Goal: Task Accomplishment & Management: Manage account settings

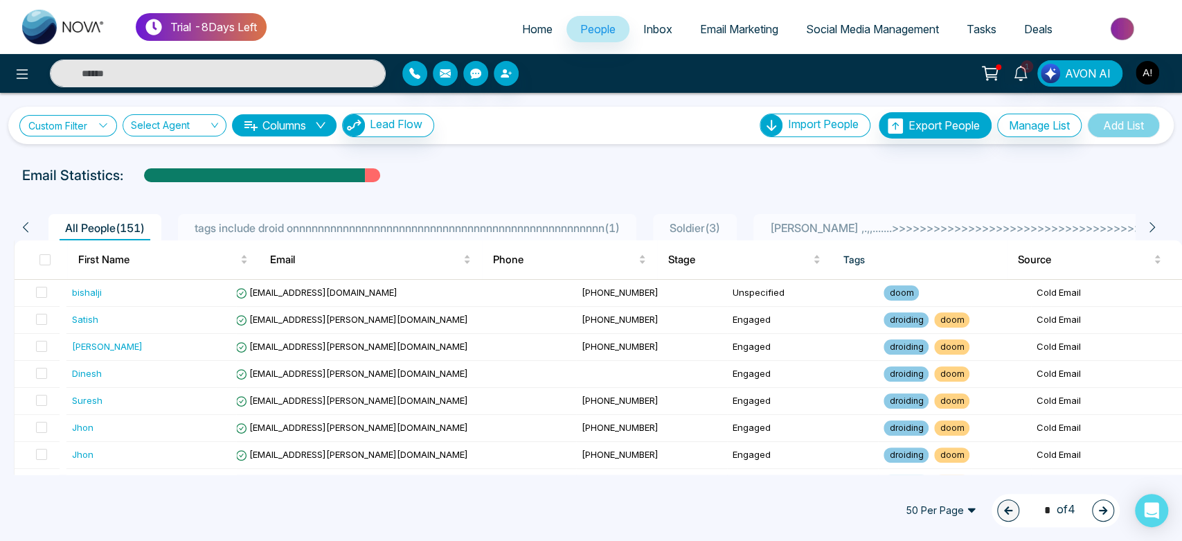
click at [95, 116] on link "Custom Filter" at bounding box center [68, 125] width 98 height 21
click at [111, 161] on input "search" at bounding box center [96, 157] width 112 height 21
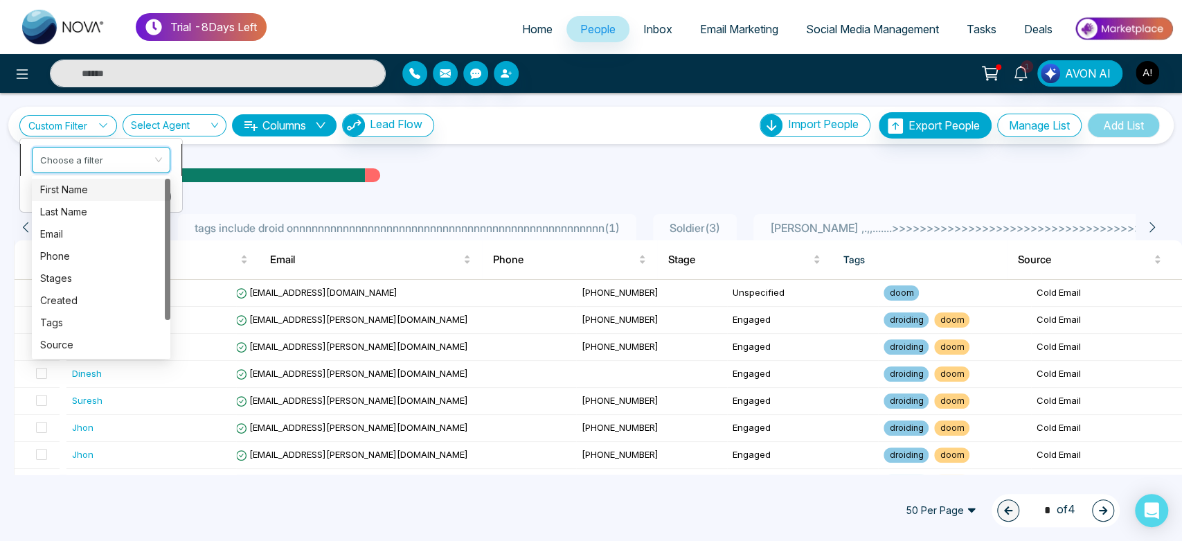
click at [100, 194] on div "First Name" at bounding box center [101, 188] width 122 height 15
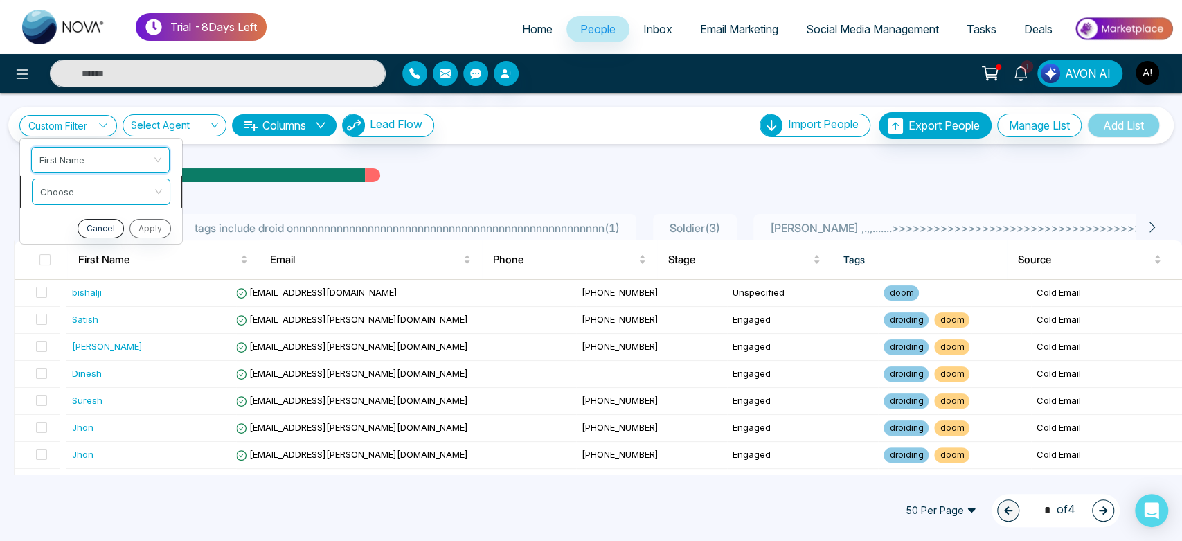
click at [104, 194] on input "search" at bounding box center [96, 189] width 112 height 21
click at [105, 220] on div "Start with" at bounding box center [101, 220] width 122 height 15
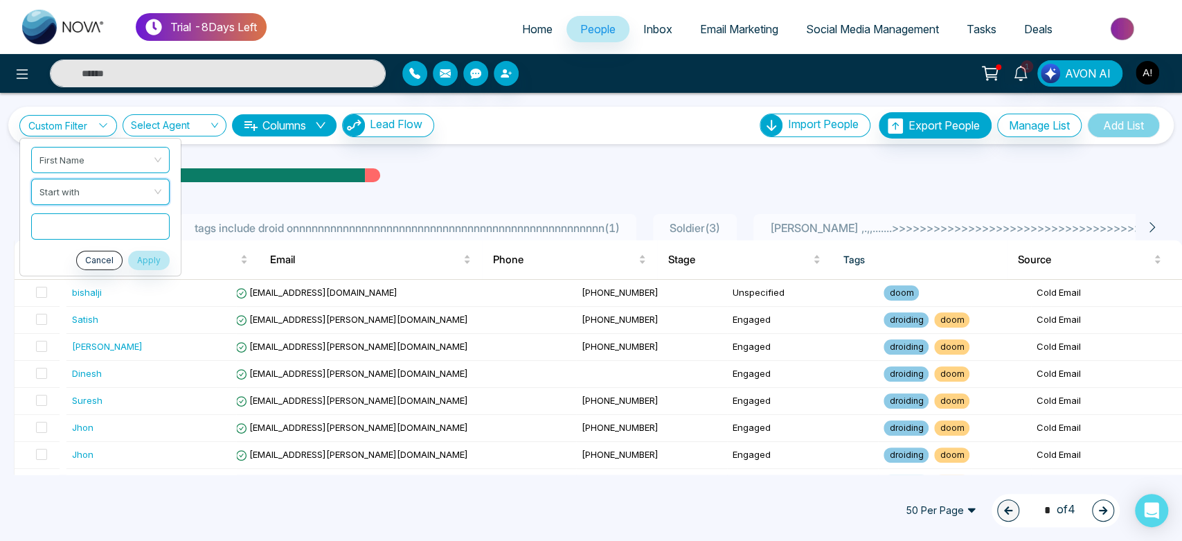
click at [92, 227] on input "text" at bounding box center [100, 226] width 139 height 26
click at [101, 224] on input "text" at bounding box center [100, 226] width 139 height 26
type input "****"
click at [154, 260] on button "Apply" at bounding box center [149, 259] width 42 height 19
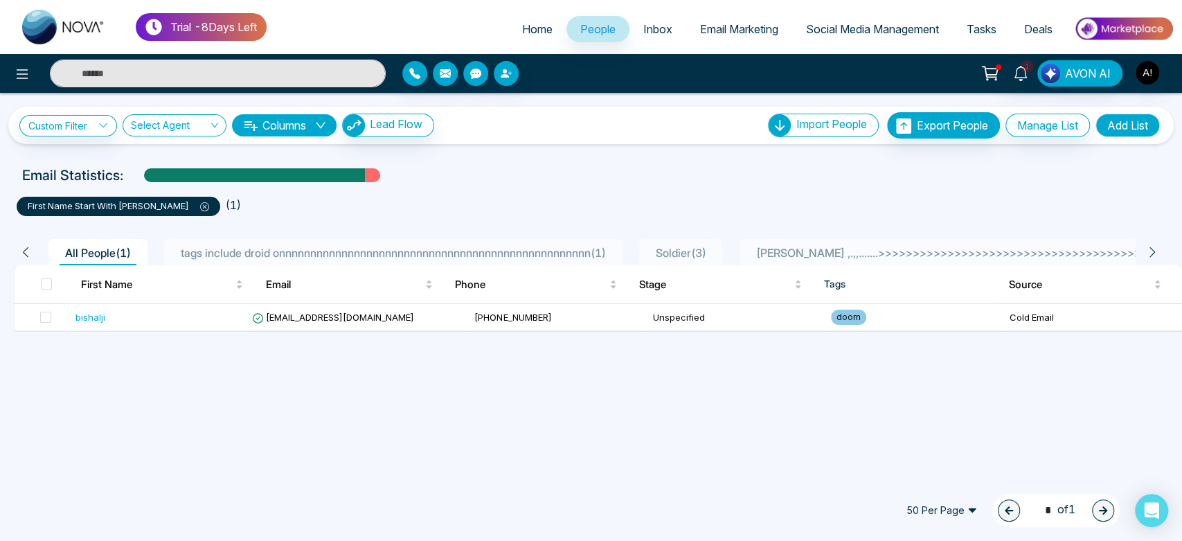
click at [200, 207] on icon at bounding box center [204, 206] width 9 height 9
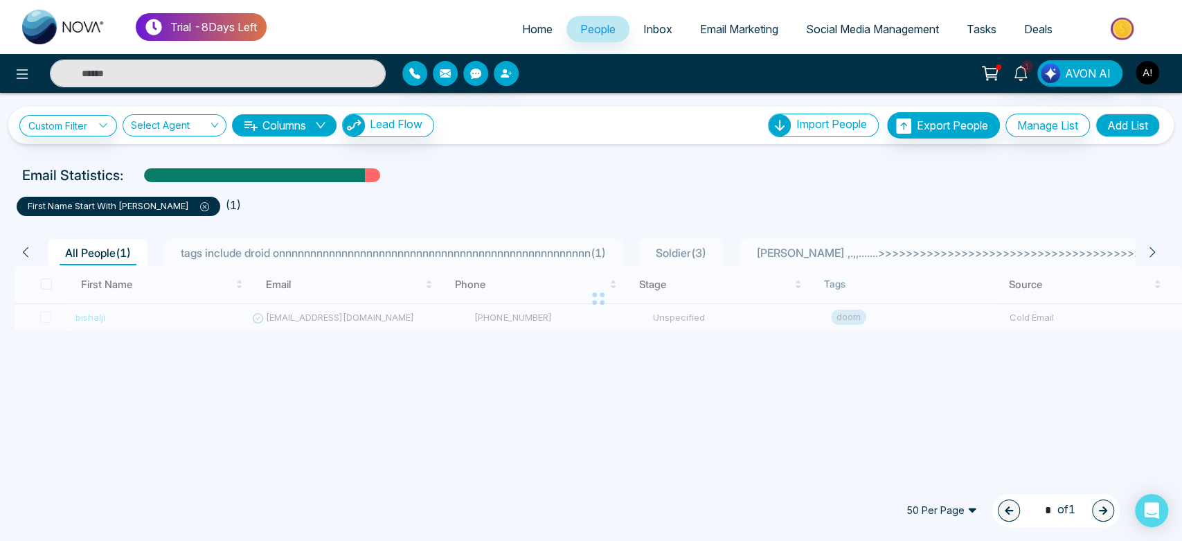
click at [200, 206] on icon at bounding box center [204, 206] width 9 height 9
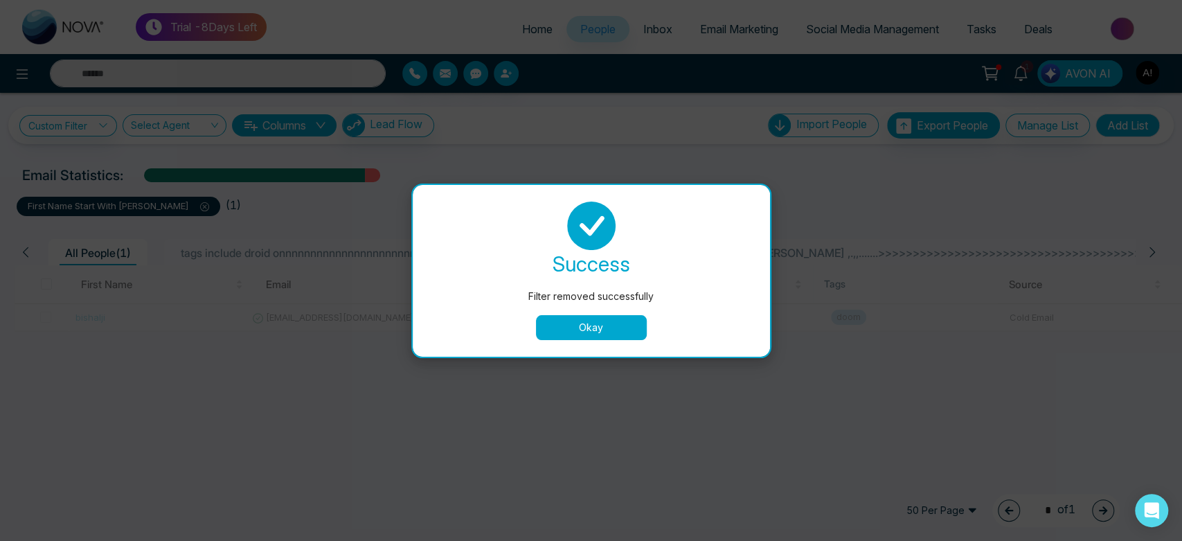
click at [576, 320] on button "Okay" at bounding box center [591, 327] width 111 height 25
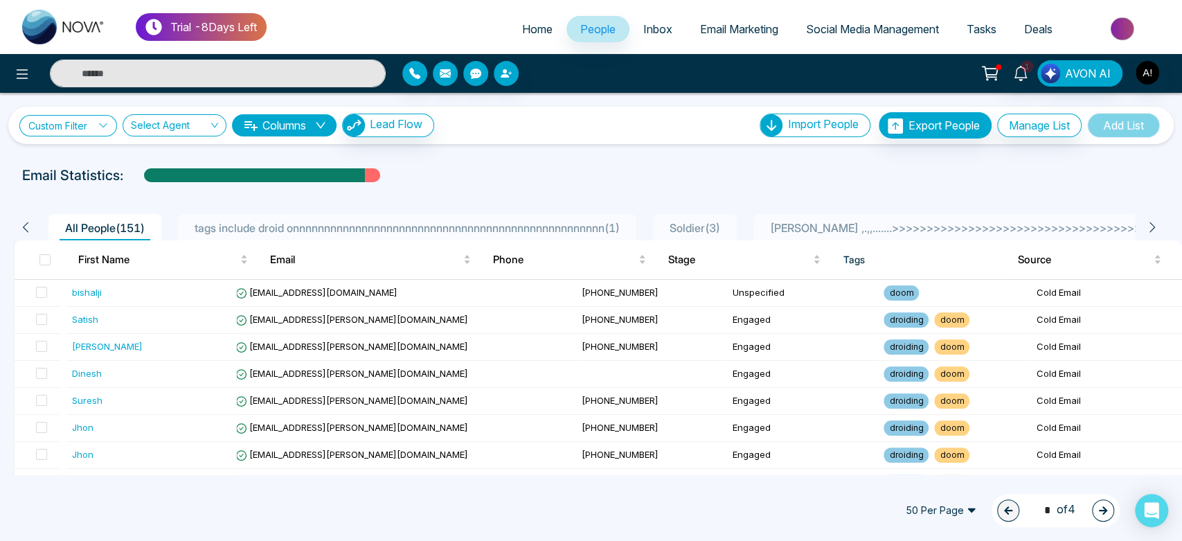
click at [100, 121] on icon at bounding box center [103, 126] width 10 height 10
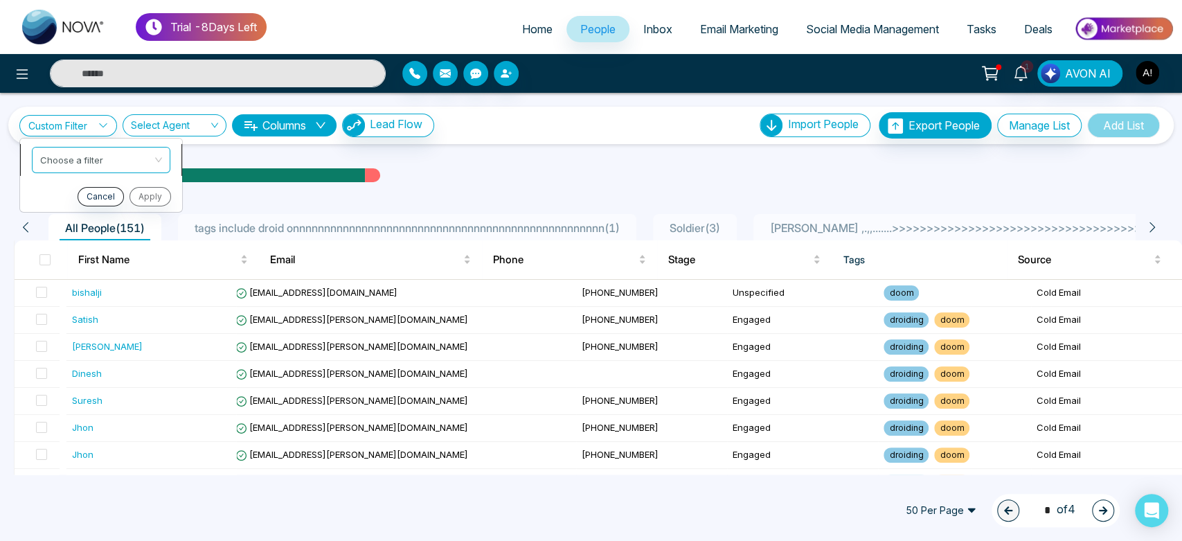
click at [106, 150] on input "search" at bounding box center [96, 157] width 112 height 21
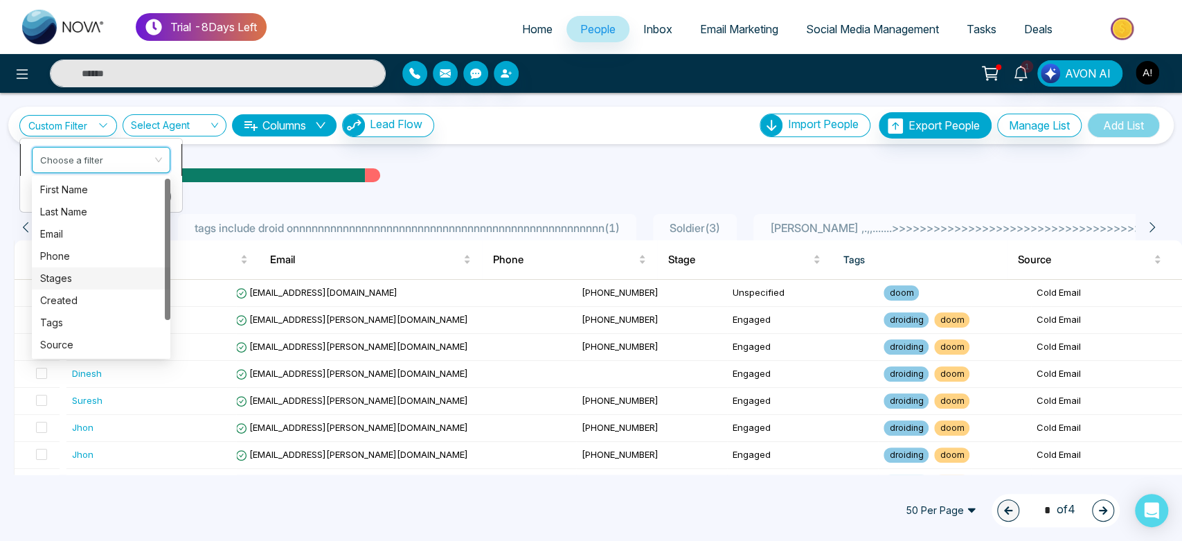
click at [90, 271] on div "Stages" at bounding box center [101, 277] width 122 height 15
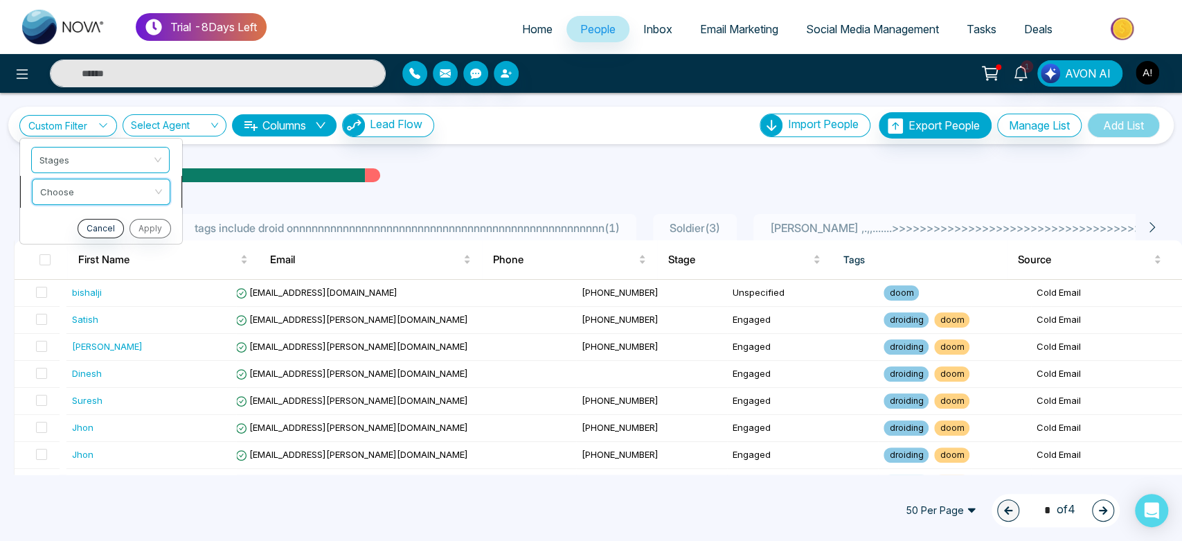
click at [107, 196] on input "search" at bounding box center [96, 189] width 112 height 21
click at [107, 220] on div "include" at bounding box center [101, 220] width 122 height 15
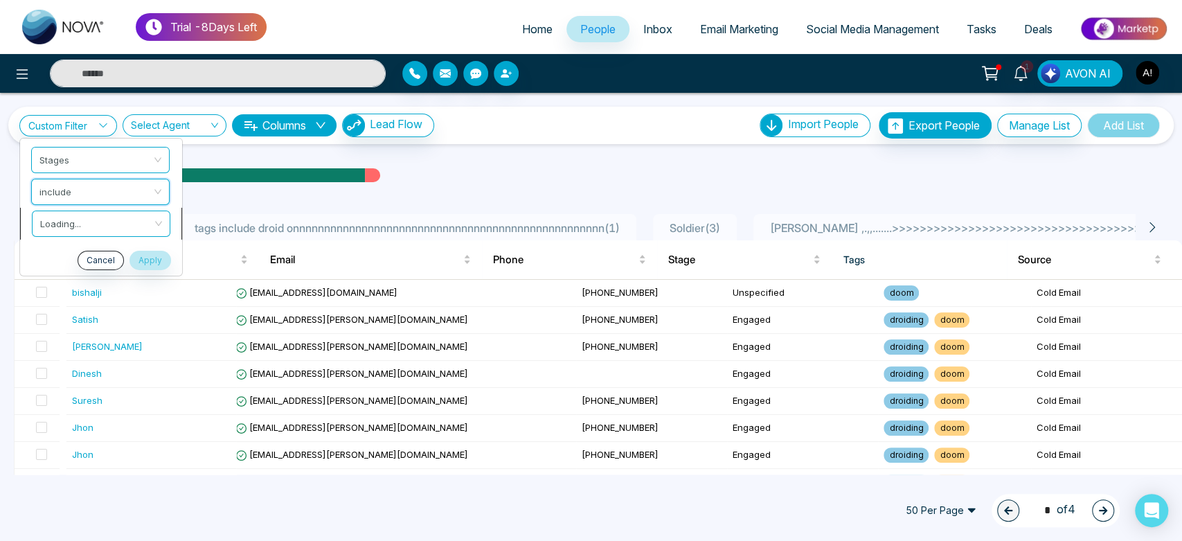
click at [86, 224] on input "search" at bounding box center [96, 221] width 112 height 21
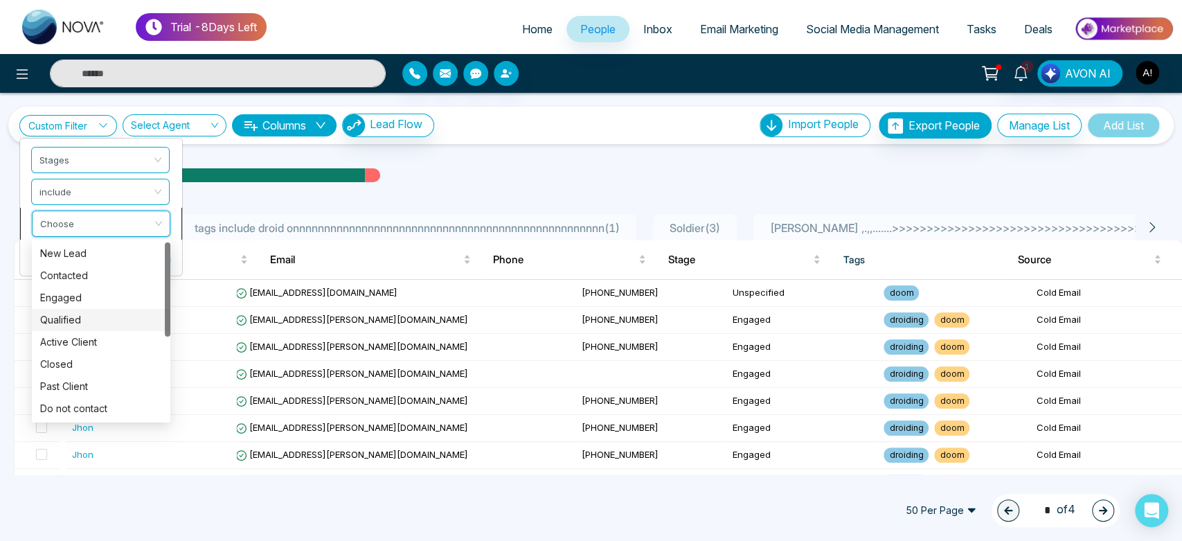
scroll to position [11, 0]
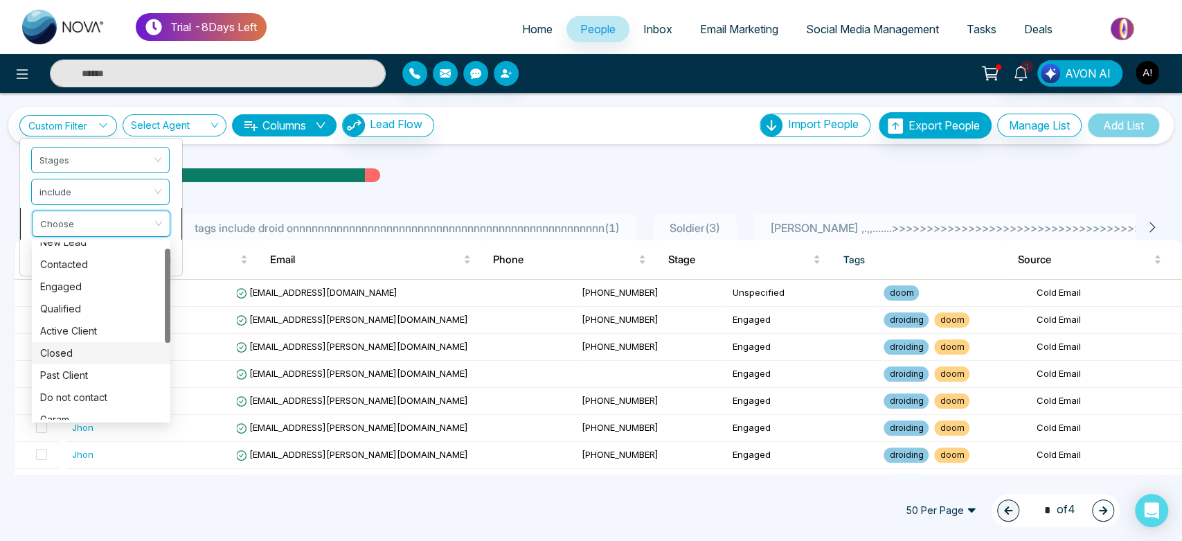
click at [73, 355] on div "Closed" at bounding box center [101, 352] width 122 height 15
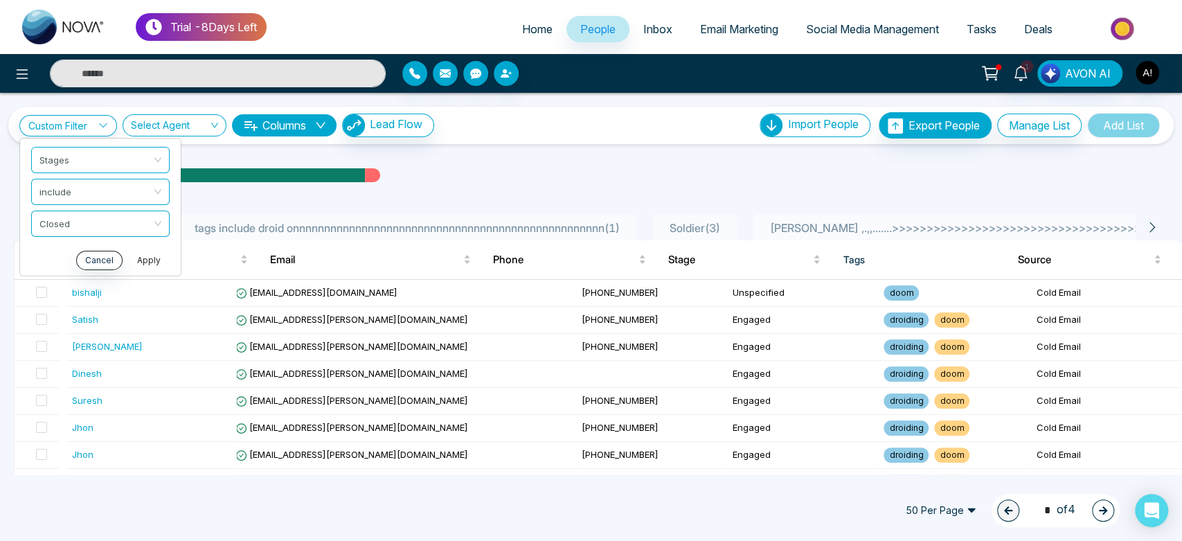
click at [135, 253] on button "Apply" at bounding box center [149, 259] width 42 height 19
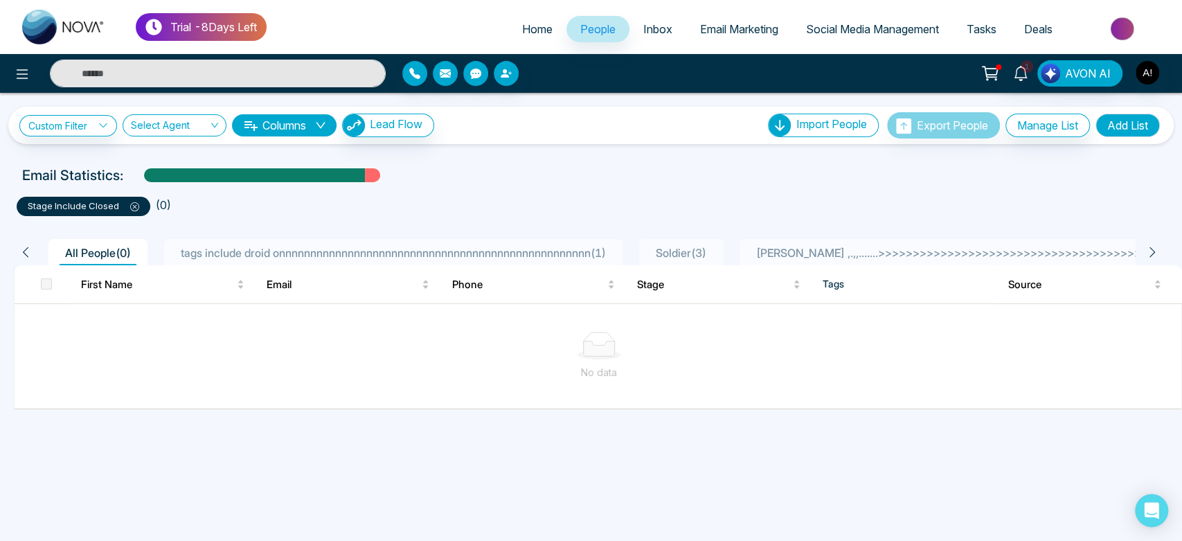
click at [138, 205] on icon at bounding box center [134, 206] width 9 height 9
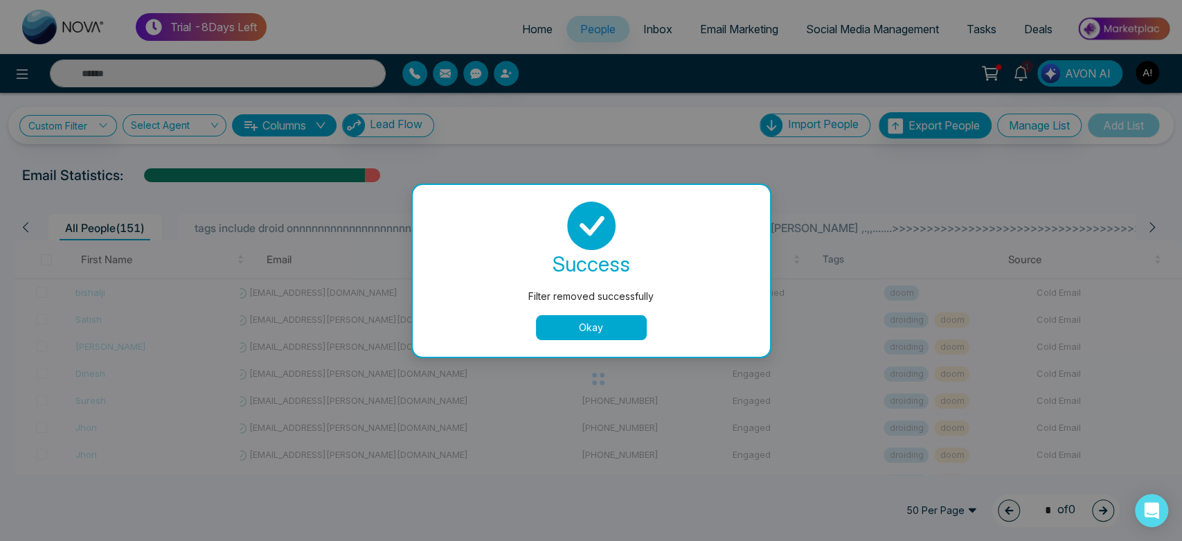
click at [622, 319] on button "Okay" at bounding box center [591, 327] width 111 height 25
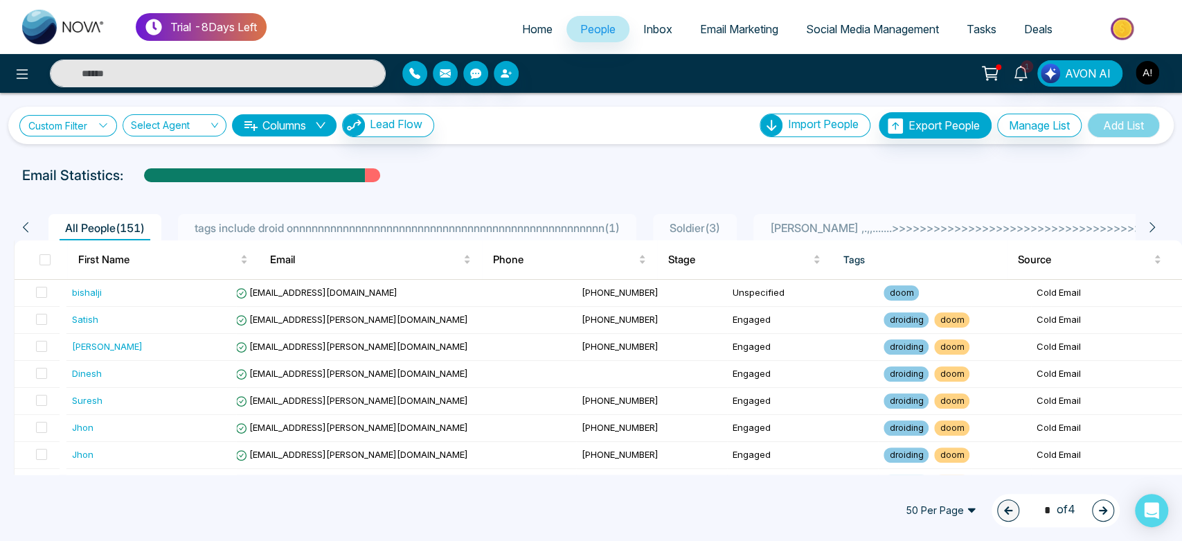
click at [102, 128] on icon at bounding box center [103, 126] width 10 height 10
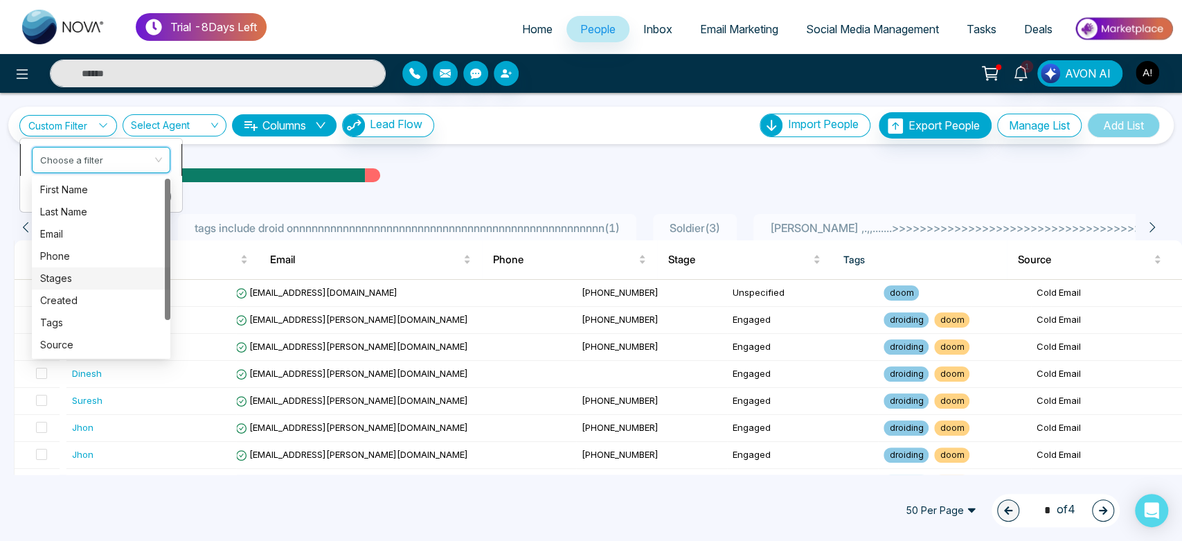
click at [119, 159] on input "search" at bounding box center [96, 157] width 112 height 21
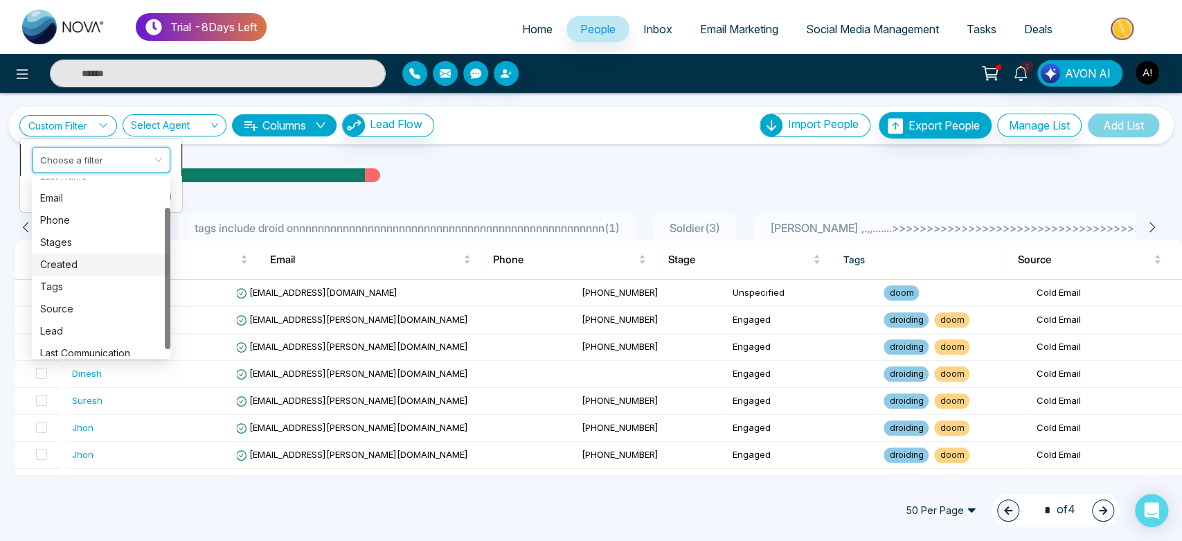
scroll to position [36, 0]
click at [95, 276] on div "Tags" at bounding box center [101, 286] width 139 height 22
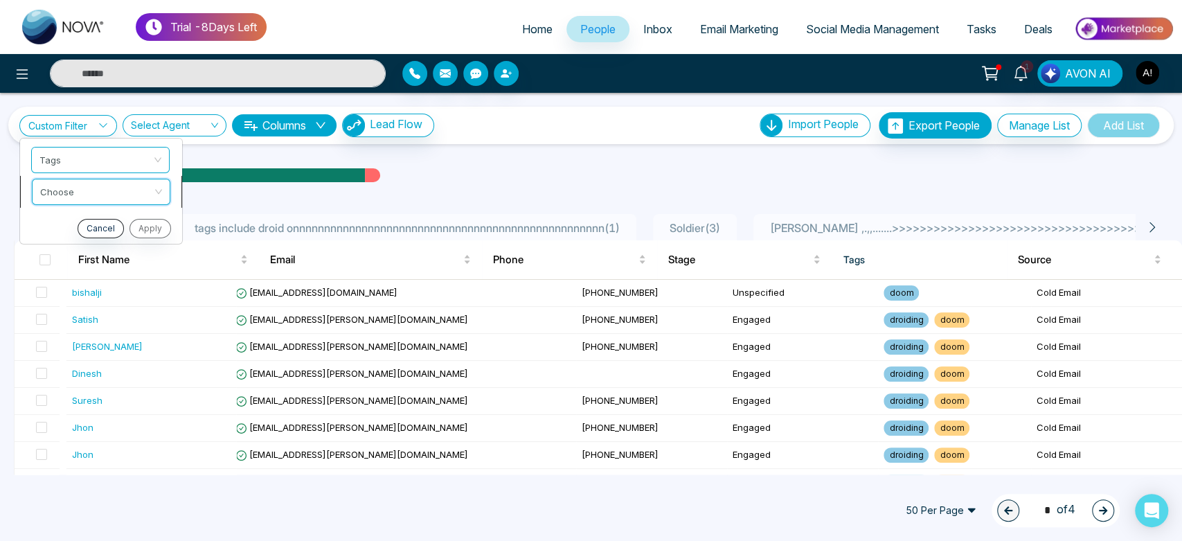
click at [129, 186] on input "search" at bounding box center [96, 189] width 112 height 21
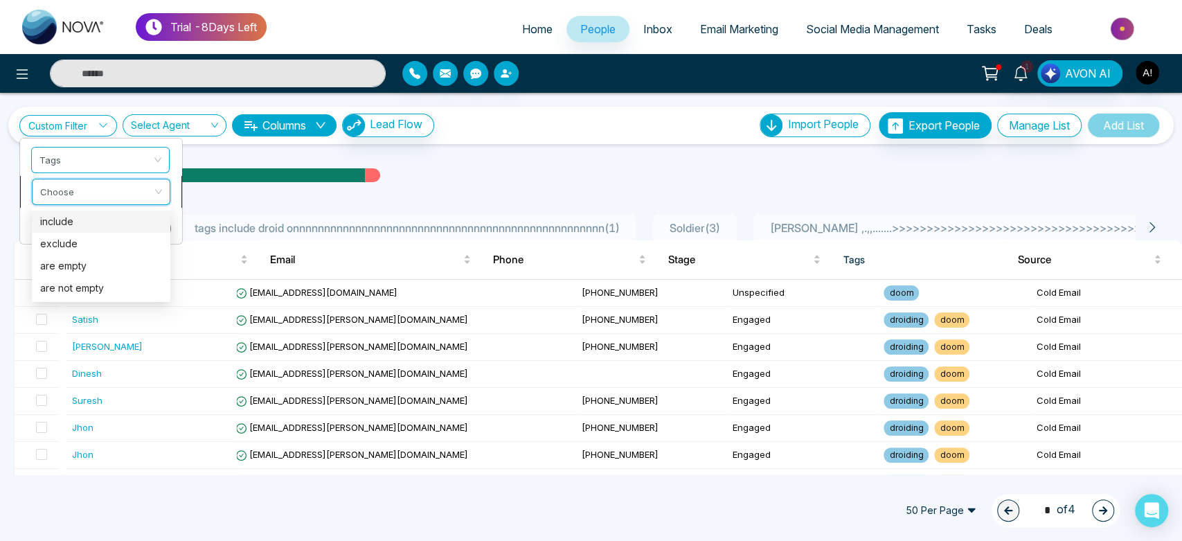
click at [130, 227] on div "include" at bounding box center [101, 220] width 122 height 15
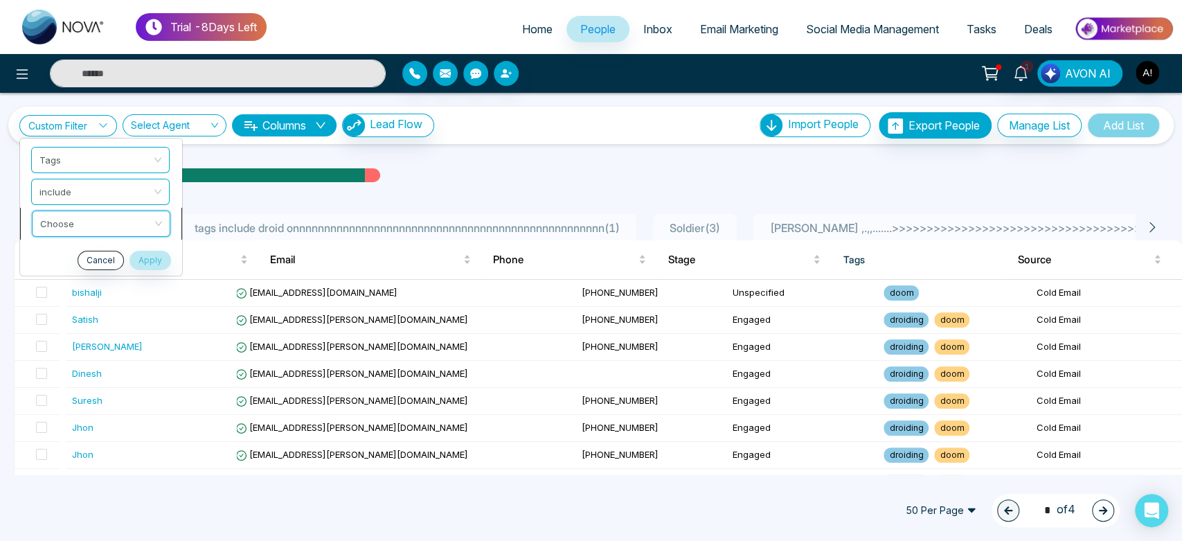
click at [121, 229] on input "search" at bounding box center [96, 221] width 112 height 21
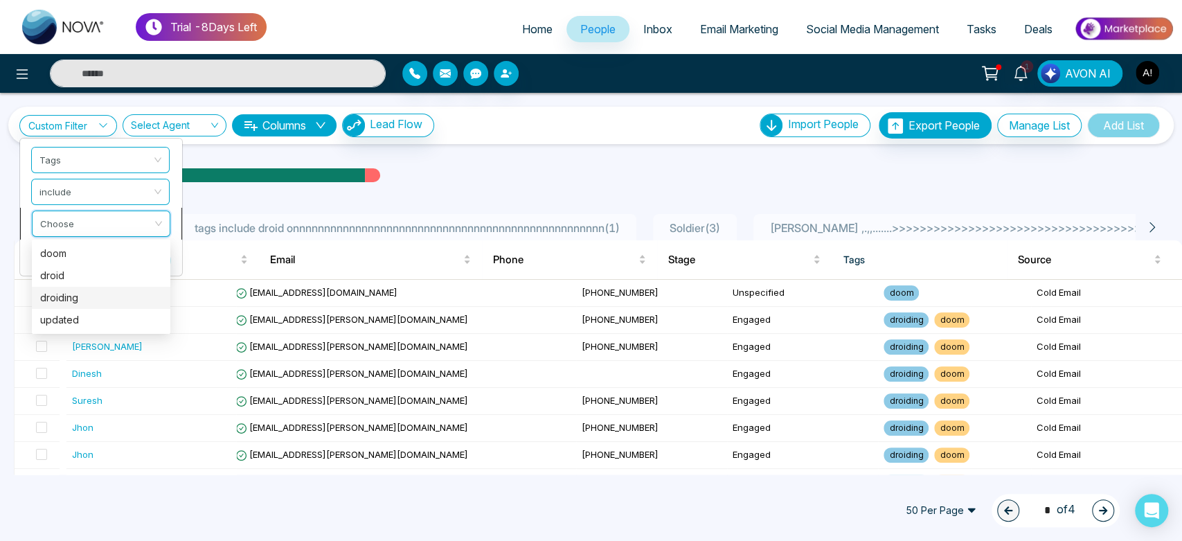
click at [87, 299] on div "droiding" at bounding box center [101, 297] width 122 height 15
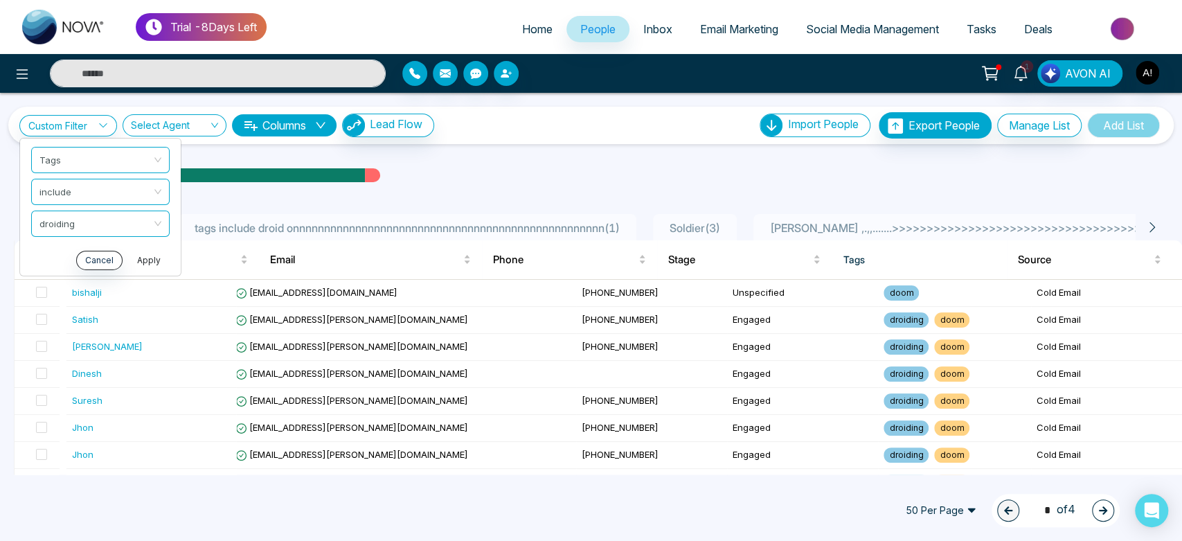
click at [134, 258] on button "Apply" at bounding box center [149, 259] width 42 height 19
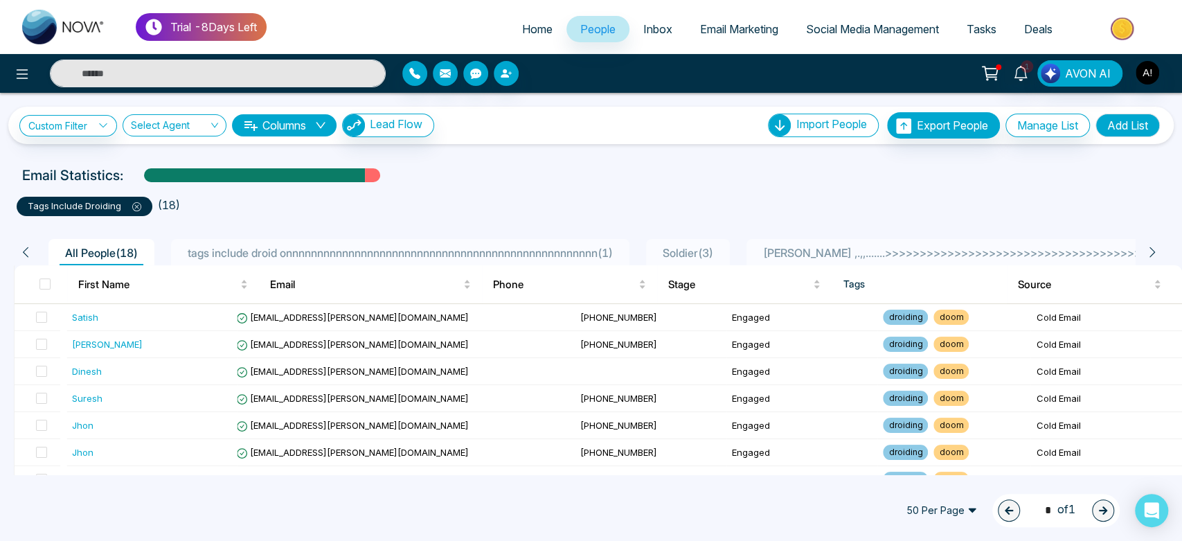
click at [133, 205] on icon at bounding box center [136, 206] width 9 height 9
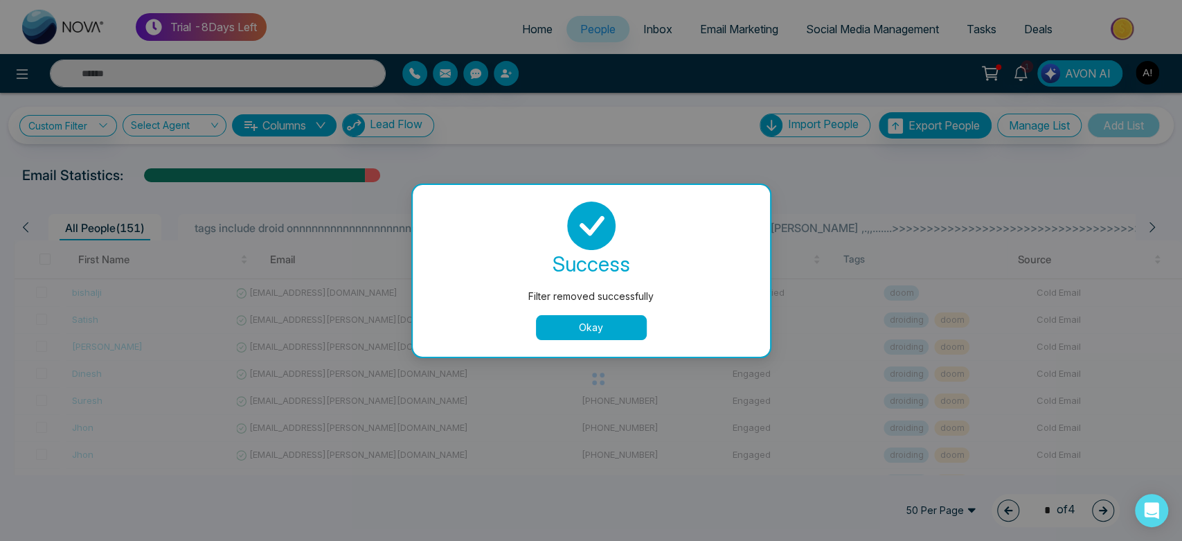
click at [580, 333] on button "Okay" at bounding box center [591, 327] width 111 height 25
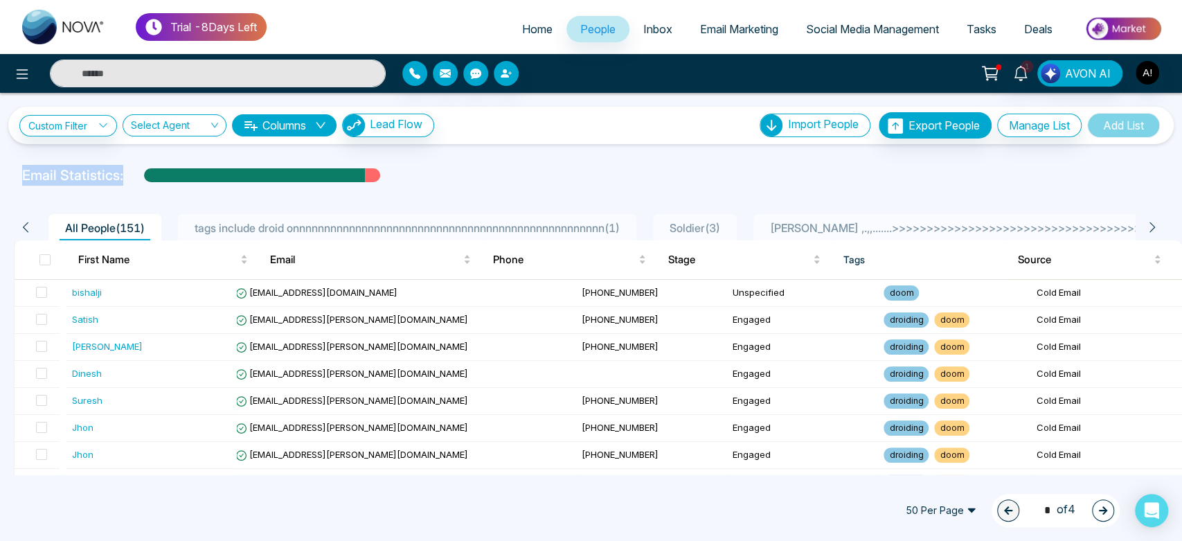
drag, startPoint x: 0, startPoint y: 172, endPoint x: 451, endPoint y: 167, distance: 450.9
click at [451, 167] on div "Email Statistics:" at bounding box center [591, 175] width 1182 height 21
click at [451, 167] on div "Email Statistics:" at bounding box center [591, 175] width 1138 height 21
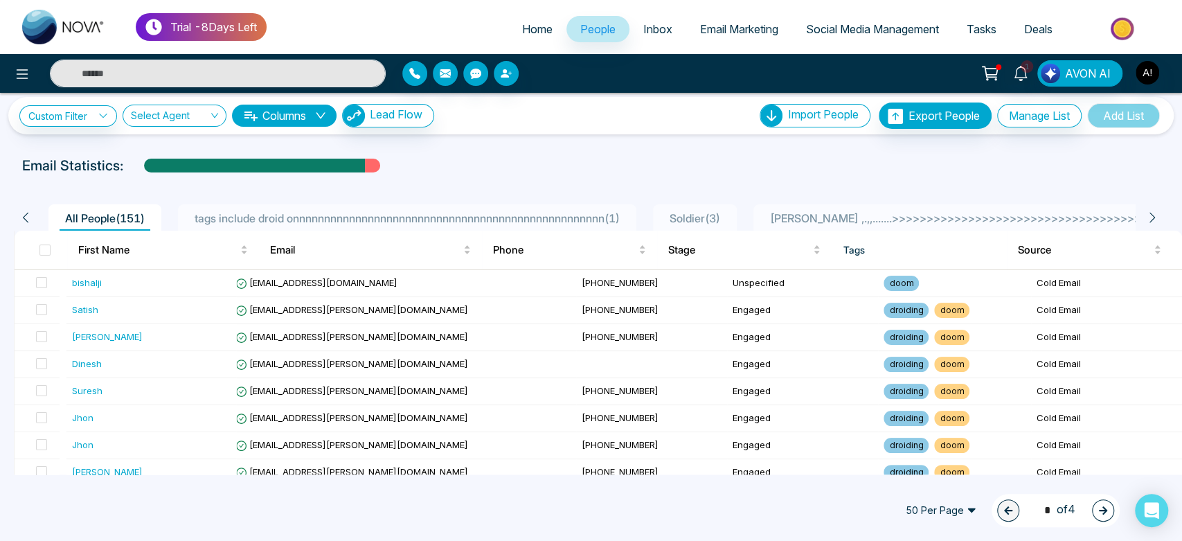
scroll to position [0, 0]
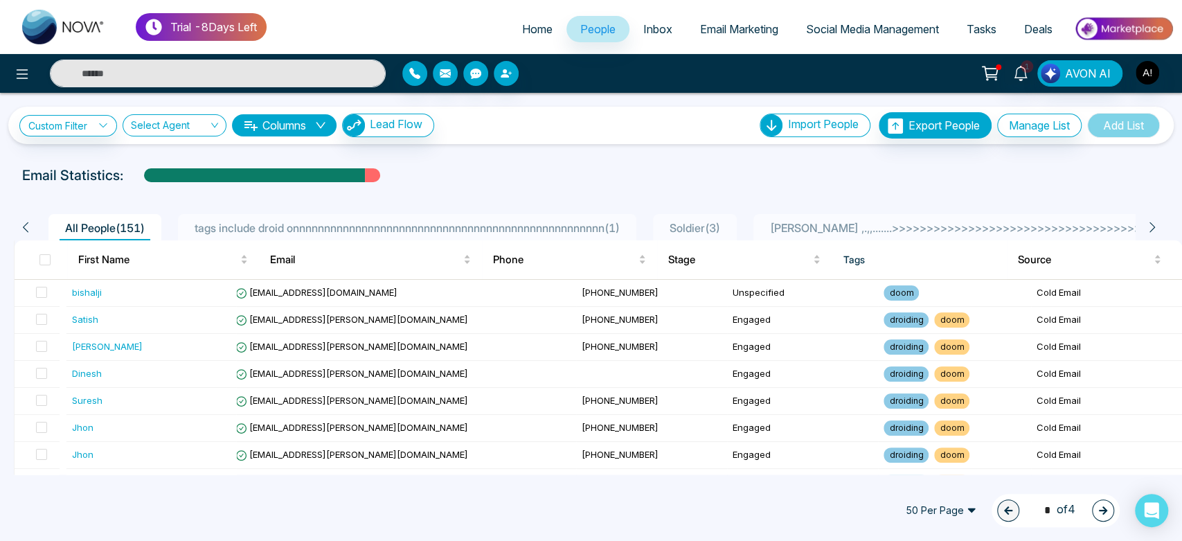
click at [65, 114] on div "Custom Filter Choose a filter created tags source Last Name Email Phone Stages …" at bounding box center [226, 126] width 415 height 24
click at [74, 120] on link "Custom Filter" at bounding box center [68, 125] width 98 height 21
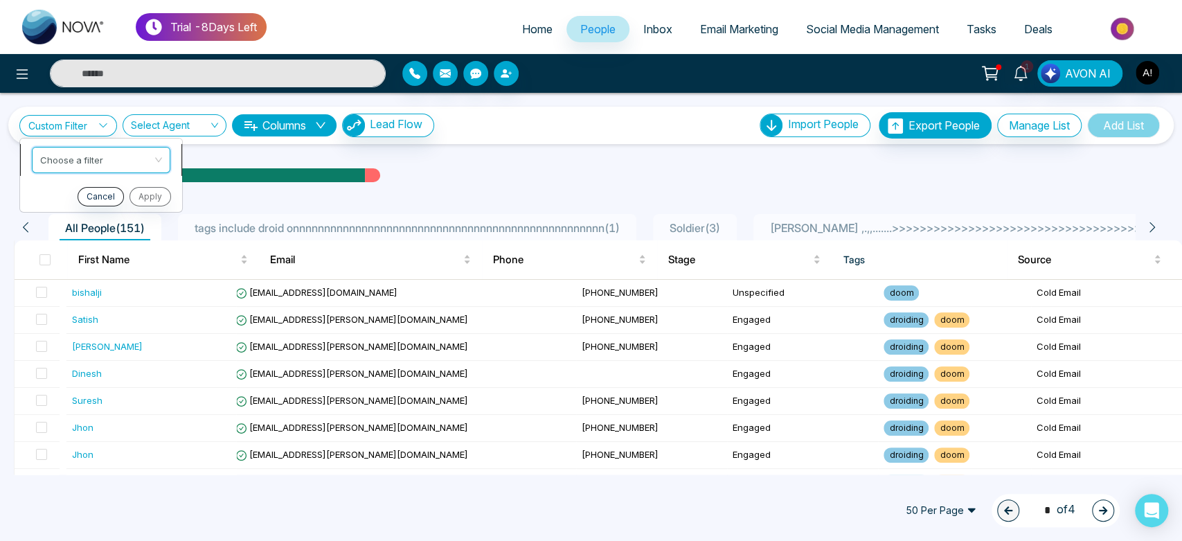
click at [88, 156] on input "search" at bounding box center [96, 157] width 112 height 21
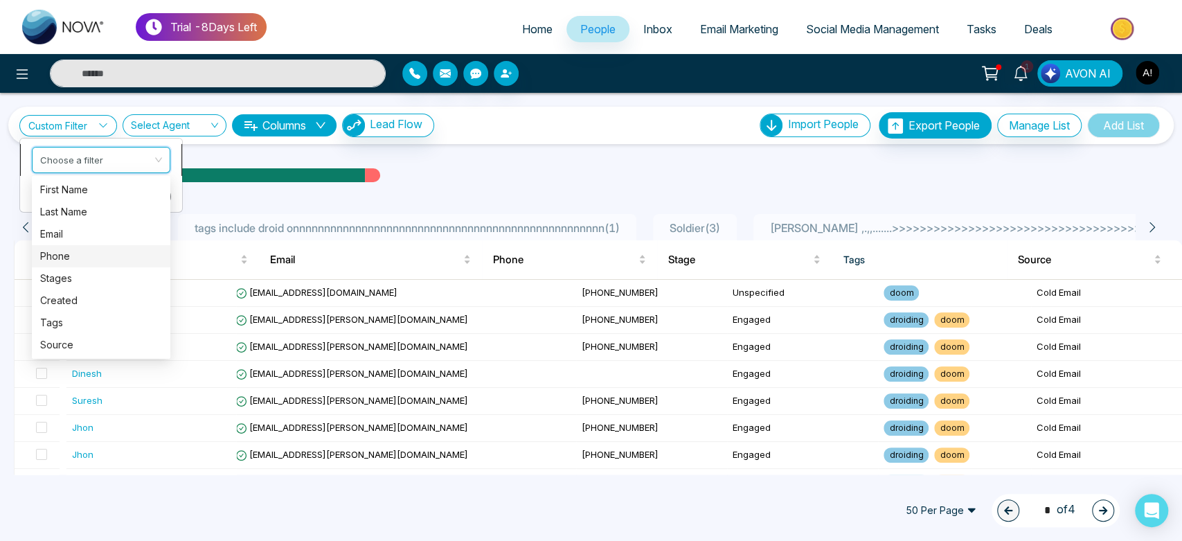
click at [87, 258] on div "Phone" at bounding box center [101, 255] width 122 height 15
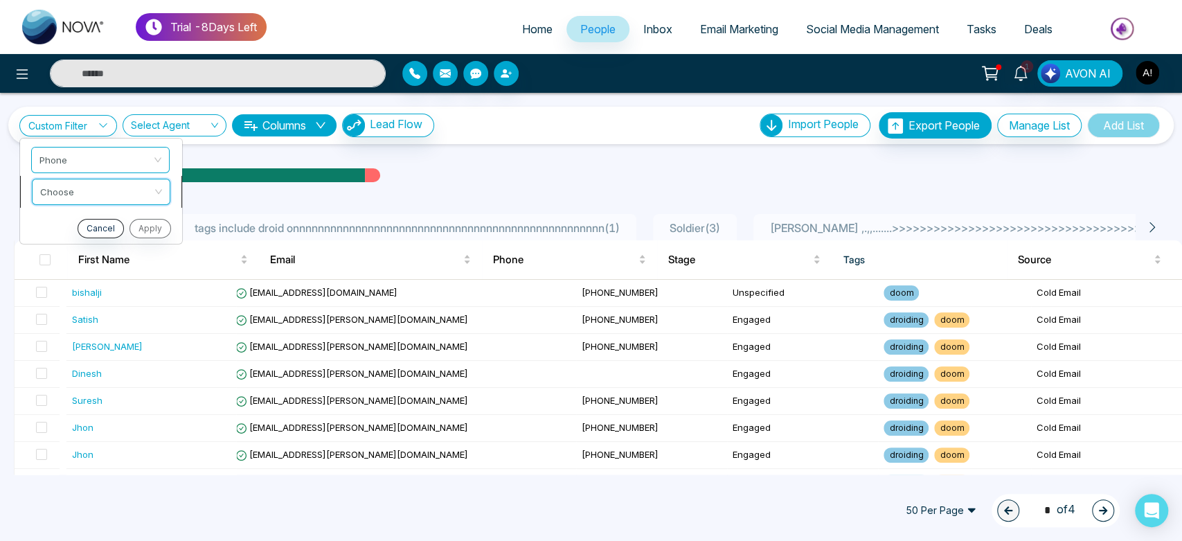
click at [116, 195] on input "search" at bounding box center [96, 189] width 112 height 21
click at [125, 222] on div "Start with" at bounding box center [101, 220] width 122 height 15
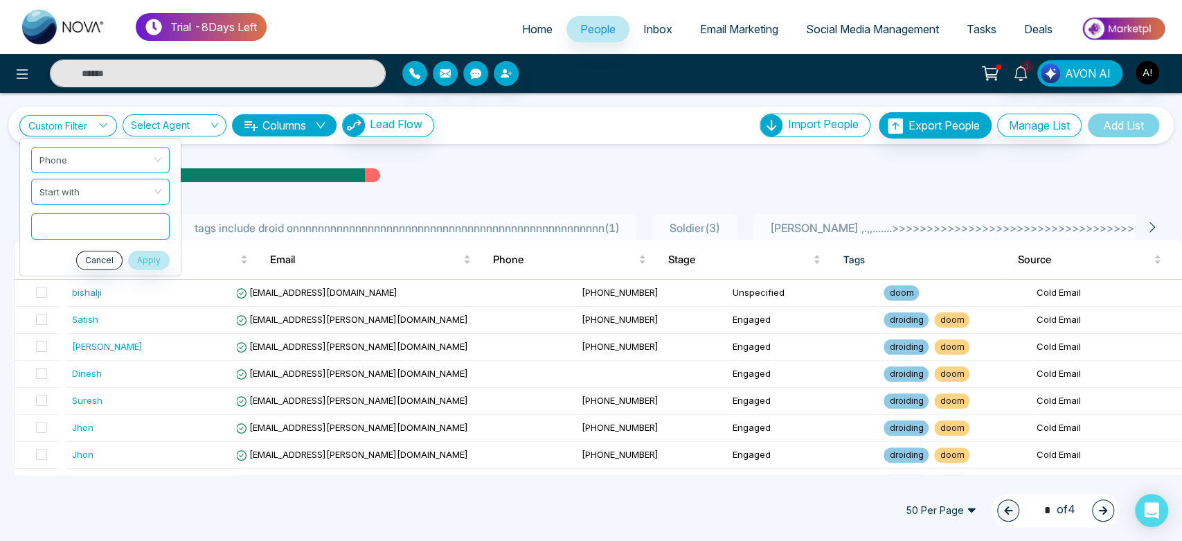
click at [97, 237] on input "text" at bounding box center [100, 226] width 139 height 26
type input "***"
click at [139, 256] on button "Apply" at bounding box center [149, 259] width 42 height 19
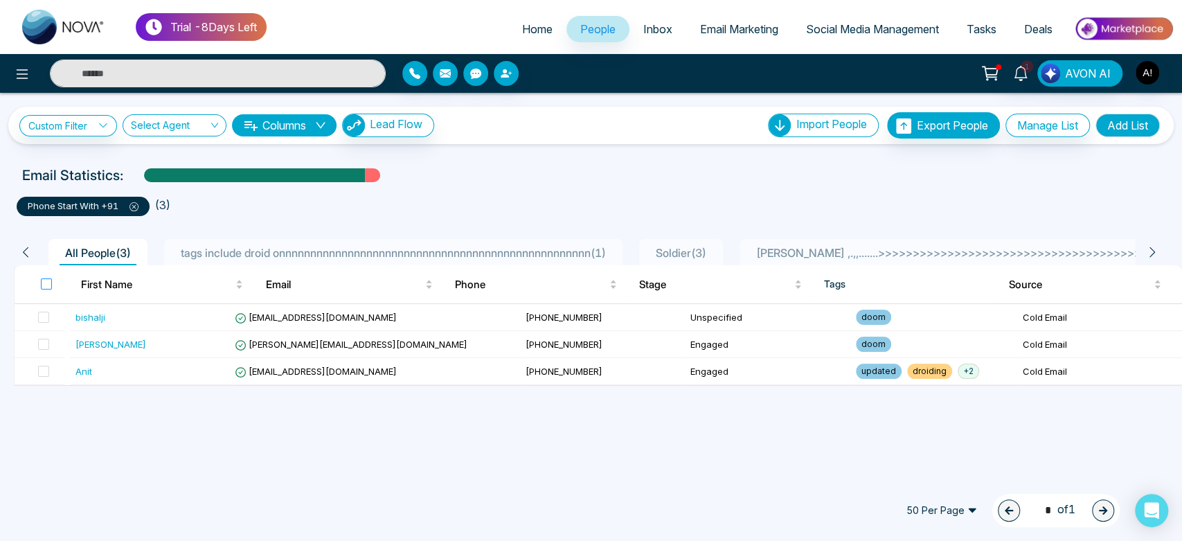
click at [41, 276] on label at bounding box center [46, 283] width 11 height 15
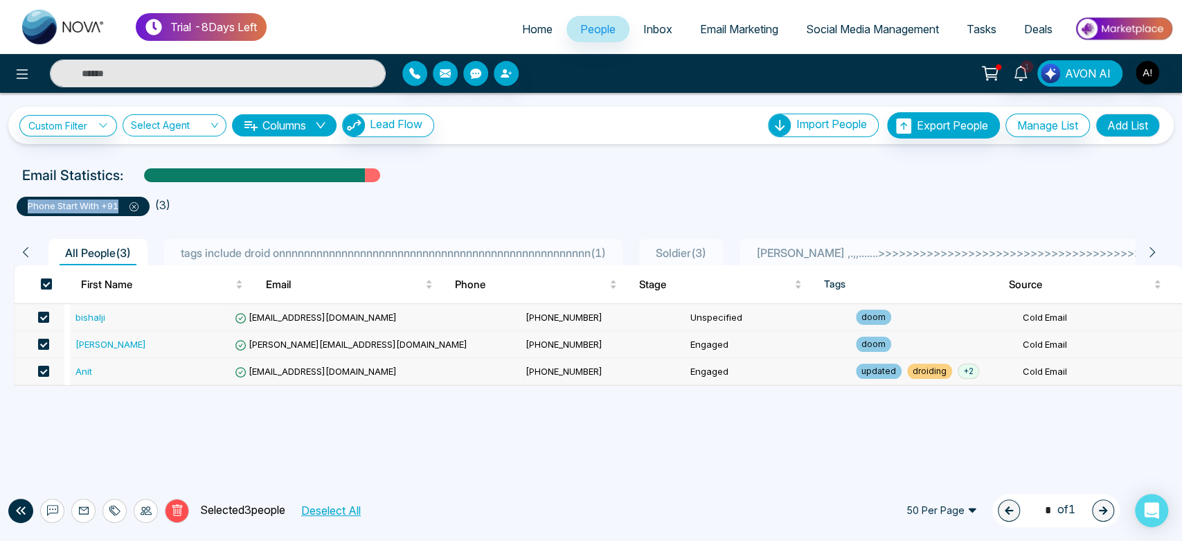
drag, startPoint x: 18, startPoint y: 198, endPoint x: 127, endPoint y: 204, distance: 109.6
click at [127, 204] on li "phone start with +91" at bounding box center [86, 203] width 139 height 25
copy p "phone start with +91"
click at [1146, 127] on button "Add List" at bounding box center [1128, 126] width 64 height 24
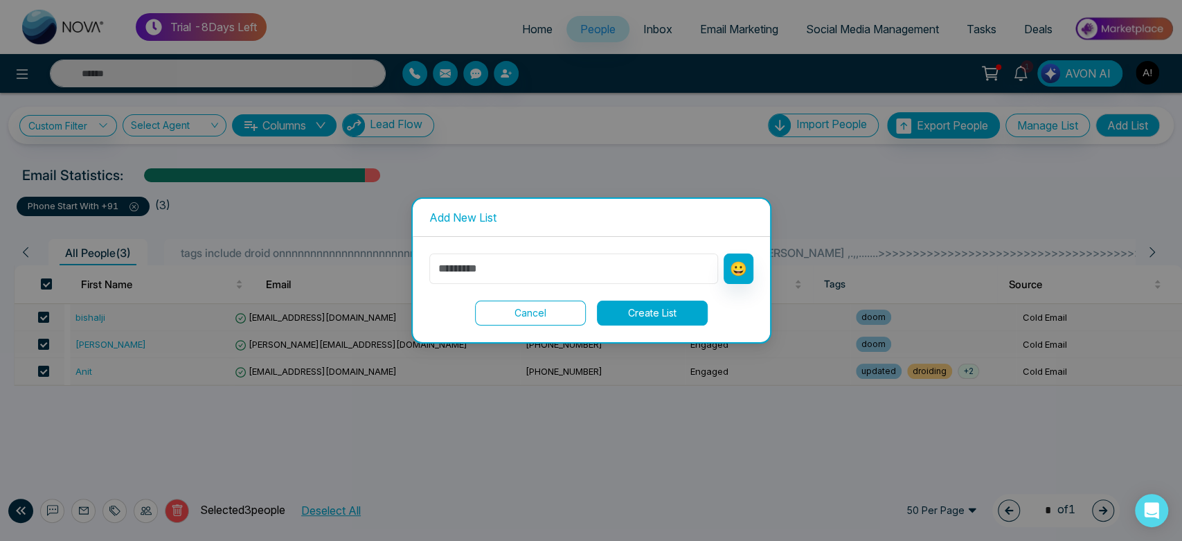
click at [543, 263] on input "text" at bounding box center [573, 268] width 289 height 30
paste input "**********"
type input "**********"
click at [643, 313] on button "Create List" at bounding box center [652, 313] width 111 height 25
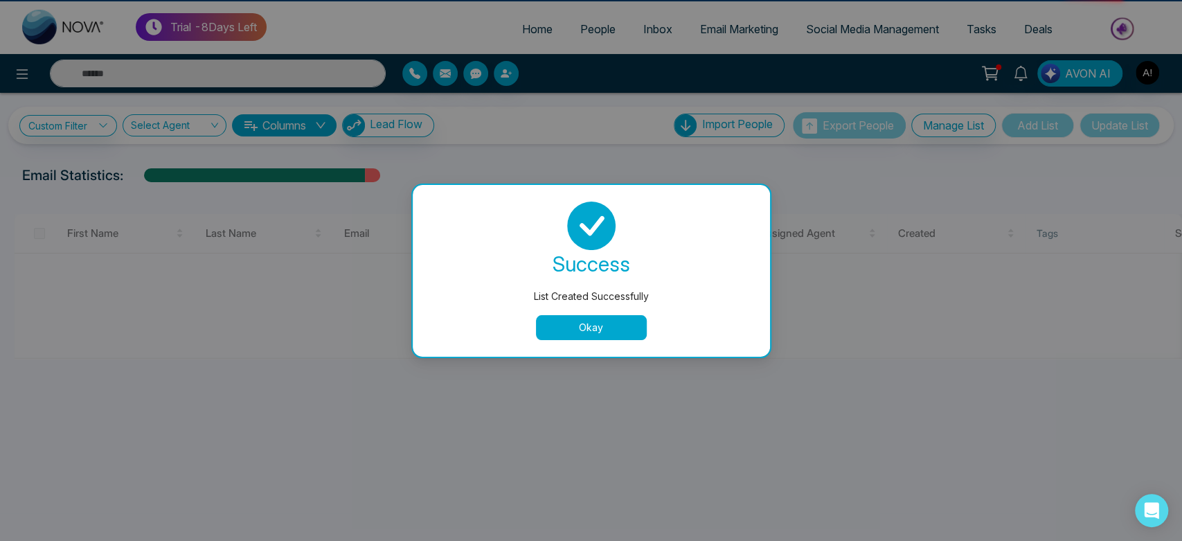
click at [582, 337] on button "Okay" at bounding box center [591, 327] width 111 height 25
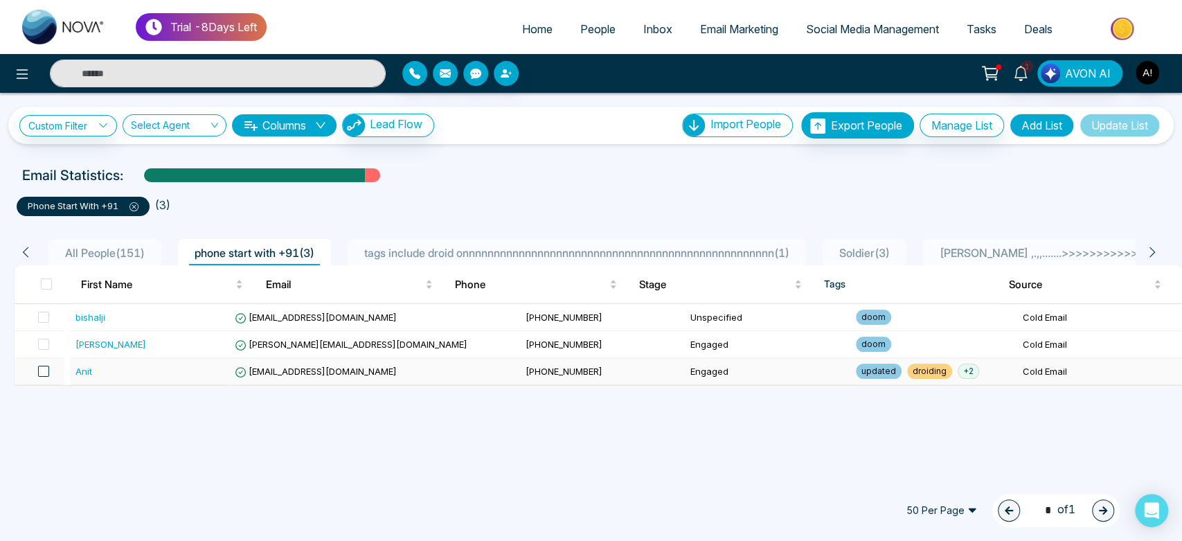
click at [44, 377] on span at bounding box center [43, 371] width 11 height 11
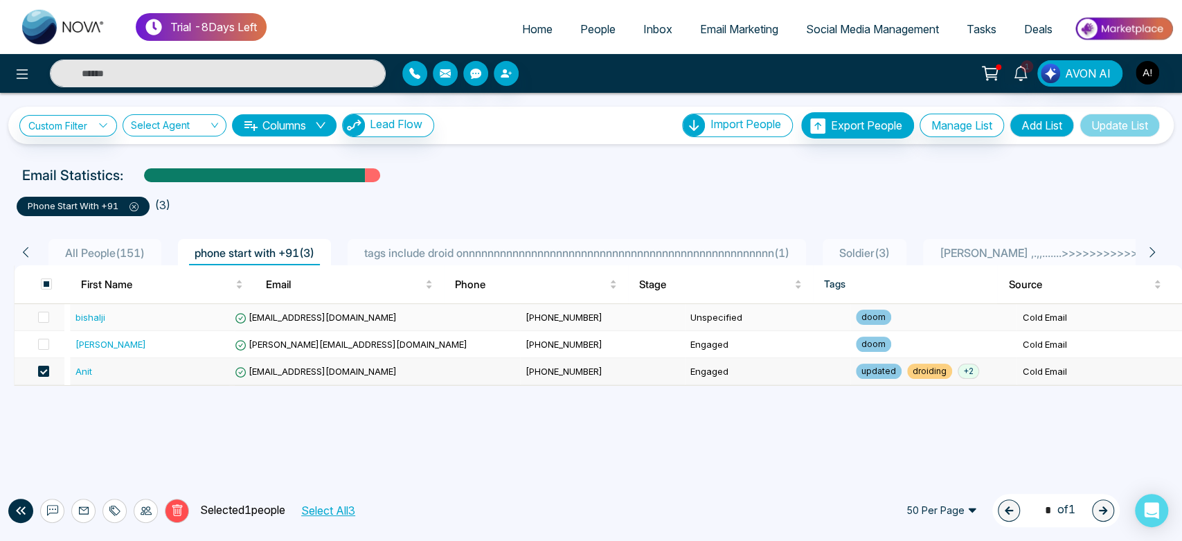
click at [46, 308] on td at bounding box center [40, 317] width 50 height 27
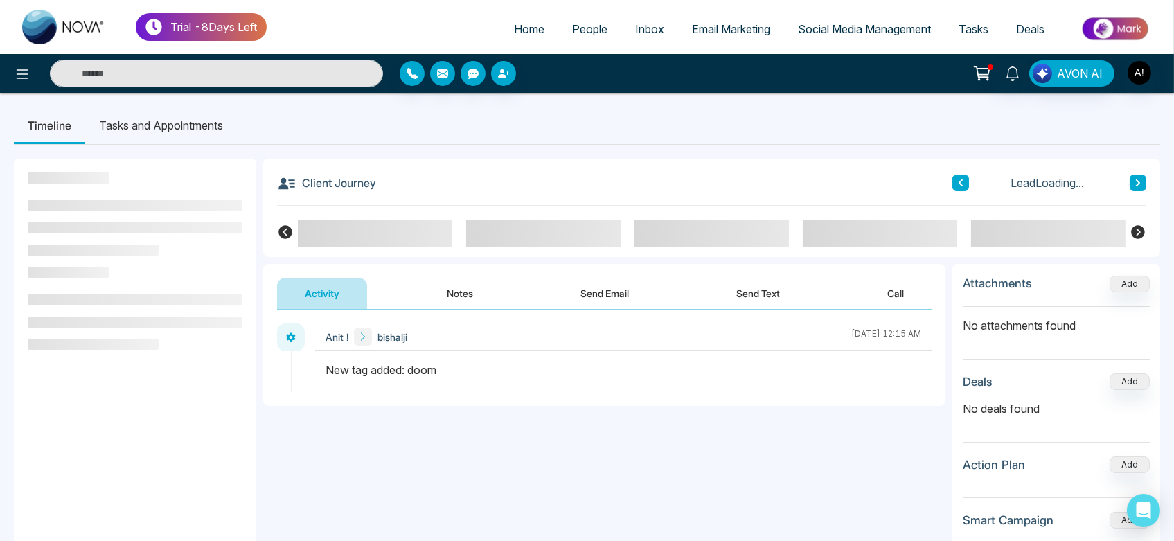
click at [573, 28] on span "People" at bounding box center [589, 29] width 35 height 14
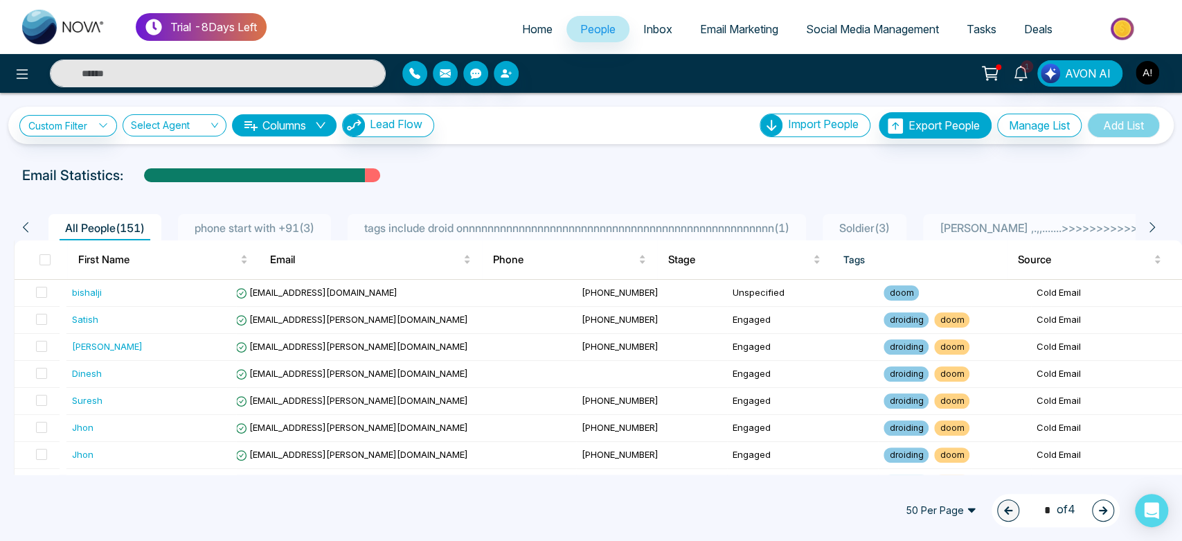
click at [272, 231] on span "phone start with +91 ( 3 )" at bounding box center [254, 228] width 131 height 14
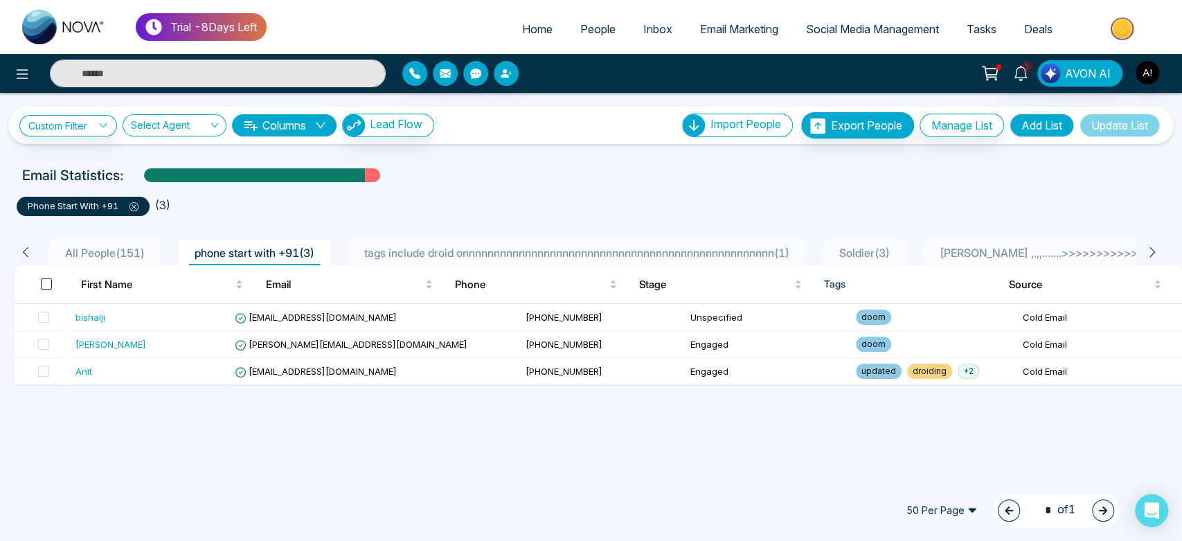
click at [41, 283] on span at bounding box center [46, 283] width 11 height 11
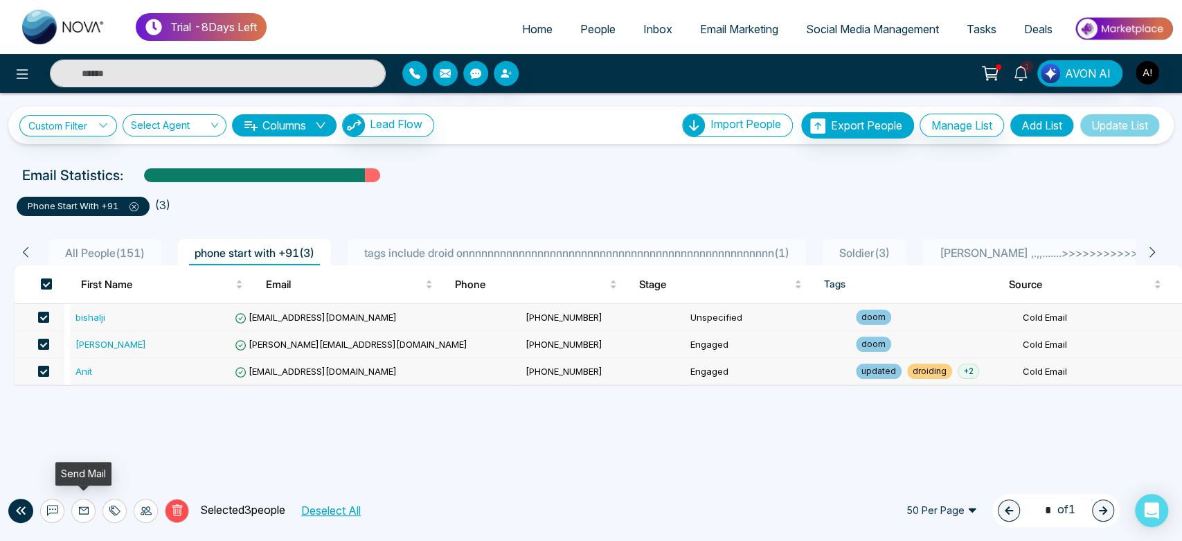
click at [85, 507] on icon at bounding box center [84, 511] width 10 height 8
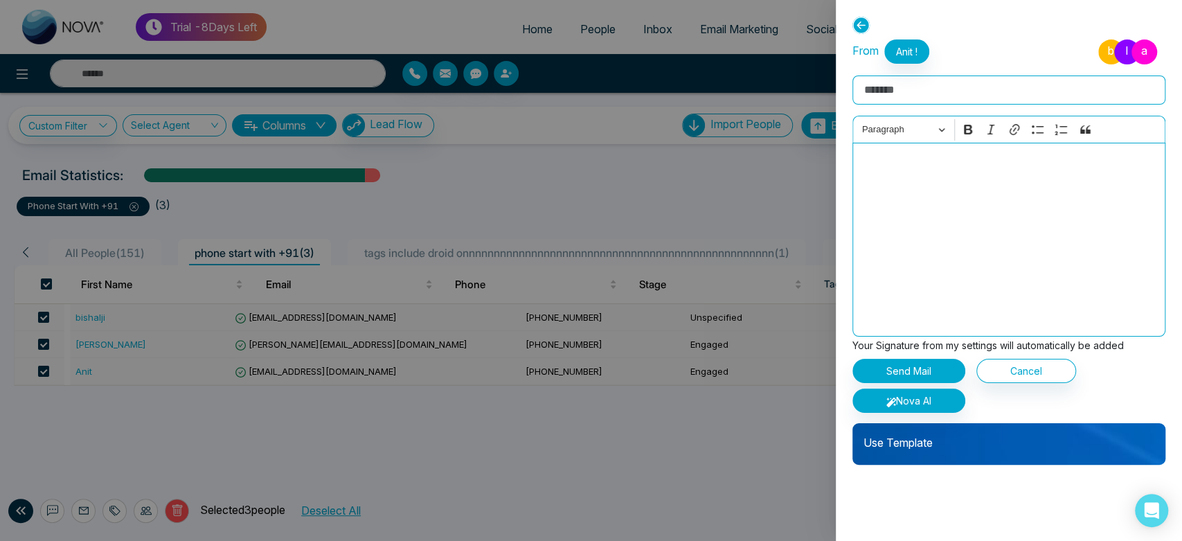
click at [925, 444] on p "Use Template" at bounding box center [1009, 437] width 313 height 28
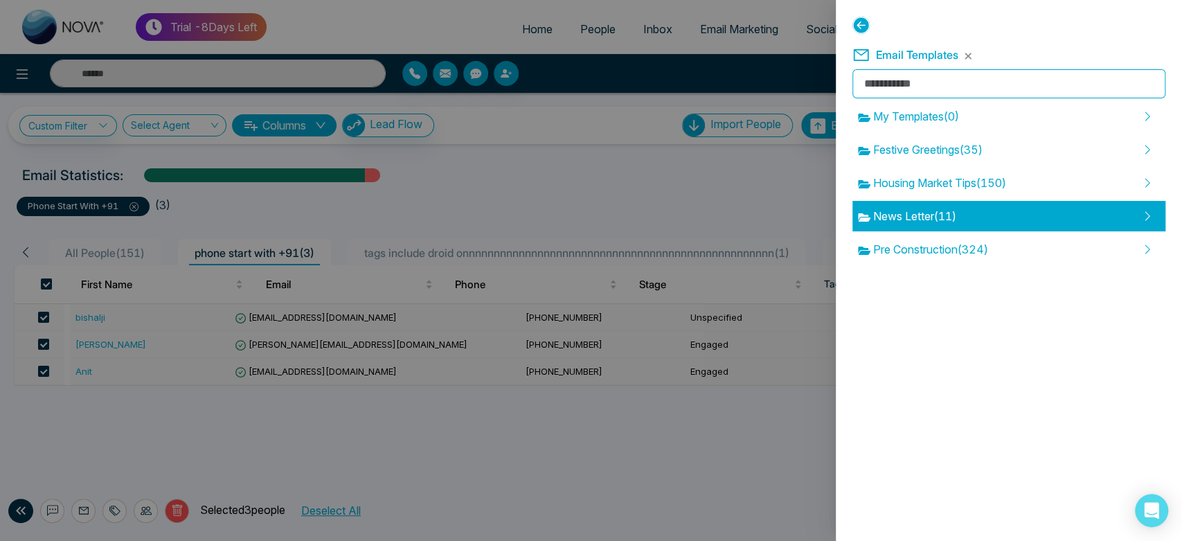
click at [962, 212] on div "News Letter ( 11 )" at bounding box center [1009, 216] width 313 height 30
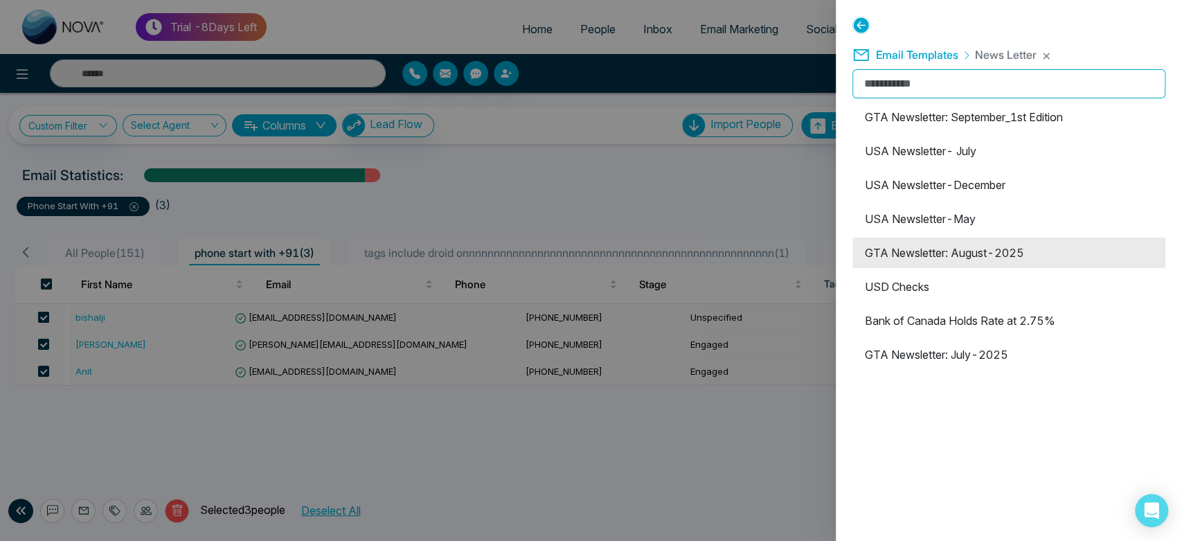
click at [962, 253] on li "GTA Newsletter: August-2025" at bounding box center [1009, 253] width 313 height 30
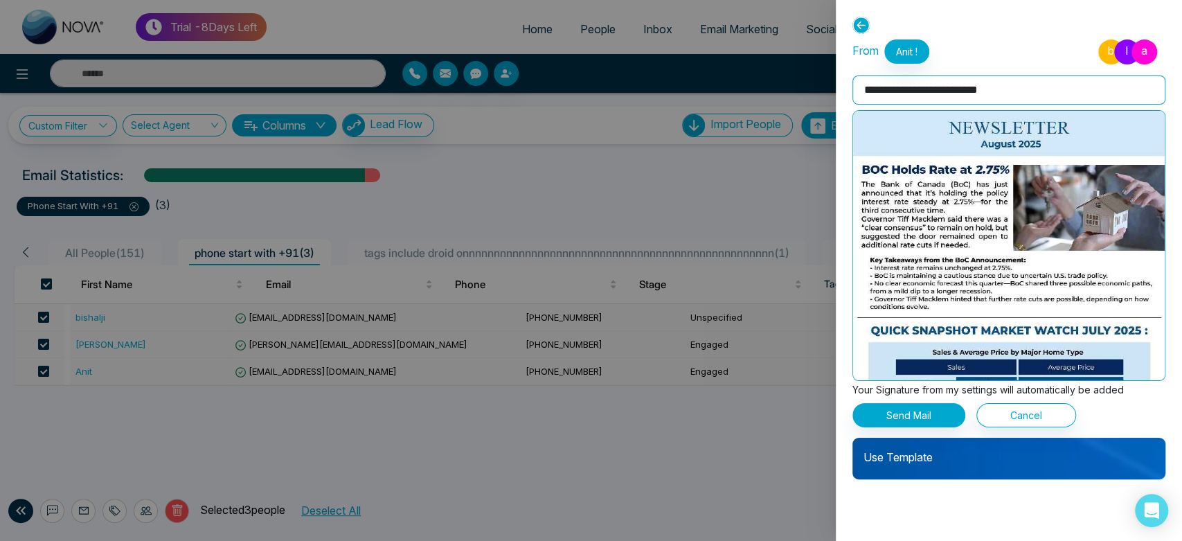
click at [962, 253] on div at bounding box center [1009, 245] width 313 height 271
click at [927, 410] on button "Send Mail" at bounding box center [909, 415] width 113 height 24
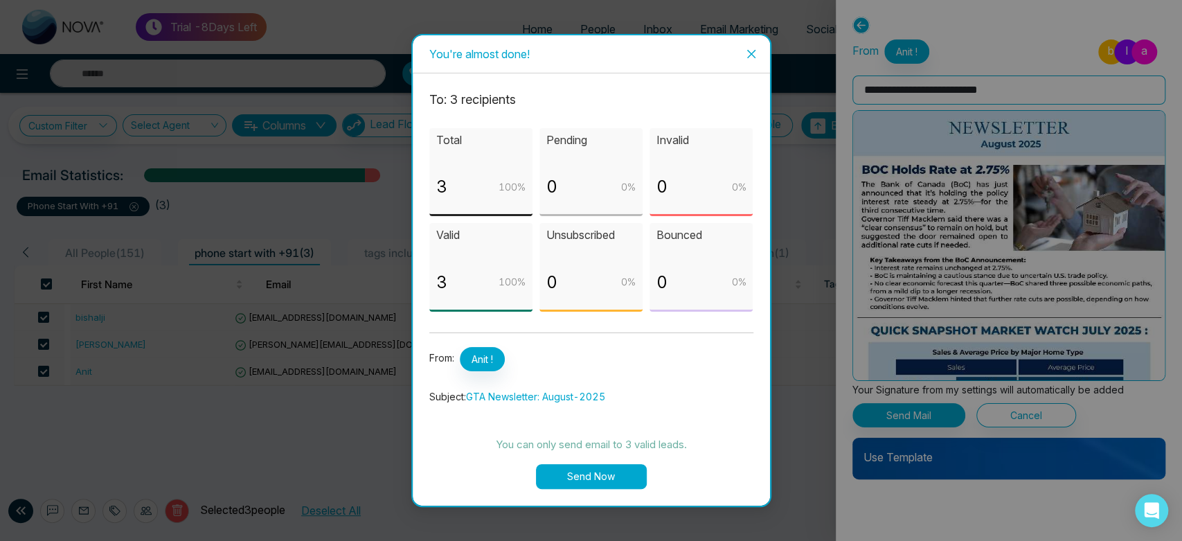
click at [578, 472] on button "Send Now" at bounding box center [591, 476] width 111 height 25
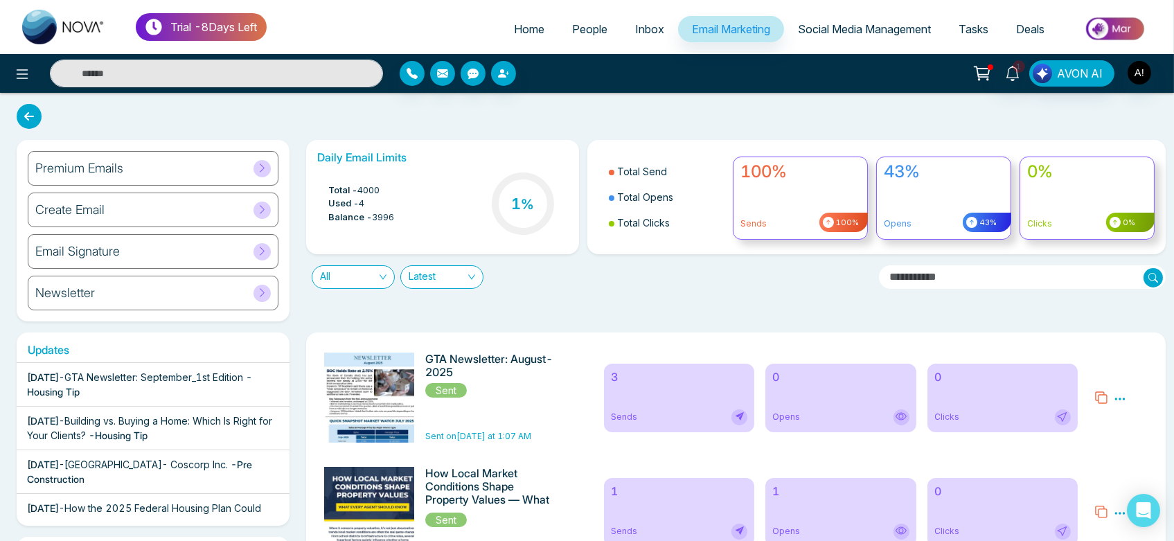
click at [572, 35] on span "People" at bounding box center [589, 29] width 35 height 14
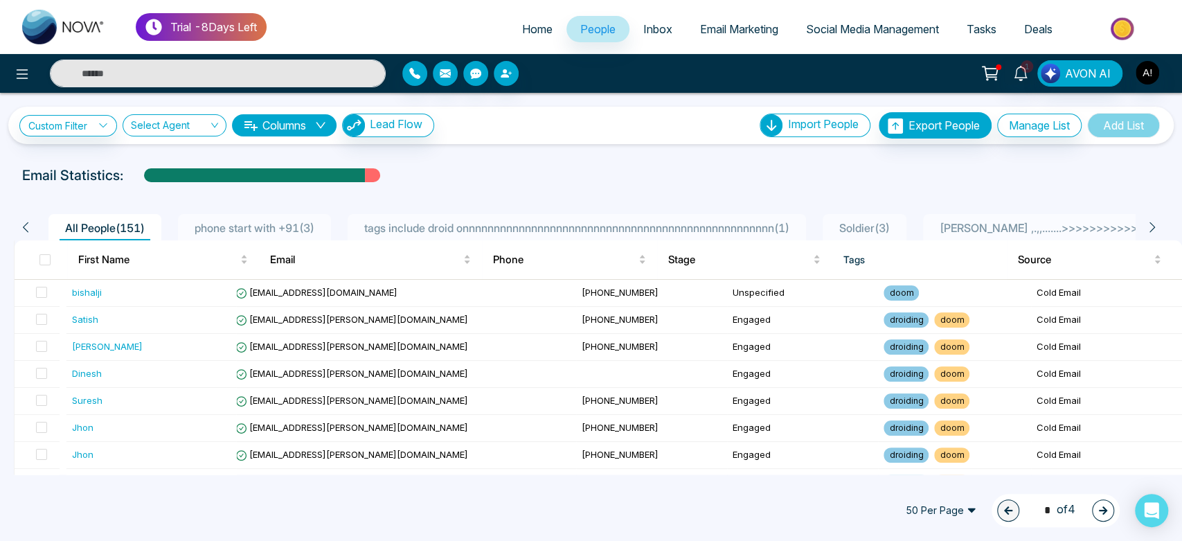
click at [278, 226] on span "phone start with +91 ( 3 )" at bounding box center [254, 228] width 131 height 14
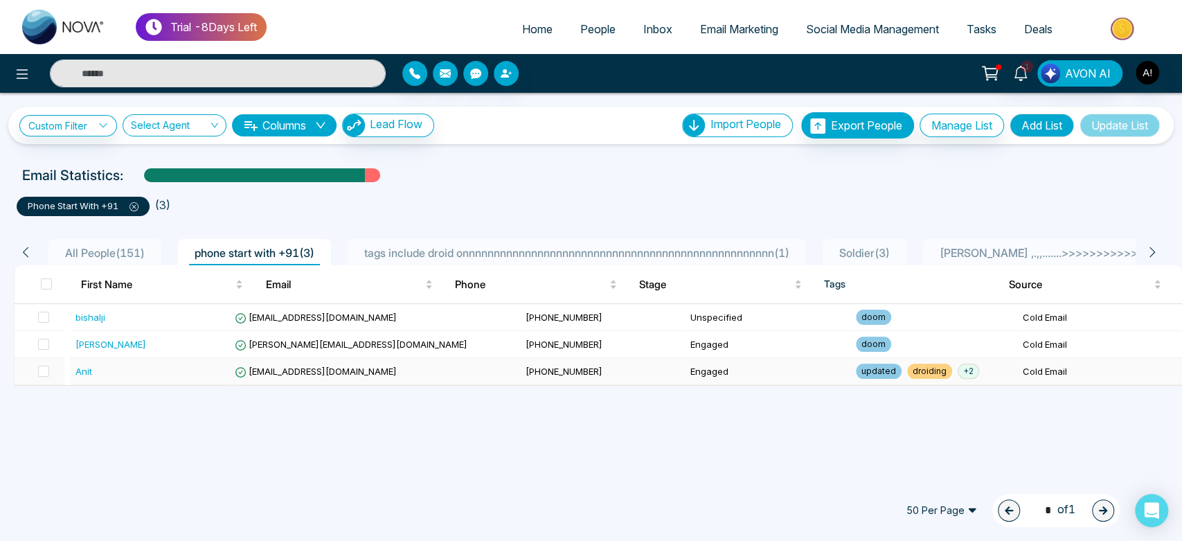
click at [392, 364] on td "[EMAIL_ADDRESS][DOMAIN_NAME]" at bounding box center [374, 371] width 291 height 27
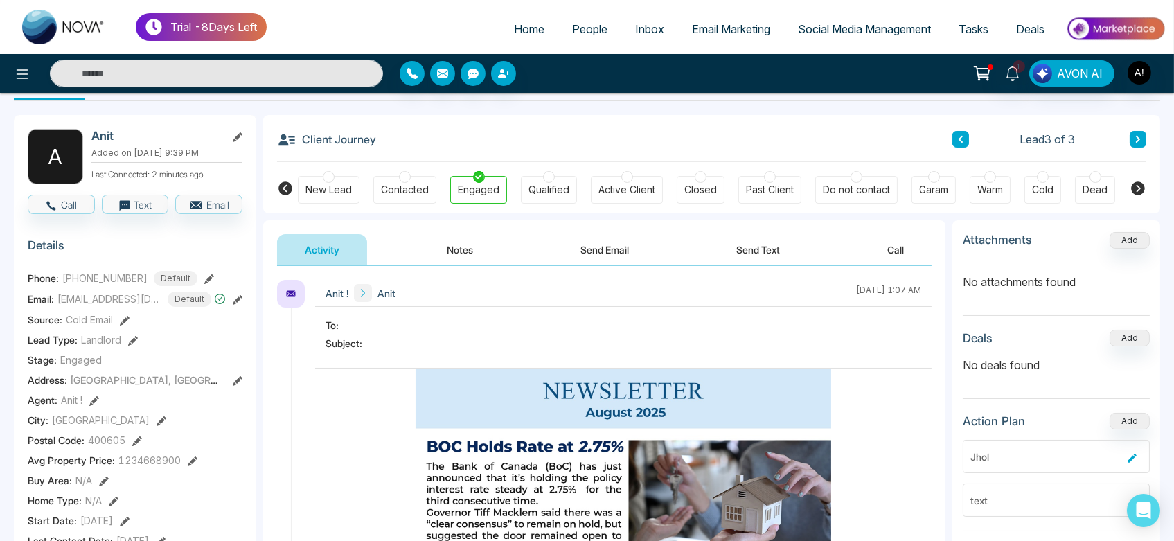
scroll to position [44, 0]
click at [1128, 242] on button "Add" at bounding box center [1130, 239] width 40 height 17
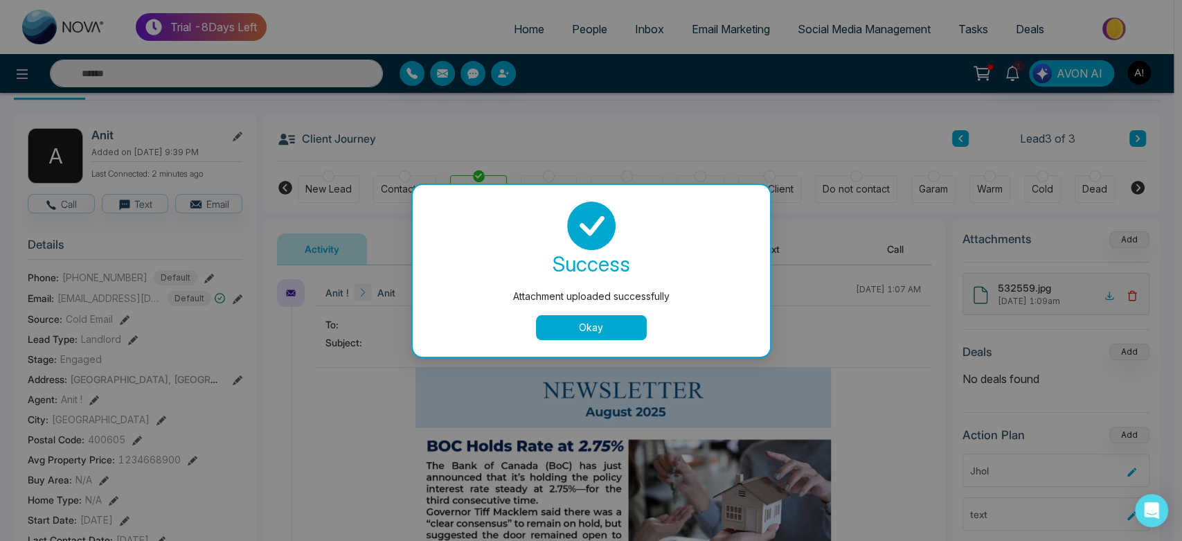
click at [605, 331] on button "Okay" at bounding box center [591, 327] width 111 height 25
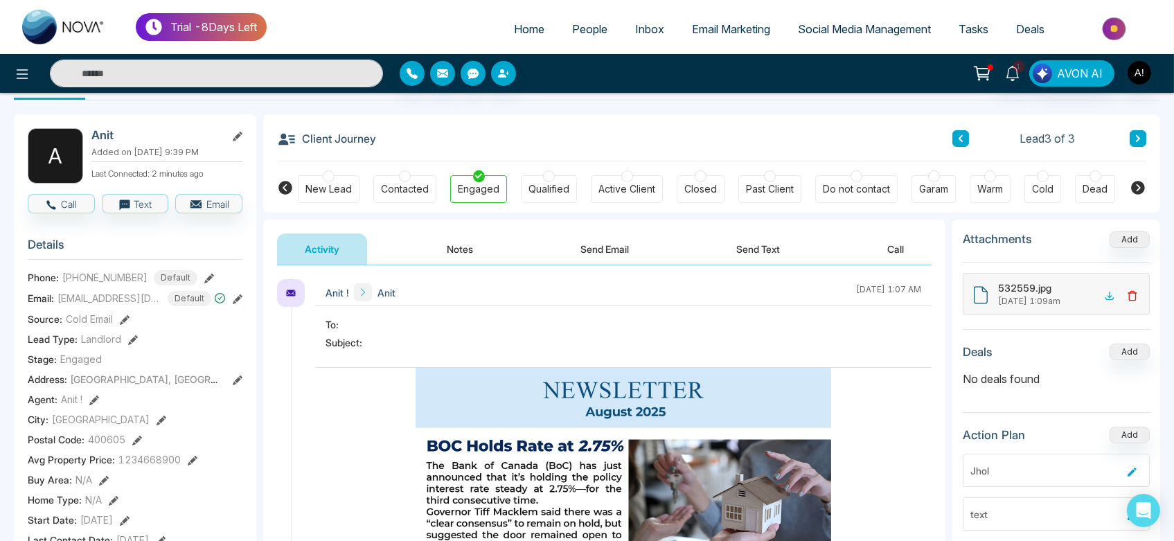
click at [1128, 294] on icon at bounding box center [1132, 295] width 11 height 11
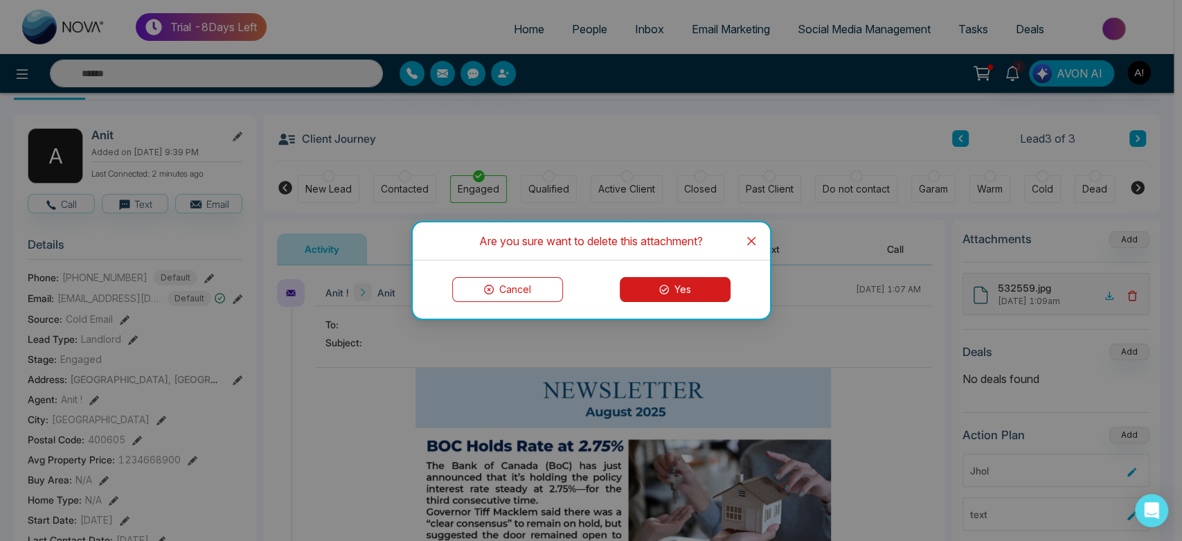
click at [677, 295] on button "Yes" at bounding box center [675, 289] width 111 height 25
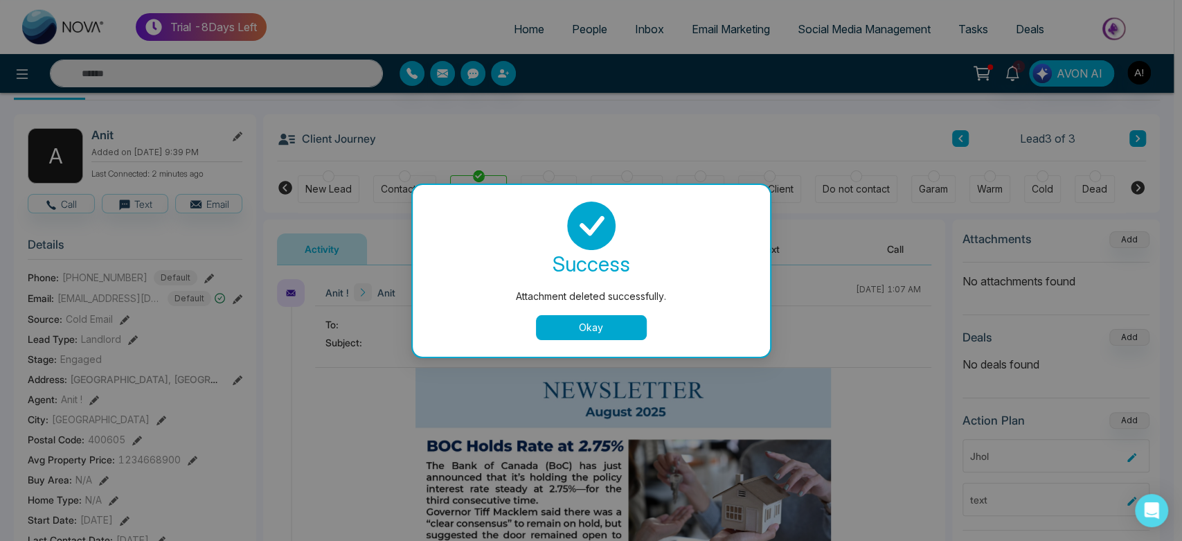
click at [612, 328] on button "Okay" at bounding box center [591, 327] width 111 height 25
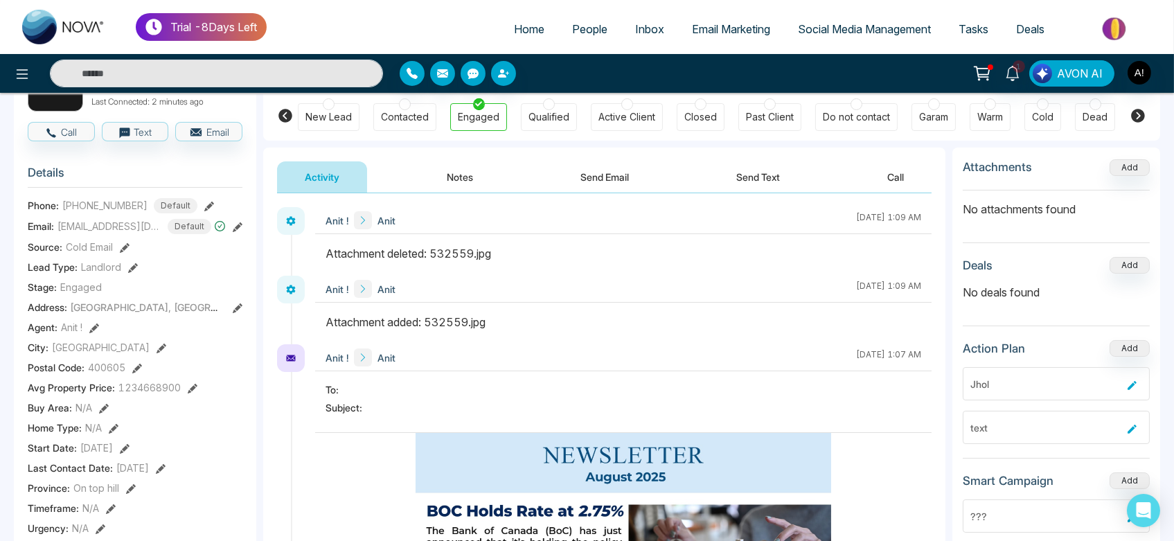
scroll to position [116, 0]
click at [204, 198] on button at bounding box center [209, 205] width 10 height 15
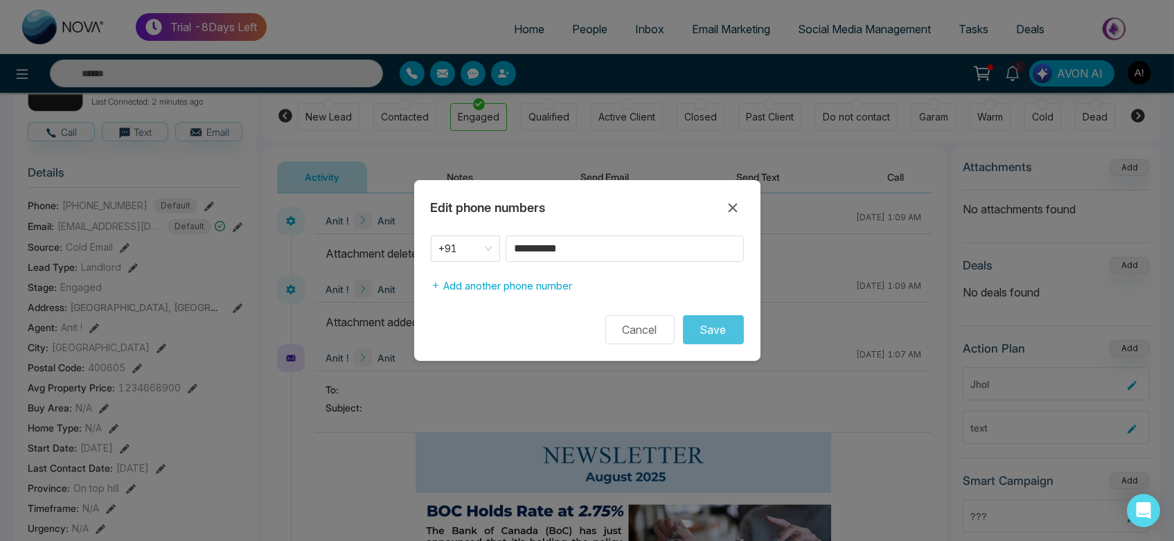
click at [737, 209] on icon at bounding box center [732, 207] width 17 height 17
click at [731, 210] on div "Anit ! Anit [DATE] 1:09 AM" at bounding box center [623, 220] width 616 height 27
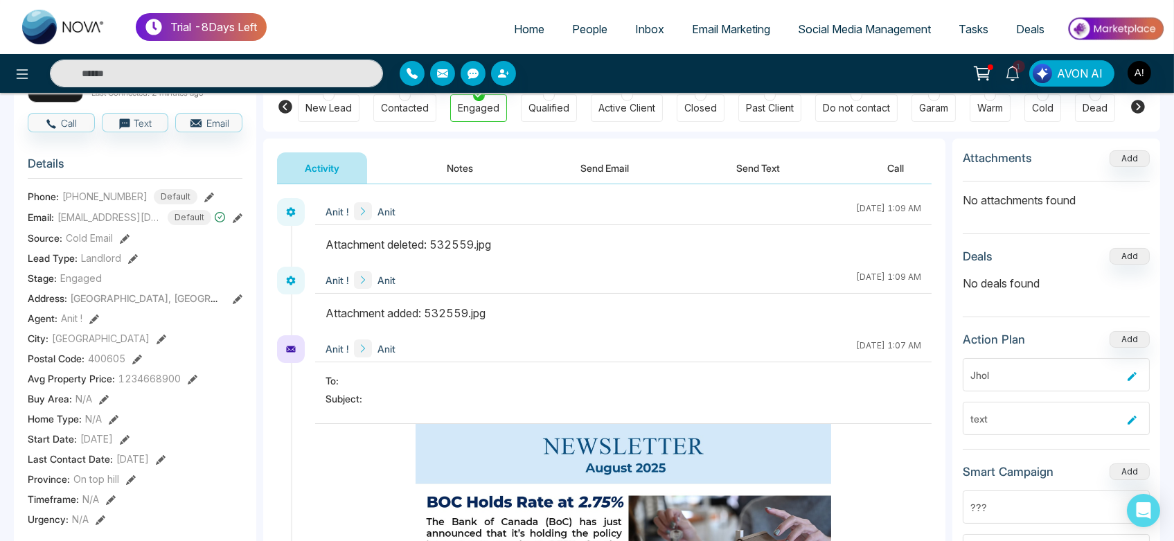
scroll to position [127, 0]
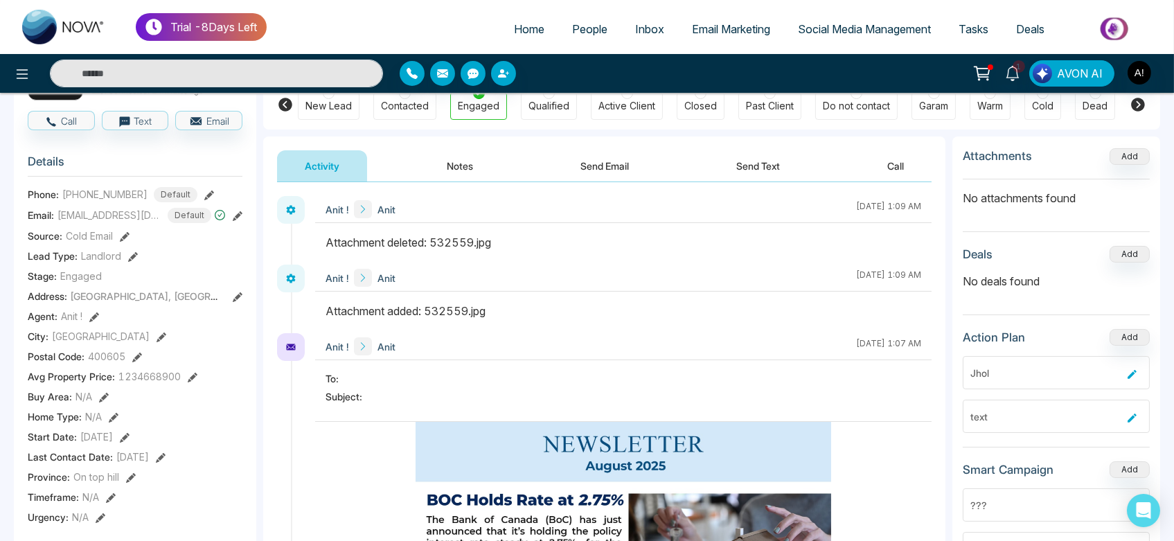
click at [125, 236] on icon at bounding box center [125, 237] width 10 height 10
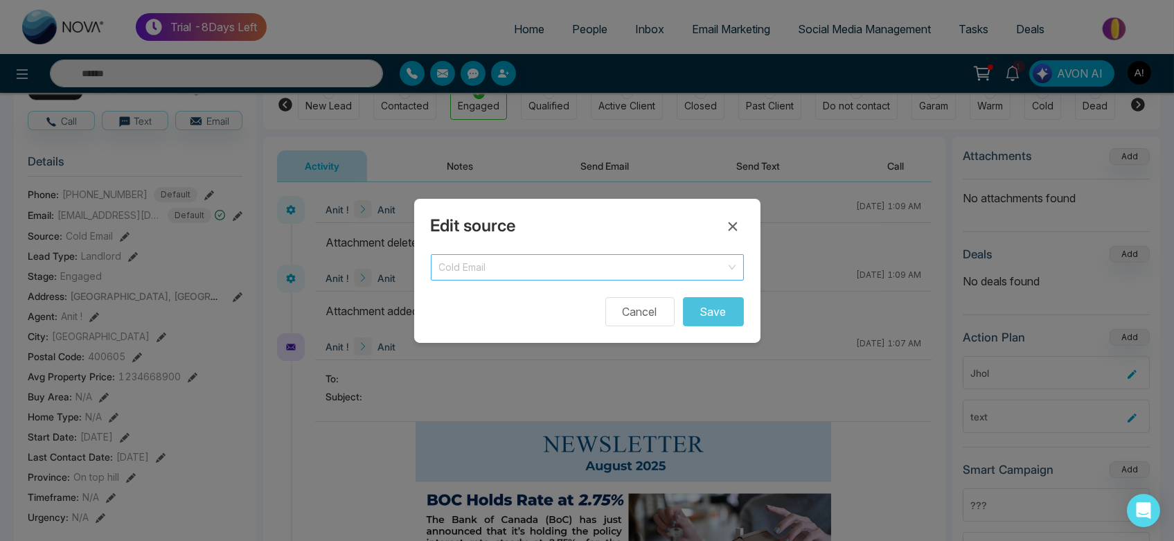
click at [522, 260] on span "Cold Email" at bounding box center [587, 267] width 296 height 19
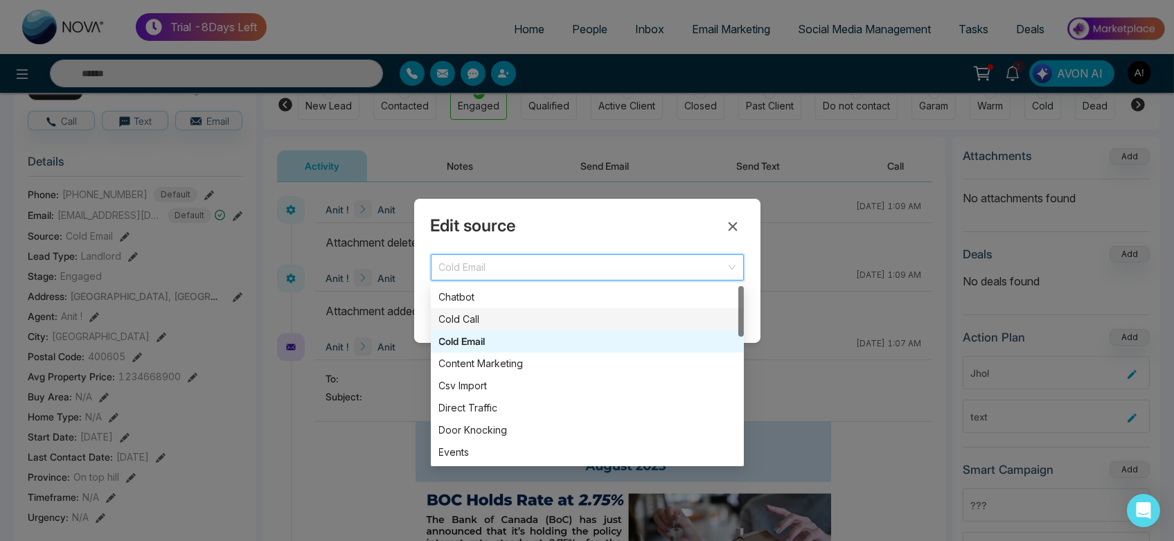
click at [513, 317] on div "Cold Call" at bounding box center [587, 319] width 296 height 15
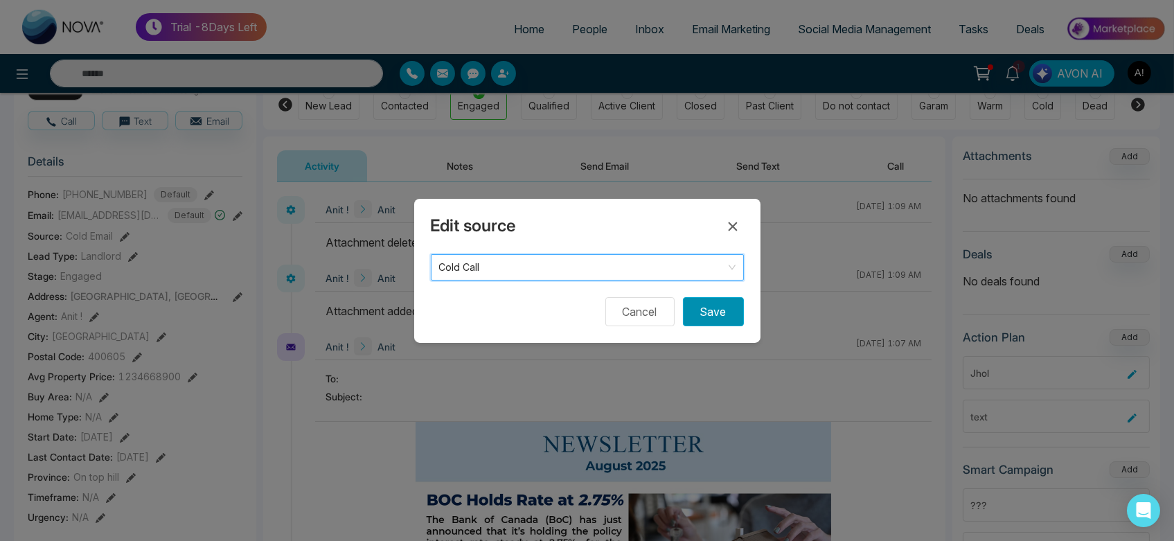
click at [711, 319] on button "Save" at bounding box center [713, 311] width 61 height 29
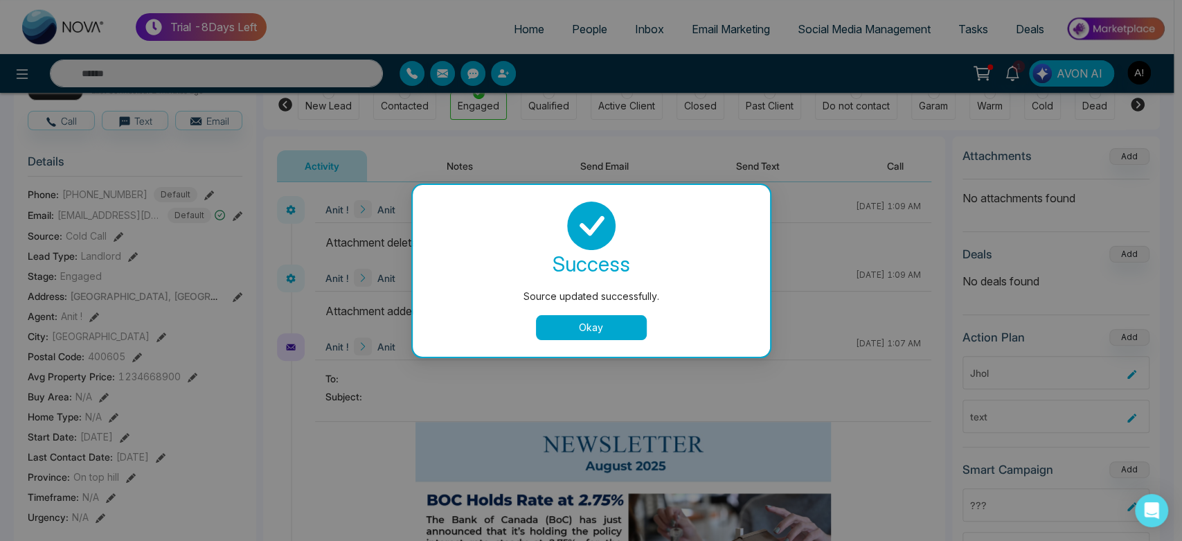
click at [612, 342] on div "success Source updated successfully. Okay" at bounding box center [591, 271] width 357 height 172
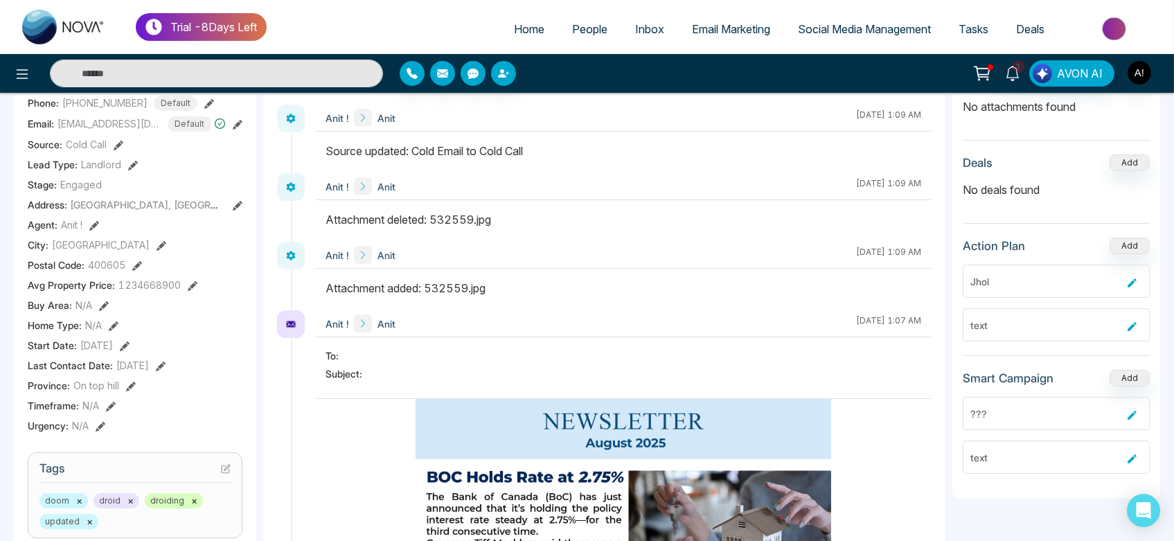
scroll to position [233, 0]
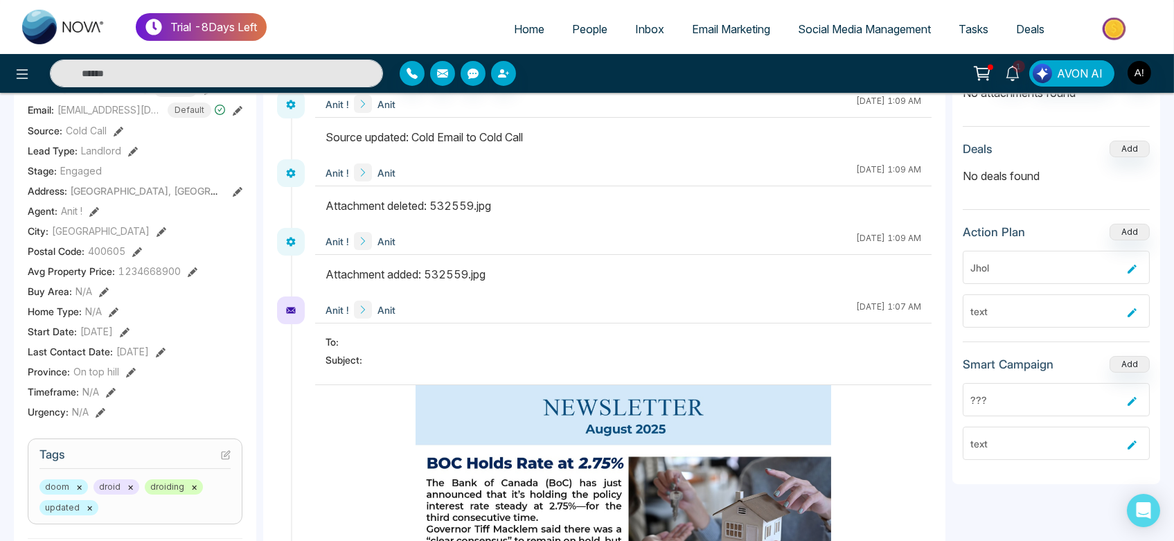
click at [140, 252] on icon at bounding box center [137, 252] width 10 height 10
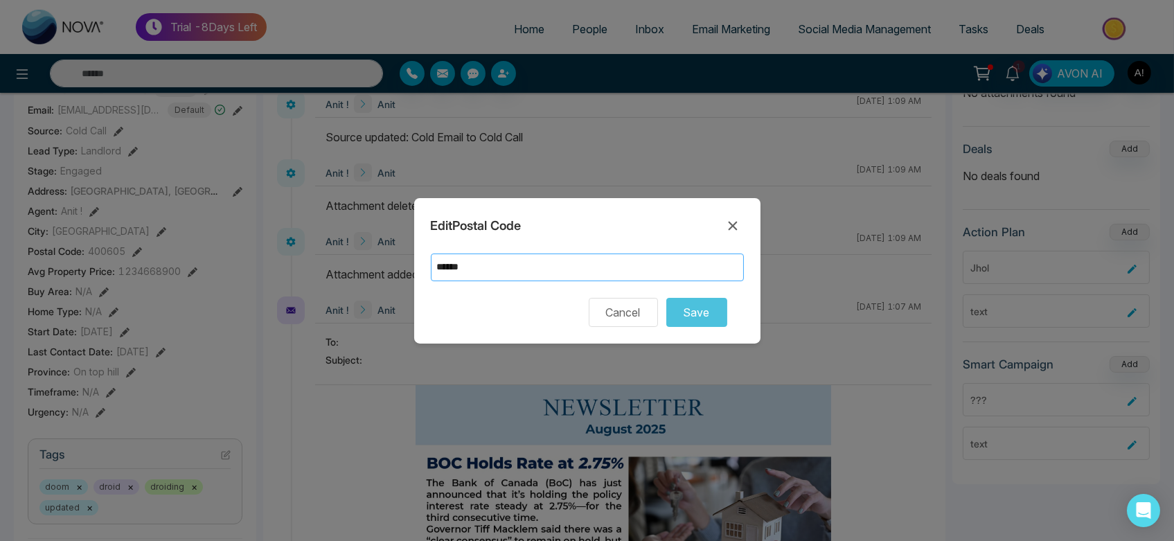
drag, startPoint x: 514, startPoint y: 258, endPoint x: 521, endPoint y: 278, distance: 21.2
click at [521, 278] on input "******" at bounding box center [587, 267] width 313 height 28
type input "******"
click at [704, 306] on button "Save" at bounding box center [696, 312] width 61 height 29
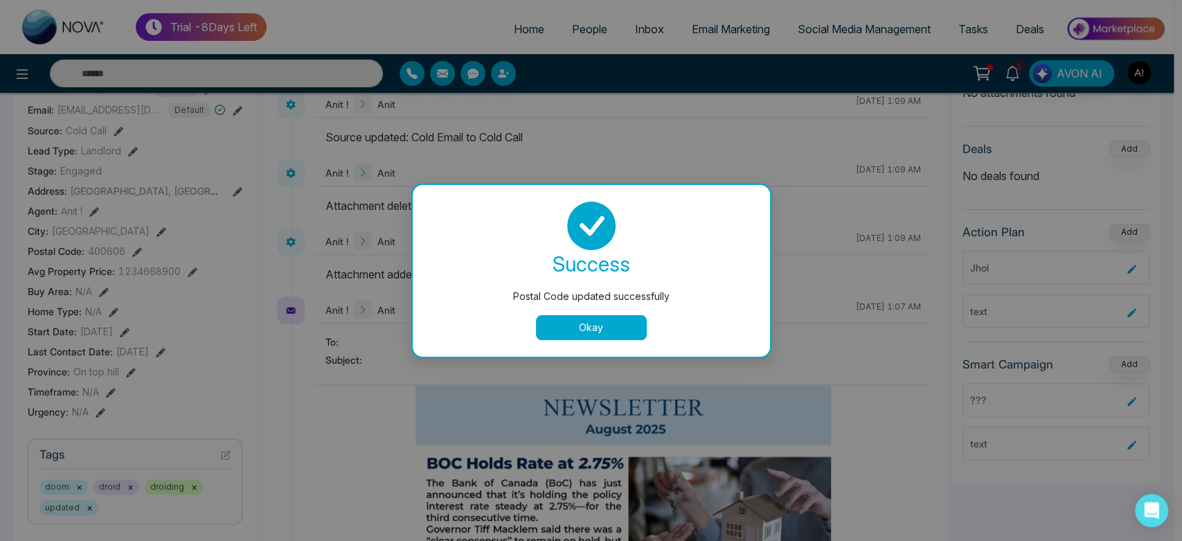
click at [594, 321] on button "Okay" at bounding box center [591, 327] width 111 height 25
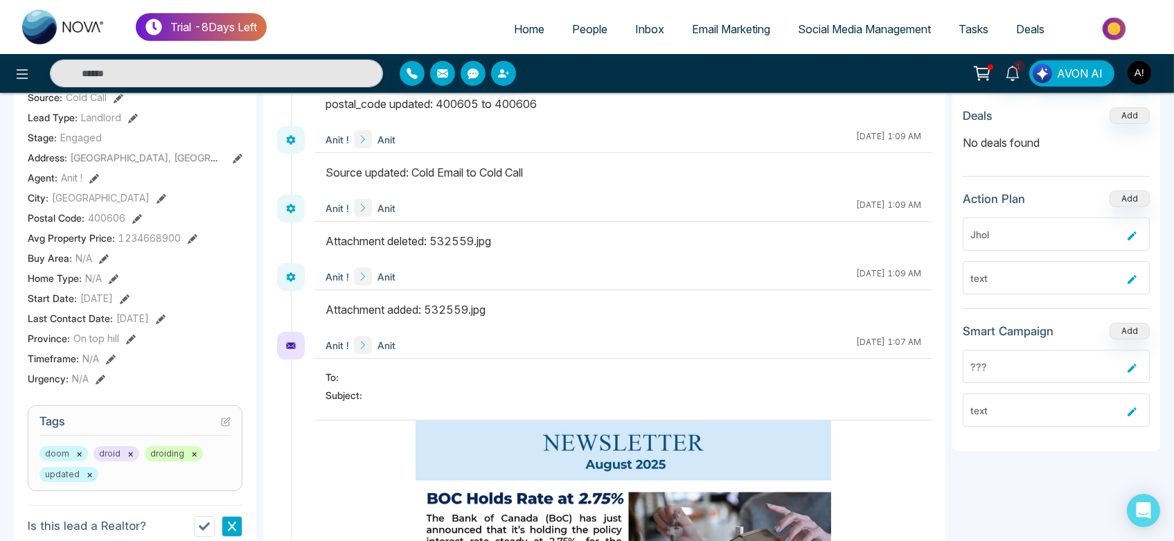
scroll to position [288, 0]
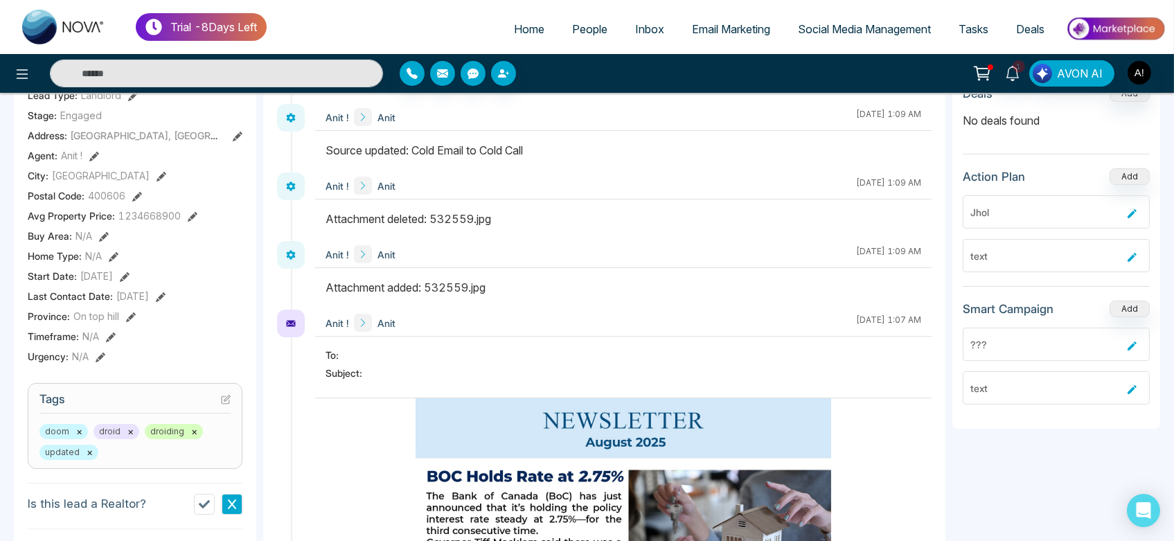
click at [100, 232] on icon at bounding box center [104, 237] width 10 height 10
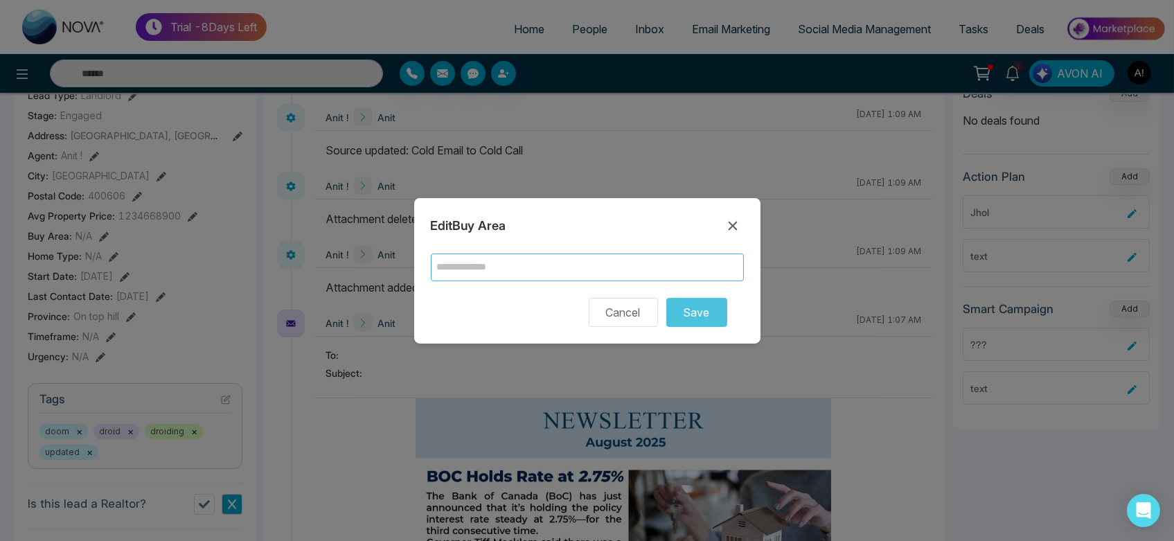
click at [528, 265] on input "text" at bounding box center [587, 267] width 313 height 28
type input "**********"
click at [706, 324] on button "Save" at bounding box center [696, 312] width 61 height 29
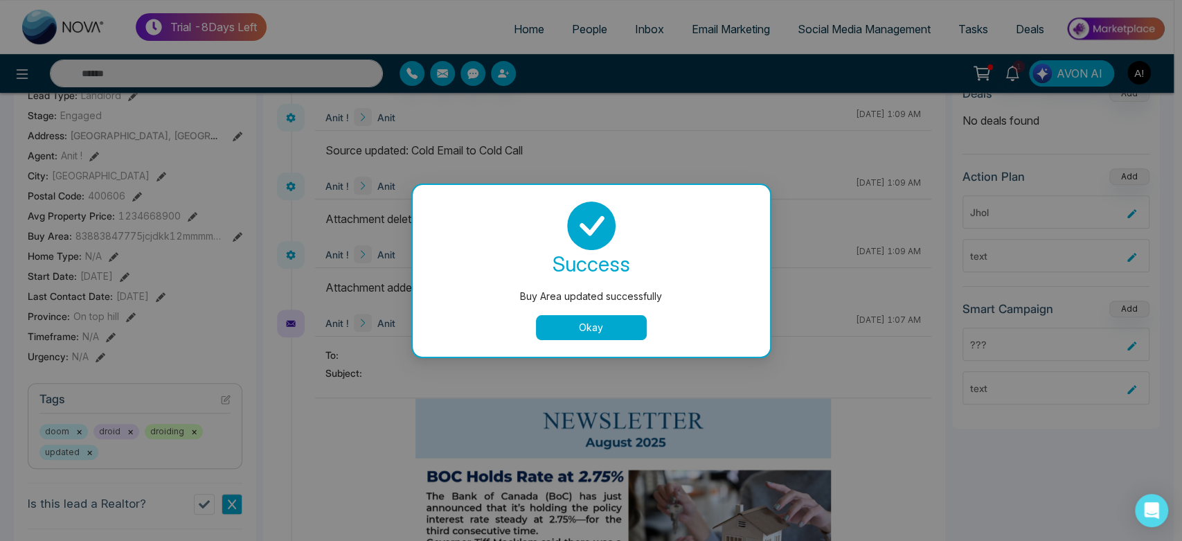
click at [572, 322] on button "Okay" at bounding box center [591, 327] width 111 height 25
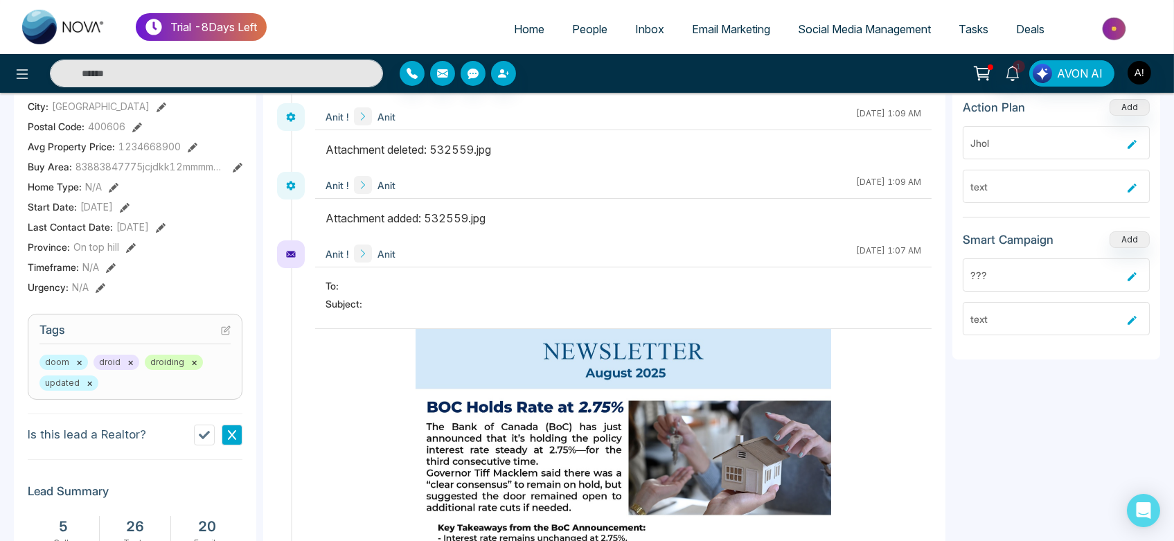
scroll to position [385, 0]
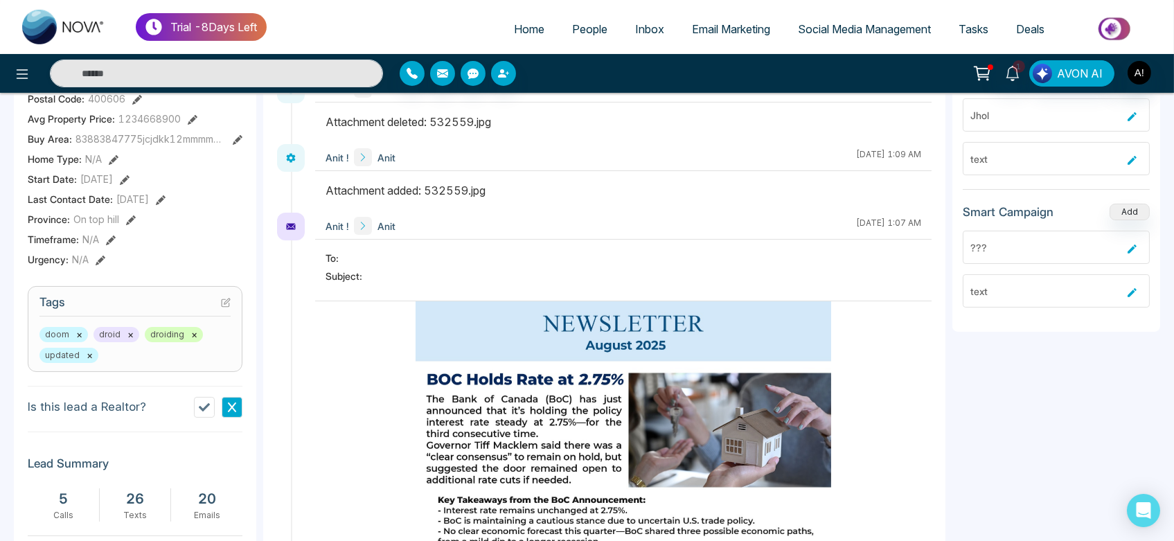
click at [233, 411] on icon at bounding box center [231, 407] width 11 height 11
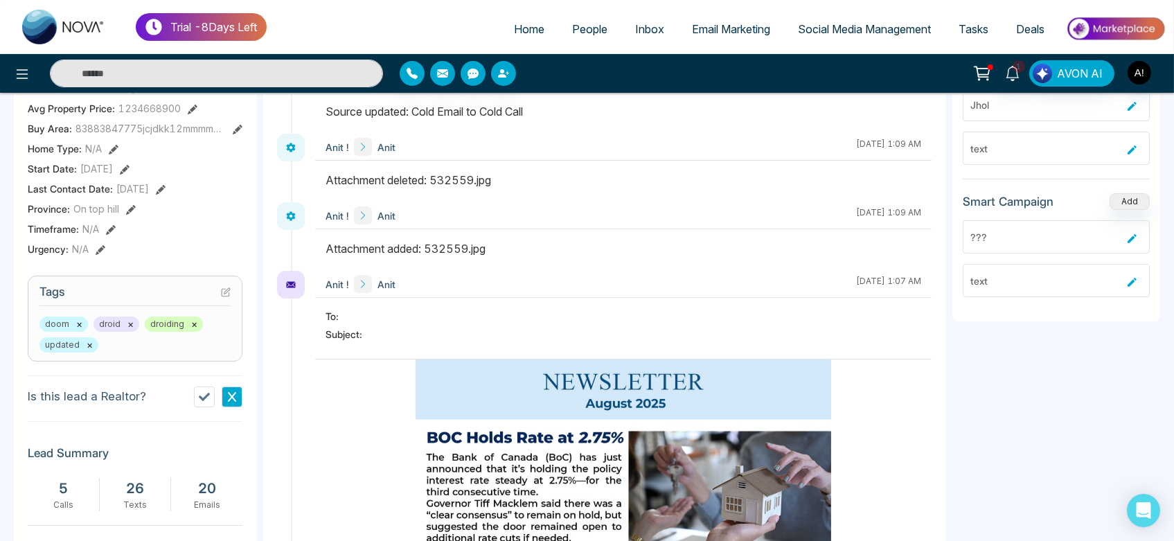
scroll to position [427, 0]
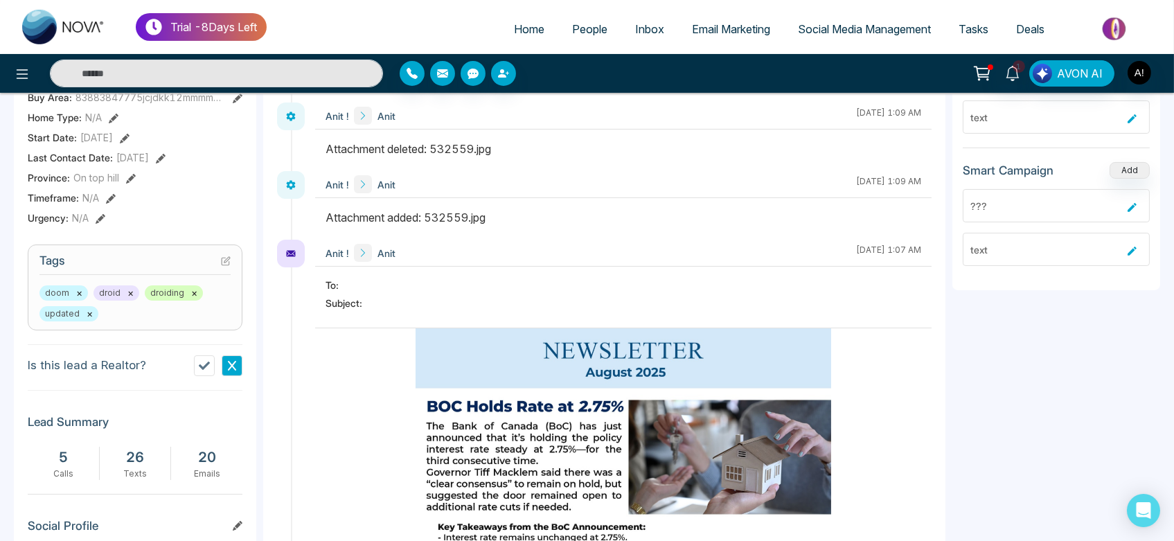
click at [89, 317] on button "×" at bounding box center [90, 314] width 6 height 12
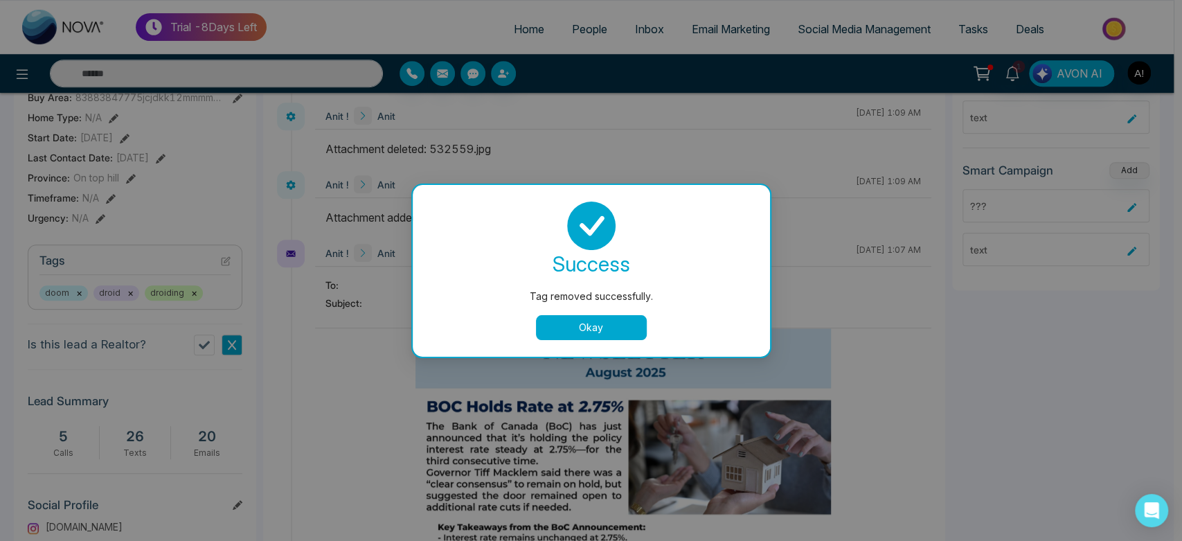
click at [558, 323] on button "Okay" at bounding box center [591, 327] width 111 height 25
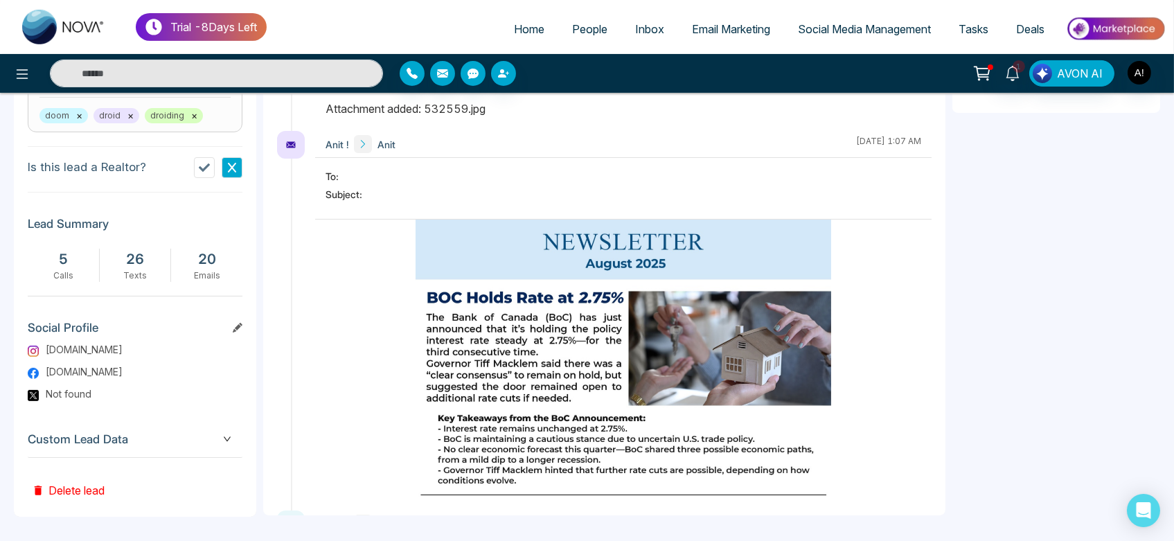
scroll to position [605, 0]
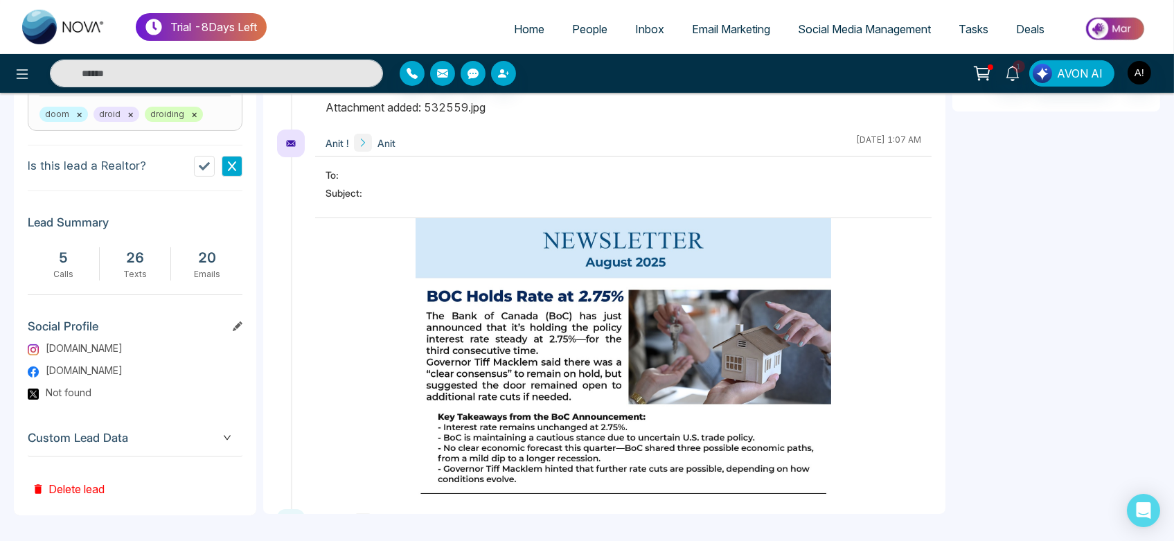
click at [238, 326] on icon at bounding box center [238, 326] width 10 height 10
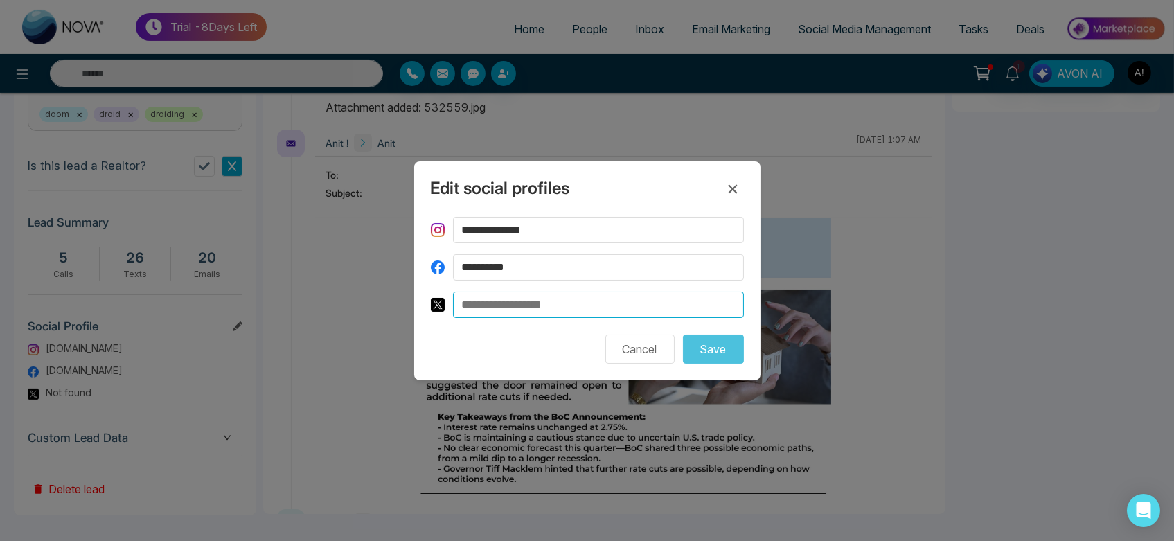
click at [537, 303] on input at bounding box center [598, 305] width 291 height 26
type input "**********"
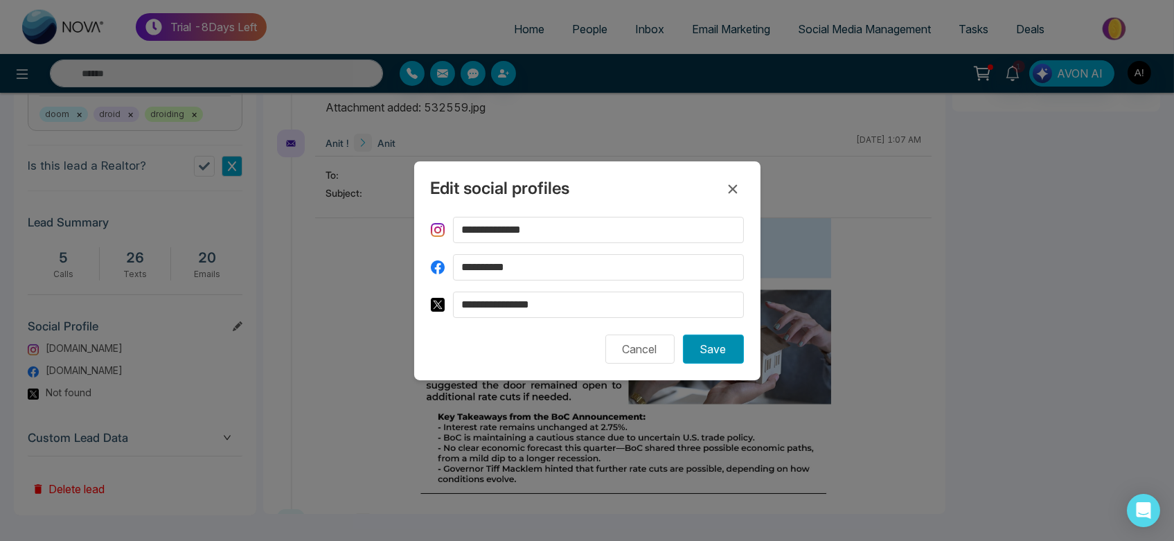
click at [709, 346] on button "Save" at bounding box center [713, 349] width 61 height 29
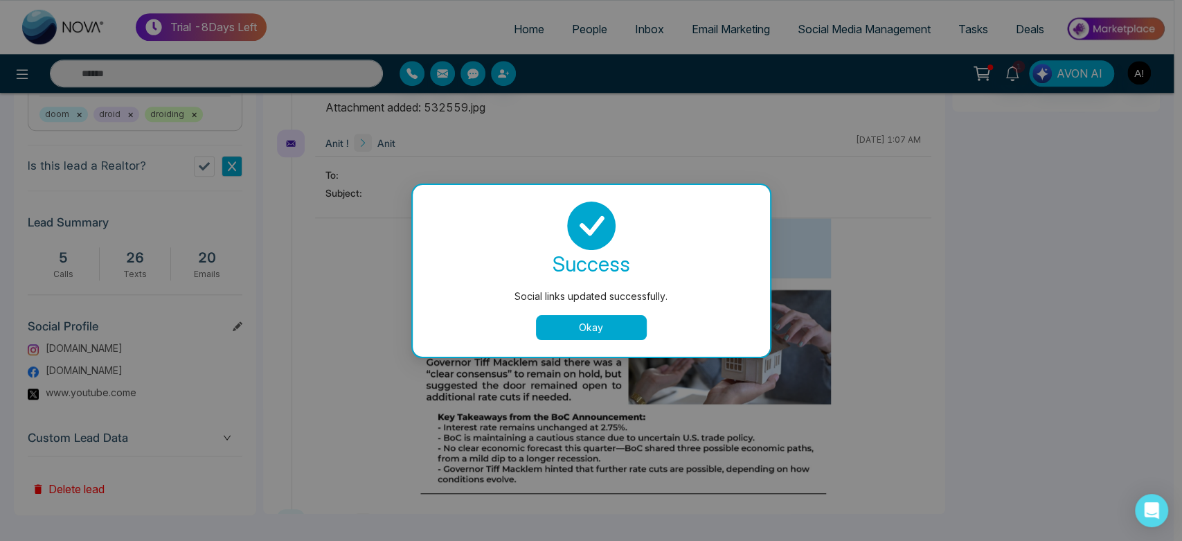
click at [576, 309] on div "success Social links updated successfully. Okay" at bounding box center [591, 271] width 324 height 139
click at [579, 314] on div "success Social links updated successfully. Okay" at bounding box center [591, 271] width 324 height 139
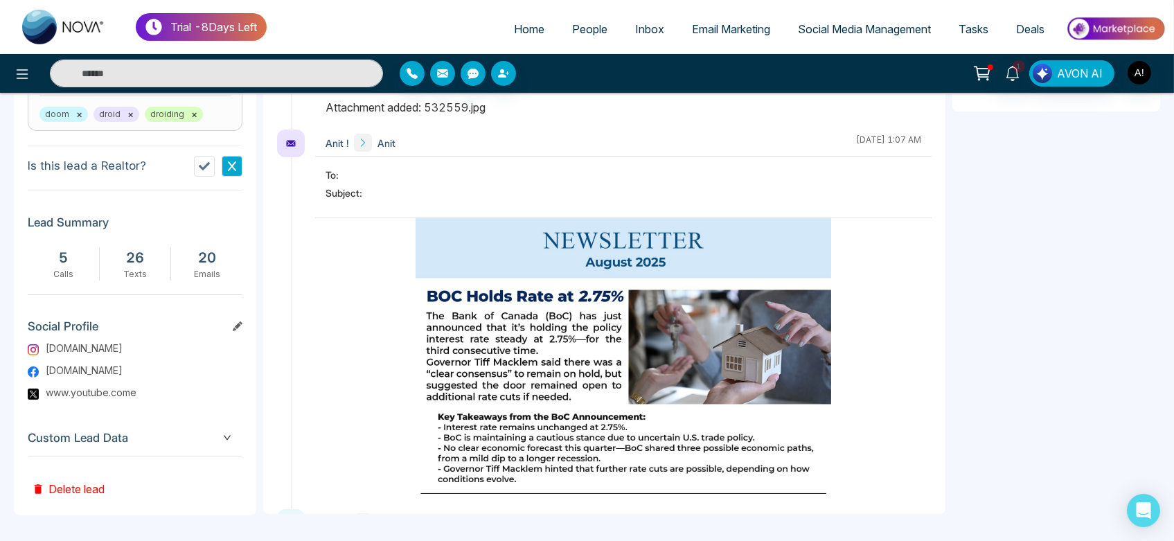
click at [221, 447] on div "Custom Lead Data" at bounding box center [135, 437] width 215 height 35
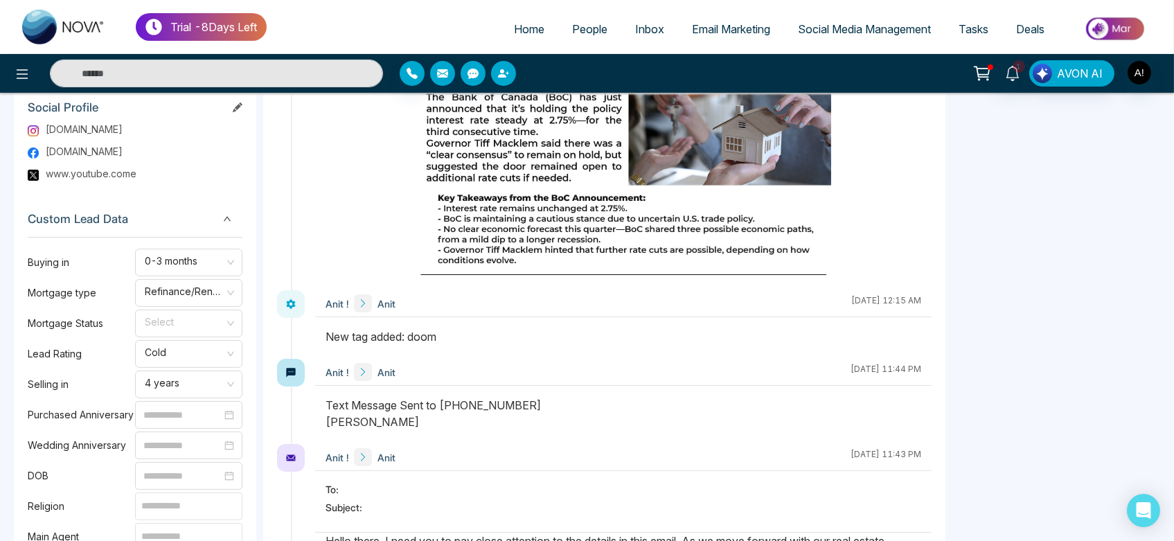
scroll to position [853, 0]
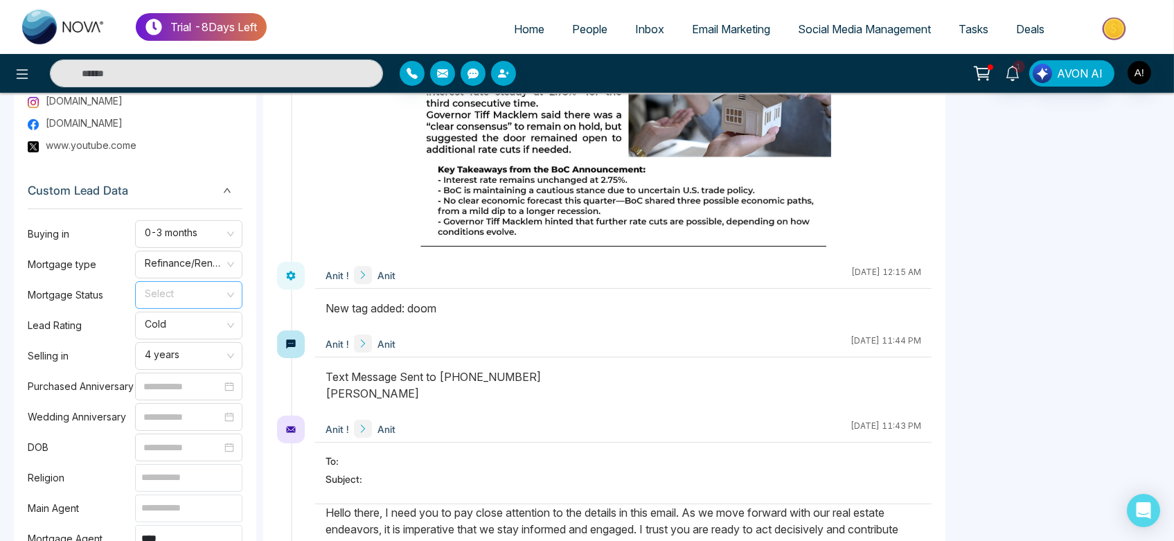
click at [189, 291] on input "search" at bounding box center [183, 292] width 81 height 21
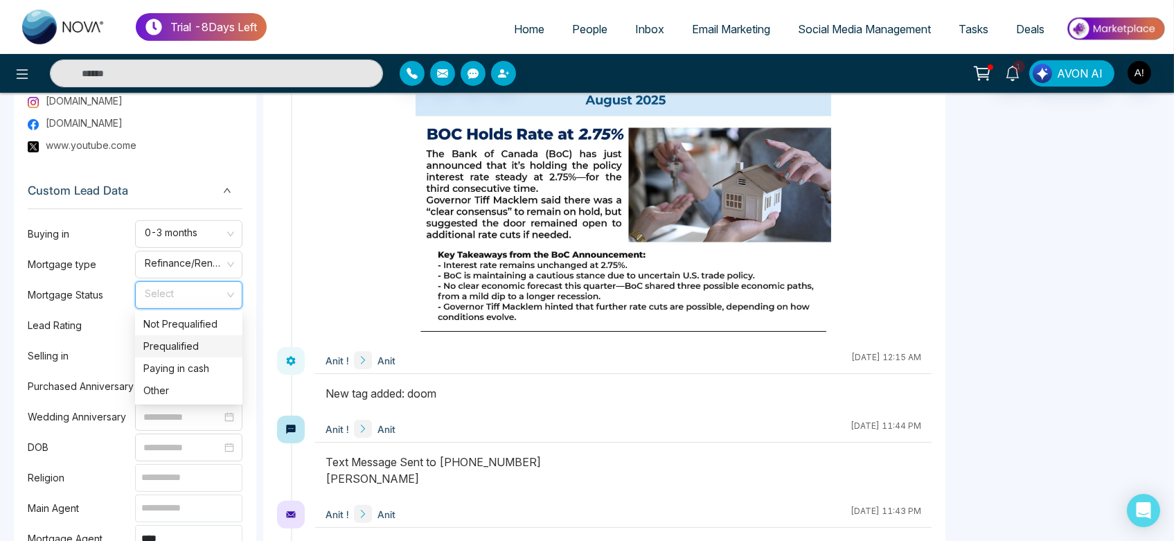
click at [195, 348] on div "Prequalified" at bounding box center [188, 346] width 91 height 15
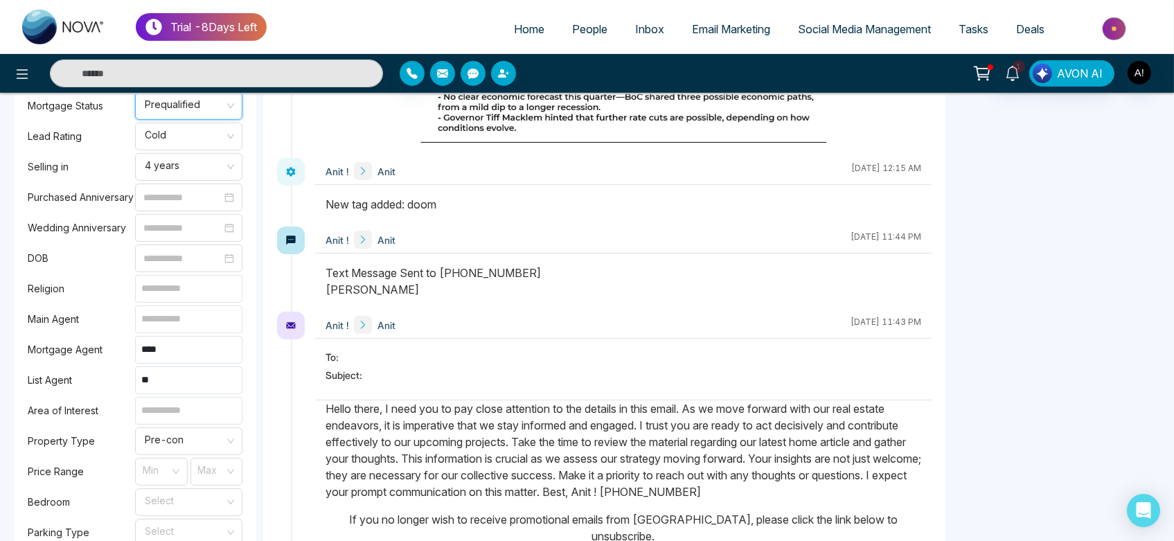
scroll to position [1043, 0]
click at [162, 304] on input at bounding box center [188, 318] width 107 height 28
type input "*****"
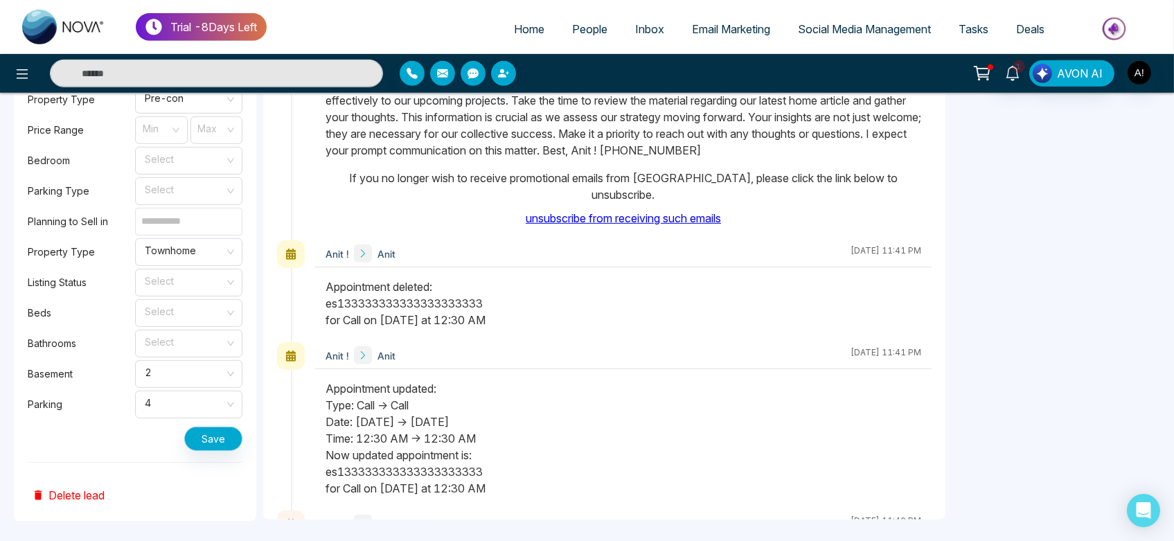
scroll to position [1384, 0]
click at [211, 446] on button "Save" at bounding box center [213, 438] width 58 height 24
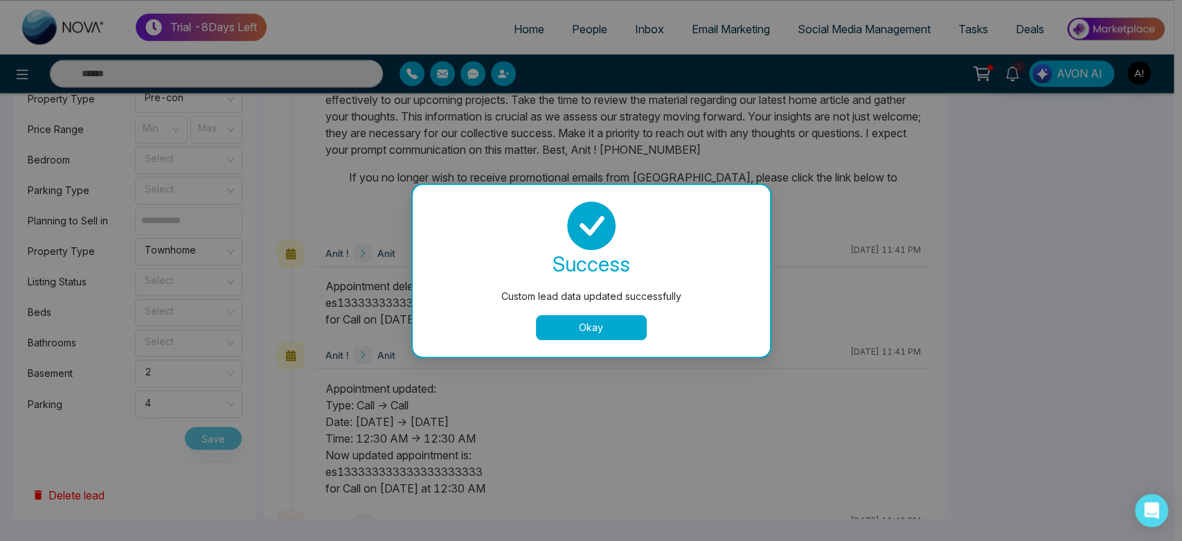
click at [604, 328] on button "Okay" at bounding box center [591, 327] width 111 height 25
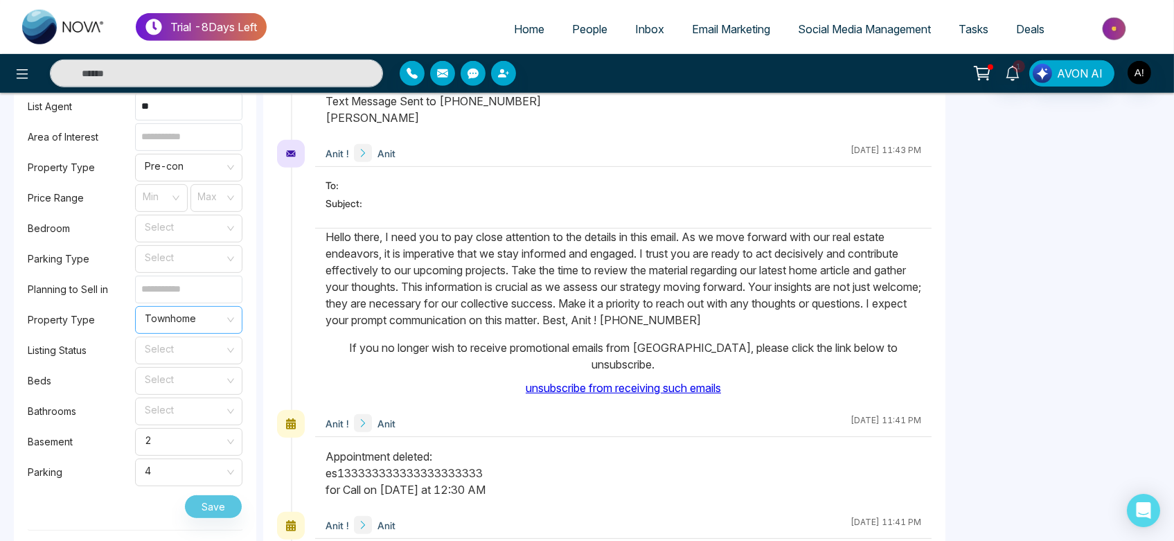
scroll to position [1389, 0]
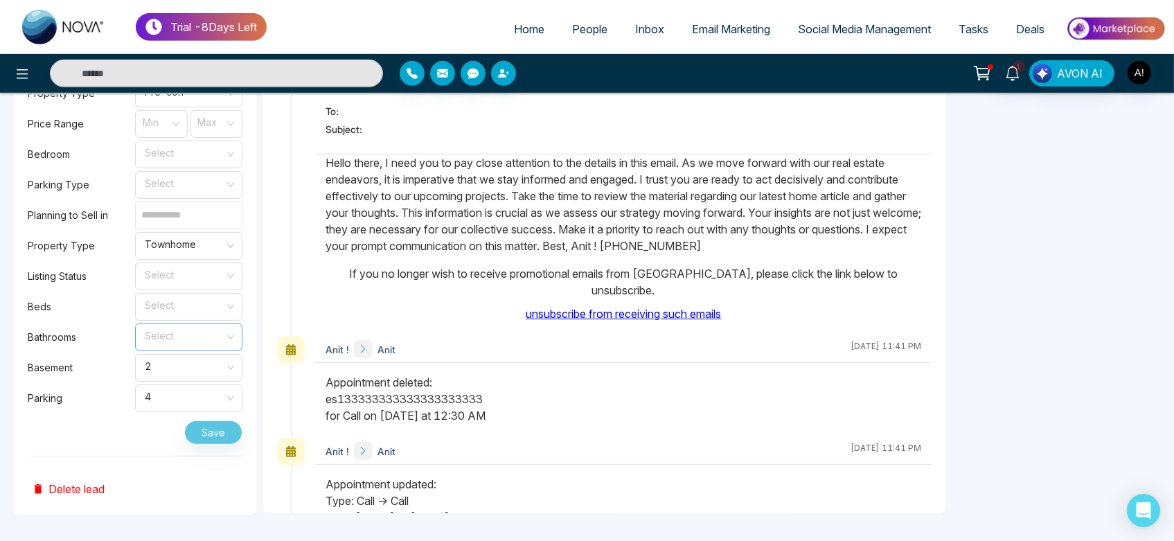
click at [218, 337] on input "search" at bounding box center [183, 334] width 81 height 21
click at [277, 299] on div "Anit ! Anit [DATE] 11:43 PM To: Subject:" at bounding box center [604, 201] width 655 height 270
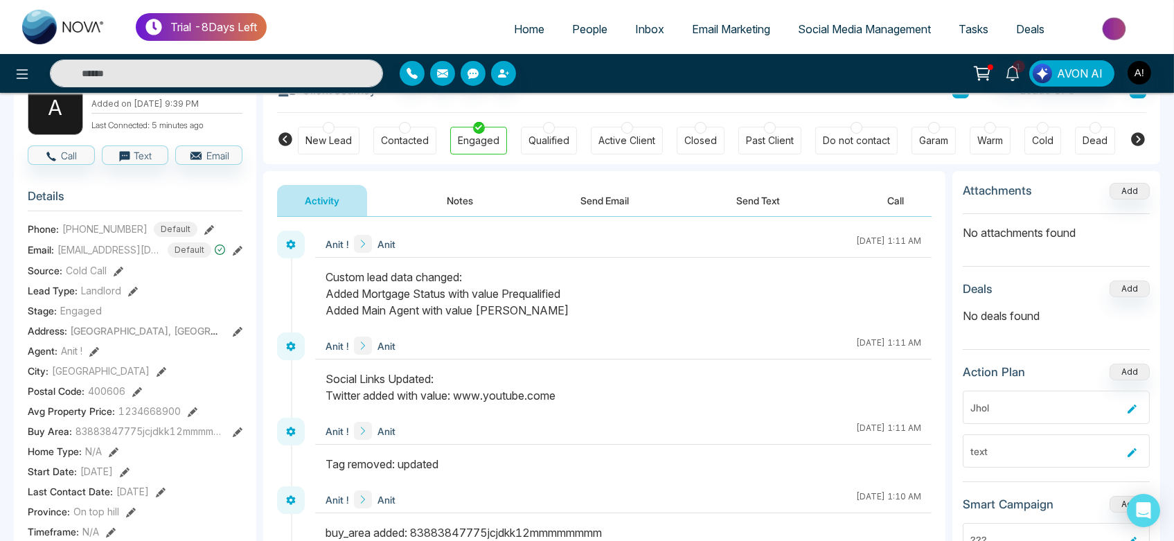
scroll to position [0, 0]
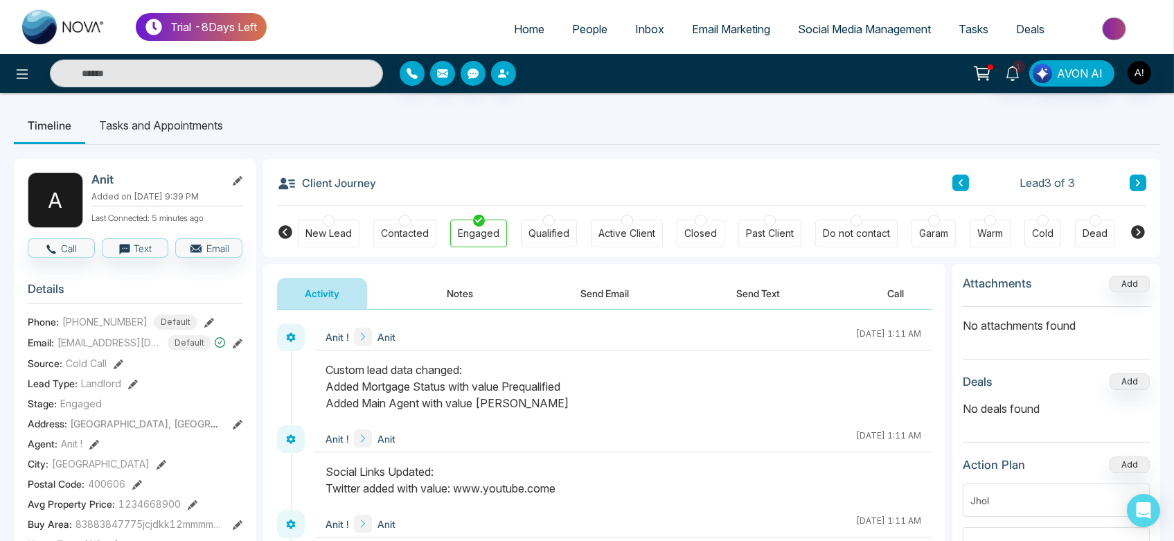
click at [465, 302] on button "Notes" at bounding box center [460, 293] width 82 height 31
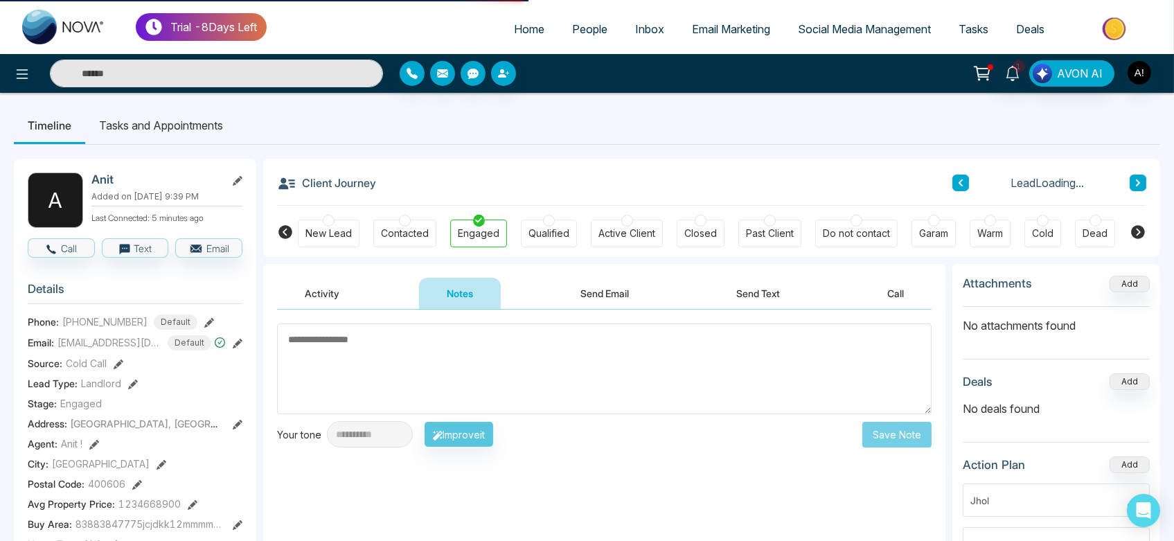
click at [377, 375] on textarea at bounding box center [604, 368] width 655 height 91
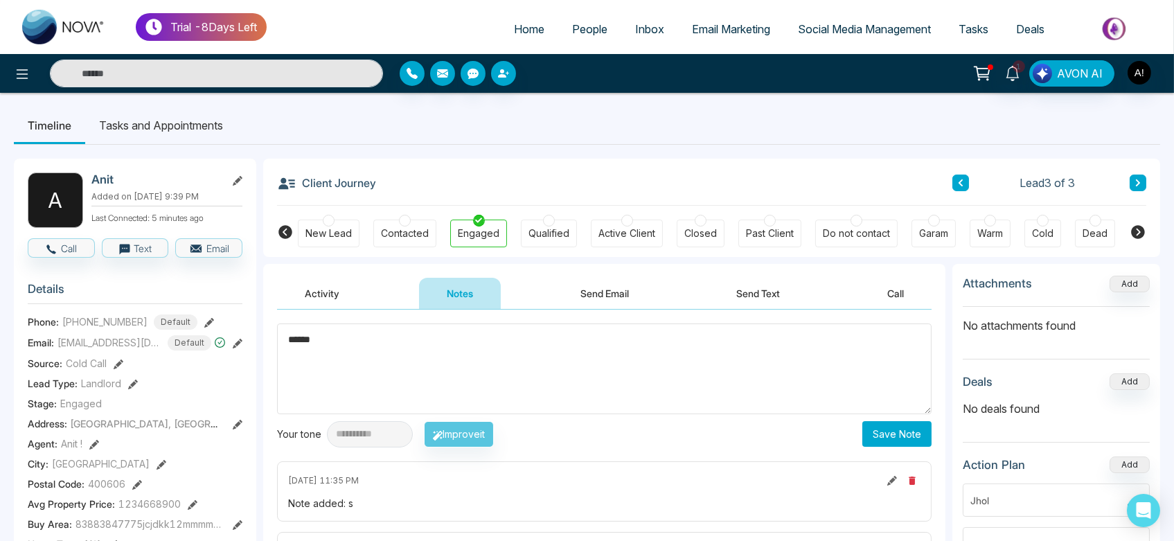
type textarea "******"
click at [884, 431] on button "Save Note" at bounding box center [896, 434] width 69 height 26
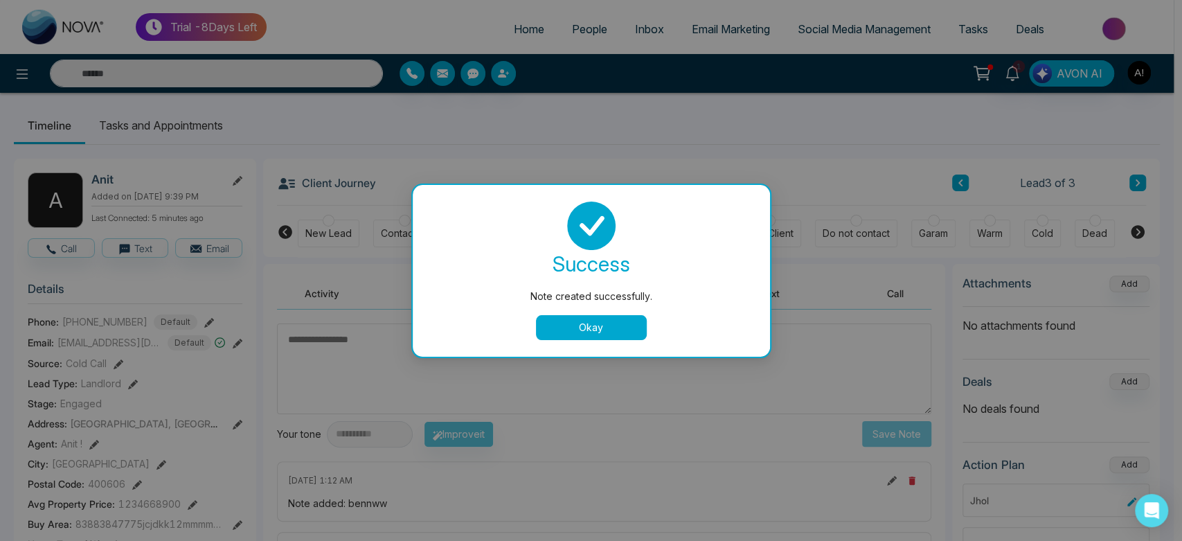
click at [611, 337] on button "Okay" at bounding box center [591, 327] width 111 height 25
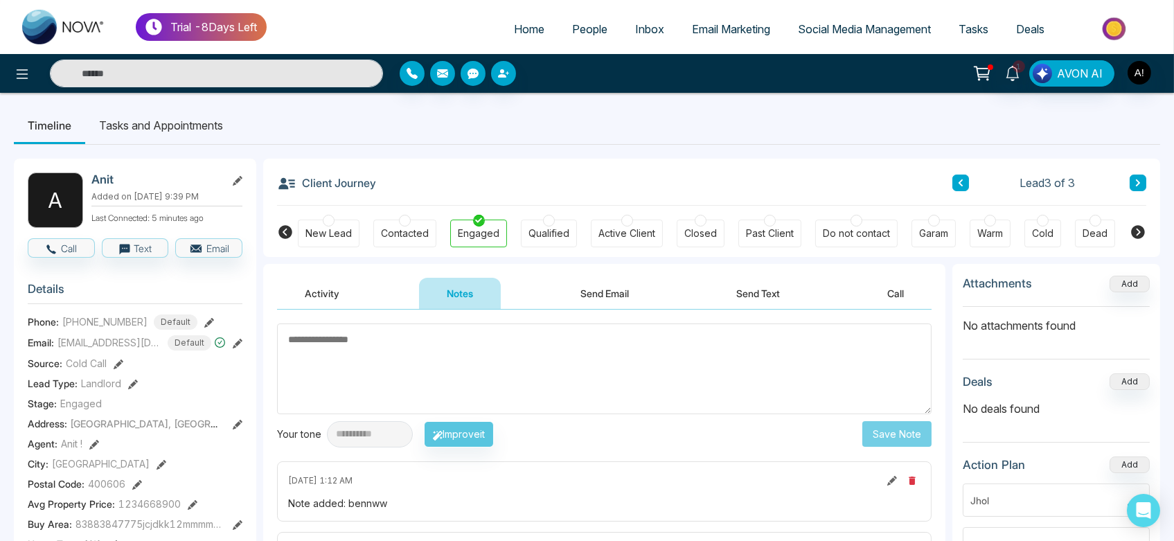
click at [582, 300] on button "Send Email" at bounding box center [605, 293] width 104 height 31
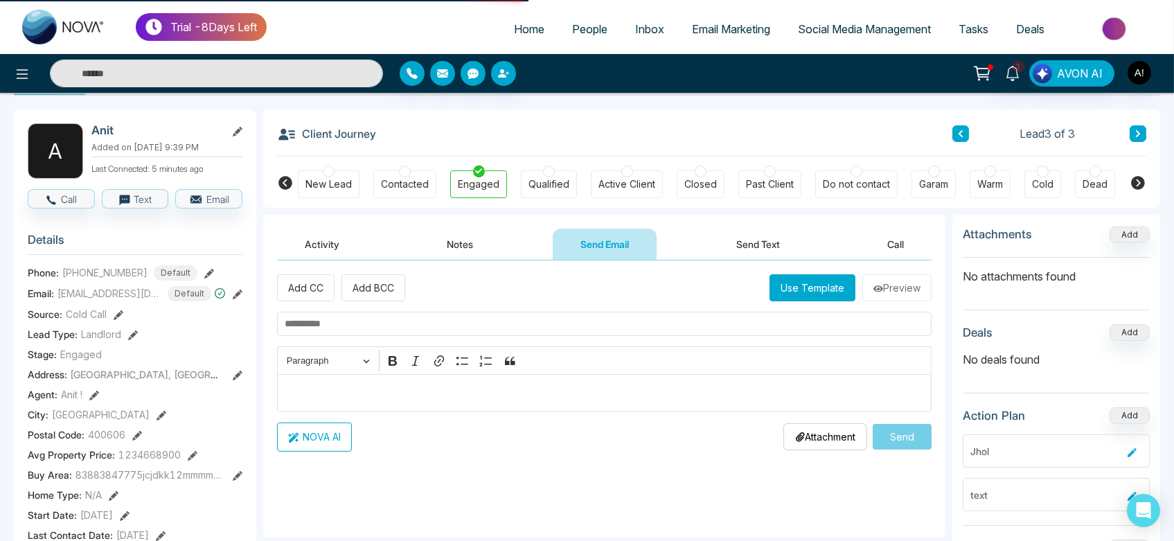
scroll to position [55, 0]
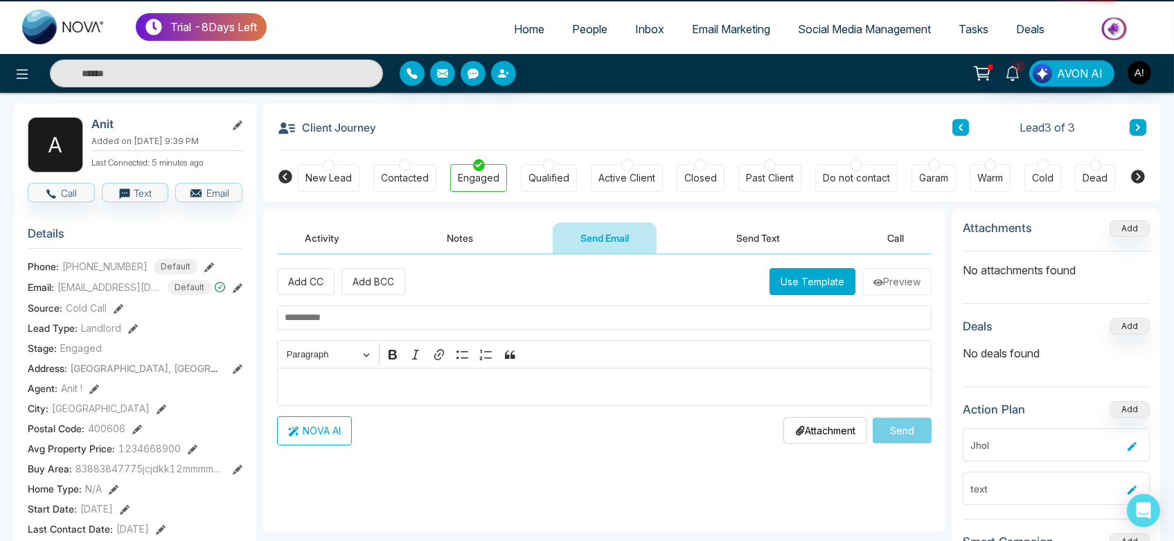
click at [824, 274] on button "Use Template" at bounding box center [812, 281] width 86 height 27
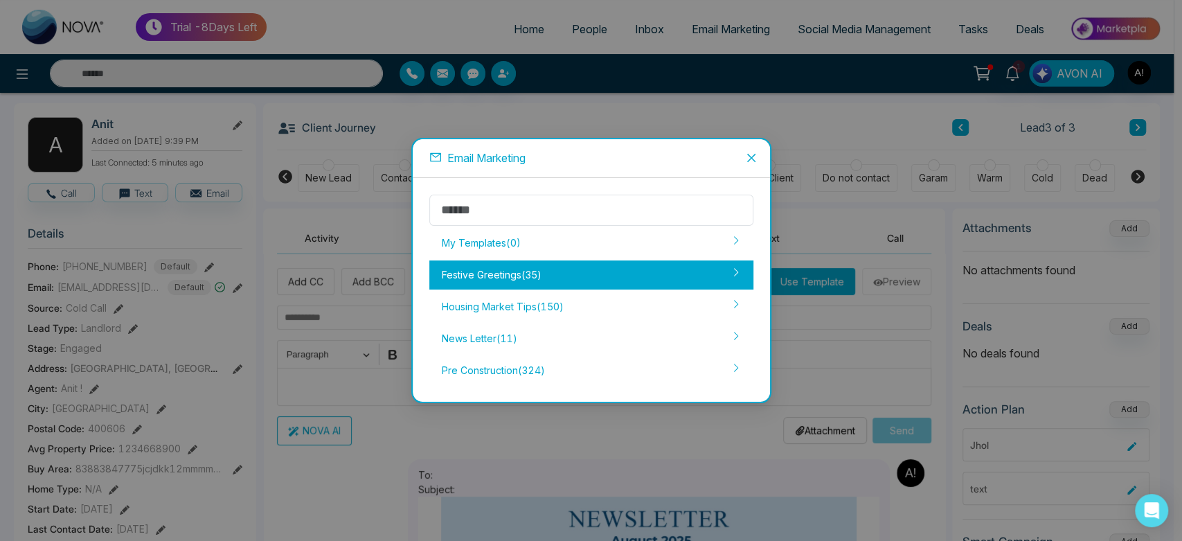
click at [513, 281] on div "Festive Greetings ( 35 )" at bounding box center [591, 274] width 324 height 29
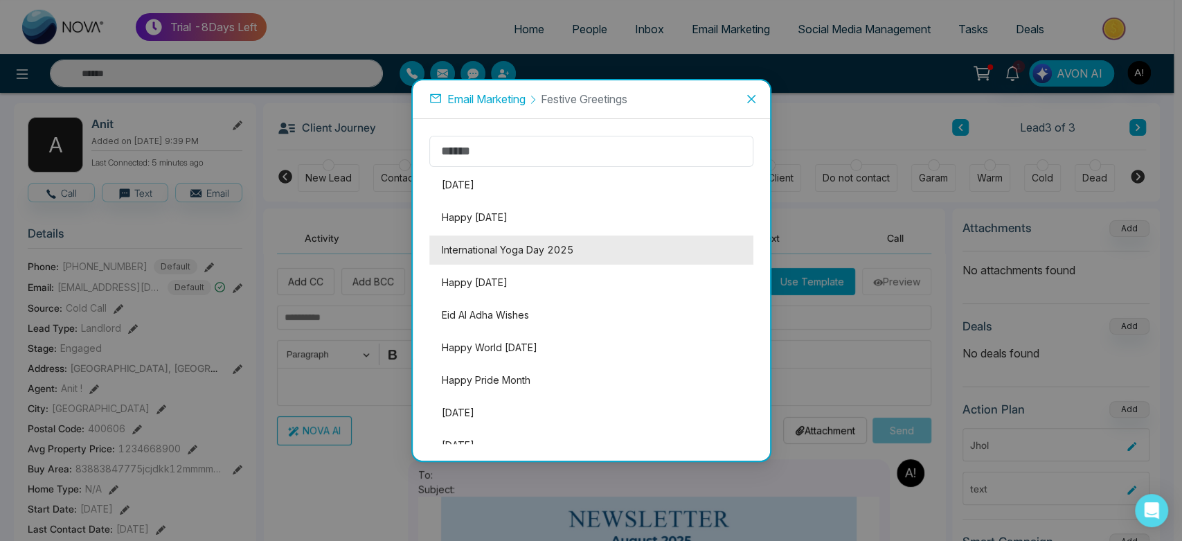
click at [538, 242] on li "International Yoga Day 2025" at bounding box center [591, 249] width 324 height 29
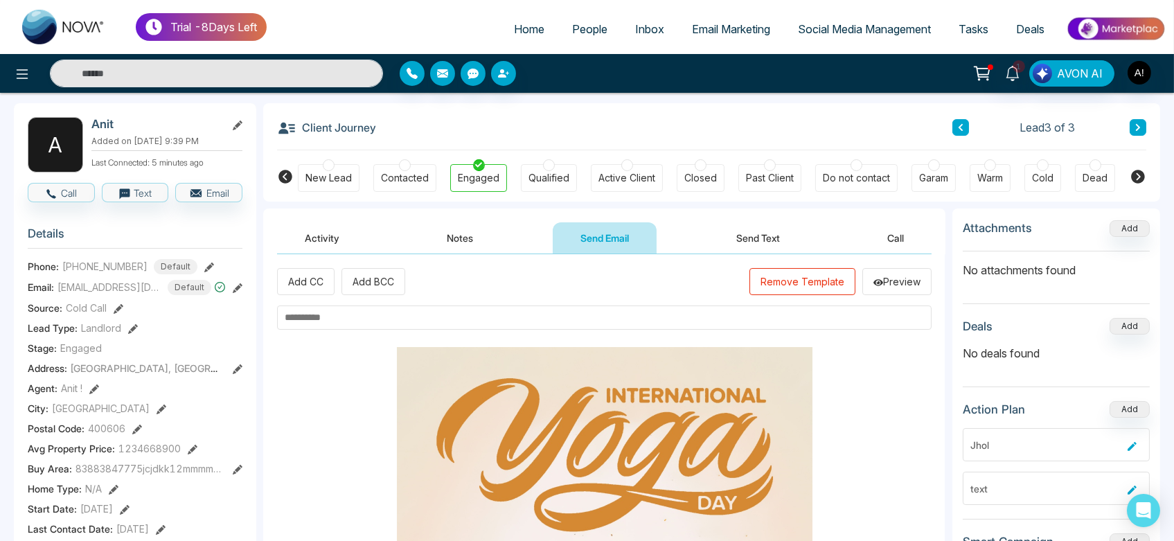
click at [421, 326] on input "text" at bounding box center [604, 317] width 655 height 24
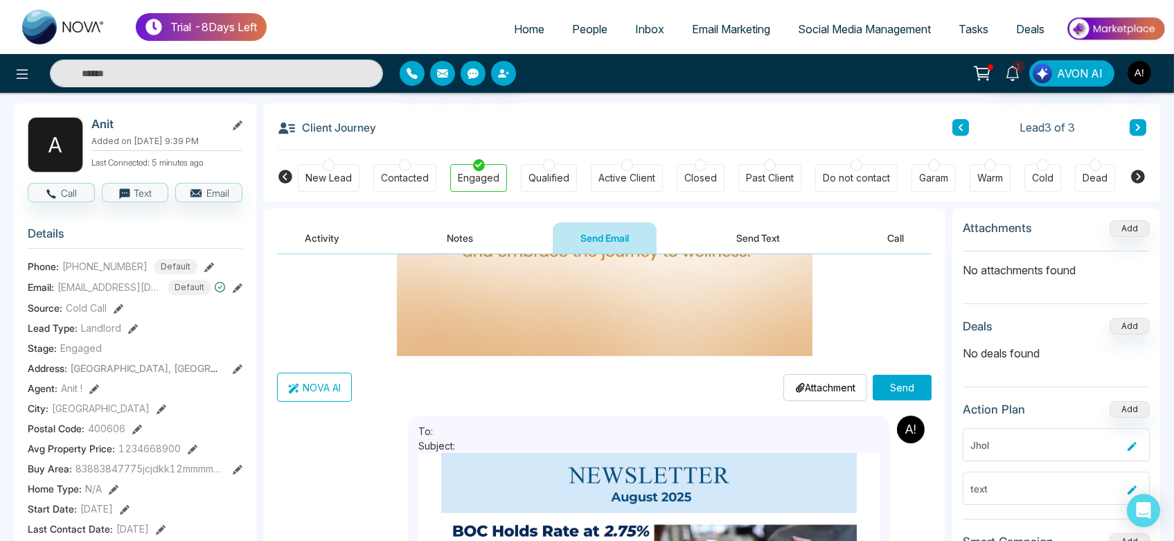
scroll to position [337, 0]
type input "****"
click at [828, 377] on div "Attachment Choose File" at bounding box center [825, 387] width 84 height 27
click at [806, 388] on p "Attachment" at bounding box center [825, 387] width 60 height 15
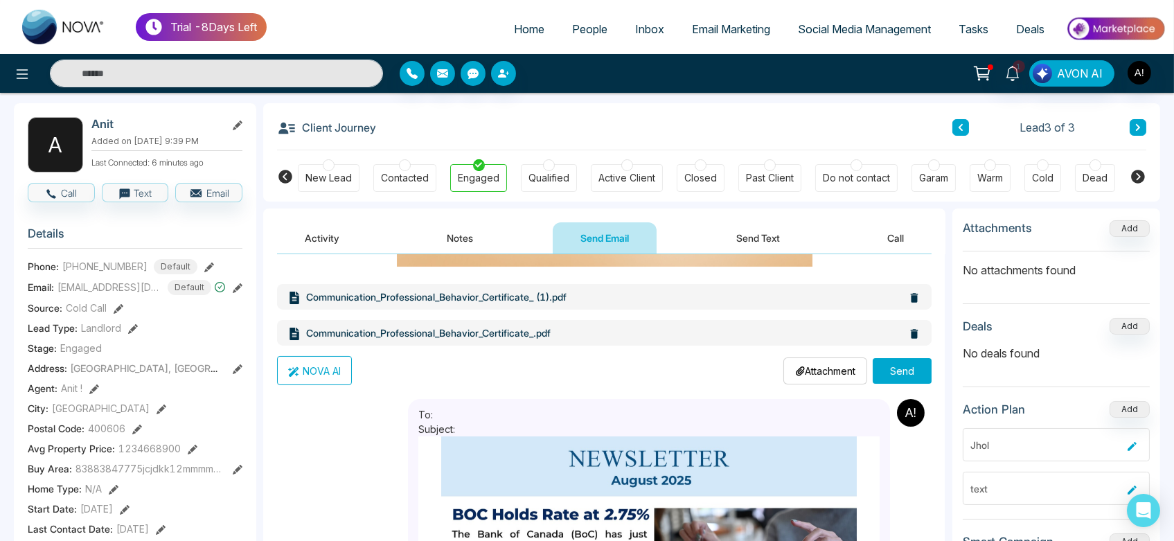
scroll to position [486, 0]
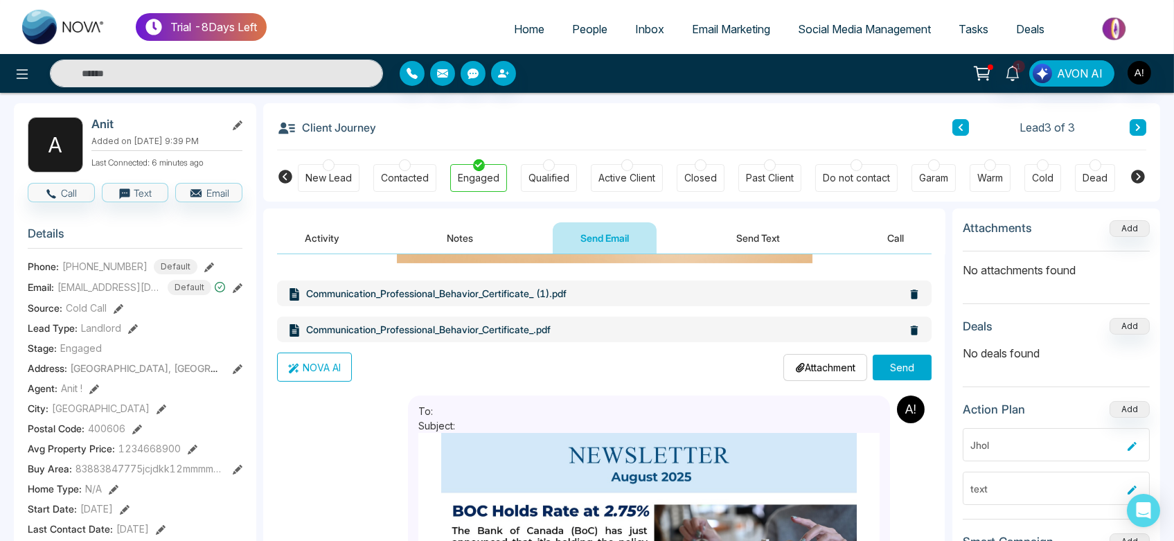
click at [910, 355] on button "Send" at bounding box center [902, 368] width 59 height 26
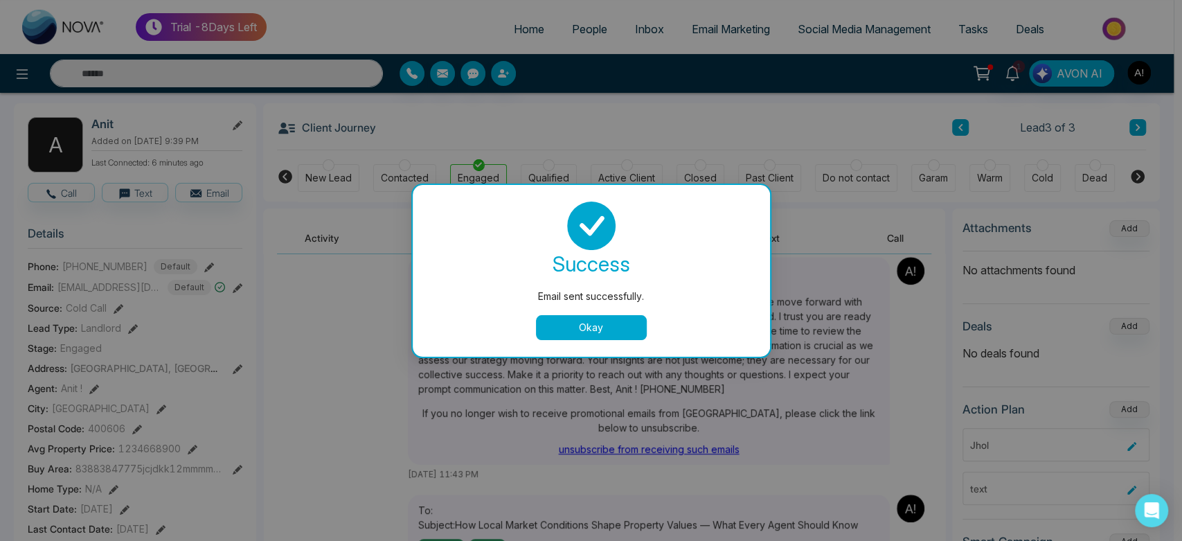
click at [594, 330] on button "Okay" at bounding box center [591, 327] width 111 height 25
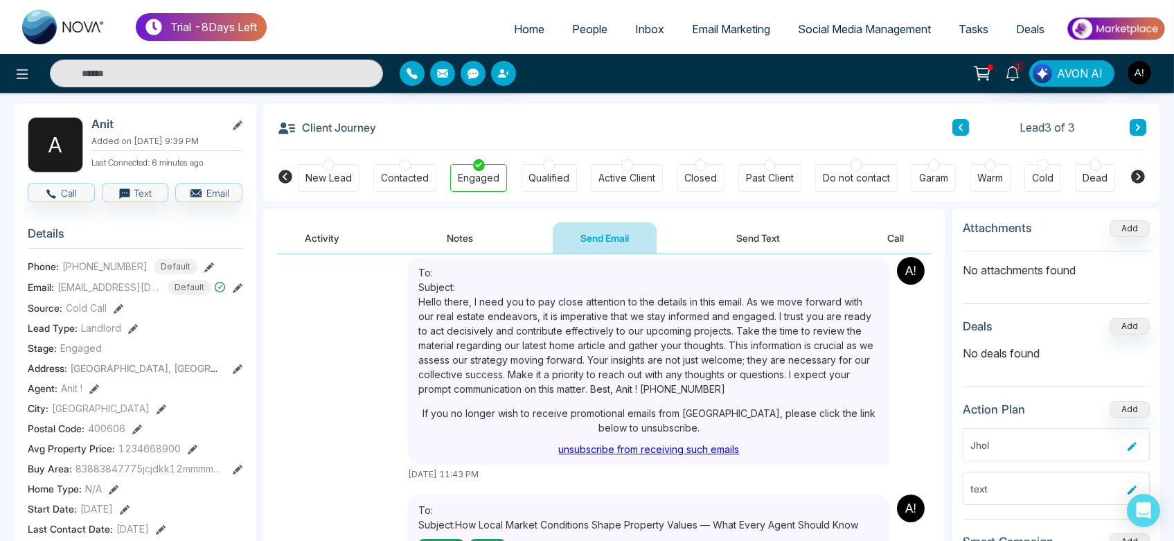
click at [737, 237] on button "Send Text" at bounding box center [758, 237] width 99 height 31
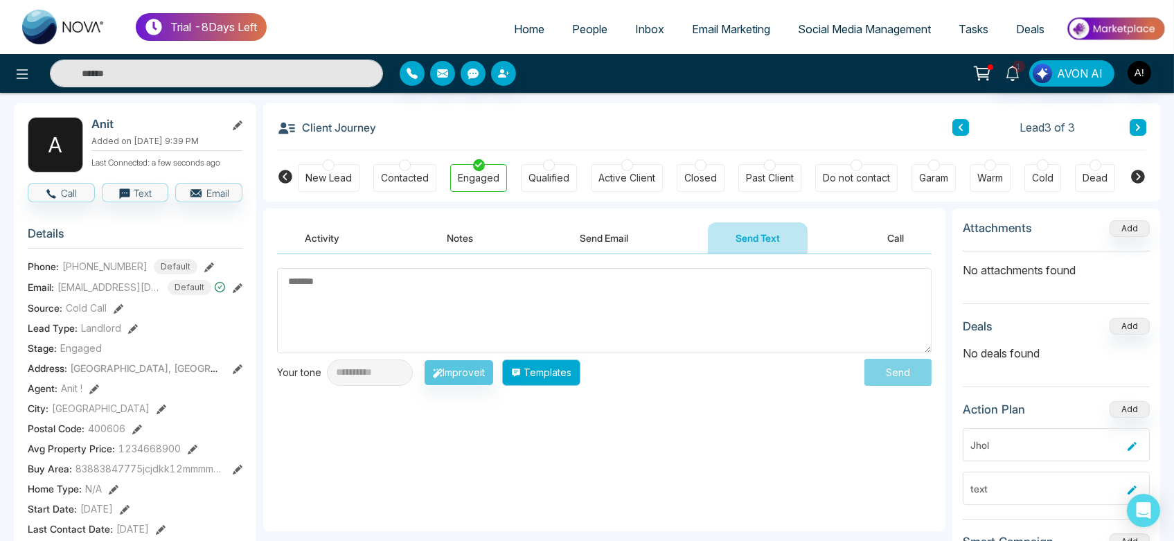
click at [553, 374] on button "Templates" at bounding box center [541, 372] width 78 height 26
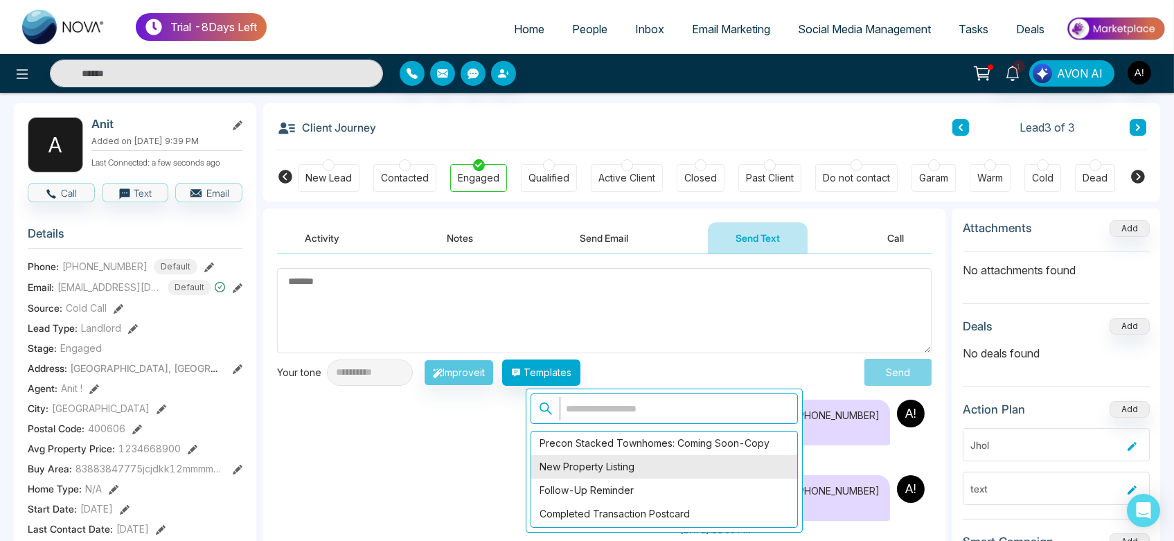
click at [737, 475] on div "New Property Listing" at bounding box center [664, 467] width 266 height 24
type textarea "**********"
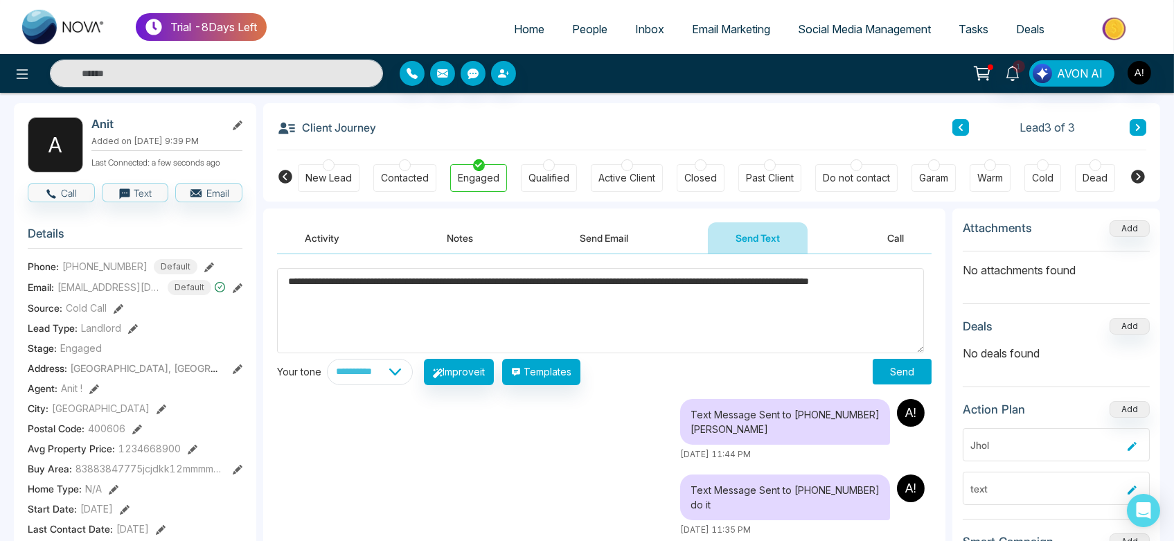
click at [892, 369] on button "Send" at bounding box center [902, 372] width 59 height 26
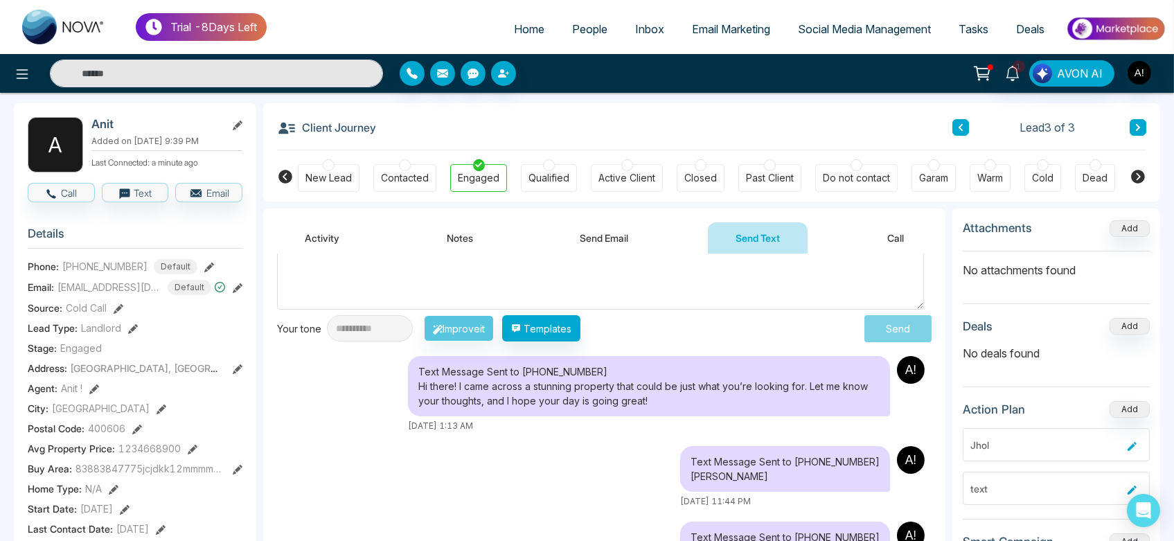
scroll to position [48, 0]
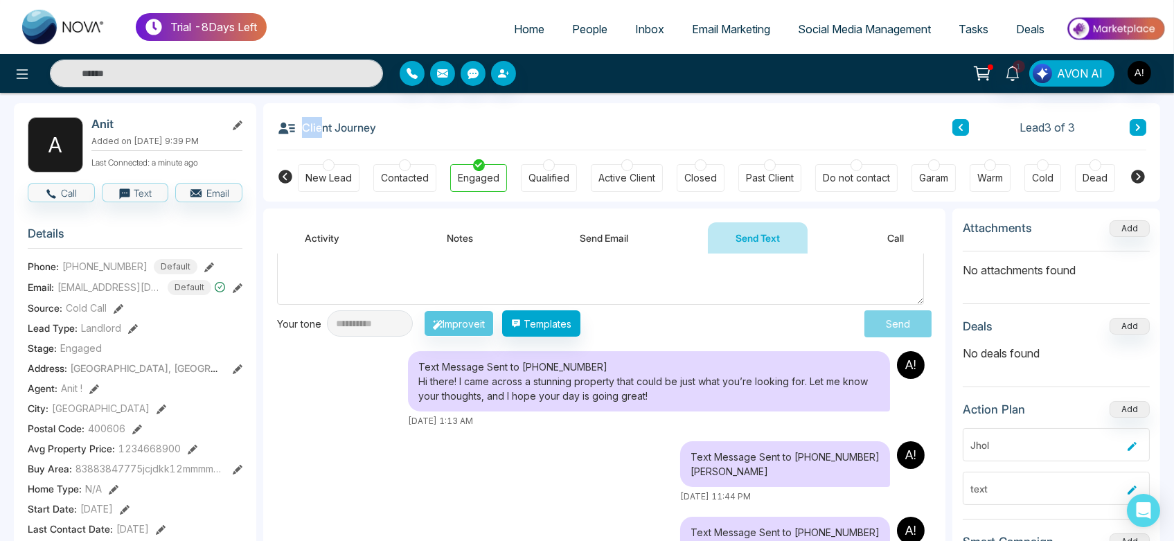
drag, startPoint x: 296, startPoint y: 122, endPoint x: 431, endPoint y: 134, distance: 134.9
click at [431, 134] on div "Client Journey Lead 3 of 3" at bounding box center [711, 126] width 869 height 47
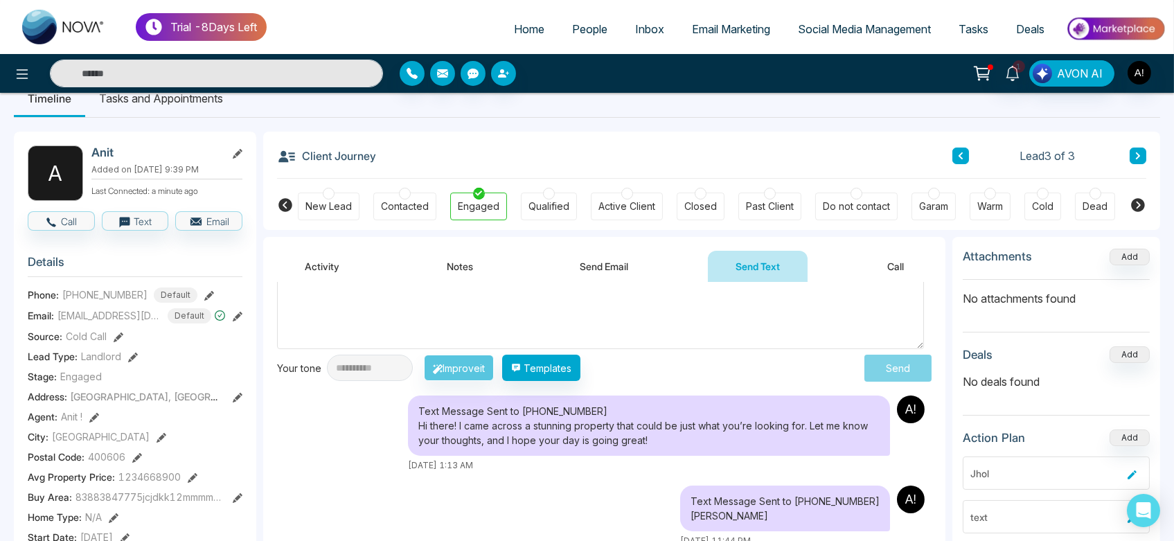
scroll to position [22, 0]
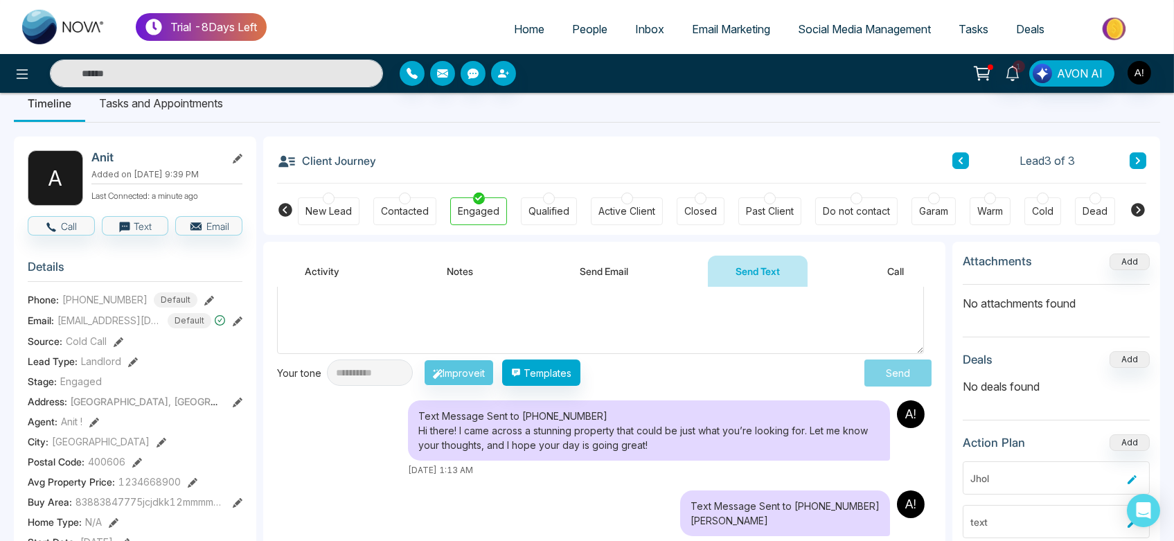
click at [964, 159] on icon at bounding box center [960, 161] width 7 height 8
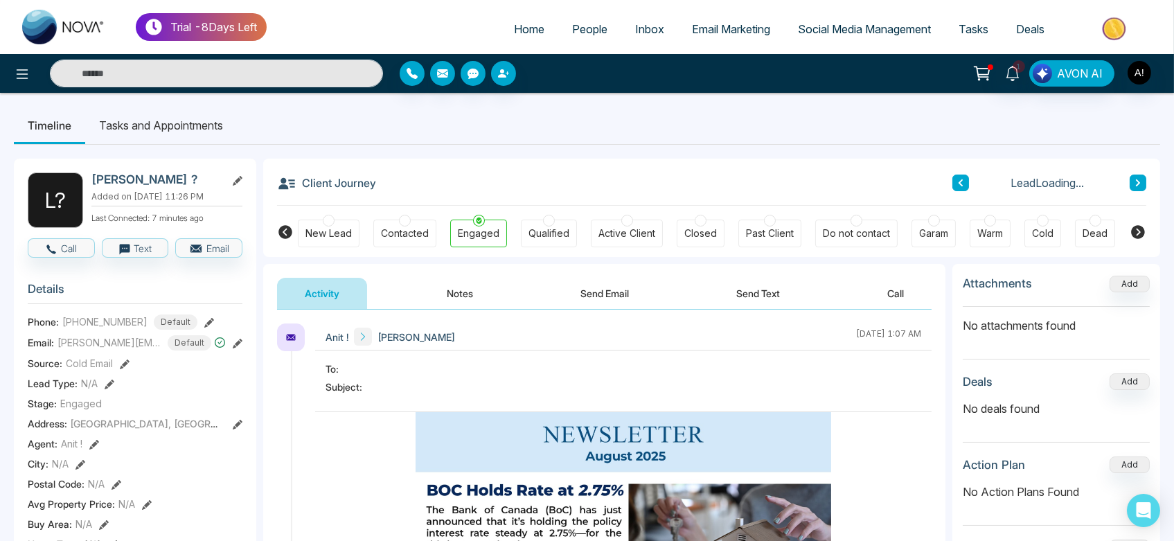
scroll to position [33, 0]
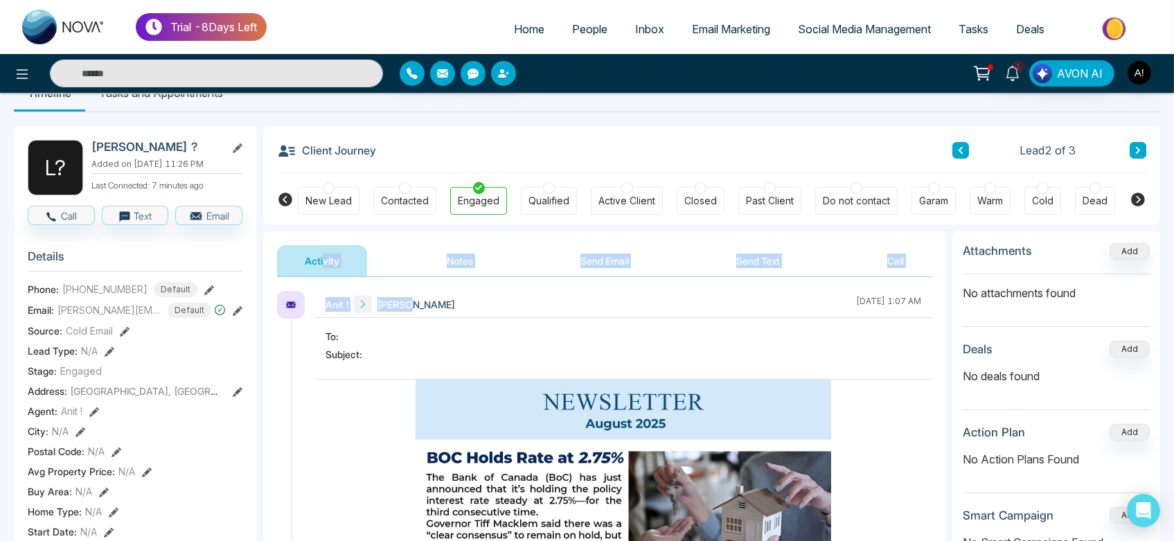
drag, startPoint x: 416, startPoint y: 301, endPoint x: 325, endPoint y: 287, distance: 92.4
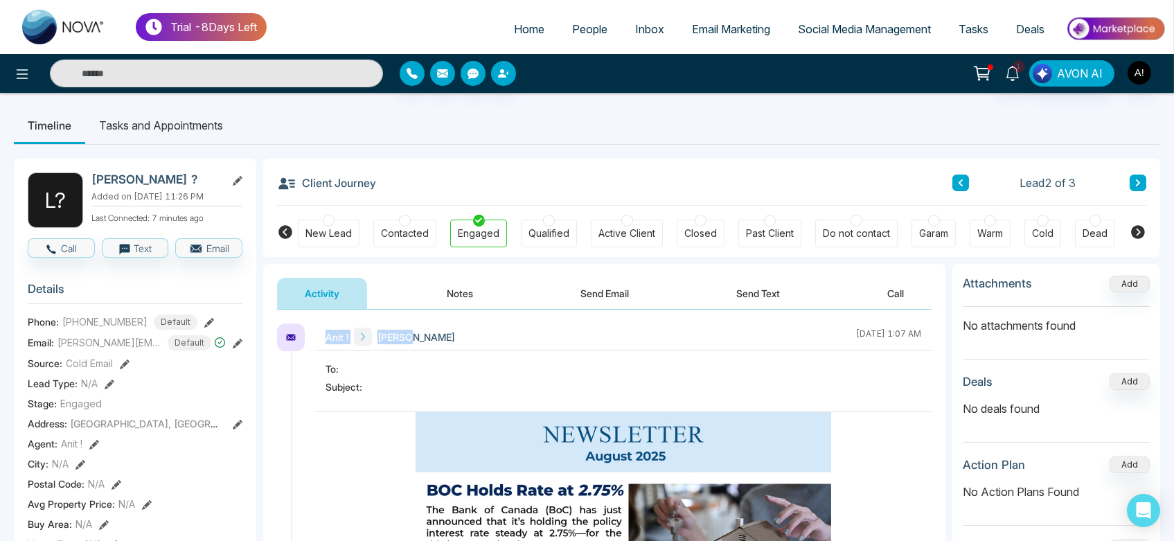
click at [961, 179] on icon at bounding box center [960, 183] width 7 height 8
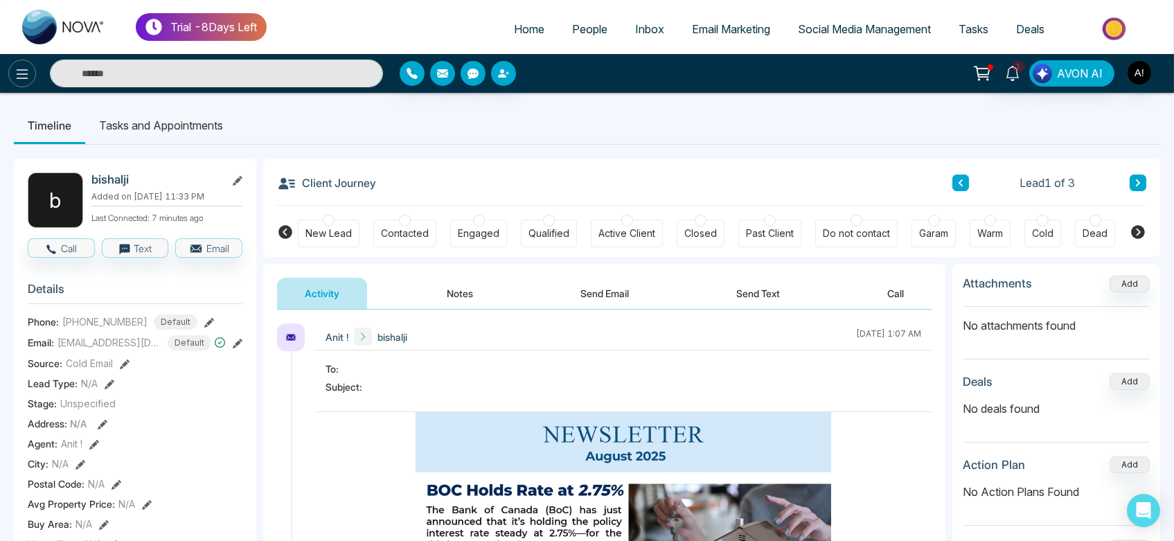
click at [24, 80] on icon at bounding box center [22, 74] width 17 height 17
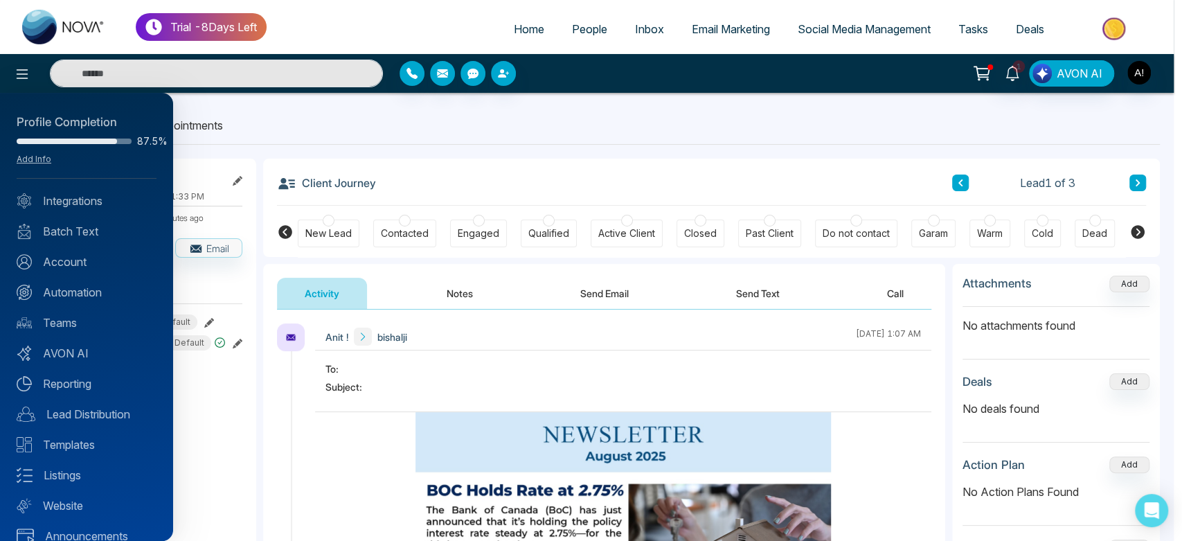
click at [293, 98] on div at bounding box center [591, 270] width 1182 height 541
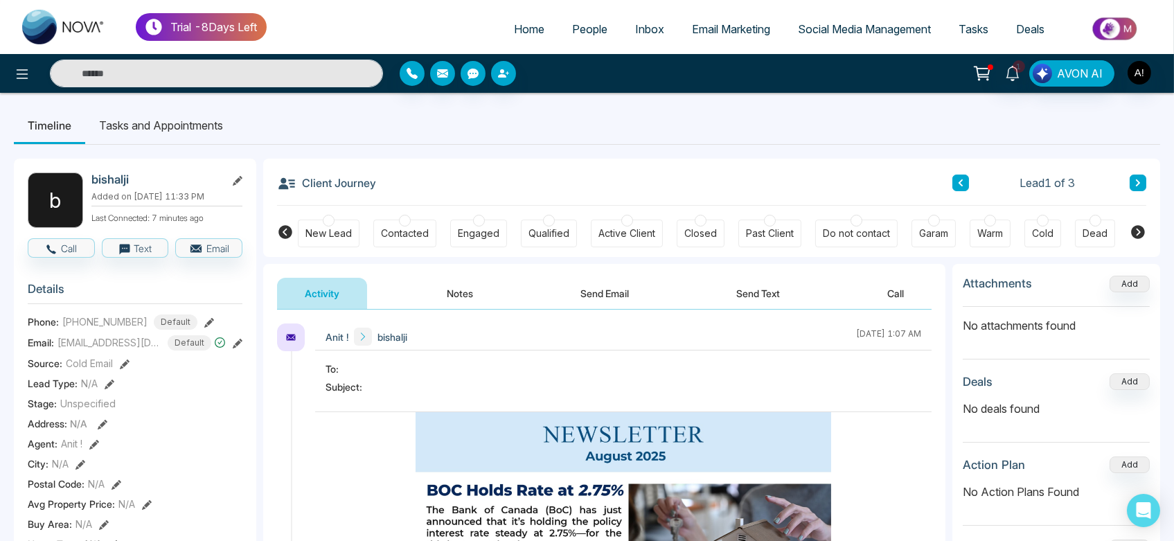
click at [181, 123] on li "Tasks and Appointments" at bounding box center [161, 125] width 152 height 37
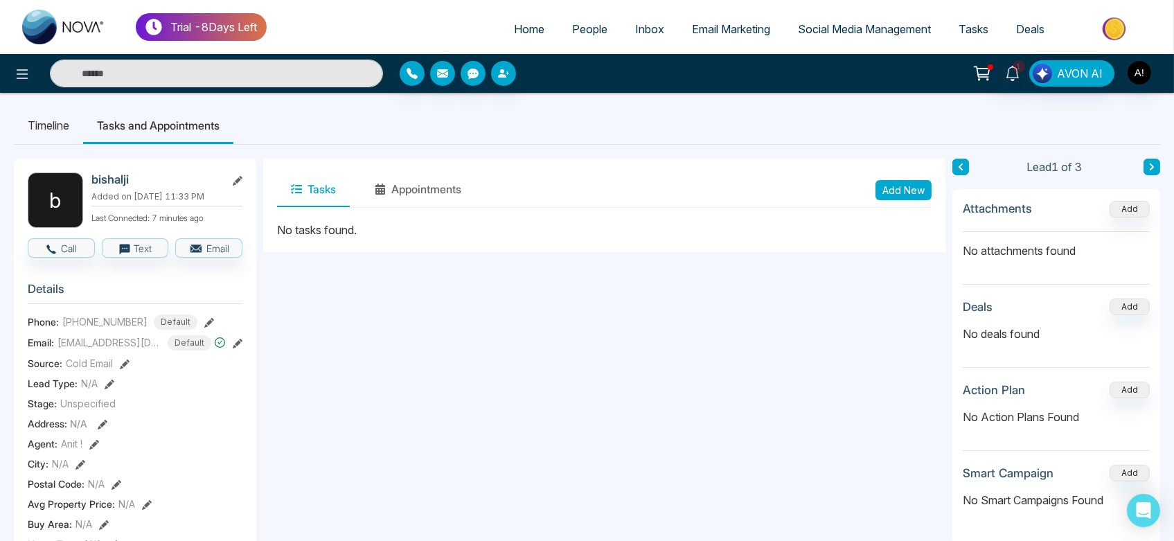
click at [887, 197] on button "Add New" at bounding box center [903, 190] width 56 height 20
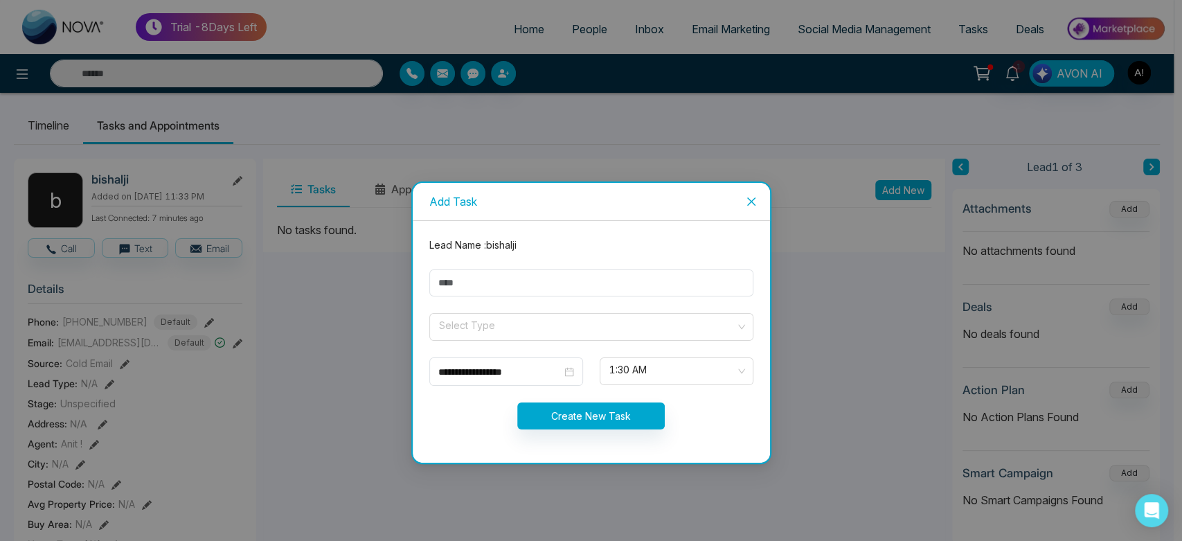
drag, startPoint x: 528, startPoint y: 297, endPoint x: 551, endPoint y: 284, distance: 27.0
click at [551, 284] on form "**********" at bounding box center [591, 342] width 341 height 208
click at [551, 284] on input "text" at bounding box center [591, 282] width 324 height 27
type input "**********"
drag, startPoint x: 540, startPoint y: 310, endPoint x: 532, endPoint y: 332, distance: 23.7
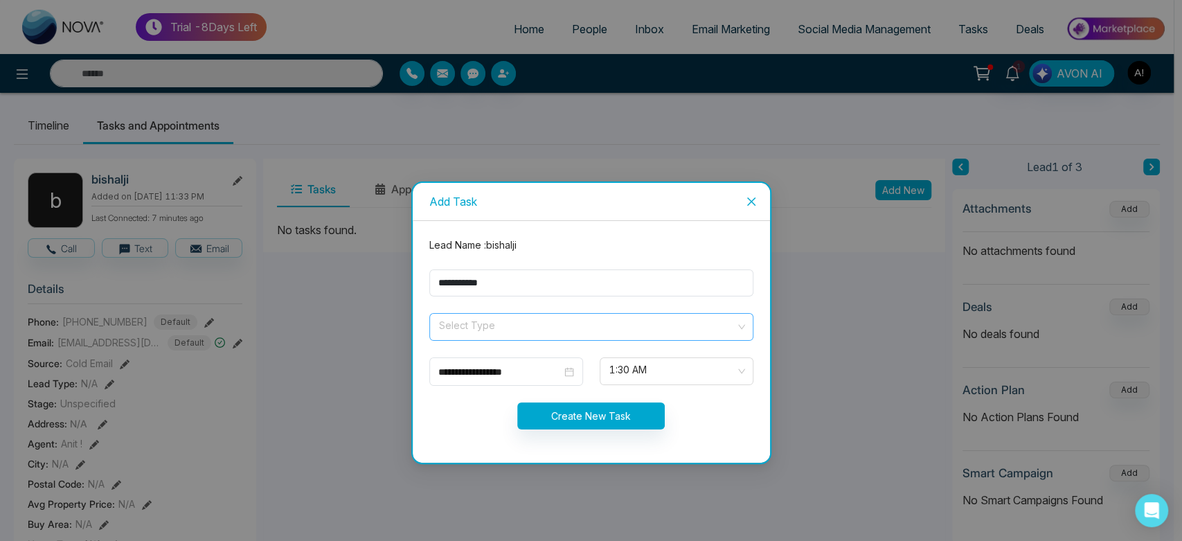
click at [532, 332] on form "**********" at bounding box center [591, 342] width 341 height 208
click at [532, 332] on input "search" at bounding box center [587, 324] width 298 height 21
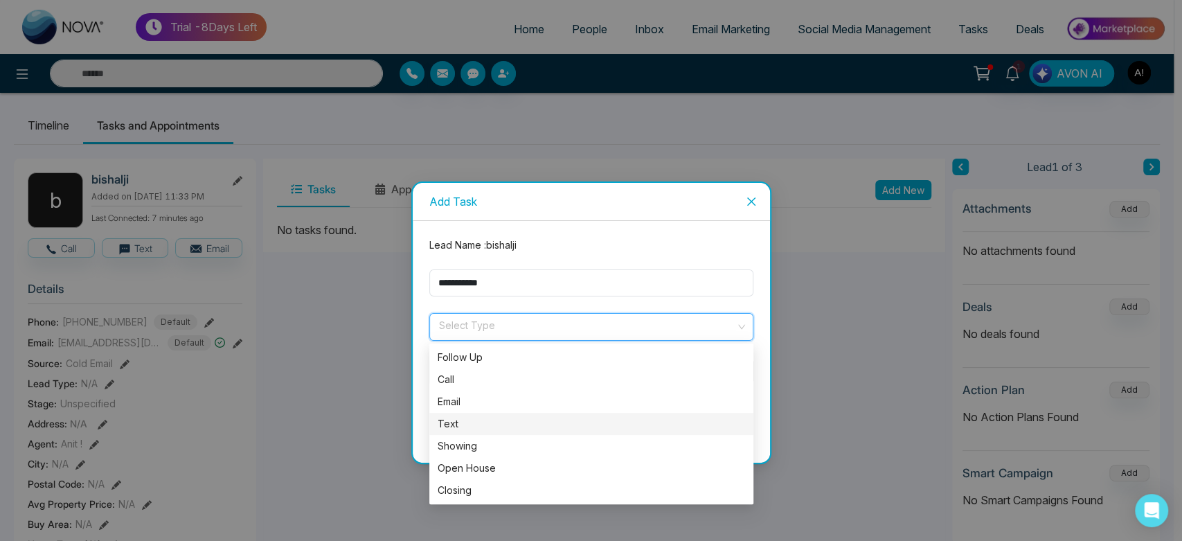
click at [539, 414] on div "Text" at bounding box center [591, 424] width 324 height 22
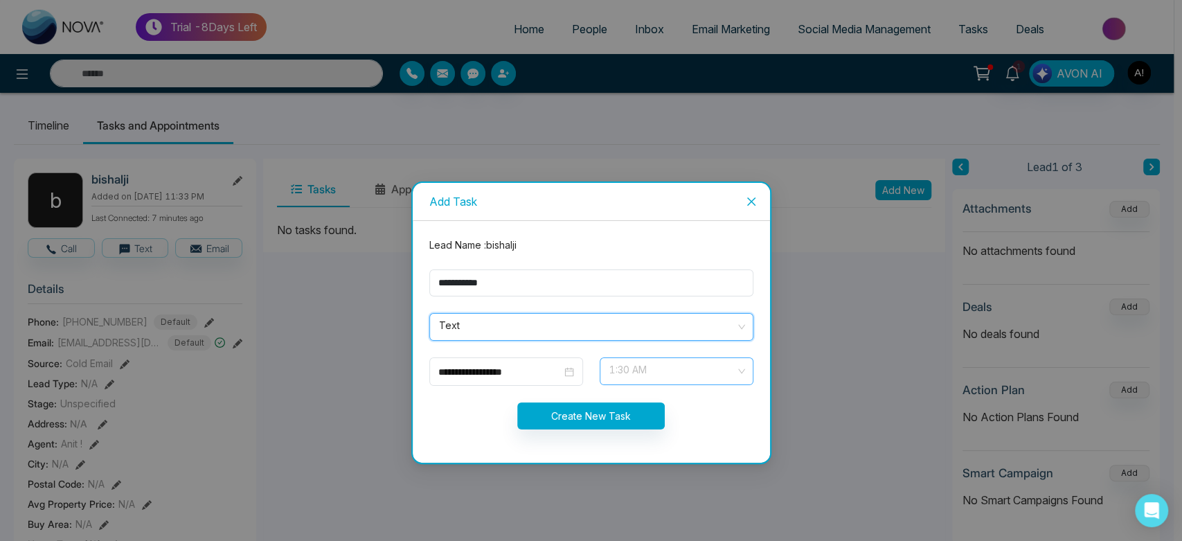
click at [628, 370] on span "1:30 AM" at bounding box center [676, 371] width 134 height 24
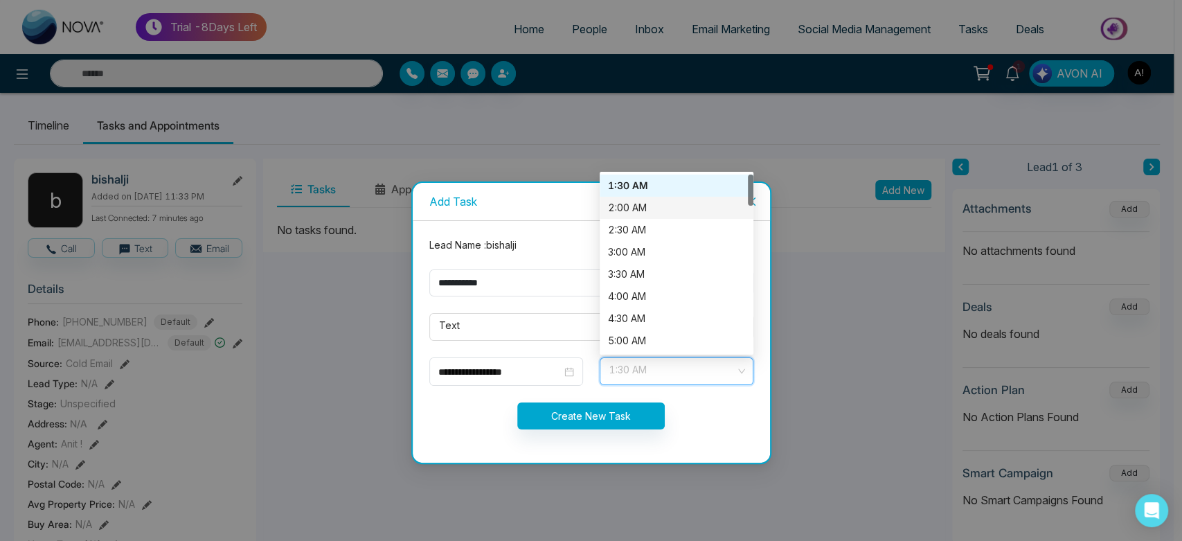
click at [662, 215] on div "2:00 AM" at bounding box center [676, 207] width 137 height 15
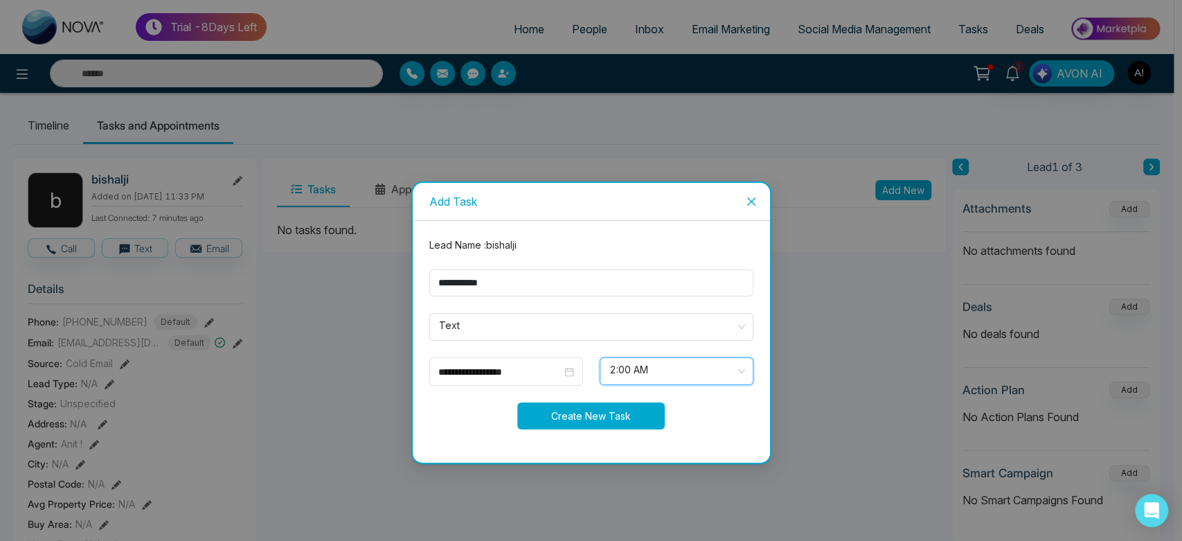
click at [626, 402] on button "Create New Task" at bounding box center [591, 415] width 148 height 27
click at [620, 413] on div "Processing..." at bounding box center [591, 415] width 341 height 27
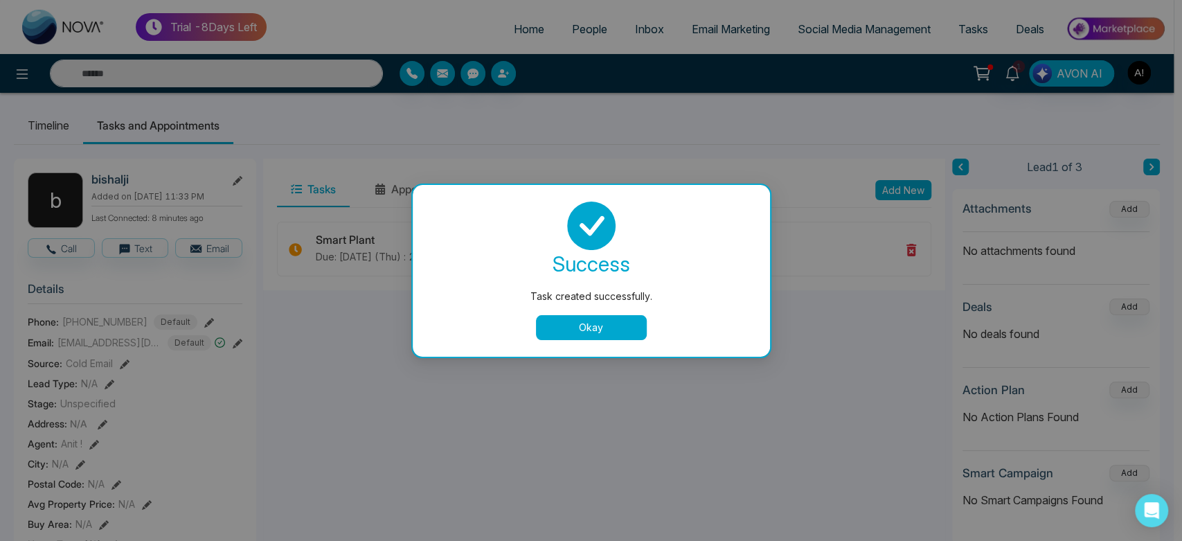
click at [571, 335] on button "Okay" at bounding box center [591, 327] width 111 height 25
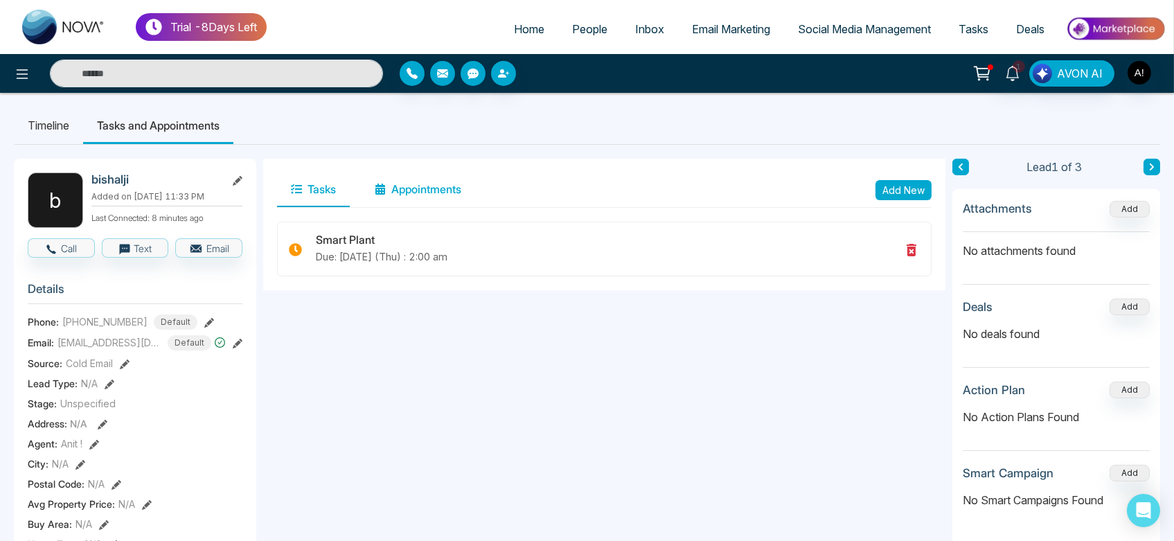
click at [424, 181] on button "Appointments" at bounding box center [418, 189] width 114 height 35
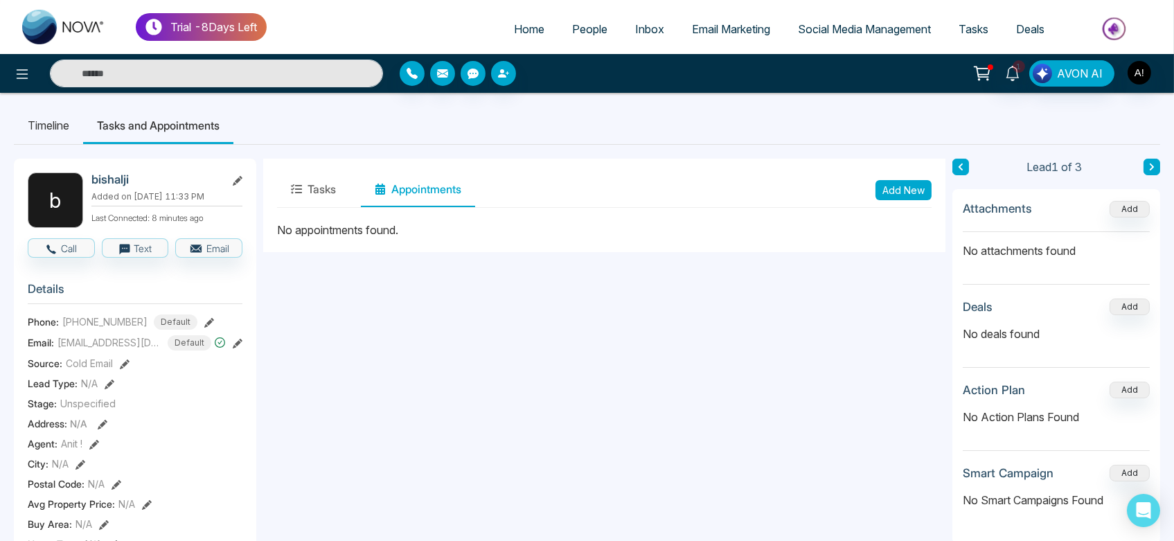
click at [901, 195] on button "Add New" at bounding box center [903, 190] width 56 height 20
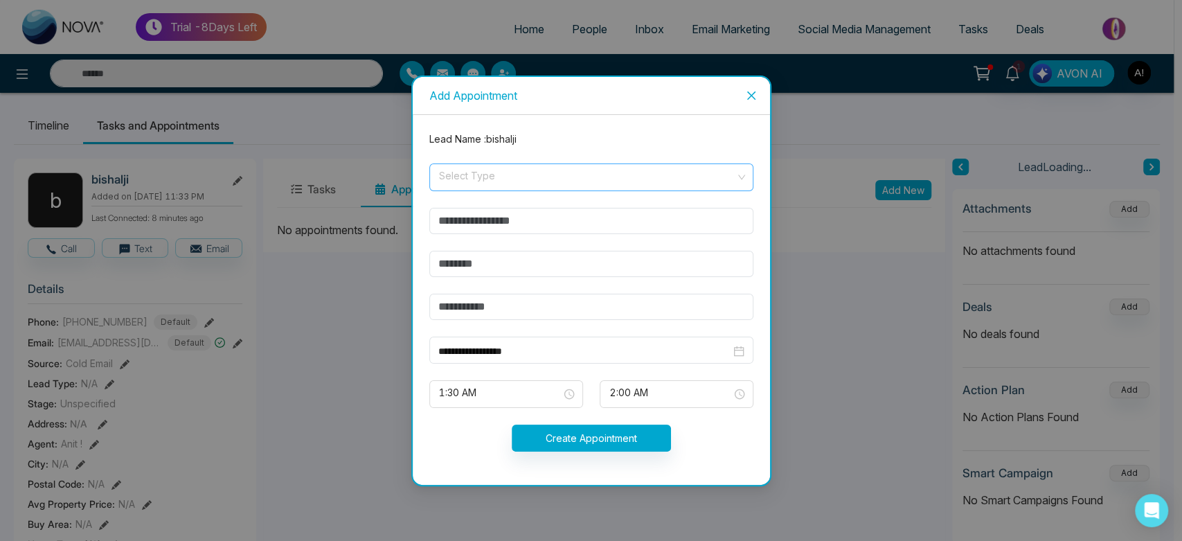
click at [634, 182] on input "search" at bounding box center [587, 174] width 298 height 21
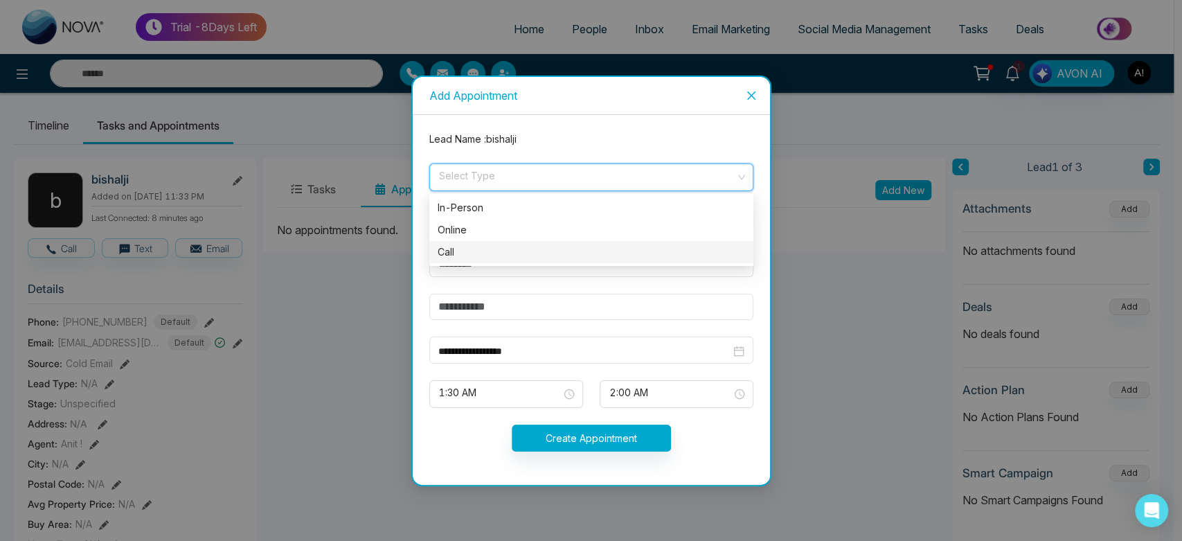
click at [530, 251] on div "Call" at bounding box center [592, 251] width 308 height 15
click at [582, 209] on input "text" at bounding box center [591, 221] width 324 height 26
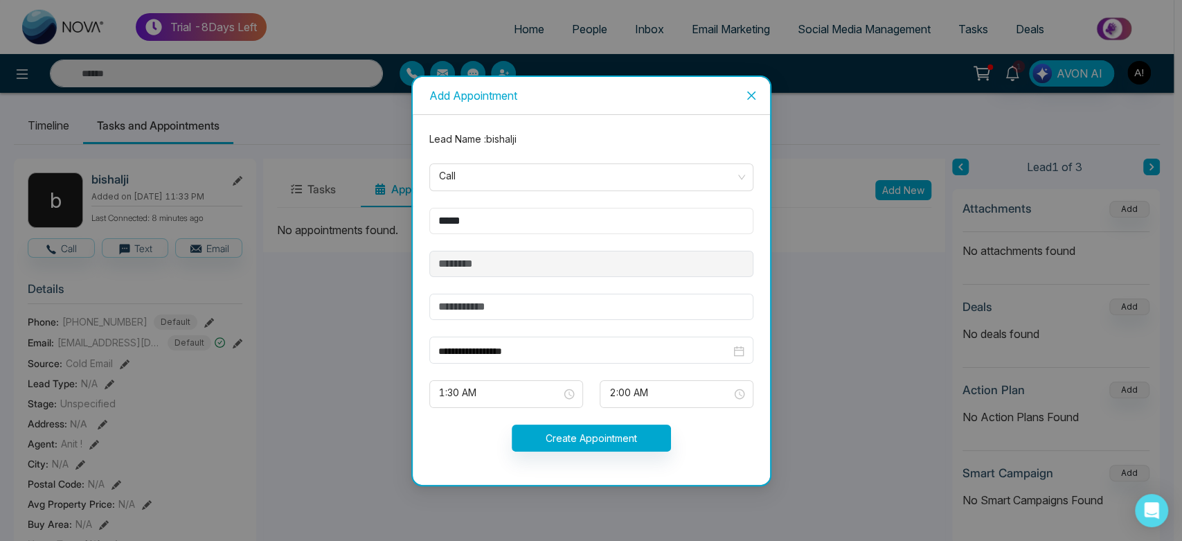
type input "*****"
click at [514, 315] on input "text" at bounding box center [591, 307] width 324 height 26
type input "******"
click at [605, 439] on button "Create Appointment" at bounding box center [591, 438] width 159 height 27
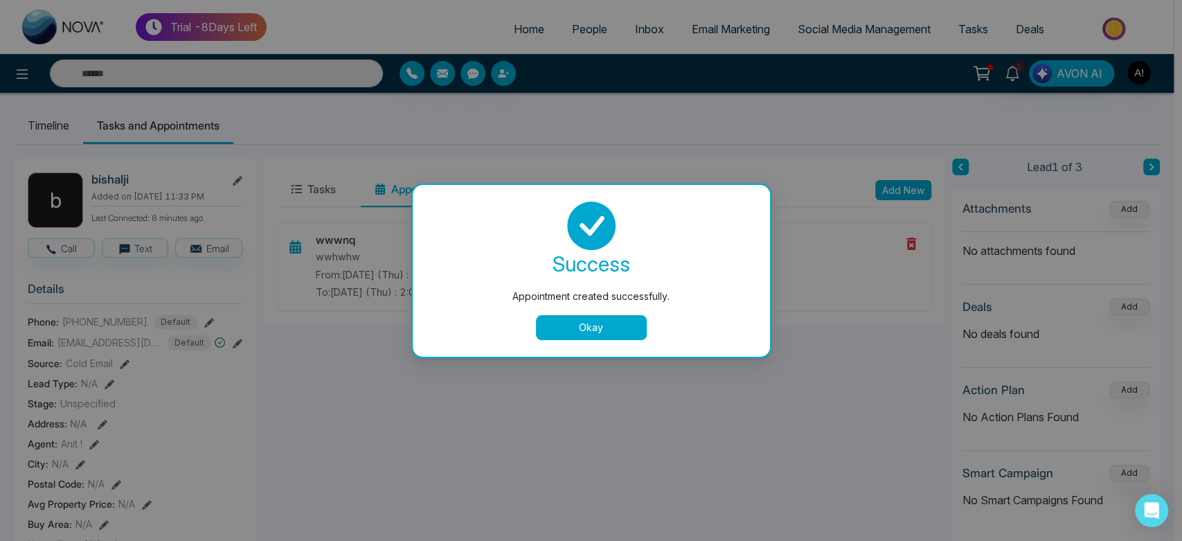
click at [583, 326] on button "Okay" at bounding box center [591, 327] width 111 height 25
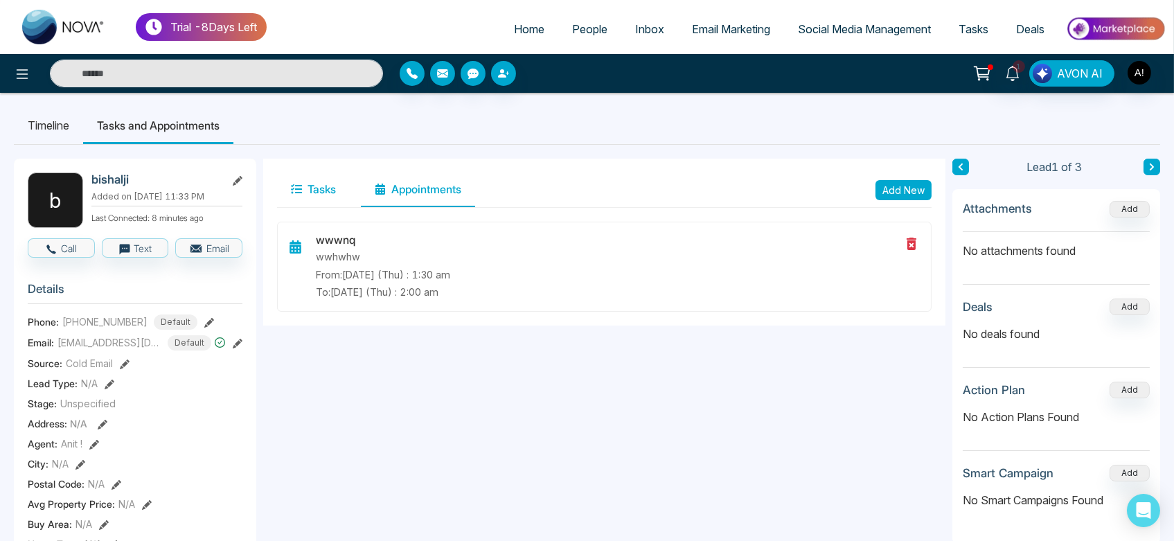
click at [318, 204] on button "Tasks" at bounding box center [313, 189] width 73 height 35
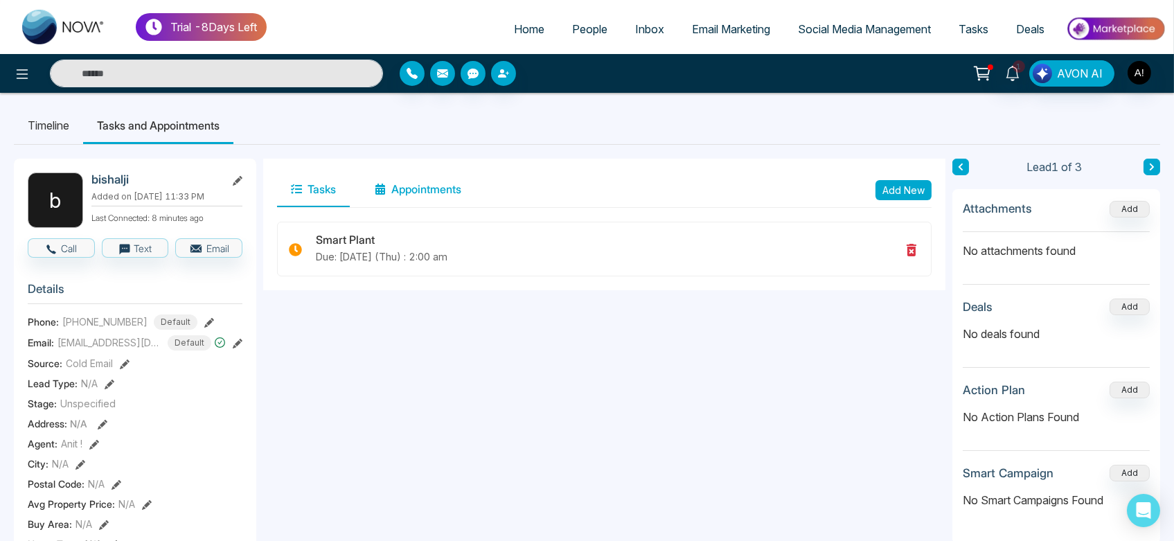
click at [440, 184] on button "Appointments" at bounding box center [418, 189] width 114 height 35
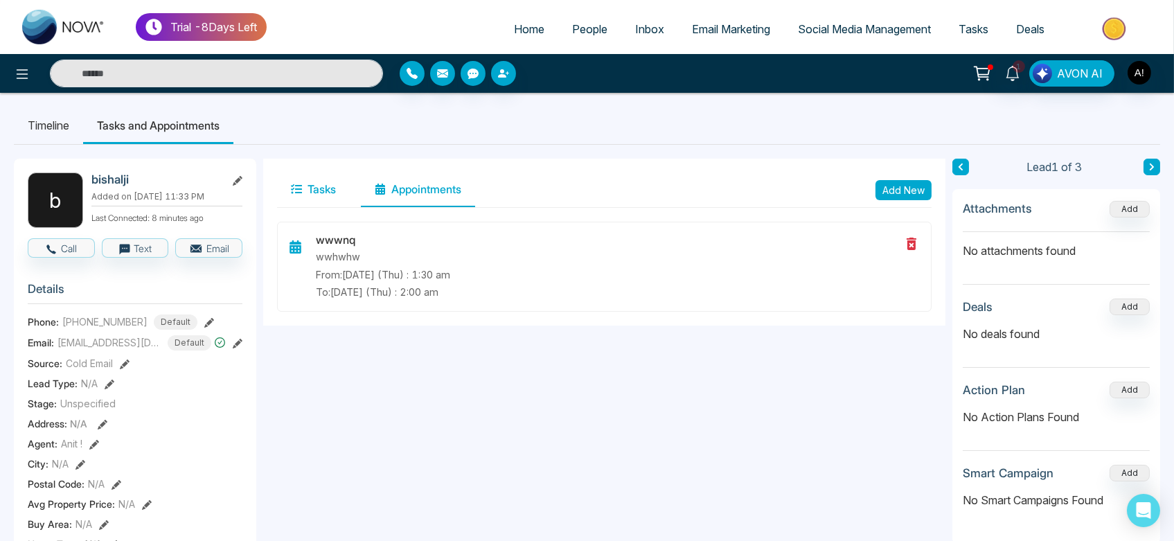
click at [327, 201] on button "Tasks" at bounding box center [313, 189] width 73 height 35
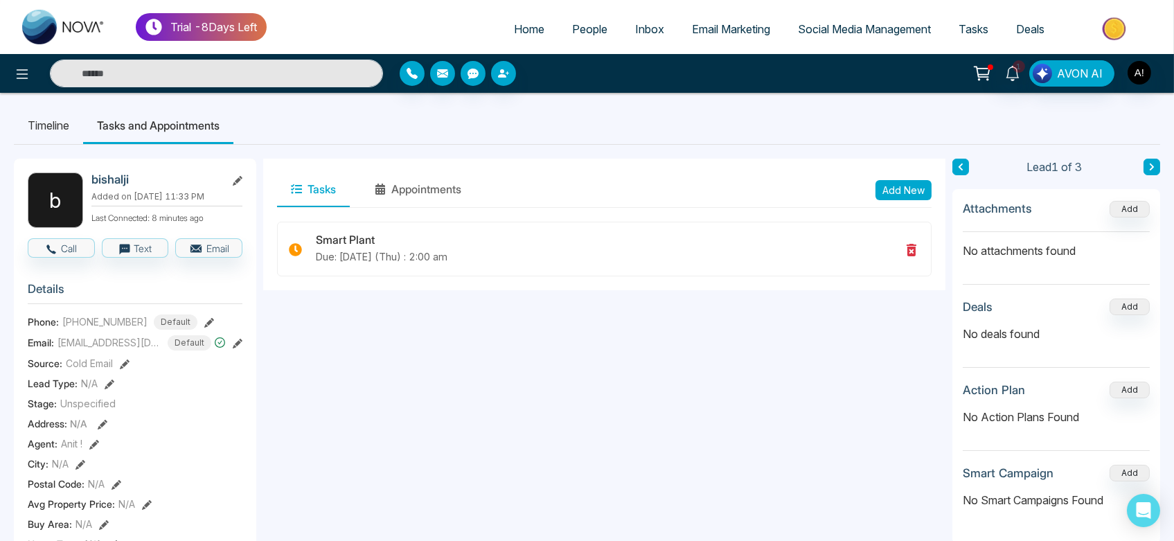
click at [967, 27] on span "Tasks" at bounding box center [974, 29] width 30 height 14
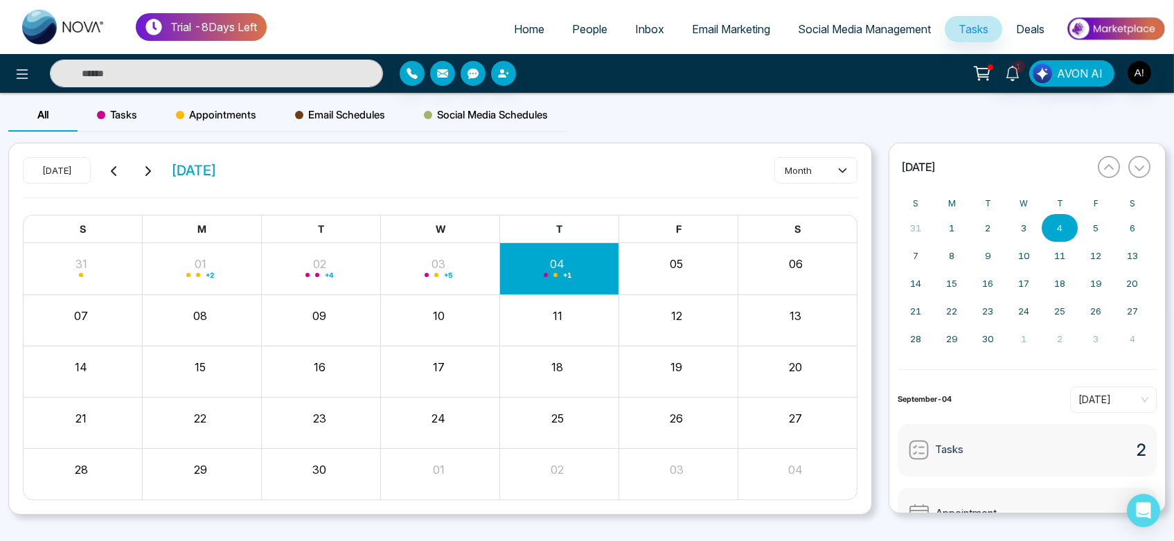
click at [197, 101] on div "Appointments" at bounding box center [216, 114] width 119 height 33
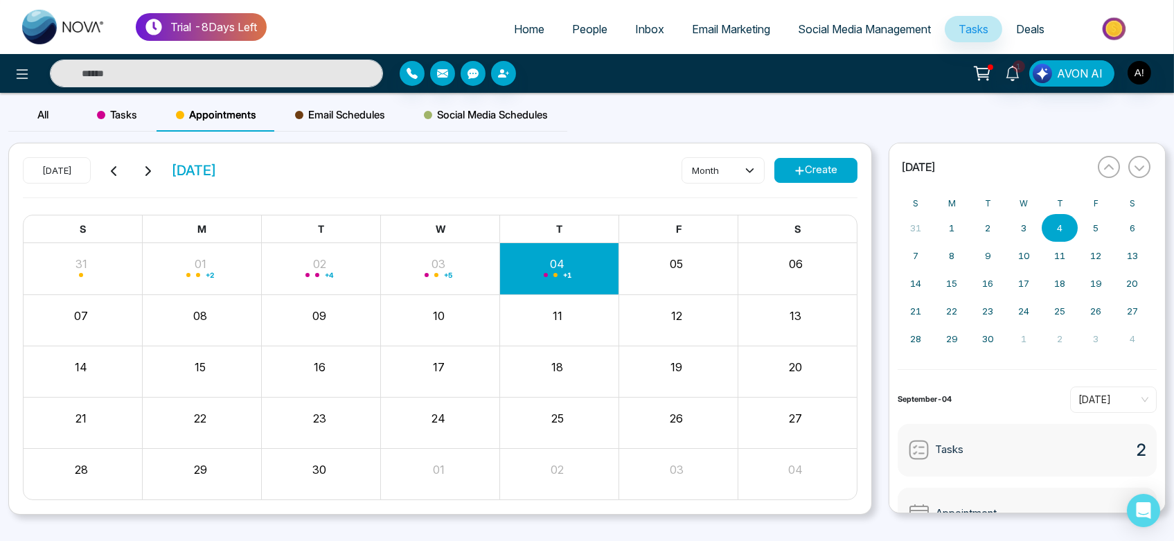
click at [199, 104] on div "Appointments" at bounding box center [216, 114] width 119 height 33
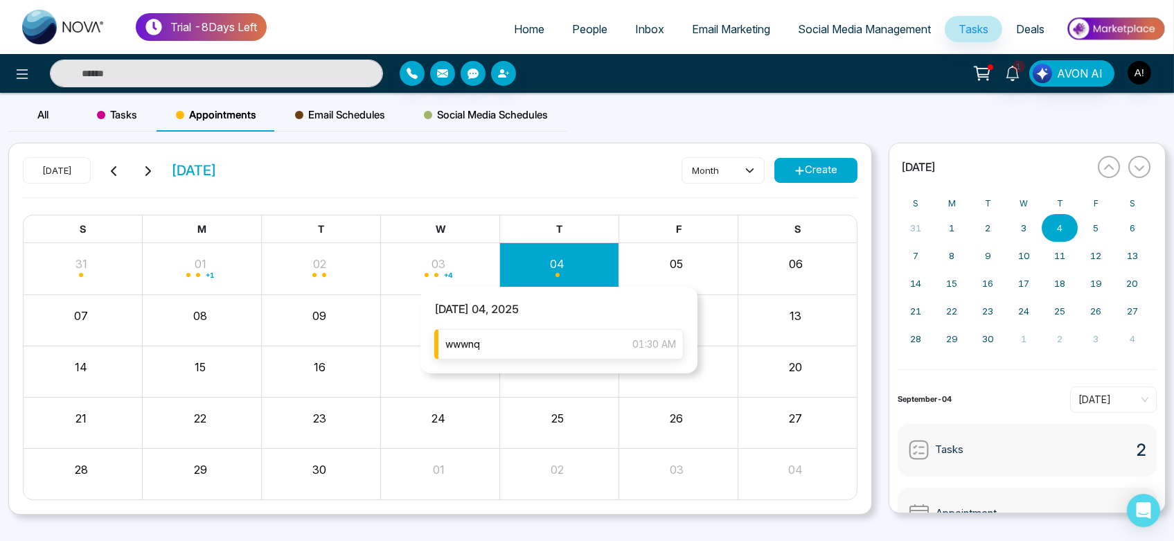
click at [567, 344] on div "wwwnq 01:30 AM" at bounding box center [558, 344] width 249 height 30
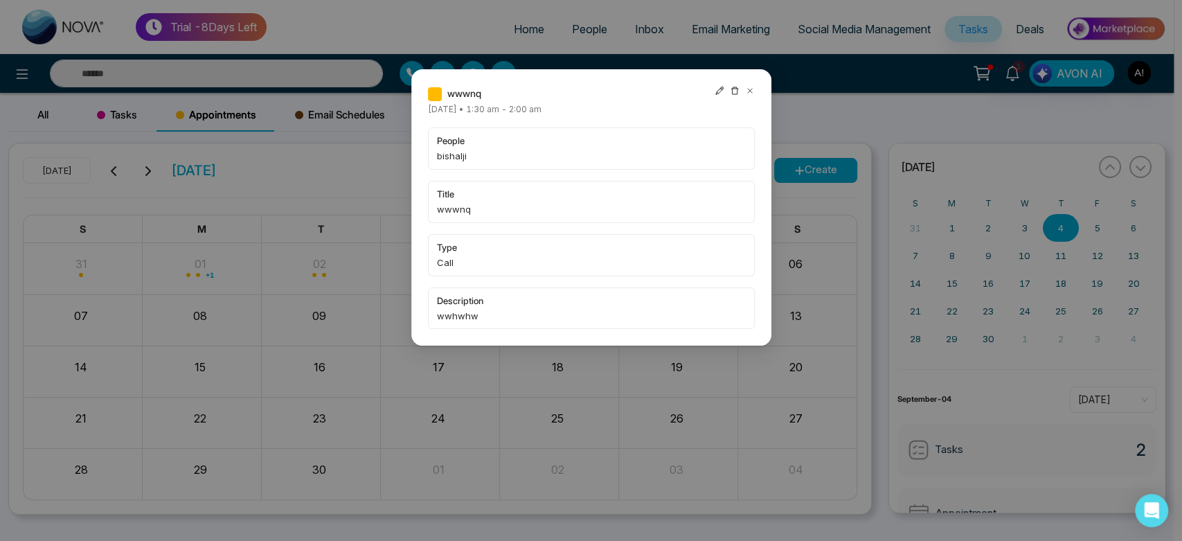
click at [720, 91] on icon at bounding box center [720, 91] width 10 height 10
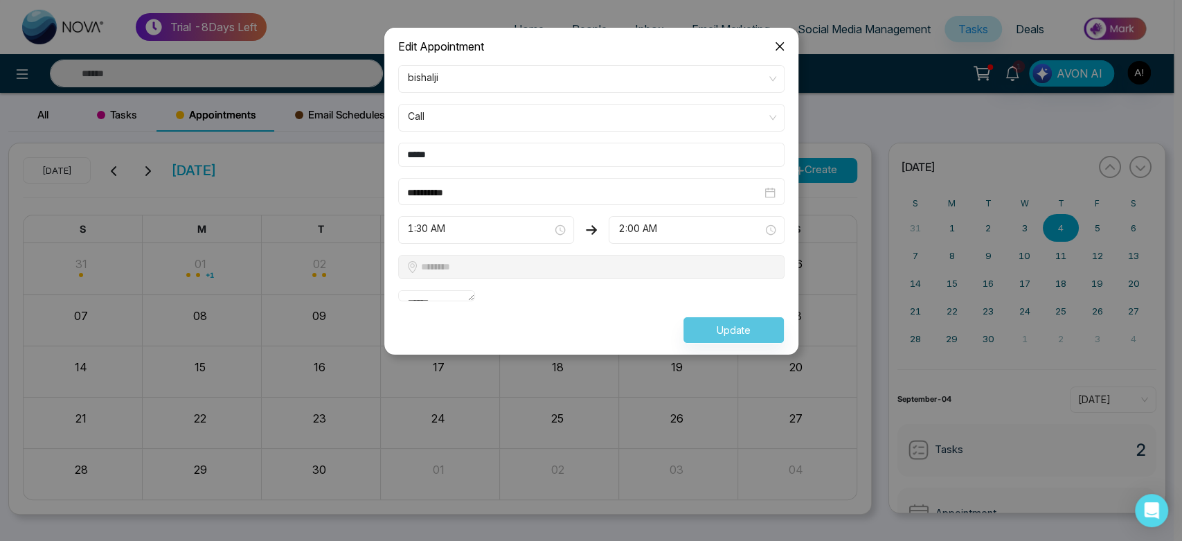
click at [528, 109] on span "Call" at bounding box center [591, 118] width 367 height 24
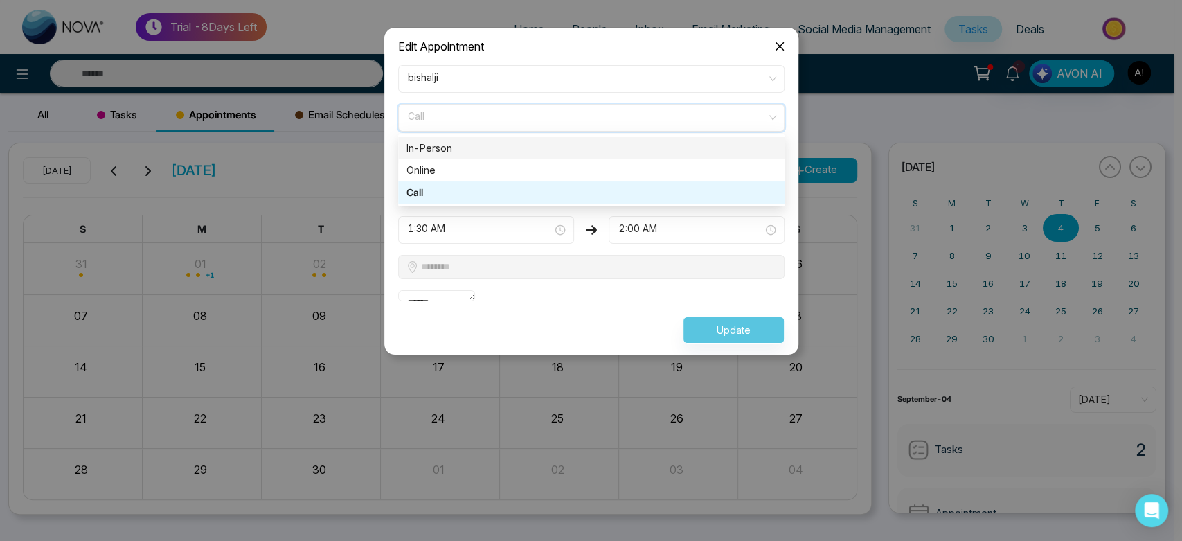
click at [528, 152] on div "In-Person" at bounding box center [592, 148] width 370 height 15
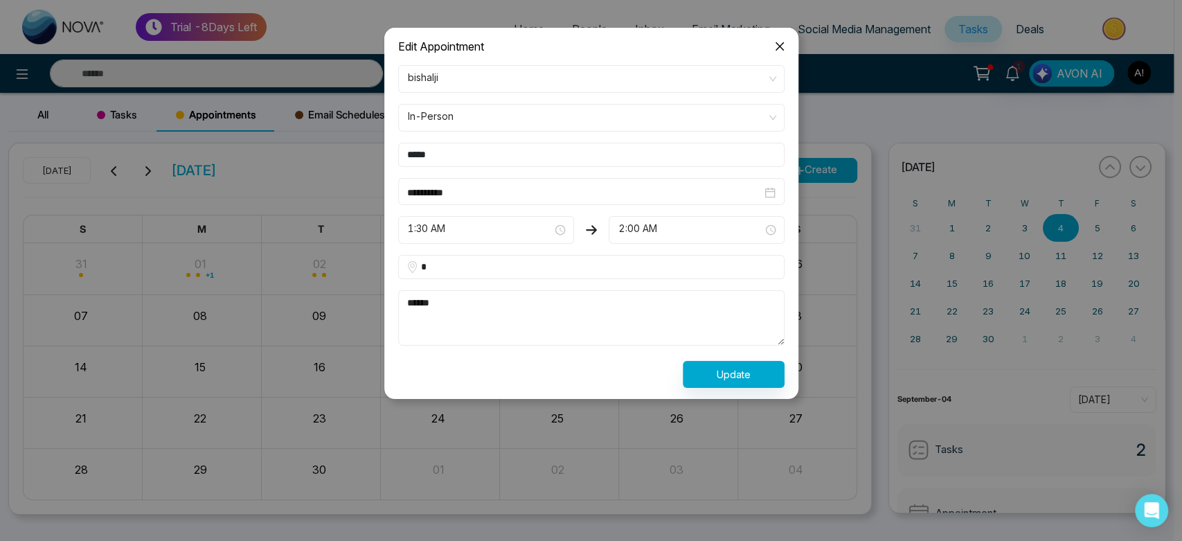
click at [548, 270] on input "*" at bounding box center [591, 267] width 386 height 24
type input "***"
click at [731, 375] on button "Update" at bounding box center [734, 374] width 102 height 27
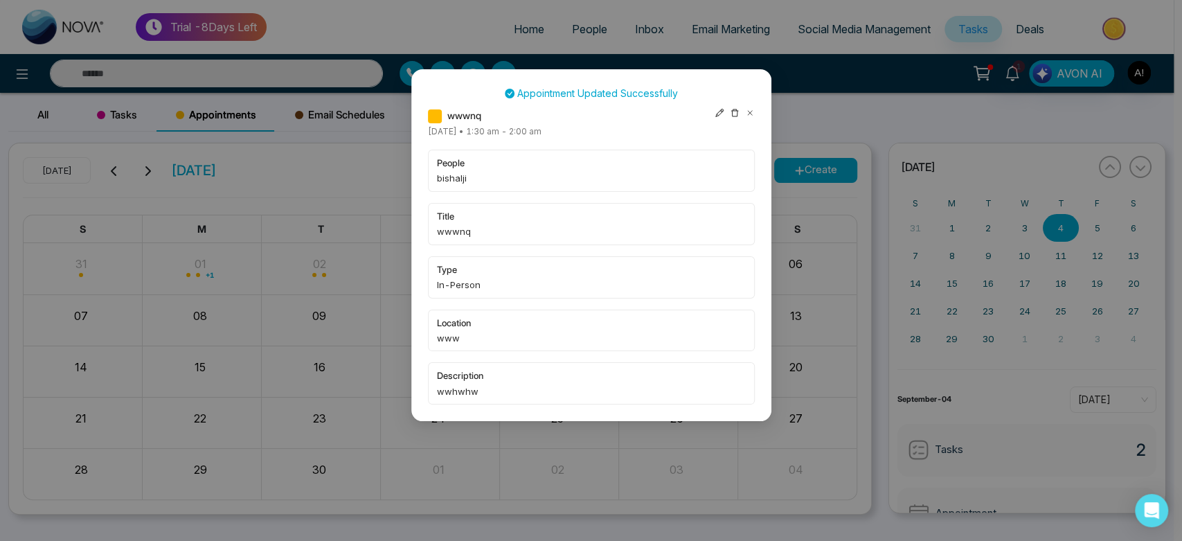
click at [748, 115] on icon at bounding box center [750, 113] width 10 height 10
click at [748, 115] on div "Appointment Updated Successfully wwwnq [DATE] • 1:30 am - 2:00 am people bishal…" at bounding box center [591, 270] width 1182 height 541
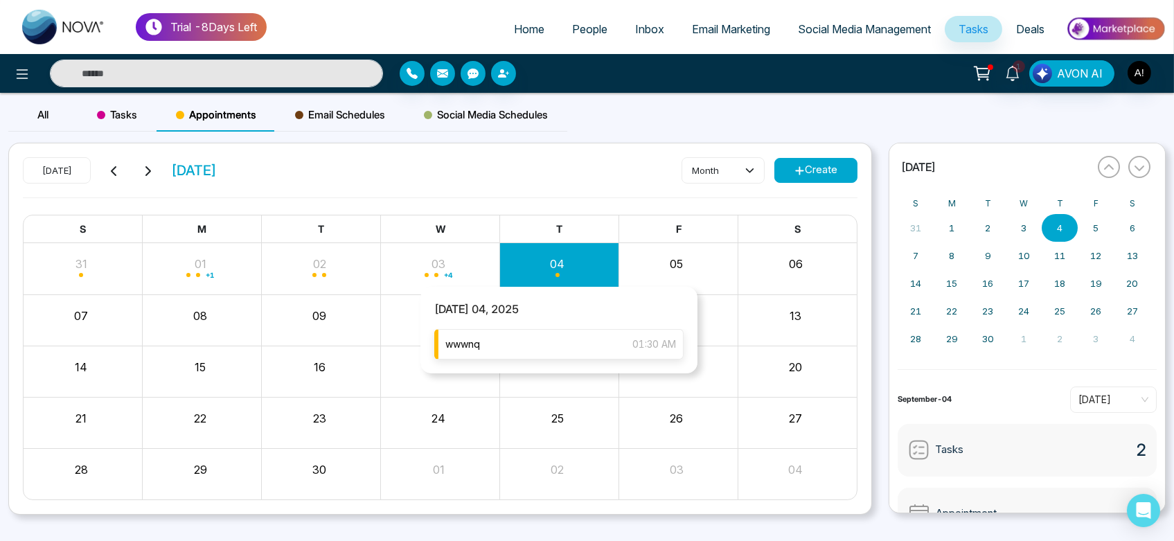
click at [546, 348] on div "wwwnq 01:30 AM" at bounding box center [558, 344] width 249 height 30
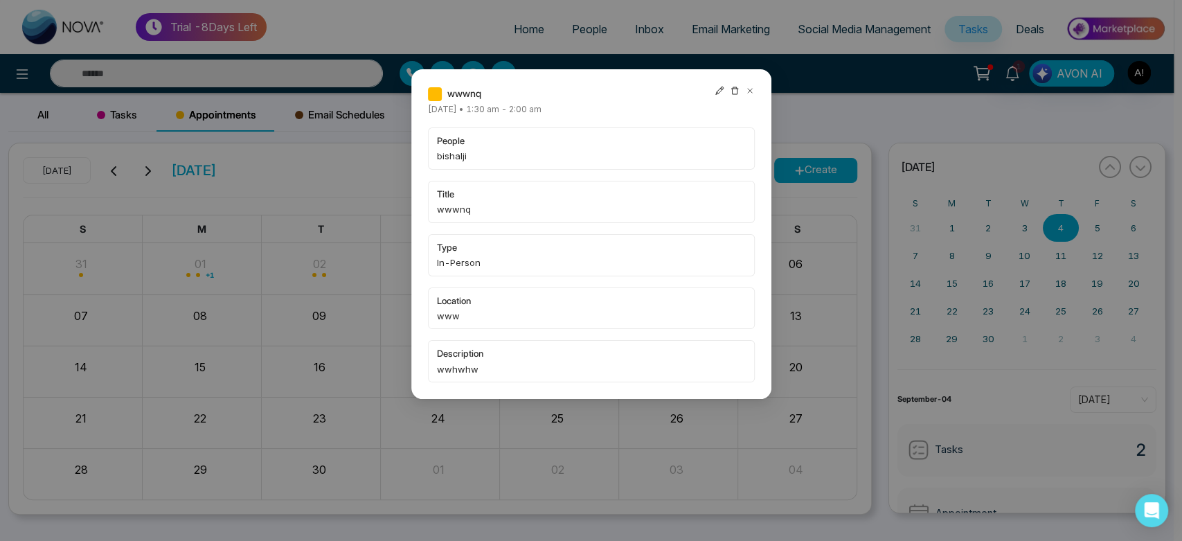
click at [736, 76] on div "wwwnq [DATE] • 1:30 am - 2:00 am people bishalji title wwwnq type In-Person loc…" at bounding box center [591, 234] width 360 height 330
click at [734, 93] on icon at bounding box center [735, 91] width 10 height 10
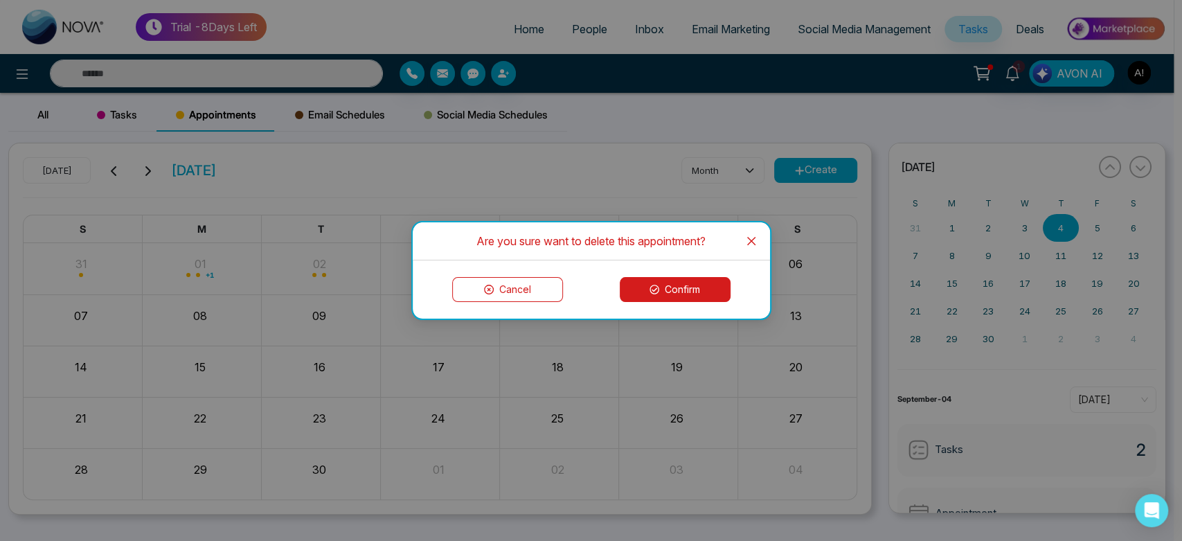
click at [528, 288] on button "Cancel" at bounding box center [507, 289] width 111 height 25
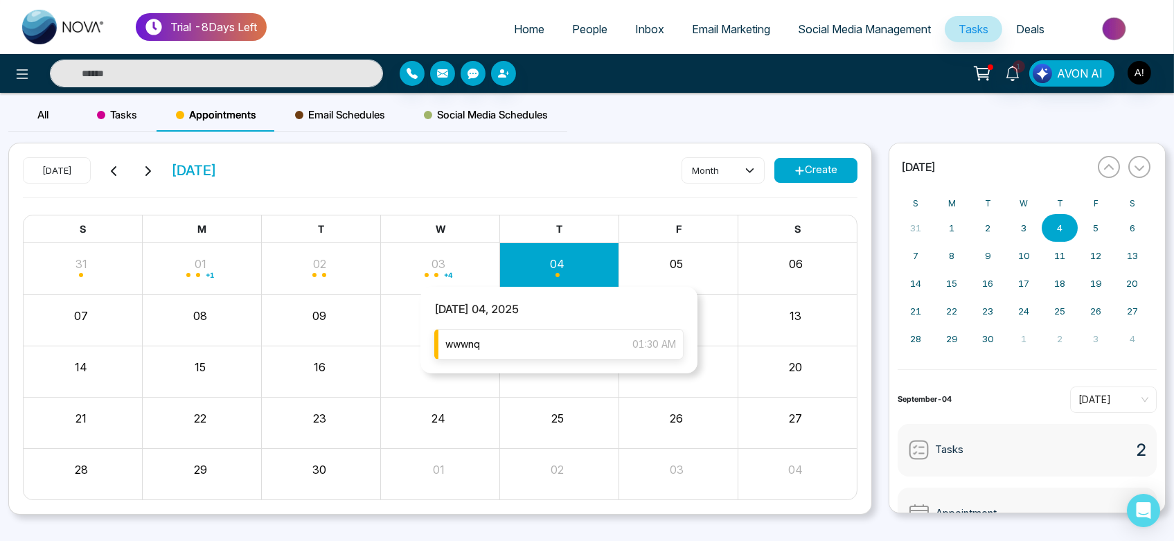
click at [576, 345] on div "wwwnq 01:30 AM" at bounding box center [558, 344] width 249 height 30
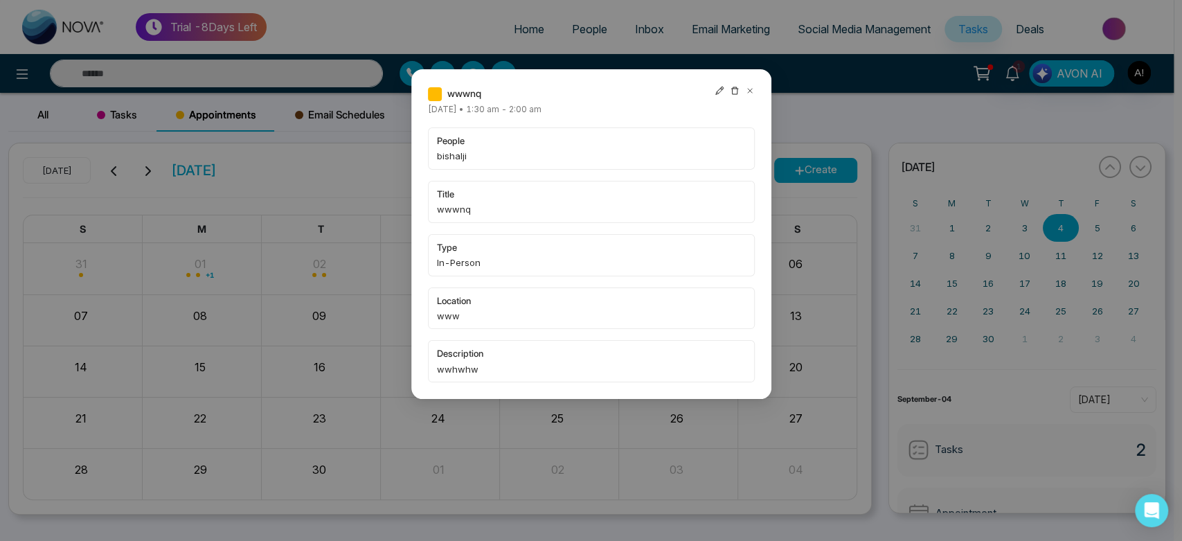
drag, startPoint x: 420, startPoint y: 107, endPoint x: 650, endPoint y: 109, distance: 230.6
click at [650, 109] on div "wwwnq [DATE] • 1:30 am - 2:00 am people bishalji title wwwnq type In-Person loc…" at bounding box center [591, 234] width 360 height 330
click at [650, 109] on div "wwwnq [DATE] • 1:30 am - 2:00 am people bishalji title wwwnq type In-Person loc…" at bounding box center [591, 234] width 327 height 296
click at [731, 94] on icon at bounding box center [735, 91] width 10 height 10
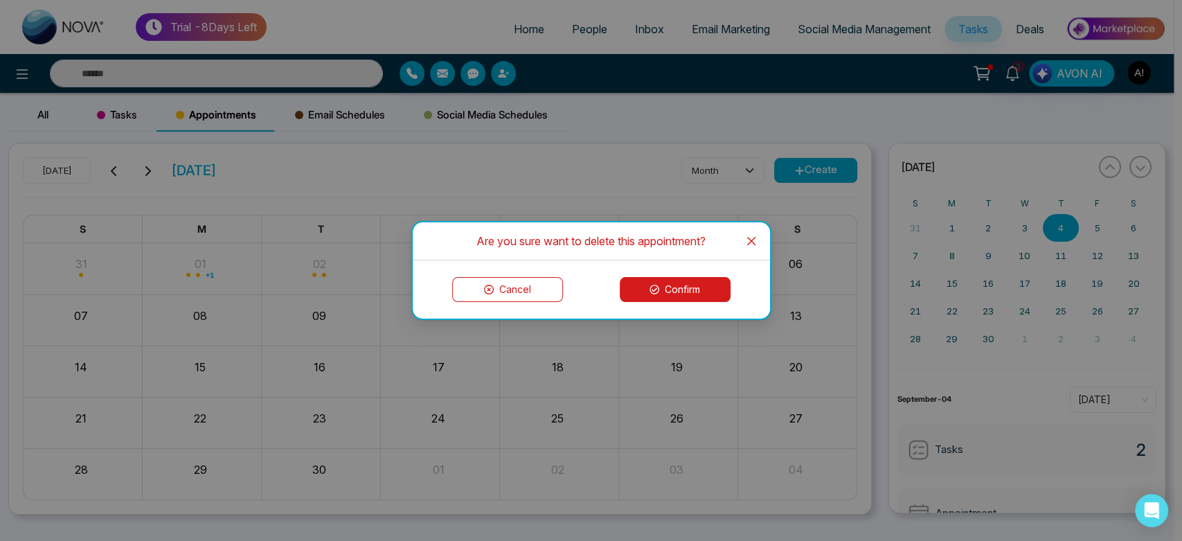
click at [652, 290] on icon at bounding box center [655, 290] width 10 height 10
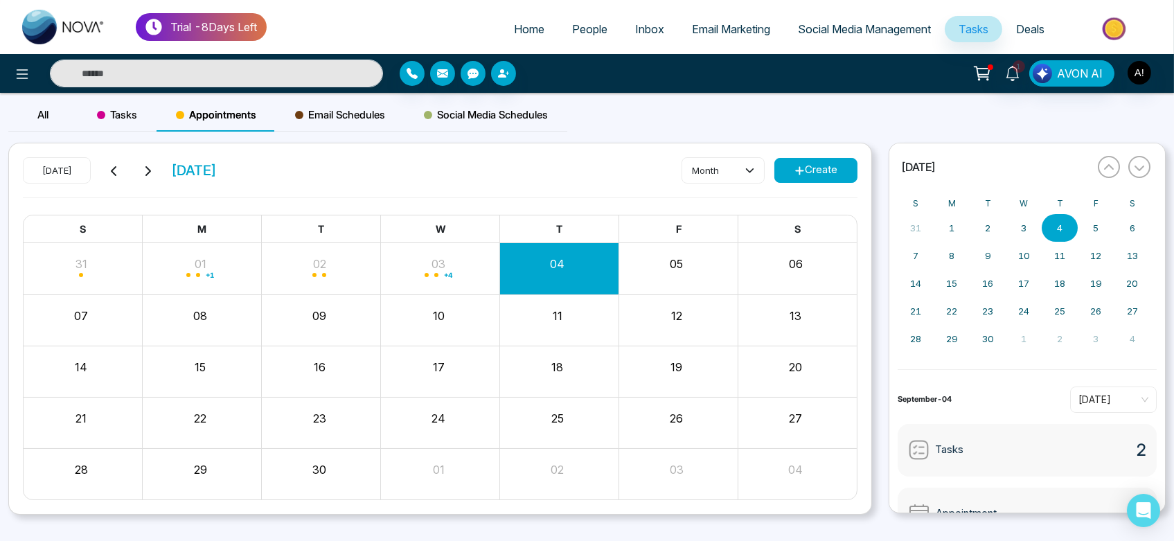
drag, startPoint x: 379, startPoint y: 157, endPoint x: 310, endPoint y: 171, distance: 70.0
click at [310, 171] on div "[DATE] [DATE] month Create" at bounding box center [440, 177] width 835 height 40
drag, startPoint x: 310, startPoint y: 171, endPoint x: 170, endPoint y: 164, distance: 140.1
click at [170, 164] on div "[DATE] [DATE] month Create" at bounding box center [440, 177] width 835 height 40
click at [377, 177] on div "[DATE] [DATE] month Create" at bounding box center [440, 177] width 835 height 40
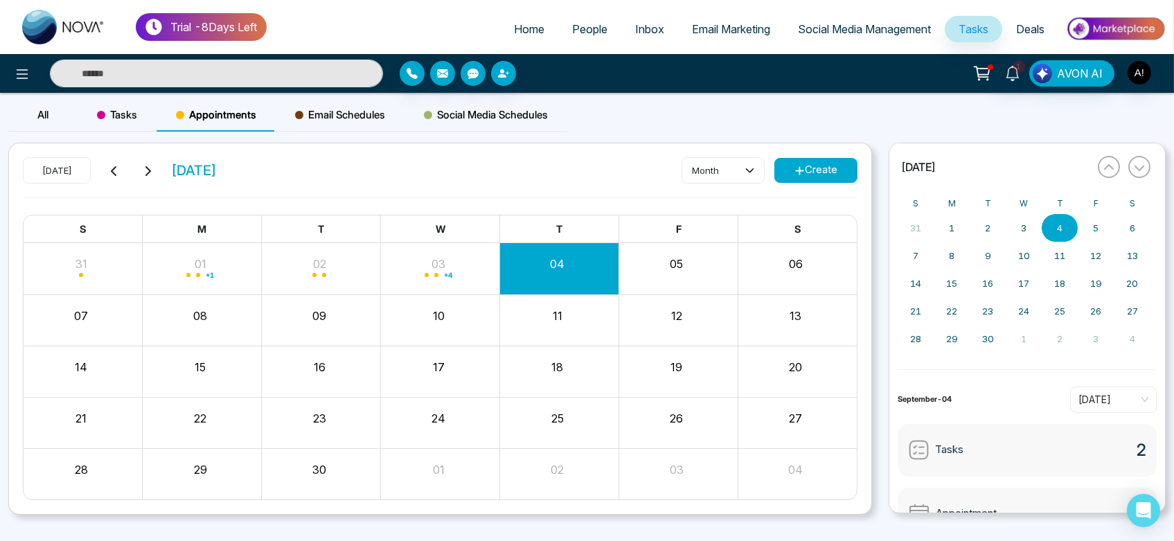
click at [327, 130] on div "Email Schedules" at bounding box center [340, 114] width 129 height 33
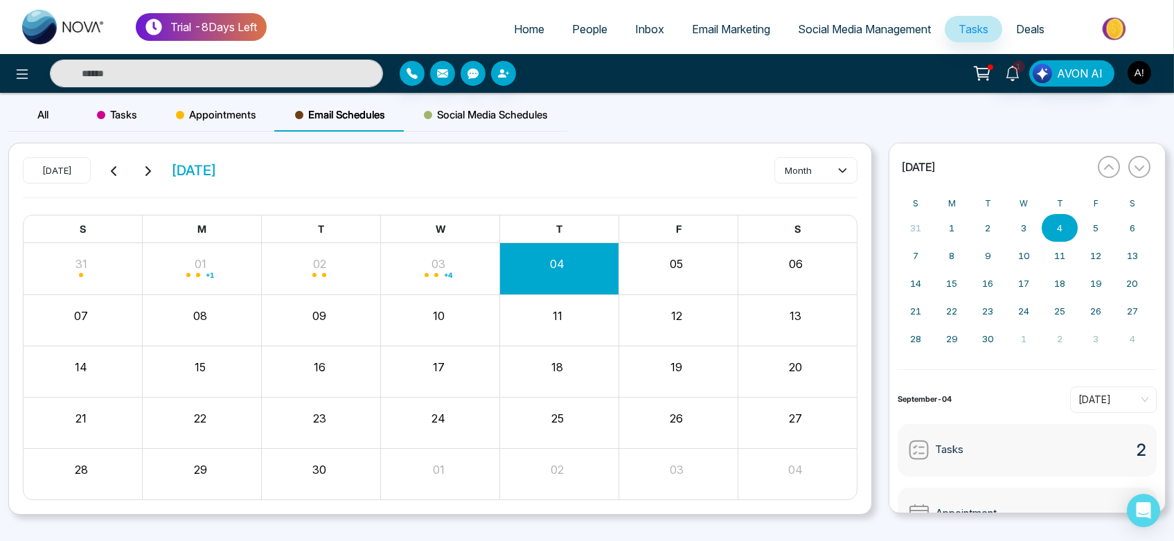
click at [239, 126] on div "Appointments" at bounding box center [216, 114] width 119 height 33
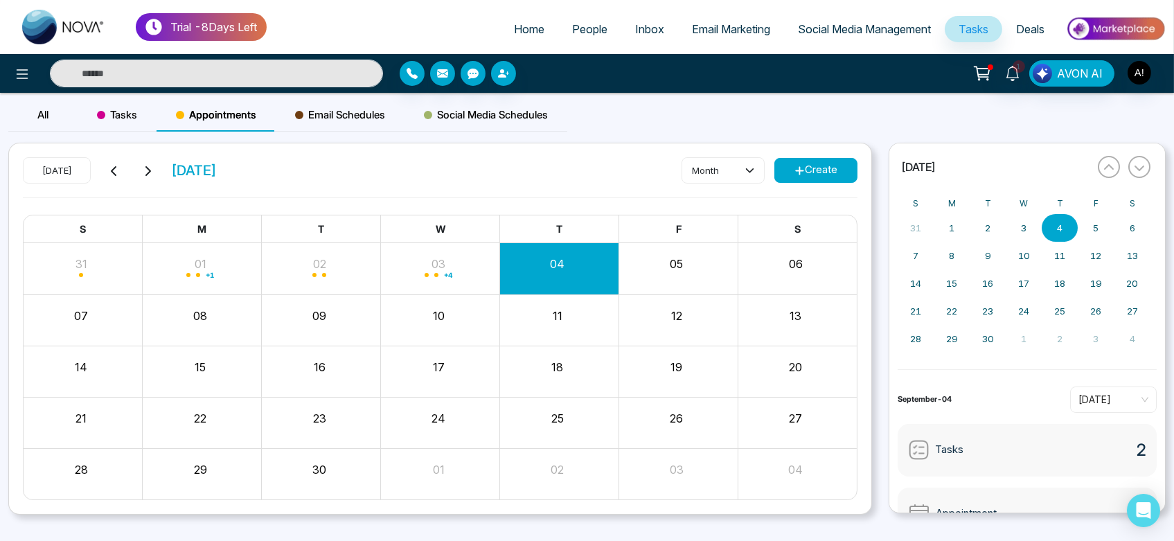
click at [338, 117] on span "Email Schedules" at bounding box center [340, 115] width 90 height 17
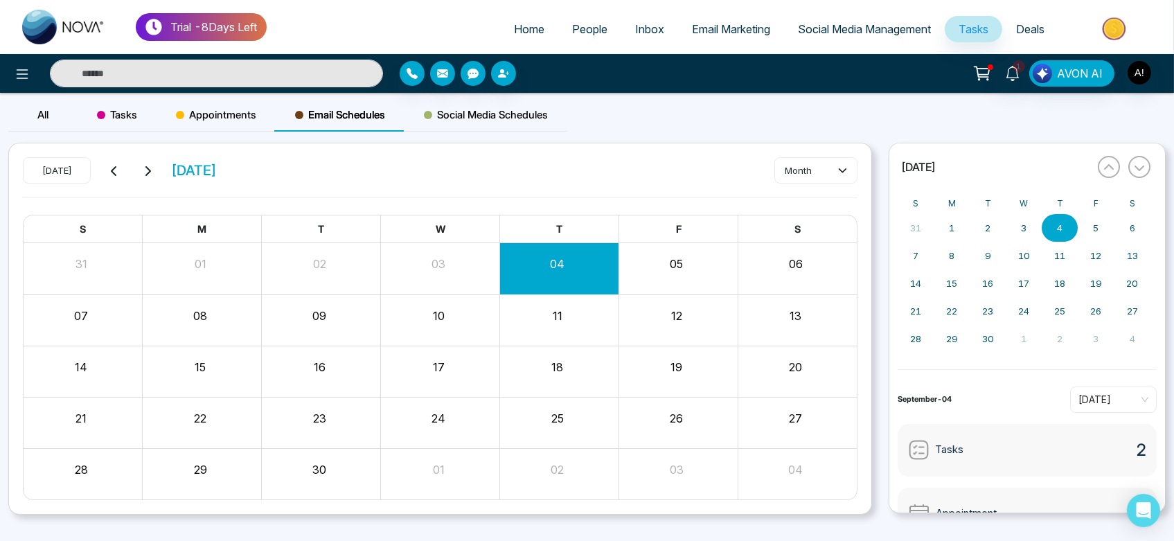
click at [436, 120] on span "Social Media Schedules" at bounding box center [486, 115] width 124 height 17
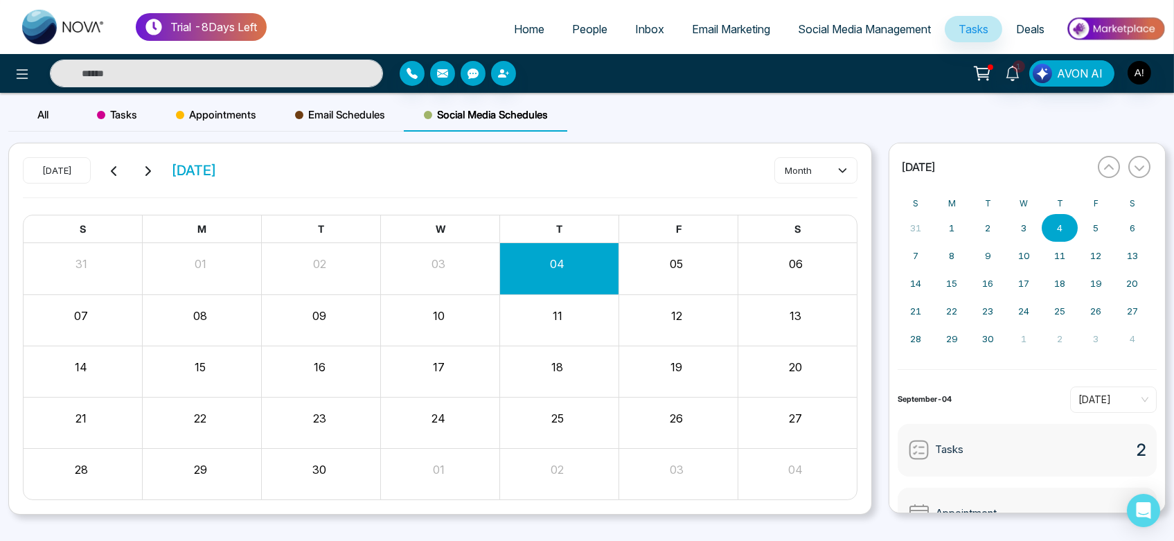
click at [290, 121] on div "Email Schedules" at bounding box center [340, 114] width 129 height 33
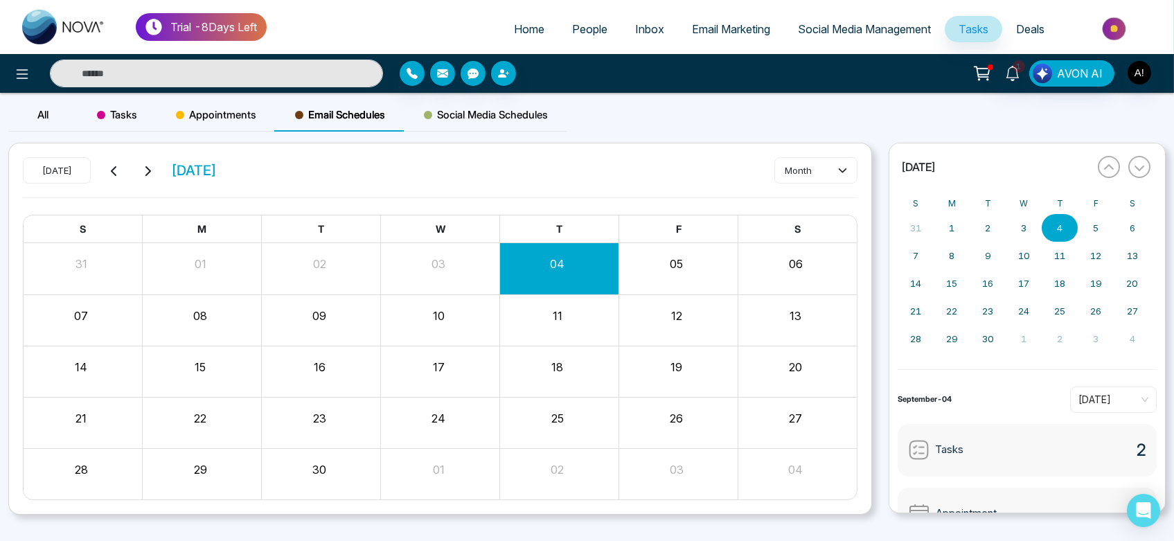
click at [216, 107] on span "Appointments" at bounding box center [216, 115] width 80 height 17
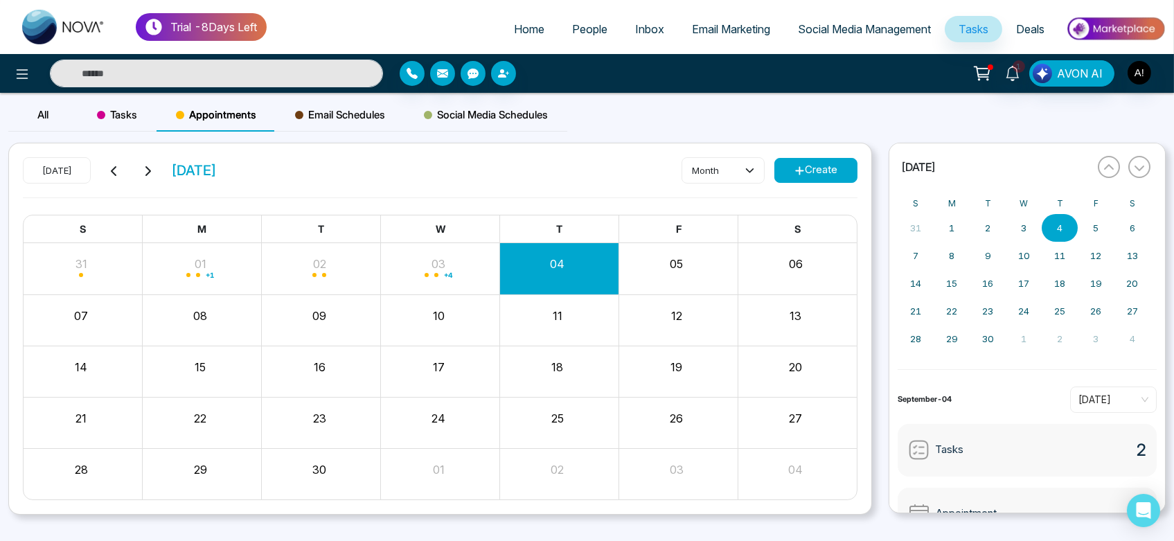
drag, startPoint x: 169, startPoint y: 173, endPoint x: 348, endPoint y: 152, distance: 179.9
click at [348, 152] on div "[DATE] [DATE] month Create S M T W T F S 31 01 + 1 02 03 + 4 04 05 06 07 08 09 …" at bounding box center [440, 328] width 862 height 371
click at [1144, 174] on button "button" at bounding box center [1139, 167] width 22 height 22
click at [1106, 167] on icon "button" at bounding box center [1108, 167] width 11 height 11
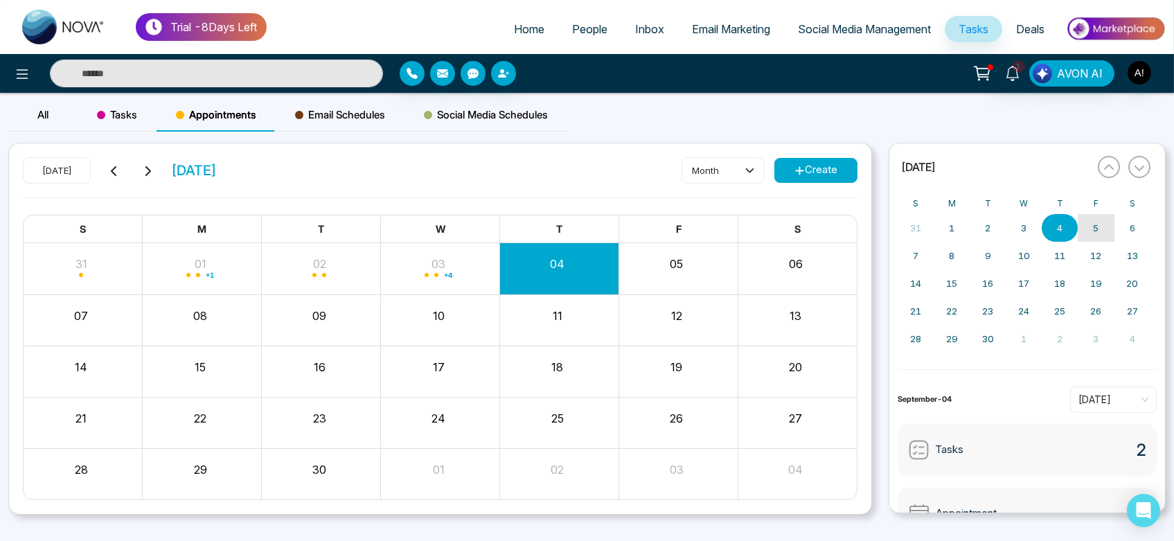
click at [1104, 215] on button "5" at bounding box center [1096, 228] width 36 height 28
click at [1098, 251] on abbr "12" at bounding box center [1096, 255] width 11 height 11
click at [1031, 256] on button "10" at bounding box center [1024, 256] width 36 height 28
click at [1017, 229] on button "3" at bounding box center [1024, 228] width 36 height 28
click at [1094, 228] on abbr "5" at bounding box center [1097, 227] width 6 height 11
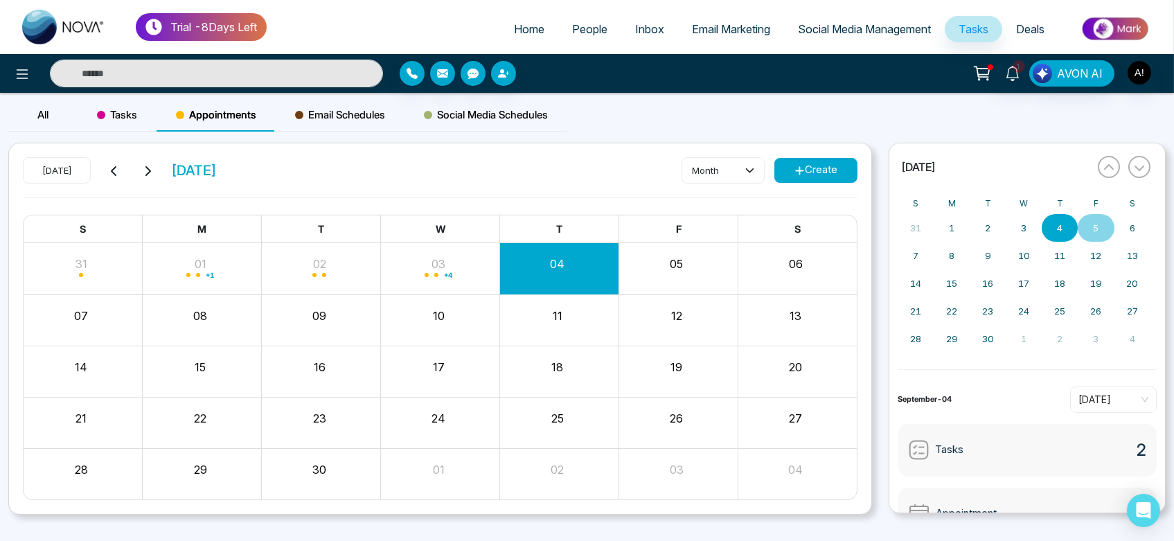
click at [1064, 228] on button "4" at bounding box center [1060, 228] width 36 height 28
click at [332, 115] on span "Email Schedules" at bounding box center [340, 115] width 90 height 17
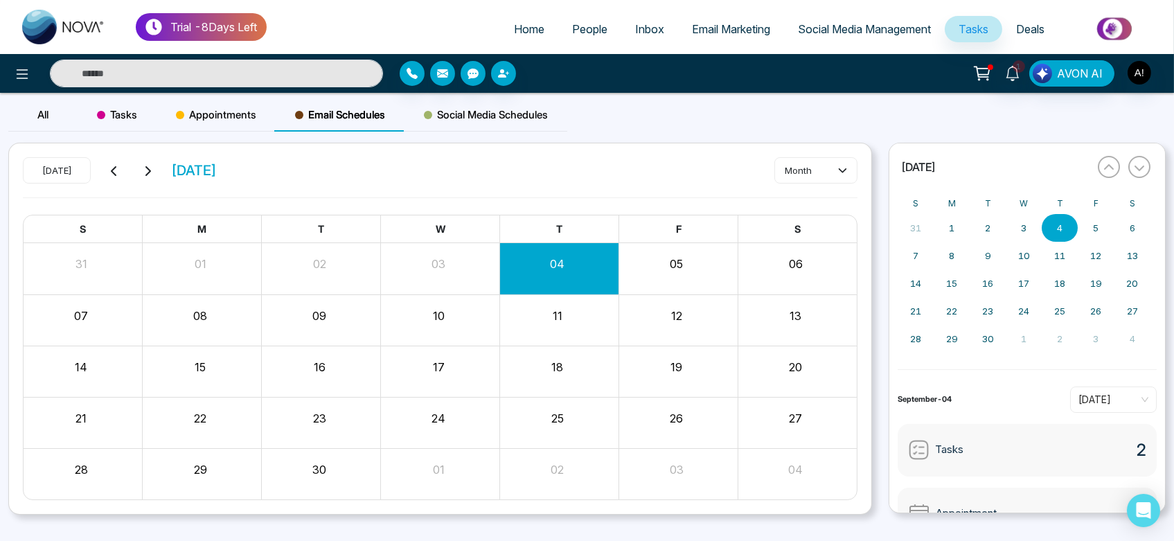
click at [510, 123] on span "Social Media Schedules" at bounding box center [486, 115] width 124 height 17
click at [581, 23] on span "People" at bounding box center [589, 29] width 35 height 14
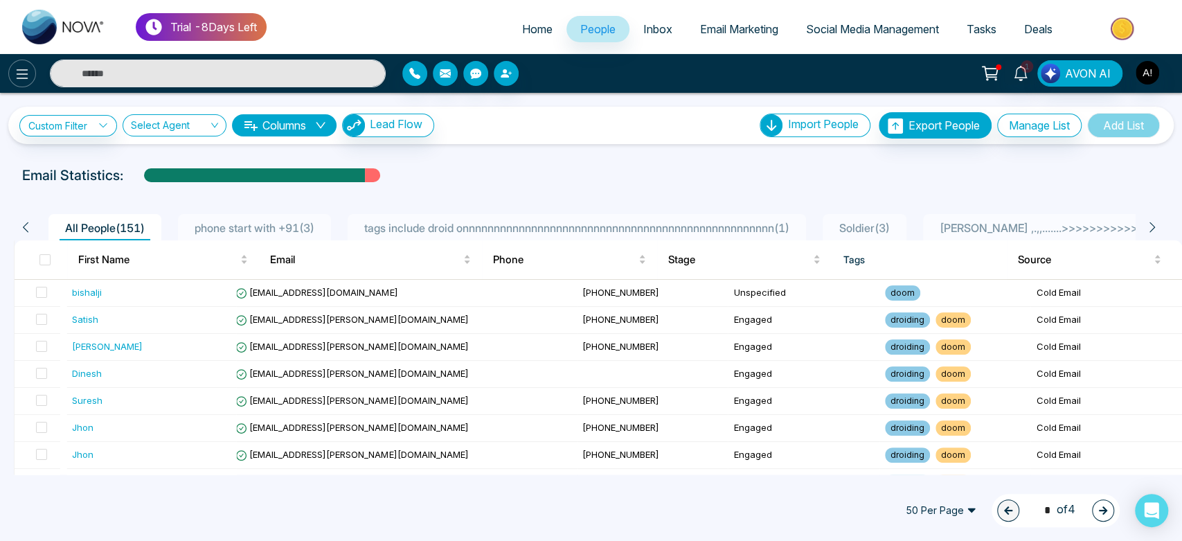
click at [17, 76] on icon at bounding box center [22, 74] width 17 height 17
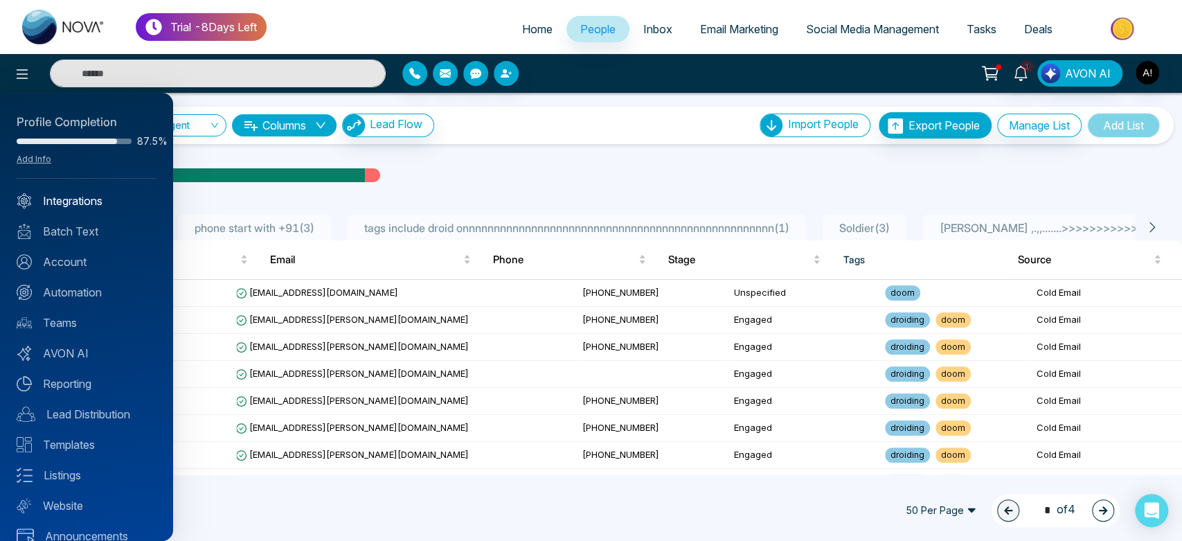
click at [73, 204] on link "Integrations" at bounding box center [87, 201] width 140 height 17
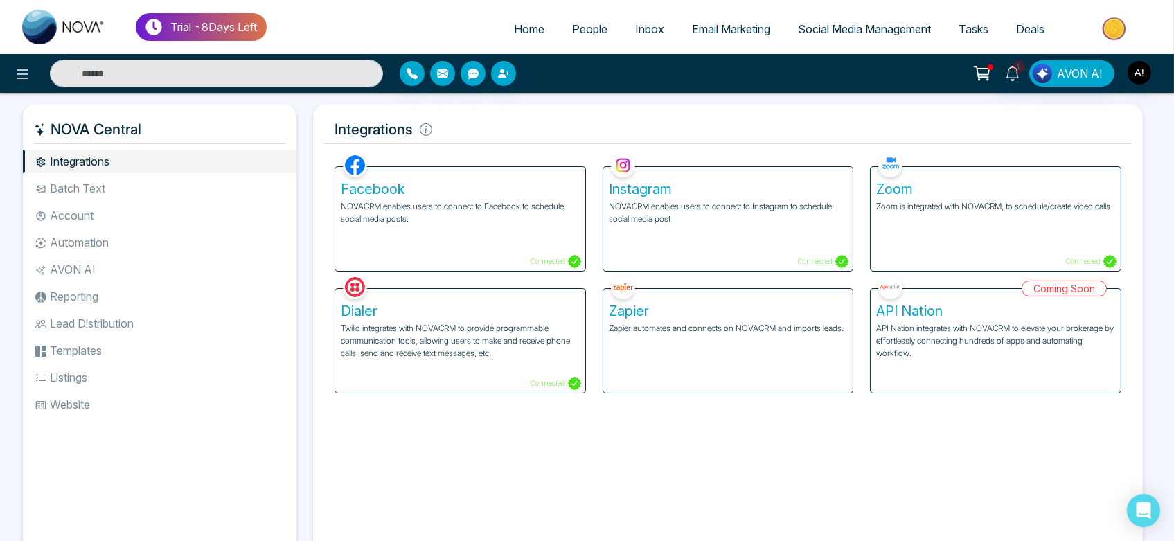
click at [95, 197] on li "Batch Text" at bounding box center [160, 189] width 274 height 24
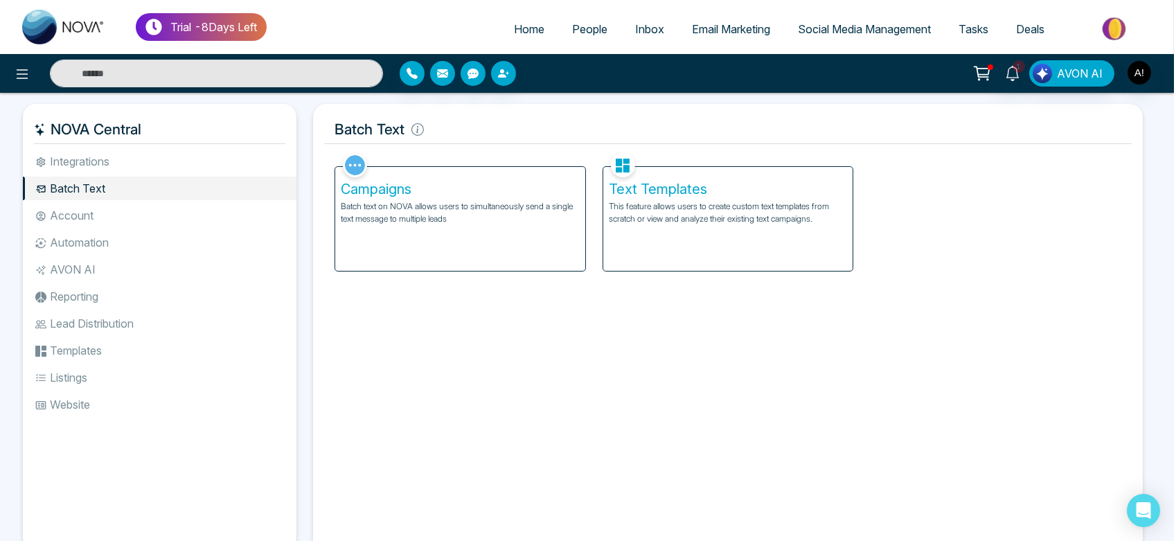
click at [146, 148] on div "NOVA Central Integrations Batch Text Account Automation AVON AI Reporting Lead …" at bounding box center [160, 327] width 274 height 447
click at [107, 157] on li "Integrations" at bounding box center [160, 162] width 274 height 24
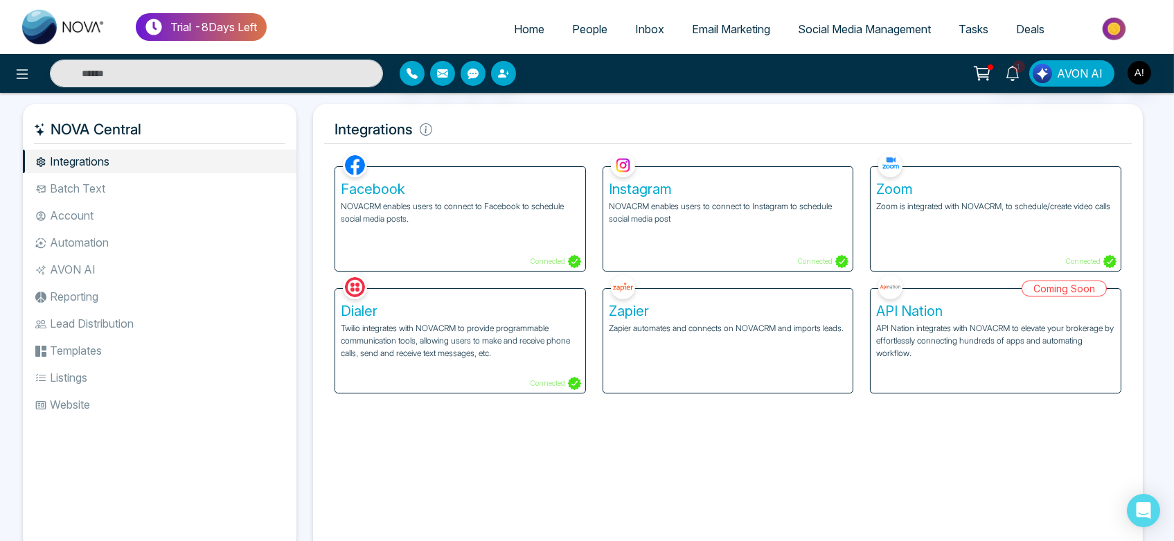
click at [144, 204] on li "Account" at bounding box center [160, 216] width 274 height 24
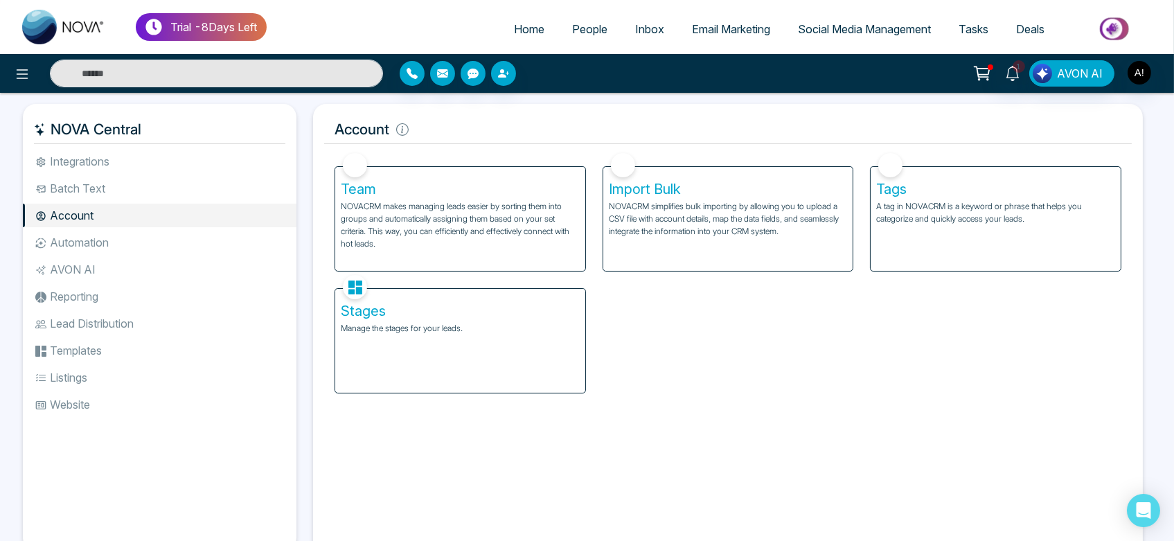
click at [120, 178] on li "Batch Text" at bounding box center [160, 189] width 274 height 24
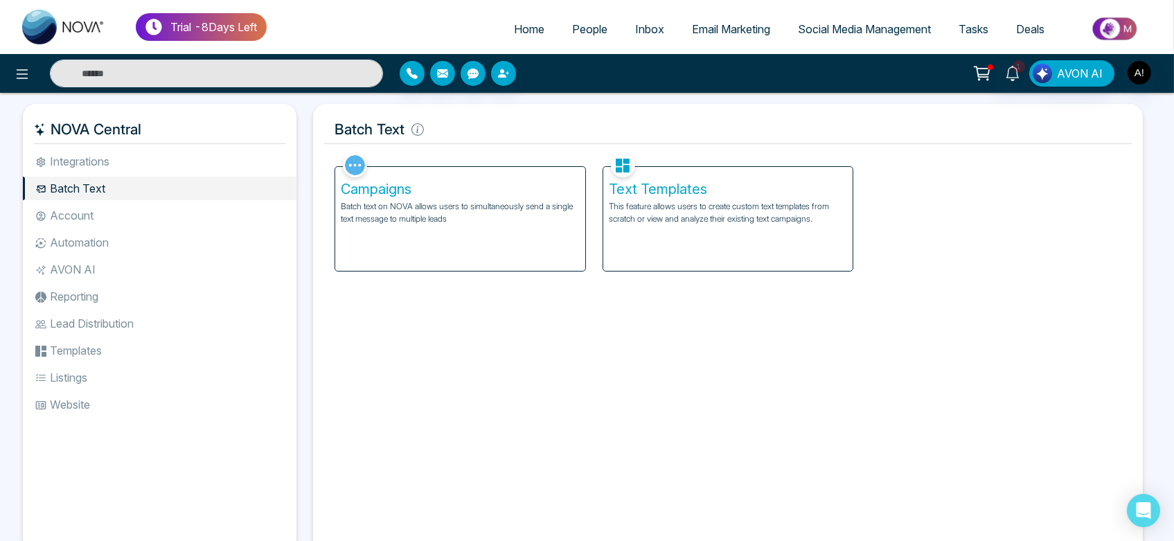
click at [190, 179] on li "Batch Text" at bounding box center [160, 189] width 274 height 24
click at [186, 163] on li "Integrations" at bounding box center [160, 162] width 274 height 24
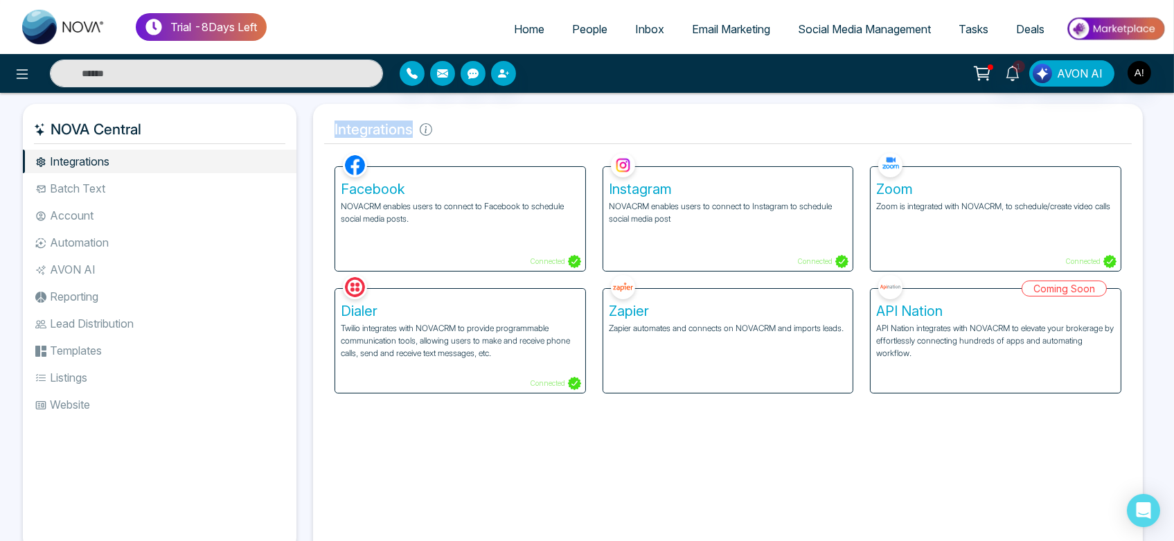
drag, startPoint x: 328, startPoint y: 134, endPoint x: 440, endPoint y: 126, distance: 112.5
click at [440, 126] on h5 "Integrations" at bounding box center [728, 129] width 808 height 29
click at [439, 128] on h5 "Integrations" at bounding box center [728, 129] width 808 height 29
drag, startPoint x: 328, startPoint y: 130, endPoint x: 519, endPoint y: 118, distance: 191.5
click at [519, 118] on h5 "Integrations" at bounding box center [728, 129] width 808 height 29
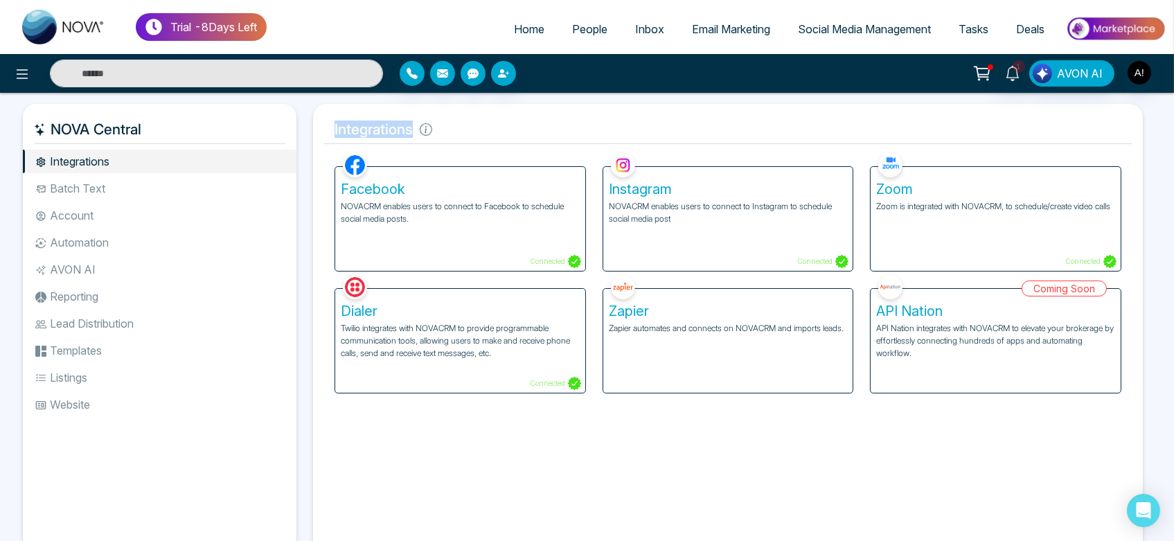
click at [519, 118] on h5 "Integrations" at bounding box center [728, 129] width 808 height 29
drag, startPoint x: 537, startPoint y: 270, endPoint x: 546, endPoint y: 233, distance: 38.5
click at [546, 233] on div "Facebook NOVACRM enables users to connect to Facebook to schedule social media …" at bounding box center [460, 219] width 250 height 104
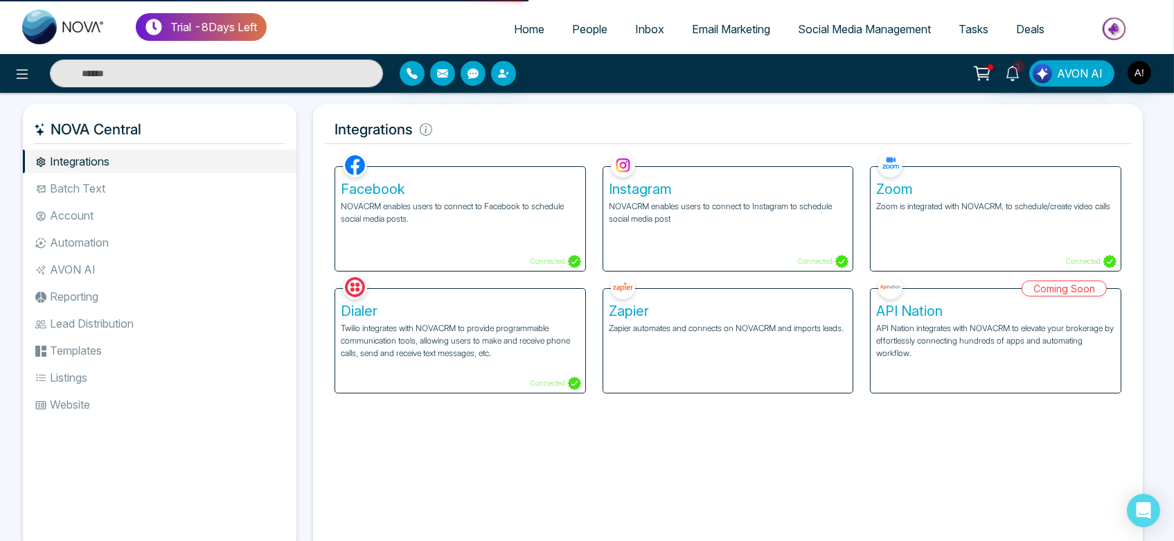
click at [546, 233] on div "Facebook NOVACRM enables users to connect to Facebook to schedule social media …" at bounding box center [460, 219] width 250 height 104
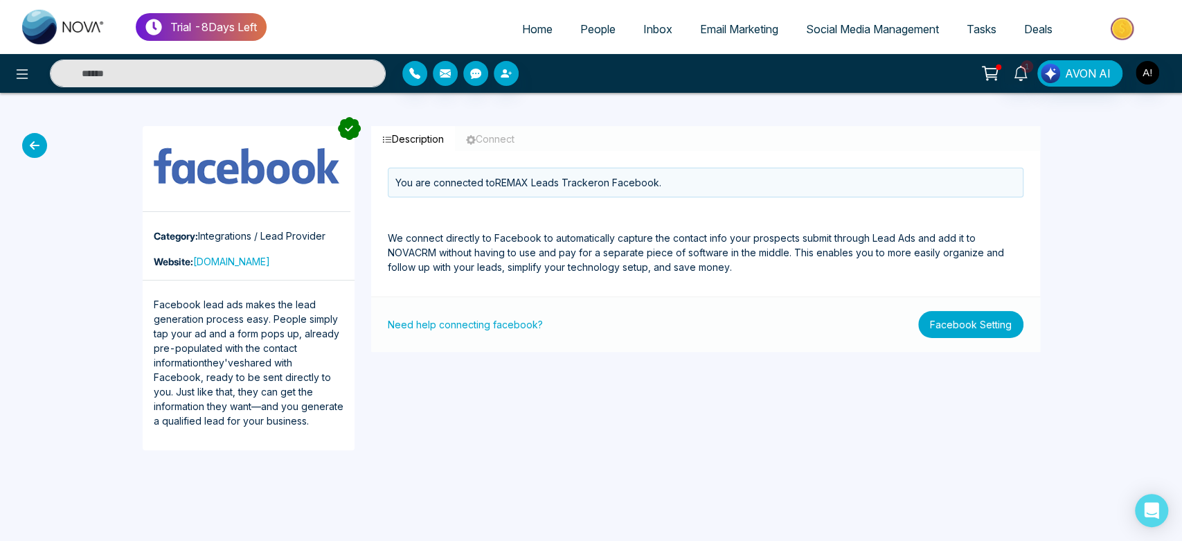
click at [982, 323] on button "Facebook Setting" at bounding box center [970, 324] width 105 height 27
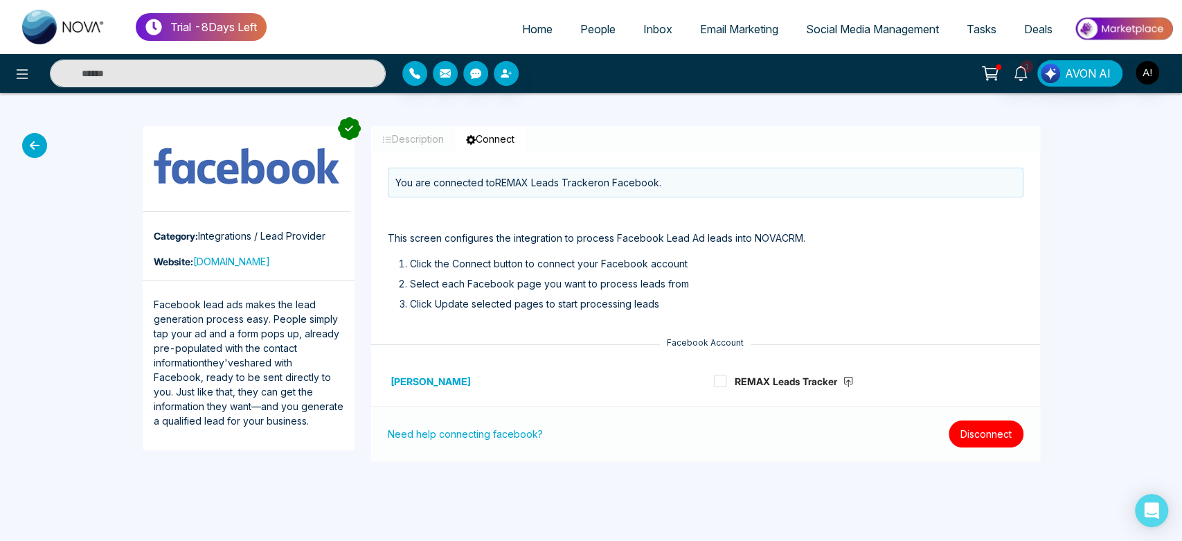
click at [981, 423] on button "Disconnect" at bounding box center [986, 433] width 75 height 27
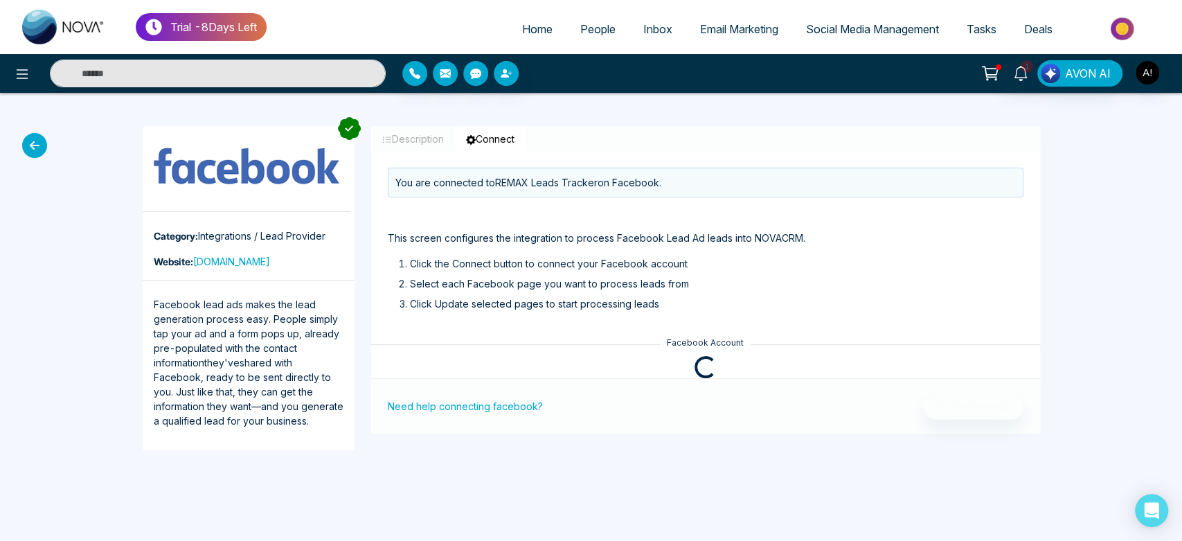
click at [688, 365] on div "Loading..." at bounding box center [705, 367] width 669 height 22
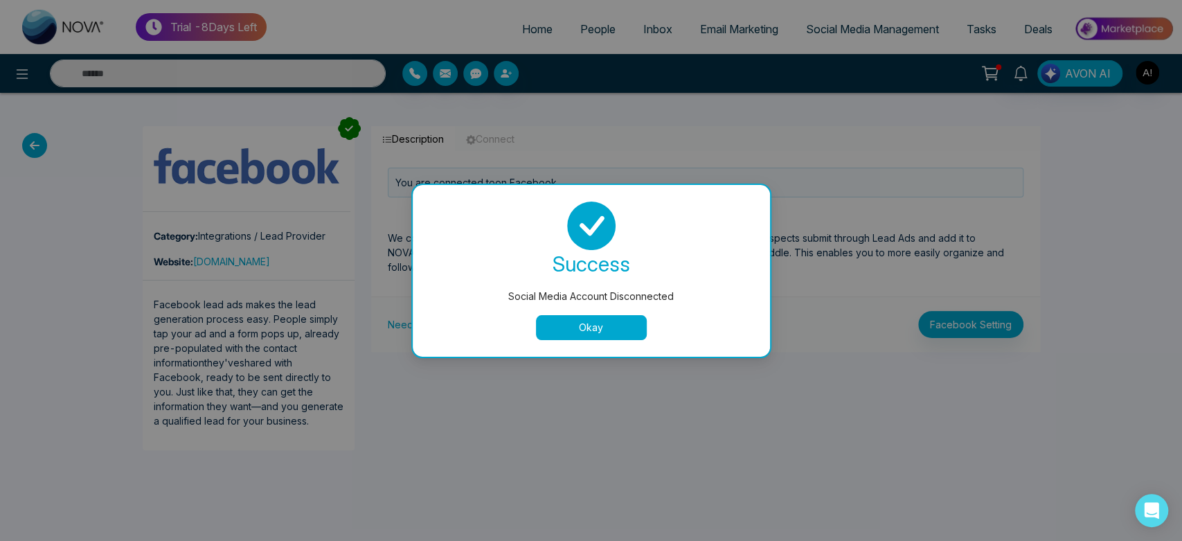
click at [595, 326] on button "Okay" at bounding box center [591, 327] width 111 height 25
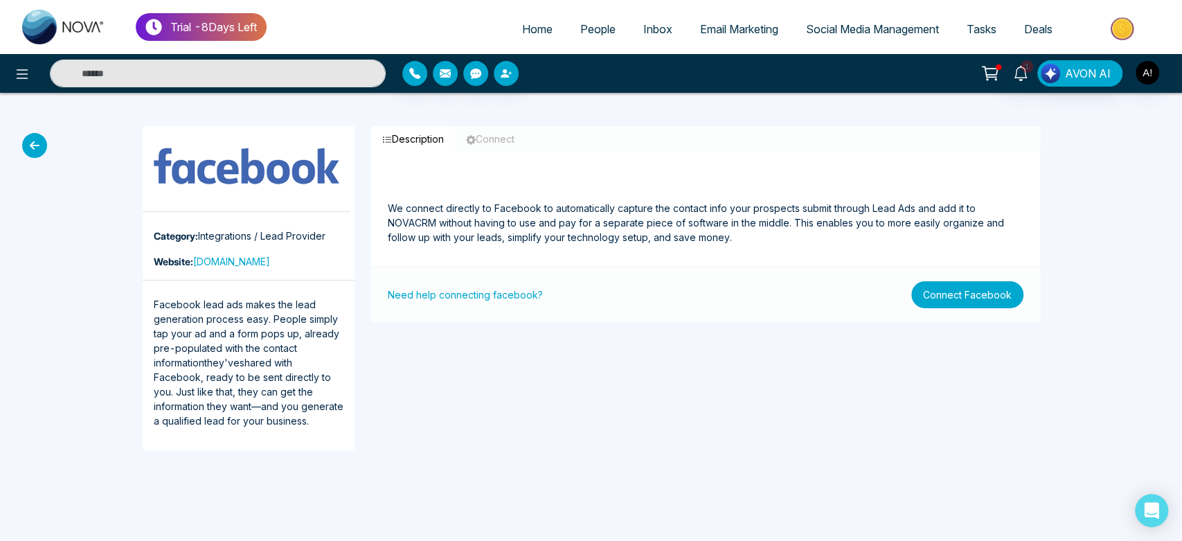
click at [964, 298] on button "Connect Facebook" at bounding box center [967, 294] width 112 height 27
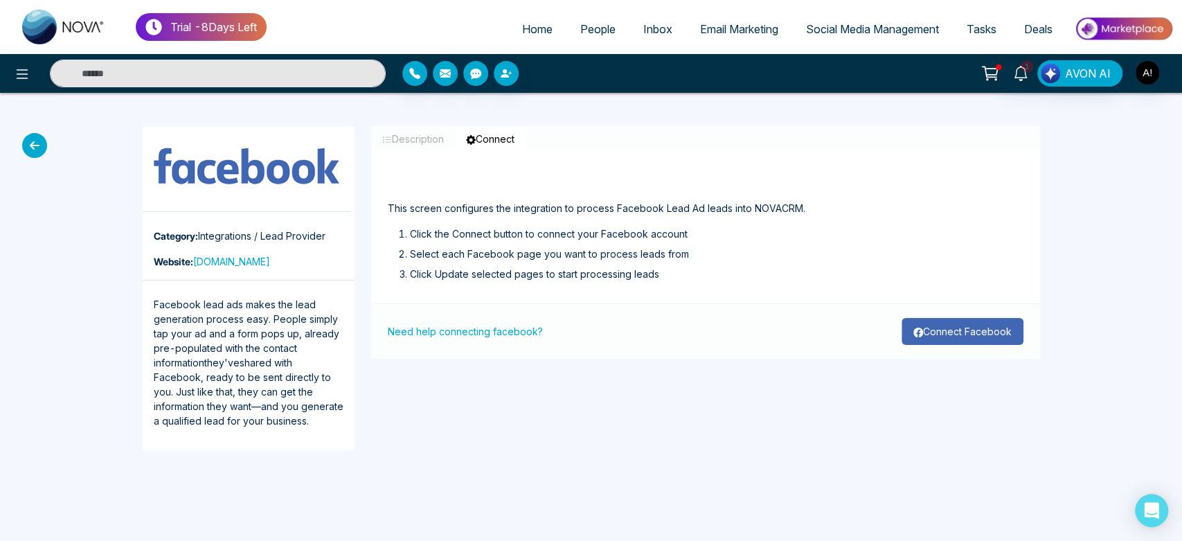
click at [969, 337] on button "Connect Facebook" at bounding box center [963, 331] width 122 height 27
click at [949, 319] on button "Connect Facebook" at bounding box center [963, 331] width 122 height 27
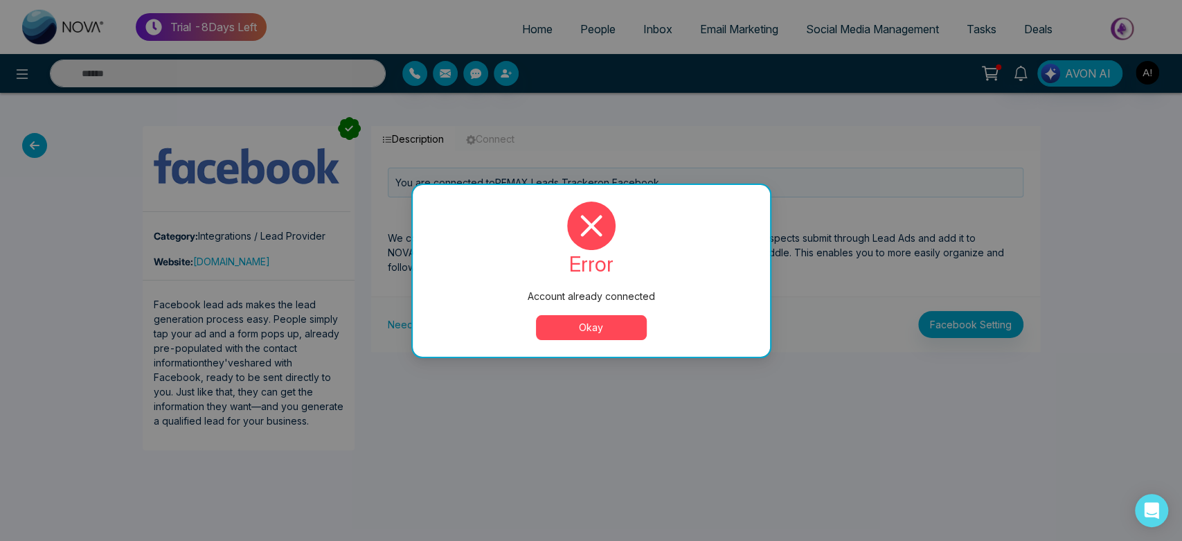
click at [578, 324] on button "Okay" at bounding box center [591, 327] width 111 height 25
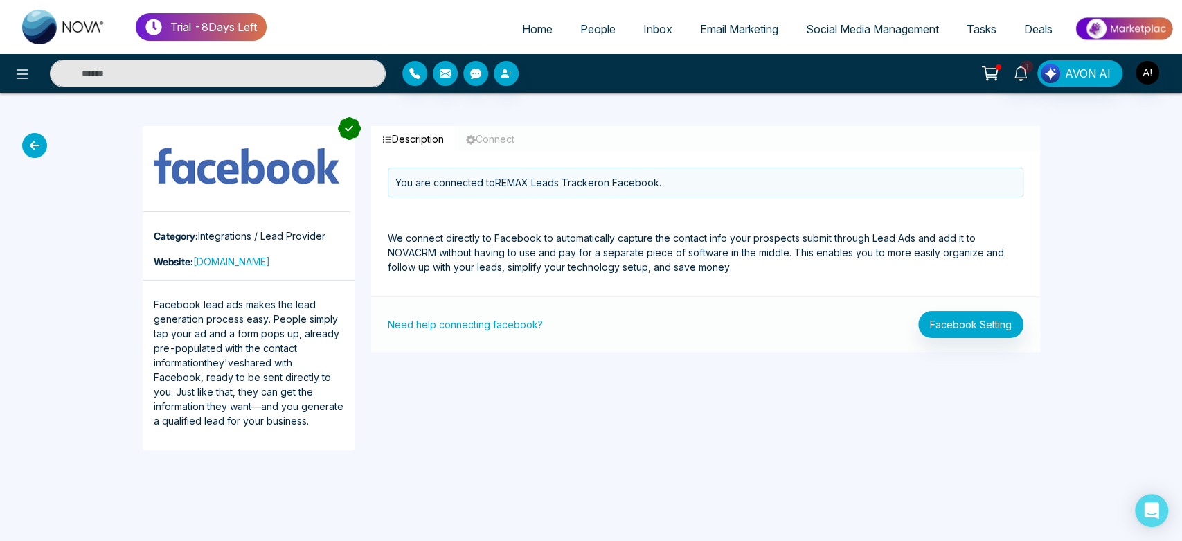
click at [25, 146] on icon at bounding box center [34, 145] width 25 height 25
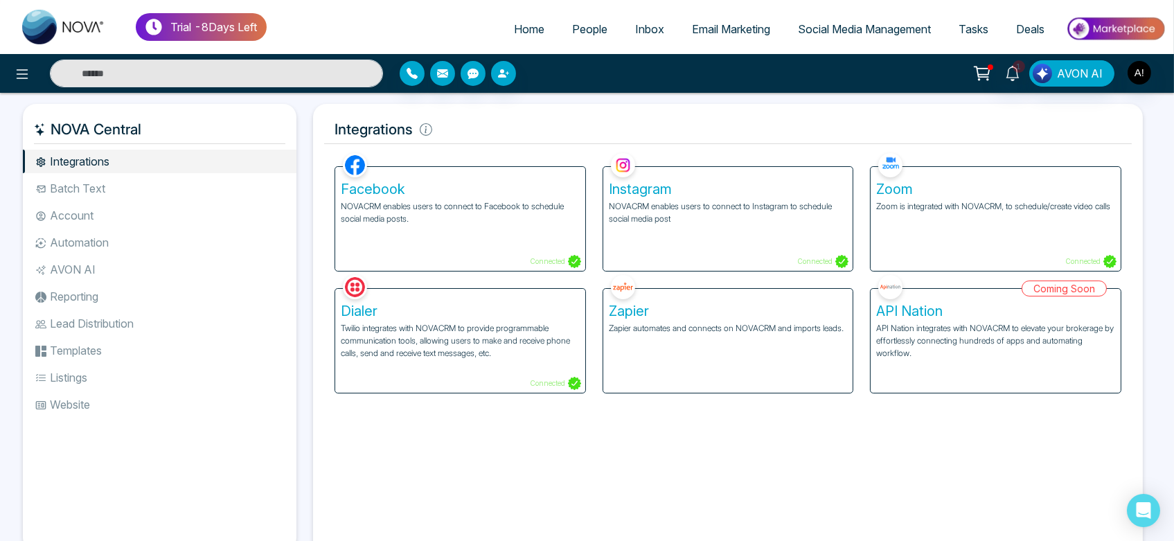
click at [990, 260] on div "Zoom Zoom is integrated with NOVACRM, to schedule/create video calls Connected" at bounding box center [996, 219] width 250 height 104
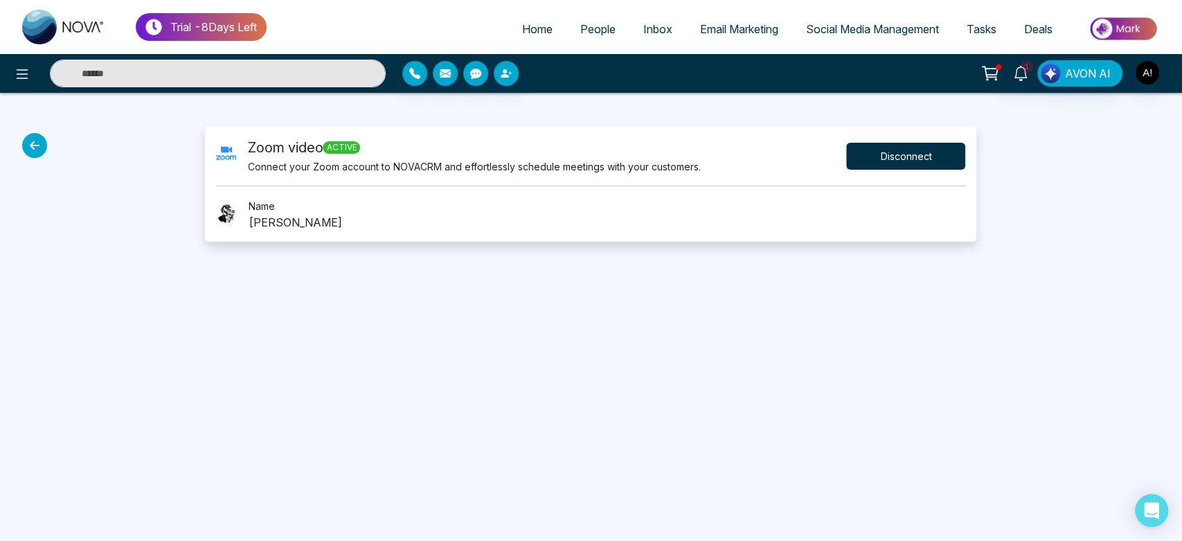
click at [900, 150] on button "Disconnect" at bounding box center [905, 156] width 119 height 27
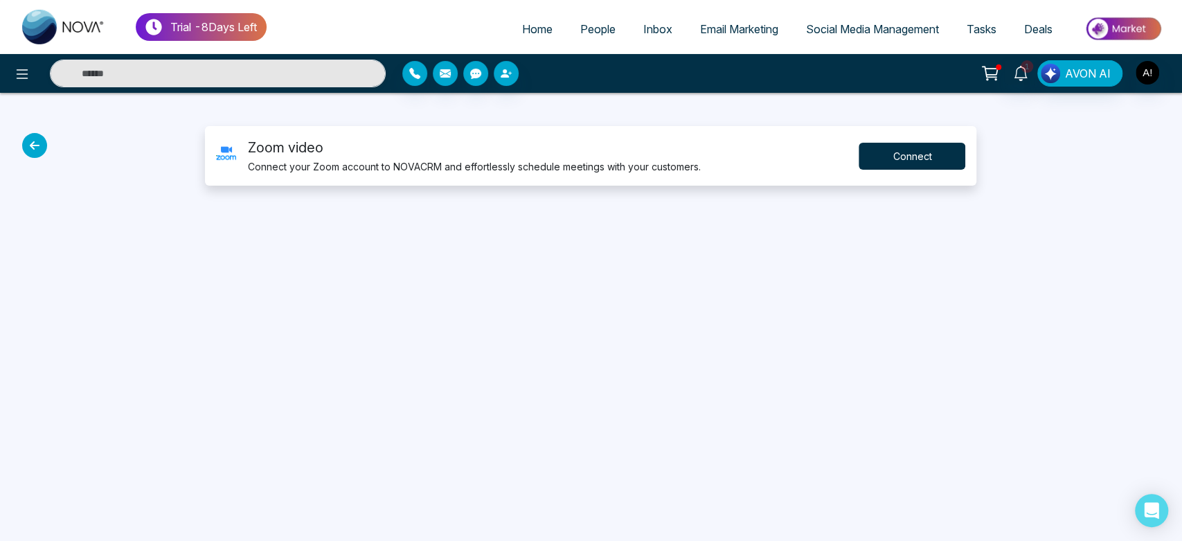
click at [900, 161] on button "Connect" at bounding box center [912, 156] width 107 height 27
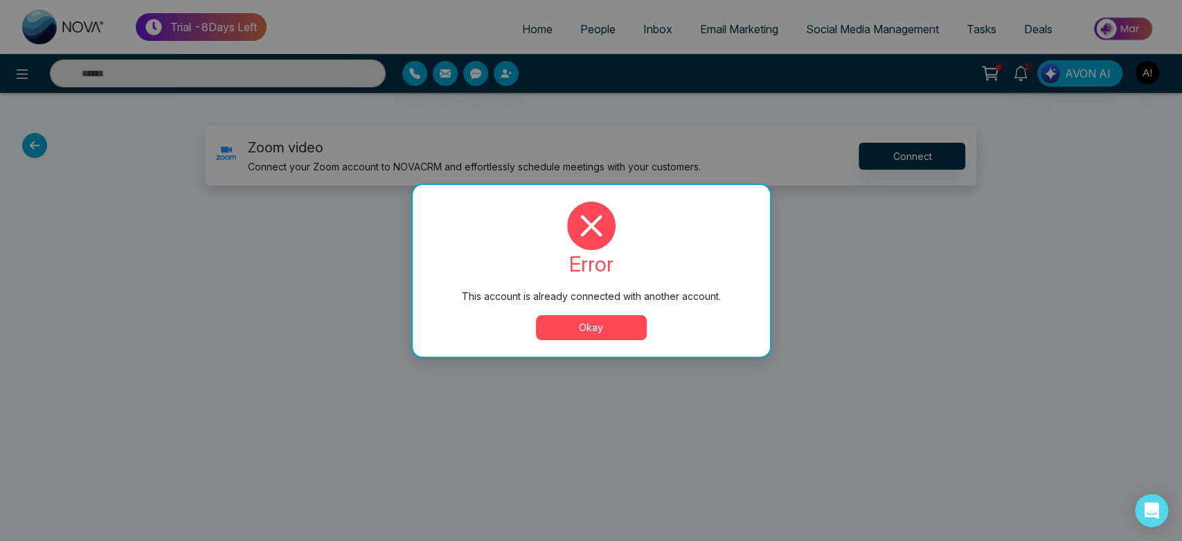
click at [605, 317] on button "Okay" at bounding box center [591, 327] width 111 height 25
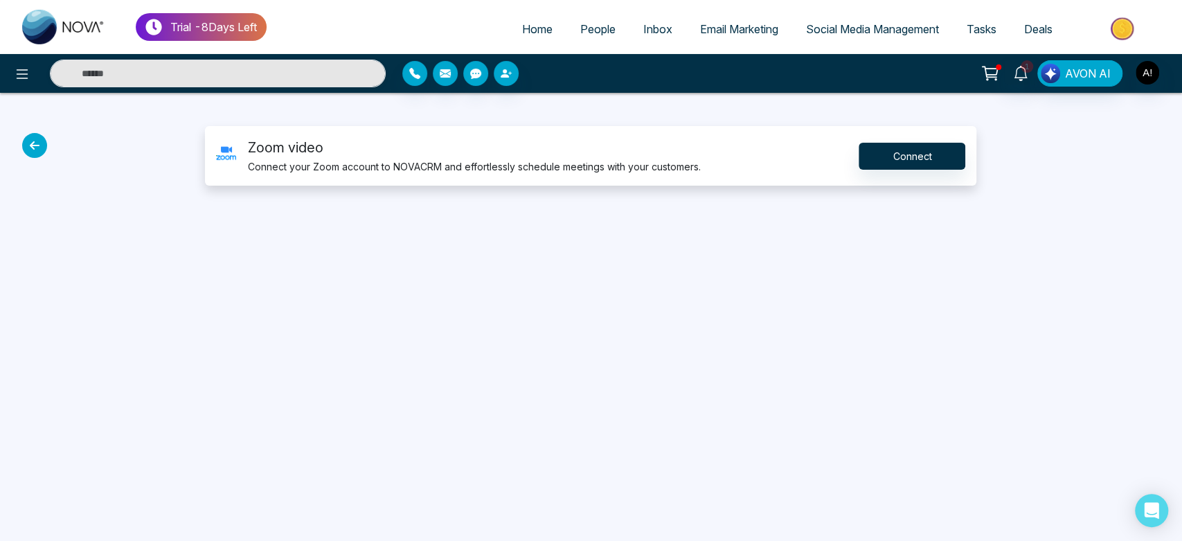
click at [895, 175] on div "Zoom video Connect your Zoom account to NOVACRM and effortlessly schedule meeti…" at bounding box center [591, 156] width 772 height 60
click at [920, 162] on button "Connect" at bounding box center [912, 156] width 107 height 27
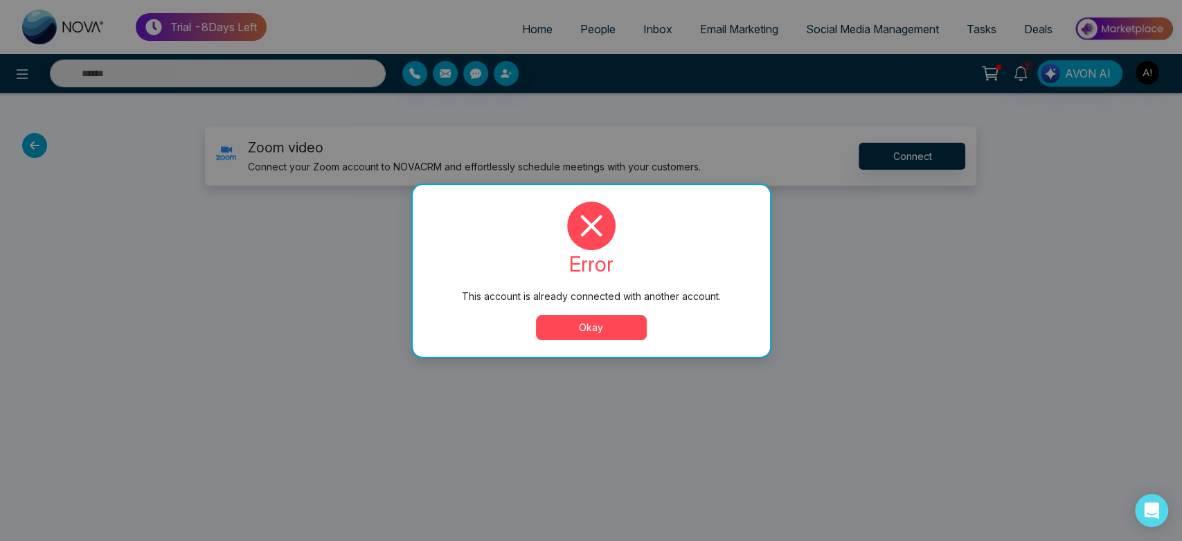
click at [614, 325] on button "Okay" at bounding box center [591, 327] width 111 height 25
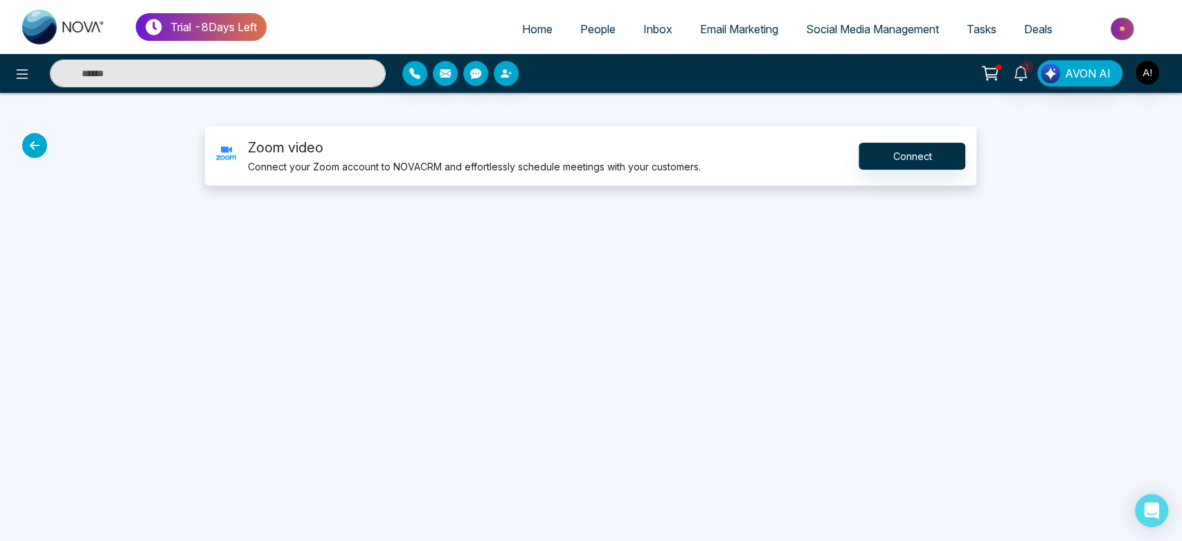
click at [34, 151] on icon at bounding box center [34, 145] width 25 height 25
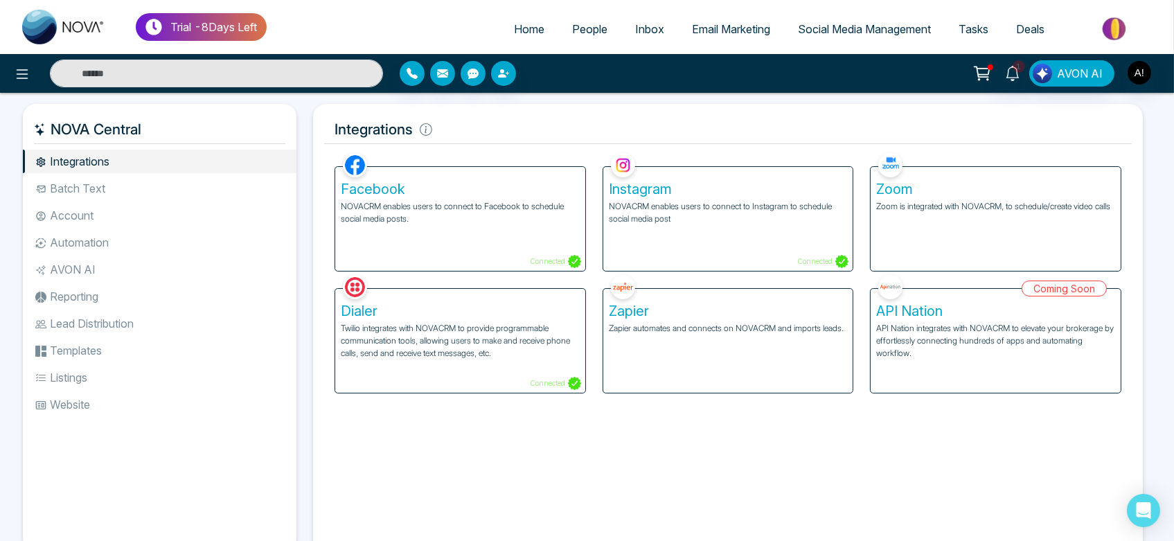
click at [511, 363] on div "Dialer Twilio integrates with NOVACRM to provide programmable communication too…" at bounding box center [460, 341] width 250 height 104
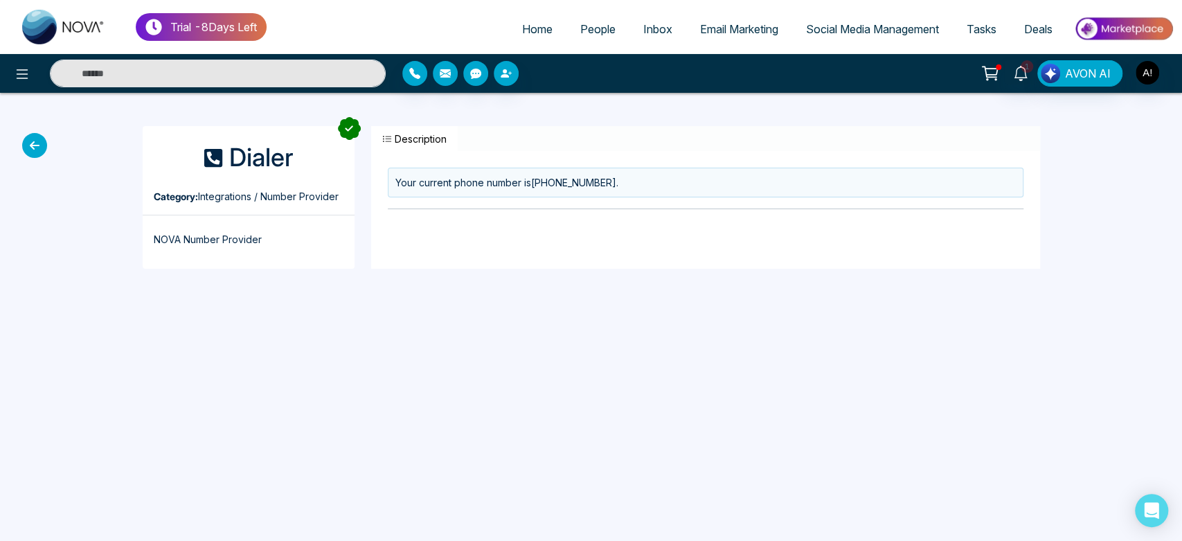
click at [34, 144] on icon at bounding box center [34, 145] width 25 height 25
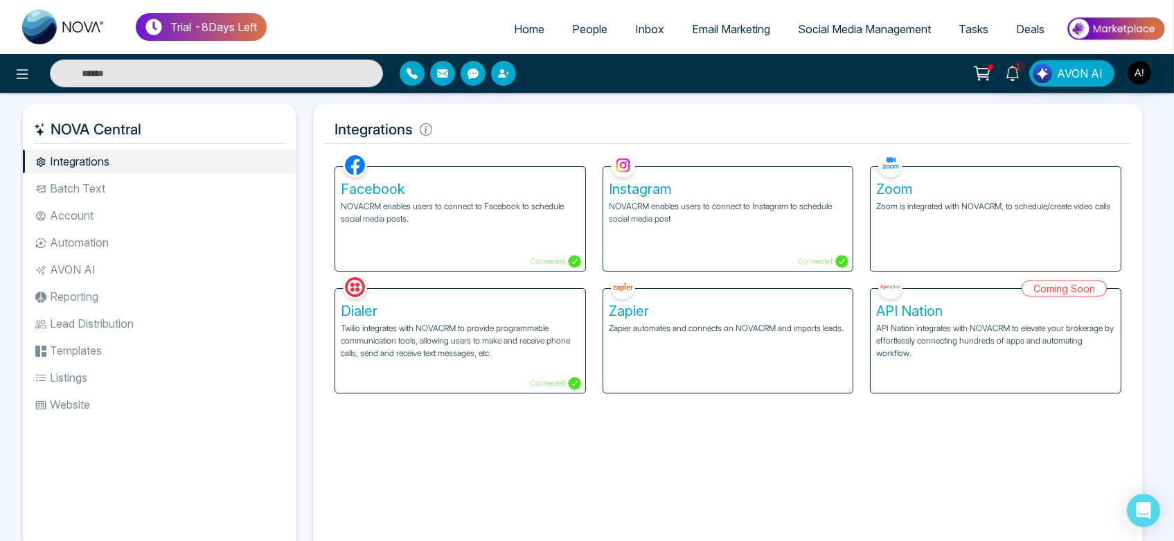
click at [68, 188] on li "Batch Text" at bounding box center [160, 189] width 274 height 24
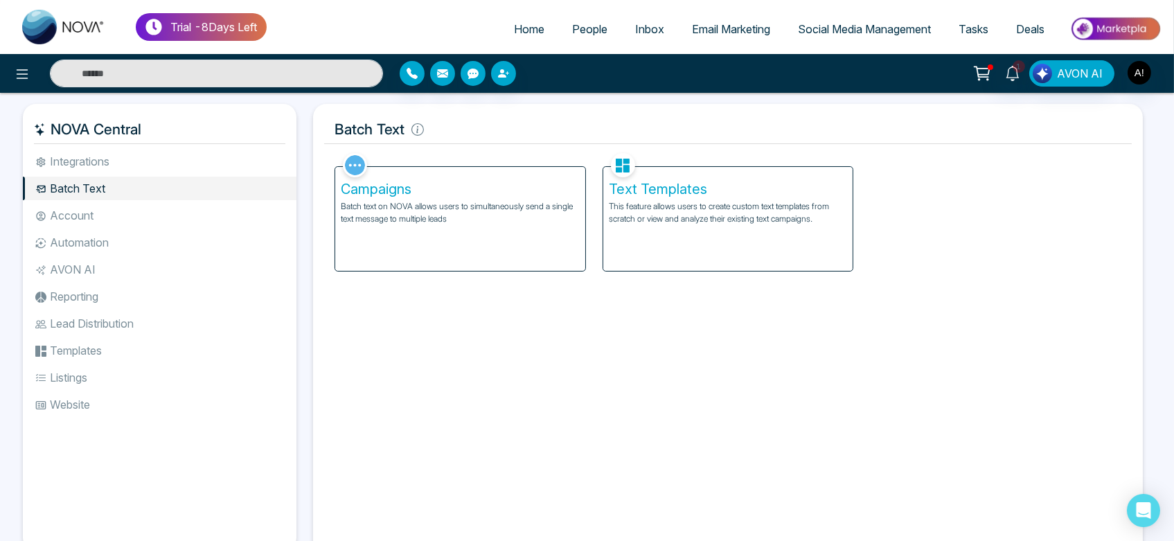
click at [75, 220] on li "Account" at bounding box center [160, 216] width 274 height 24
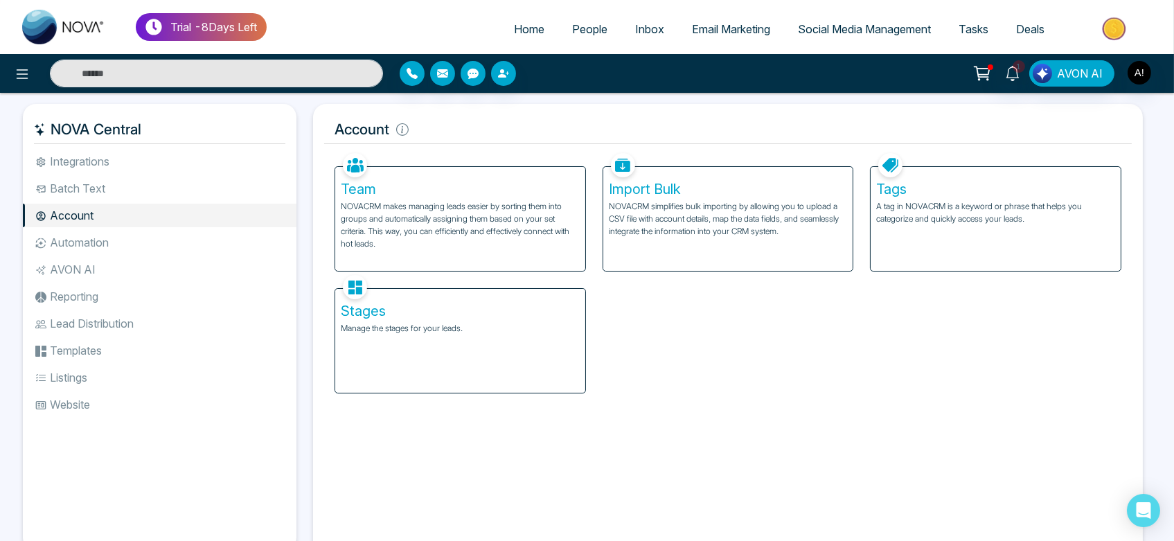
click at [1069, 213] on p "A tag in NOVACRM is a keyword or phrase that helps you categorize and quickly a…" at bounding box center [995, 212] width 239 height 25
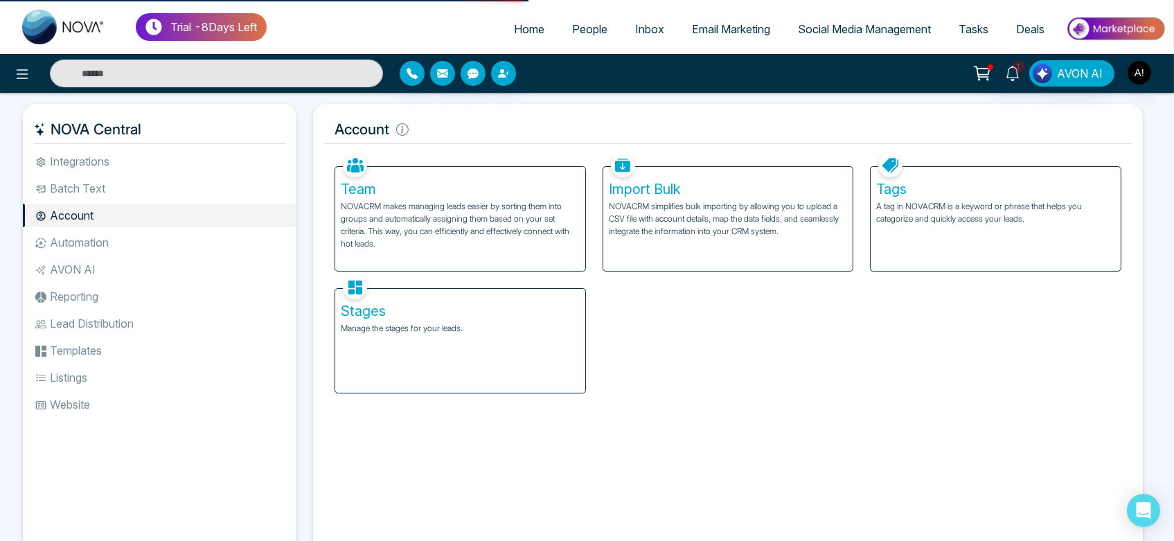
click at [717, 232] on p "NOVACRM simplifies bulk importing by allowing you to upload a CSV file with acc…" at bounding box center [728, 218] width 239 height 37
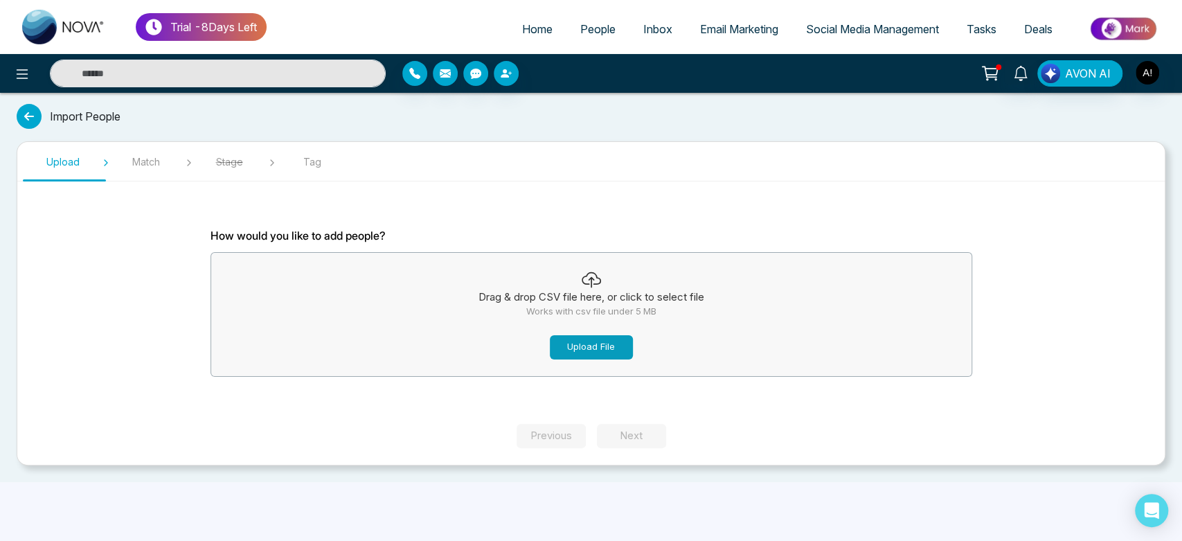
click at [603, 355] on button "Upload File" at bounding box center [591, 347] width 83 height 24
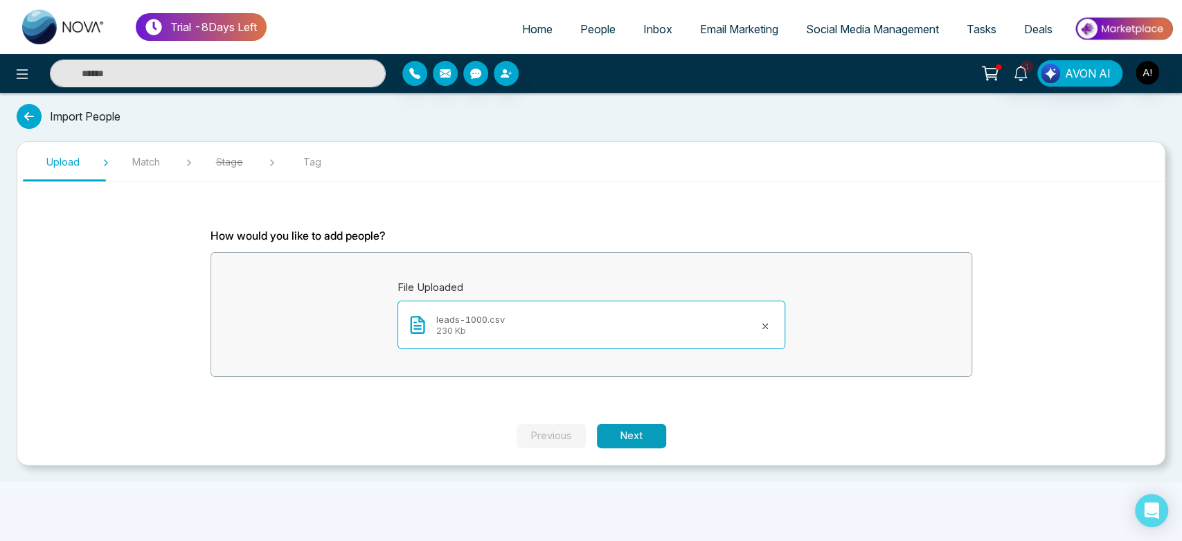
click at [612, 433] on button "Next" at bounding box center [631, 436] width 69 height 24
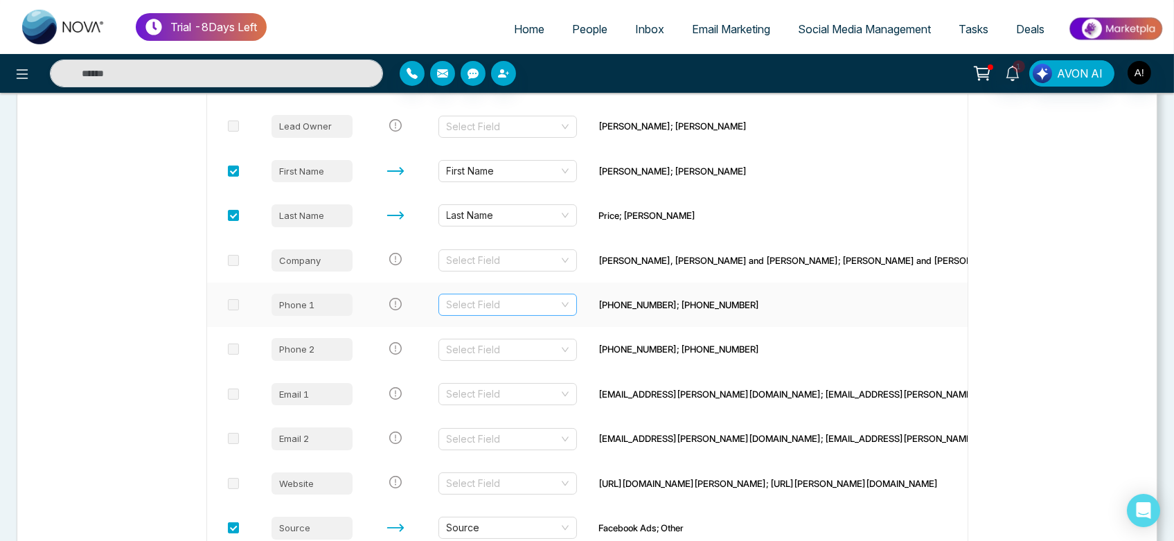
scroll to position [527, 0]
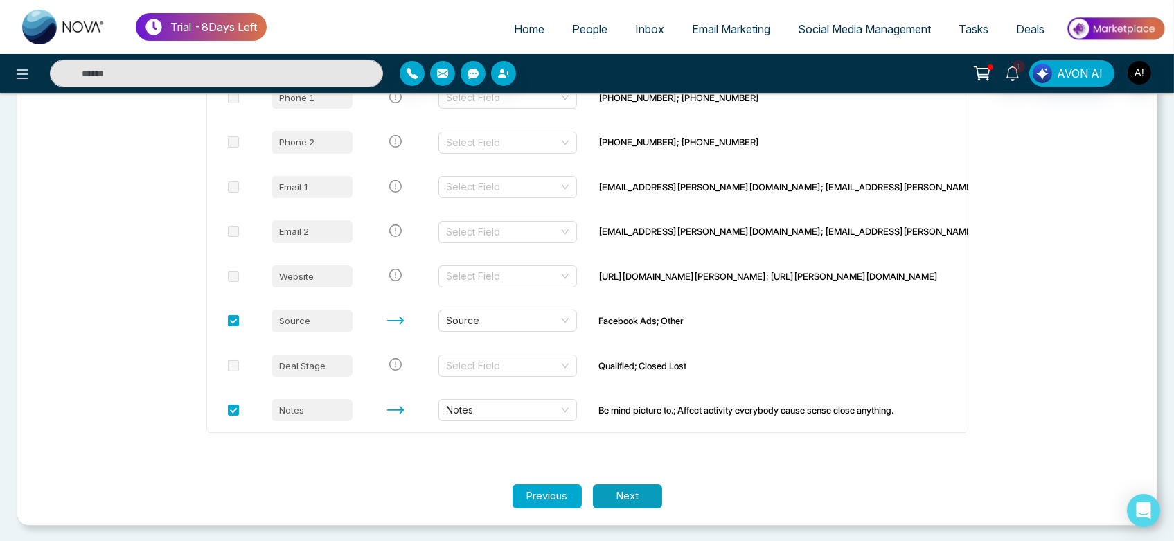
click at [621, 492] on button "Next" at bounding box center [627, 496] width 69 height 24
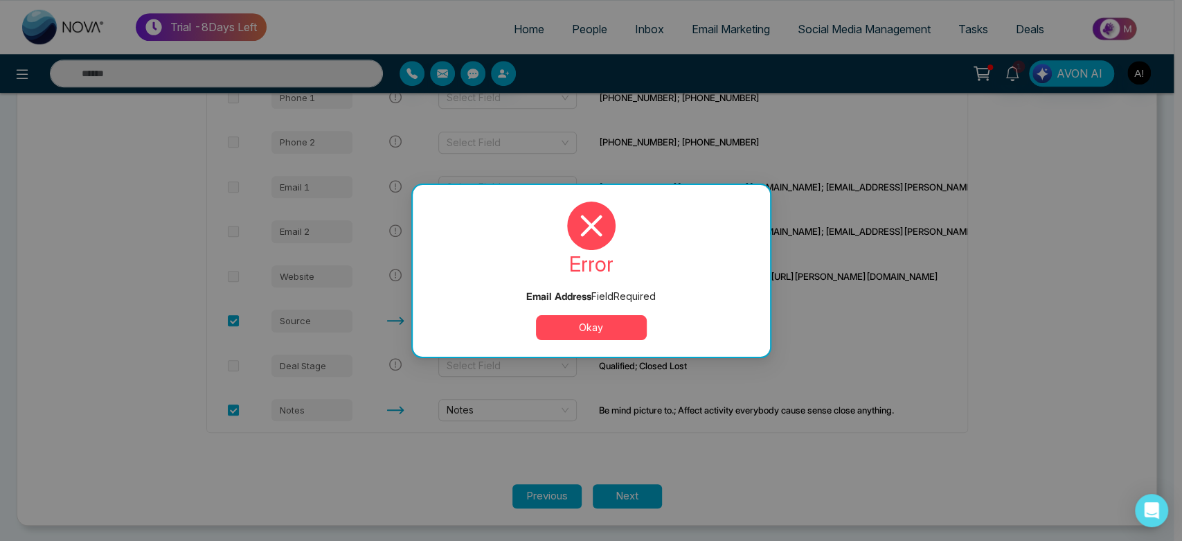
click at [576, 327] on button "Okay" at bounding box center [591, 327] width 111 height 25
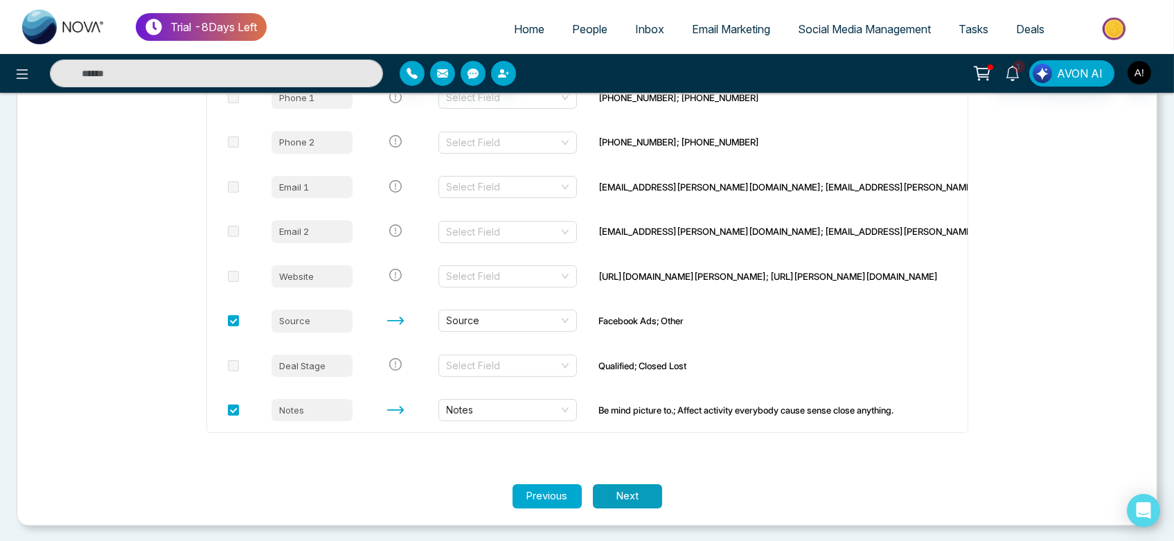
click at [637, 493] on button "Next" at bounding box center [627, 496] width 69 height 24
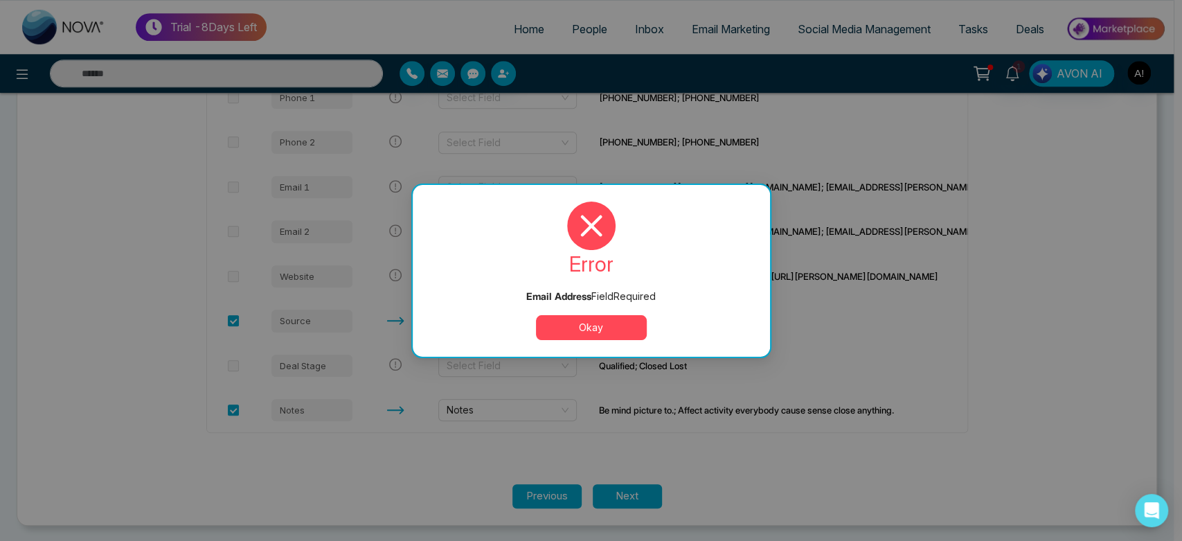
click at [609, 326] on button "Okay" at bounding box center [591, 327] width 111 height 25
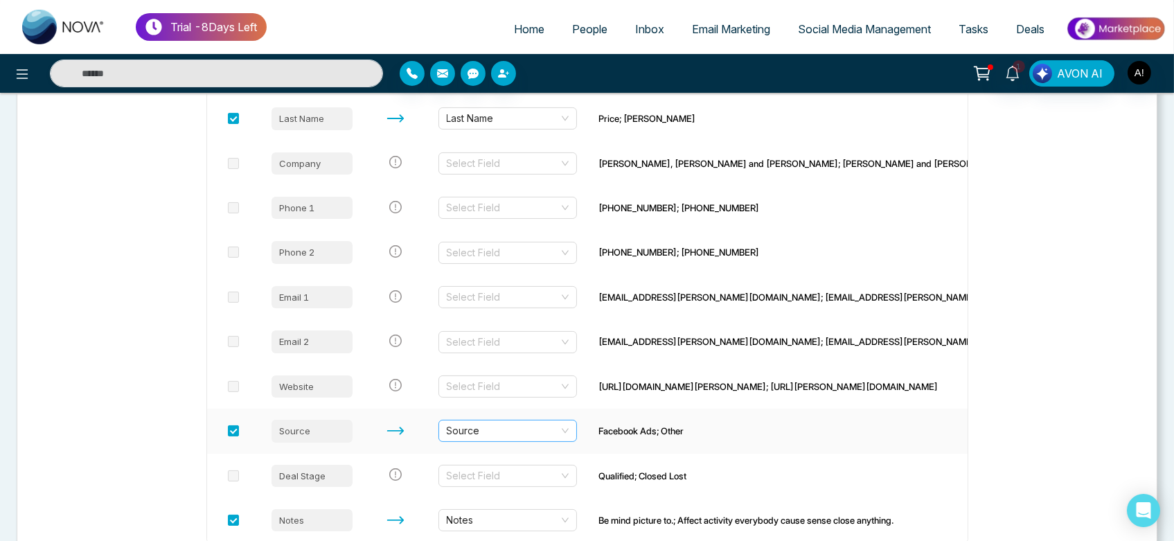
scroll to position [410, 0]
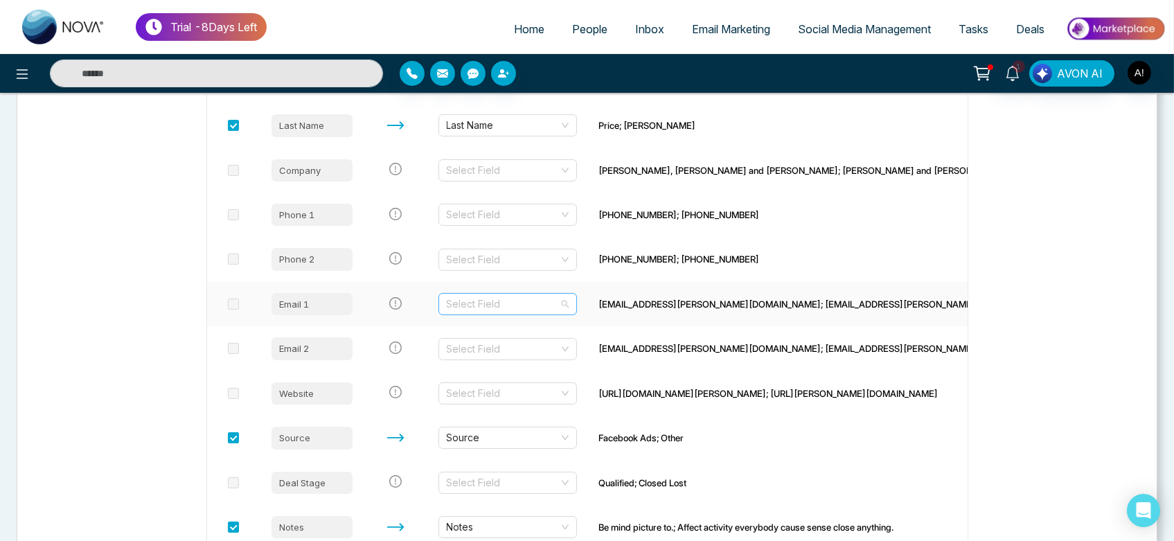
click at [519, 303] on input "search" at bounding box center [503, 304] width 112 height 21
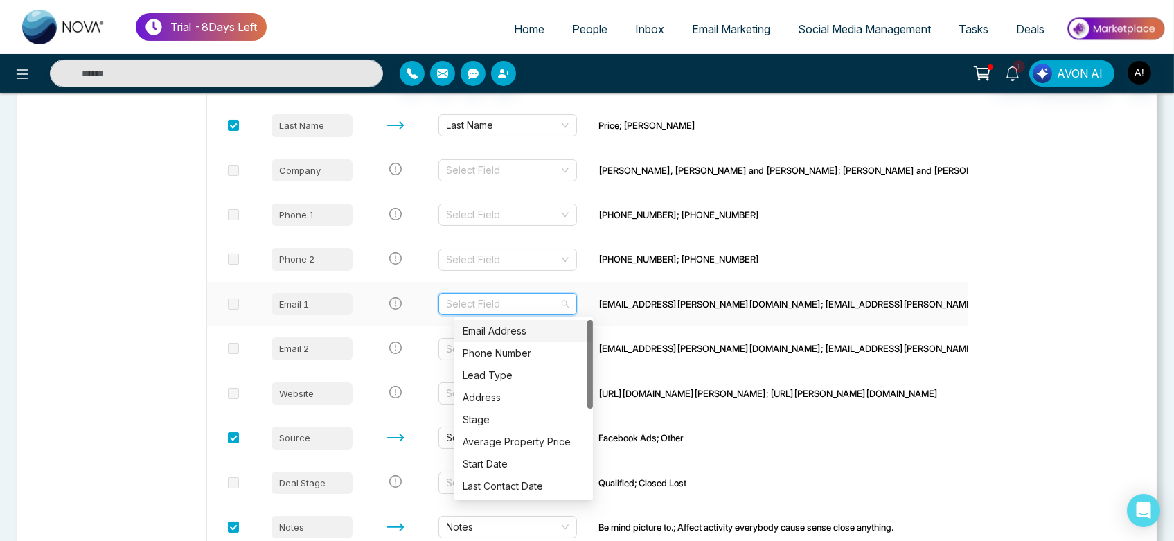
click at [519, 330] on div "Email Address" at bounding box center [524, 330] width 122 height 15
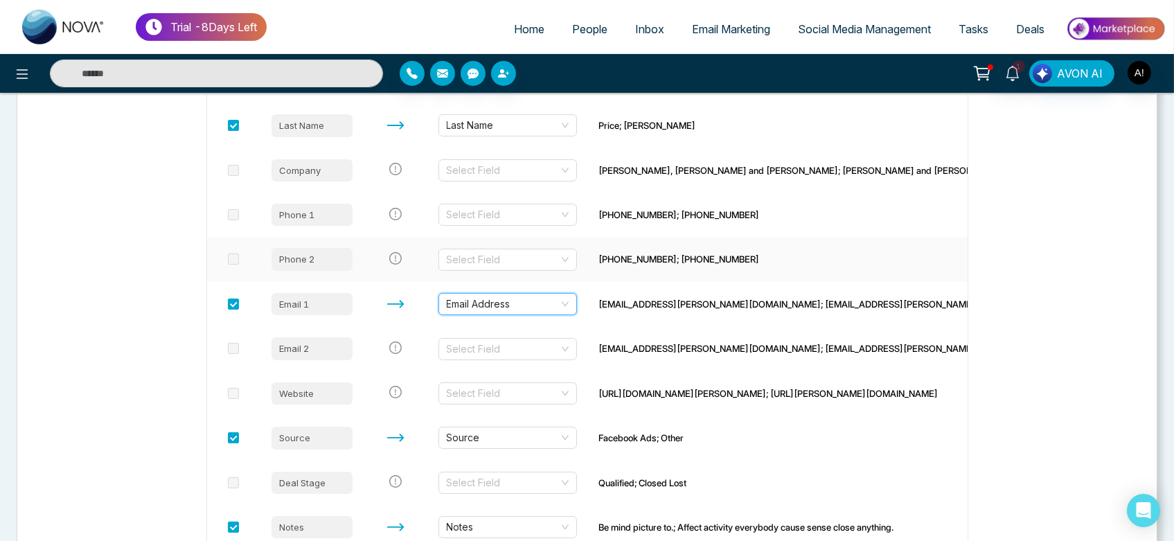
scroll to position [527, 0]
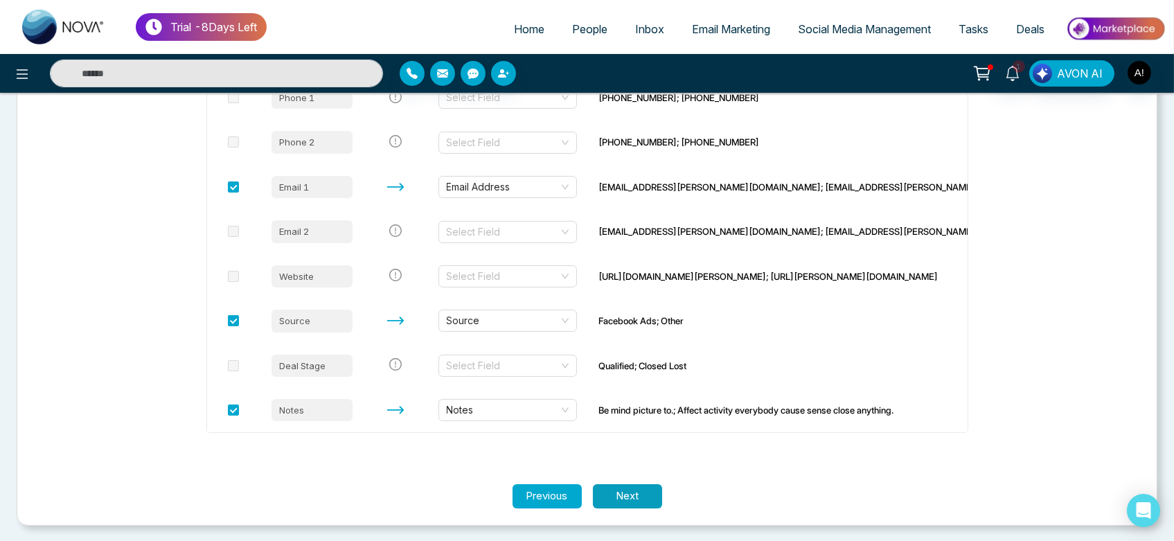
click at [645, 495] on button "Next" at bounding box center [627, 496] width 69 height 24
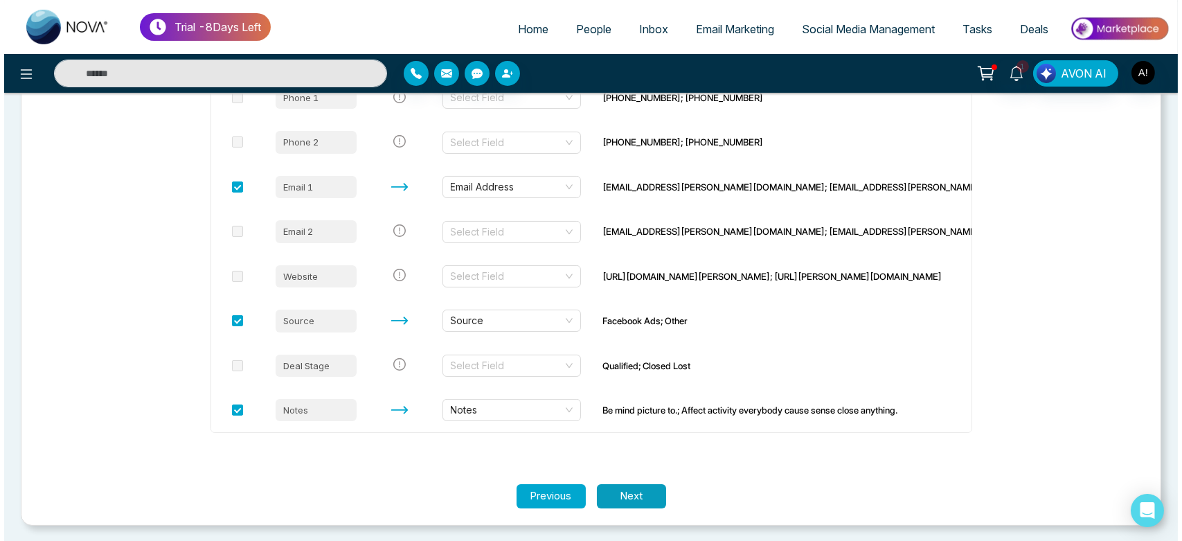
scroll to position [0, 0]
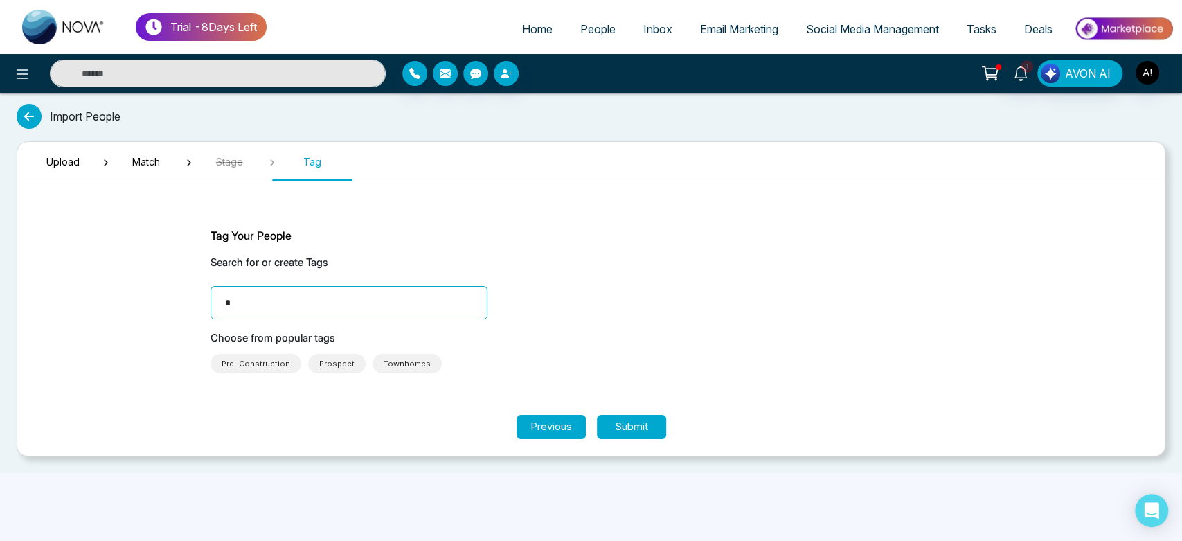
click at [402, 294] on input "*" at bounding box center [349, 302] width 277 height 33
type input "*****"
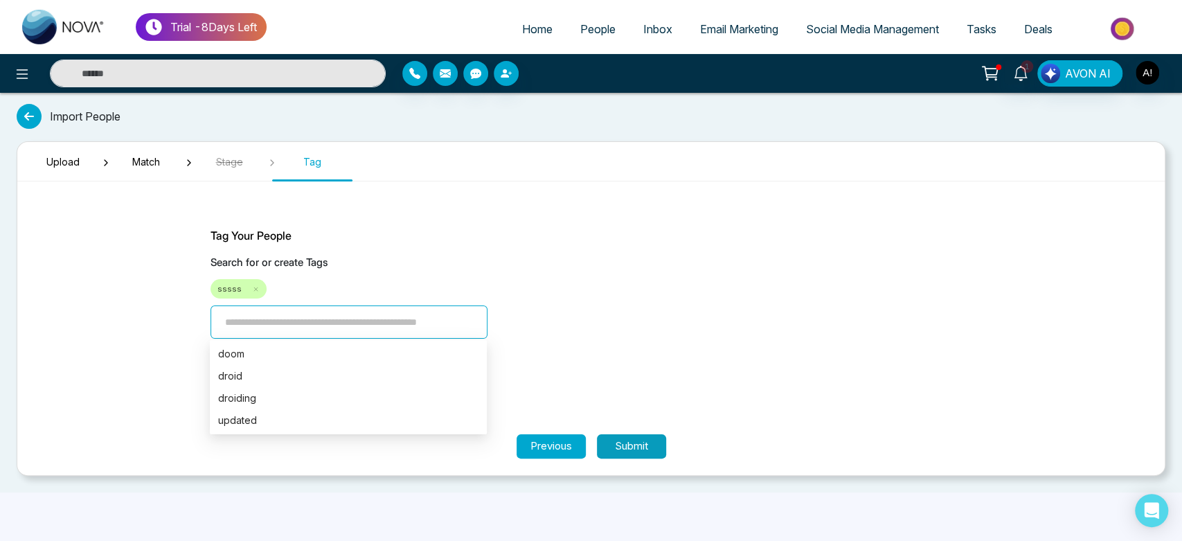
click at [655, 441] on button "Submit" at bounding box center [631, 446] width 69 height 24
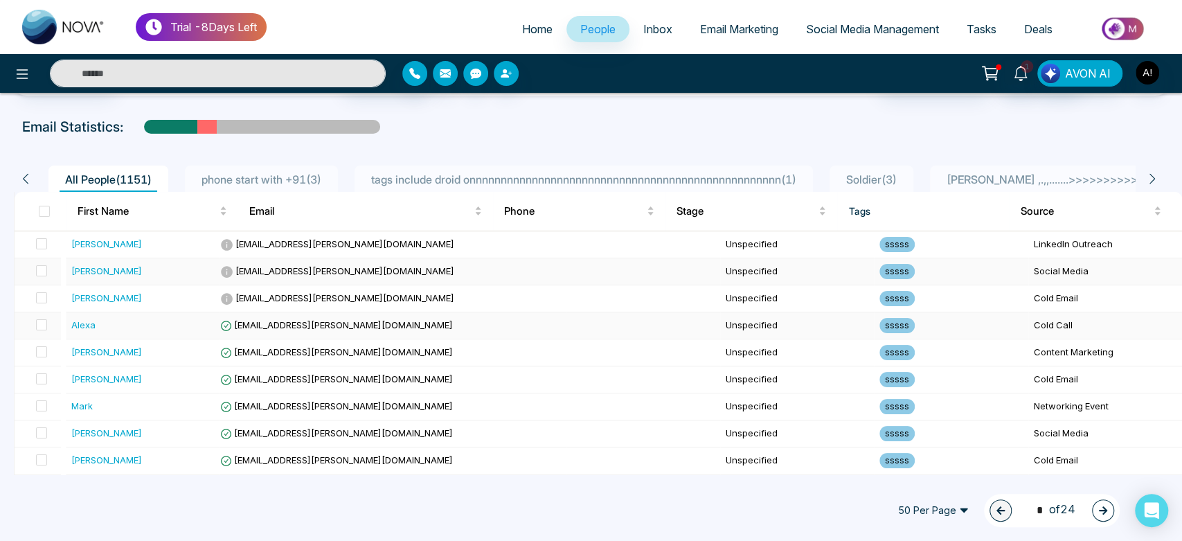
scroll to position [8, 0]
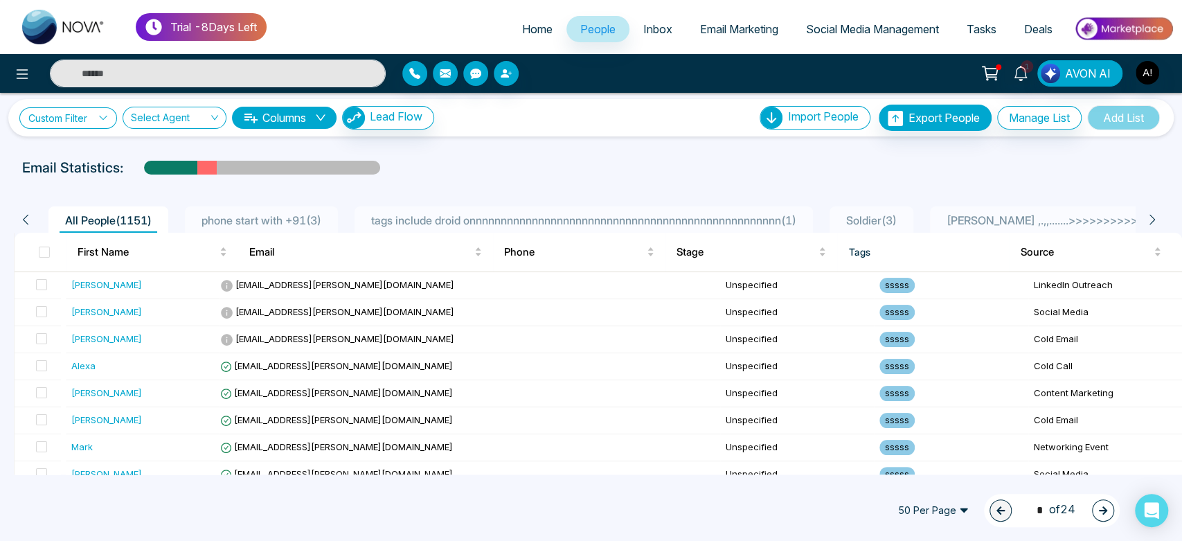
click at [87, 118] on link "Custom Filter" at bounding box center [68, 117] width 98 height 21
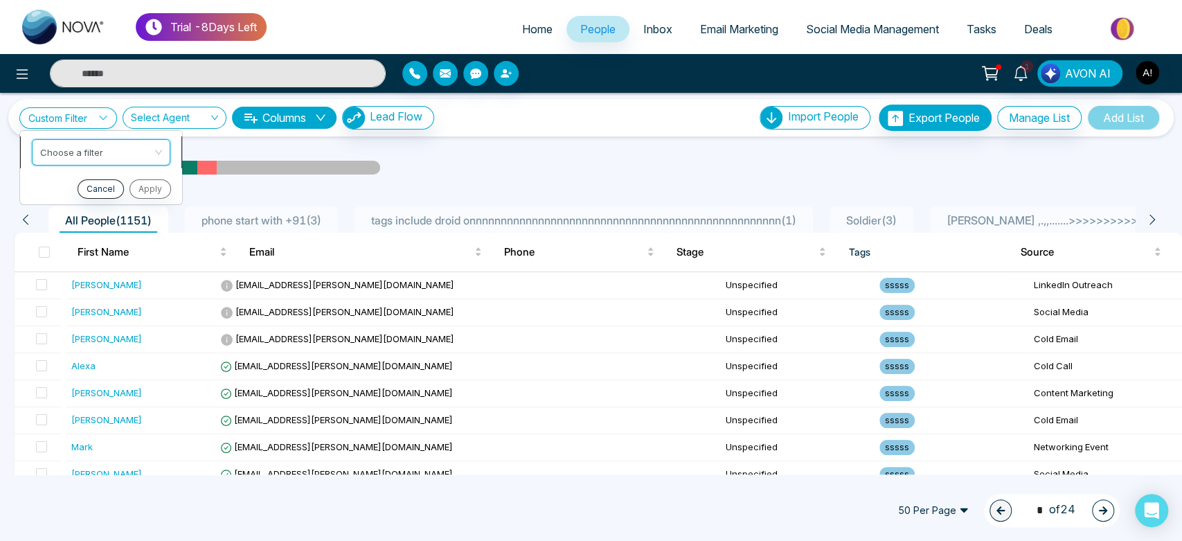
click at [117, 154] on input "search" at bounding box center [96, 149] width 112 height 21
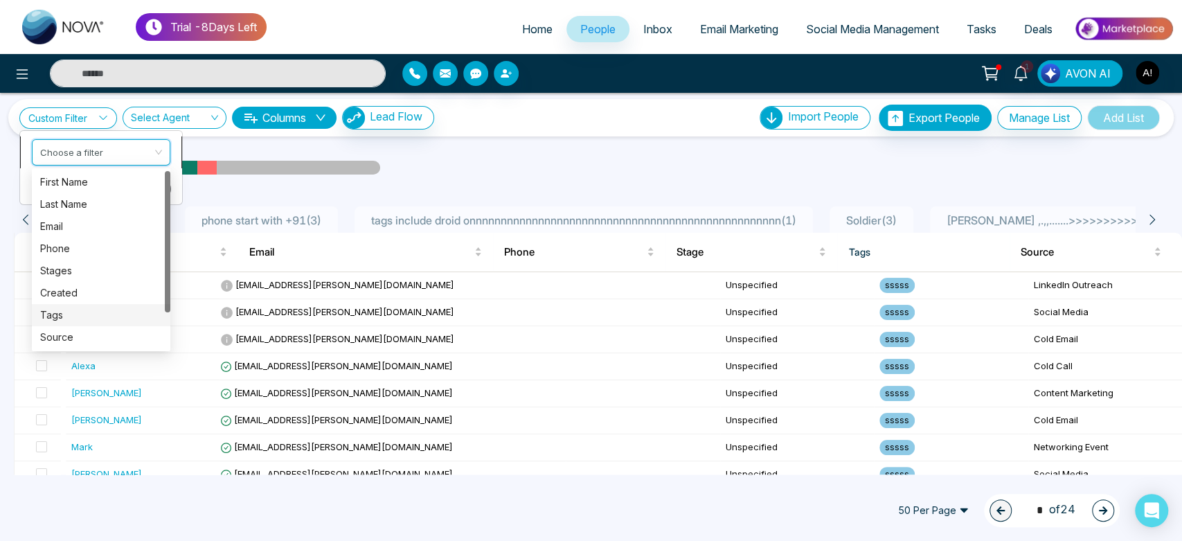
click at [112, 309] on div "Tags" at bounding box center [101, 314] width 122 height 15
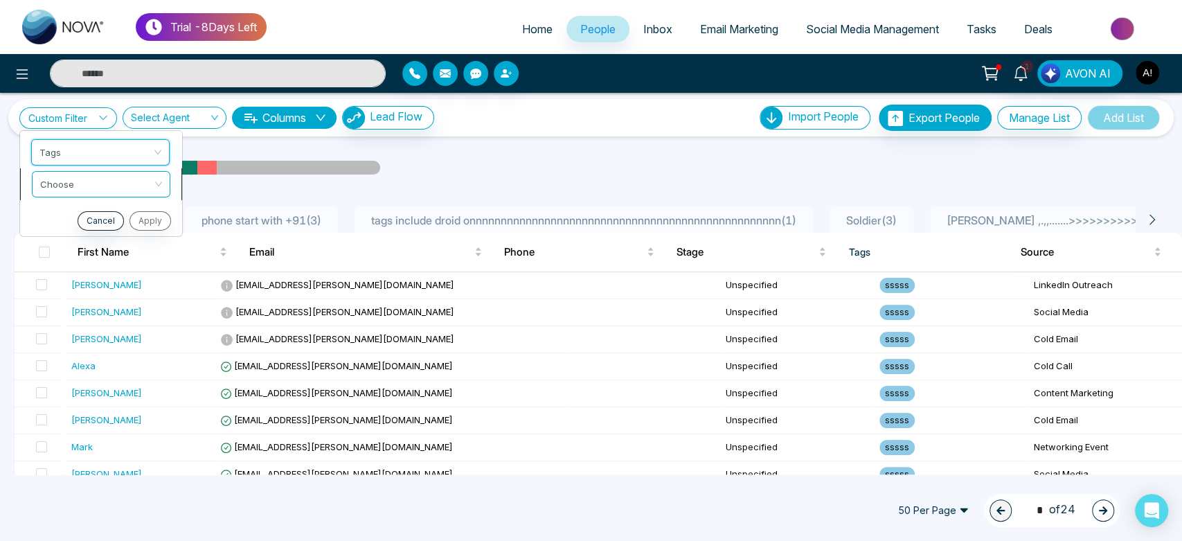
click at [114, 176] on input "search" at bounding box center [96, 181] width 112 height 21
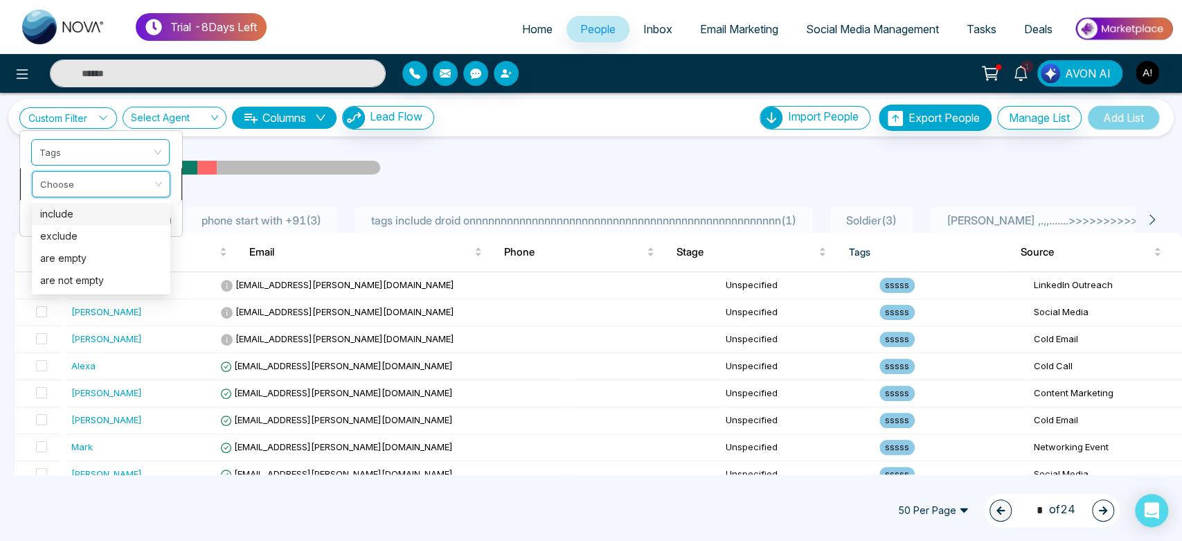
click at [115, 219] on div "include" at bounding box center [101, 213] width 122 height 15
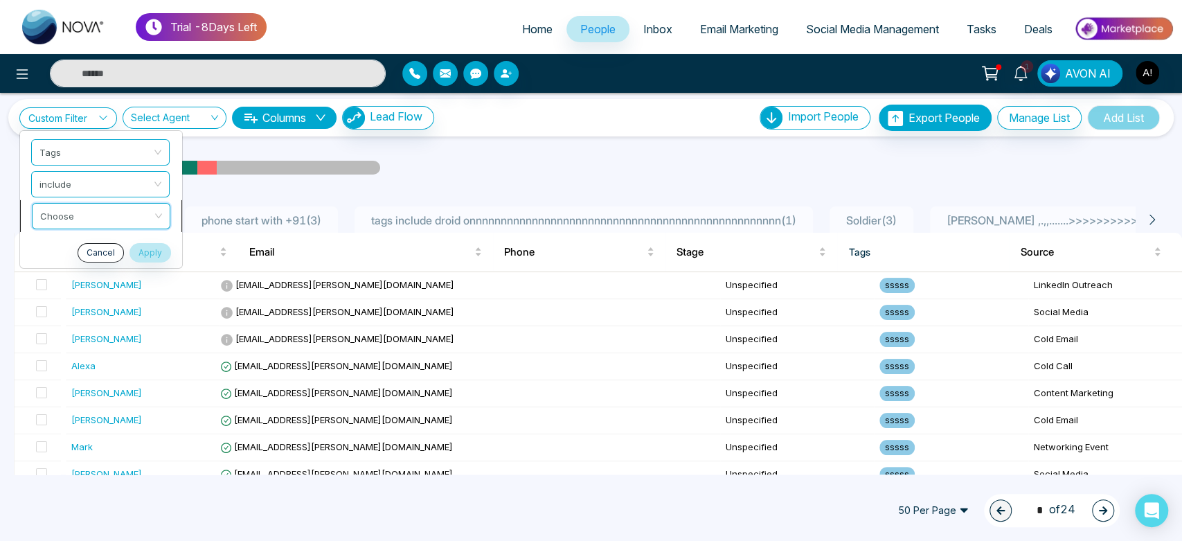
click at [103, 219] on input "search" at bounding box center [96, 213] width 112 height 21
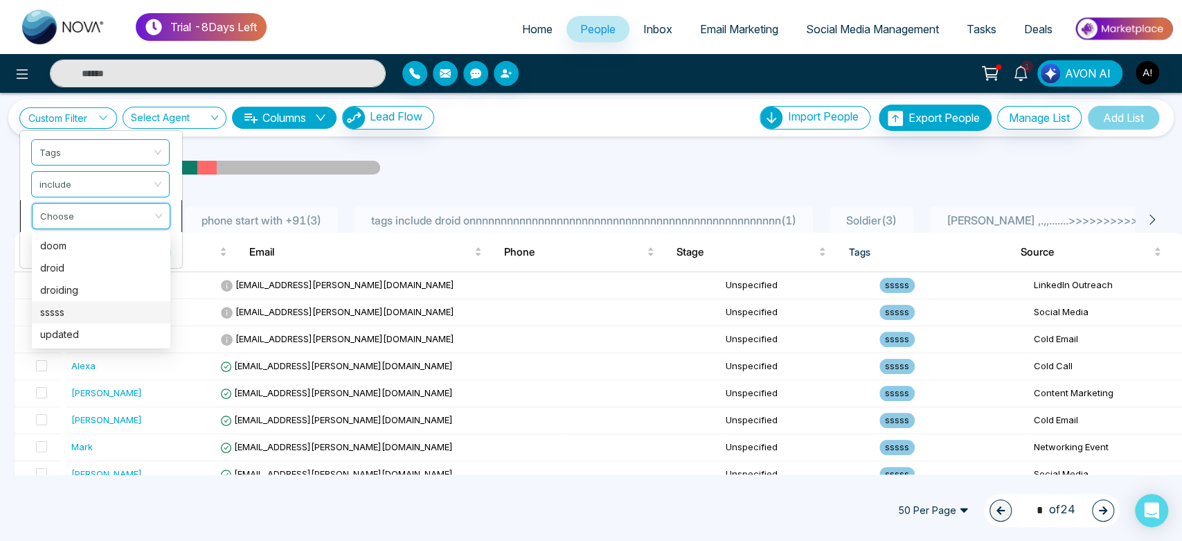
click at [84, 321] on div "sssss" at bounding box center [101, 312] width 139 height 22
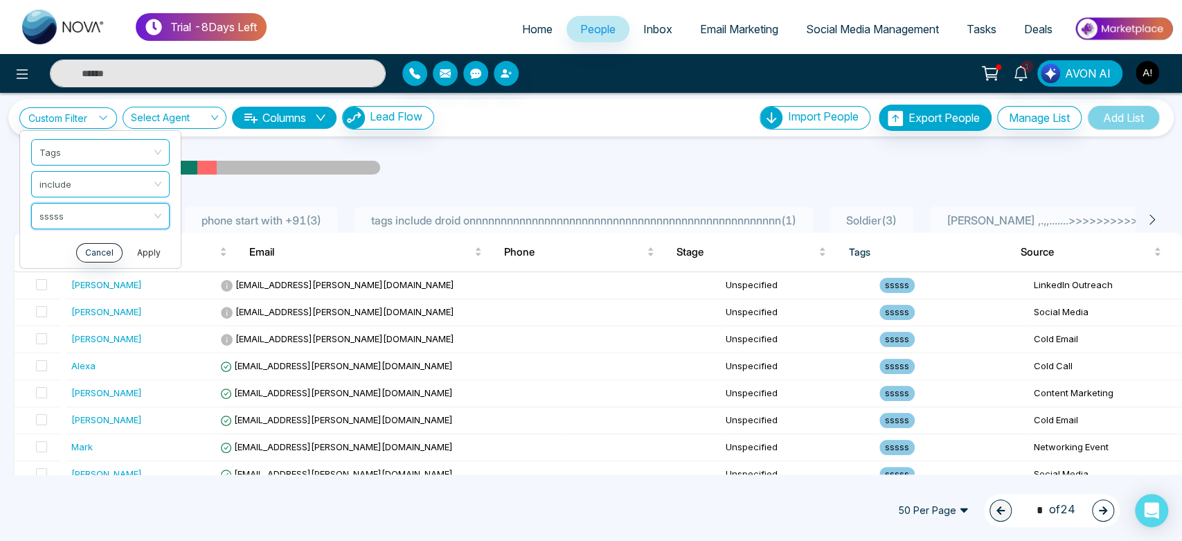
click at [130, 248] on button "Apply" at bounding box center [149, 251] width 42 height 19
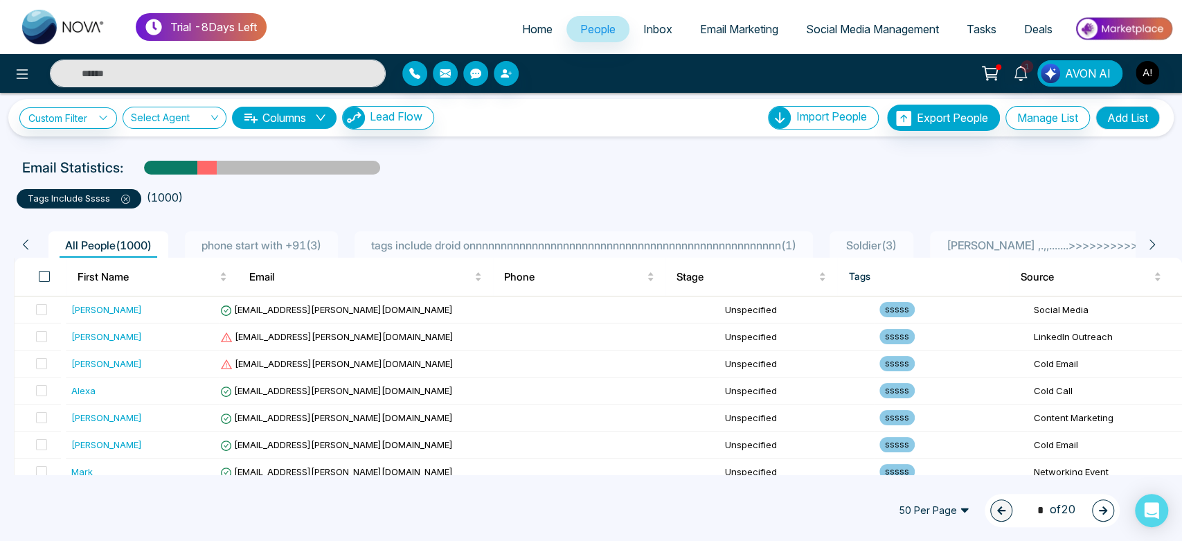
click at [41, 271] on span at bounding box center [44, 276] width 11 height 11
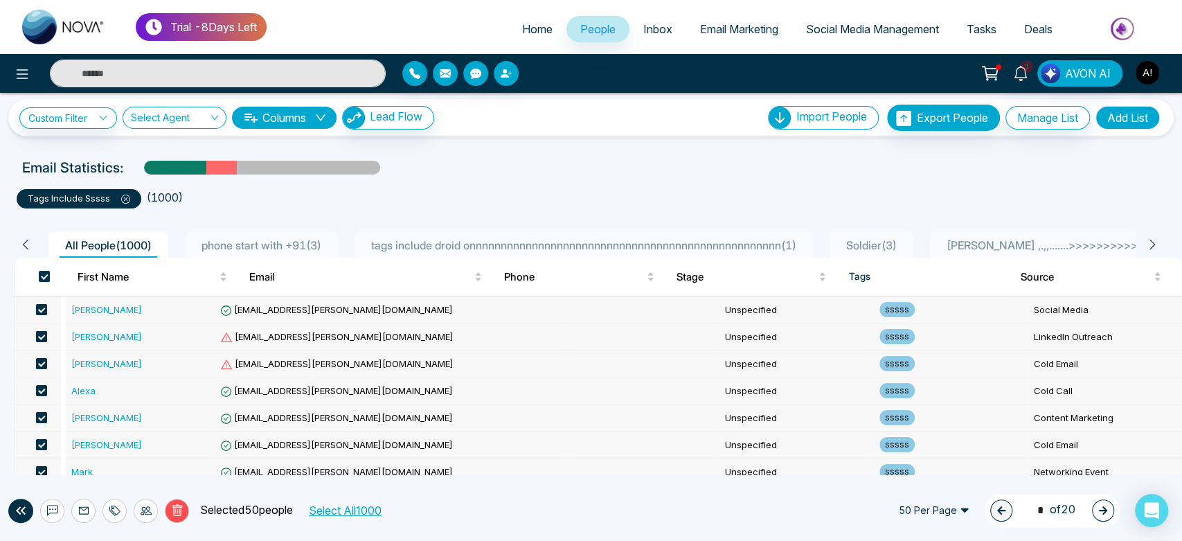
drag, startPoint x: 384, startPoint y: 502, endPoint x: 357, endPoint y: 517, distance: 30.7
click at [357, 517] on button "Select All 1000" at bounding box center [344, 510] width 82 height 18
click at [357, 517] on button "Deselect All" at bounding box center [351, 510] width 69 height 18
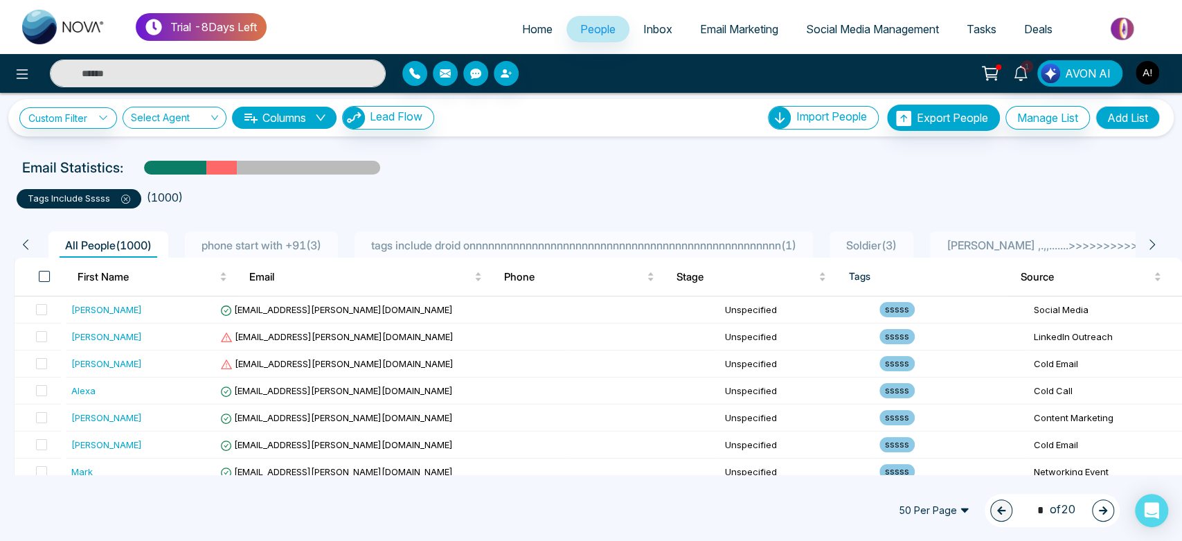
click at [44, 272] on span at bounding box center [44, 276] width 11 height 11
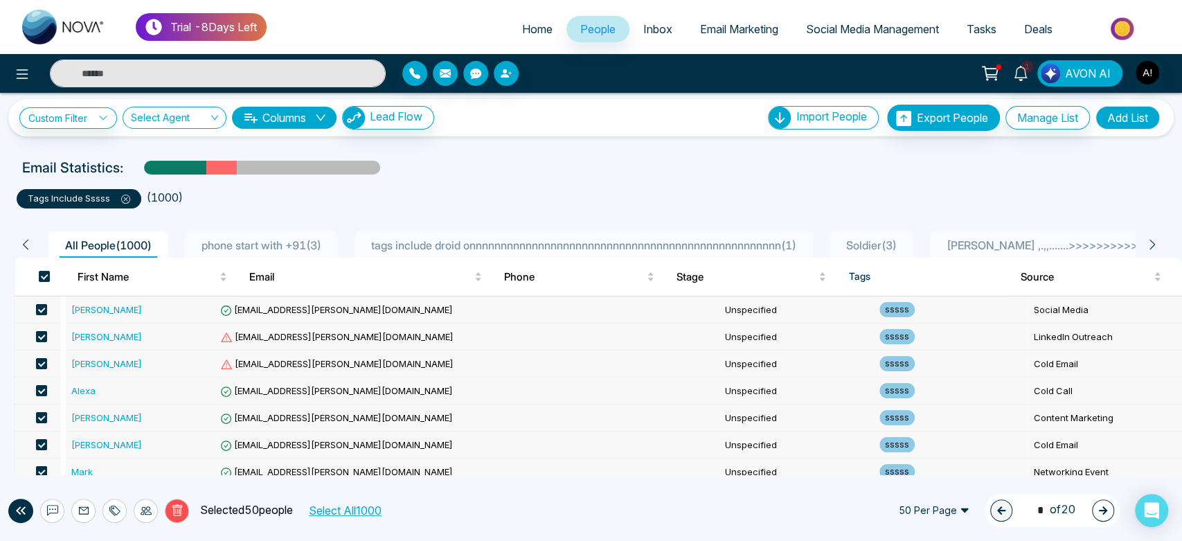
click at [364, 505] on button "Select All 1000" at bounding box center [344, 510] width 82 height 18
click at [177, 518] on button "Delete" at bounding box center [177, 511] width 24 height 24
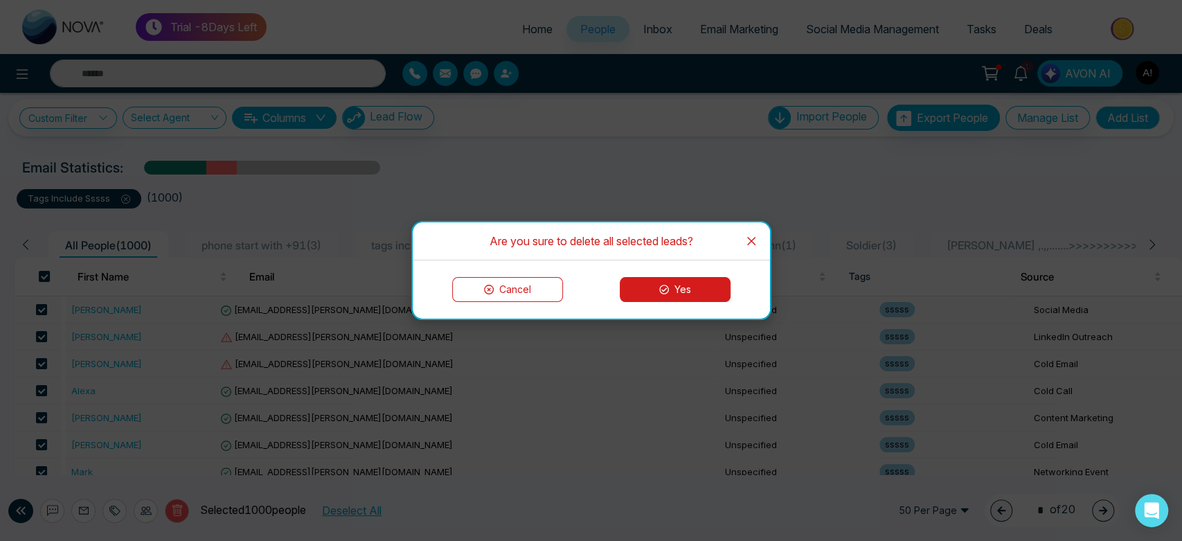
click at [685, 293] on button "Yes" at bounding box center [675, 289] width 111 height 25
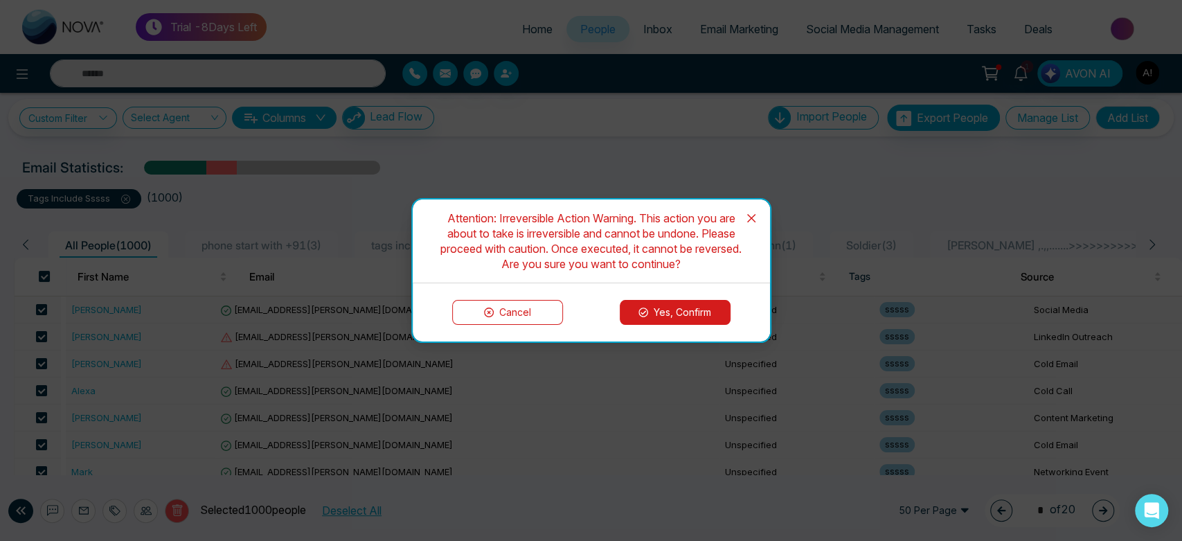
click at [641, 305] on button "Yes, Confirm" at bounding box center [675, 312] width 111 height 25
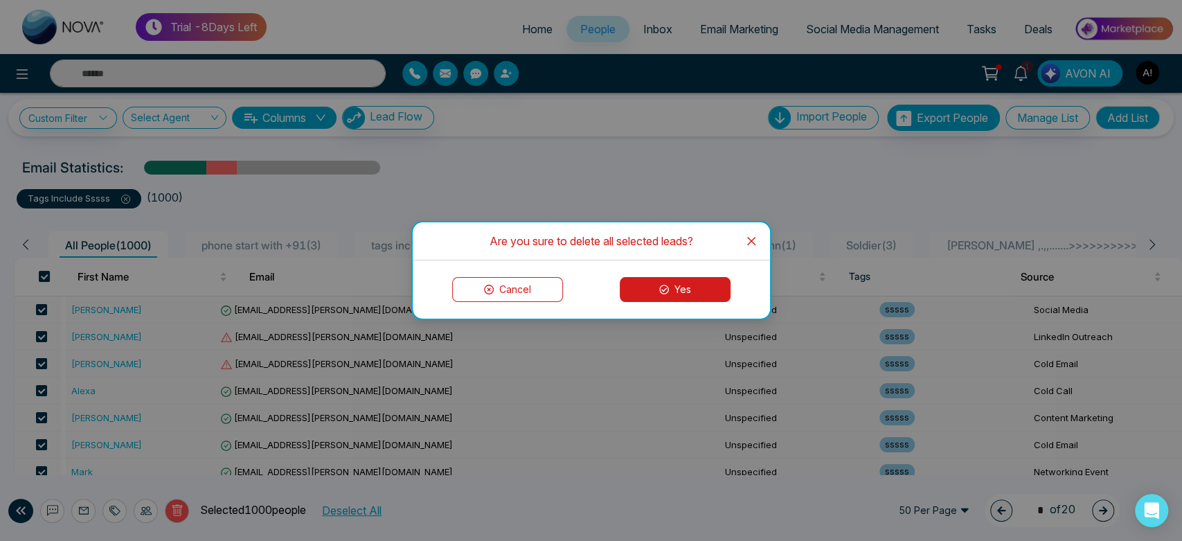
click at [676, 287] on button "Yes" at bounding box center [675, 289] width 111 height 25
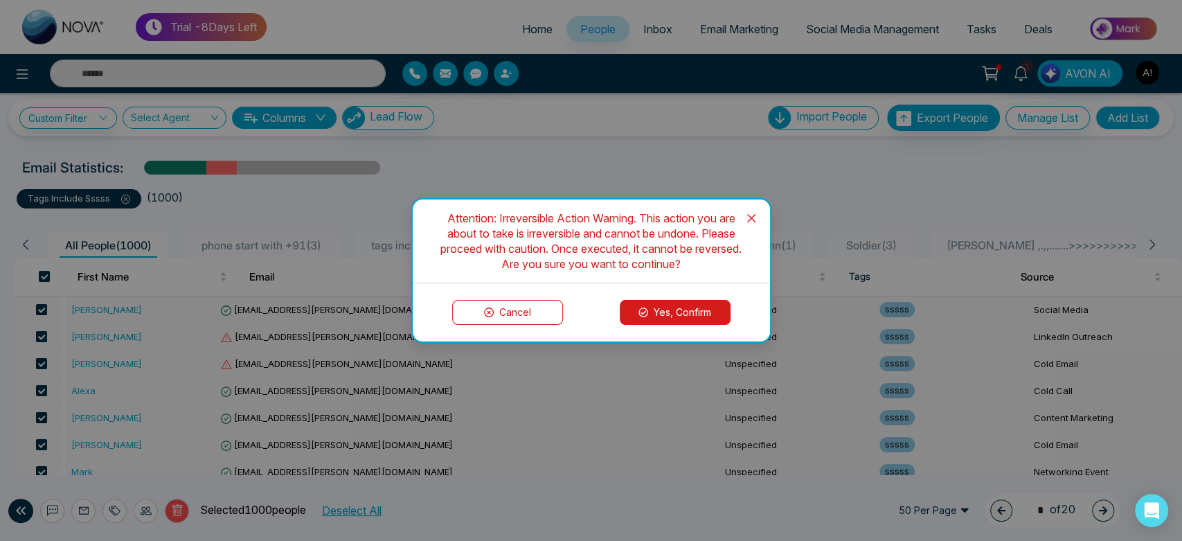
click at [677, 316] on button "Yes, Confirm" at bounding box center [675, 312] width 111 height 25
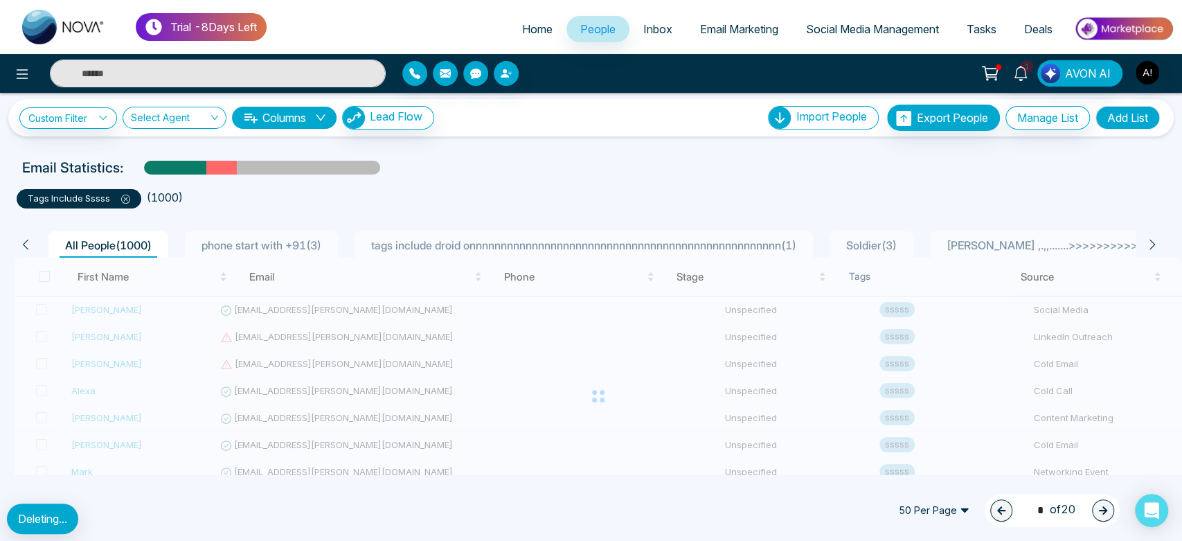
scroll to position [0, 0]
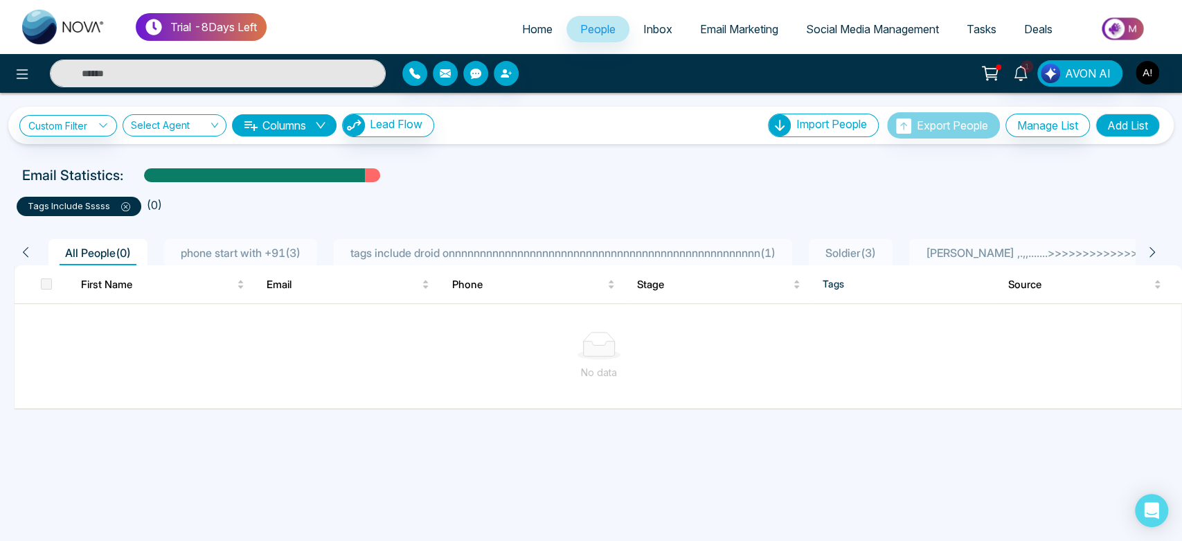
click at [123, 206] on icon at bounding box center [125, 206] width 9 height 9
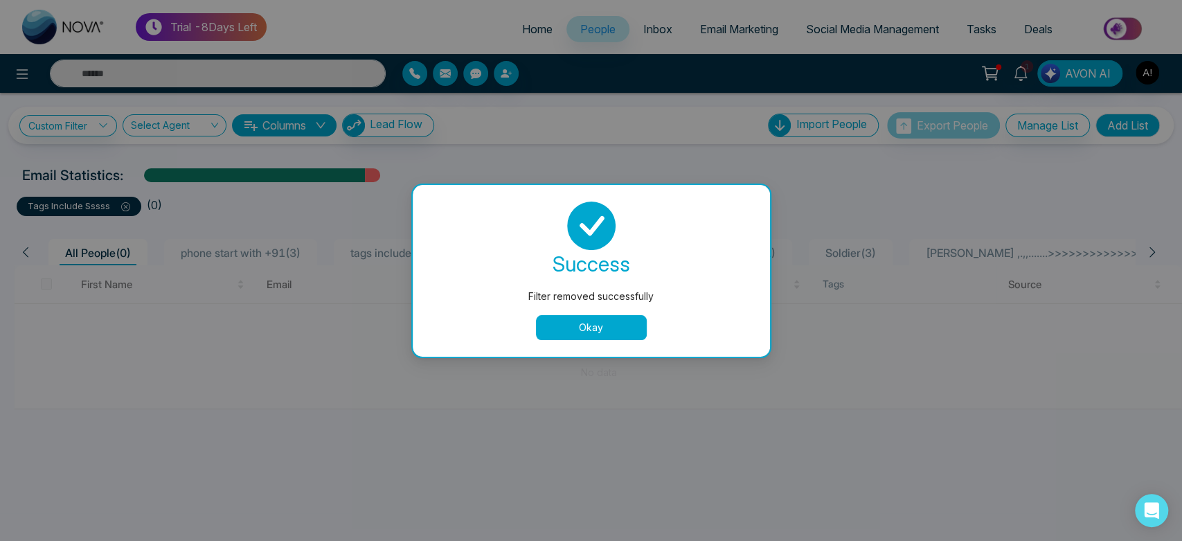
click at [538, 320] on button "Okay" at bounding box center [591, 327] width 111 height 25
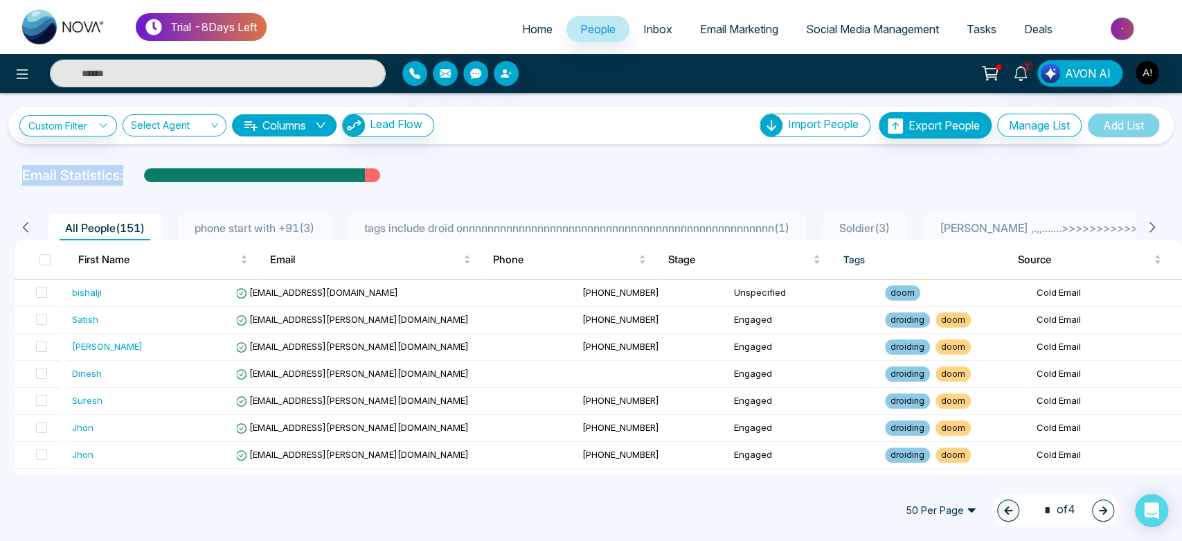
drag, startPoint x: 7, startPoint y: 171, endPoint x: 143, endPoint y: 183, distance: 137.0
click at [143, 183] on div "Email Statistics:" at bounding box center [591, 175] width 1182 height 21
click at [331, 186] on div at bounding box center [591, 189] width 1166 height 6
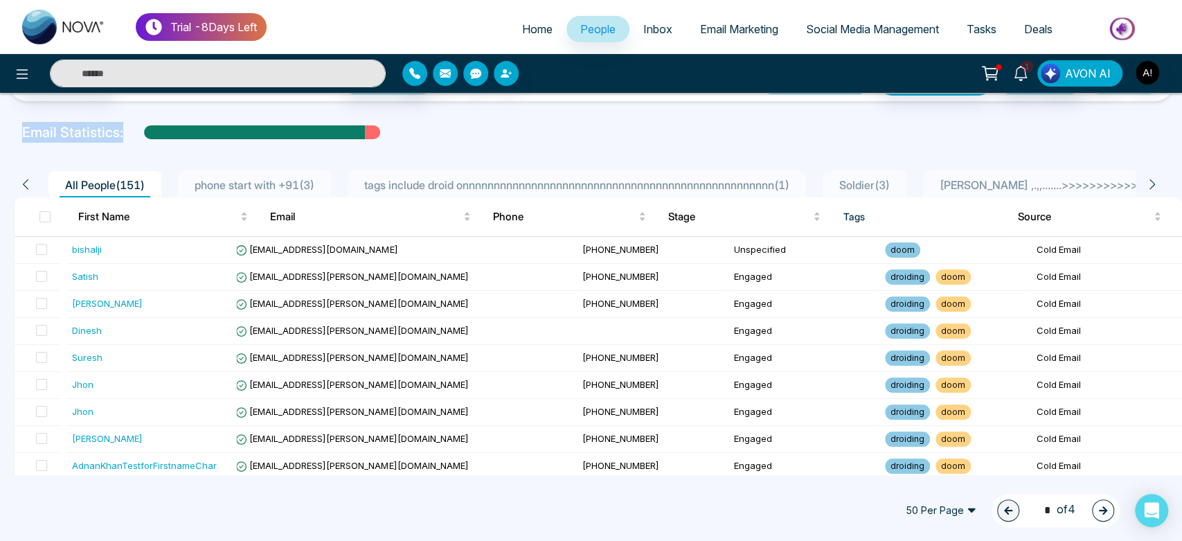
drag, startPoint x: 8, startPoint y: 132, endPoint x: 124, endPoint y: 132, distance: 115.7
click at [124, 132] on div "Email Statistics:" at bounding box center [591, 132] width 1182 height 21
click at [464, 122] on div "Email Statistics:" at bounding box center [591, 132] width 1138 height 21
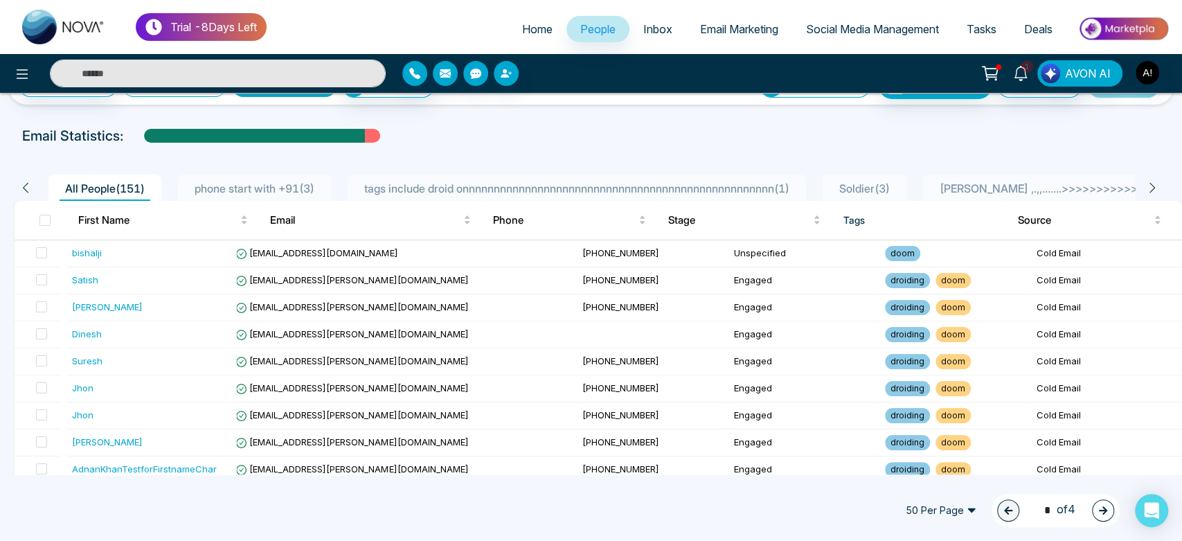
scroll to position [33, 0]
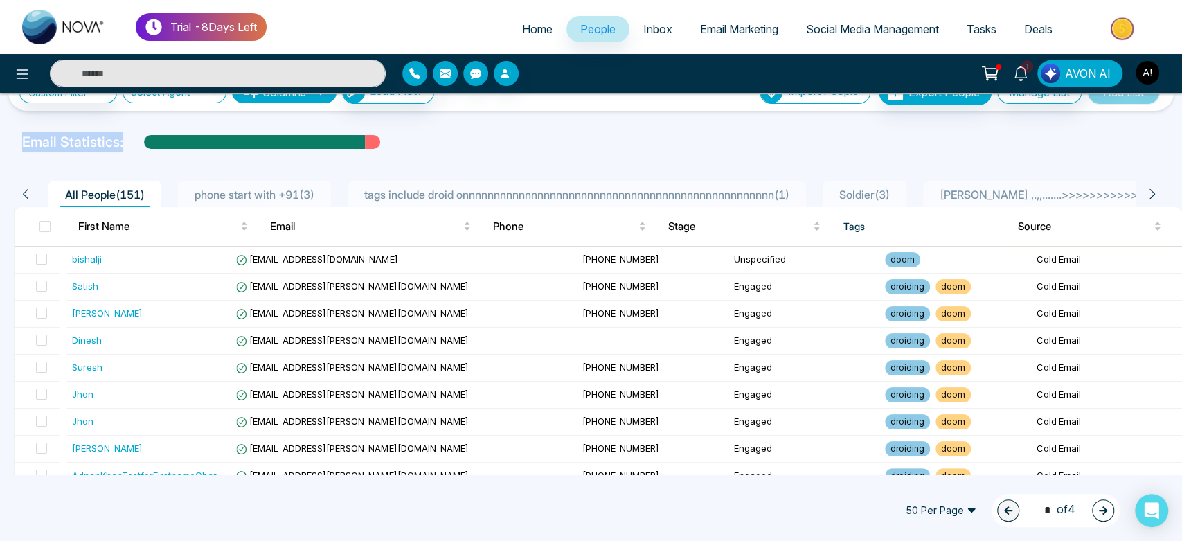
drag, startPoint x: 23, startPoint y: 136, endPoint x: 127, endPoint y: 134, distance: 104.6
click at [127, 134] on div "Email Statistics:" at bounding box center [591, 142] width 1138 height 21
drag, startPoint x: 12, startPoint y: 151, endPoint x: 135, endPoint y: 141, distance: 123.7
click at [135, 141] on div "Custom Filter Choose a filter created tags source First Name Last Name Email Ph…" at bounding box center [591, 284] width 1182 height 382
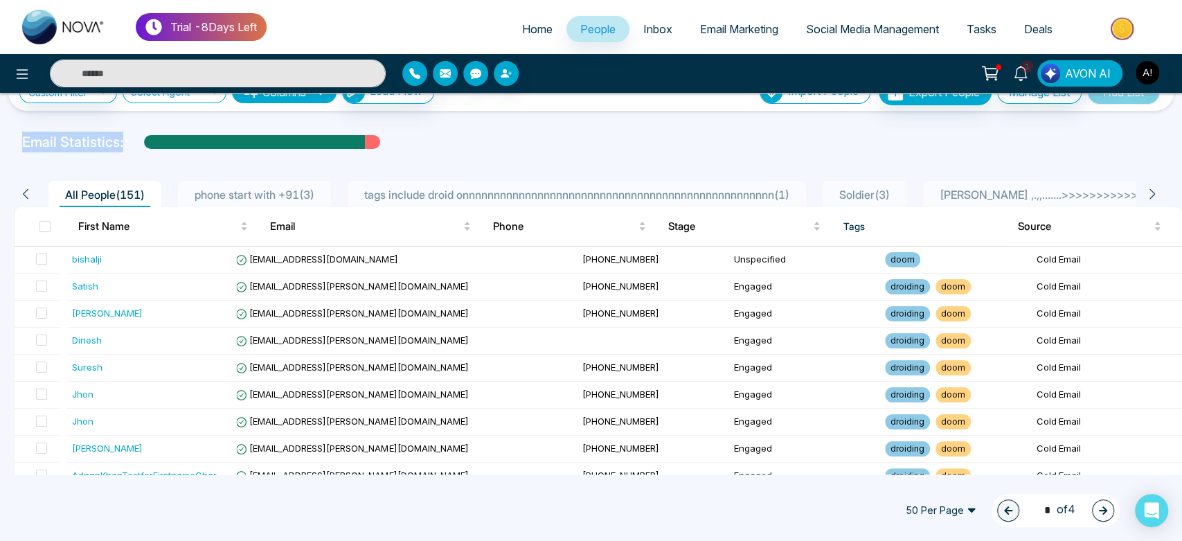
click at [135, 141] on div "Email Statistics:" at bounding box center [591, 142] width 1138 height 21
click at [521, 139] on div "Email Statistics:" at bounding box center [591, 142] width 1138 height 21
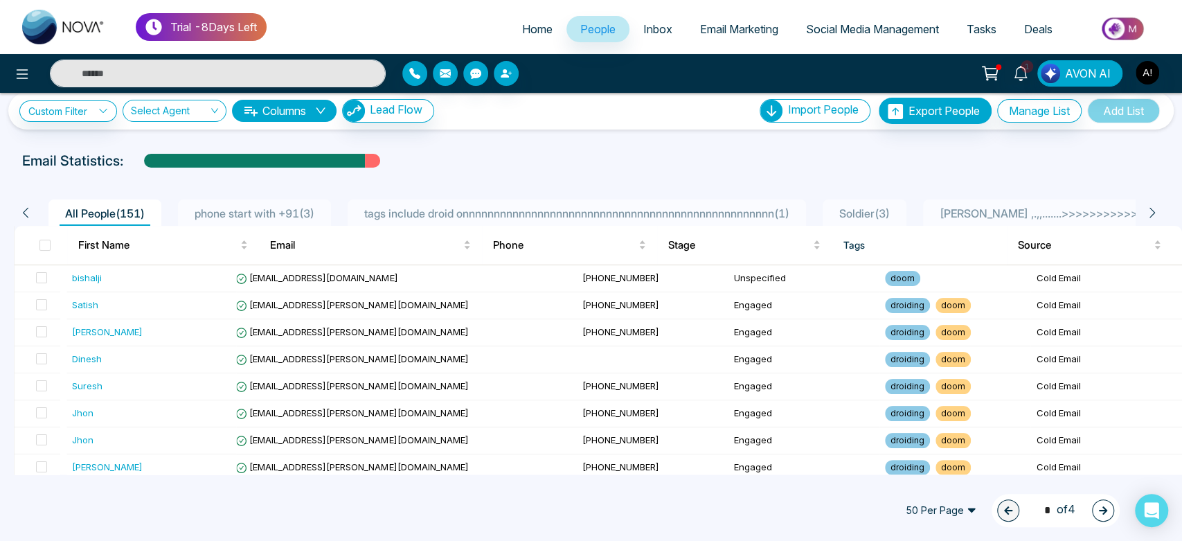
scroll to position [0, 0]
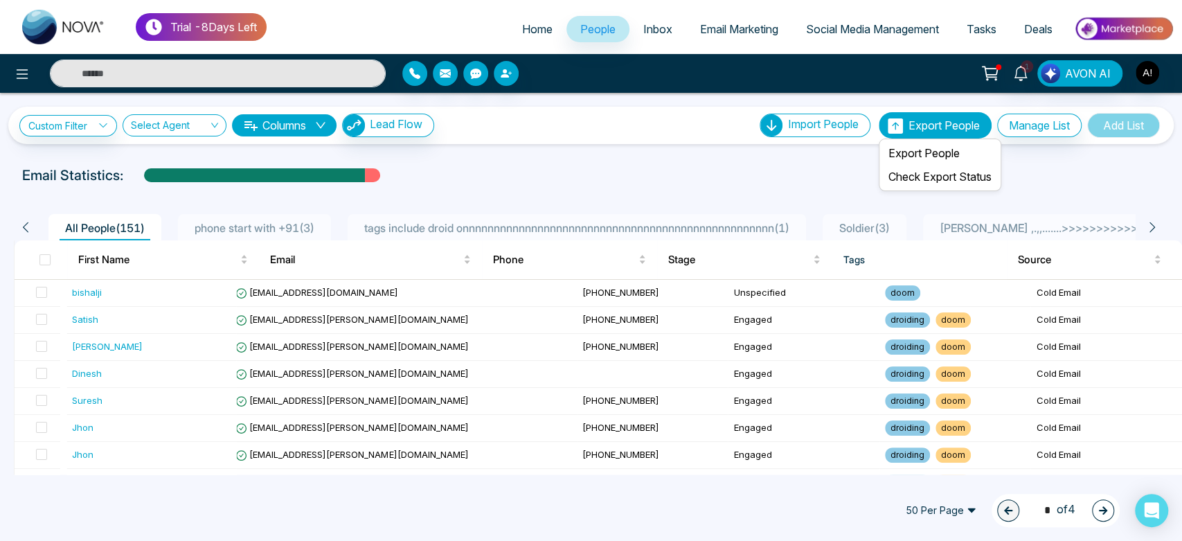
click at [909, 130] on span "Export People" at bounding box center [944, 125] width 71 height 14
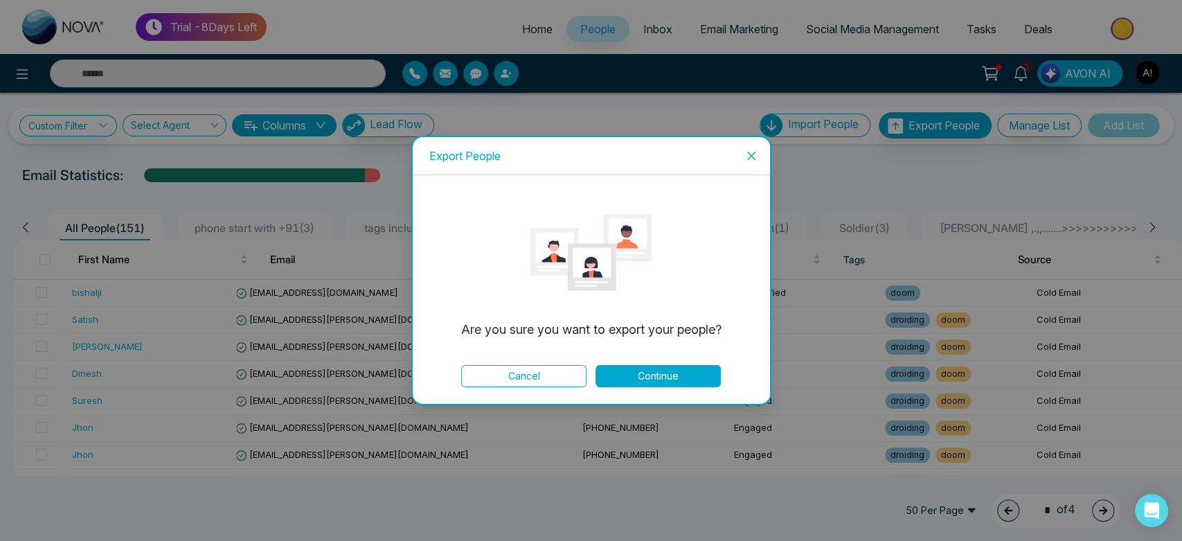
click at [759, 154] on span "Close" at bounding box center [751, 155] width 37 height 37
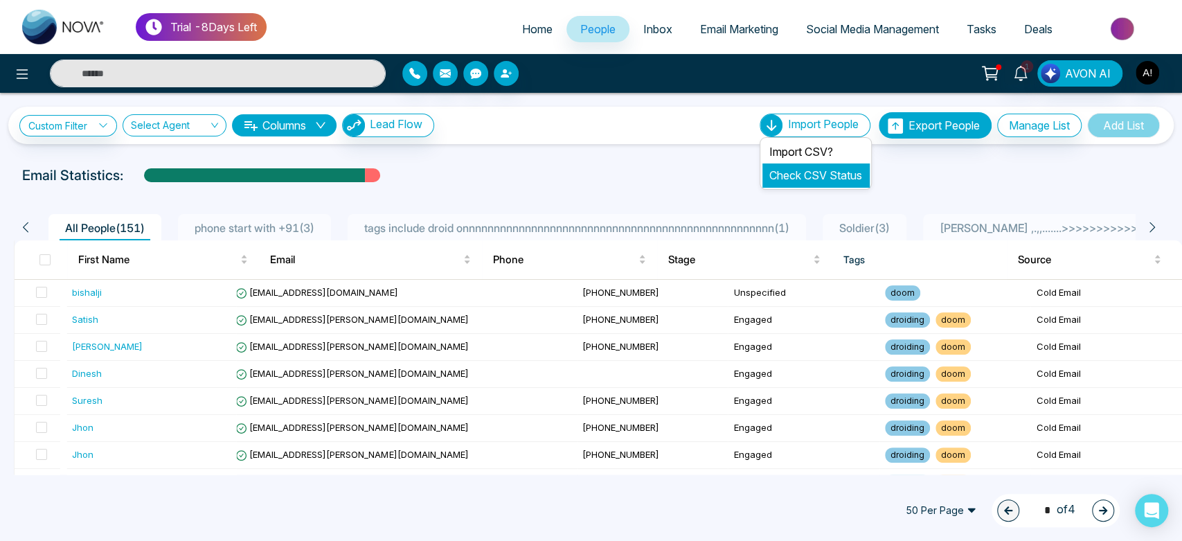
click at [826, 179] on link "Check CSV Status" at bounding box center [815, 175] width 93 height 14
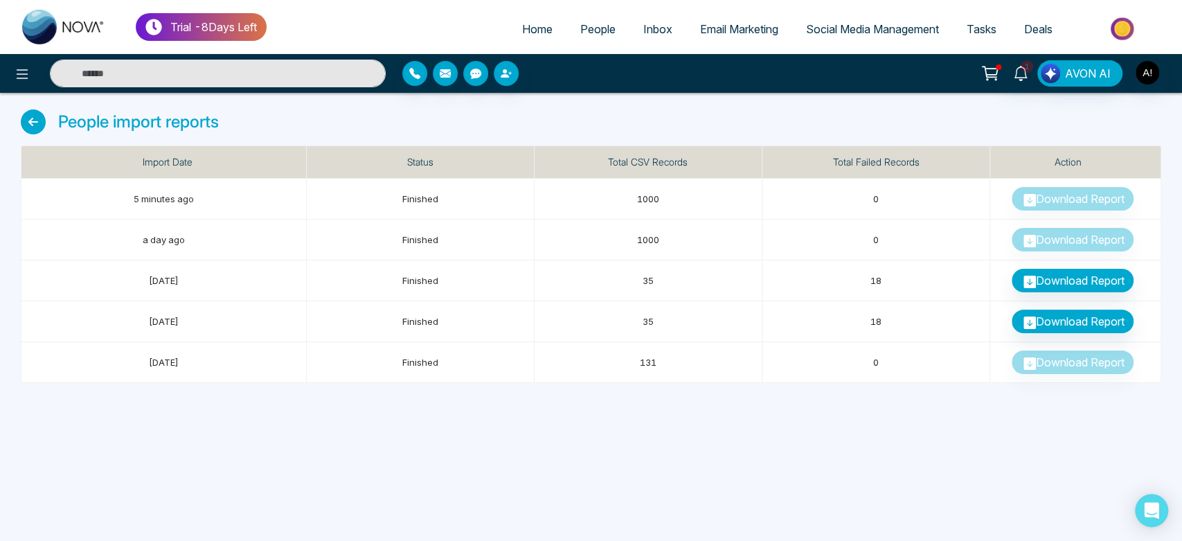
click at [37, 121] on icon at bounding box center [33, 121] width 25 height 25
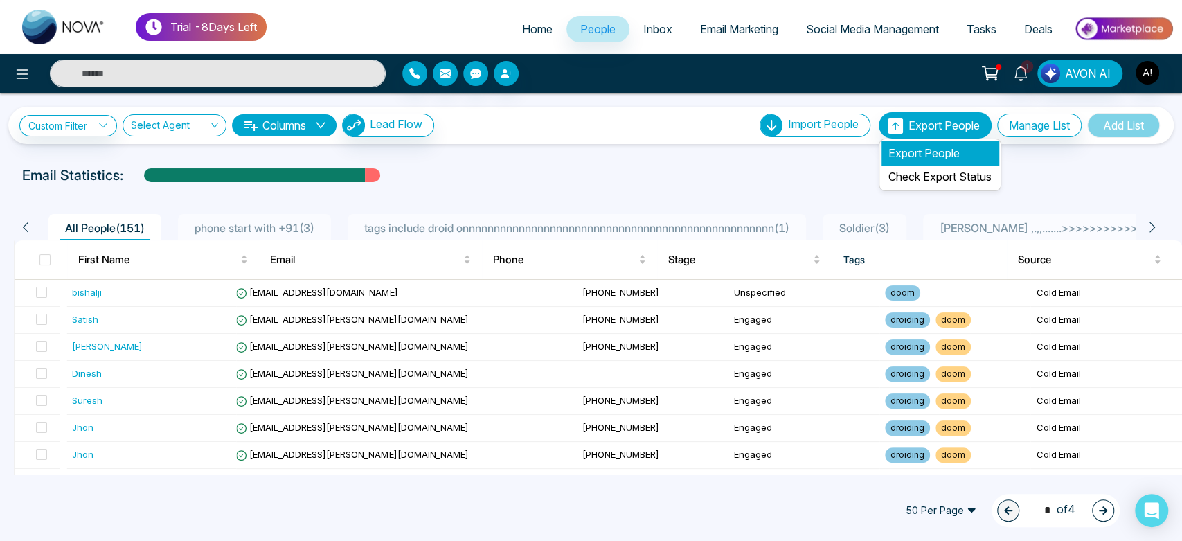
click at [918, 152] on li "Export People" at bounding box center [940, 153] width 117 height 24
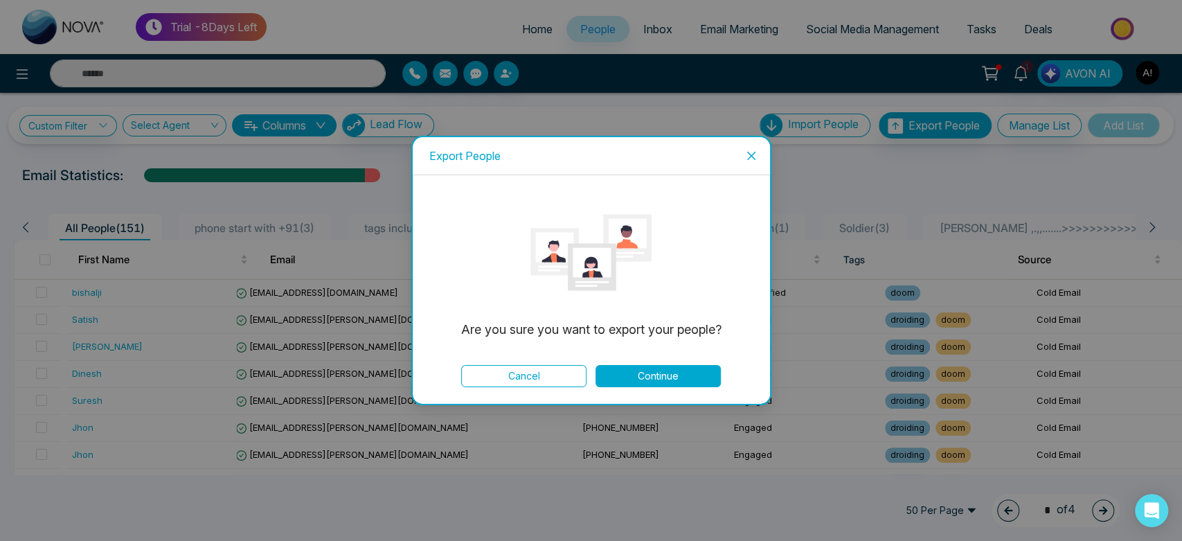
click at [668, 374] on button "Continue" at bounding box center [658, 376] width 125 height 22
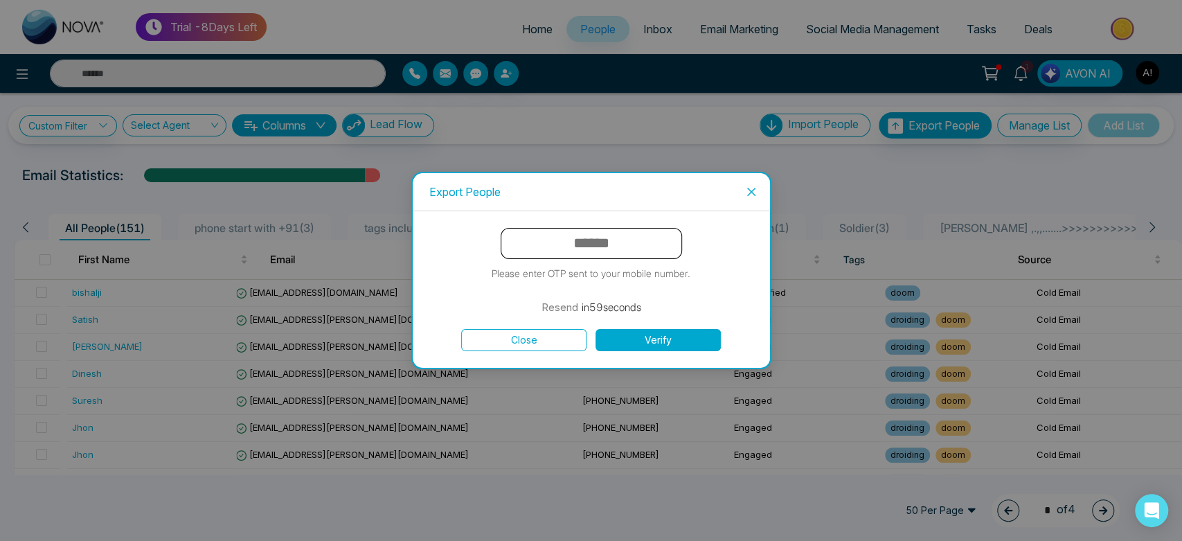
click at [585, 257] on input "text" at bounding box center [591, 243] width 181 height 31
click at [620, 236] on input "text" at bounding box center [591, 243] width 181 height 31
type input "******"
click at [682, 330] on button "Verify" at bounding box center [658, 340] width 125 height 22
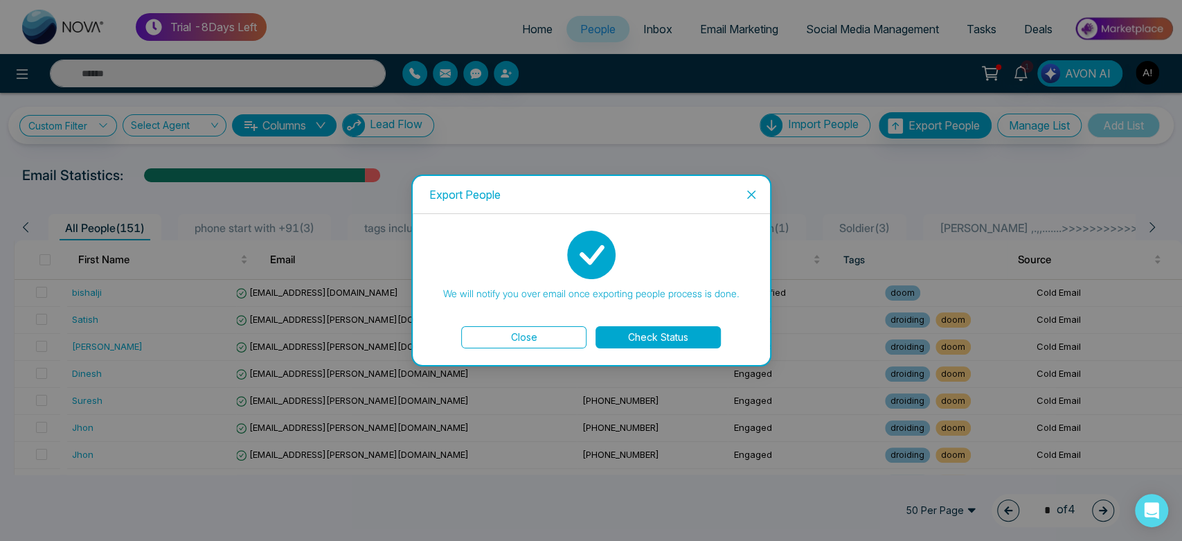
click at [682, 330] on button "Check Status" at bounding box center [658, 337] width 125 height 22
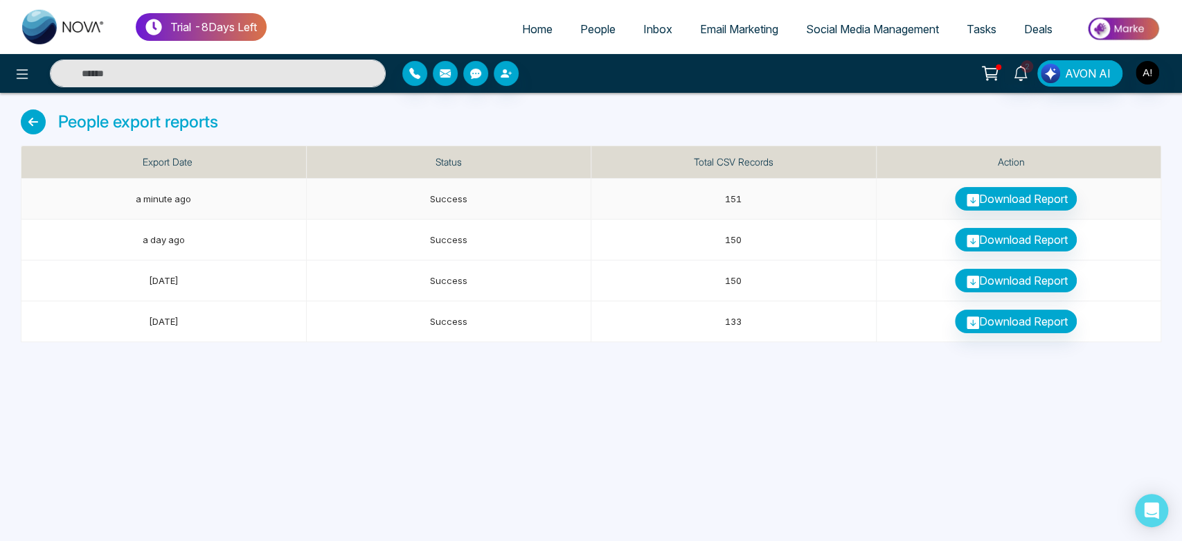
drag, startPoint x: 682, startPoint y: 330, endPoint x: 479, endPoint y: 207, distance: 237.1
click at [479, 207] on td "Success" at bounding box center [449, 199] width 285 height 41
click at [36, 123] on icon at bounding box center [33, 121] width 25 height 25
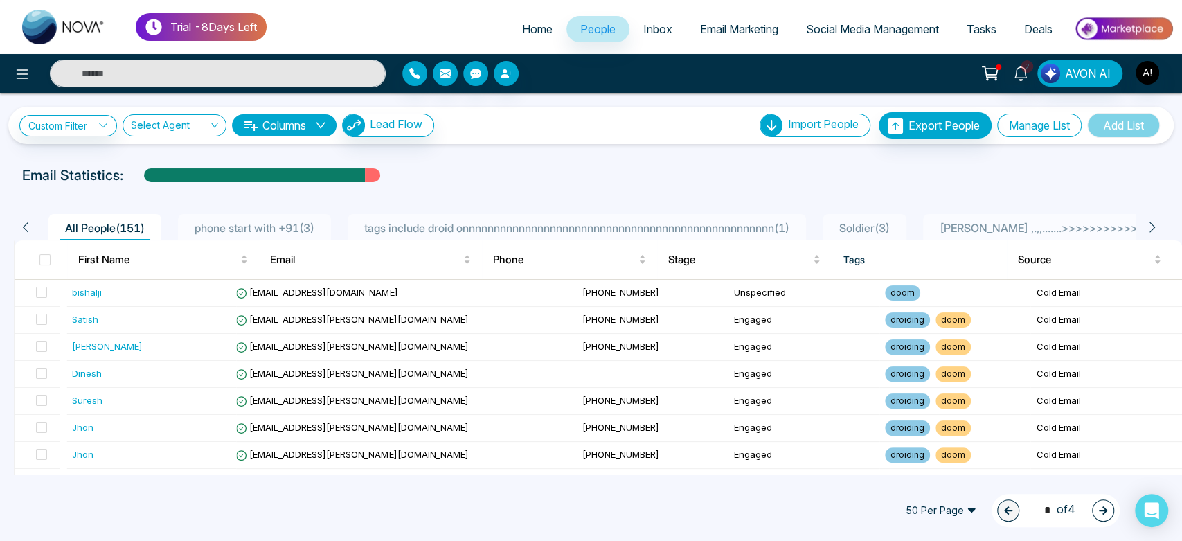
click at [1035, 136] on button "Manage List" at bounding box center [1039, 126] width 84 height 24
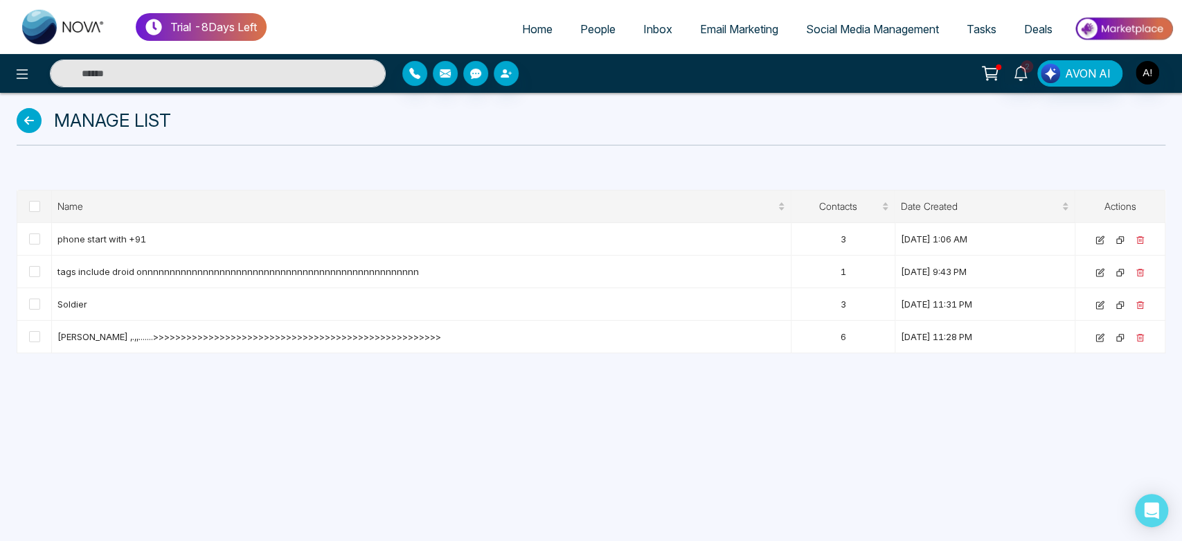
click at [587, 39] on link "People" at bounding box center [598, 29] width 63 height 26
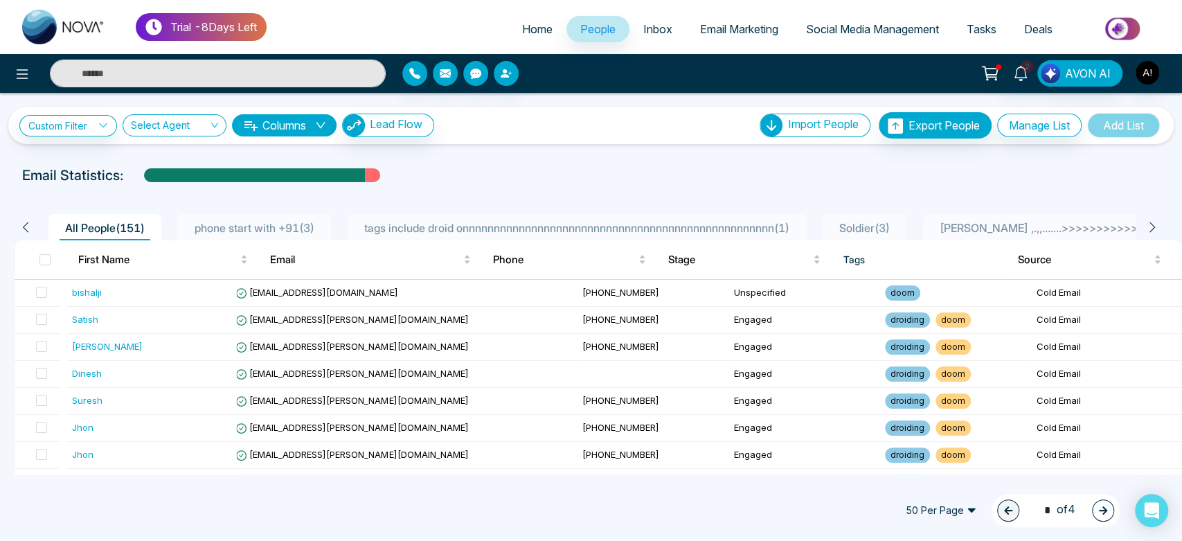
click at [1153, 226] on icon at bounding box center [1153, 227] width 6 height 10
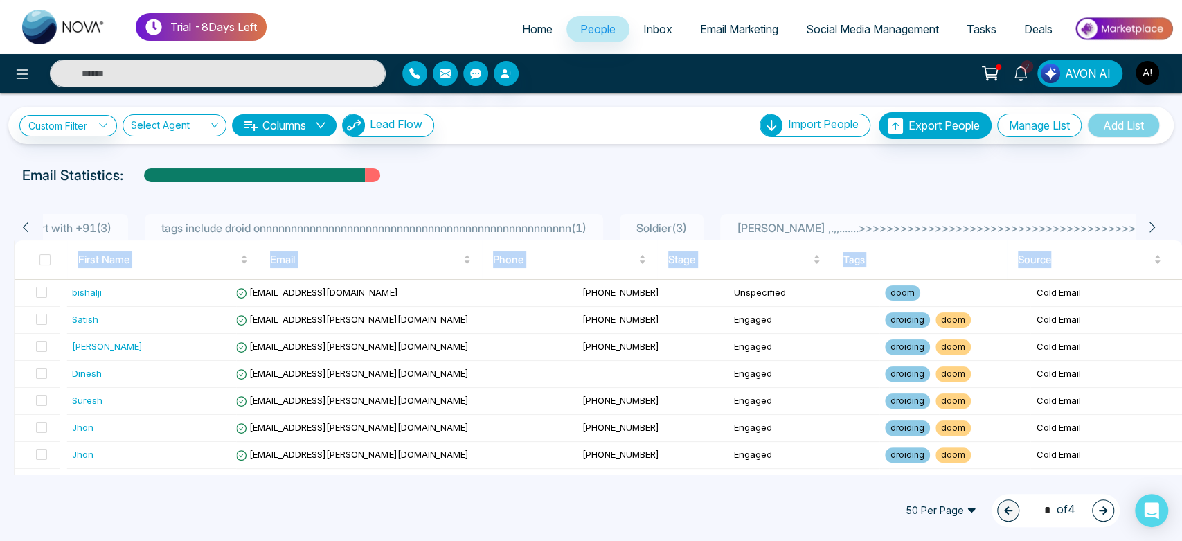
click at [1153, 226] on icon at bounding box center [1153, 227] width 6 height 10
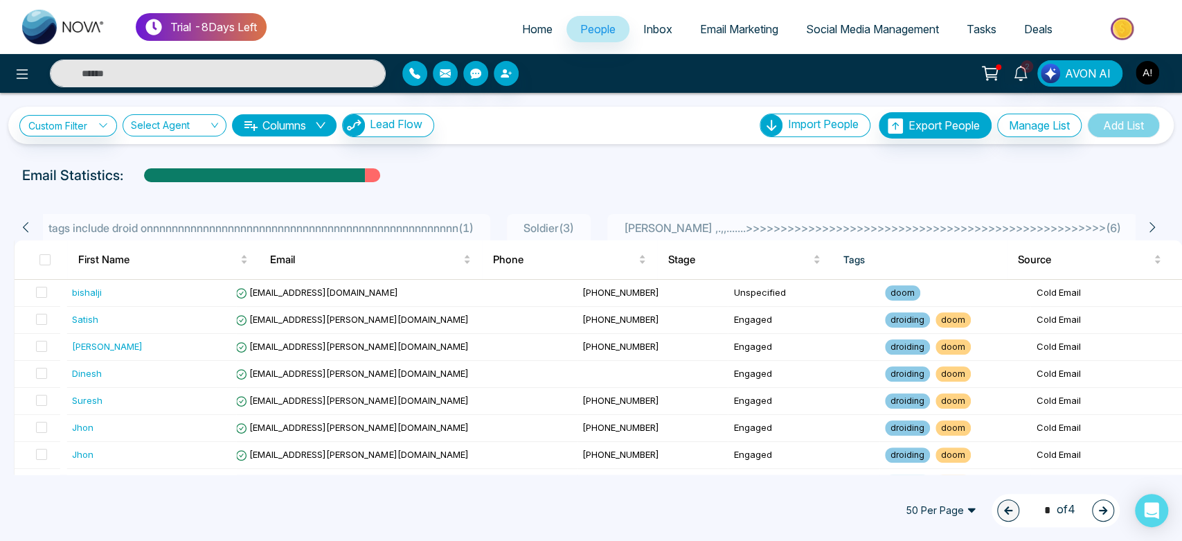
click at [805, 209] on div "All People ( 151 ) phone start with +91 ( 3 ) tags include droid onnnnnnnnnnnnn…" at bounding box center [591, 222] width 1171 height 35
click at [643, 25] on span "Inbox" at bounding box center [657, 29] width 29 height 14
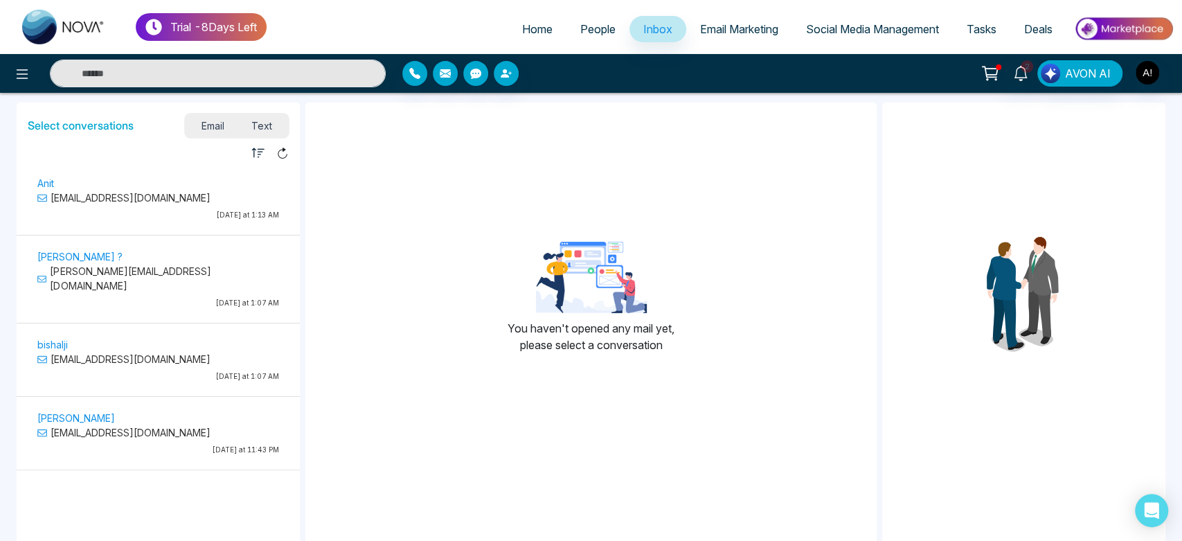
click at [174, 217] on p "[DATE] at 1:13 AM" at bounding box center [158, 215] width 242 height 10
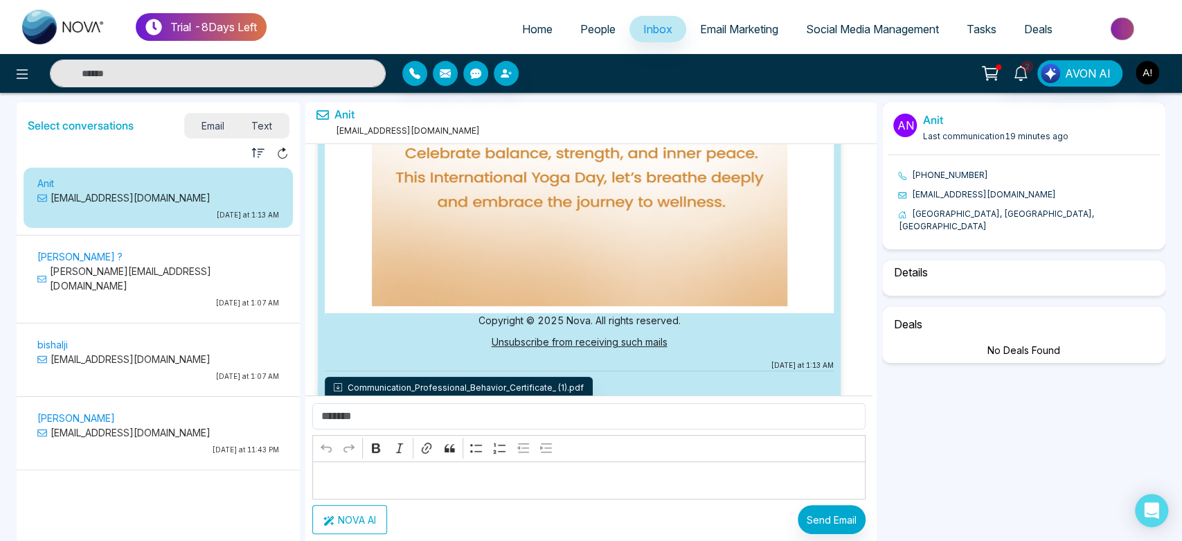
select select "*********"
select select "********"
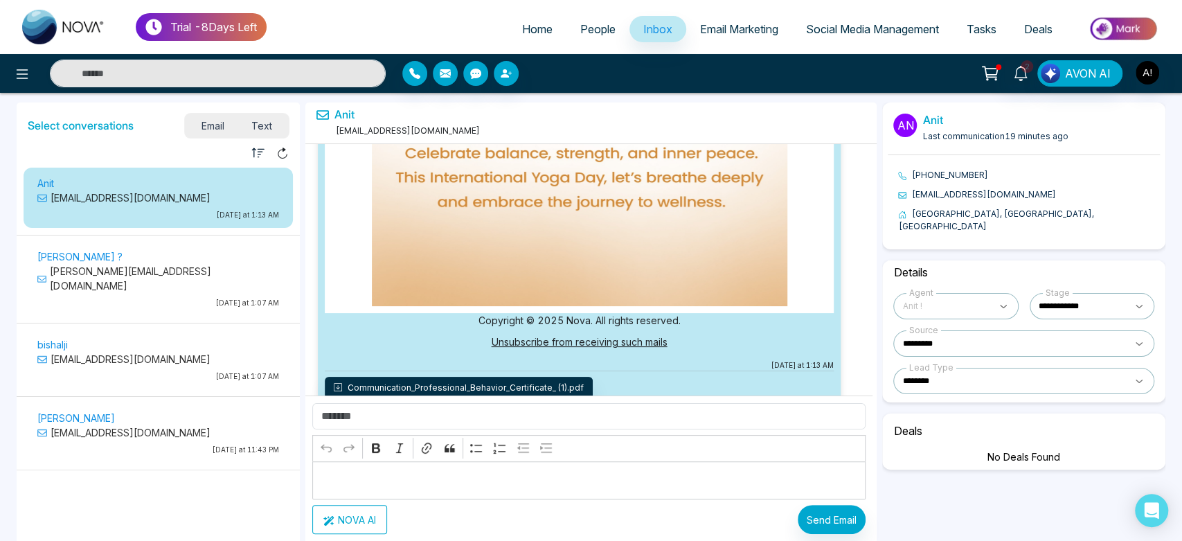
select select "****"
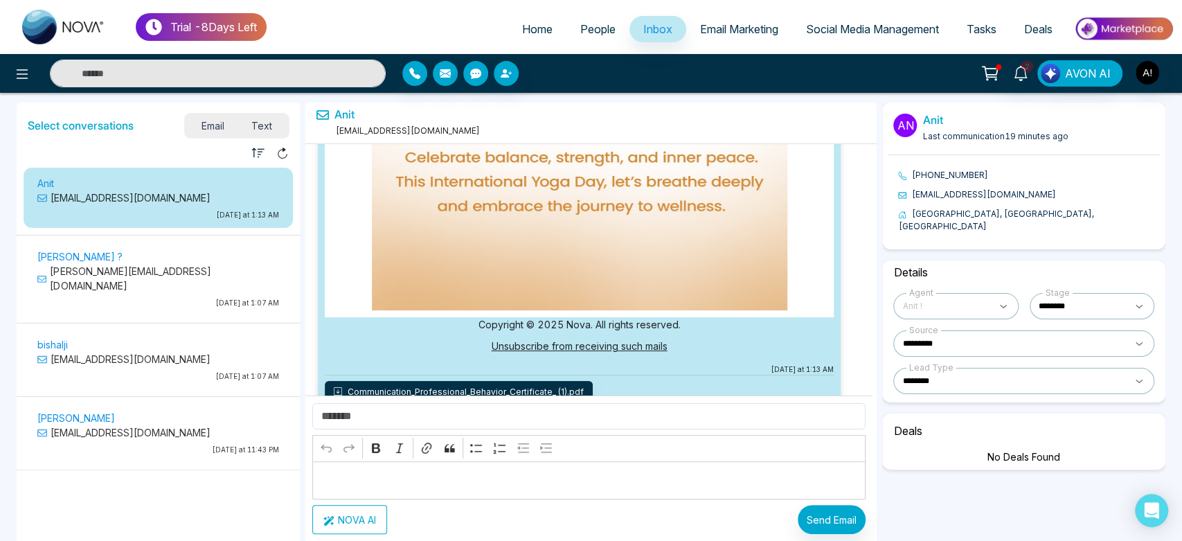
scroll to position [51717, 0]
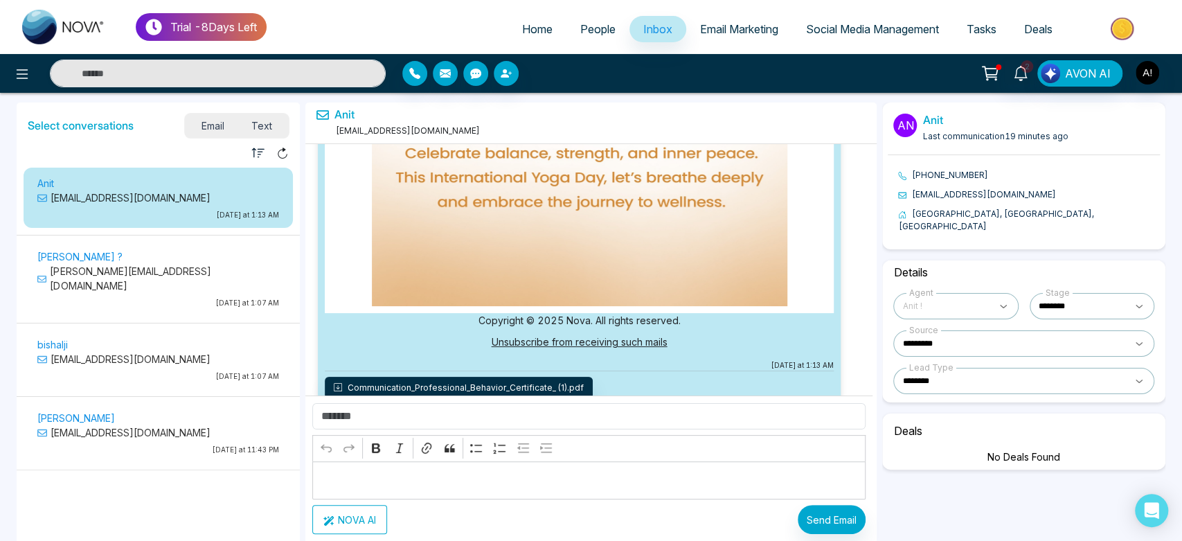
click at [380, 512] on button "NOVA AI" at bounding box center [349, 519] width 75 height 29
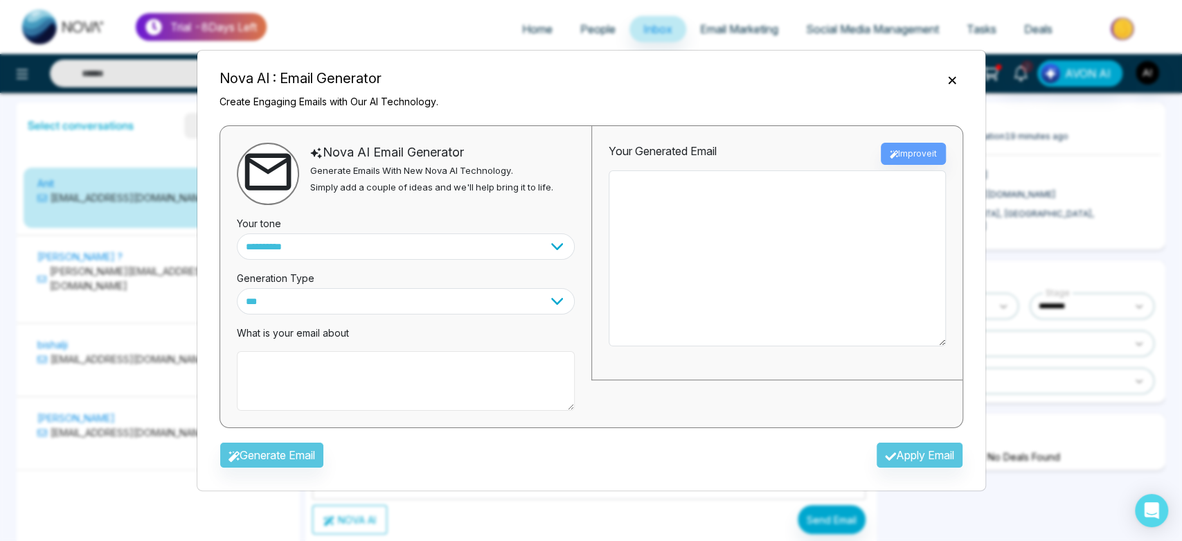
drag, startPoint x: 398, startPoint y: 395, endPoint x: 372, endPoint y: 383, distance: 28.5
click at [372, 383] on textarea at bounding box center [406, 381] width 338 height 60
type textarea "**********"
click at [235, 464] on button "Generate Email" at bounding box center [272, 455] width 105 height 26
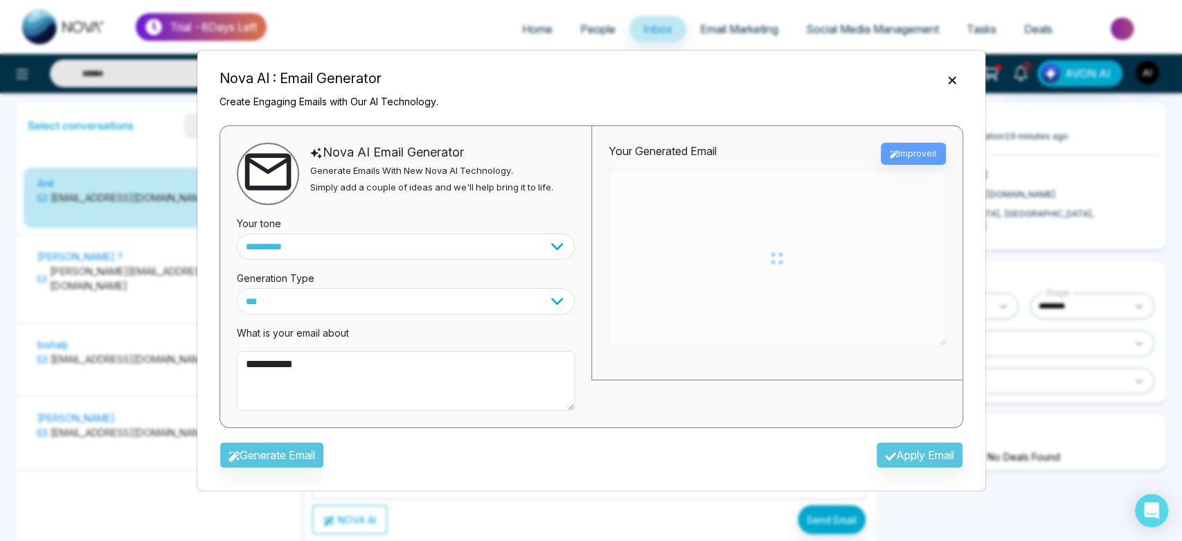
click at [257, 461] on div "Generate Email Apply Email" at bounding box center [591, 459] width 766 height 40
type textarea "**********"
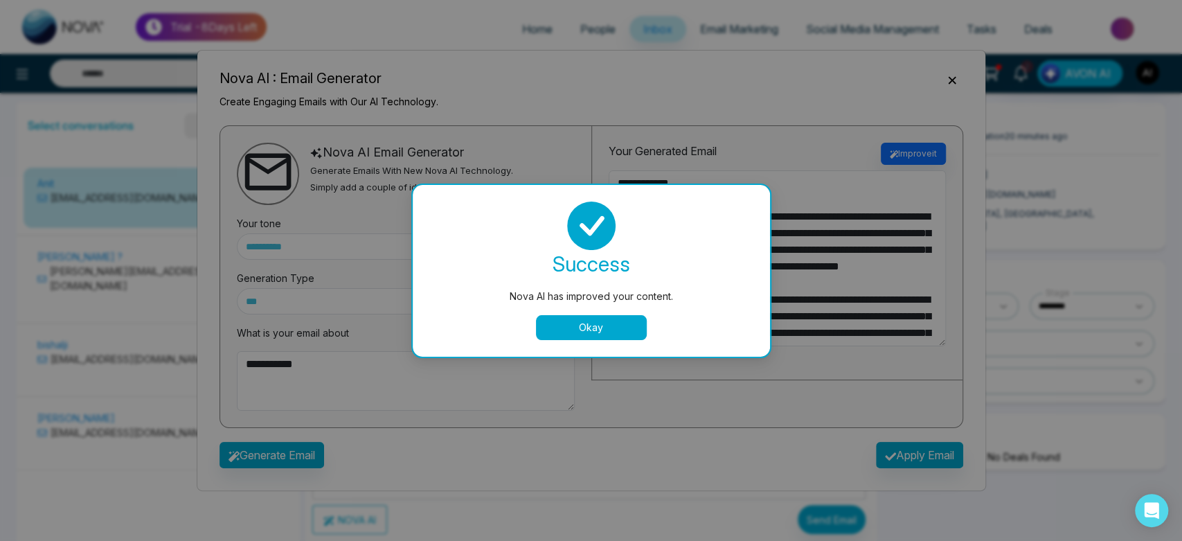
click at [616, 330] on button "Okay" at bounding box center [591, 327] width 111 height 25
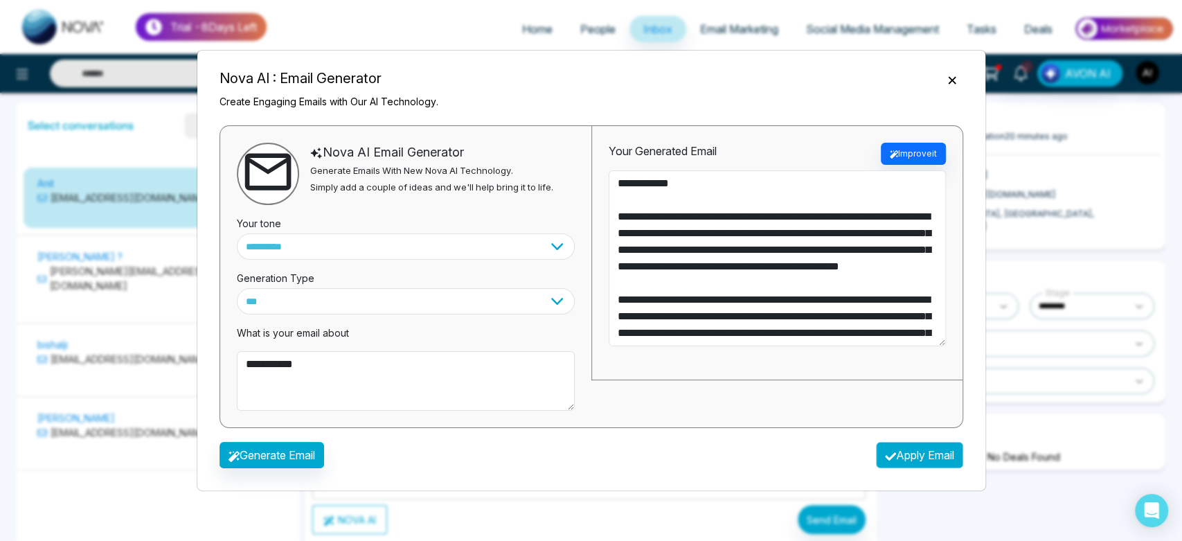
click at [909, 461] on button "Apply Email" at bounding box center [919, 455] width 87 height 26
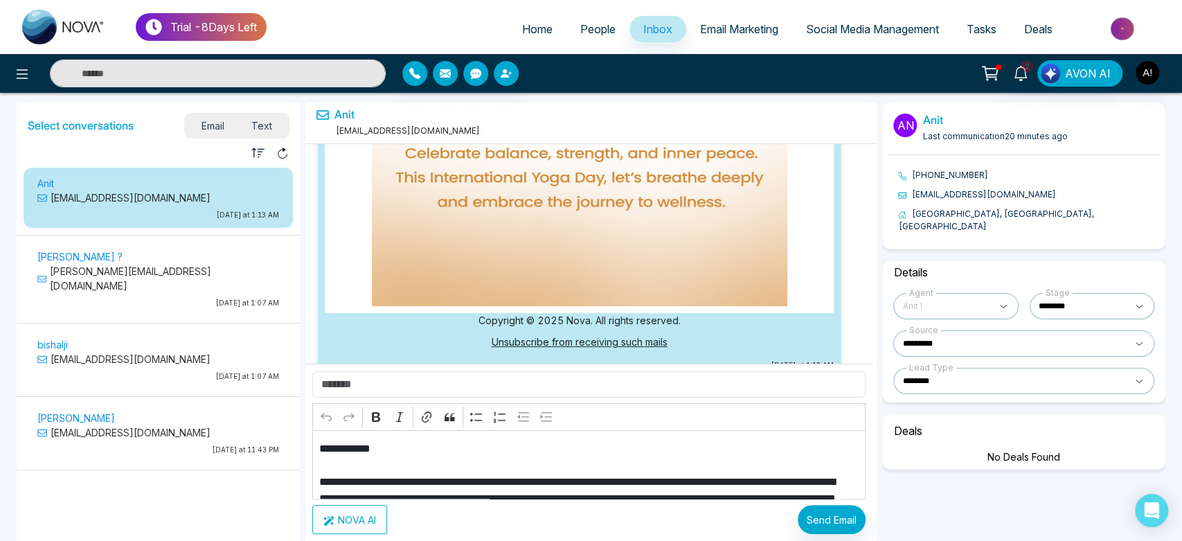
scroll to position [0, 0]
click at [398, 390] on input "text" at bounding box center [588, 384] width 553 height 26
click at [390, 384] on input "text" at bounding box center [588, 384] width 553 height 26
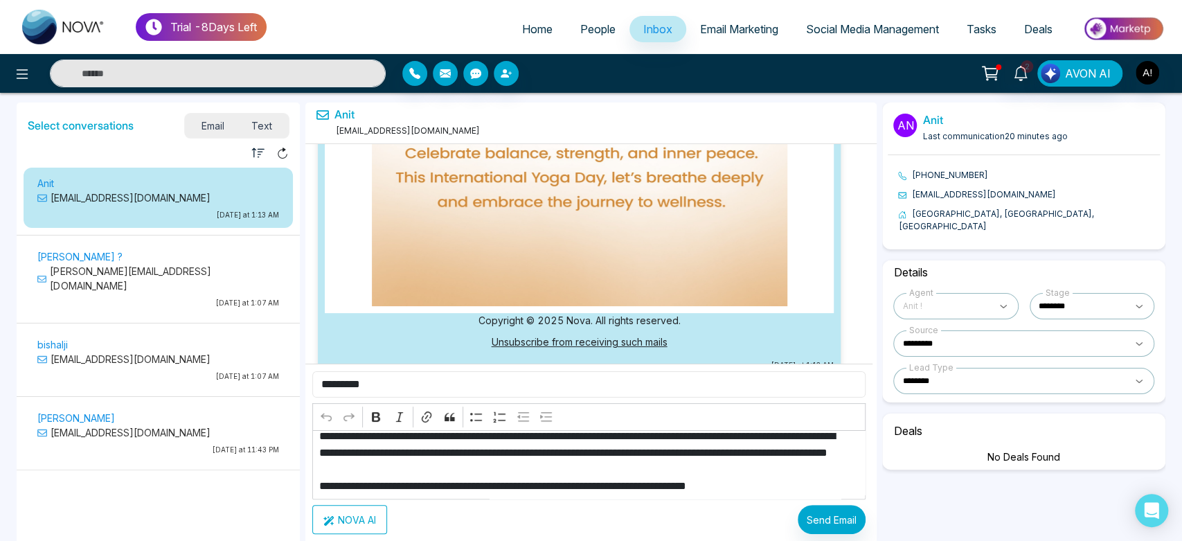
scroll to position [233, 0]
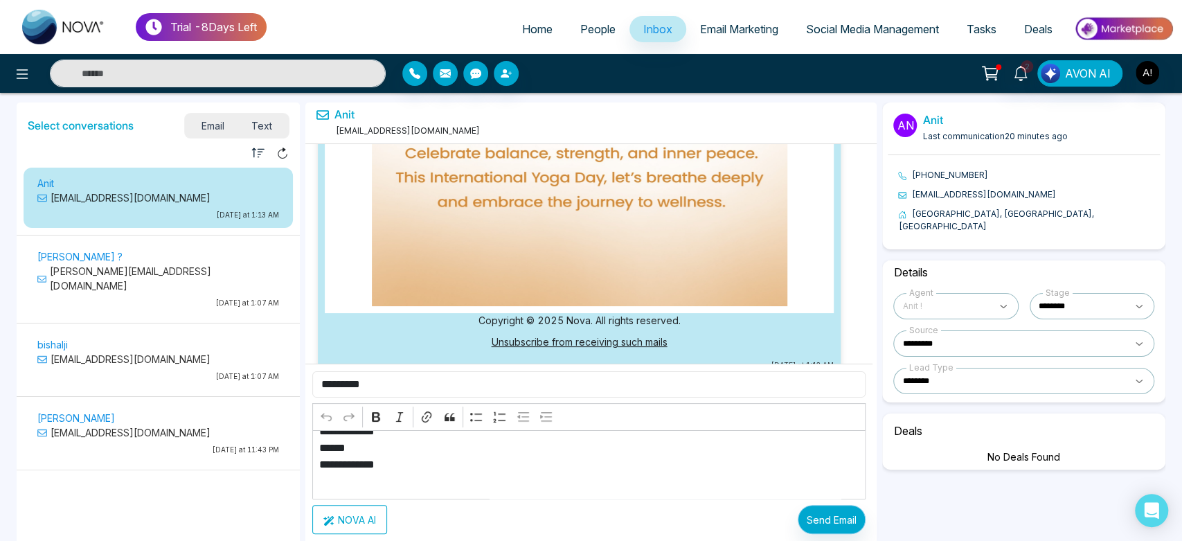
type input "*********"
click at [825, 514] on button "Send Email" at bounding box center [832, 519] width 68 height 29
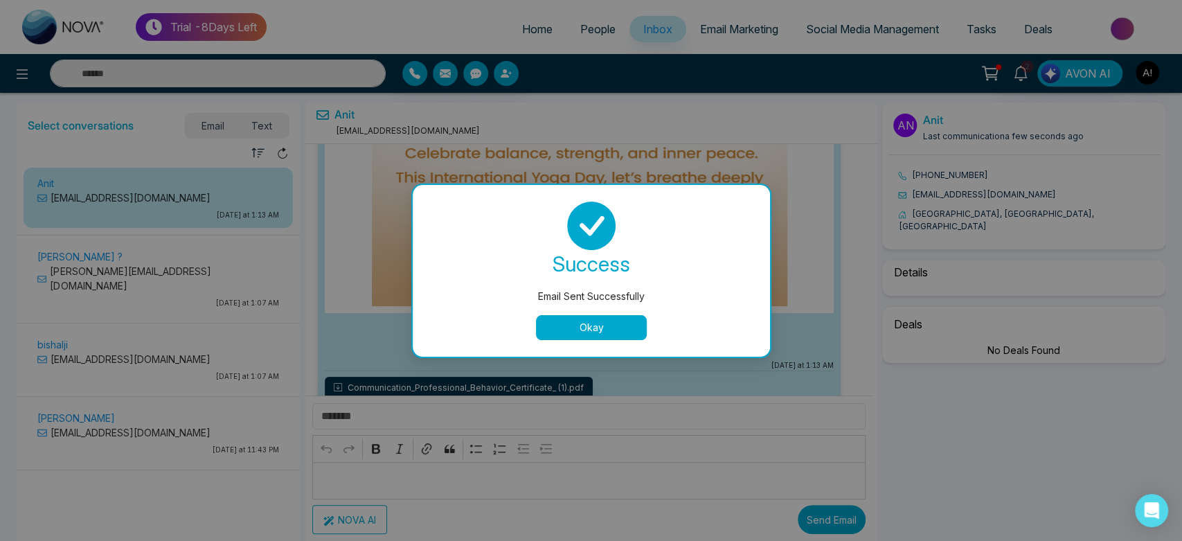
scroll to position [52020, 0]
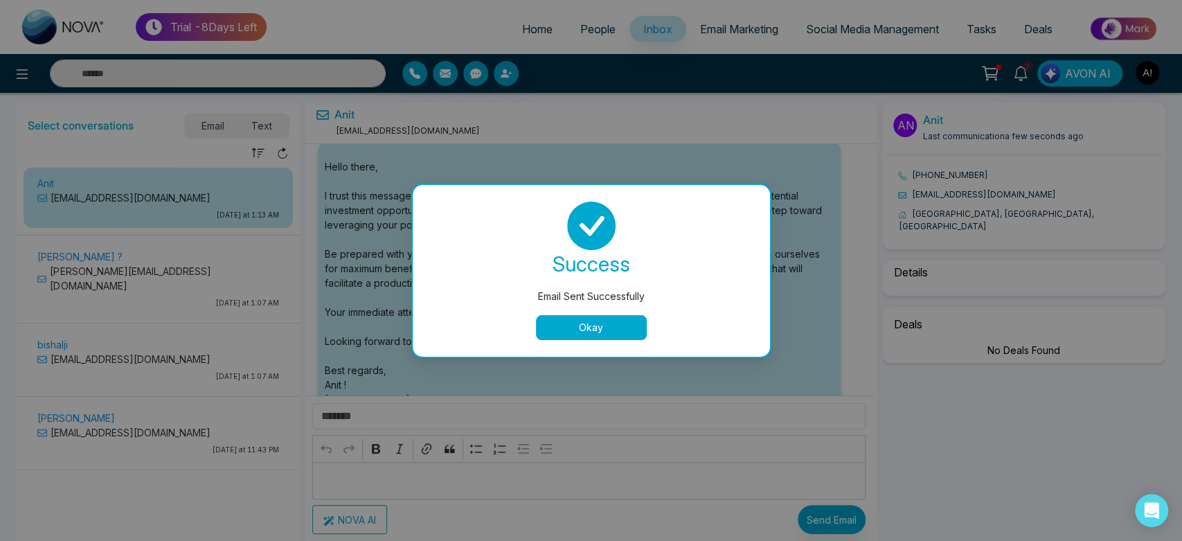
select select "****"
select select "*********"
click at [585, 324] on button "Okay" at bounding box center [591, 327] width 111 height 25
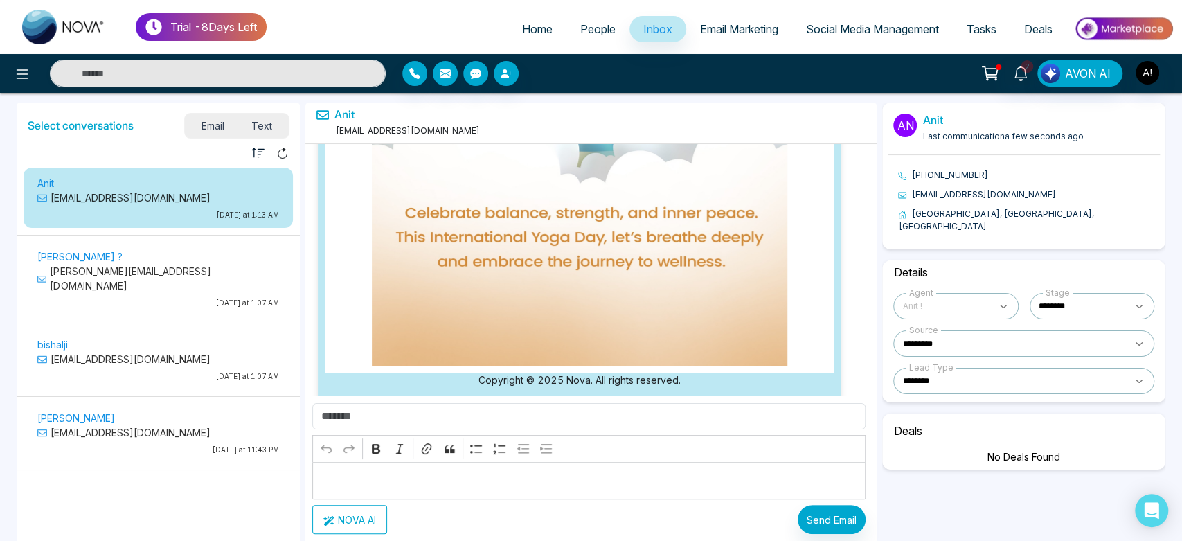
scroll to position [51641, 0]
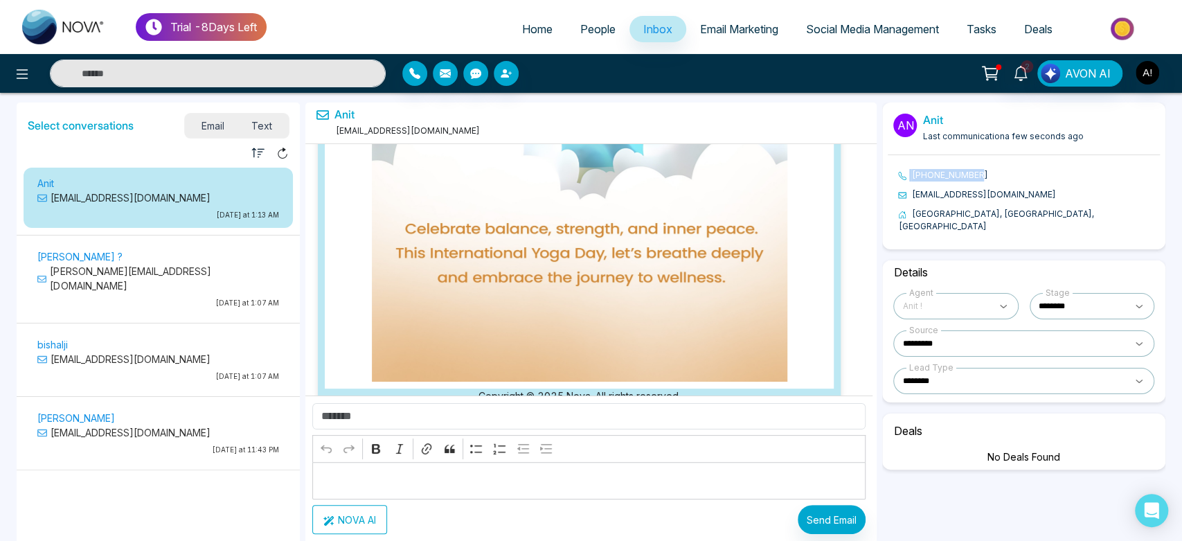
drag, startPoint x: 894, startPoint y: 173, endPoint x: 1034, endPoint y: 184, distance: 140.3
click at [1034, 184] on ul "[PHONE_NUMBER] [EMAIL_ADDRESS][DOMAIN_NAME] [GEOGRAPHIC_DATA], [GEOGRAPHIC_DATA]" at bounding box center [1024, 201] width 272 height 64
drag, startPoint x: 920, startPoint y: 111, endPoint x: 1105, endPoint y: 137, distance: 186.1
click at [1105, 137] on div "An Anit Last communication a few seconds ago" at bounding box center [1024, 129] width 272 height 52
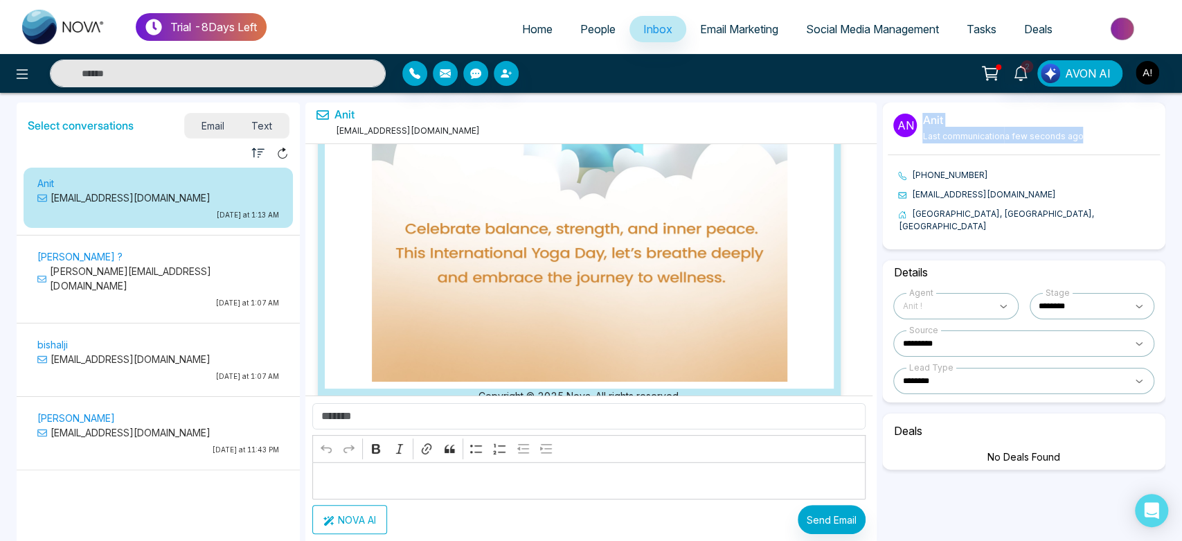
click at [1105, 137] on div "An Anit Last communication a few seconds ago" at bounding box center [1024, 129] width 272 height 52
click at [984, 386] on div "**********" at bounding box center [1023, 331] width 283 height 142
click at [1023, 368] on select "**********" at bounding box center [1023, 381] width 261 height 26
click at [893, 368] on select "**********" at bounding box center [1023, 381] width 261 height 26
select select "*********"
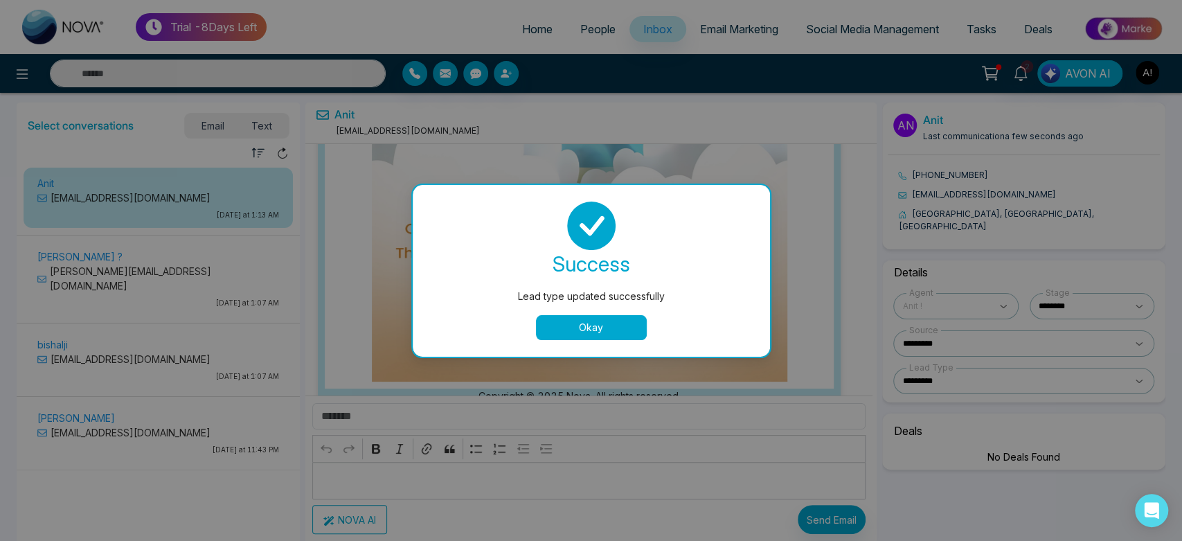
click at [601, 318] on button "Okay" at bounding box center [591, 327] width 111 height 25
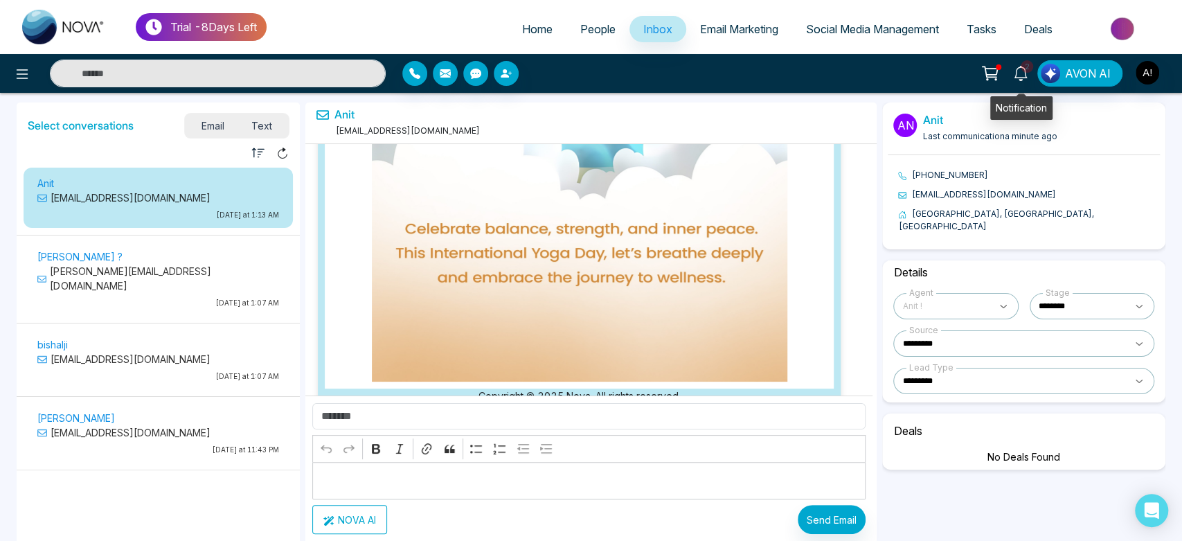
click at [1031, 74] on link "2" at bounding box center [1020, 72] width 33 height 24
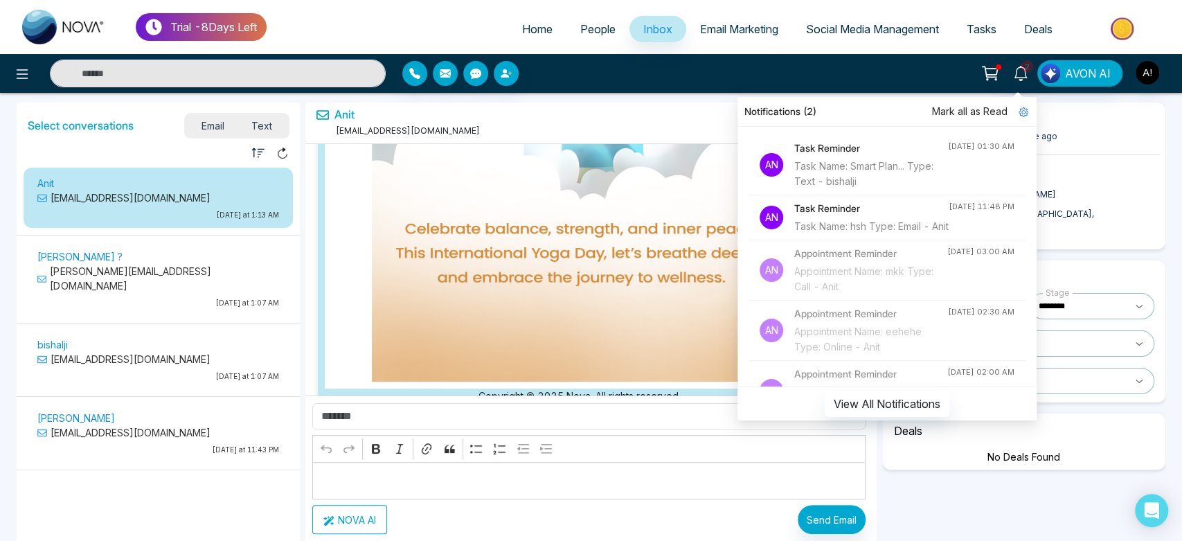
click at [972, 105] on span "Mark all as Read" at bounding box center [969, 111] width 75 height 15
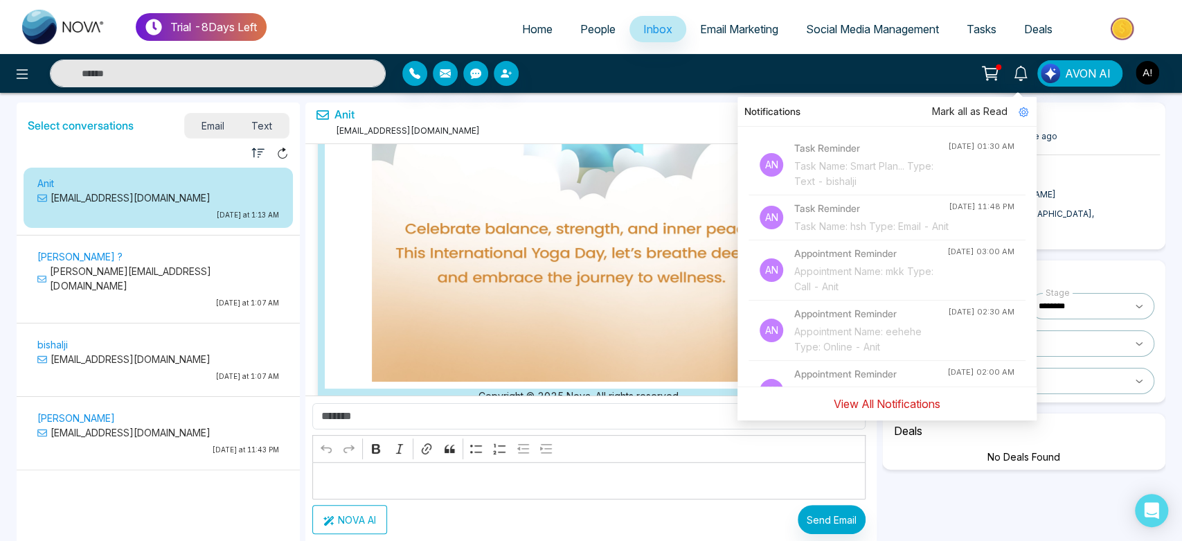
click at [888, 400] on button "View All Notifications" at bounding box center [887, 404] width 125 height 26
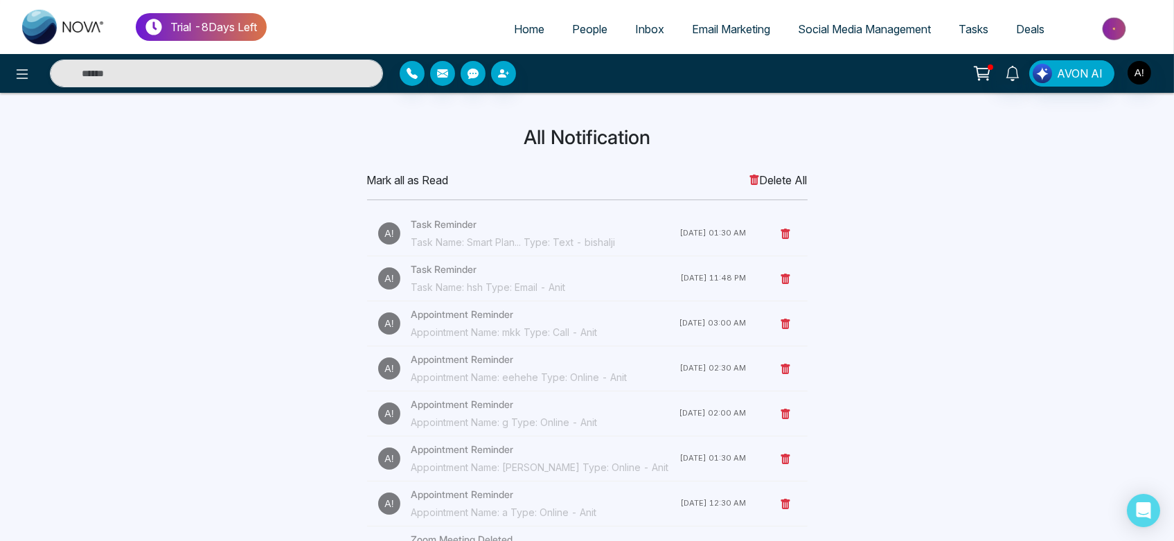
click at [754, 179] on icon at bounding box center [754, 180] width 11 height 11
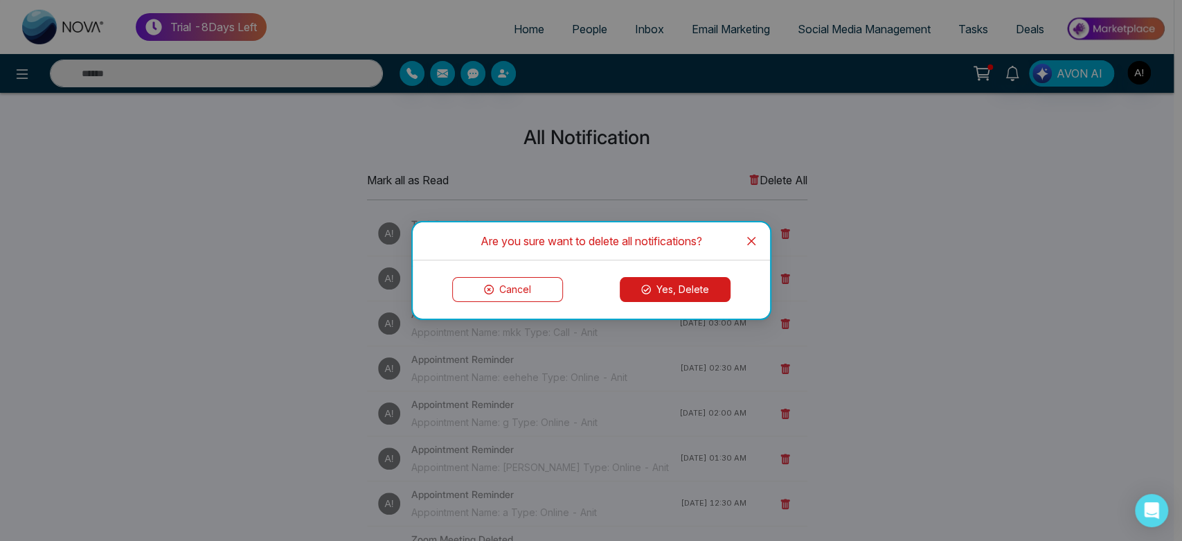
click at [682, 283] on button "Yes, Delete" at bounding box center [675, 289] width 111 height 25
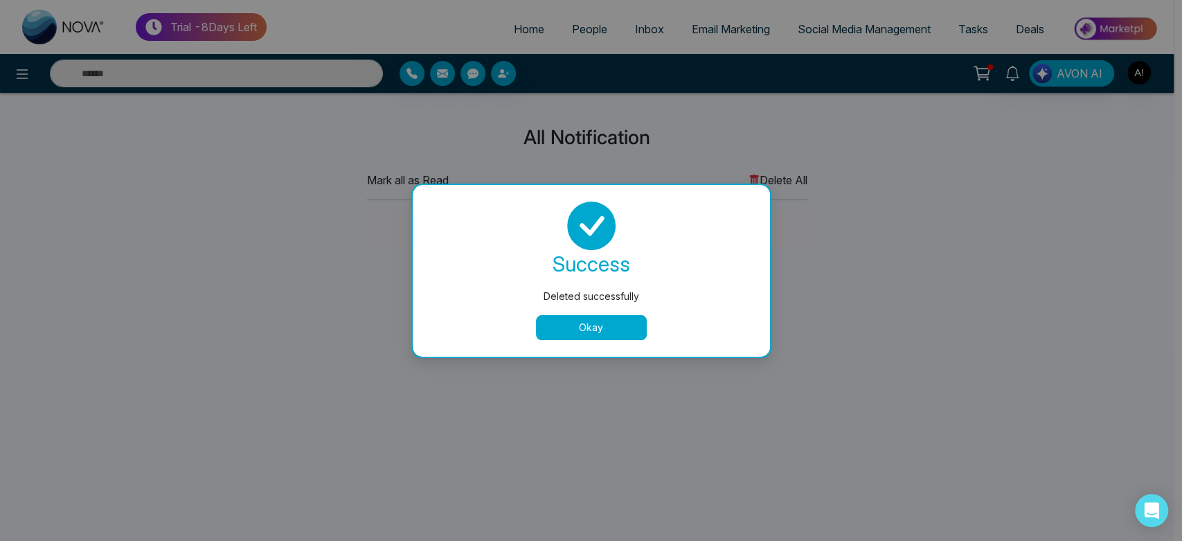
click at [604, 326] on button "Okay" at bounding box center [591, 327] width 111 height 25
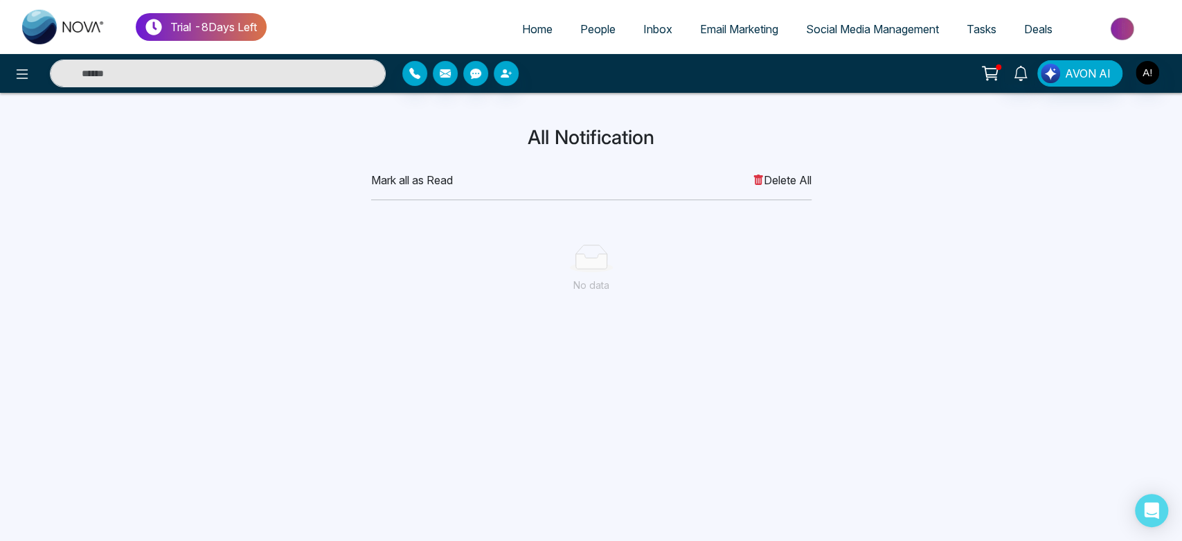
click at [582, 27] on span "People" at bounding box center [597, 29] width 35 height 14
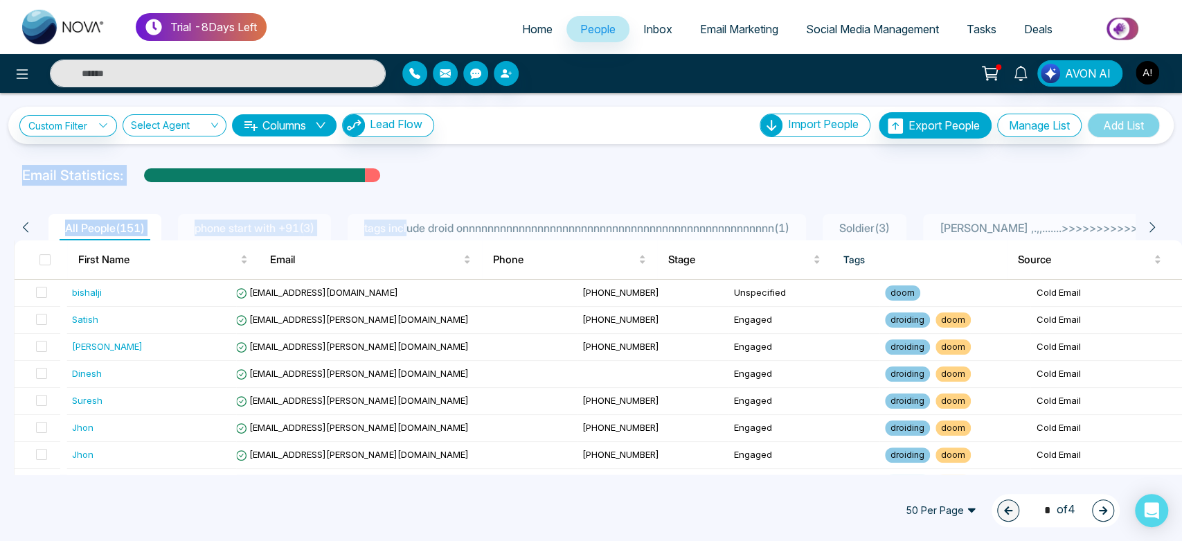
drag, startPoint x: 3, startPoint y: 172, endPoint x: 427, endPoint y: 206, distance: 424.5
click at [427, 206] on div "Custom Filter Choose a filter Cancel Apply Select Agent Columns Lead Flow Impor…" at bounding box center [591, 284] width 1182 height 382
click at [584, 187] on div at bounding box center [591, 189] width 1166 height 6
click at [649, 36] on link "Inbox" at bounding box center [658, 29] width 57 height 26
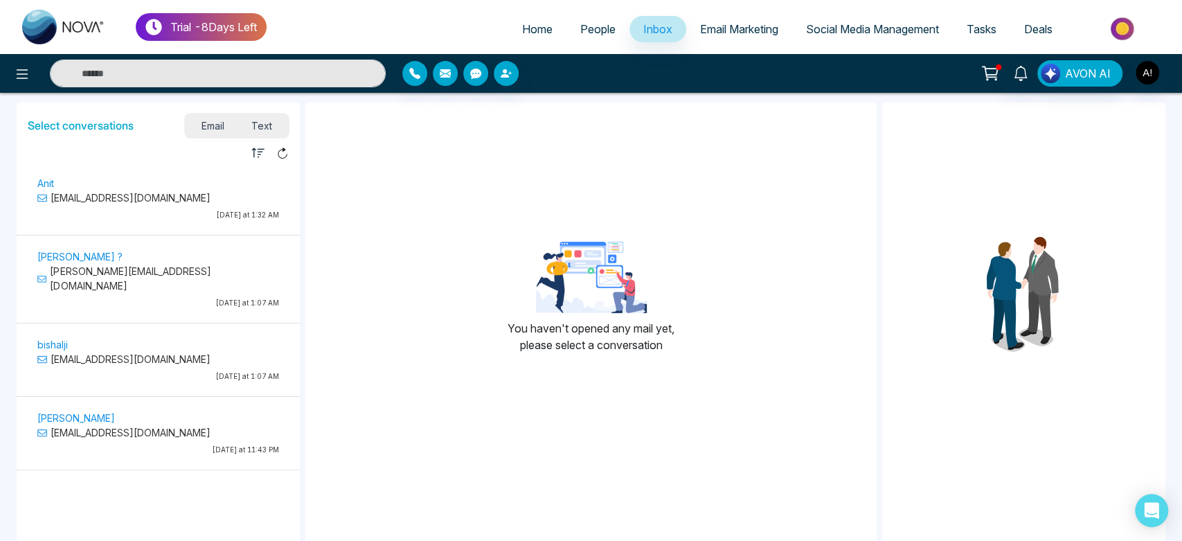
click at [765, 36] on link "Email Marketing" at bounding box center [739, 29] width 106 height 26
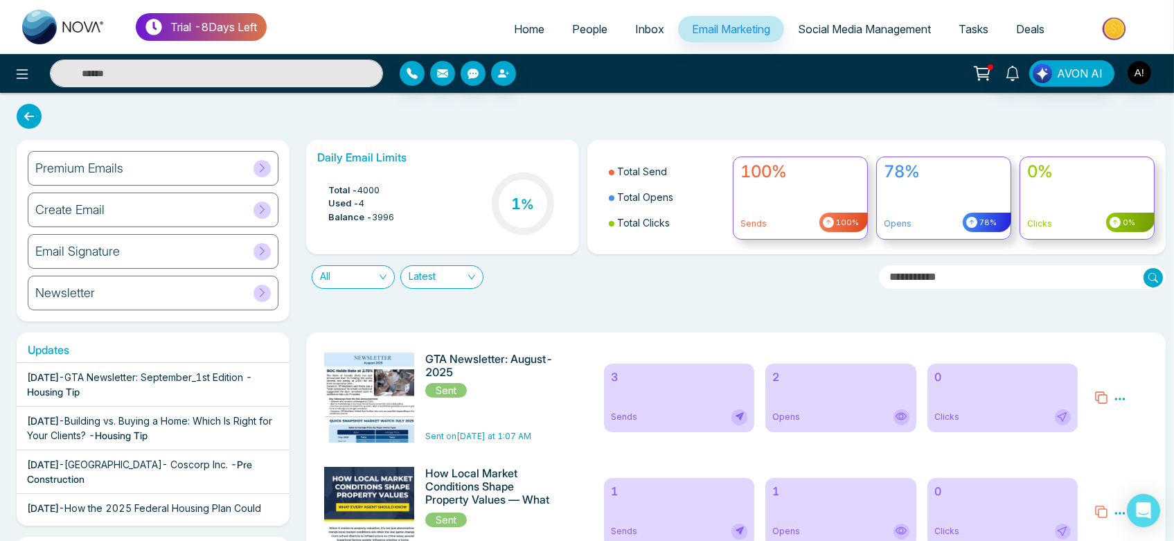
click at [96, 175] on h6 "Premium Emails" at bounding box center [79, 168] width 88 height 15
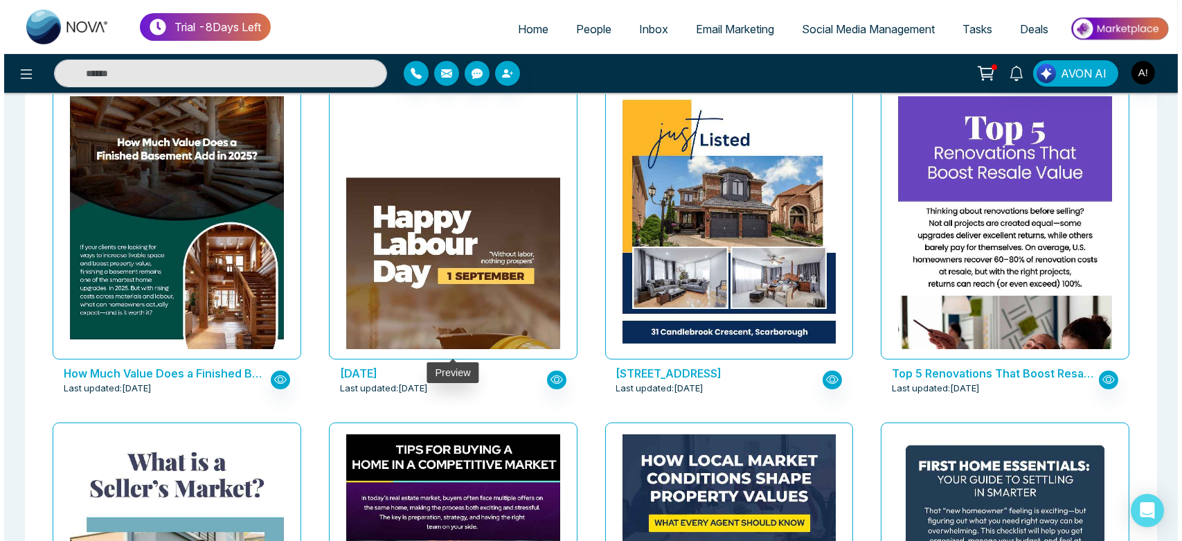
scroll to position [492, 0]
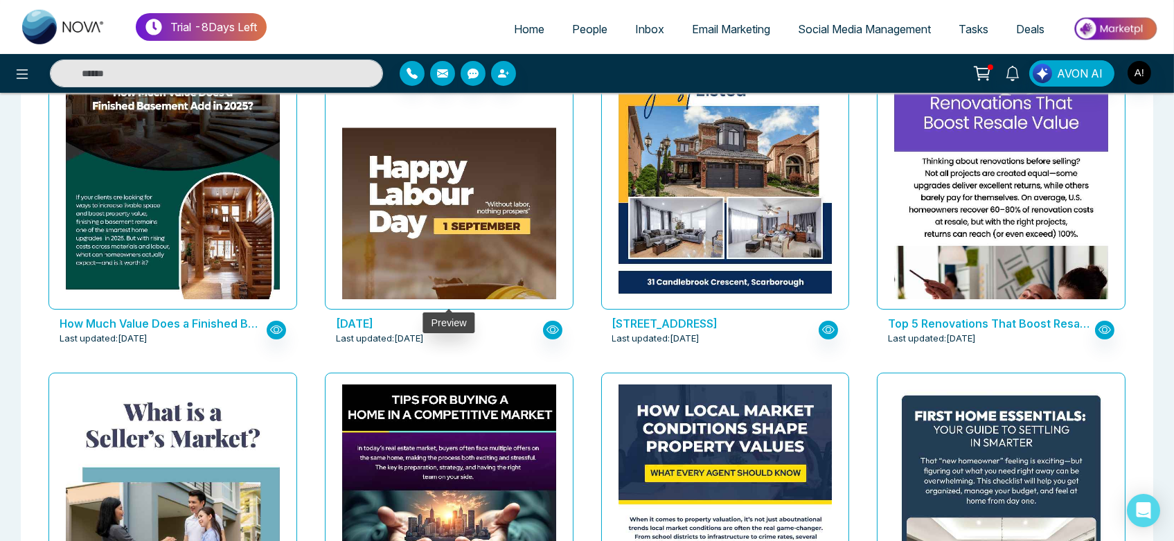
click at [446, 285] on img at bounding box center [449, 260] width 428 height 267
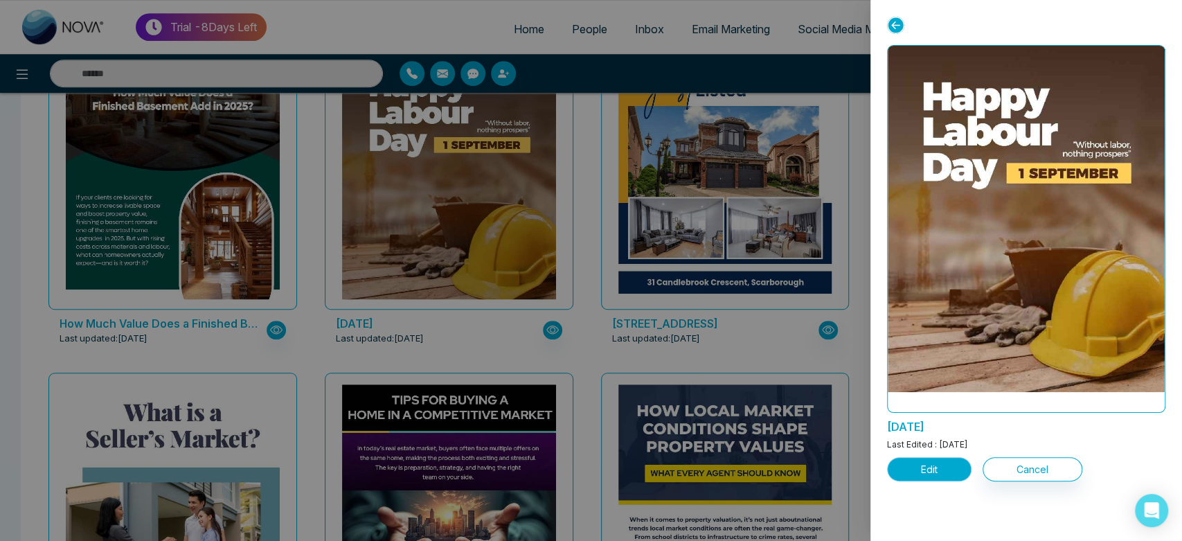
click at [937, 470] on button "Edit" at bounding box center [929, 469] width 84 height 24
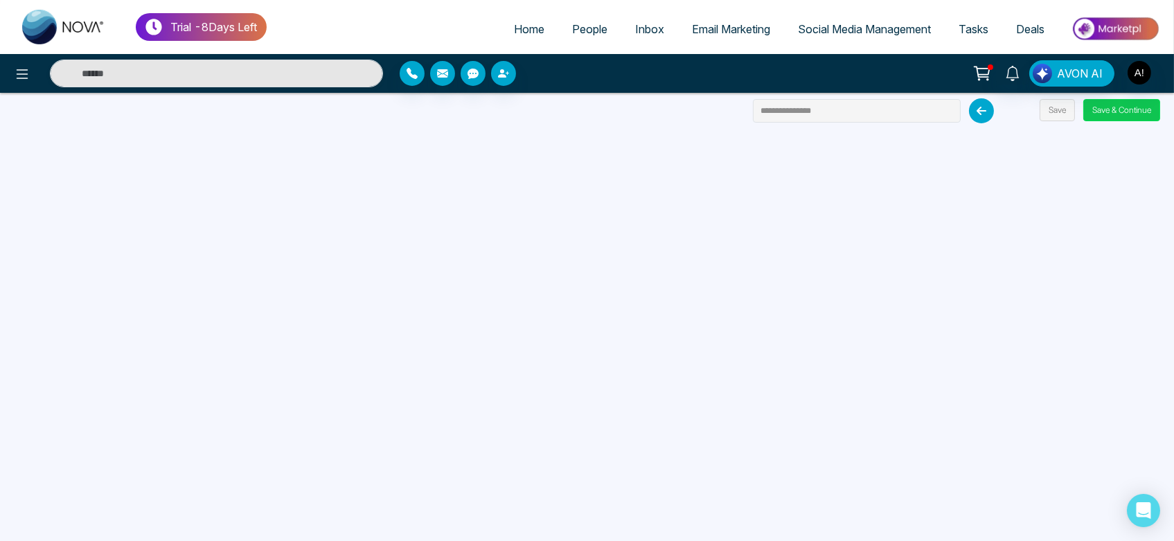
click at [1116, 116] on button "Save & Continue" at bounding box center [1121, 110] width 77 height 22
click at [1121, 119] on button "Save & Continue" at bounding box center [1121, 110] width 77 height 22
click at [1102, 106] on button "Save & Continue" at bounding box center [1121, 110] width 77 height 22
click at [1136, 111] on button "Save & Continue" at bounding box center [1121, 110] width 77 height 22
click at [1134, 110] on button "Save & Continue" at bounding box center [1121, 110] width 77 height 22
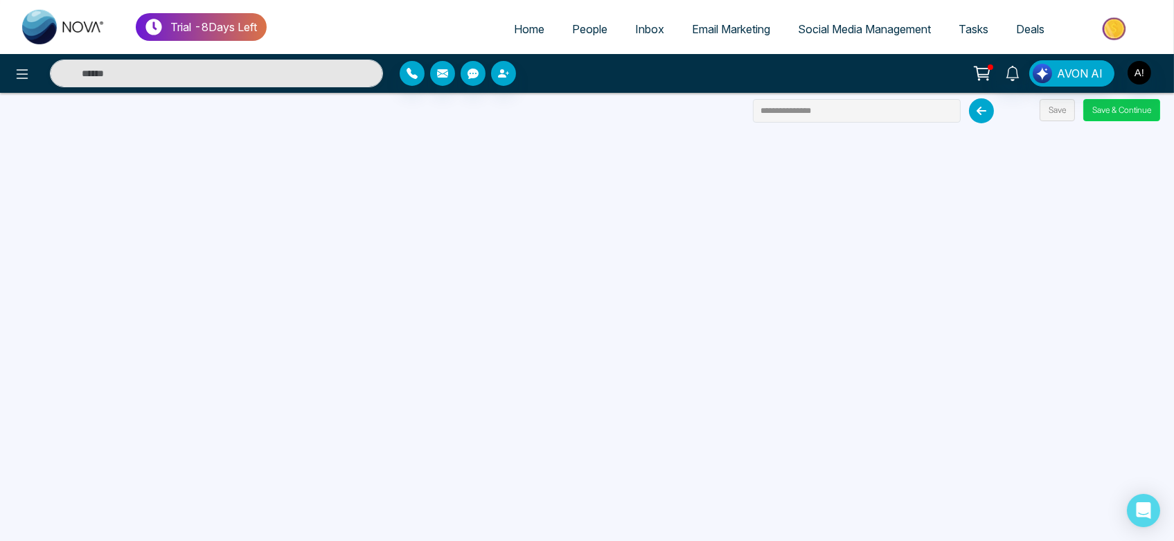
click at [1134, 110] on button "Save & Continue" at bounding box center [1121, 110] width 77 height 22
click at [703, 26] on span "Email Marketing" at bounding box center [731, 29] width 78 height 14
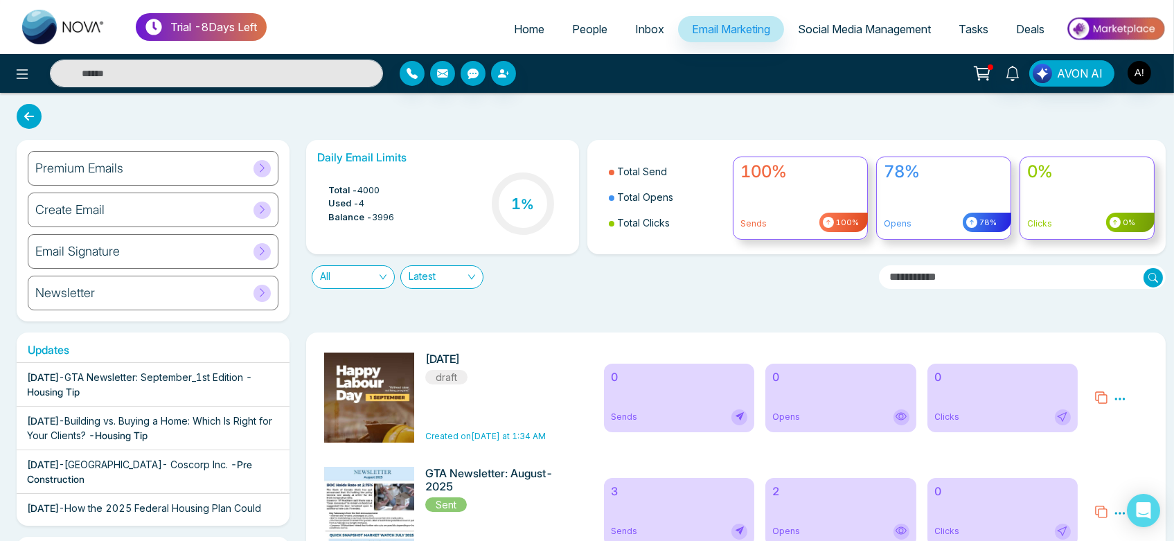
click at [834, 24] on span "Social Media Management" at bounding box center [864, 29] width 133 height 14
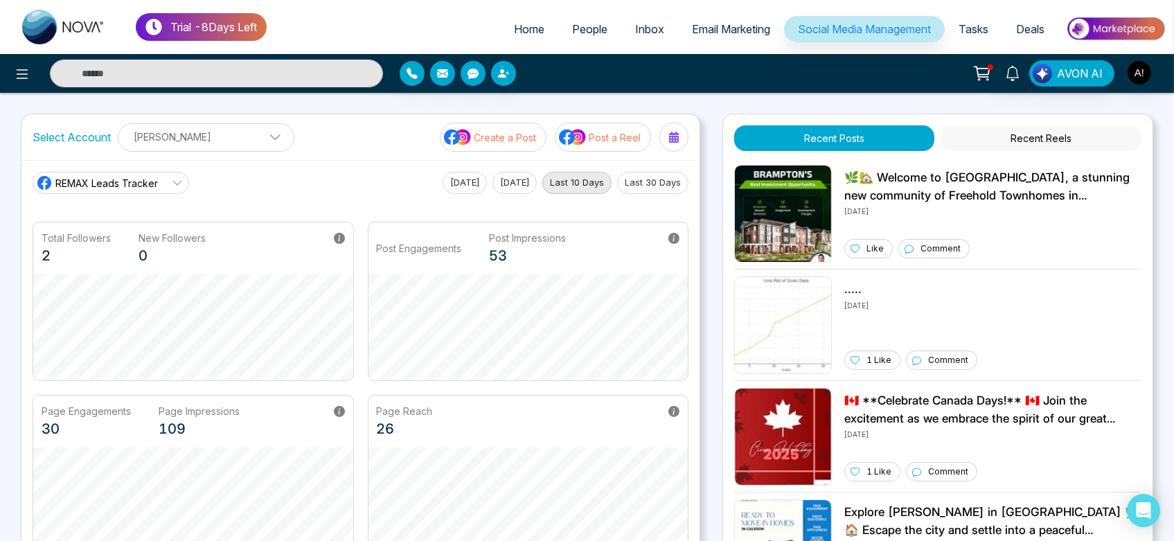
click at [496, 132] on p "Create a Post" at bounding box center [505, 137] width 62 height 15
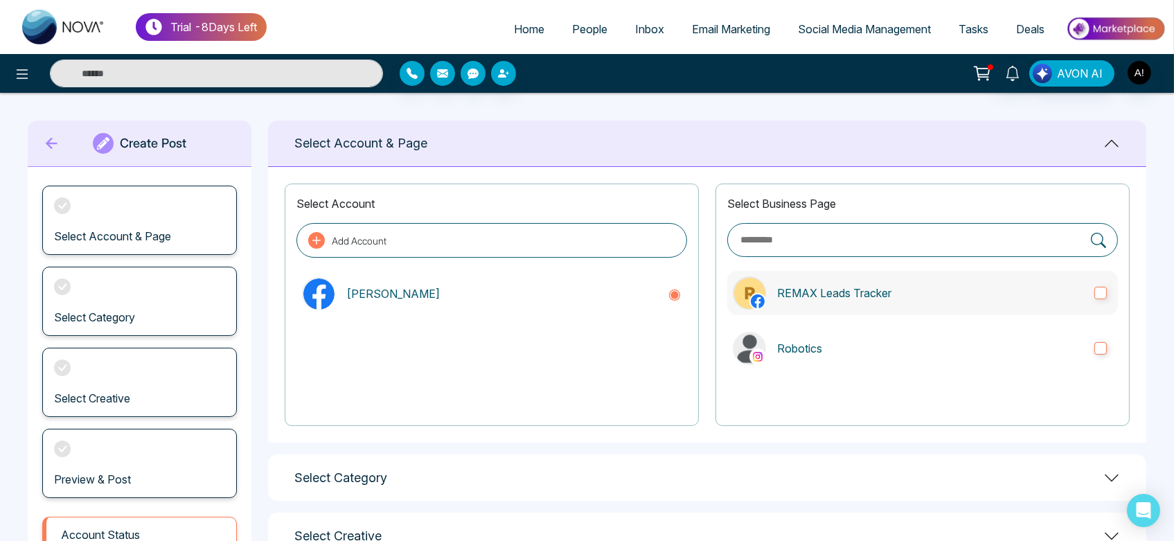
click at [848, 285] on p "REMAX Leads Tracker" at bounding box center [930, 293] width 306 height 17
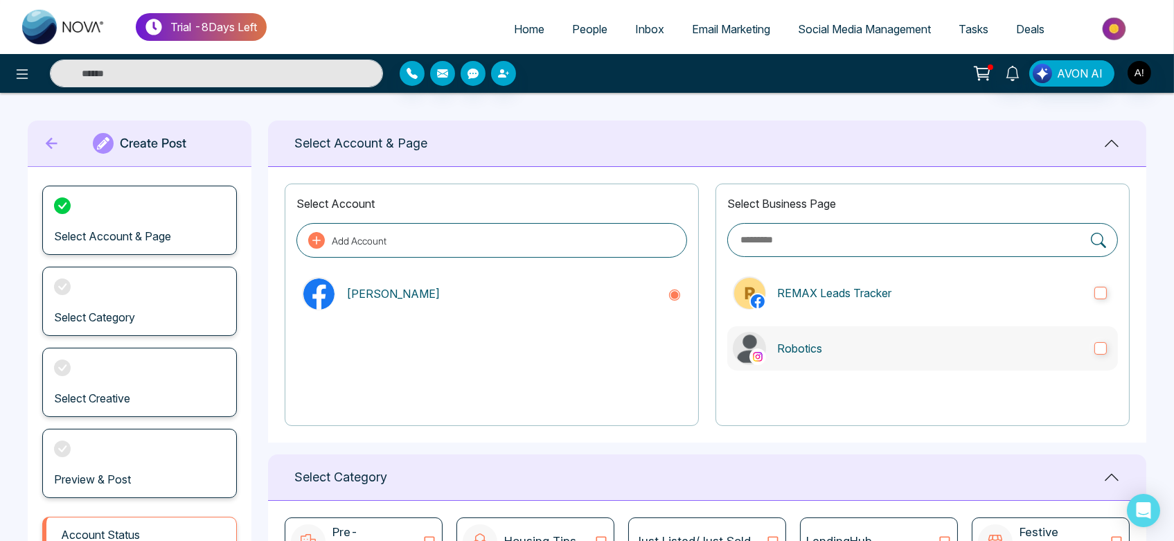
click at [887, 360] on label "Robotics" at bounding box center [922, 348] width 391 height 44
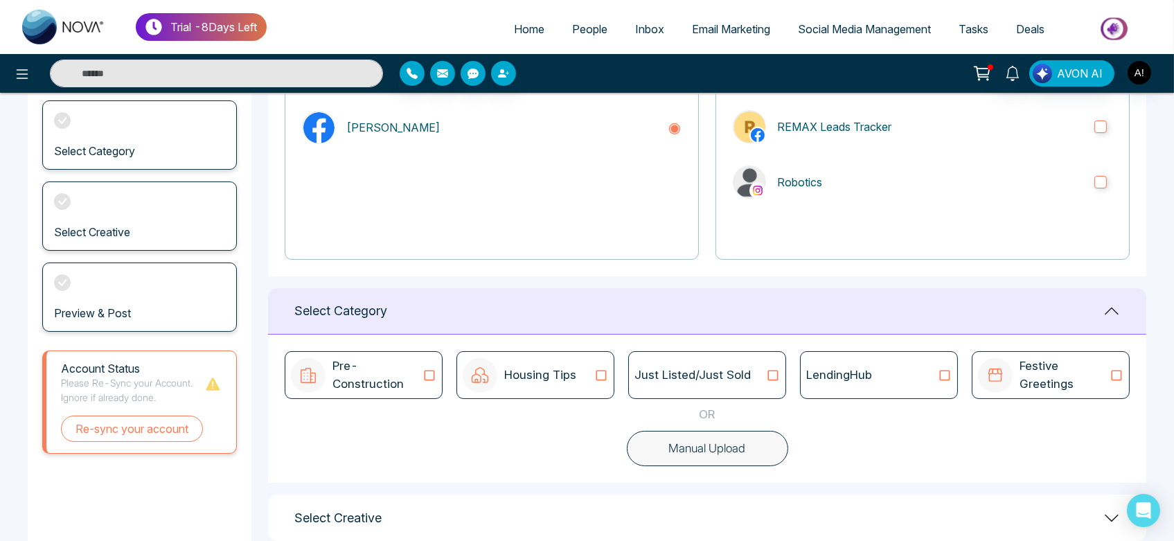
scroll to position [185, 0]
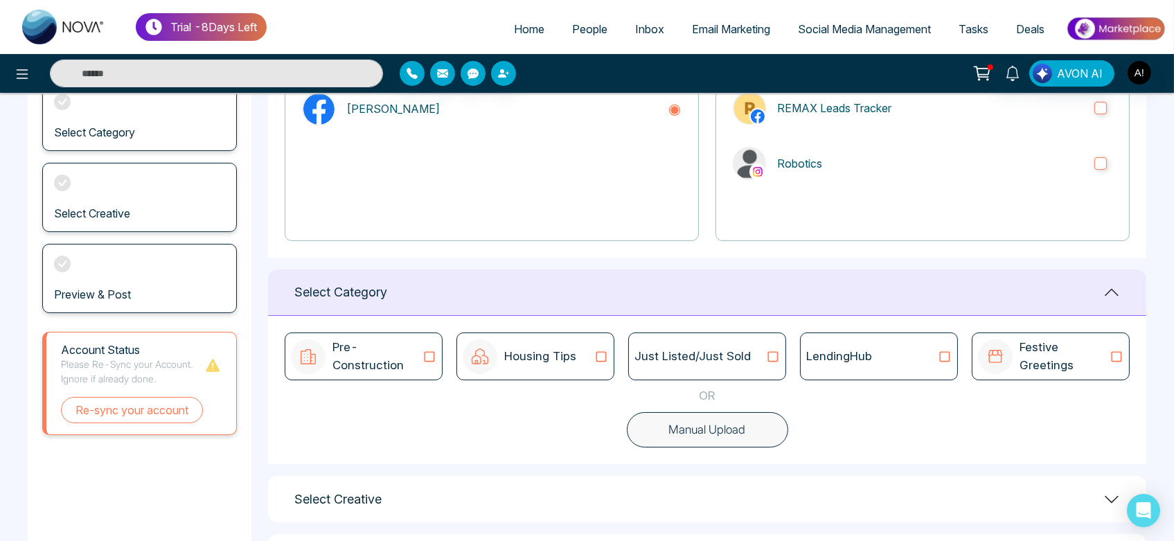
click at [751, 353] on div "Just Listed/Just Sold" at bounding box center [706, 357] width 145 height 18
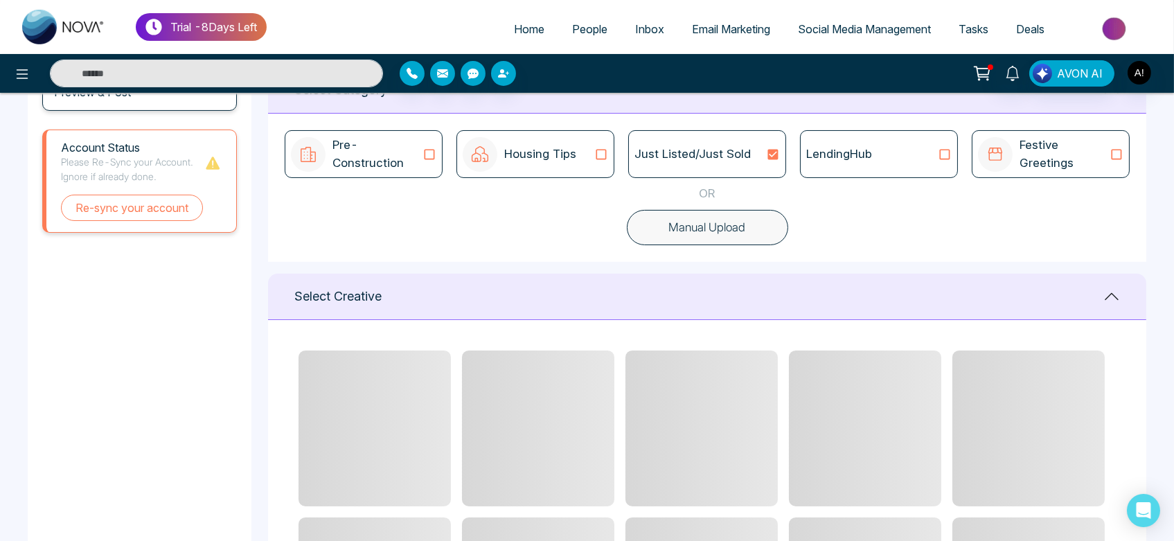
scroll to position [386, 0]
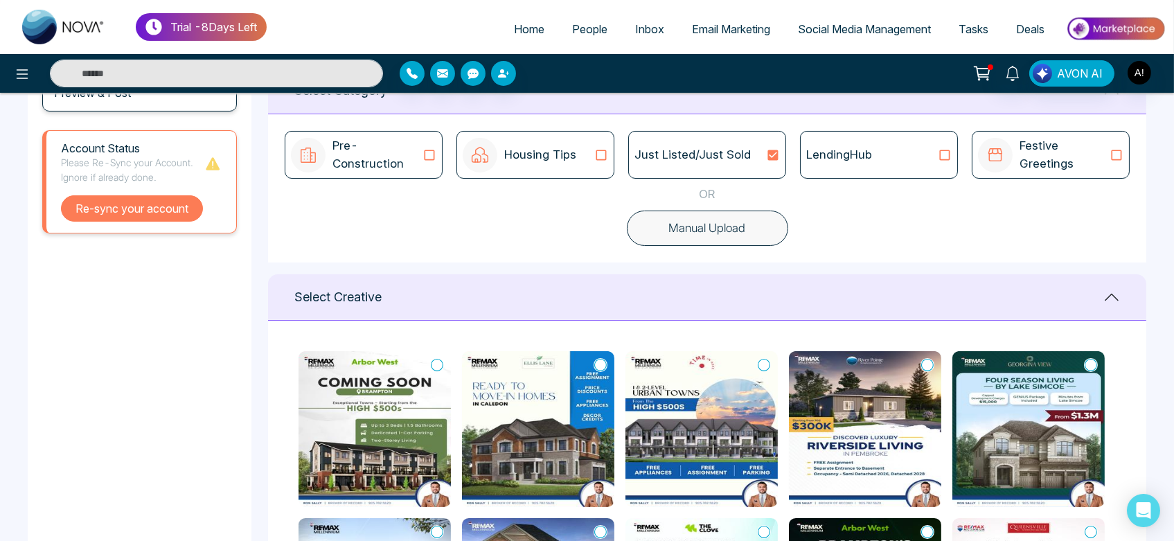
click at [136, 208] on button "Re-sync your account" at bounding box center [132, 208] width 142 height 26
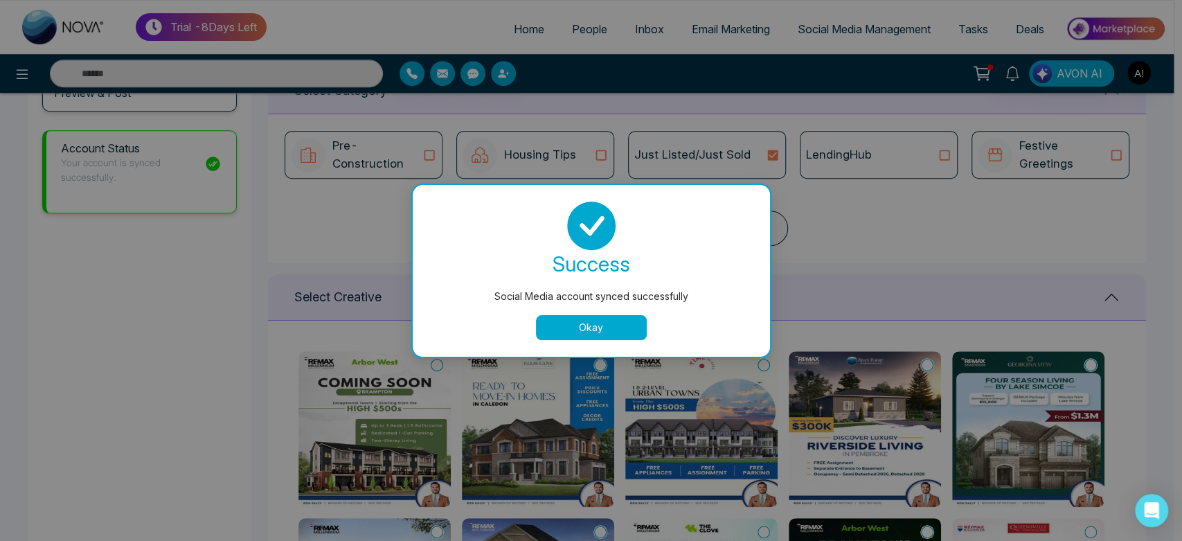
click at [567, 330] on button "Okay" at bounding box center [591, 327] width 111 height 25
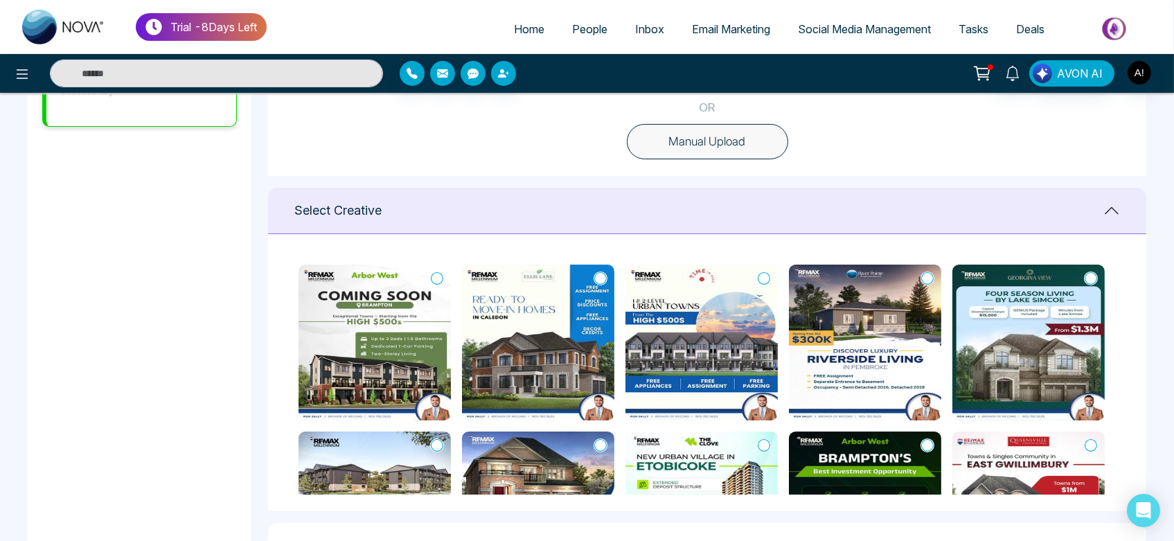
scroll to position [0, 0]
click at [432, 276] on icon at bounding box center [437, 279] width 12 height 14
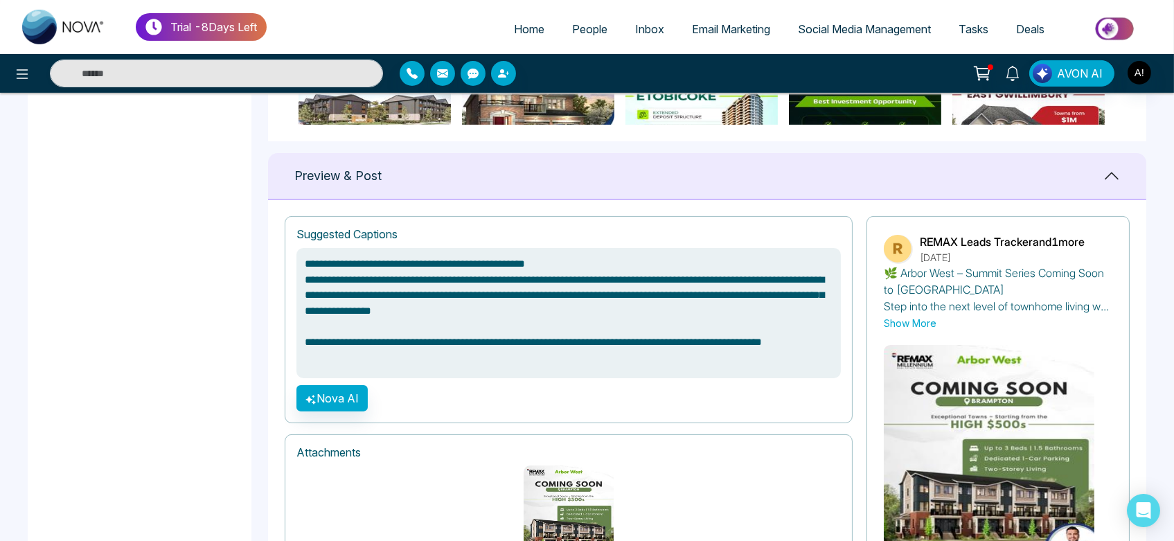
scroll to position [950, 0]
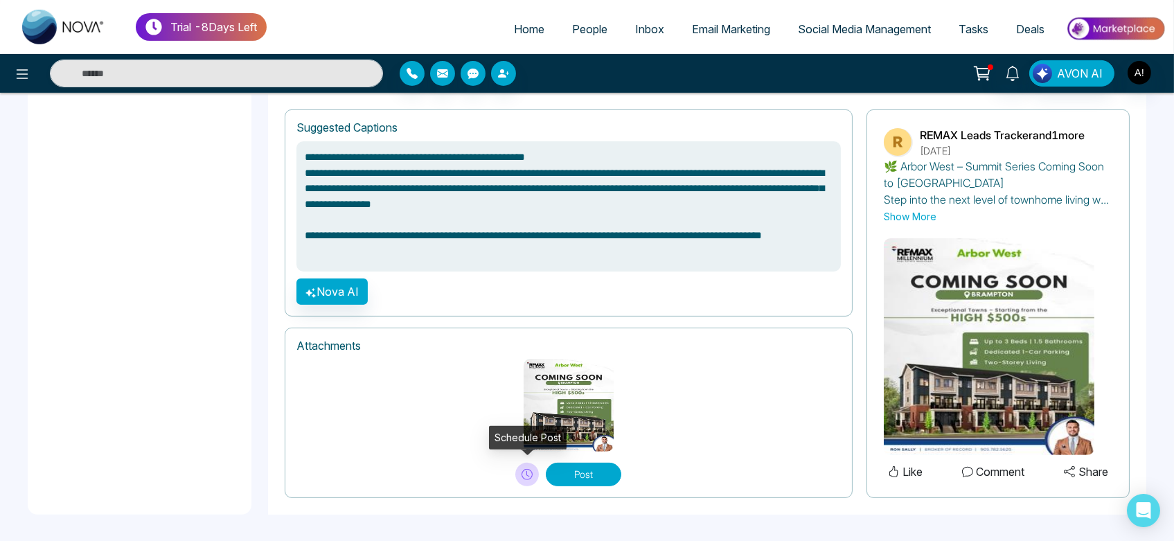
click at [522, 470] on icon at bounding box center [527, 474] width 11 height 11
type textarea "**********"
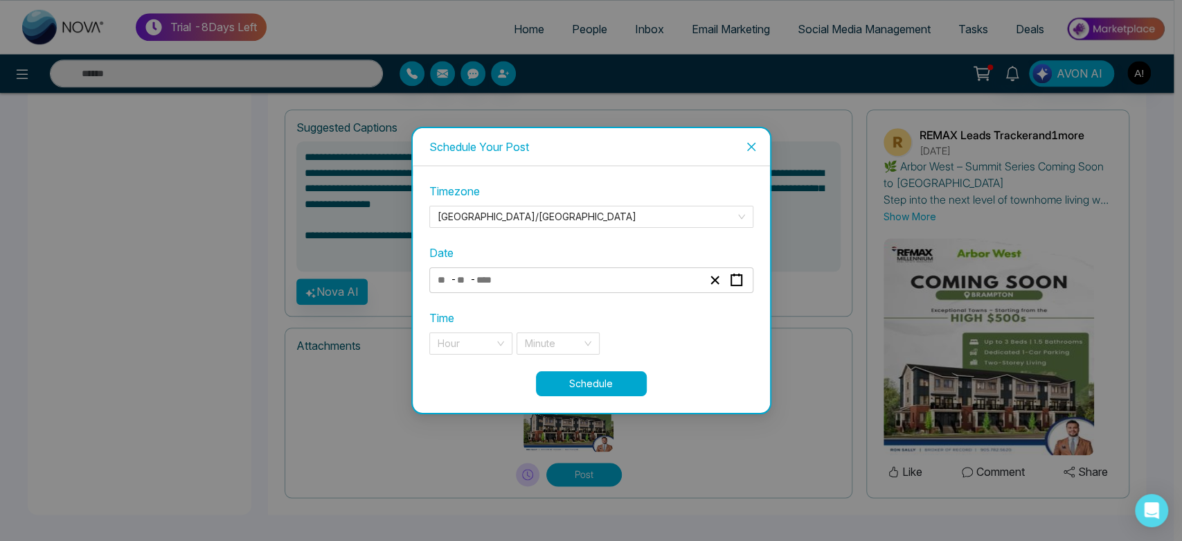
click at [537, 283] on div "- -" at bounding box center [570, 280] width 269 height 19
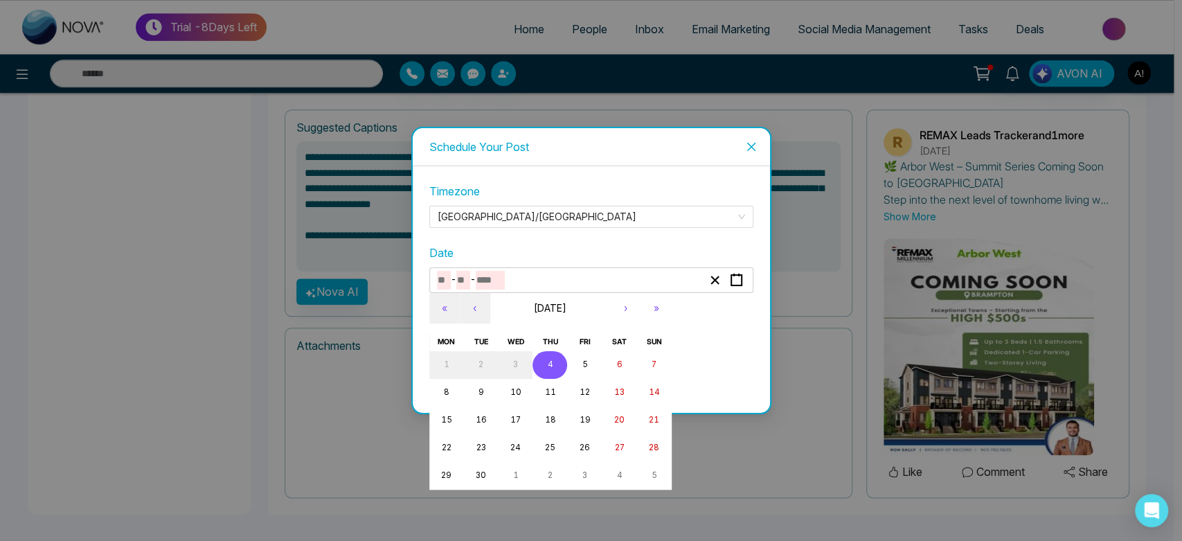
click at [547, 375] on button "4" at bounding box center [550, 365] width 35 height 28
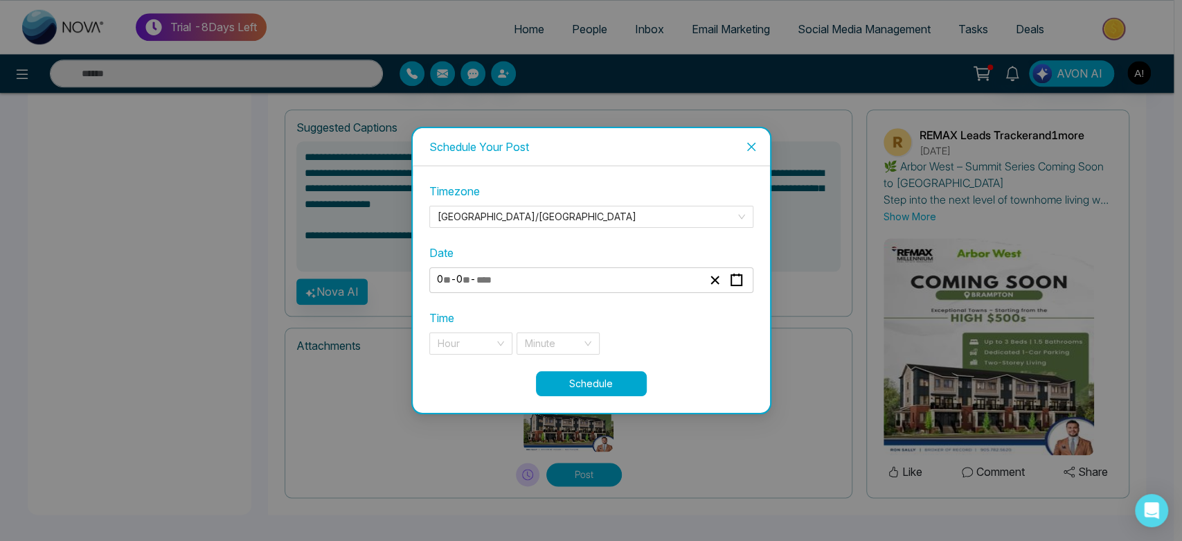
type input "*"
type input "****"
click at [491, 342] on input "search" at bounding box center [466, 343] width 57 height 21
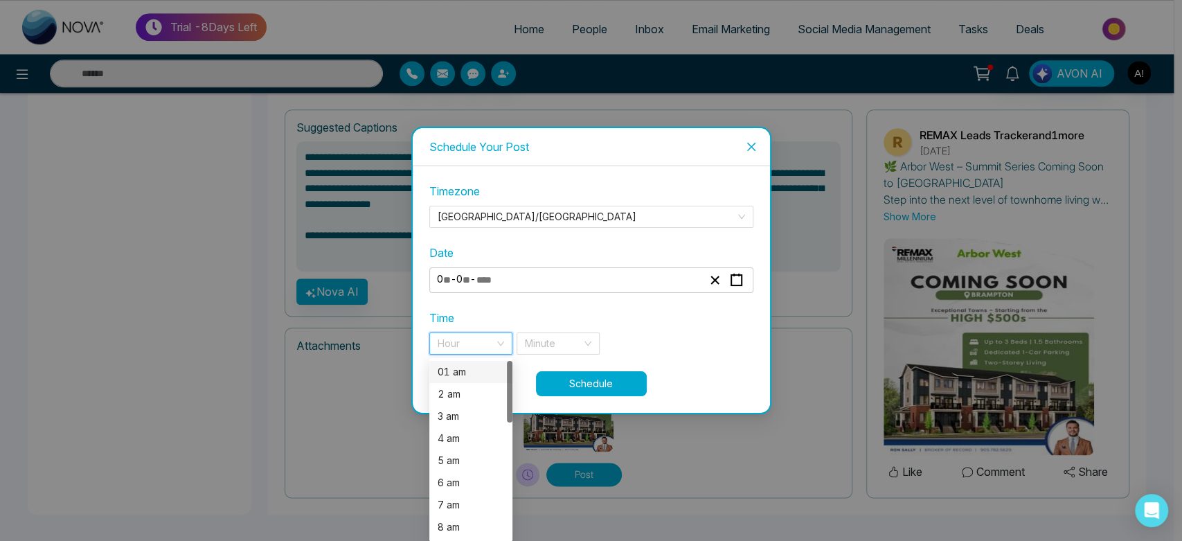
click at [475, 369] on div "01 am" at bounding box center [471, 371] width 66 height 15
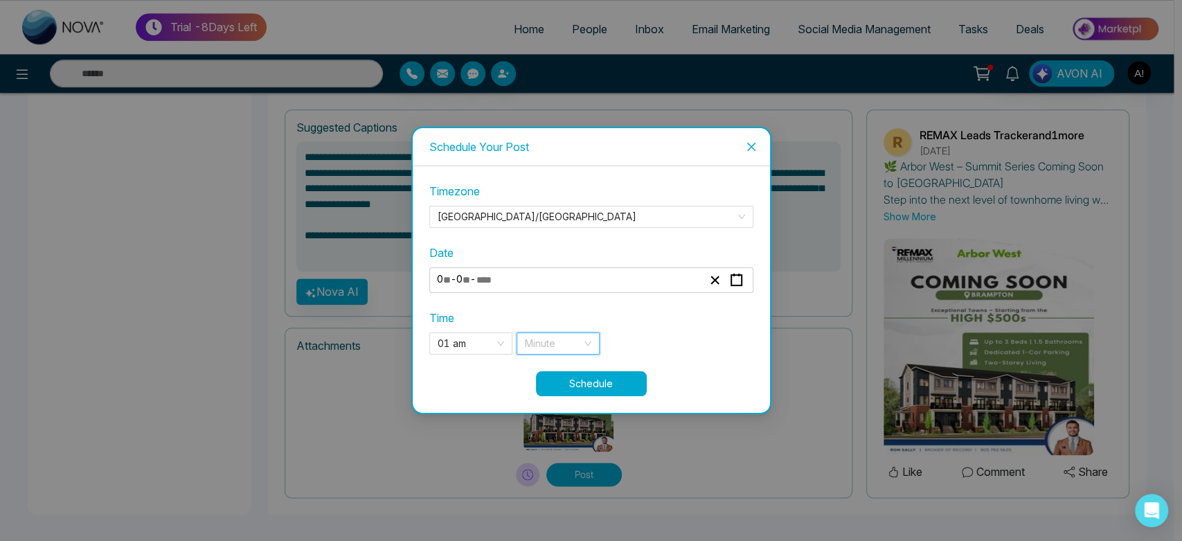
click at [560, 348] on input "search" at bounding box center [553, 343] width 57 height 21
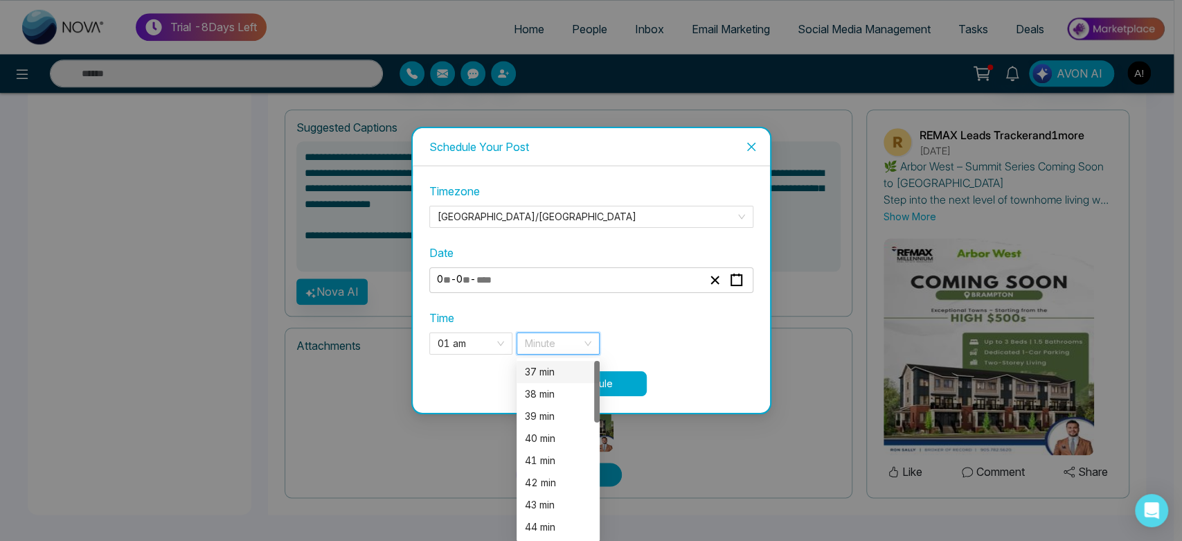
click at [562, 376] on div "37 min" at bounding box center [558, 371] width 66 height 15
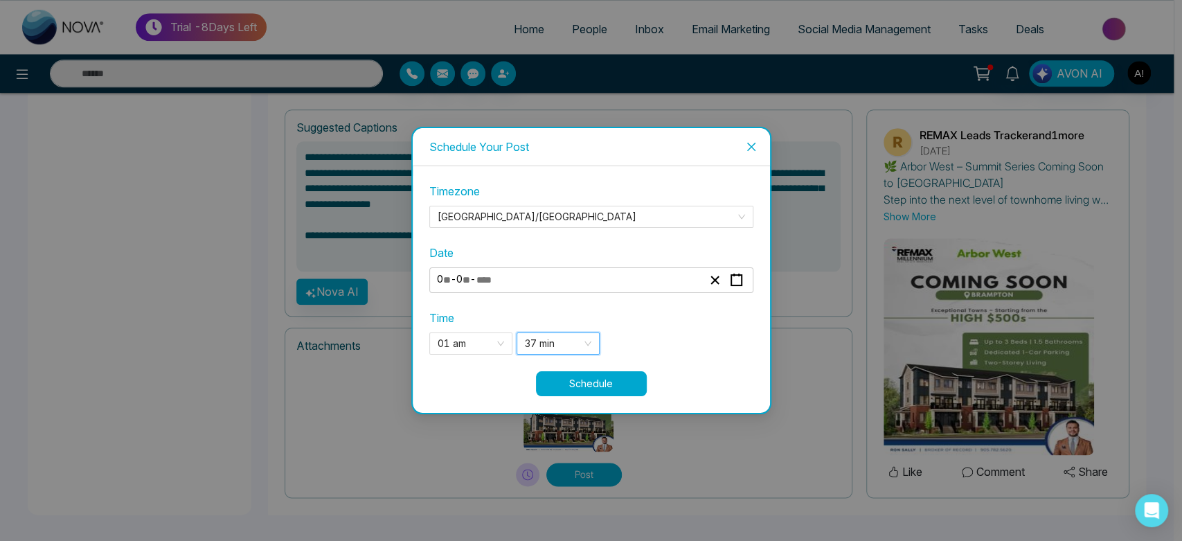
click at [577, 386] on button "Schedule" at bounding box center [591, 383] width 111 height 25
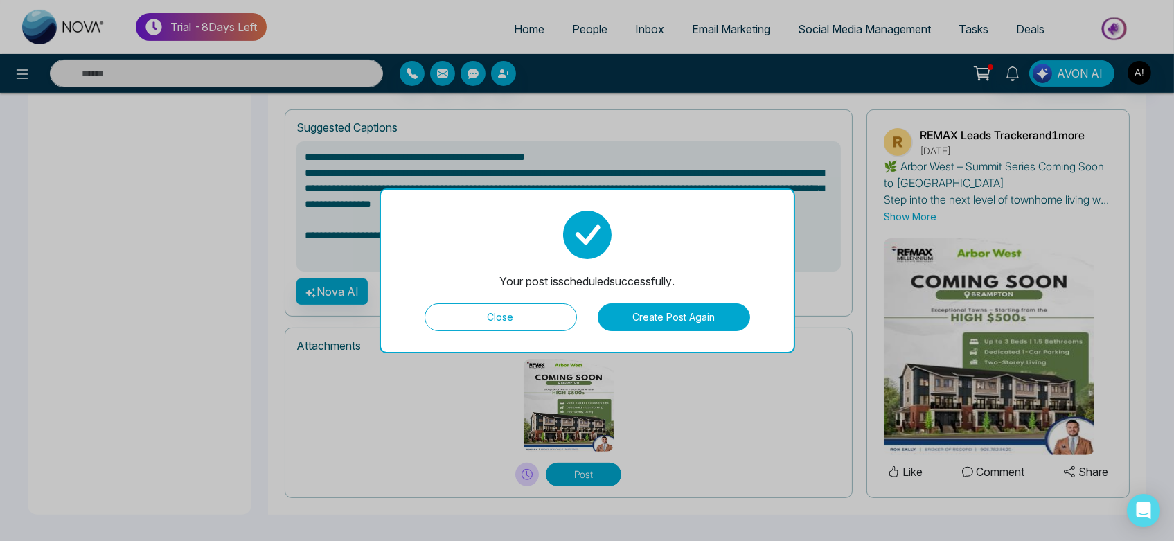
click at [666, 317] on button "Create Post Again" at bounding box center [674, 317] width 152 height 28
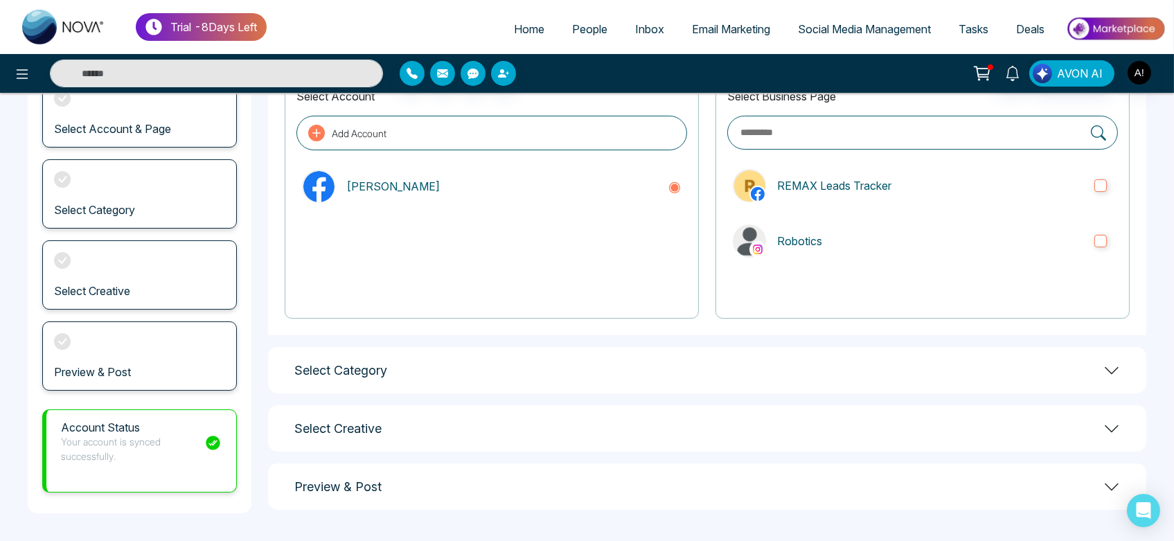
scroll to position [107, 0]
click at [842, 173] on label "REMAX Leads Tracker" at bounding box center [922, 186] width 391 height 44
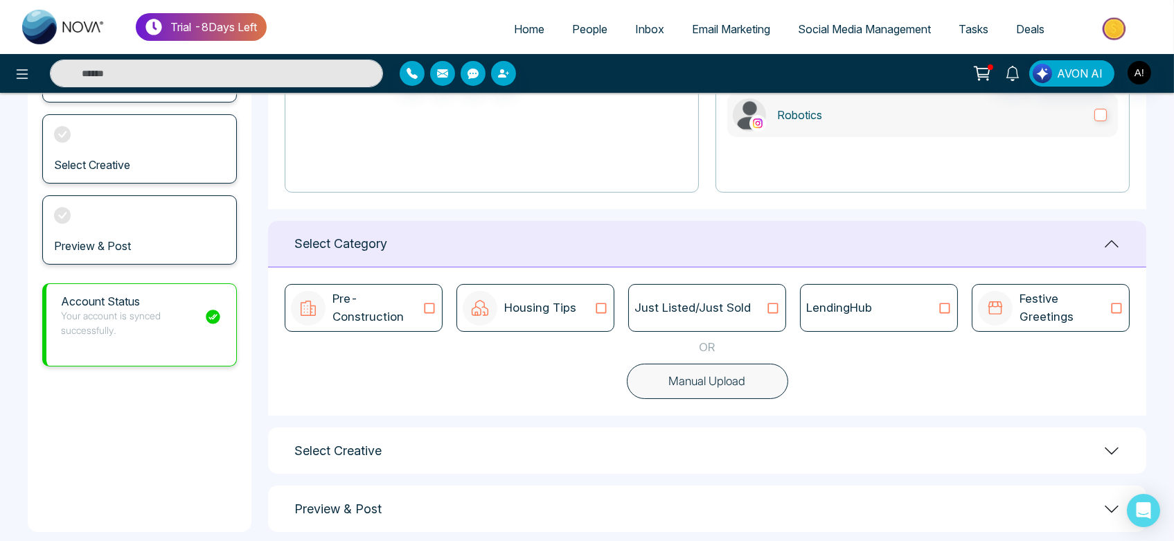
scroll to position [251, 0]
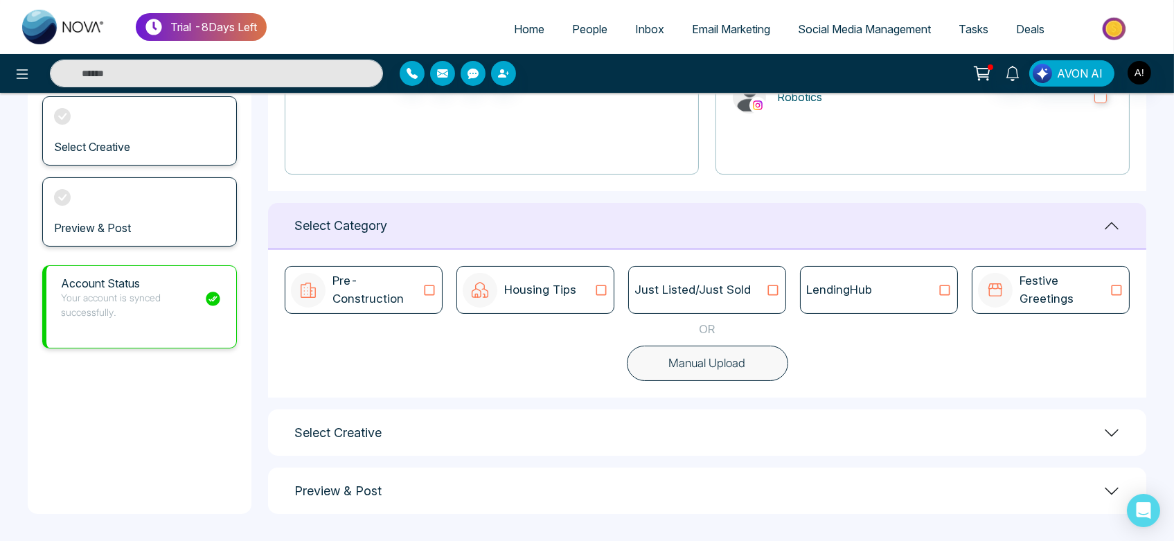
click at [847, 302] on div "LendingHub" at bounding box center [879, 290] width 158 height 48
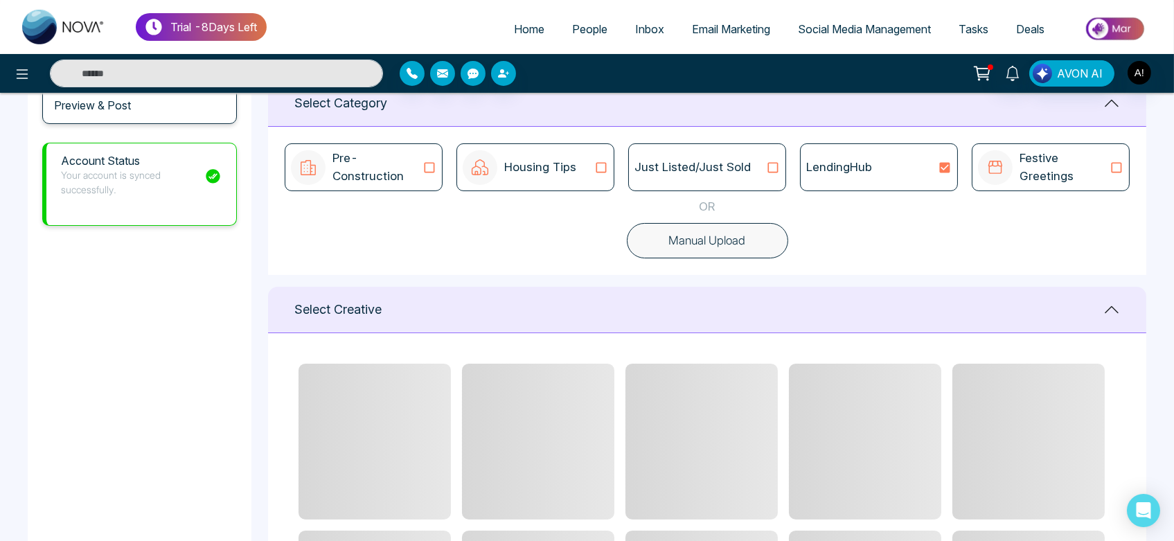
scroll to position [7, 0]
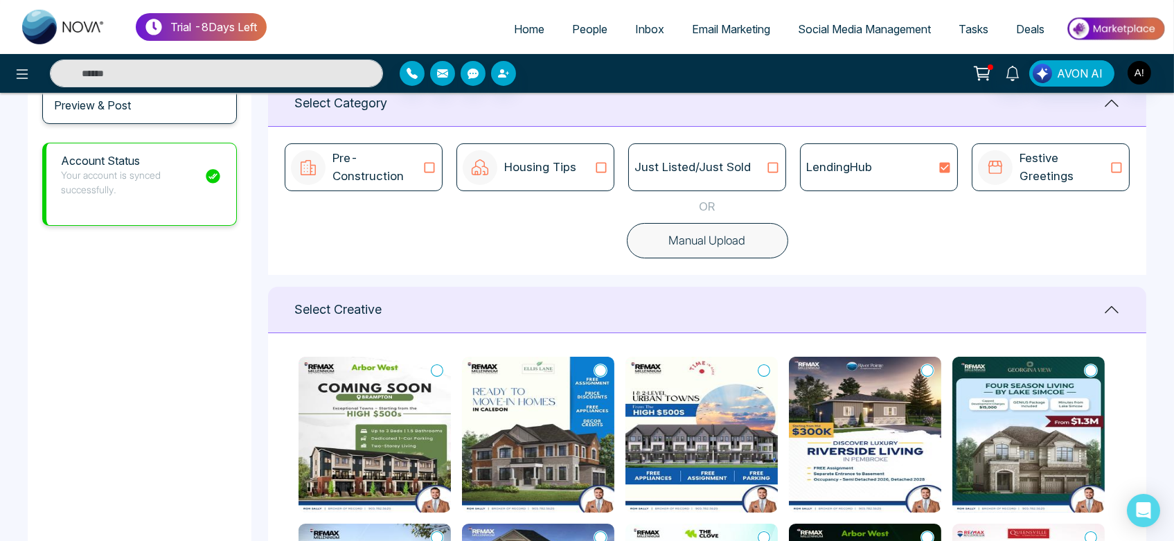
click at [597, 366] on icon at bounding box center [600, 371] width 12 height 14
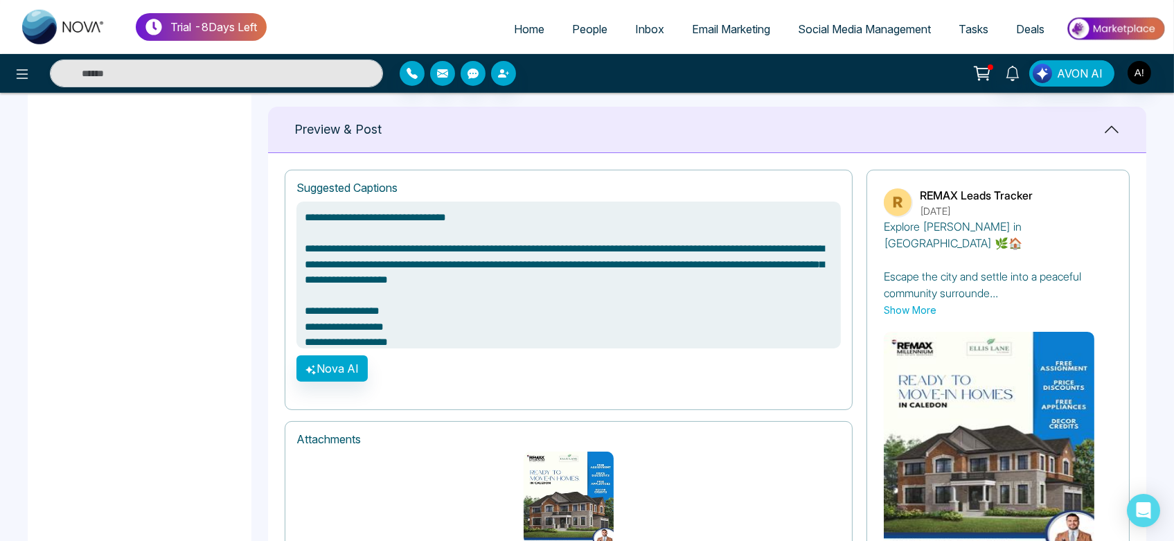
scroll to position [966, 0]
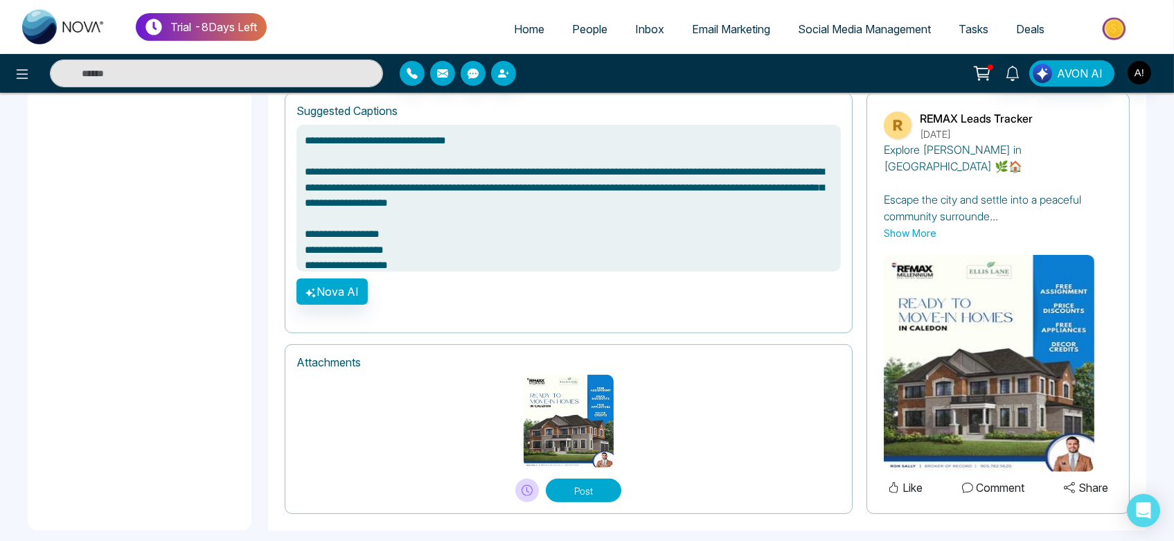
click at [603, 479] on button "Post" at bounding box center [583, 491] width 75 height 24
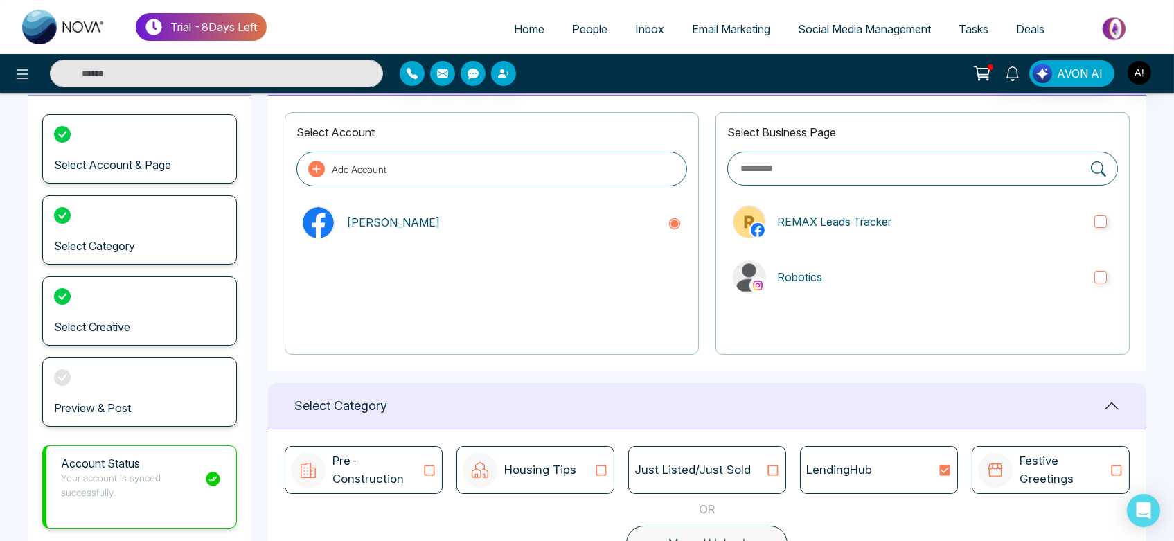
scroll to position [0, 0]
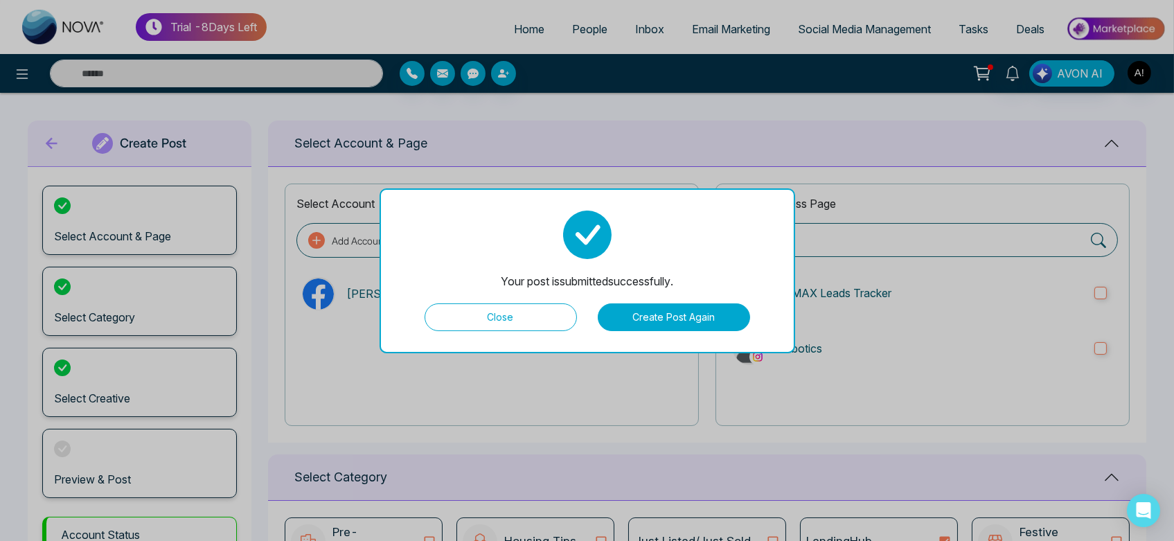
click at [648, 307] on button "Create Post Again" at bounding box center [674, 317] width 152 height 28
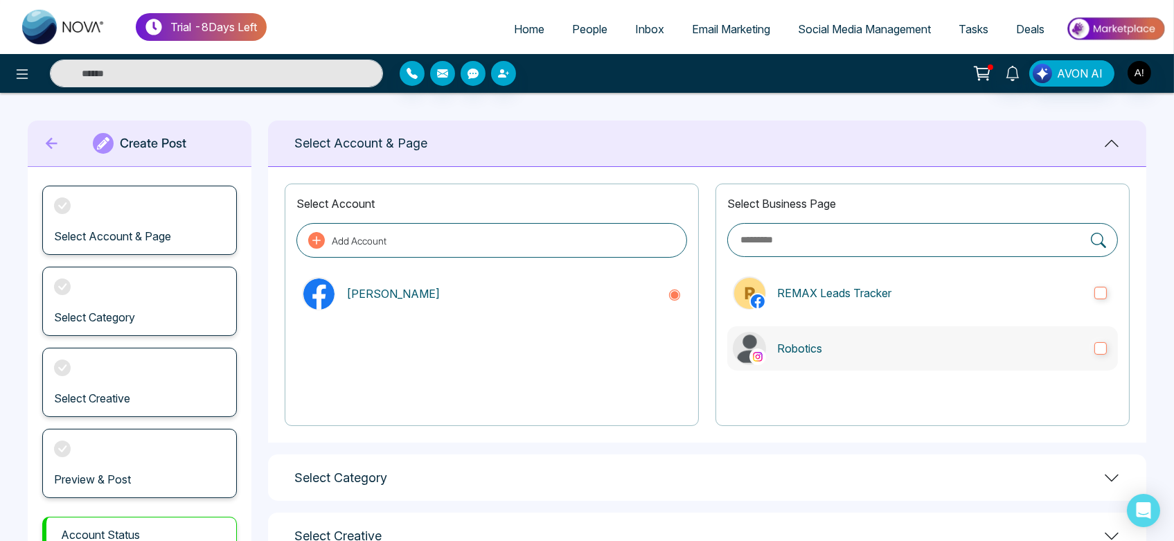
drag, startPoint x: 832, startPoint y: 373, endPoint x: 862, endPoint y: 357, distance: 34.1
click at [862, 357] on div "Select Business Page REMAX Leads Tracker Robotics" at bounding box center [922, 305] width 414 height 242
drag, startPoint x: 862, startPoint y: 357, endPoint x: 638, endPoint y: 391, distance: 226.9
click at [638, 391] on div "Select Account Add Account [PERSON_NAME] Select Business Page REMAX Leads Track…" at bounding box center [707, 305] width 878 height 276
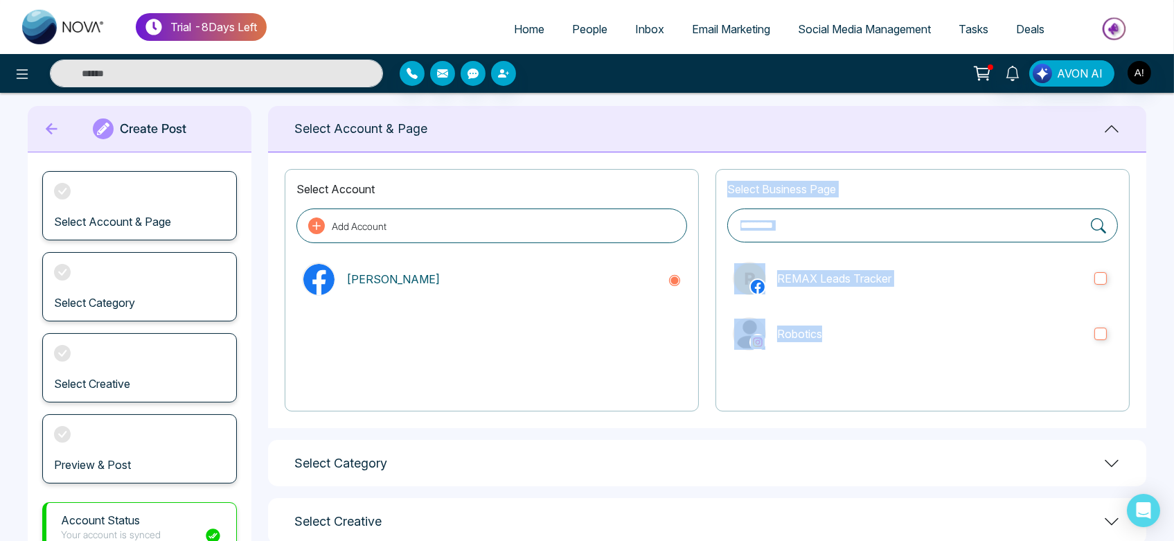
scroll to position [107, 0]
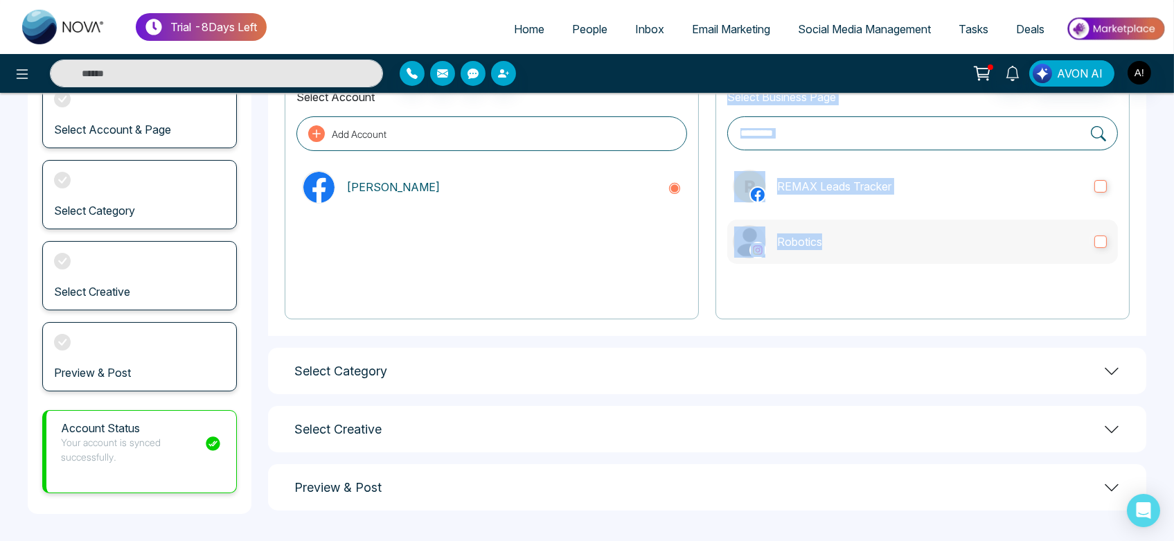
click at [915, 238] on p "Robotics" at bounding box center [930, 241] width 306 height 17
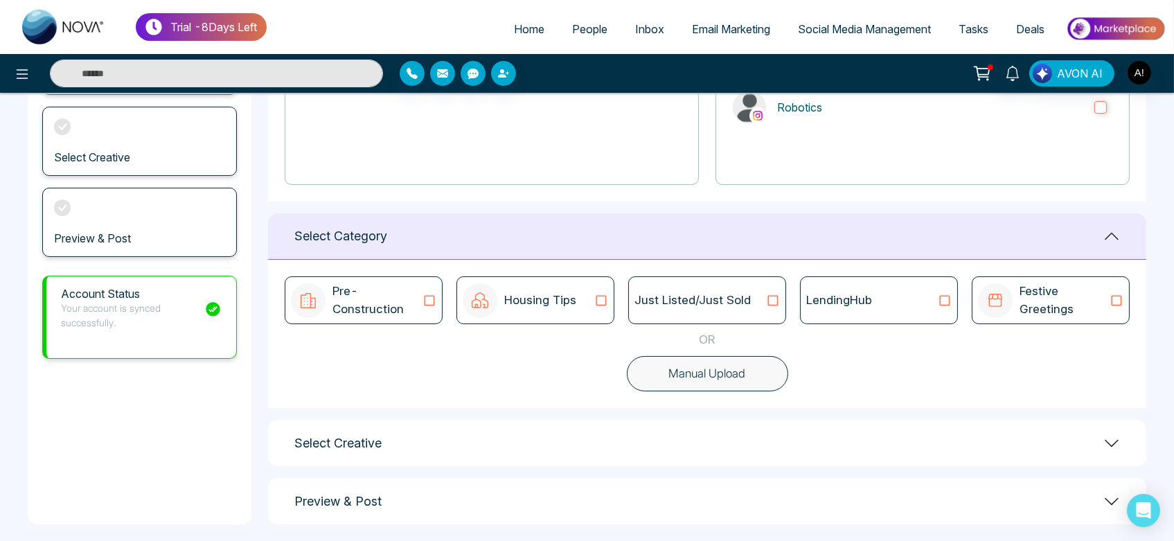
scroll to position [251, 0]
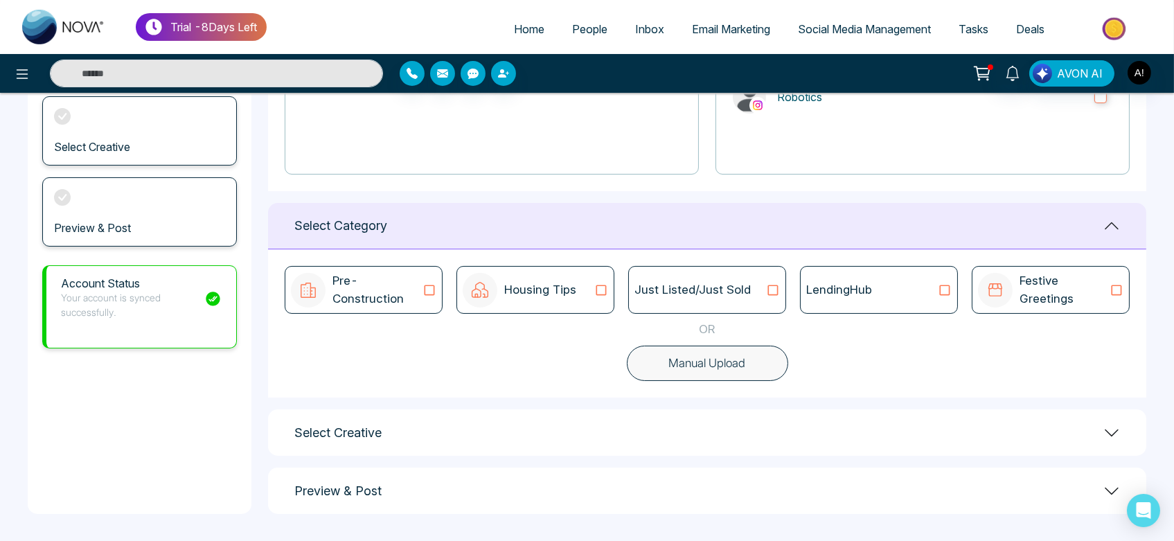
click at [833, 299] on div "LendingHub" at bounding box center [879, 290] width 158 height 48
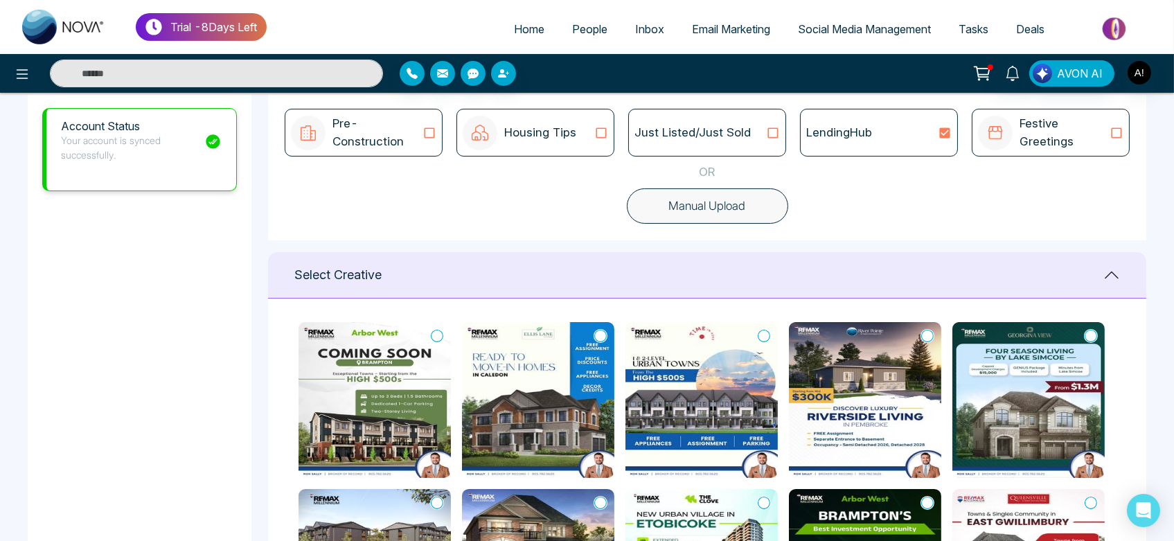
scroll to position [103, 0]
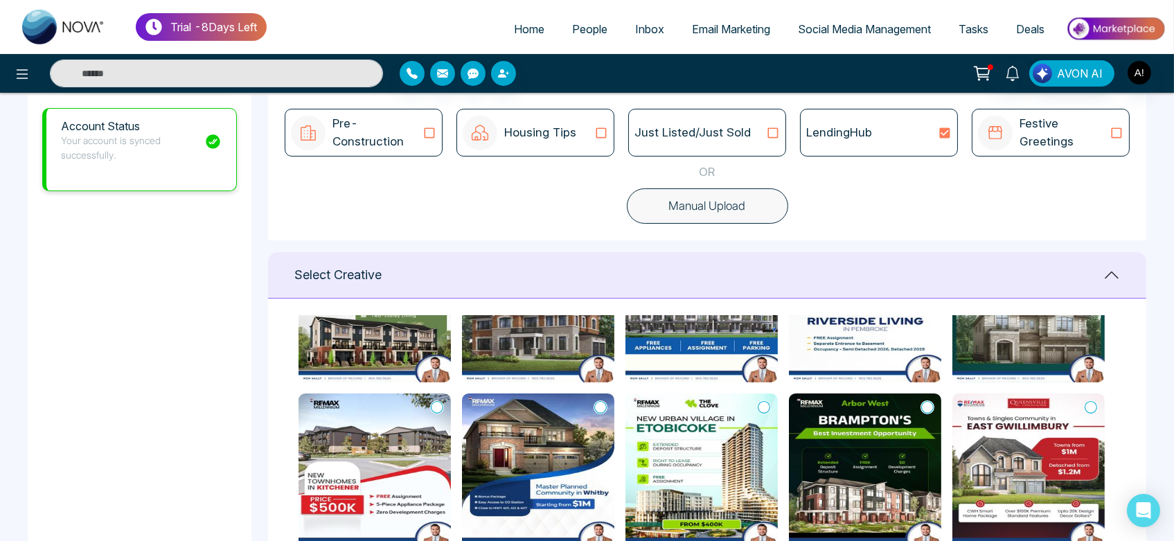
click at [932, 400] on icon at bounding box center [927, 407] width 12 height 14
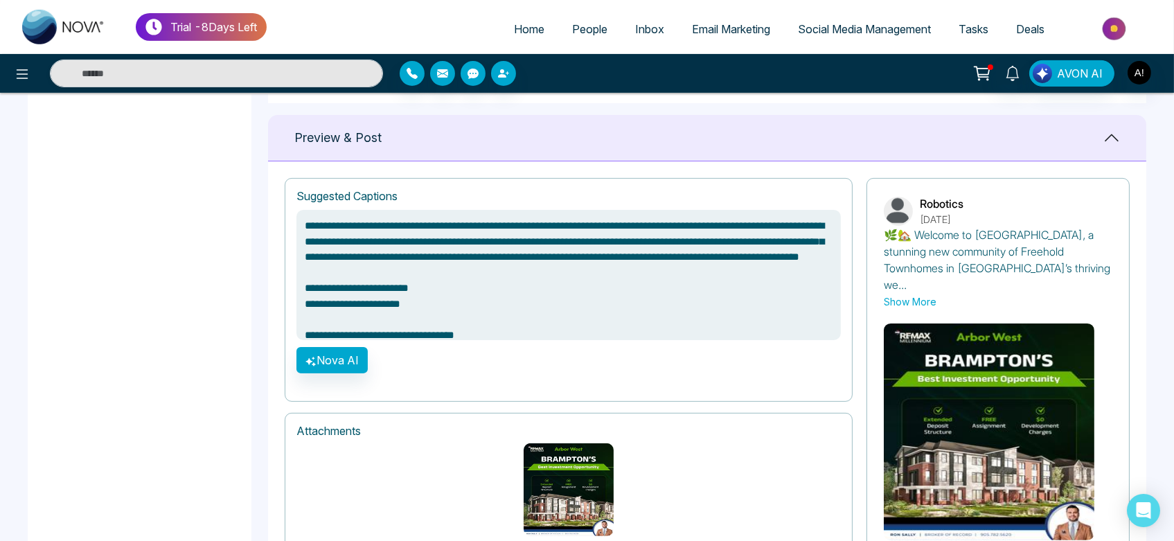
scroll to position [950, 0]
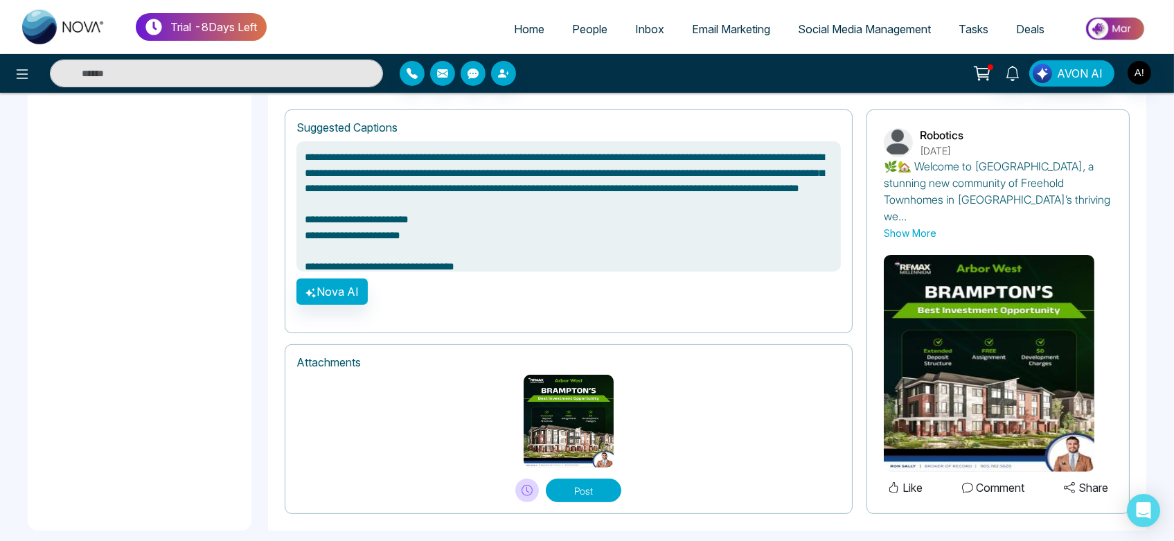
click at [576, 479] on button "Post" at bounding box center [583, 491] width 75 height 24
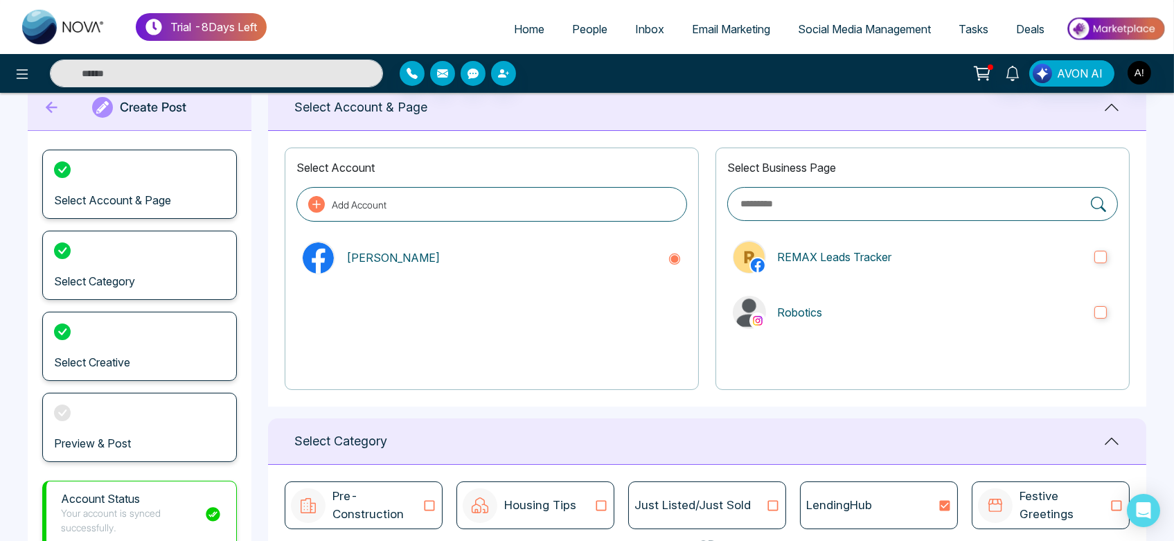
scroll to position [35, 0]
type textarea "**********"
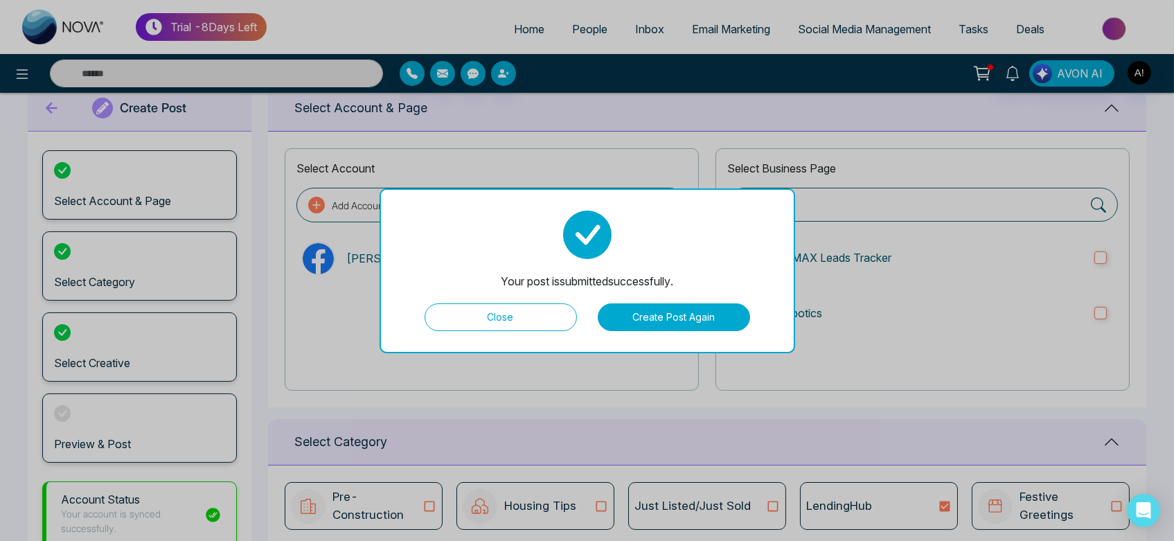
click at [679, 321] on button "Create Post Again" at bounding box center [674, 317] width 152 height 28
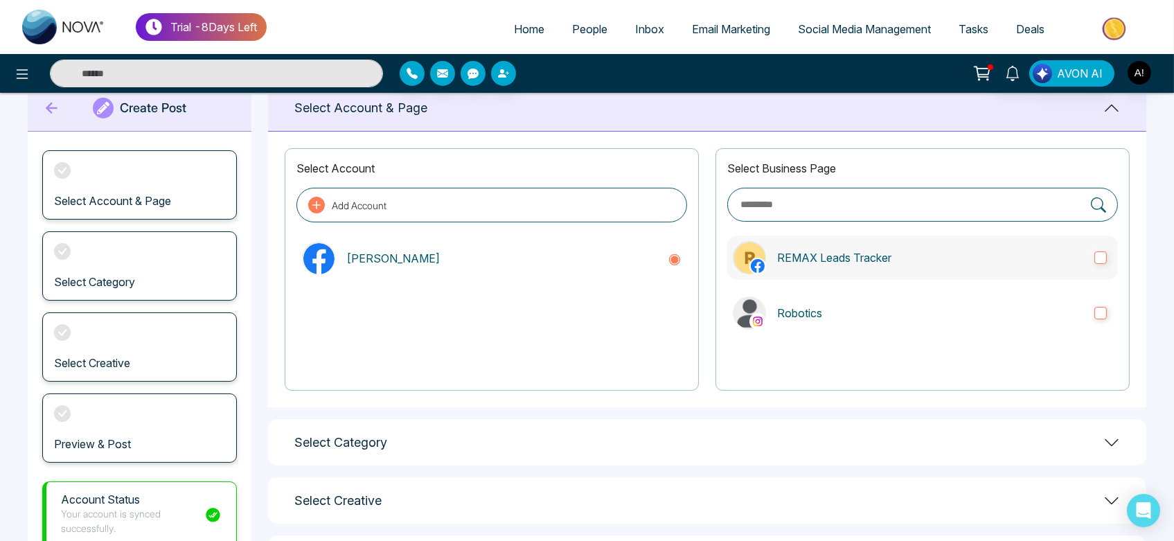
click at [914, 254] on p "REMAX Leads Tracker" at bounding box center [930, 257] width 306 height 17
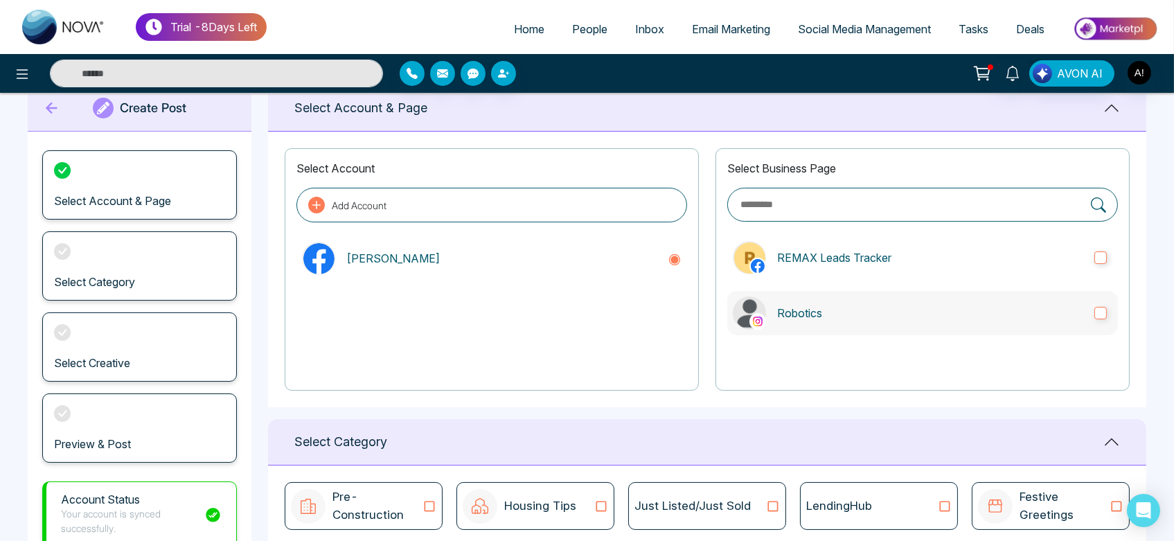
click at [935, 298] on label "Robotics" at bounding box center [922, 313] width 391 height 44
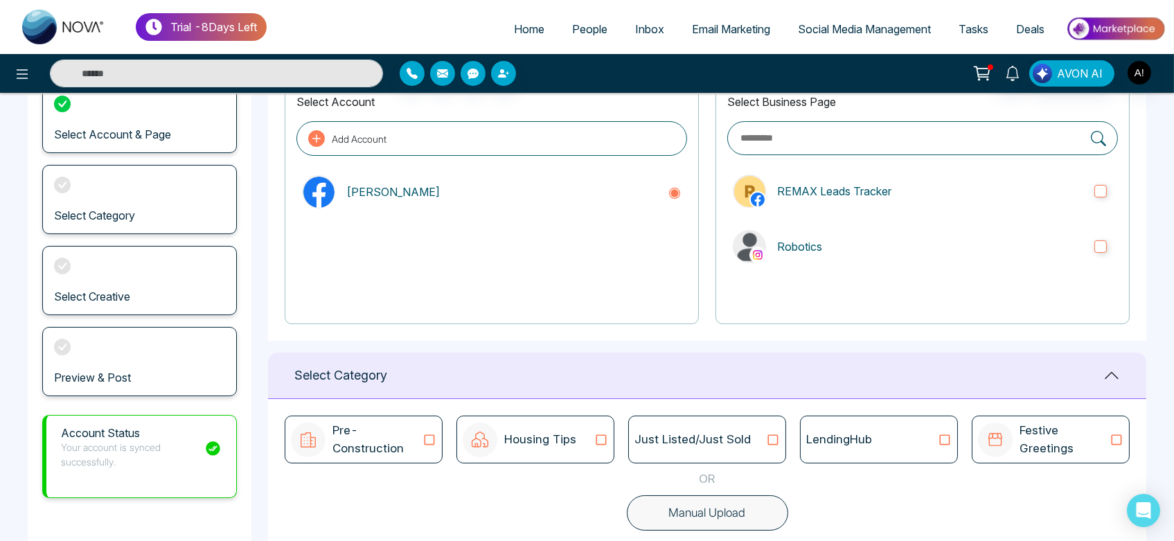
scroll to position [105, 0]
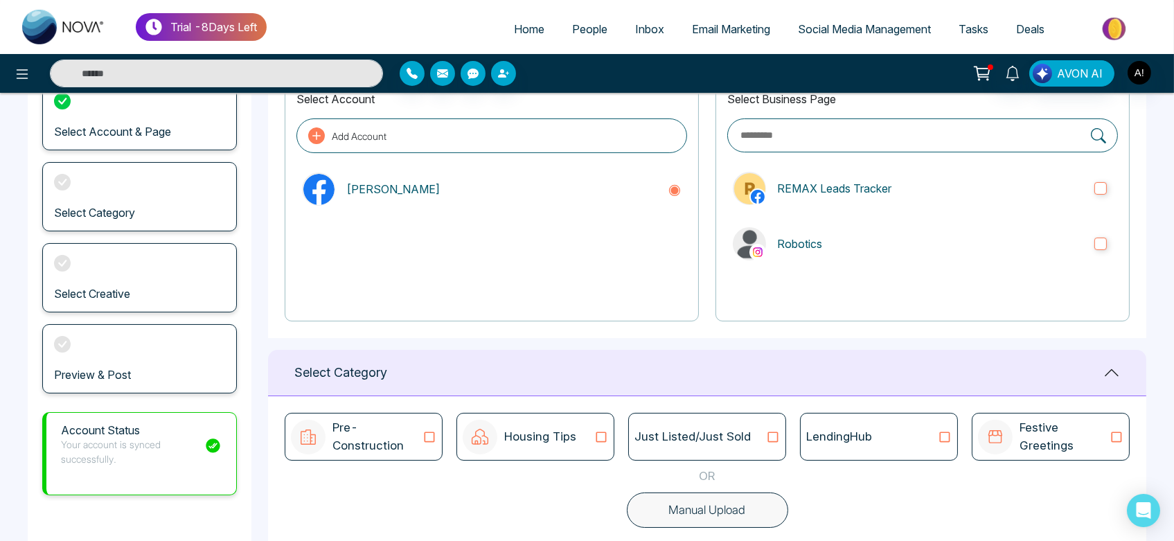
click at [395, 449] on p "Pre-Construction" at bounding box center [377, 436] width 90 height 35
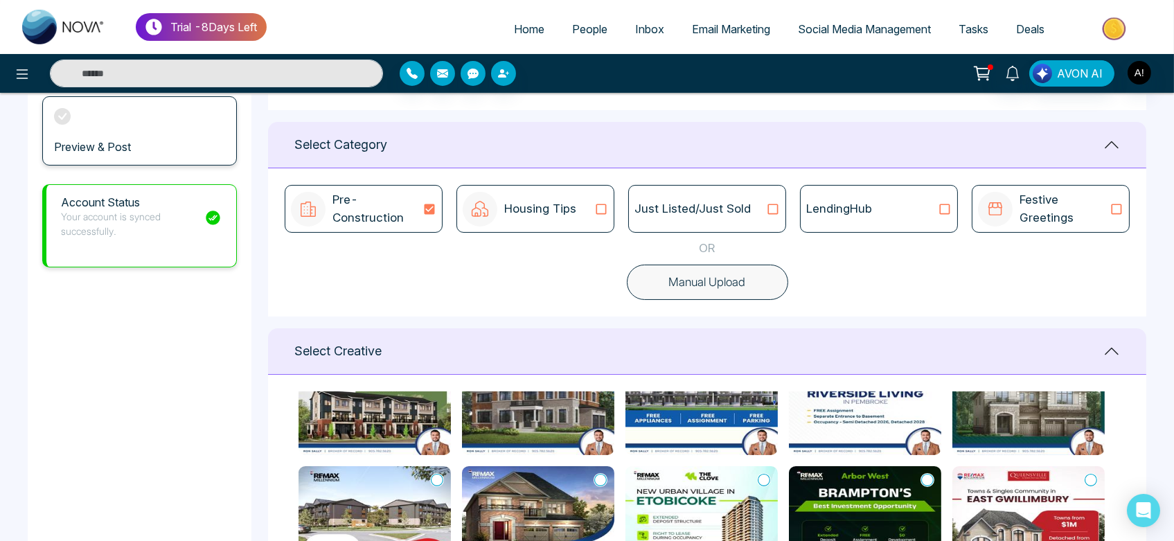
click at [591, 364] on div "Select Creative" at bounding box center [707, 351] width 878 height 46
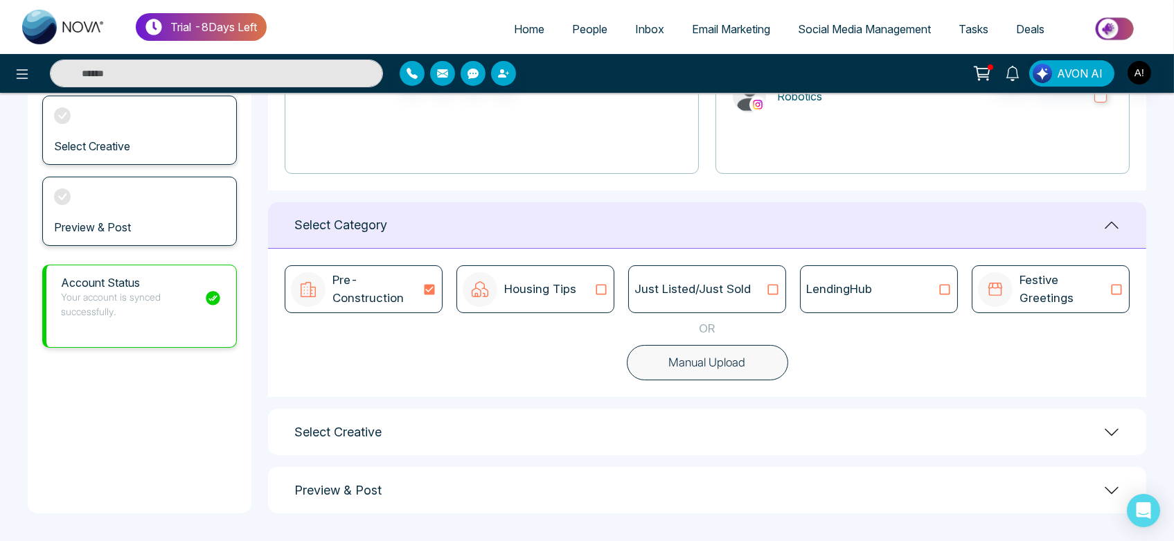
scroll to position [251, 0]
click at [759, 362] on button "Manual Upload" at bounding box center [707, 364] width 161 height 36
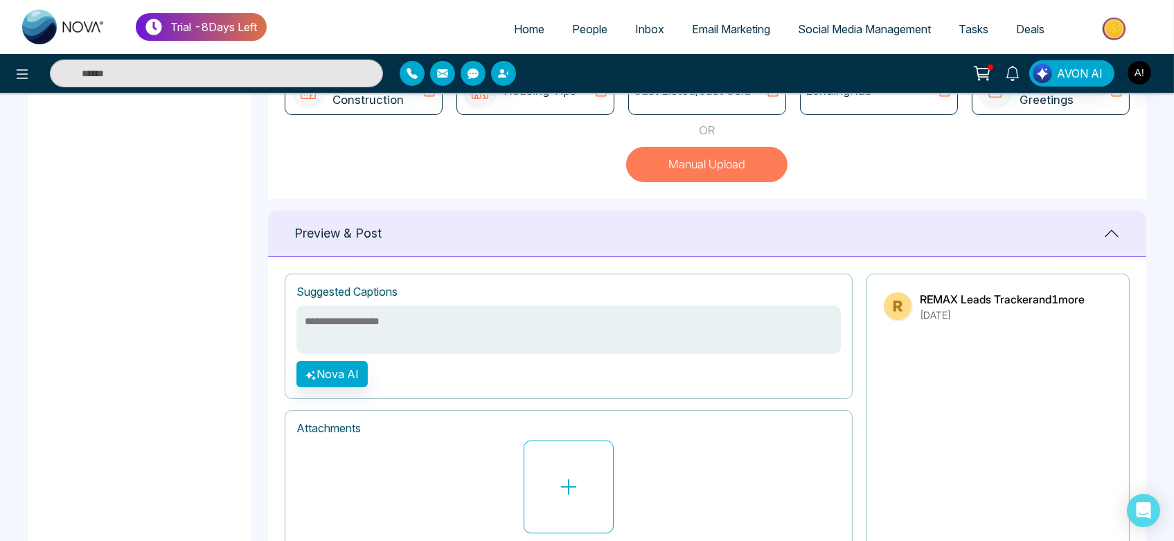
scroll to position [532, 0]
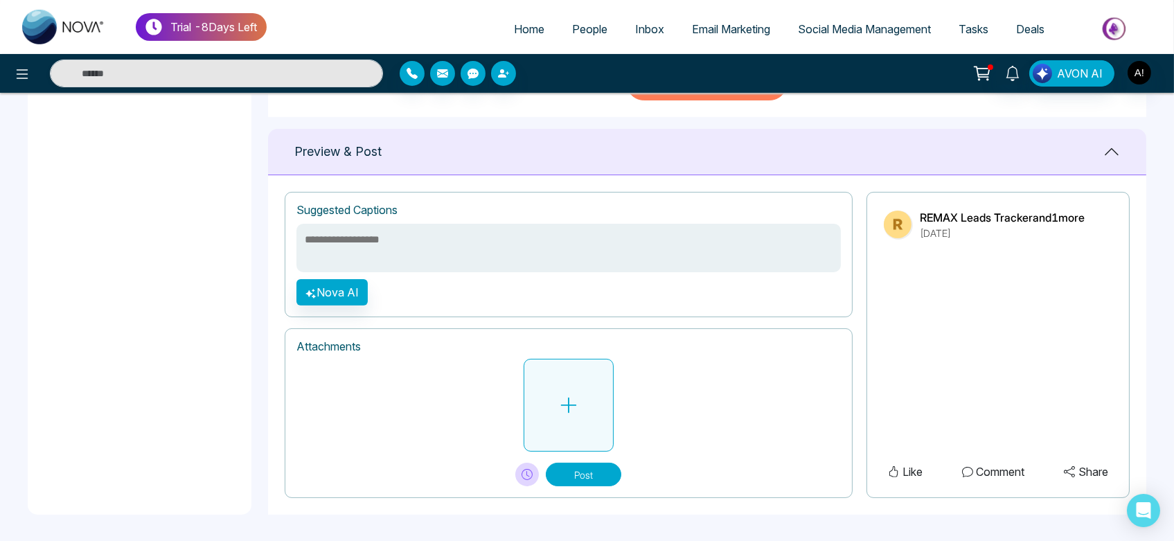
click at [570, 436] on button at bounding box center [569, 405] width 90 height 93
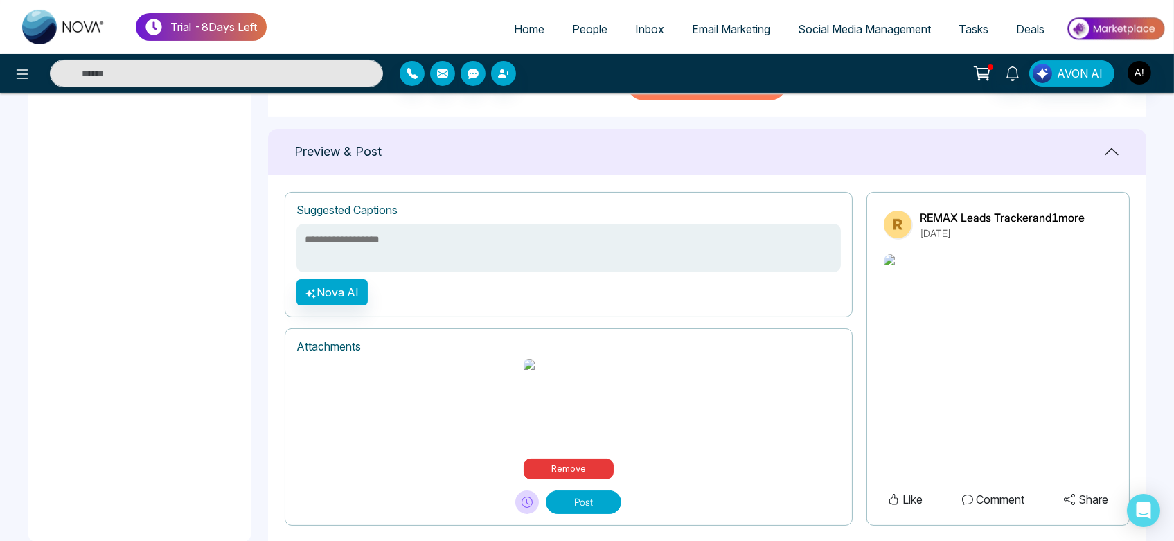
scroll to position [576, 0]
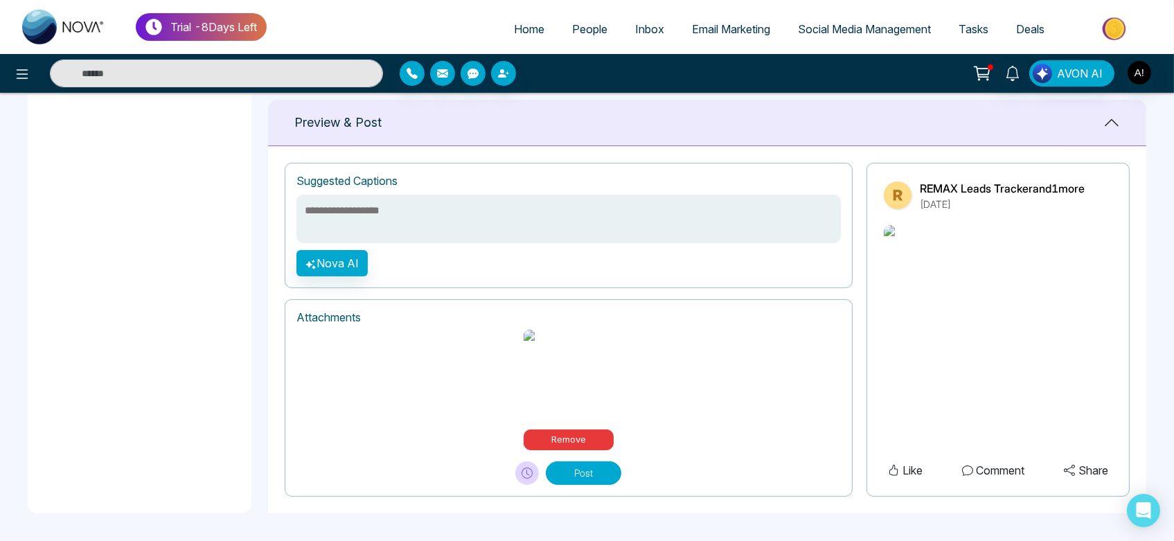
click at [435, 214] on textarea at bounding box center [568, 219] width 544 height 48
click at [331, 250] on button "Nova AI" at bounding box center [331, 263] width 71 height 26
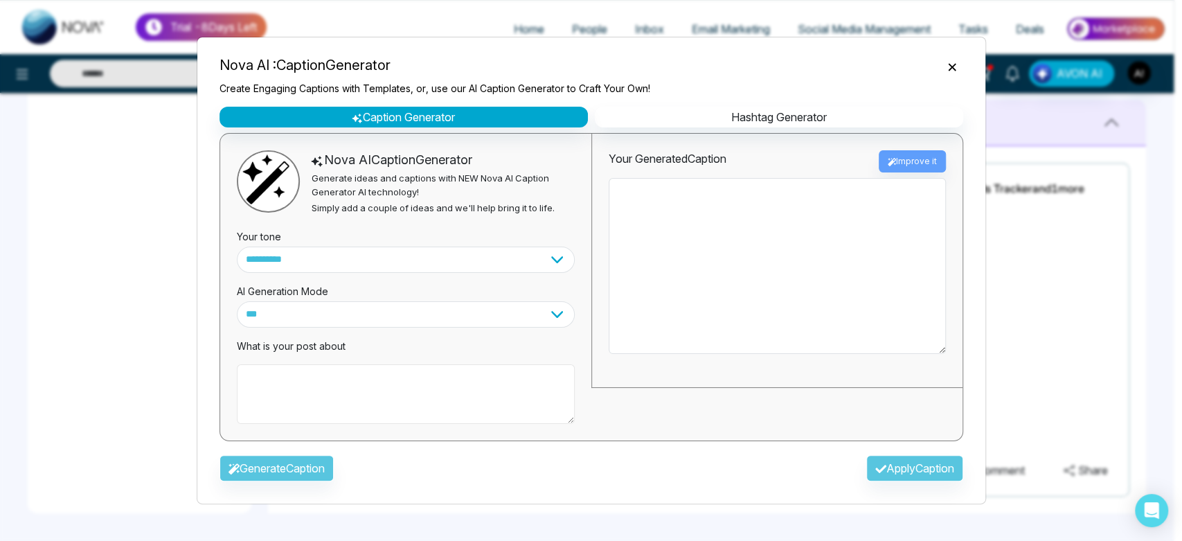
click at [366, 403] on textarea at bounding box center [406, 394] width 338 height 60
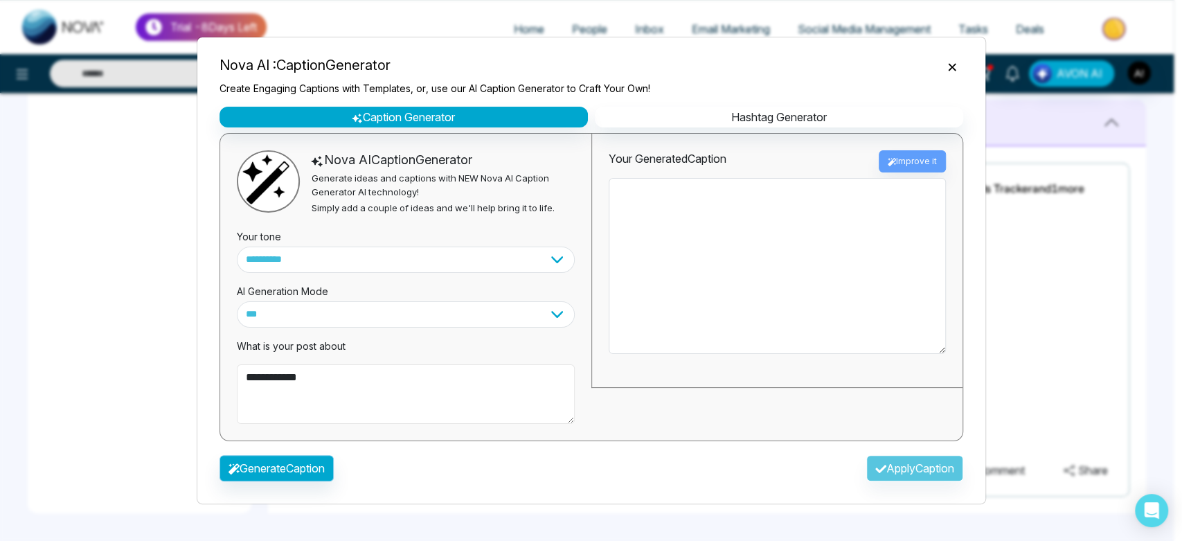
type textarea "**********"
click at [274, 455] on button "Generate Caption" at bounding box center [277, 468] width 114 height 26
type textarea "**********"
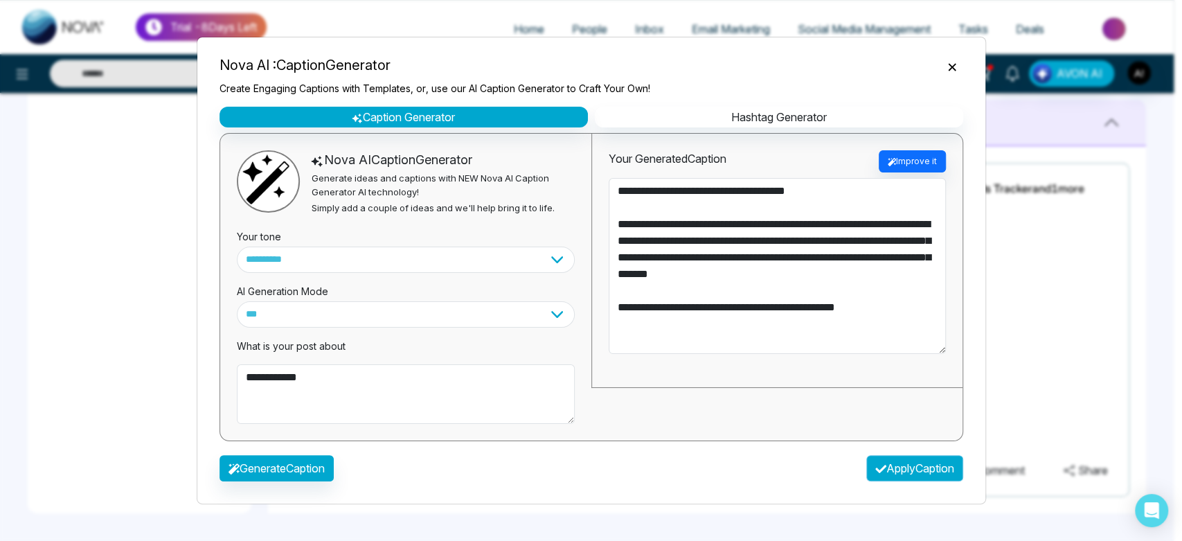
click at [913, 470] on button "Apply Caption" at bounding box center [914, 468] width 97 height 26
type textarea "**********"
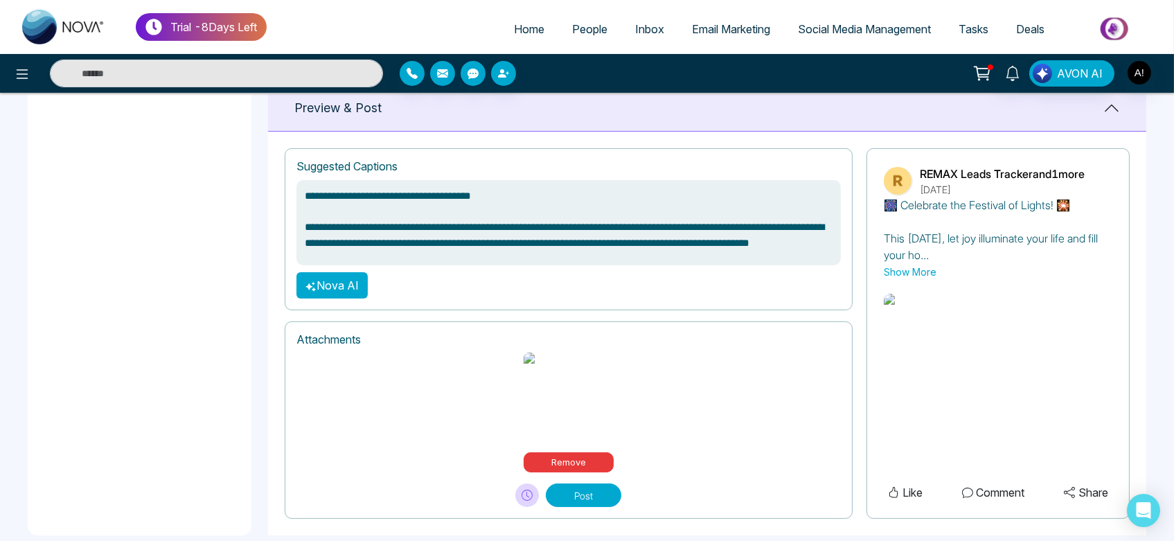
scroll to position [631, 0]
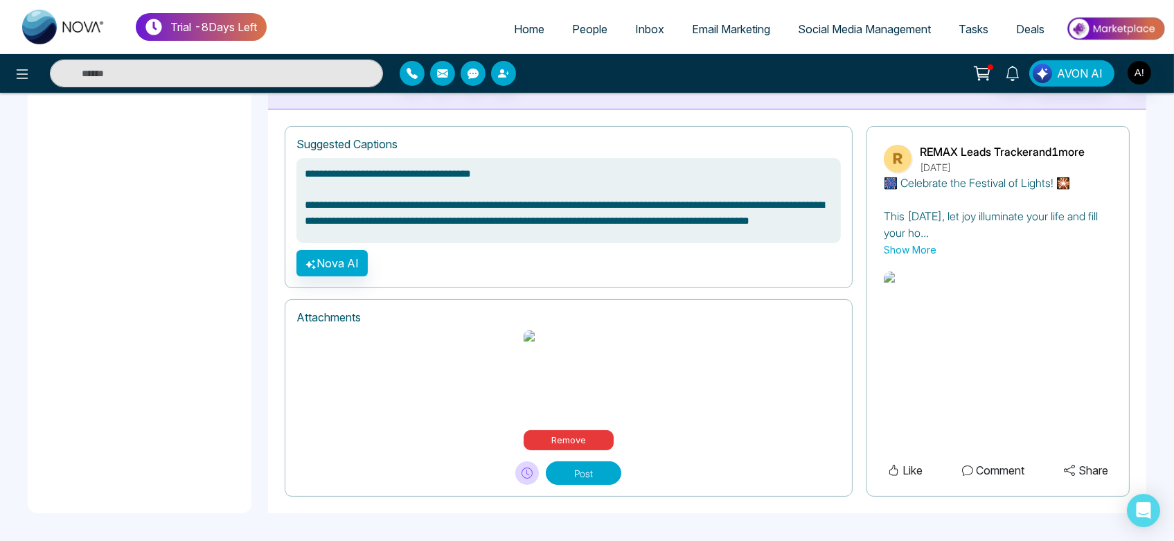
click at [605, 481] on button "Post" at bounding box center [583, 473] width 75 height 24
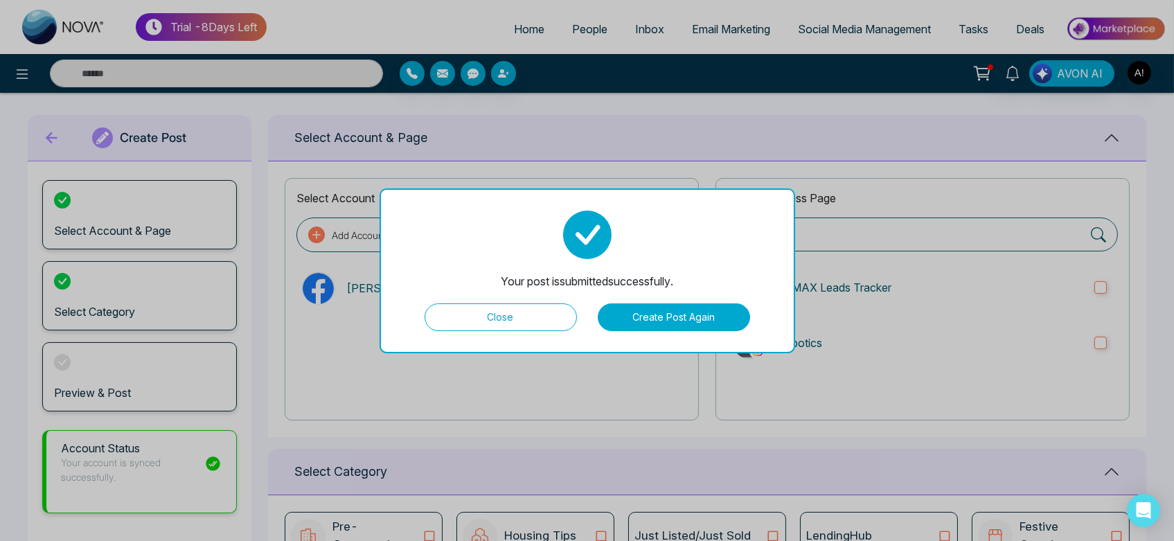
scroll to position [0, 0]
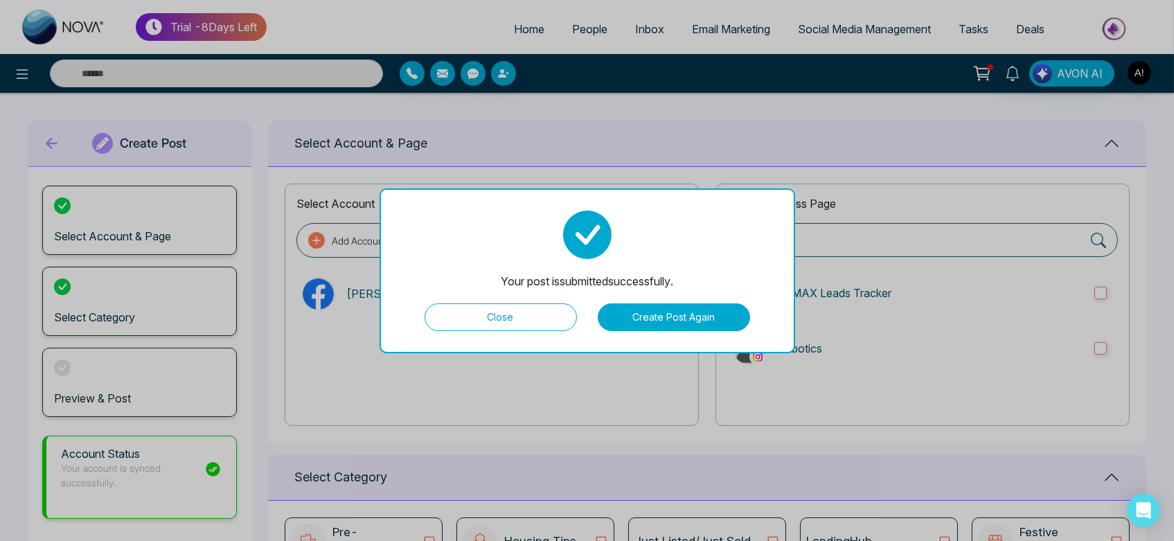
click at [692, 308] on button "Create Post Again" at bounding box center [674, 317] width 152 height 28
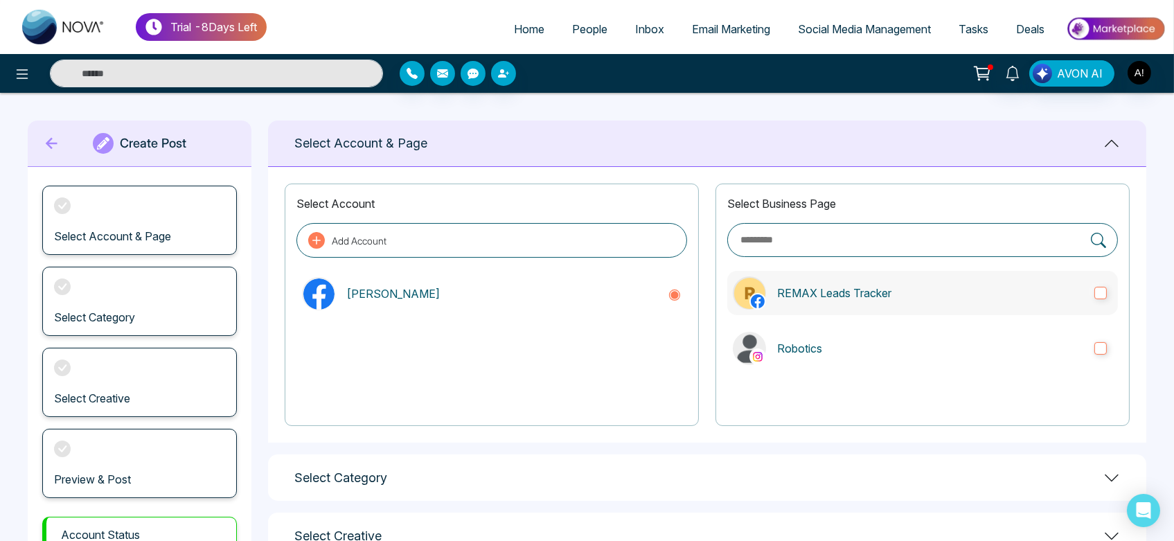
click at [892, 303] on label "REMAX Leads Tracker" at bounding box center [922, 293] width 391 height 44
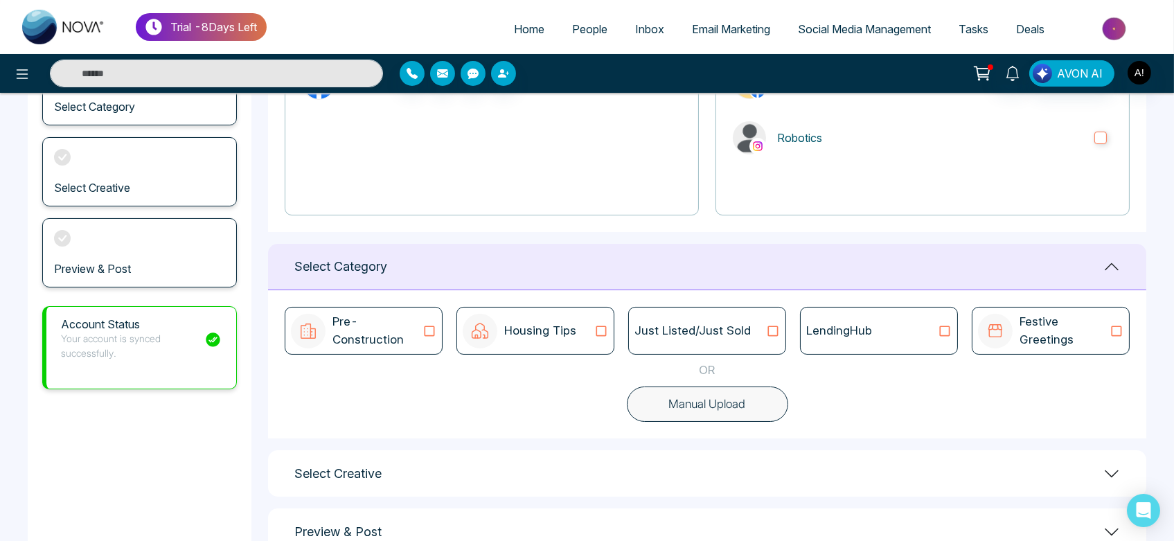
scroll to position [251, 0]
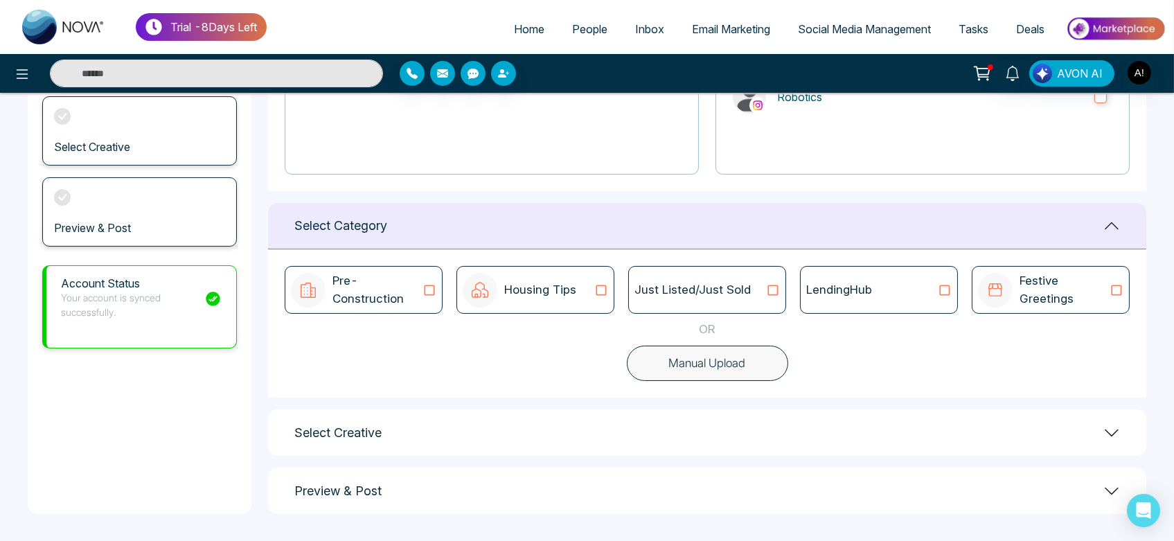
click at [755, 379] on button "Manual Upload" at bounding box center [707, 364] width 161 height 36
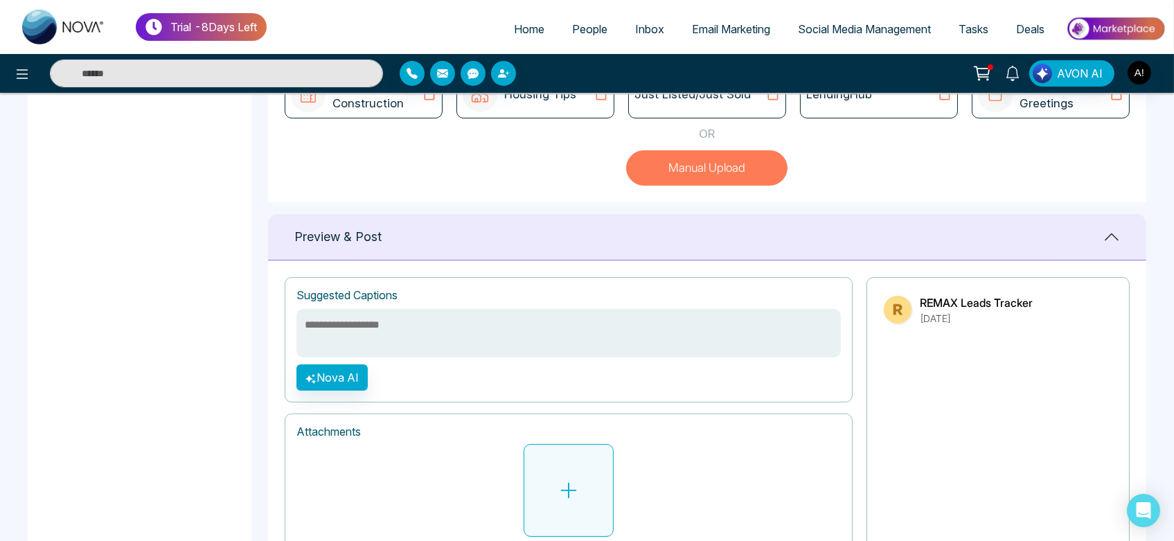
scroll to position [449, 0]
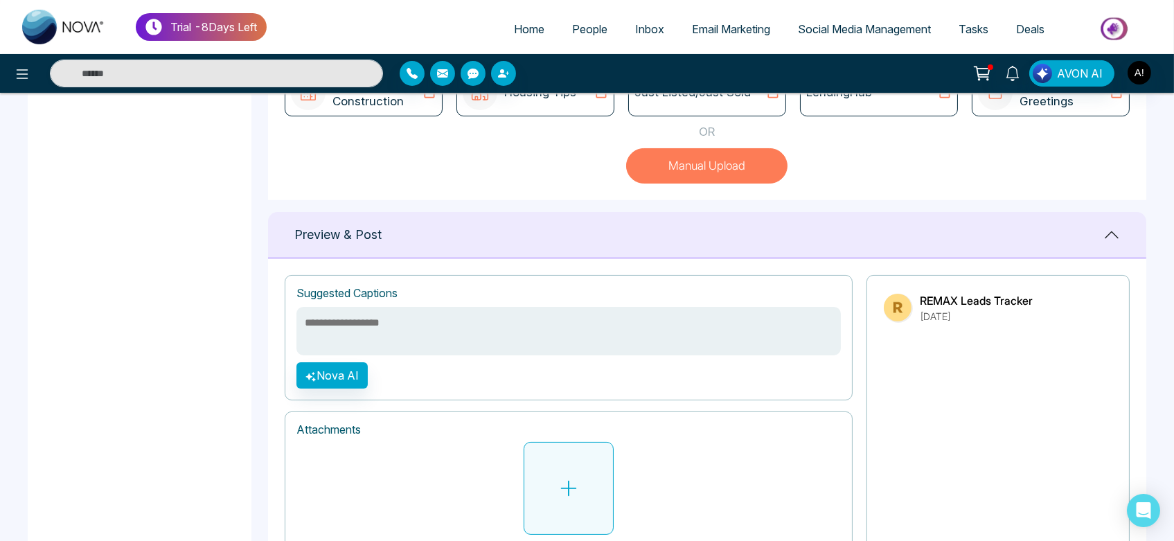
click at [593, 454] on button at bounding box center [569, 488] width 90 height 93
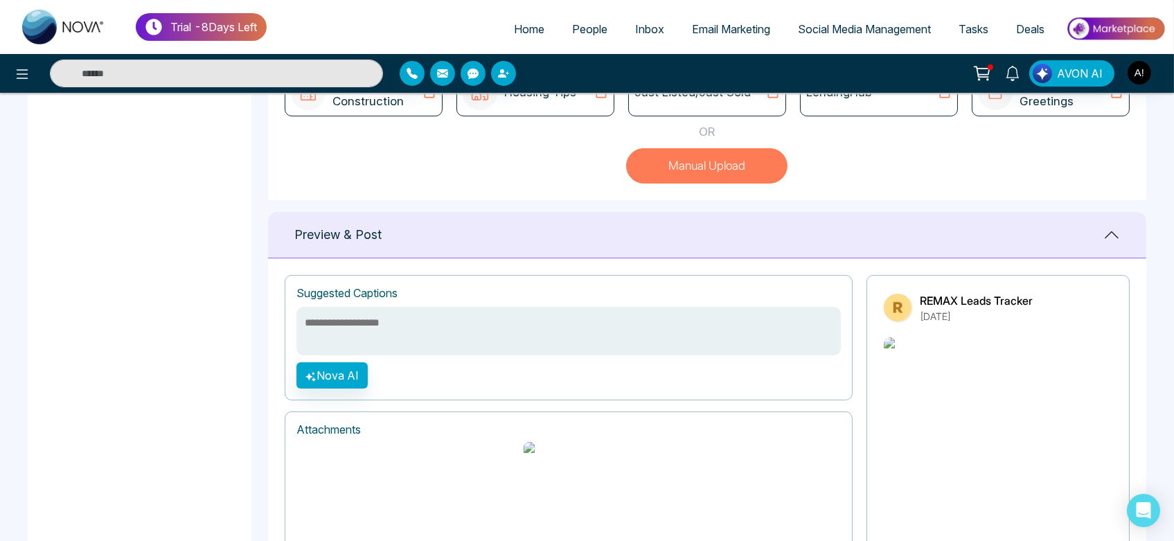
scroll to position [565, 0]
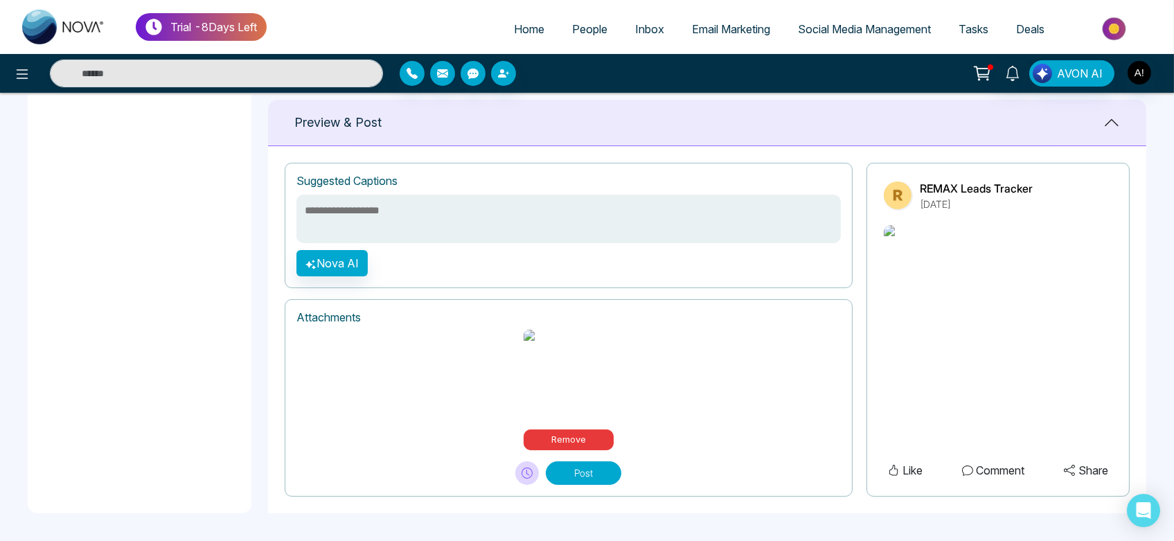
drag, startPoint x: 348, startPoint y: 287, endPoint x: 348, endPoint y: 244, distance: 42.2
click at [348, 244] on div "**********" at bounding box center [569, 330] width 568 height 334
click at [348, 244] on div "**********" at bounding box center [569, 225] width 568 height 125
click at [354, 256] on button "Nova AI" at bounding box center [331, 263] width 71 height 26
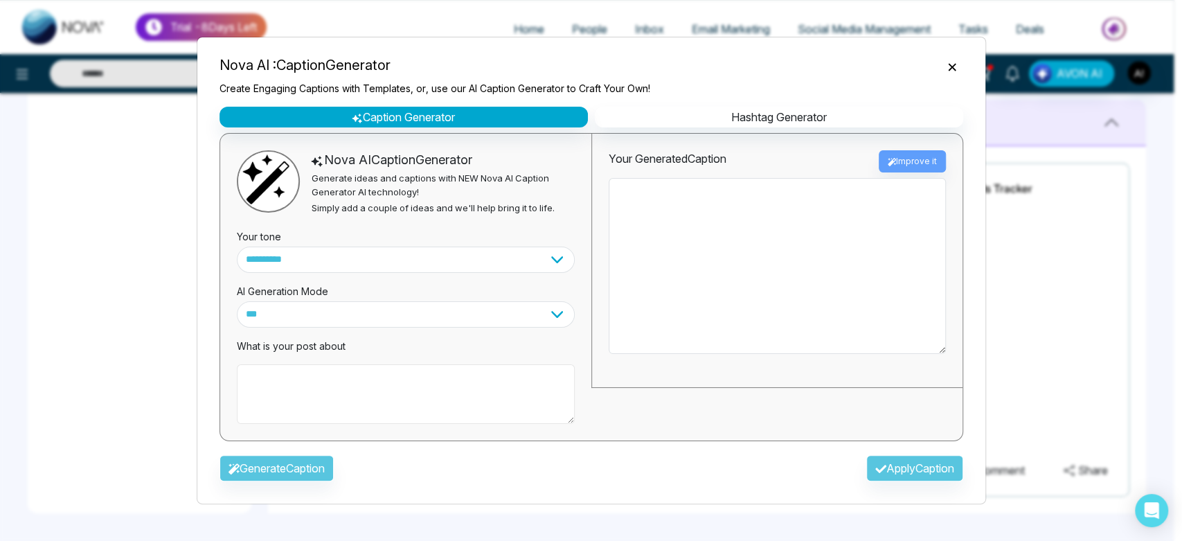
click at [409, 411] on textarea at bounding box center [406, 394] width 338 height 60
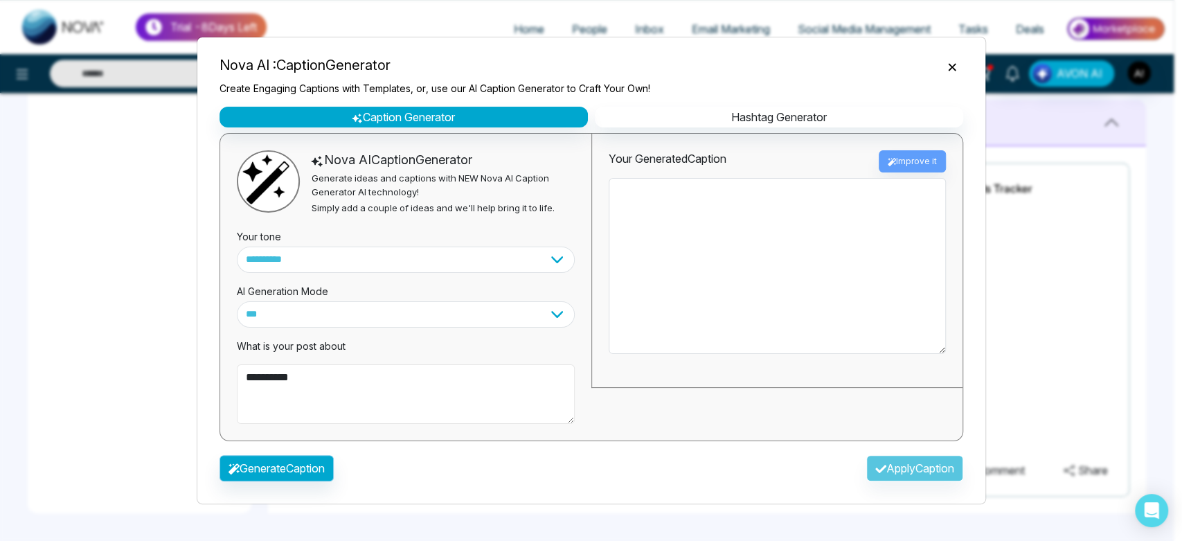
type textarea "**********"
click at [260, 459] on button "Generate Caption" at bounding box center [277, 468] width 114 height 26
type textarea "**********"
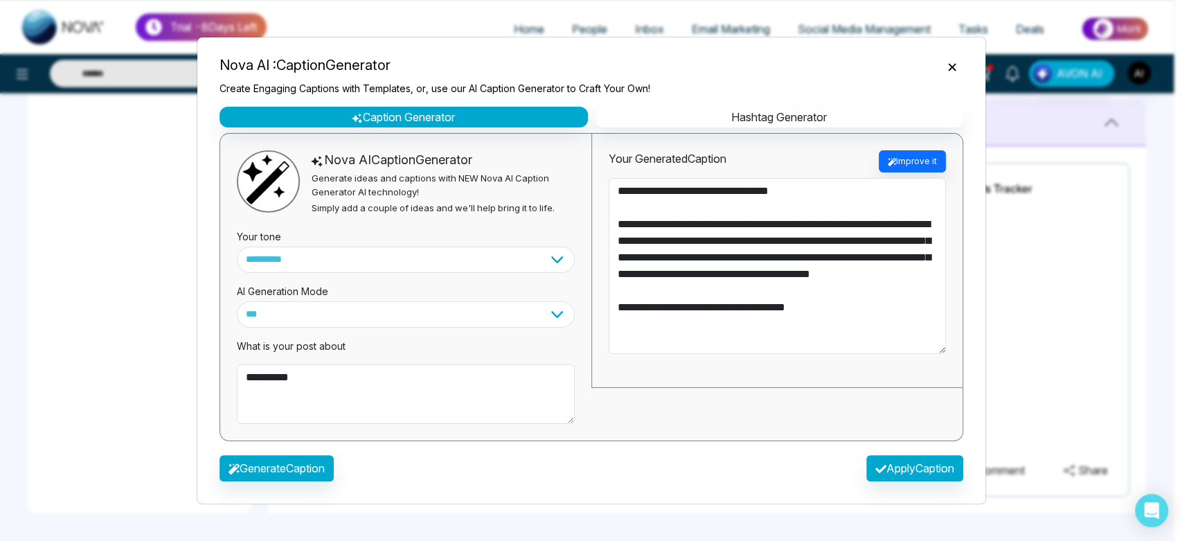
click at [963, 481] on div "Generate Caption Apply Caption" at bounding box center [591, 472] width 766 height 40
click at [920, 477] on button "Apply Caption" at bounding box center [914, 468] width 97 height 26
type textarea "**********"
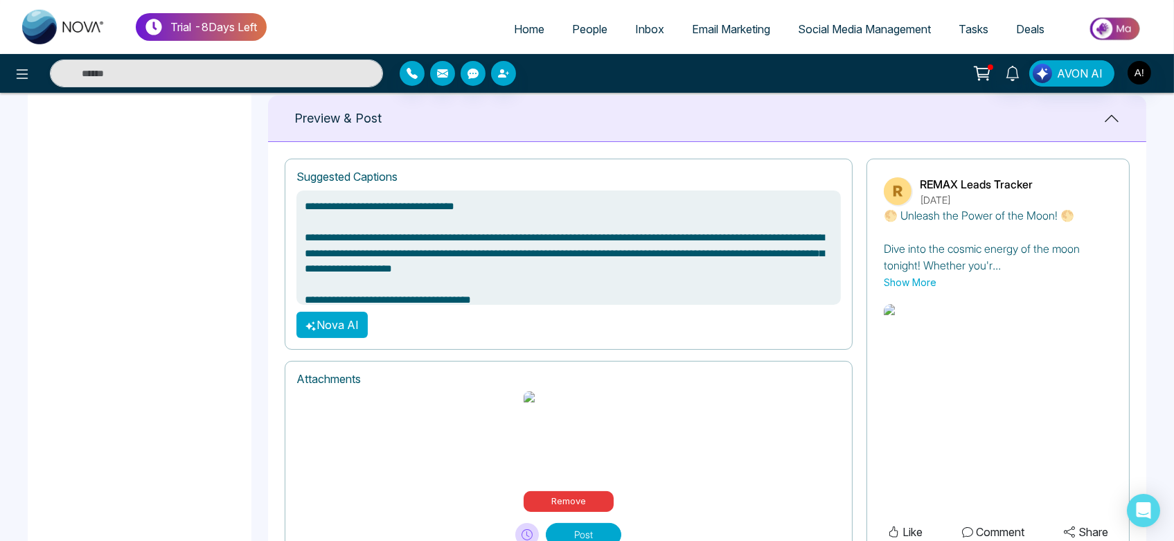
scroll to position [631, 0]
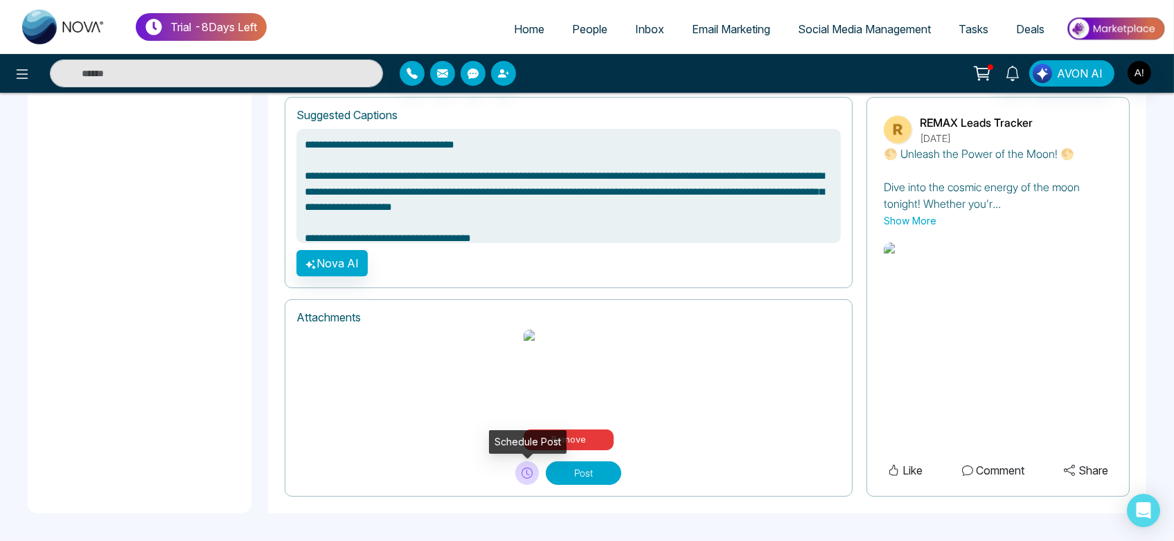
click at [521, 481] on button at bounding box center [527, 473] width 24 height 24
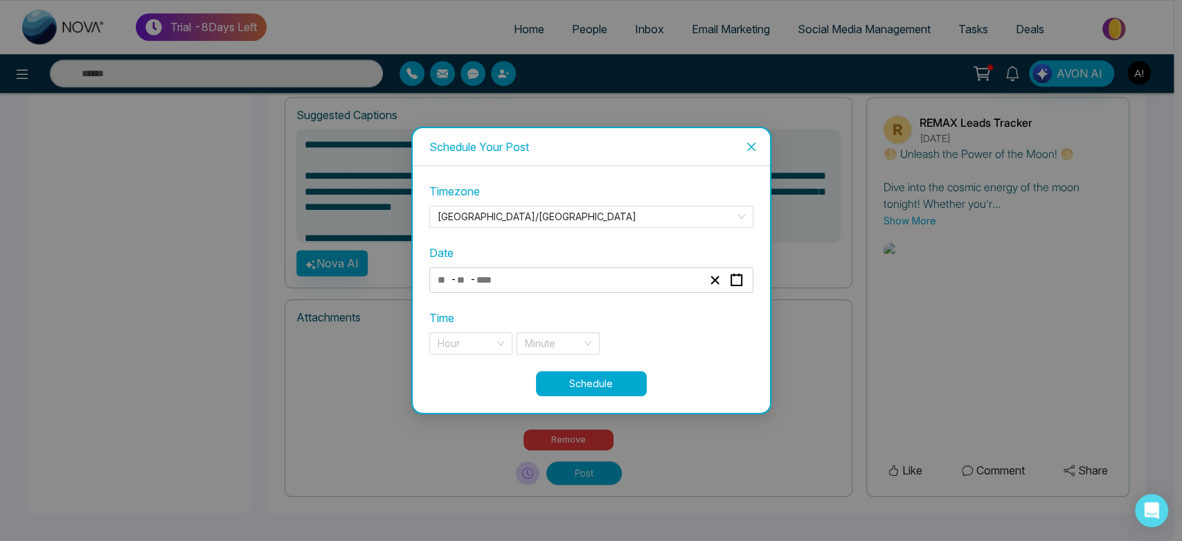
click at [630, 274] on div "- -" at bounding box center [570, 280] width 269 height 19
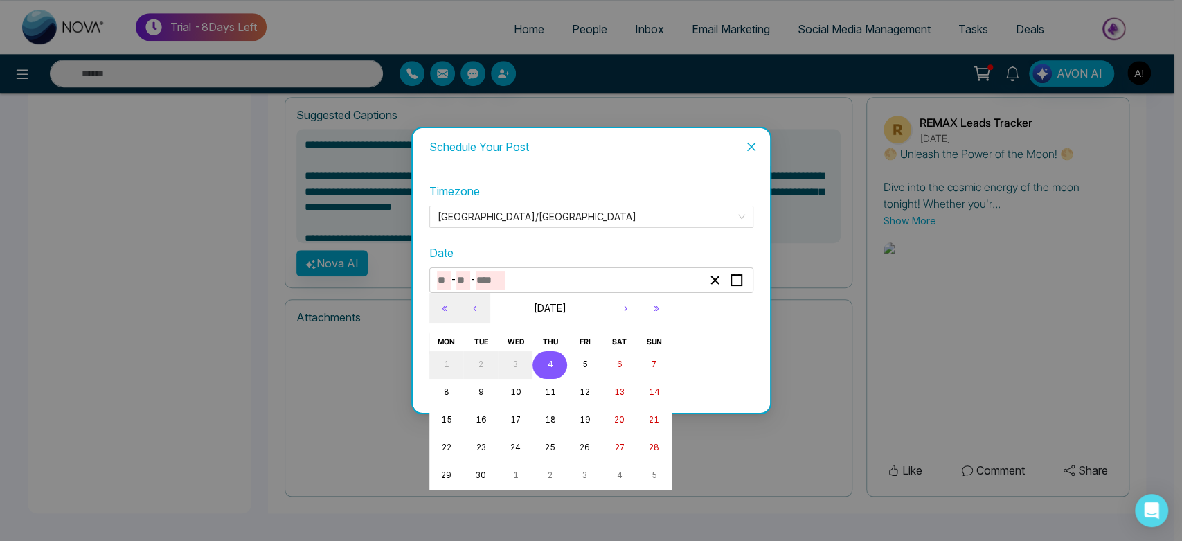
click at [553, 359] on button "4" at bounding box center [550, 365] width 35 height 28
type input "*"
type input "****"
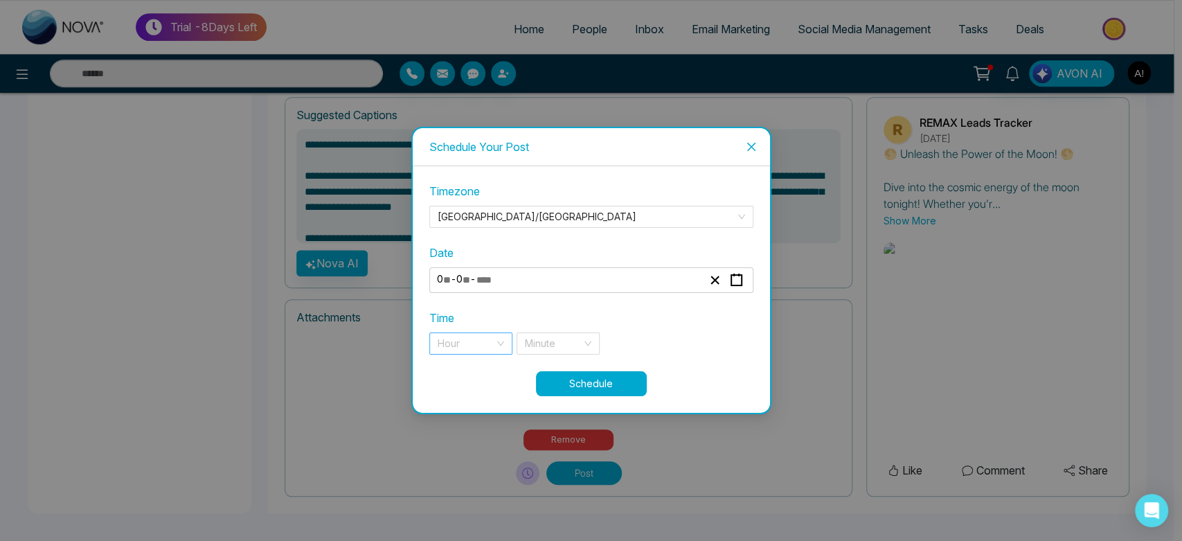
click at [459, 348] on input "search" at bounding box center [466, 343] width 57 height 21
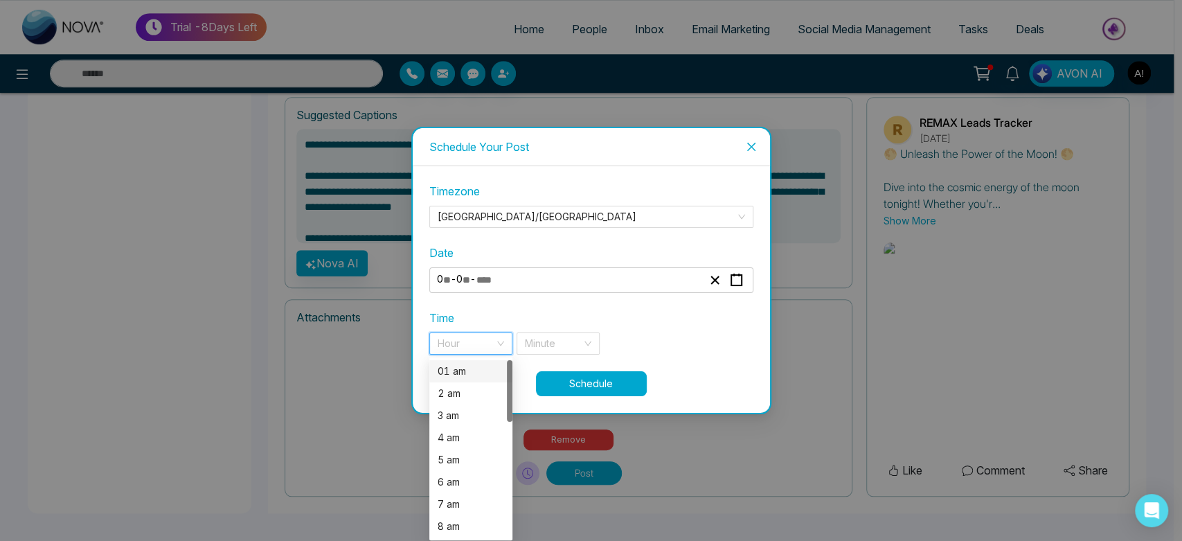
click at [463, 364] on div "01 am" at bounding box center [471, 371] width 66 height 15
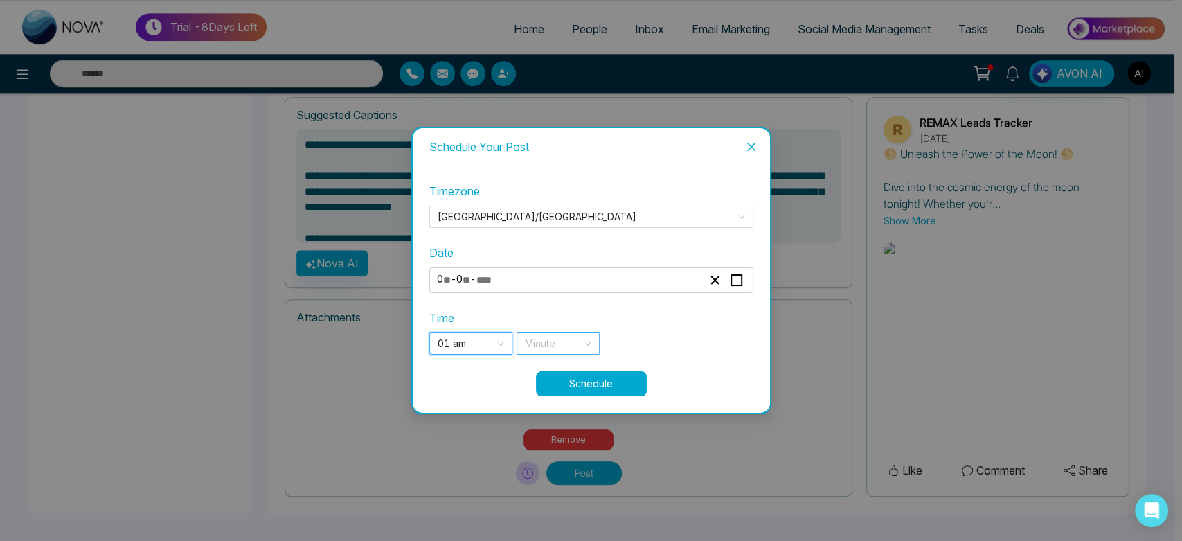
drag, startPoint x: 627, startPoint y: 332, endPoint x: 556, endPoint y: 339, distance: 71.1
click at [556, 339] on div "01 am 01 am 01 2 01 am 2 am 3 am 4 am 5 am 6 am 7 am 8 am 9 am 10 am Minute" at bounding box center [591, 343] width 324 height 22
click at [556, 339] on input "search" at bounding box center [553, 343] width 57 height 21
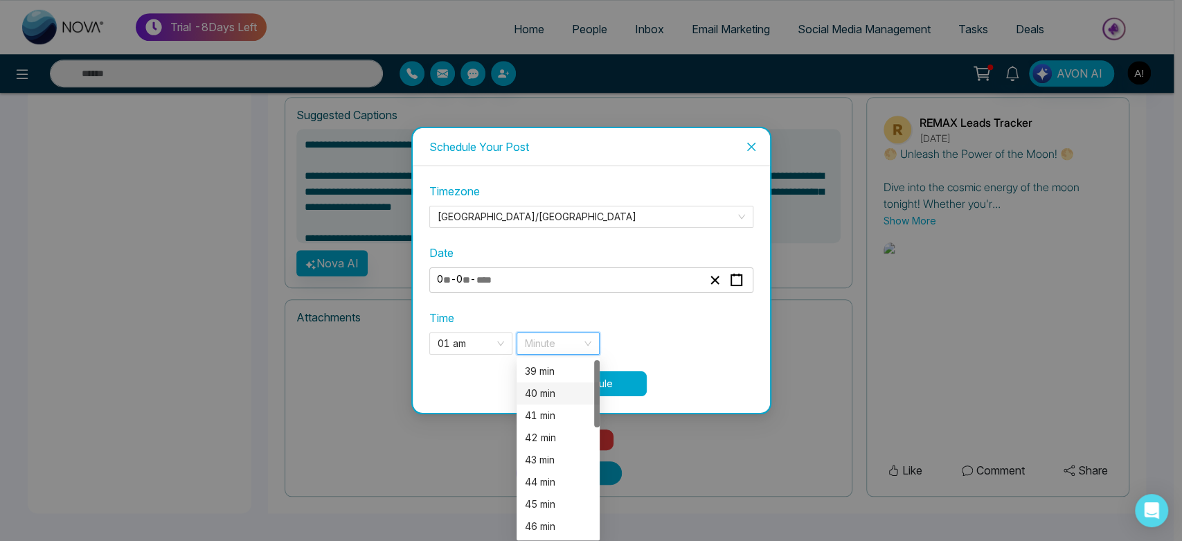
click at [565, 395] on div "40 min" at bounding box center [558, 393] width 66 height 15
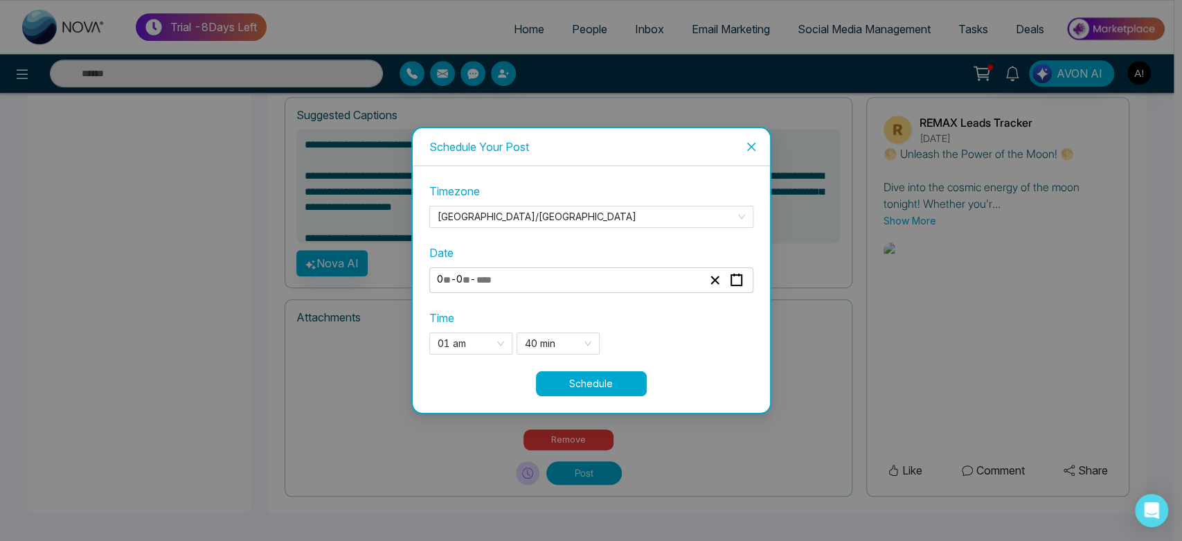
click at [645, 381] on button "Schedule" at bounding box center [591, 383] width 111 height 25
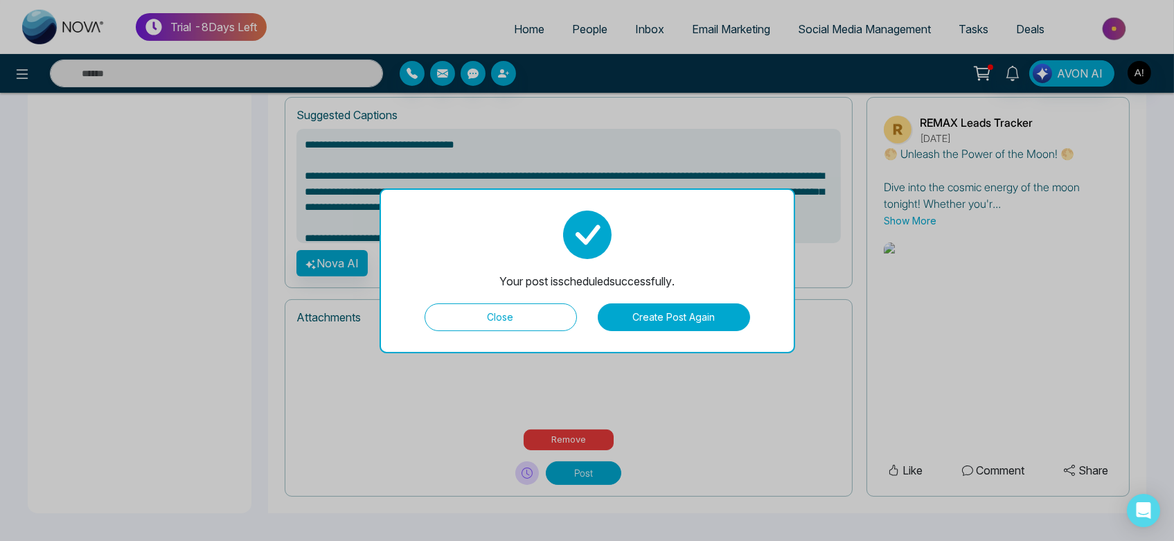
click at [632, 313] on button "Create Post Again" at bounding box center [674, 317] width 152 height 28
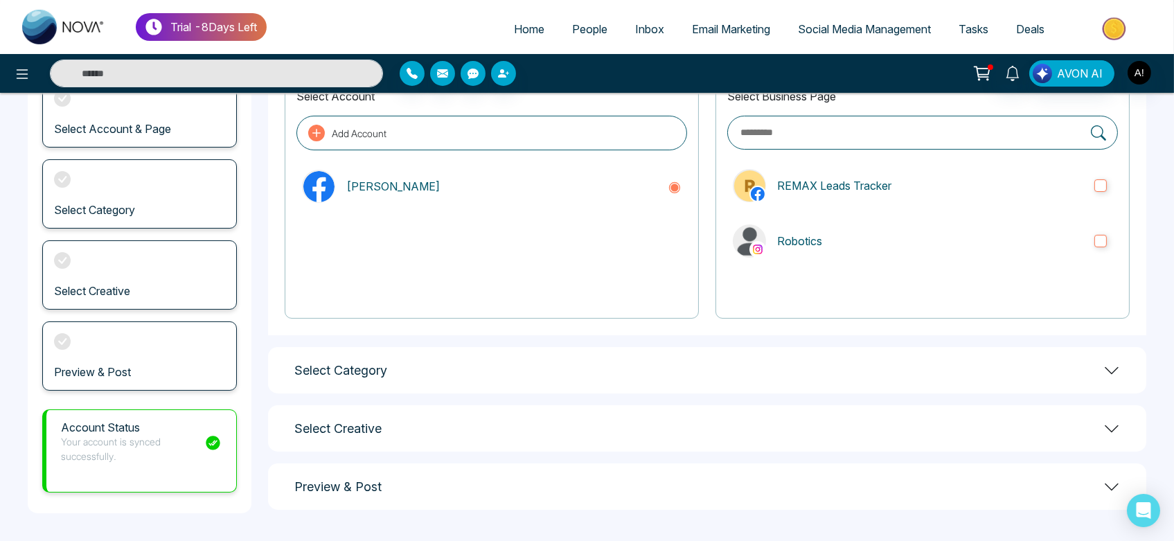
scroll to position [107, 0]
click at [833, 215] on div "Select Business Page REMAX Leads Tracker Robotics" at bounding box center [922, 198] width 414 height 242
click at [855, 252] on label "Robotics" at bounding box center [922, 242] width 391 height 44
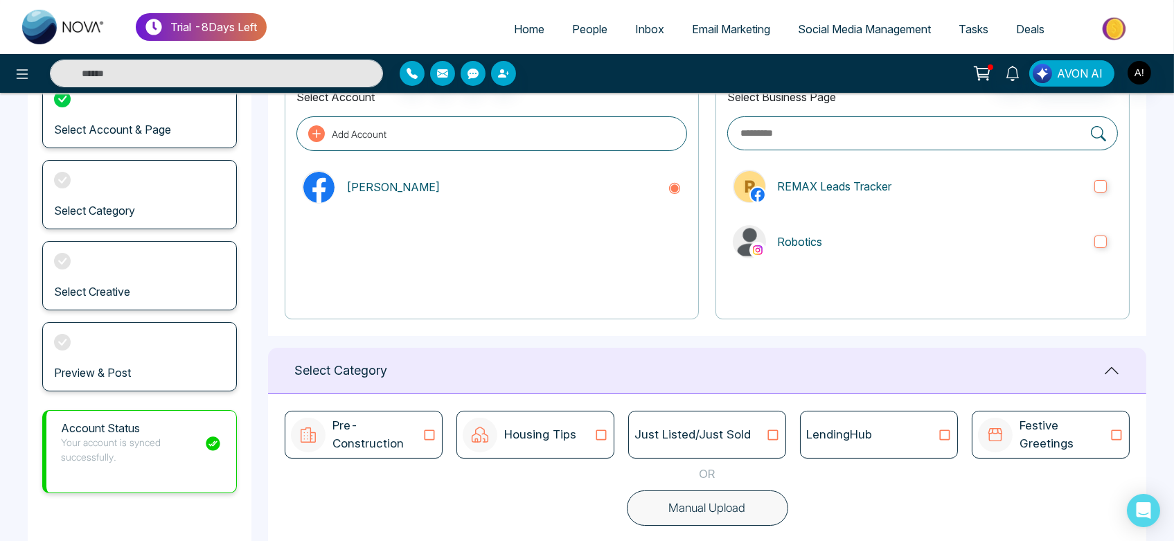
scroll to position [251, 0]
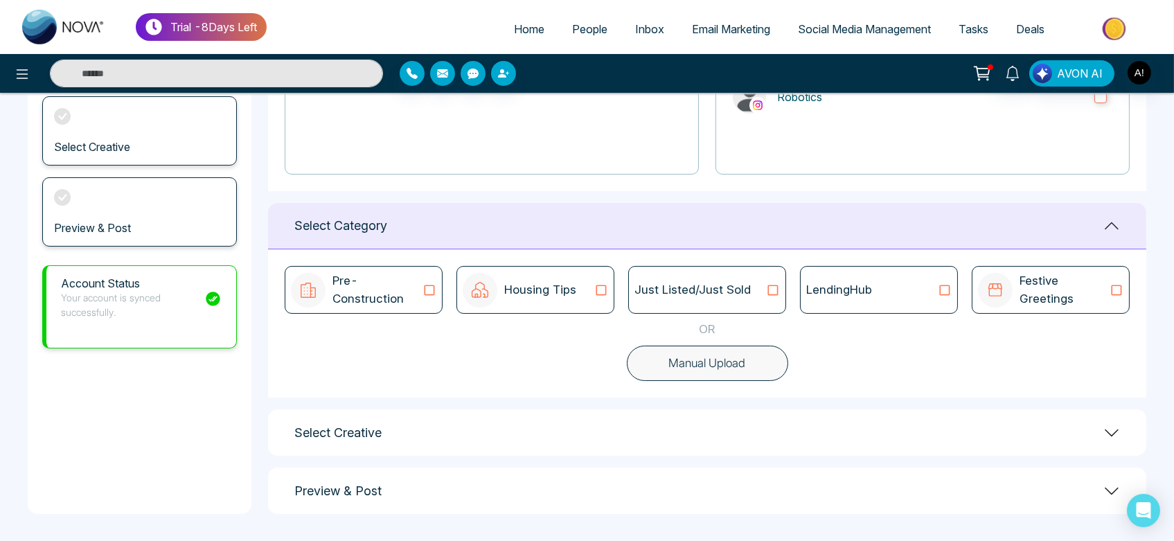
click at [684, 377] on button "Manual Upload" at bounding box center [707, 364] width 161 height 36
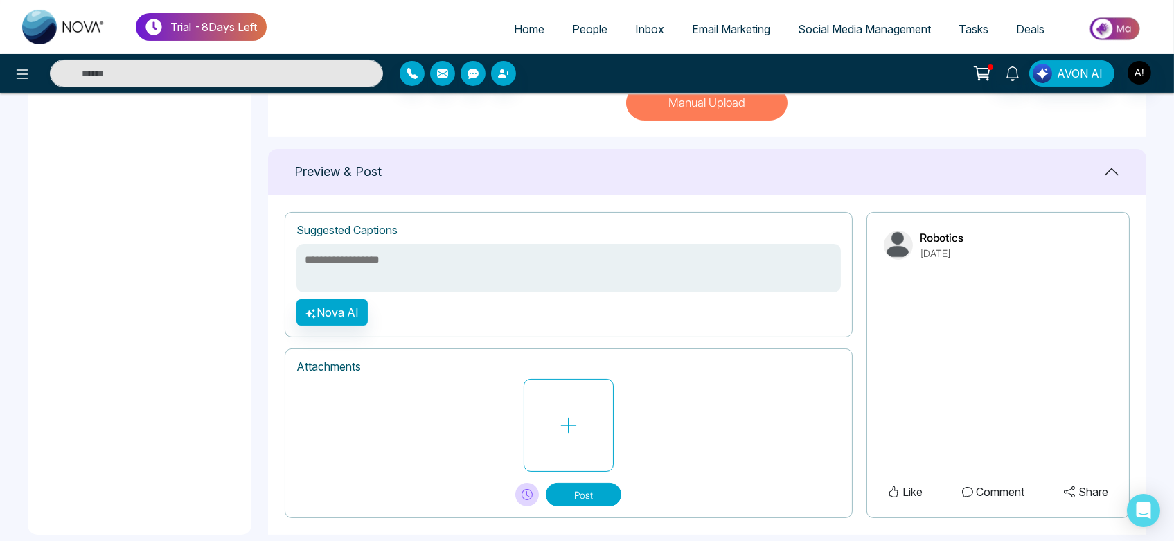
scroll to position [532, 0]
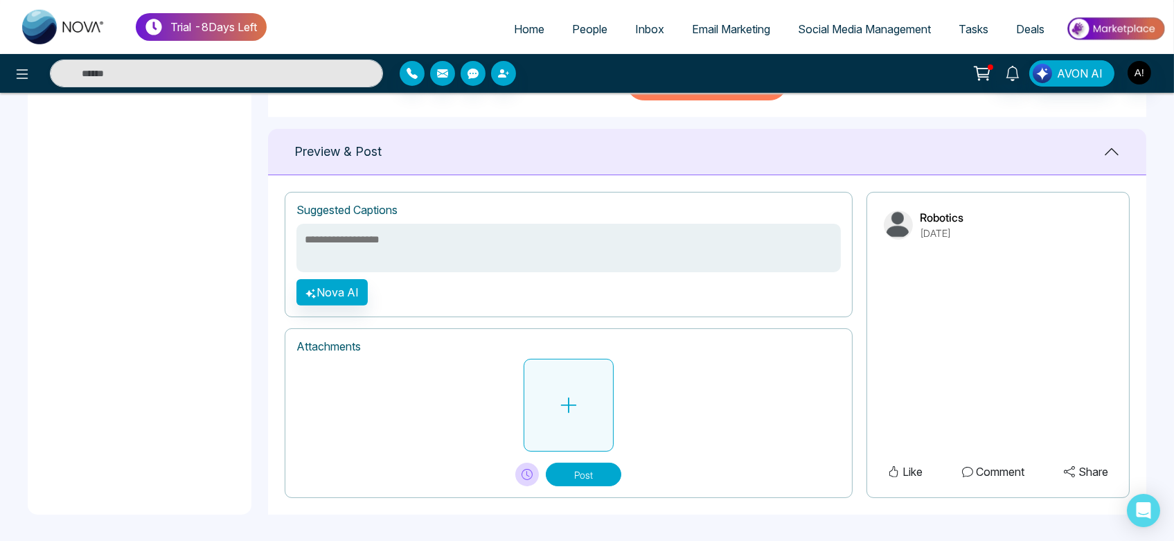
click at [536, 412] on button at bounding box center [569, 405] width 90 height 93
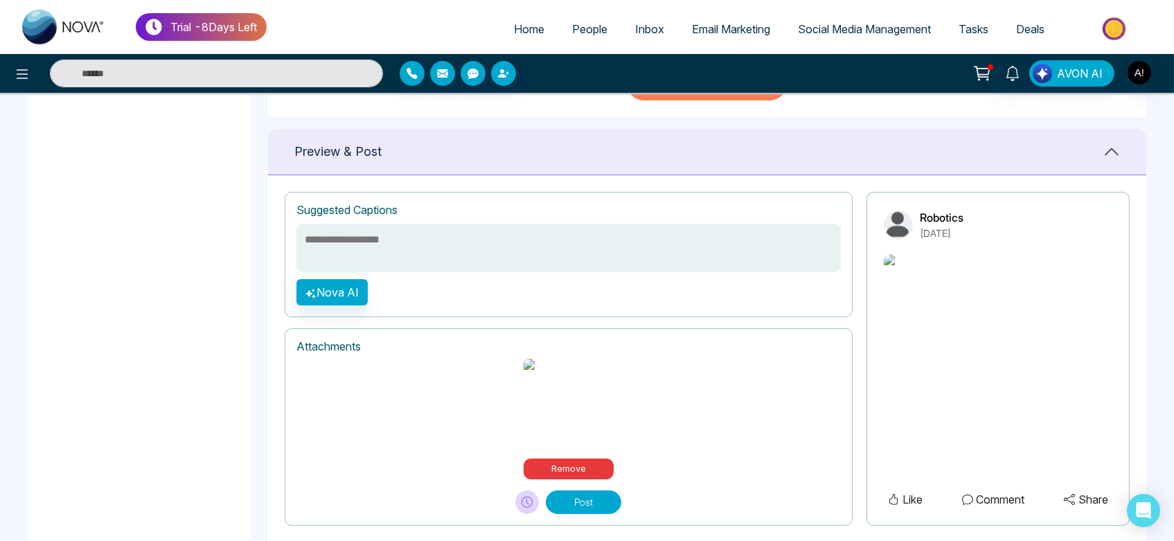
scroll to position [594, 0]
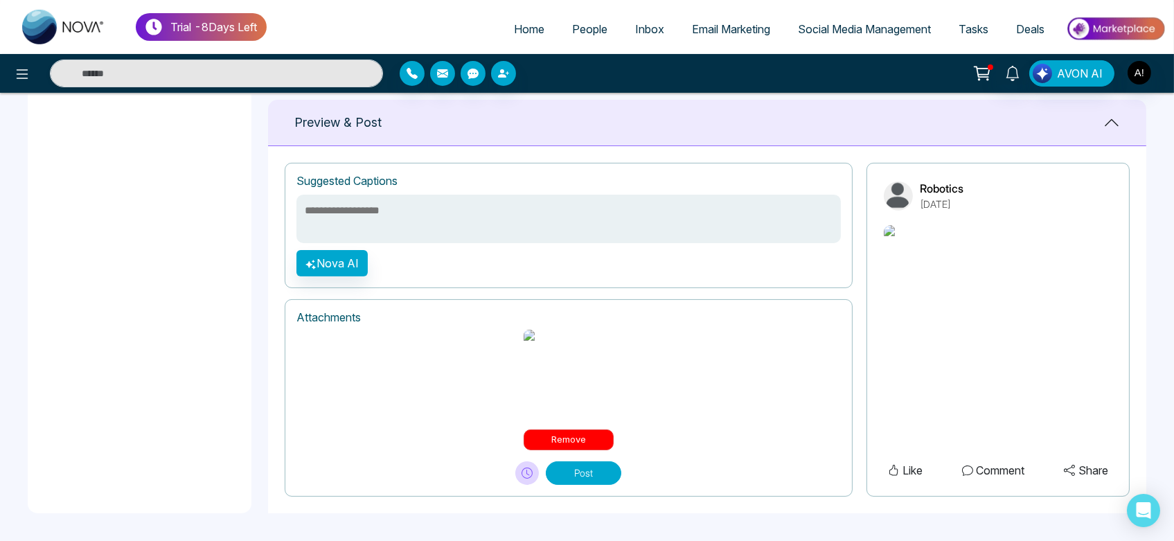
click at [570, 434] on button "Remove" at bounding box center [569, 439] width 90 height 21
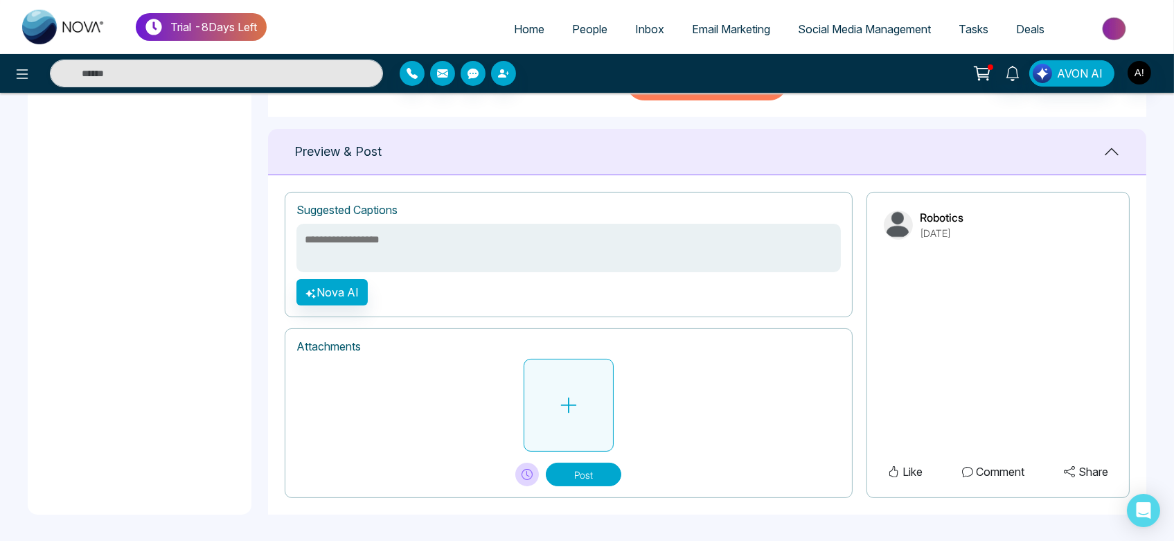
click at [598, 384] on button at bounding box center [569, 405] width 90 height 93
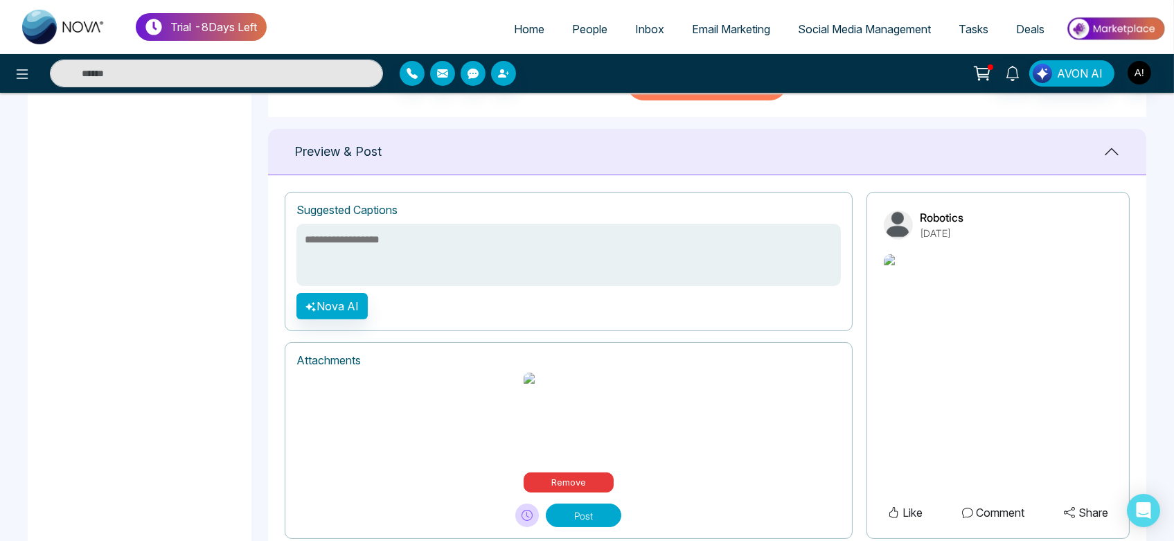
click at [454, 240] on textarea at bounding box center [568, 255] width 544 height 62
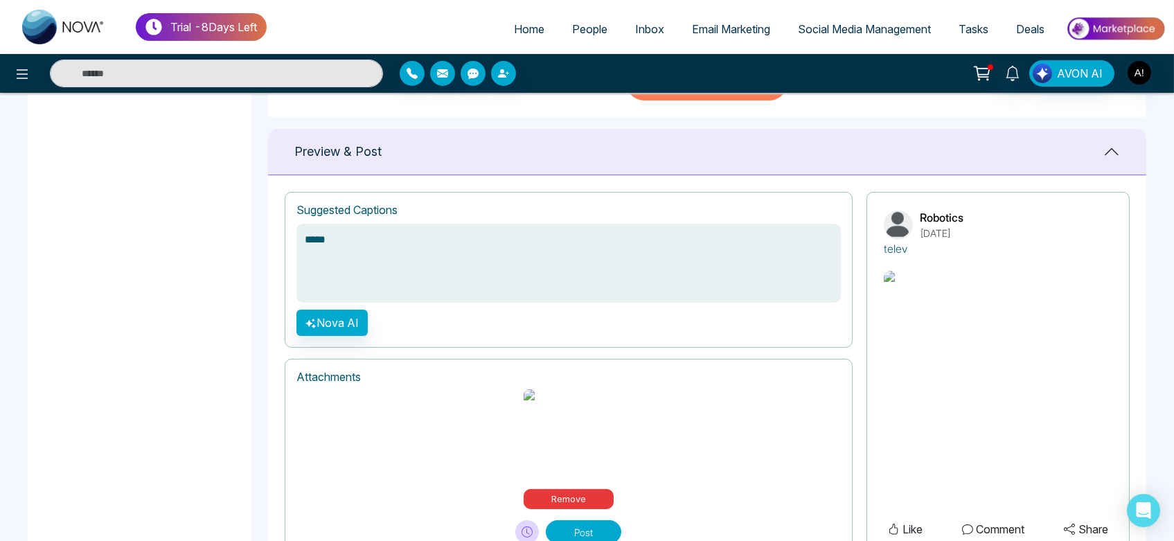
type textarea "******"
type textarea "*******"
type textarea "********"
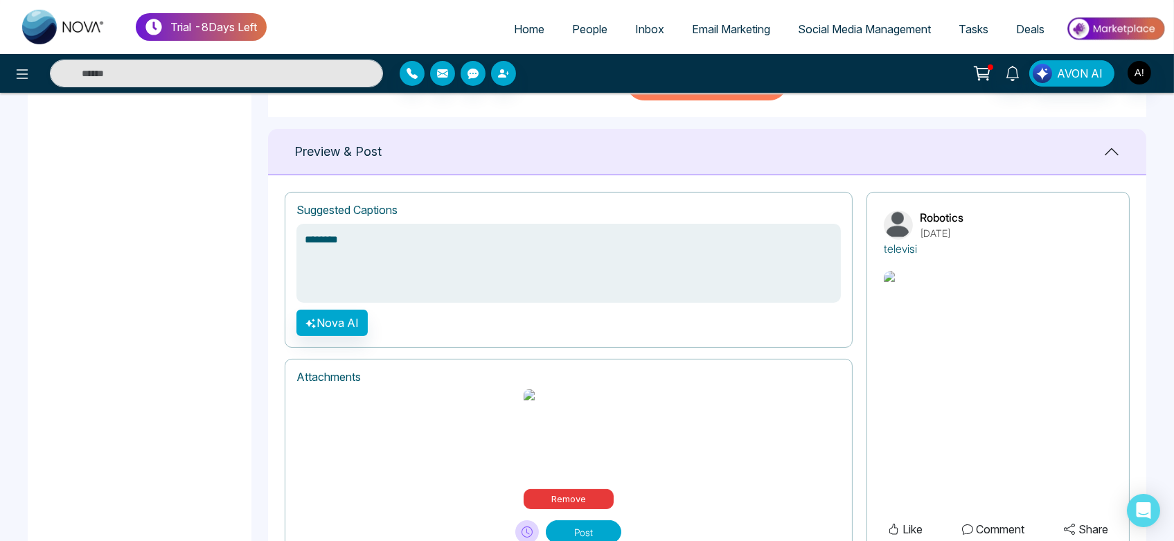
type textarea "********"
type textarea "*********"
type textarea "**********"
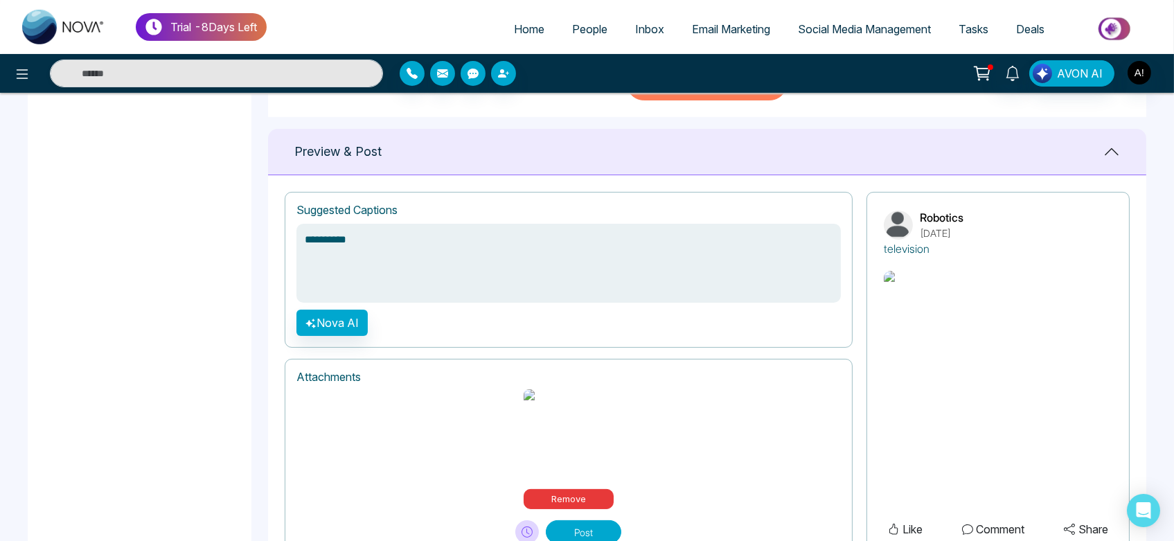
type textarea "**********"
click at [371, 316] on div "**********" at bounding box center [569, 270] width 568 height 156
click at [336, 315] on button "Nova AI" at bounding box center [331, 323] width 71 height 26
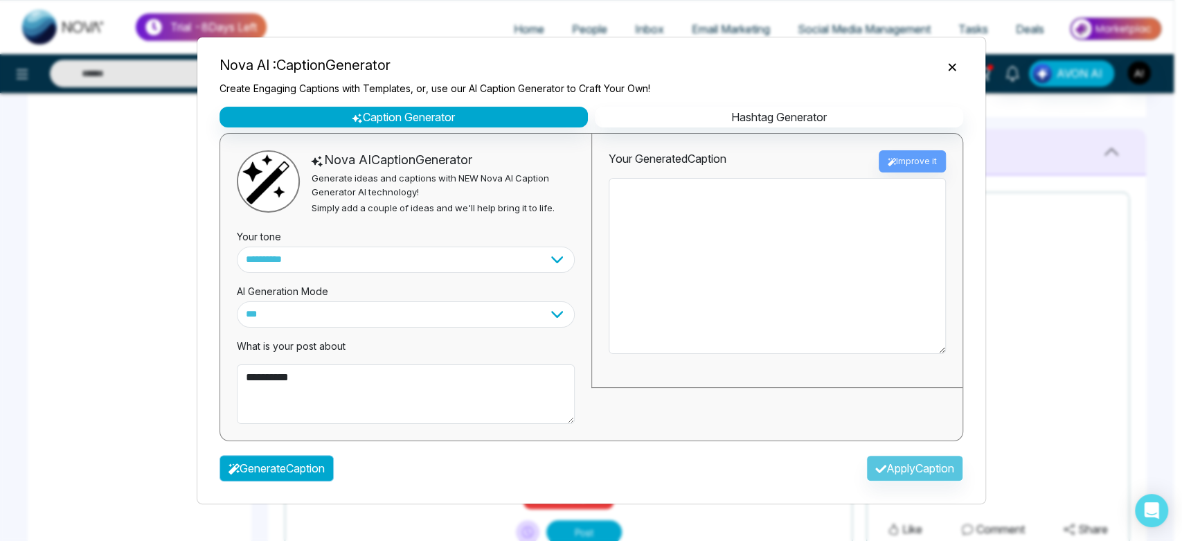
click at [259, 468] on button "Generate Caption" at bounding box center [277, 468] width 114 height 26
type textarea "**********"
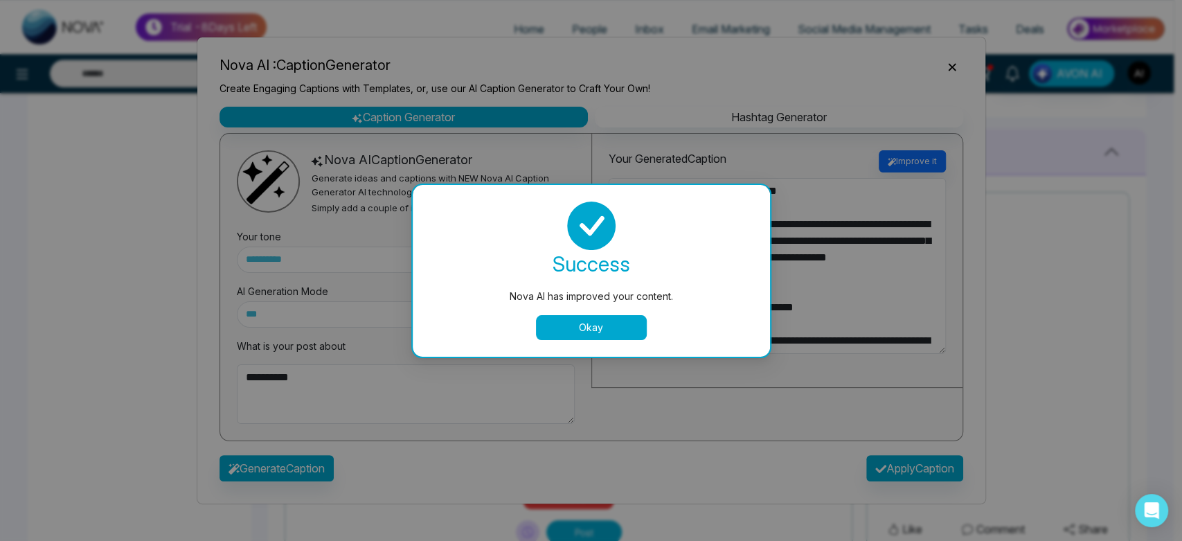
click at [615, 325] on button "Okay" at bounding box center [591, 327] width 111 height 25
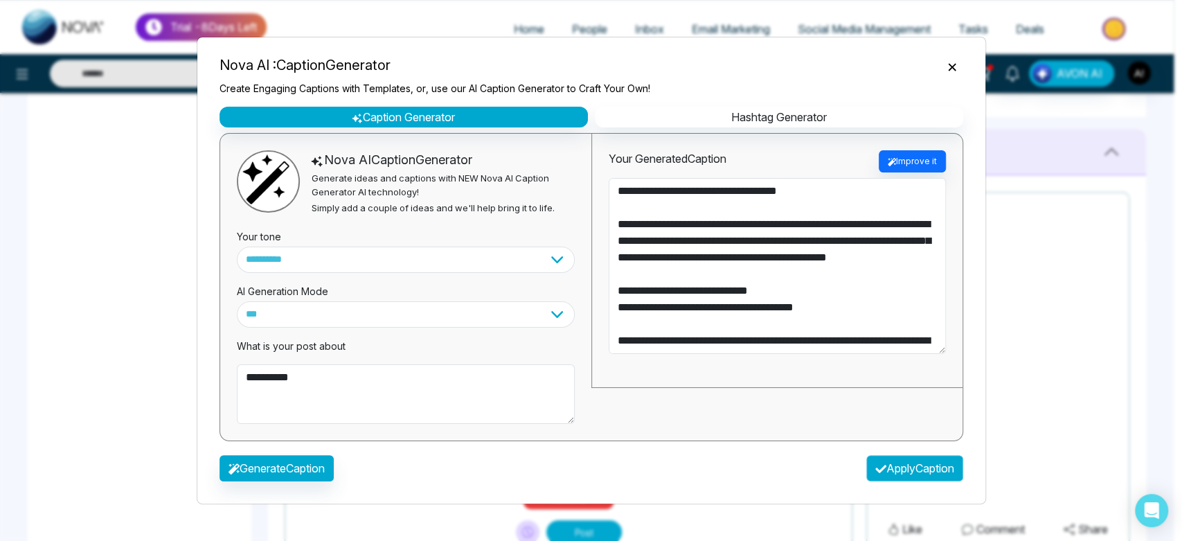
click at [919, 458] on button "Apply Caption" at bounding box center [914, 468] width 97 height 26
type textarea "**********"
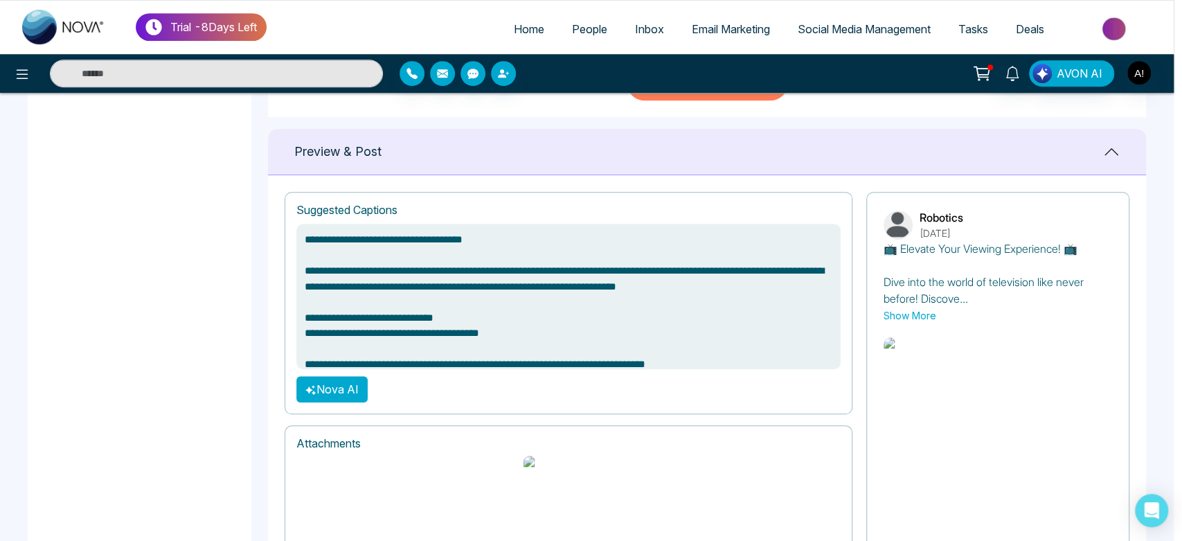
click at [919, 354] on img at bounding box center [917, 345] width 67 height 17
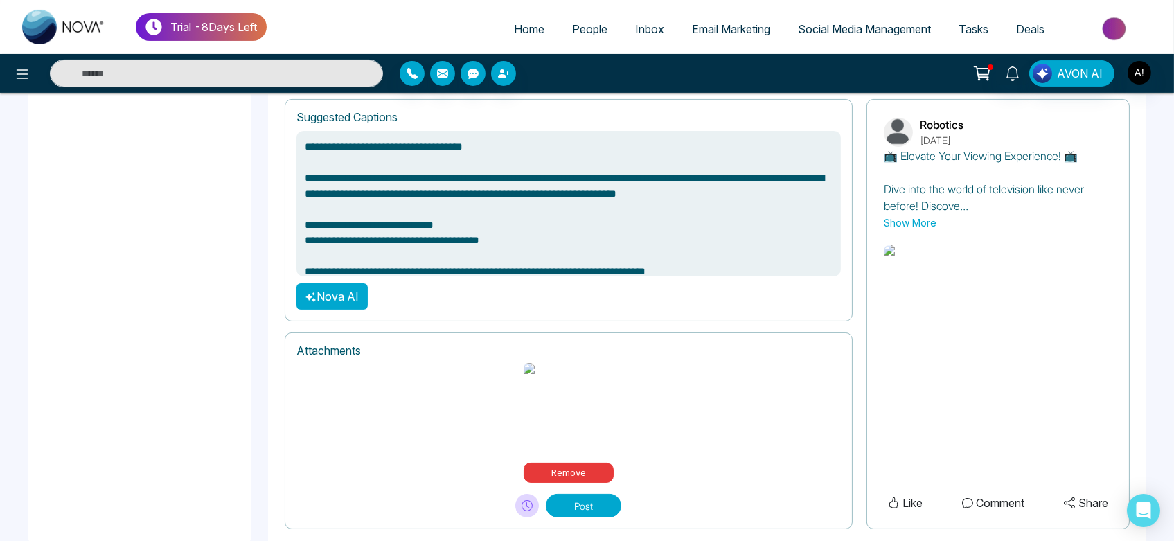
scroll to position [631, 0]
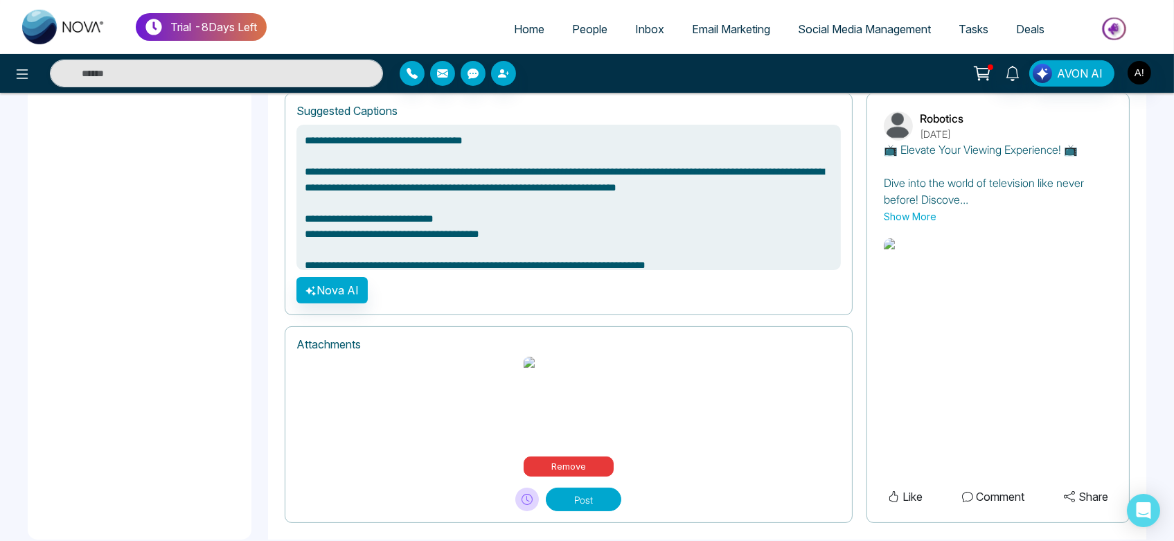
click at [597, 488] on button "Post" at bounding box center [583, 500] width 75 height 24
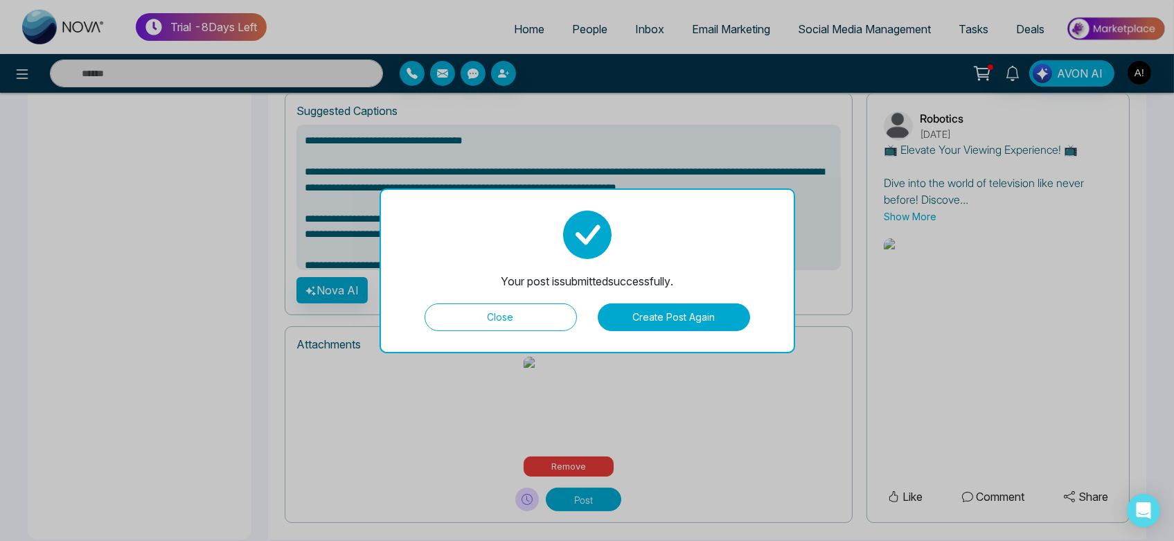
click at [663, 317] on button "Create Post Again" at bounding box center [674, 317] width 152 height 28
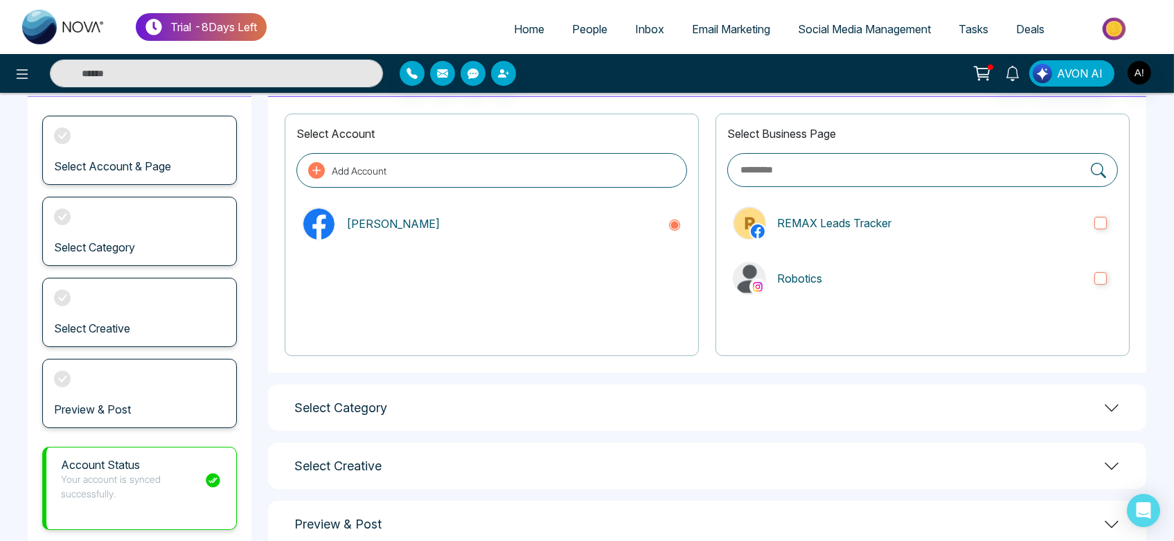
scroll to position [71, 0]
drag, startPoint x: 297, startPoint y: 231, endPoint x: 497, endPoint y: 242, distance: 200.5
click at [497, 242] on div "[PERSON_NAME]" at bounding box center [491, 222] width 391 height 44
click at [772, 229] on label "REMAX Leads Tracker" at bounding box center [922, 221] width 391 height 44
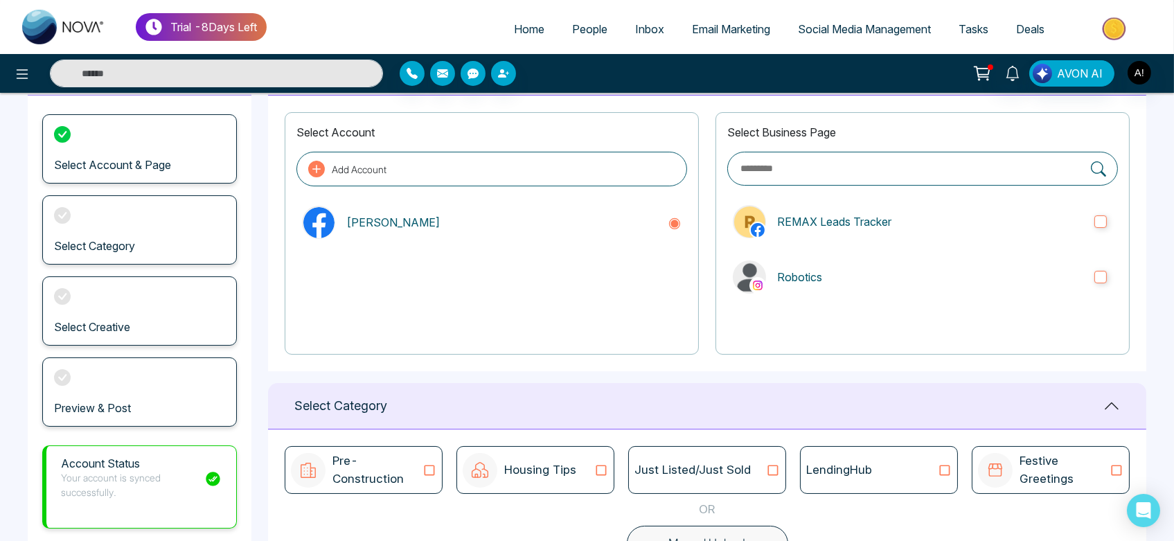
scroll to position [0, 0]
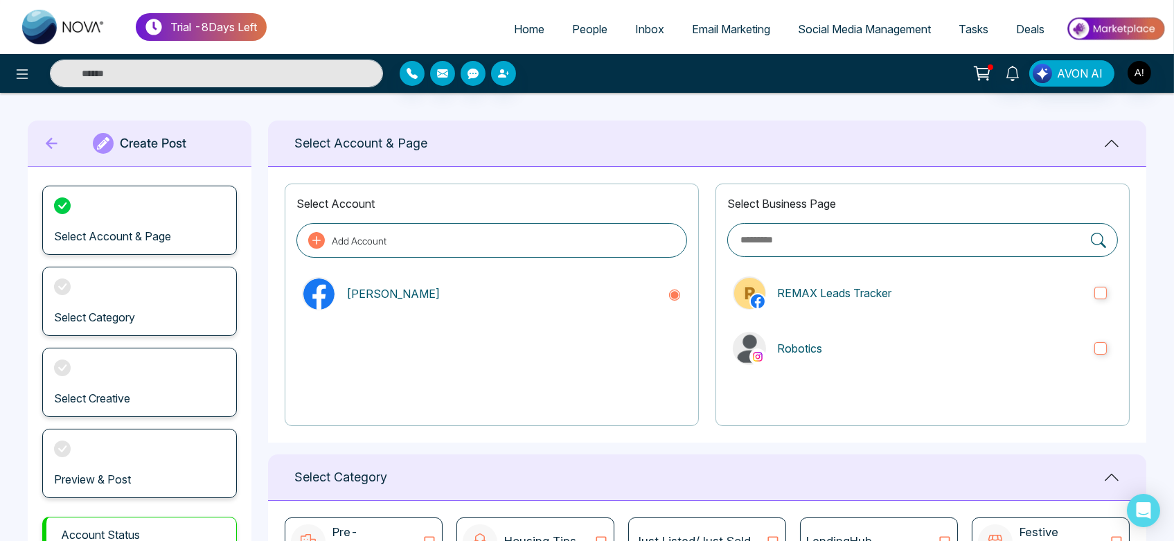
drag, startPoint x: 31, startPoint y: 148, endPoint x: 48, endPoint y: 148, distance: 16.6
click at [48, 148] on div "Create Post" at bounding box center [140, 144] width 224 height 46
click at [48, 148] on icon at bounding box center [52, 144] width 21 height 28
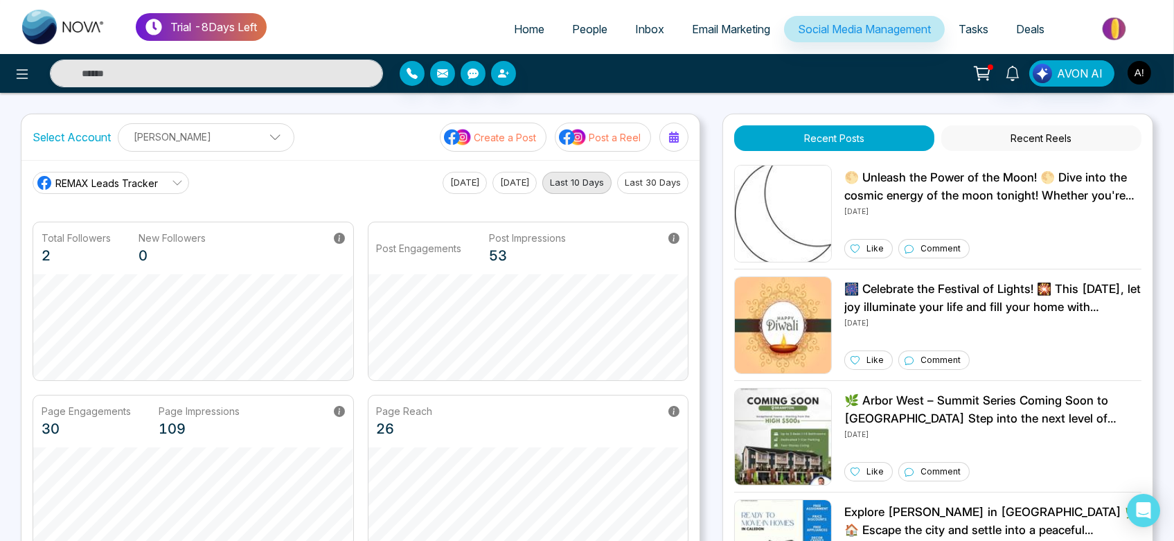
click at [550, 130] on div "Create a Post Post a Reel" at bounding box center [564, 137] width 249 height 29
click at [621, 135] on p "Post a Reel" at bounding box center [615, 137] width 52 height 15
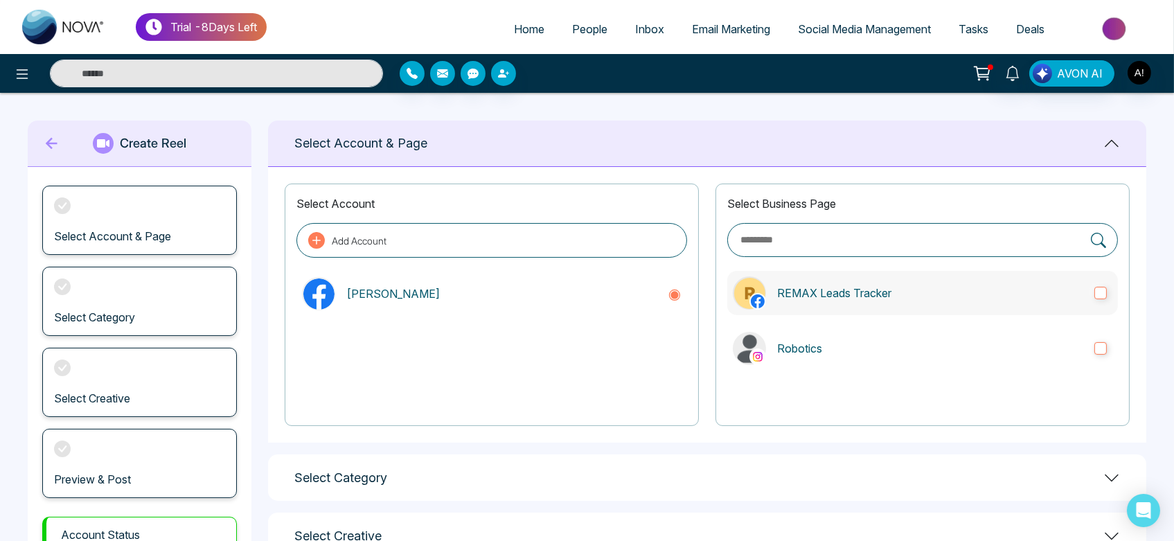
click at [900, 283] on label "REMAX Leads Tracker" at bounding box center [922, 293] width 391 height 44
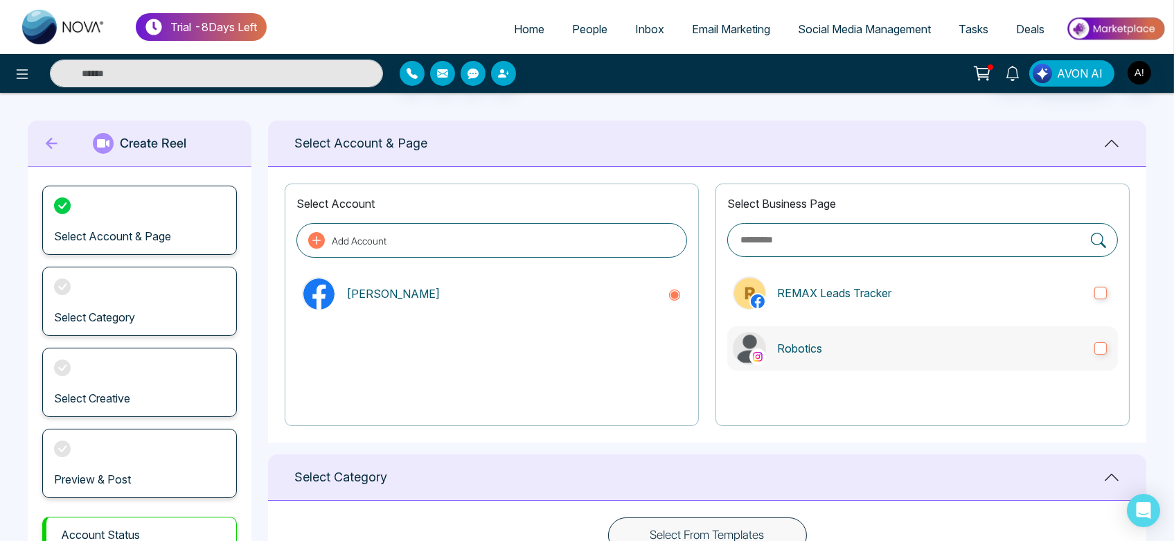
click at [922, 337] on label "Robotics" at bounding box center [922, 348] width 391 height 44
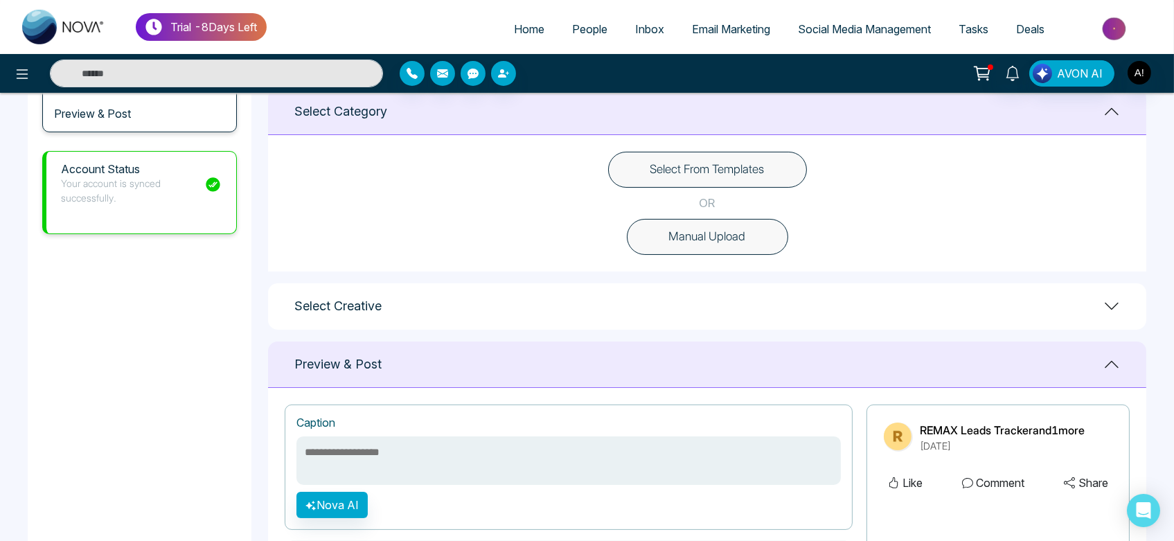
scroll to position [366, 0]
click at [748, 179] on button "Select From Templates" at bounding box center [707, 170] width 199 height 36
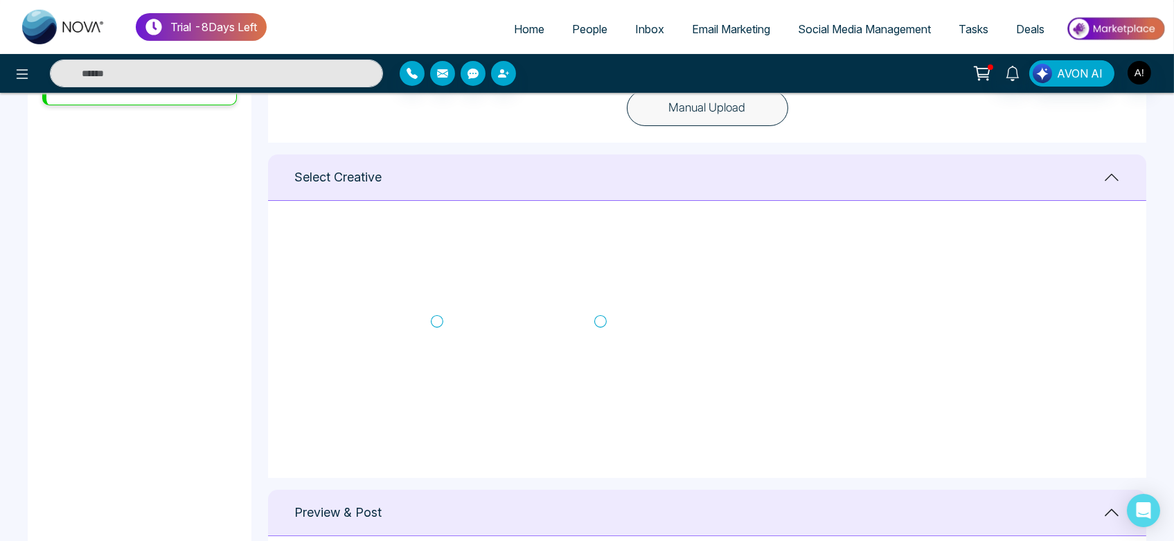
scroll to position [199, 0]
click at [598, 328] on icon at bounding box center [600, 328] width 12 height 14
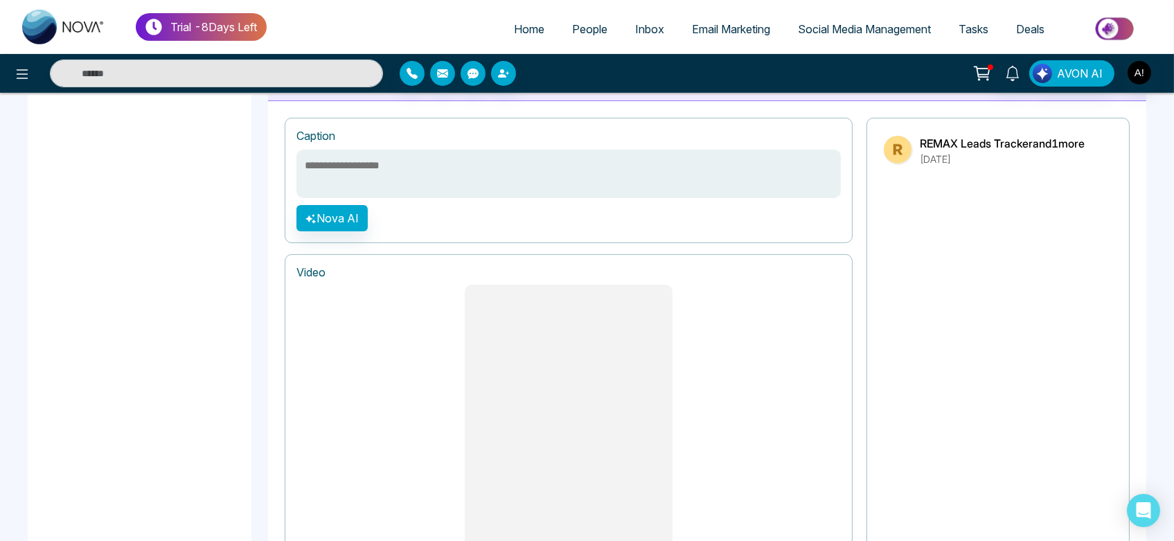
scroll to position [1132, 0]
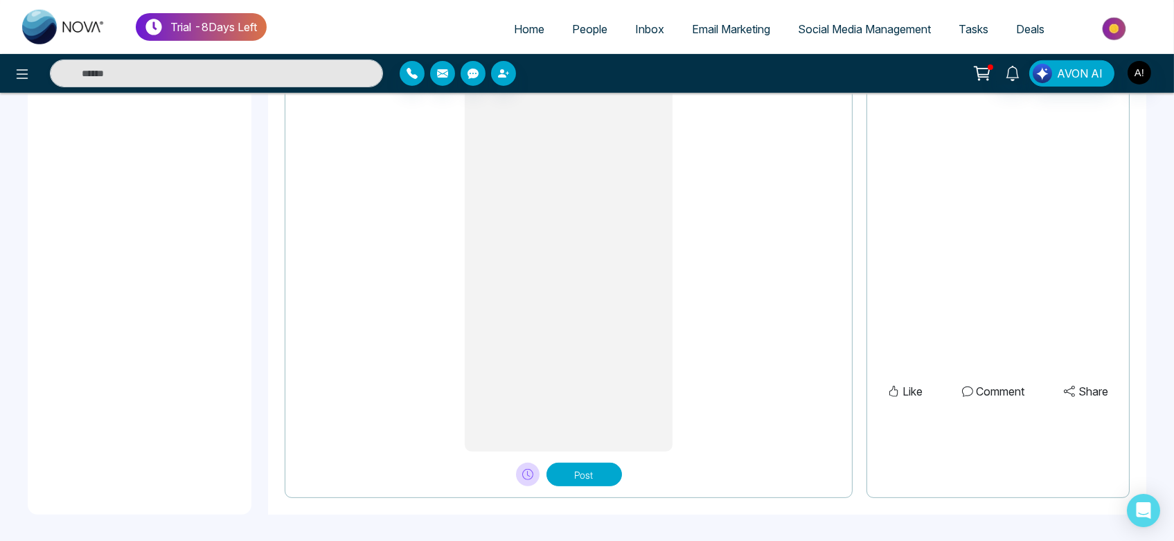
click at [599, 471] on button "Post" at bounding box center [583, 475] width 75 height 24
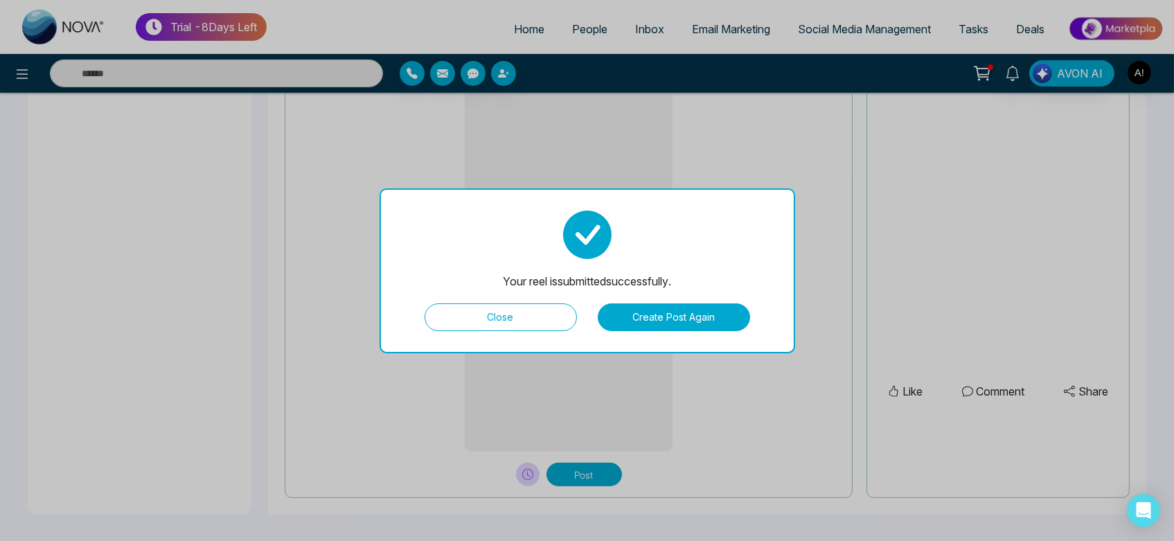
click at [553, 326] on button "Close" at bounding box center [501, 317] width 152 height 28
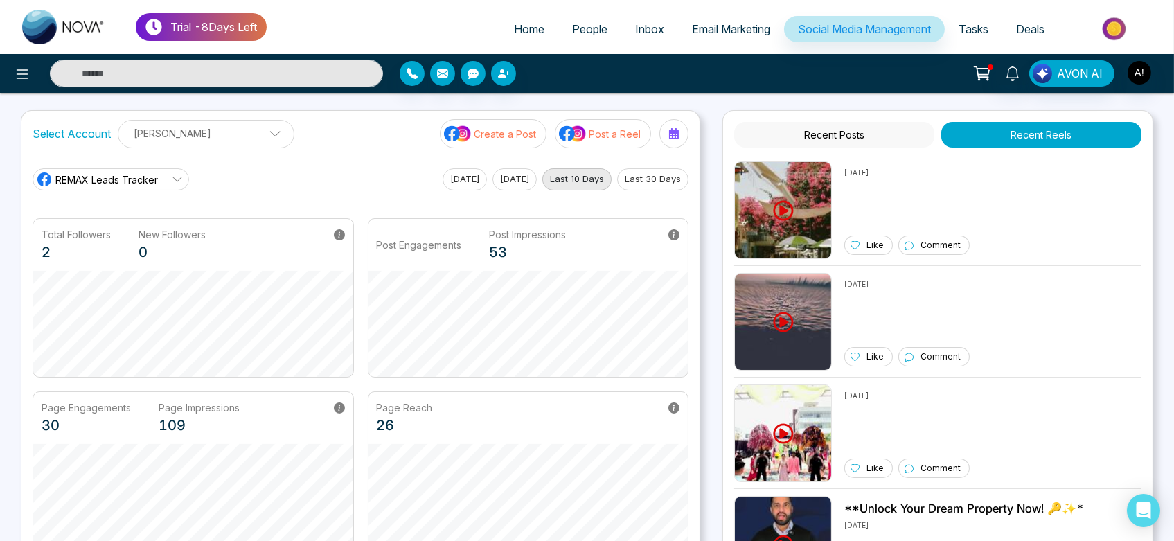
scroll to position [5, 0]
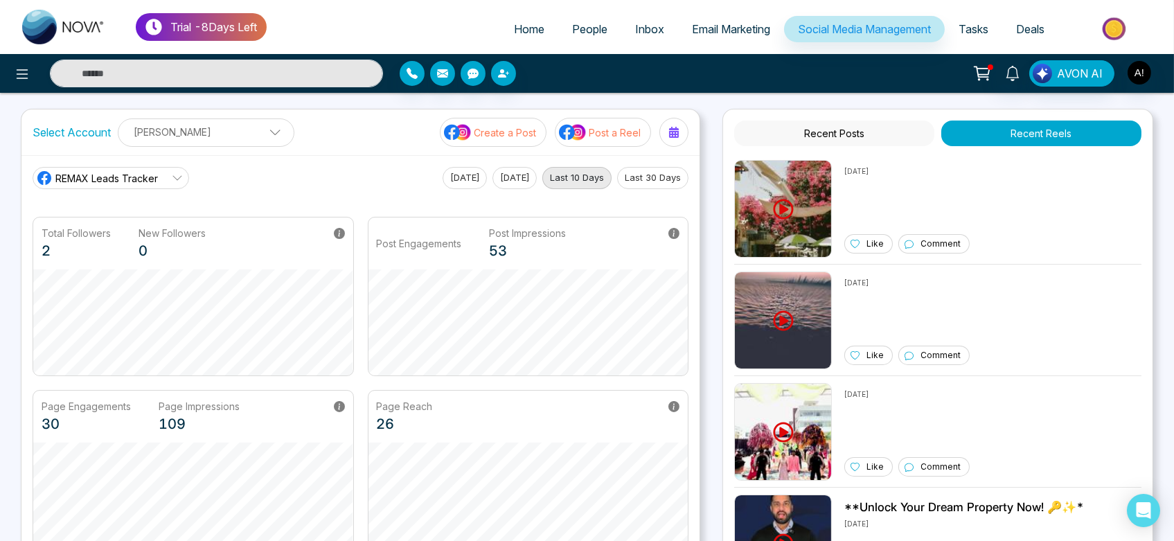
click at [598, 126] on p "Post a Reel" at bounding box center [615, 132] width 52 height 15
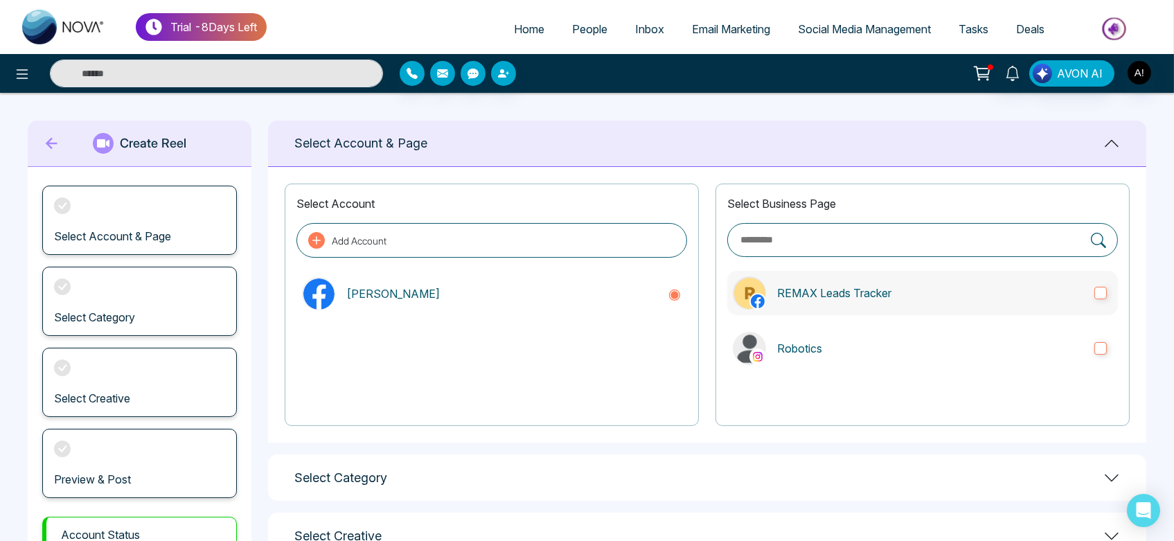
click at [826, 292] on p "REMAX Leads Tracker" at bounding box center [930, 293] width 306 height 17
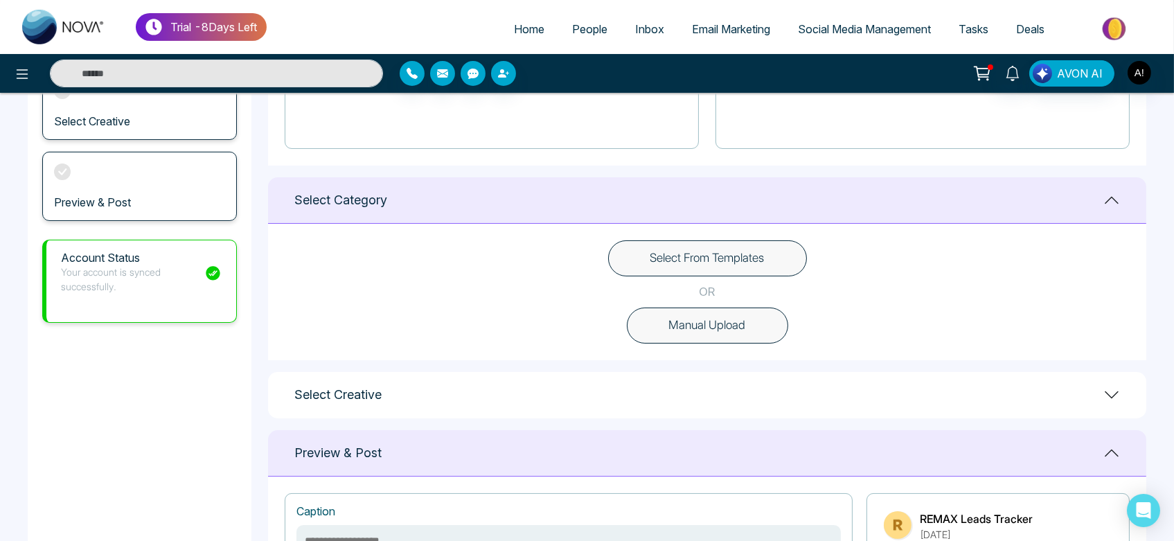
scroll to position [416, 0]
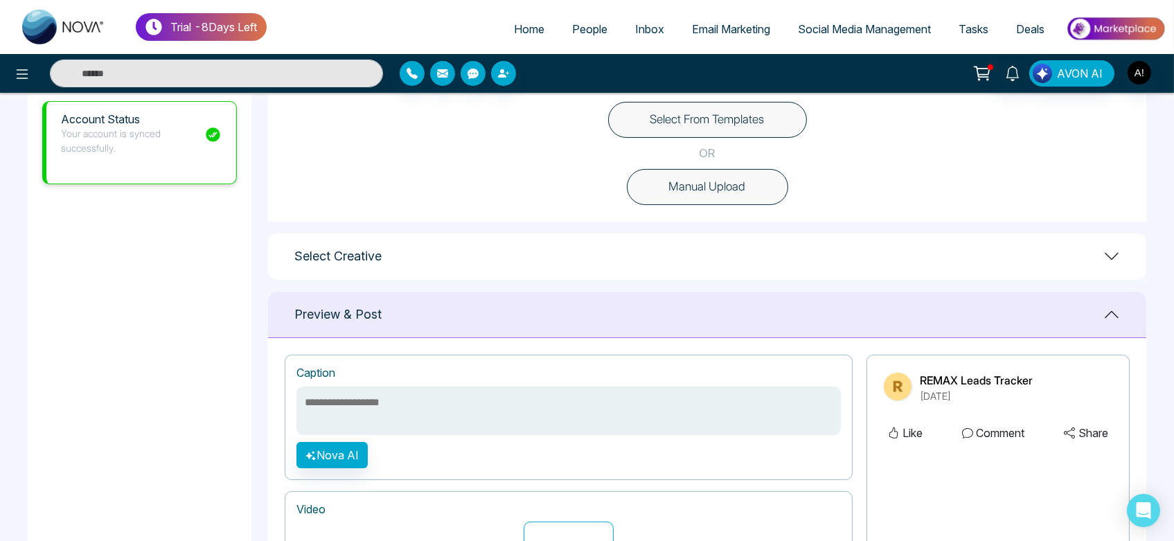
click at [739, 102] on button "Select From Templates" at bounding box center [707, 120] width 199 height 36
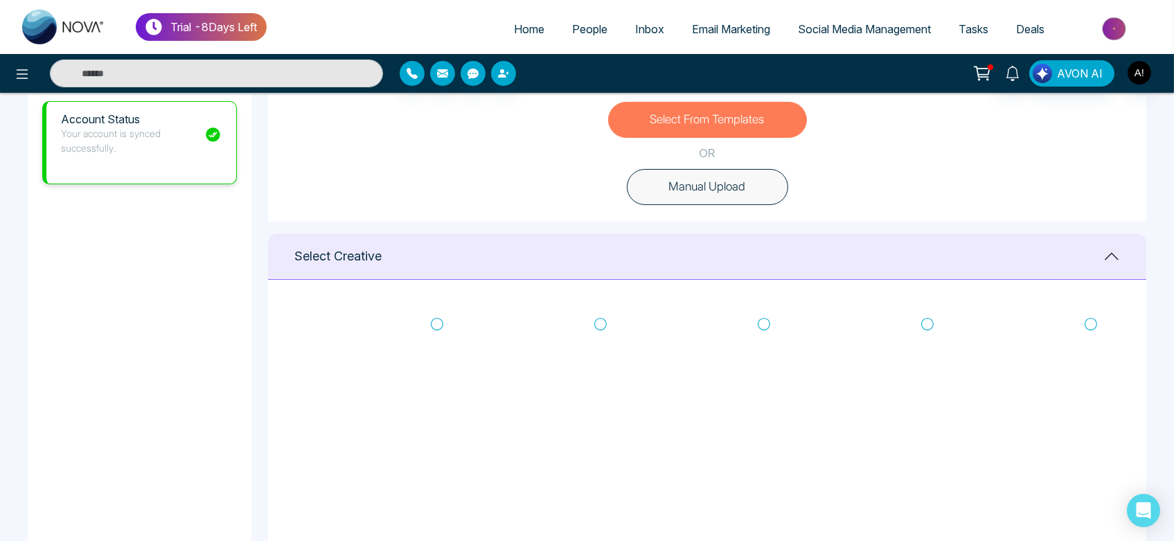
scroll to position [443, 0]
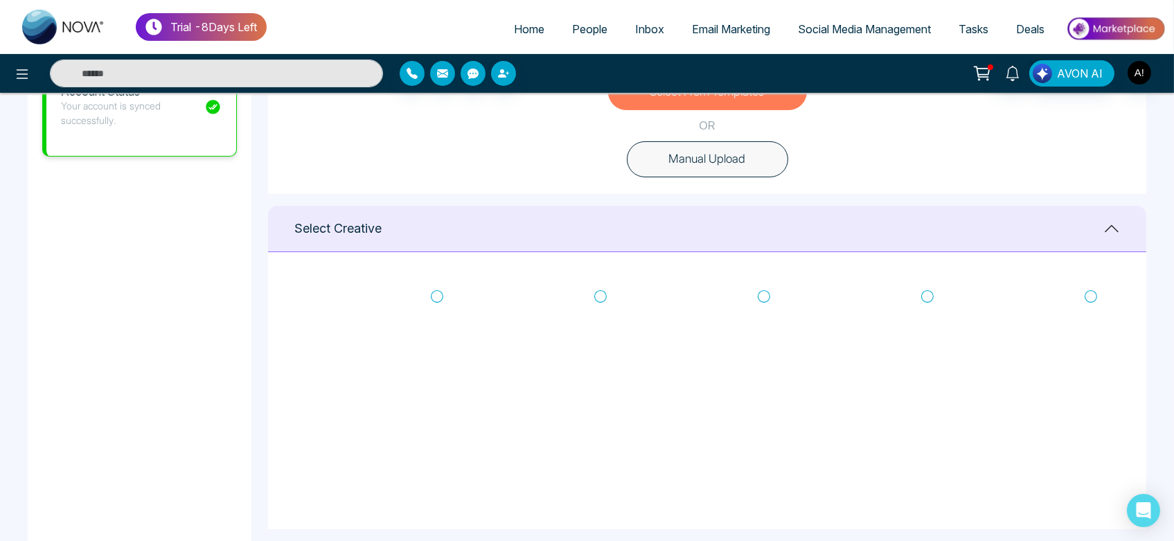
click at [923, 299] on icon at bounding box center [927, 296] width 12 height 12
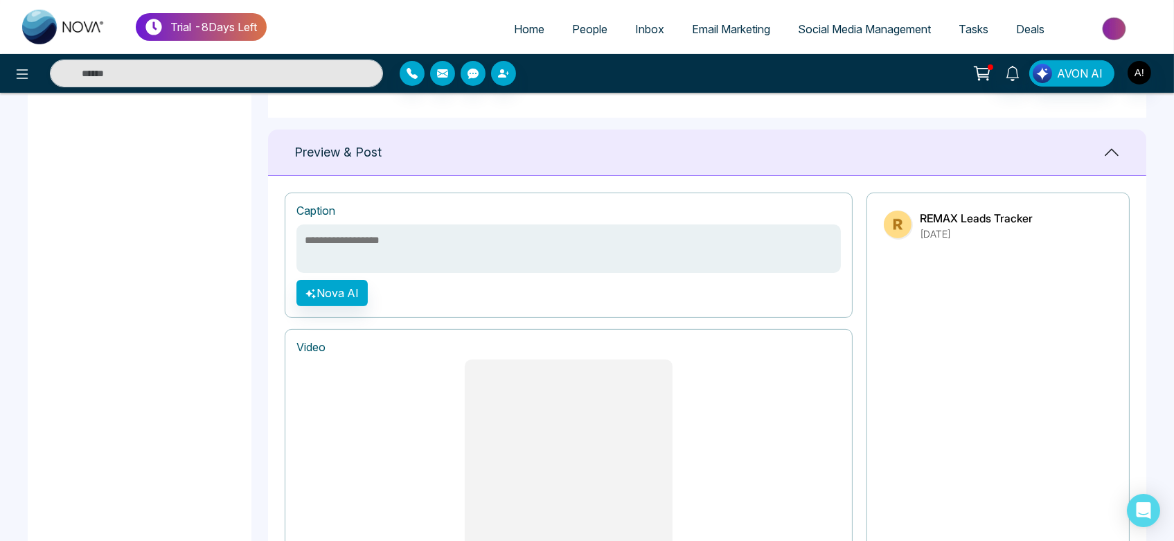
scroll to position [1132, 0]
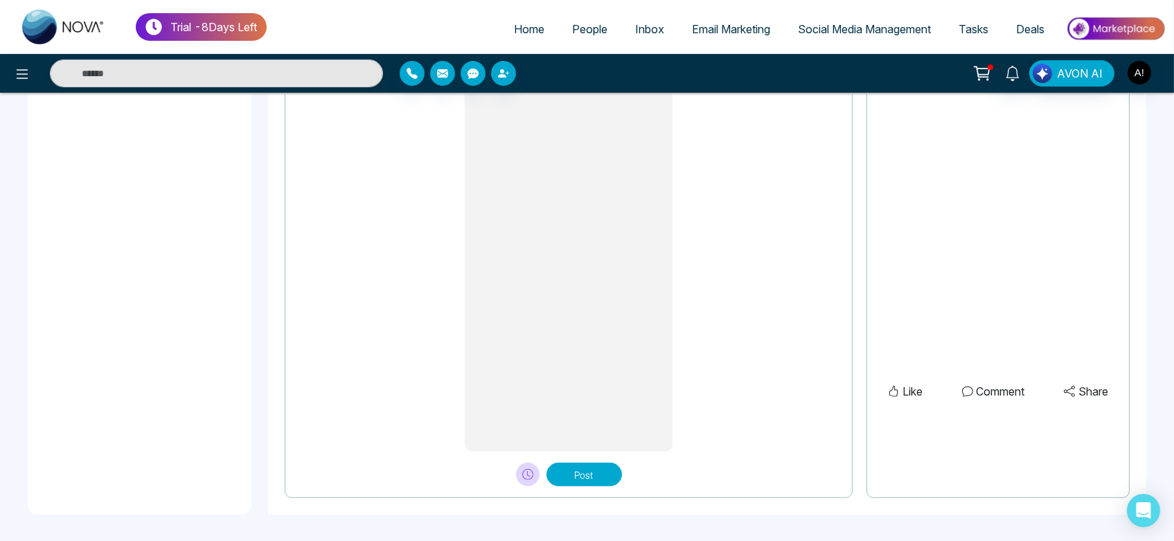
click at [582, 463] on button "Post" at bounding box center [583, 475] width 75 height 24
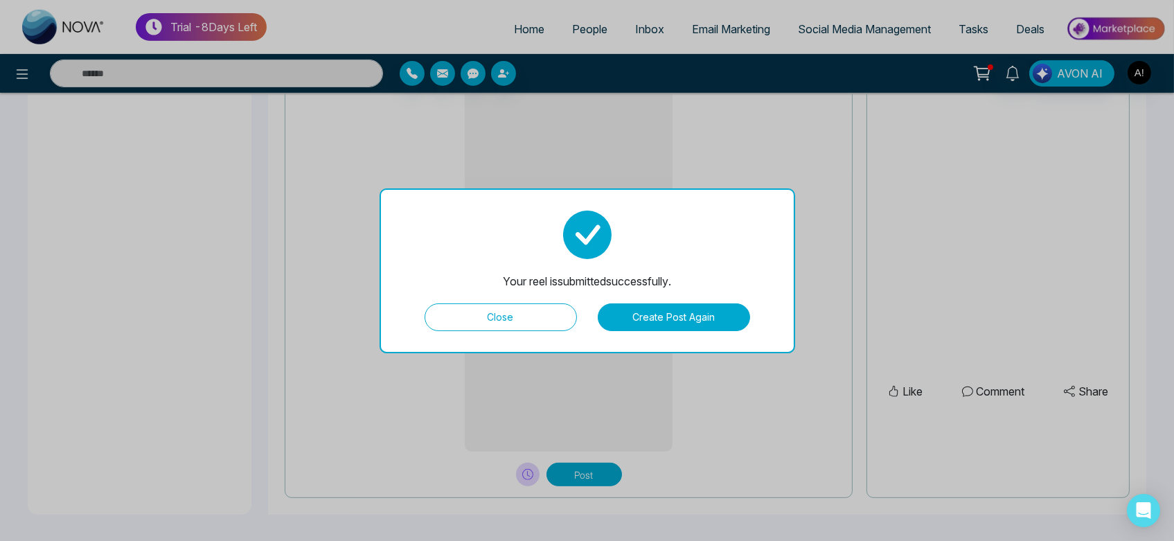
click at [510, 317] on button "Close" at bounding box center [501, 317] width 152 height 28
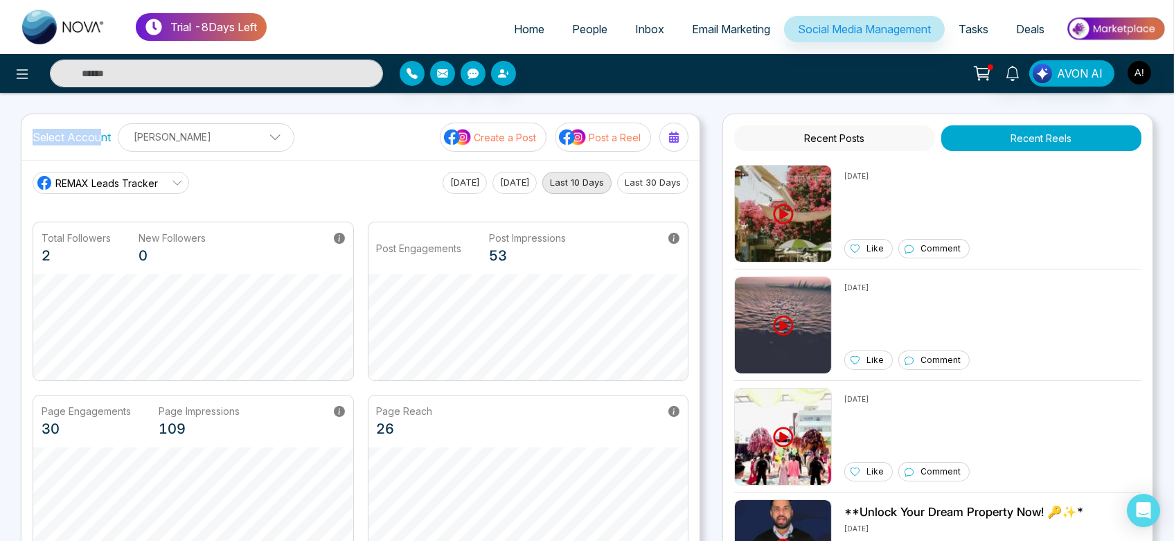
drag, startPoint x: 33, startPoint y: 143, endPoint x: 114, endPoint y: 141, distance: 80.4
click at [114, 141] on div "Select Account Anit Gupta Anit Gupta Add Social Accounts" at bounding box center [164, 137] width 262 height 28
click at [591, 130] on p "Post a Reel" at bounding box center [615, 137] width 52 height 15
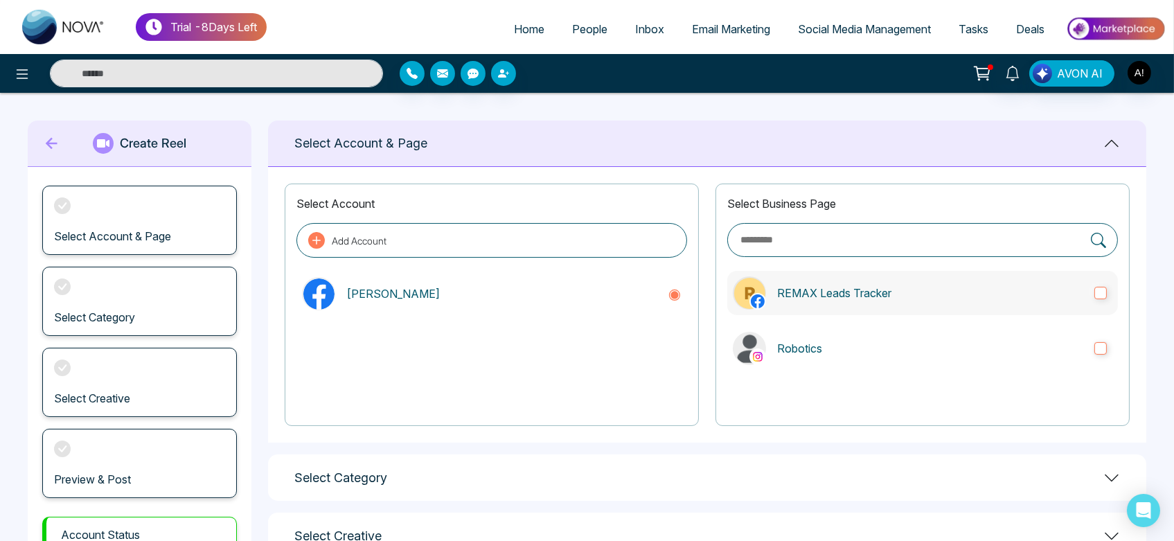
click at [864, 298] on p "REMAX Leads Tracker" at bounding box center [930, 293] width 306 height 17
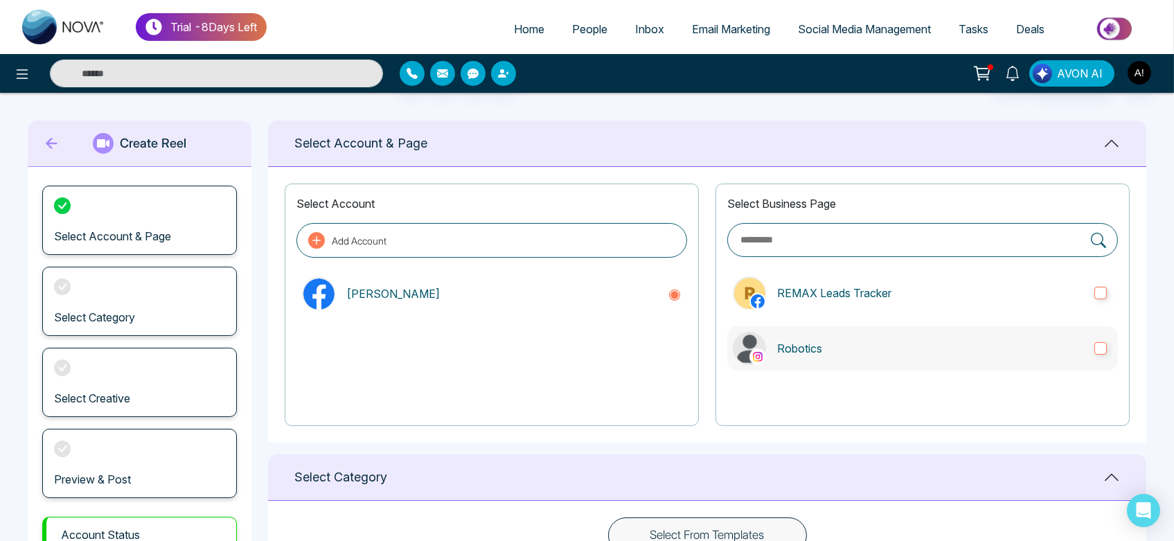
click at [889, 359] on label "Robotics" at bounding box center [922, 348] width 391 height 44
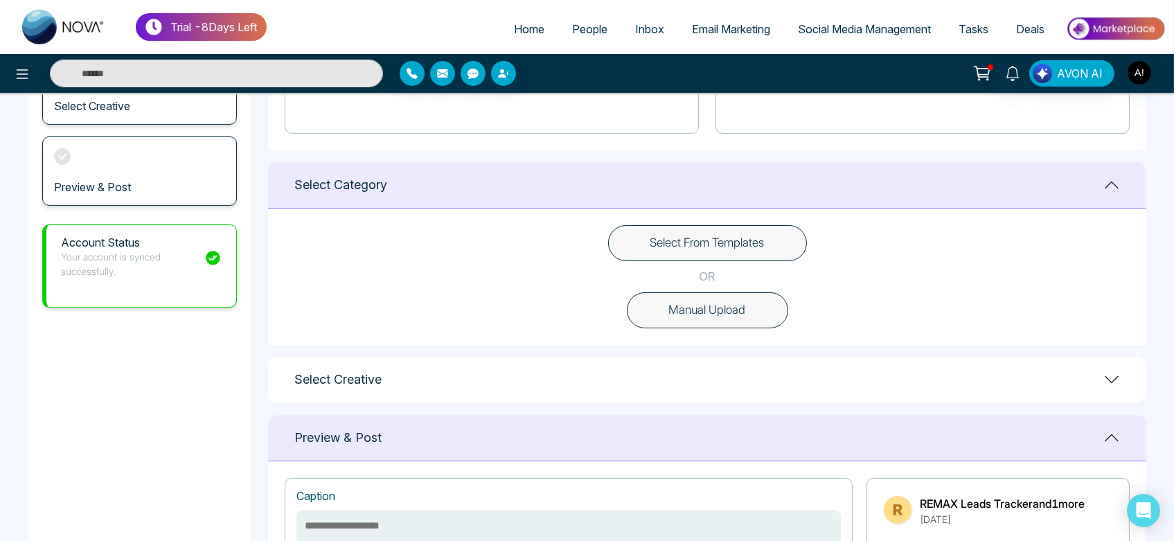
scroll to position [330, 0]
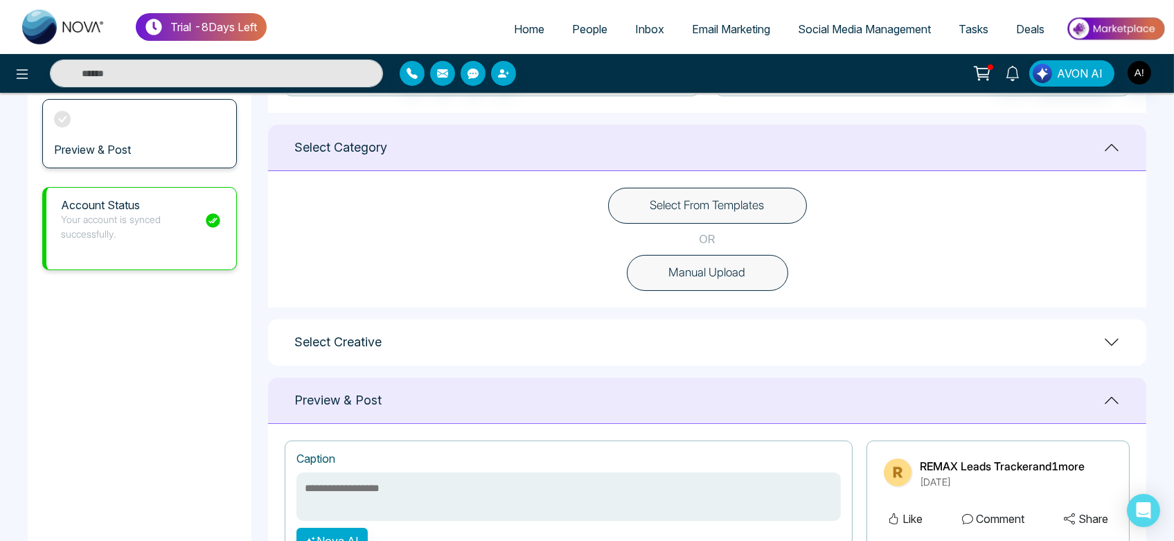
click at [759, 287] on button "Manual Upload" at bounding box center [707, 273] width 161 height 36
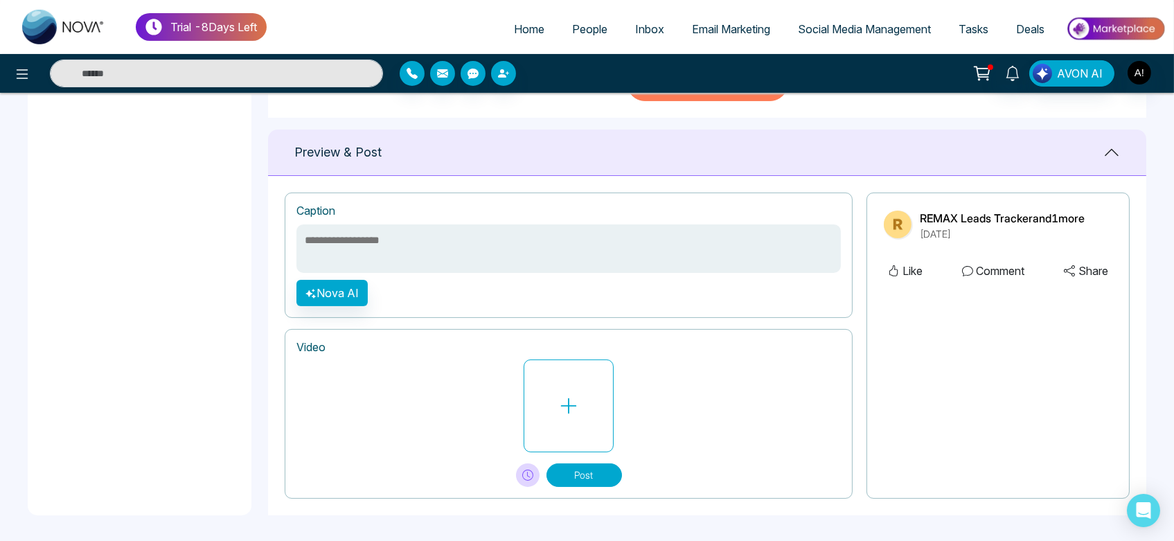
scroll to position [520, 0]
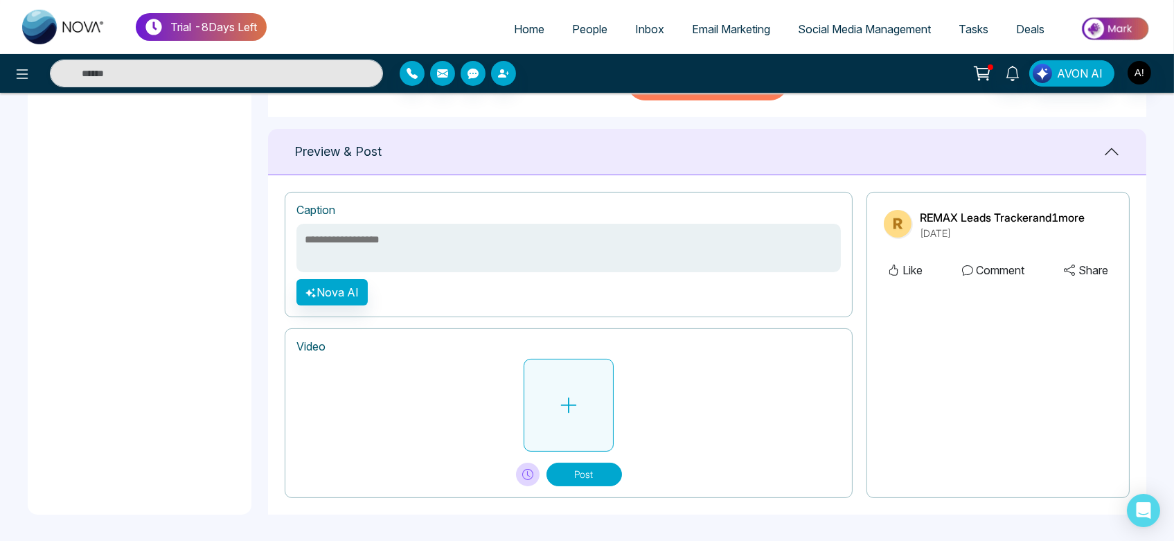
click at [555, 384] on button at bounding box center [569, 405] width 90 height 93
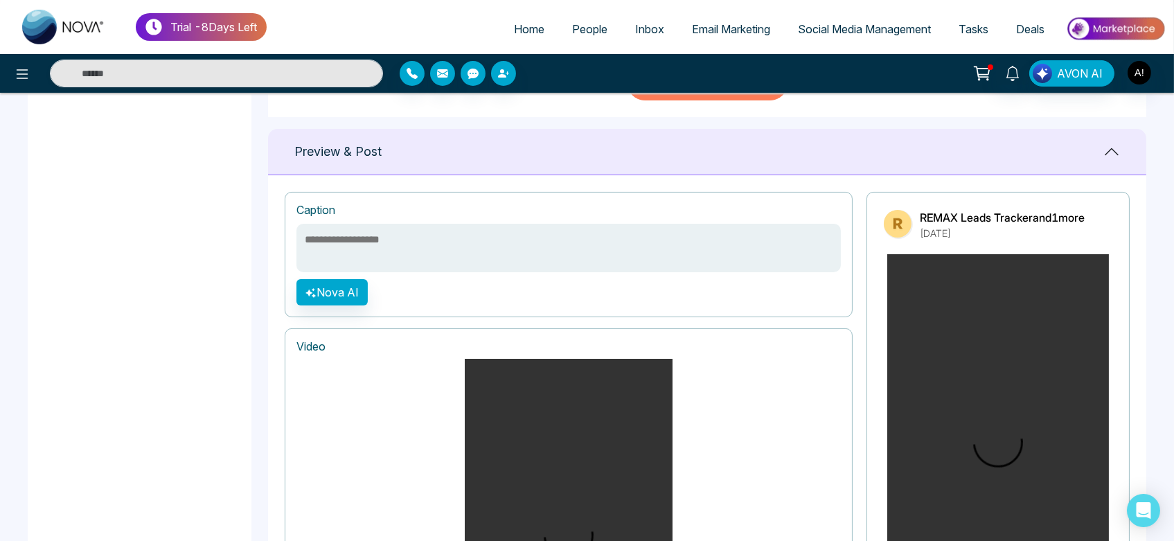
scroll to position [824, 0]
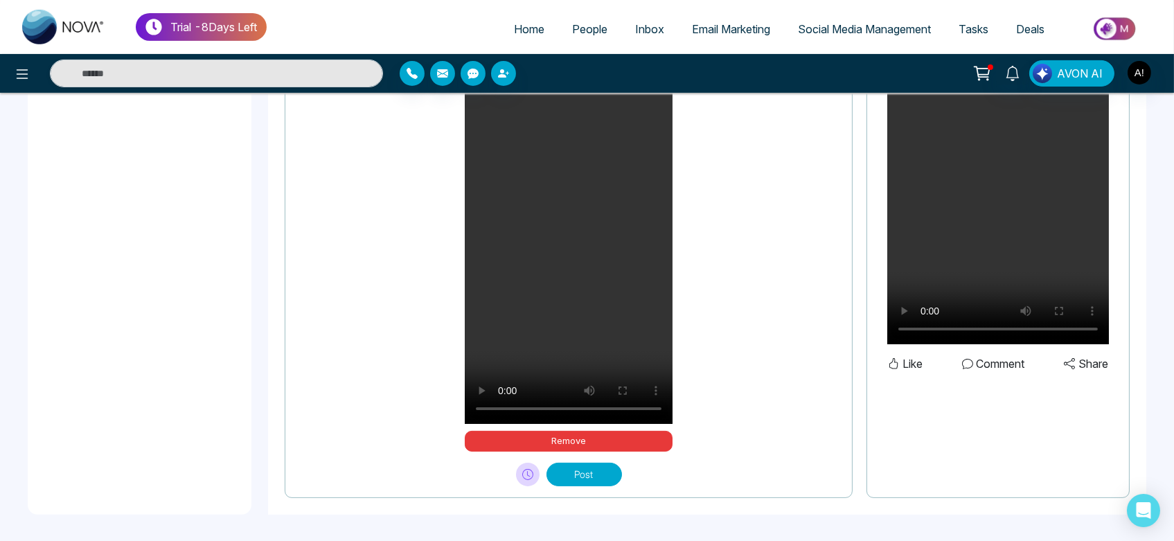
click at [578, 476] on button "Post" at bounding box center [583, 475] width 75 height 24
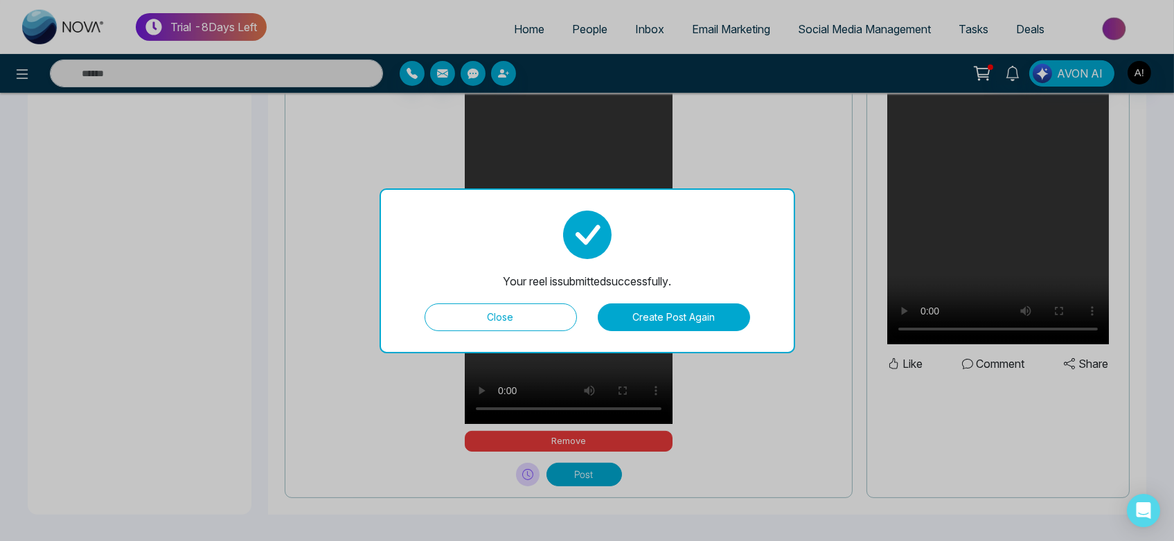
click at [656, 320] on button "Create Post Again" at bounding box center [674, 317] width 152 height 28
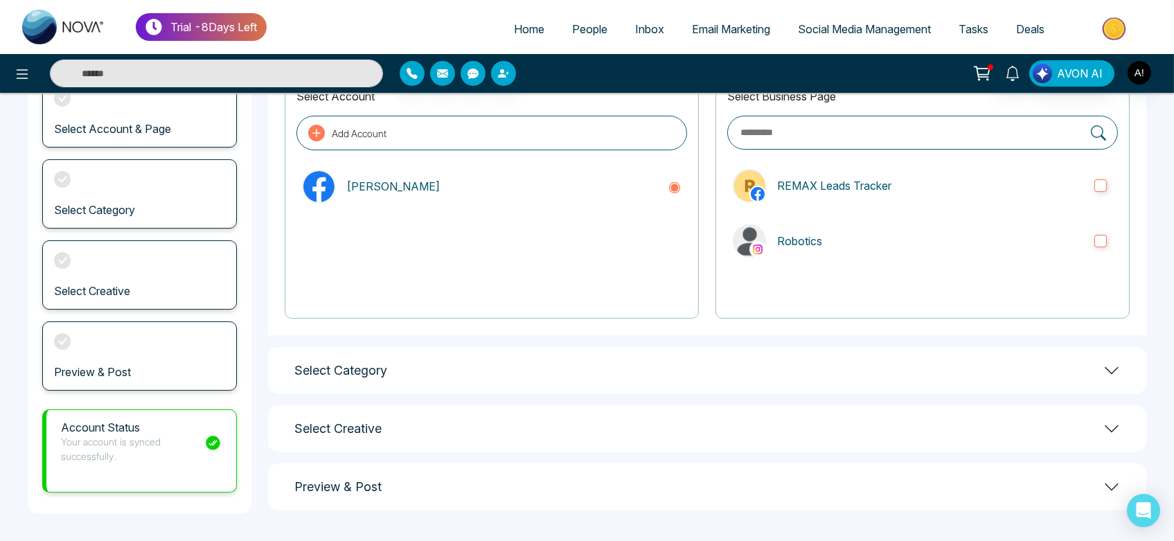
scroll to position [107, 0]
click at [888, 197] on label "REMAX Leads Tracker" at bounding box center [922, 186] width 391 height 44
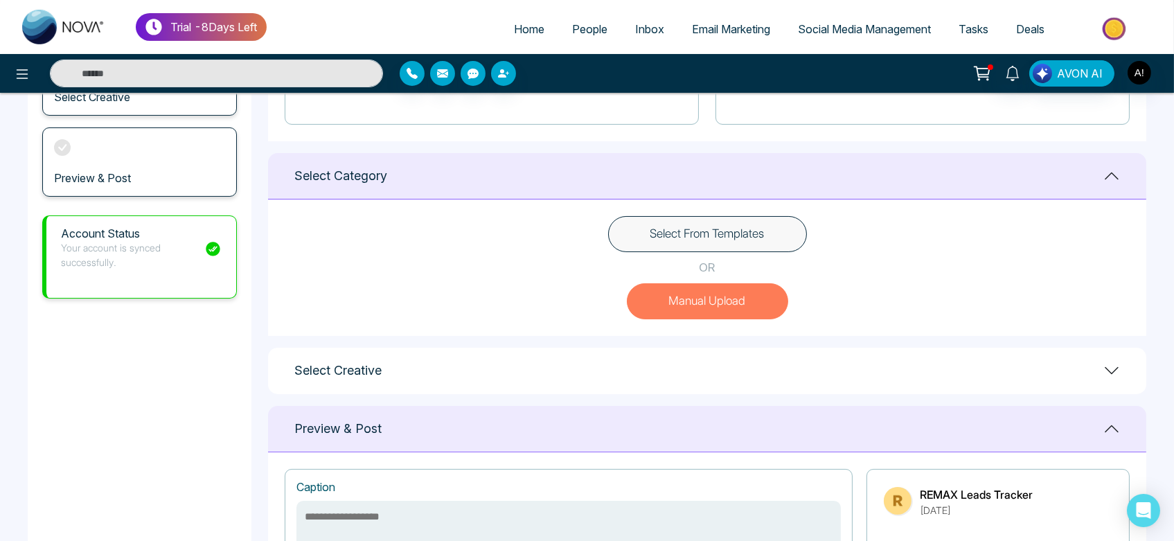
scroll to position [578, 0]
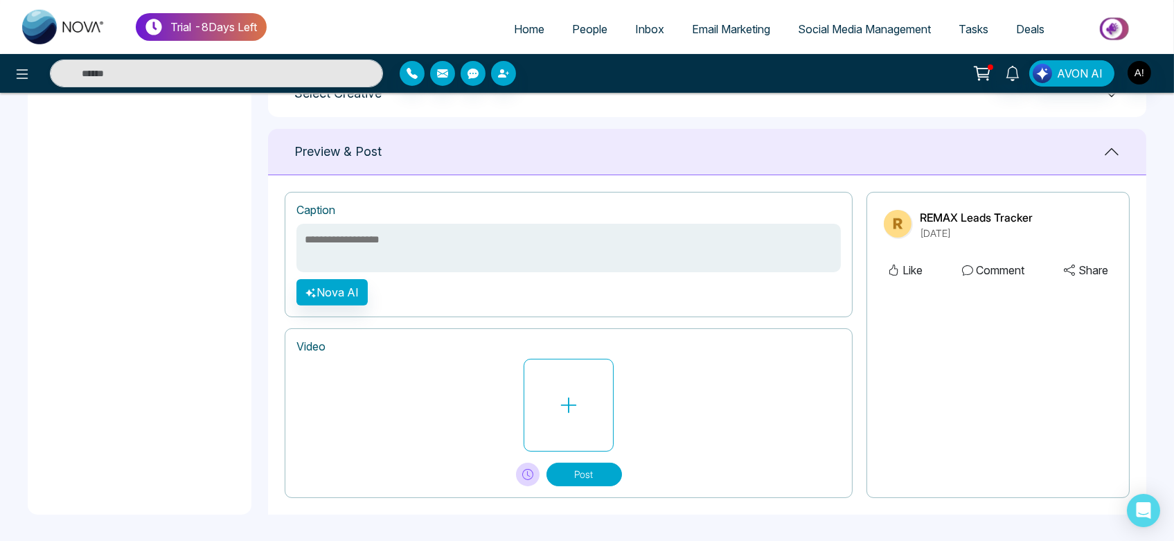
click at [615, 417] on div at bounding box center [568, 405] width 544 height 93
click at [555, 420] on button at bounding box center [569, 405] width 90 height 93
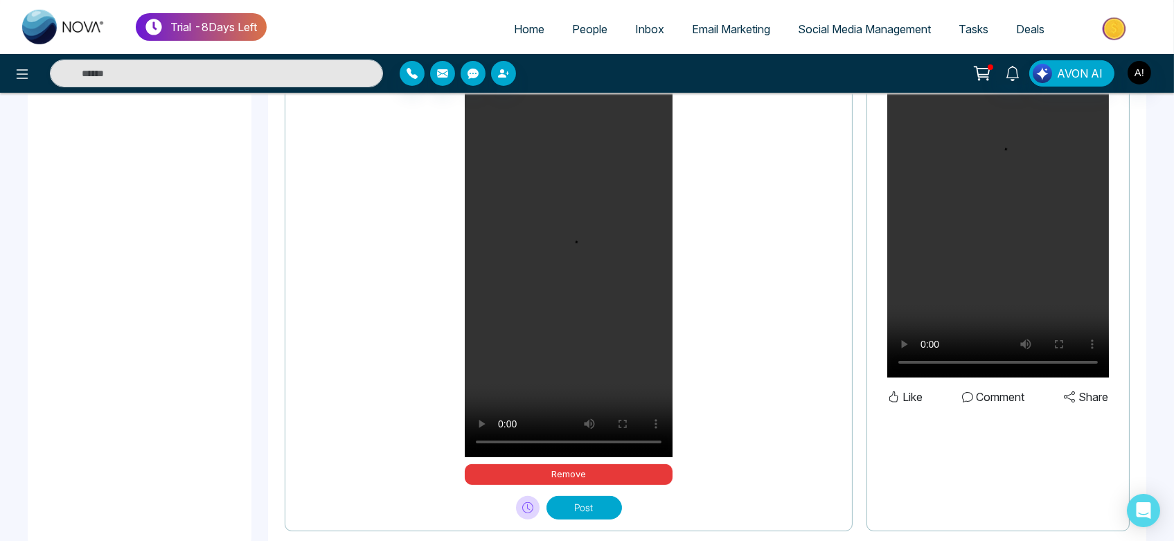
scroll to position [882, 0]
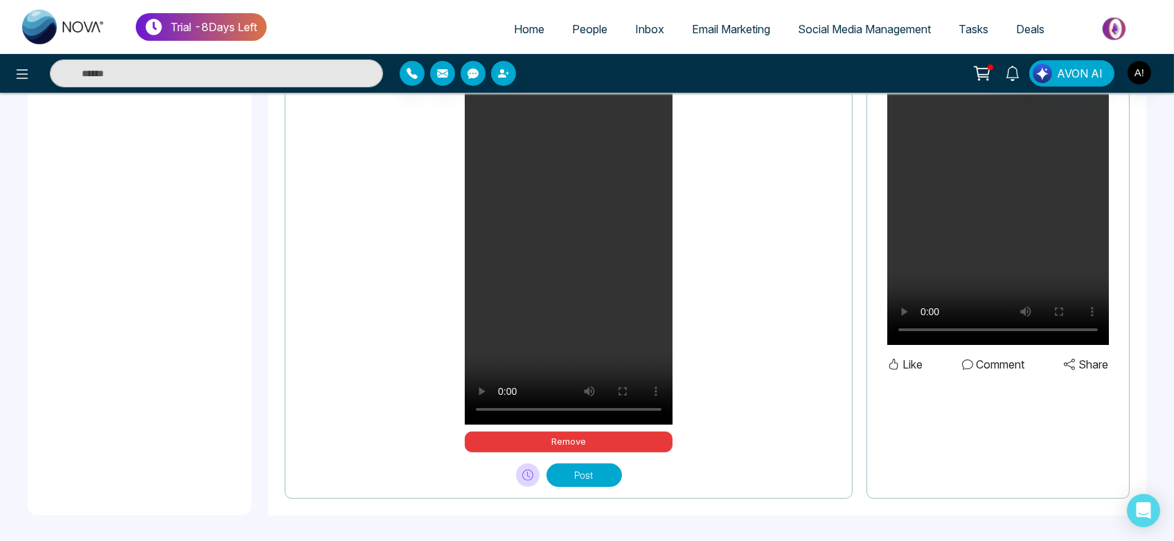
click at [571, 463] on button "Post" at bounding box center [583, 475] width 75 height 24
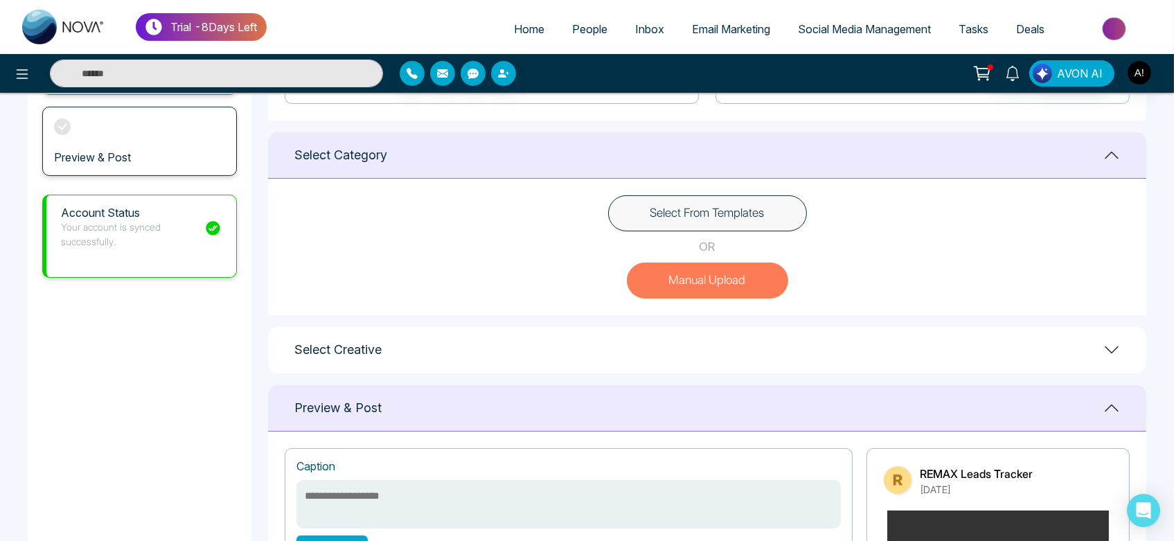
scroll to position [319, 0]
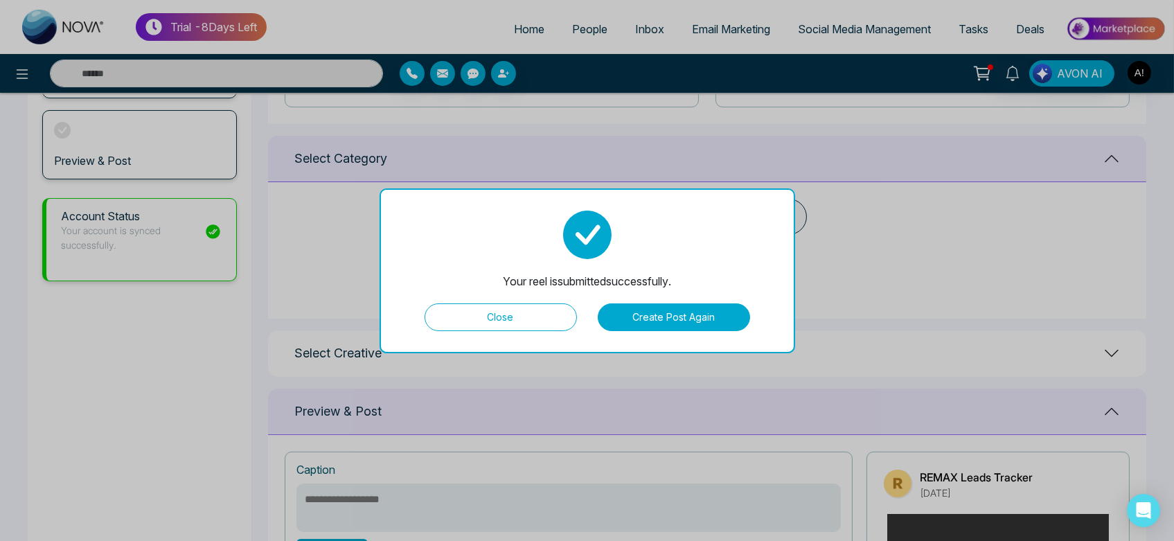
click at [684, 320] on button "Create Post Again" at bounding box center [674, 317] width 152 height 28
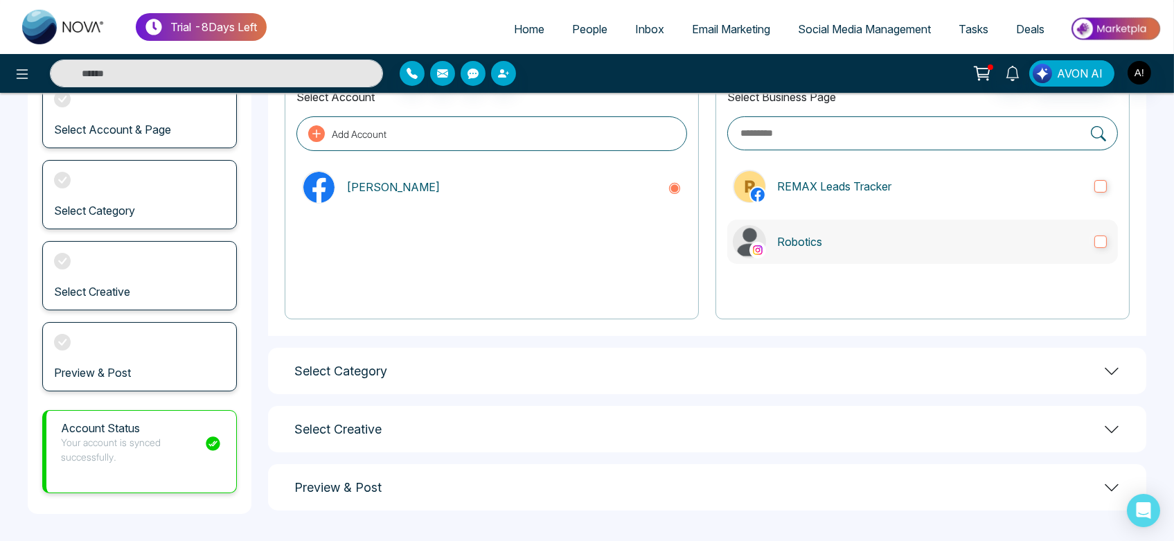
click at [907, 230] on label "Robotics" at bounding box center [922, 242] width 391 height 44
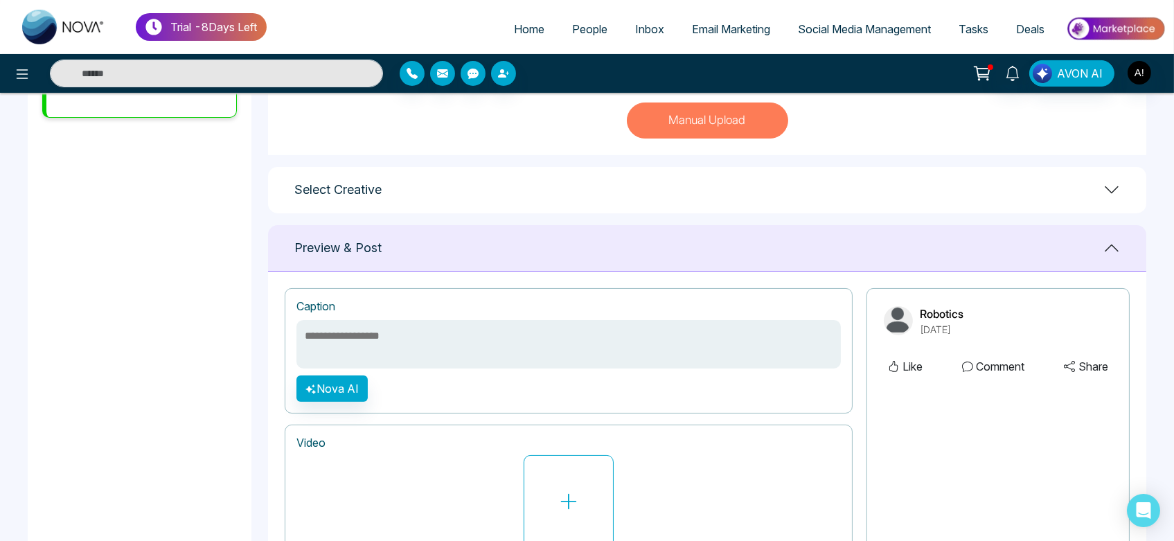
scroll to position [501, 0]
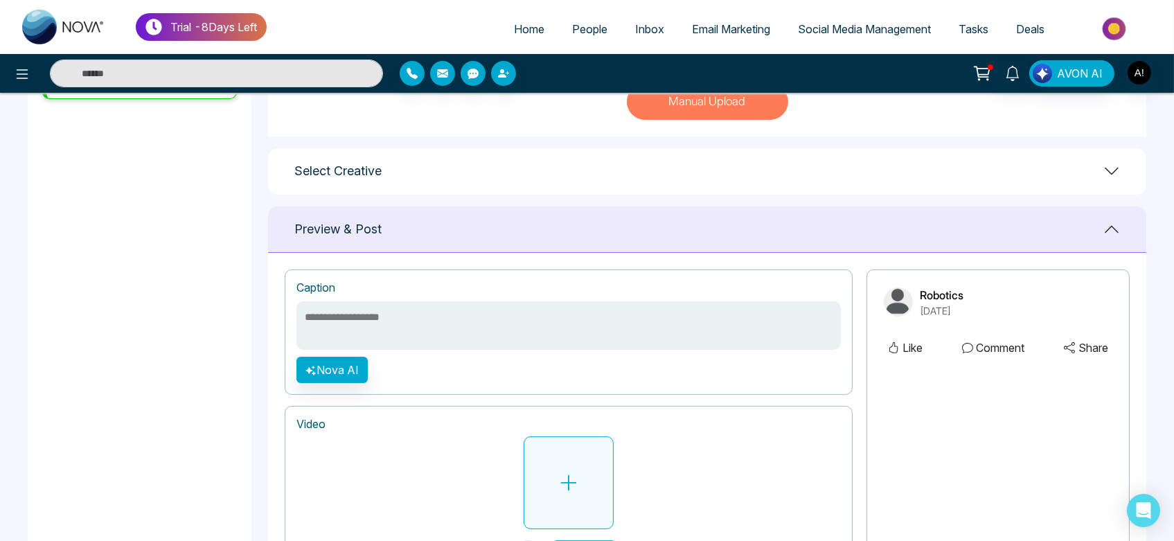
click at [532, 478] on button at bounding box center [569, 482] width 90 height 93
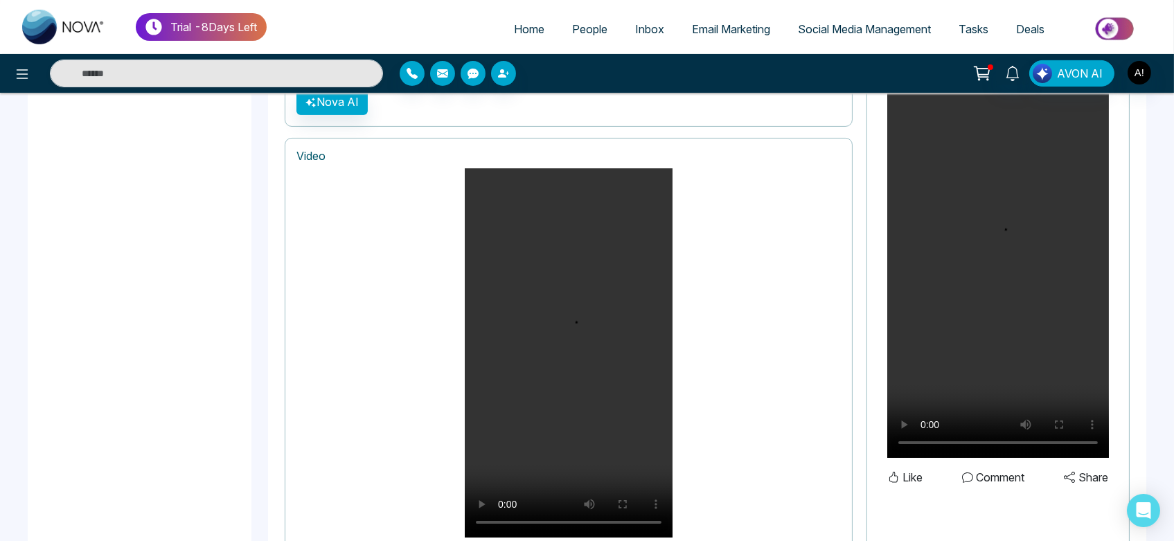
scroll to position [882, 0]
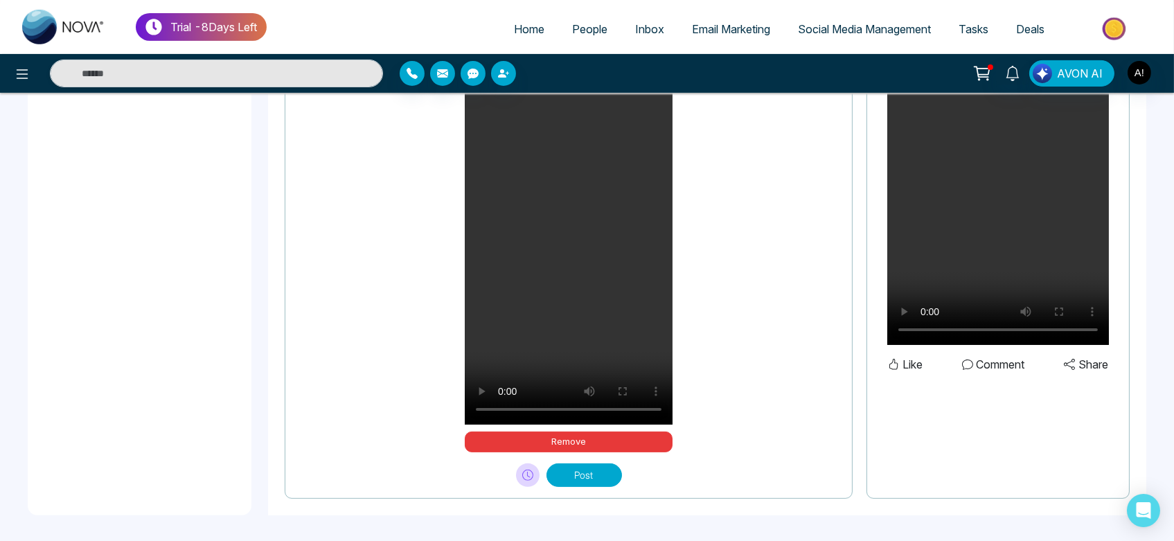
click at [582, 463] on button "Post" at bounding box center [583, 475] width 75 height 24
click at [582, 463] on button "Please wait..." at bounding box center [583, 475] width 111 height 24
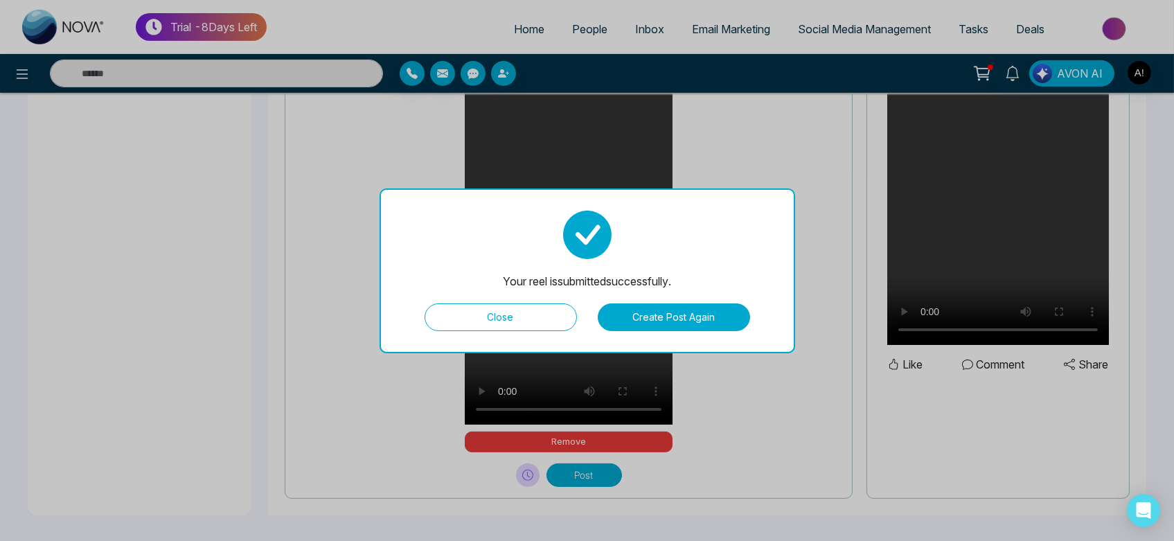
click at [519, 314] on button "Close" at bounding box center [501, 317] width 152 height 28
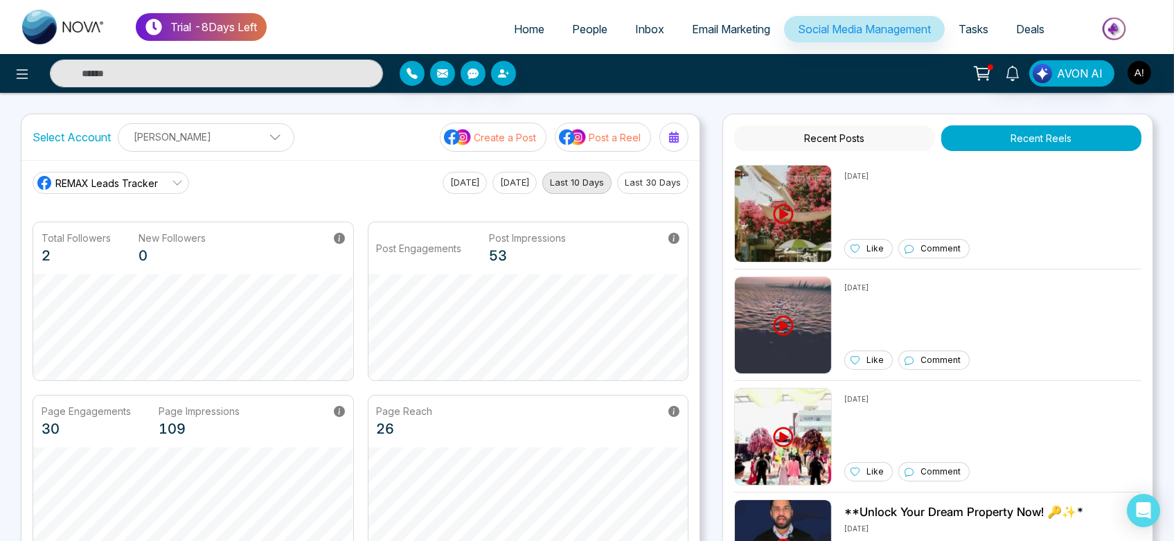
click at [966, 24] on span "Tasks" at bounding box center [974, 29] width 30 height 14
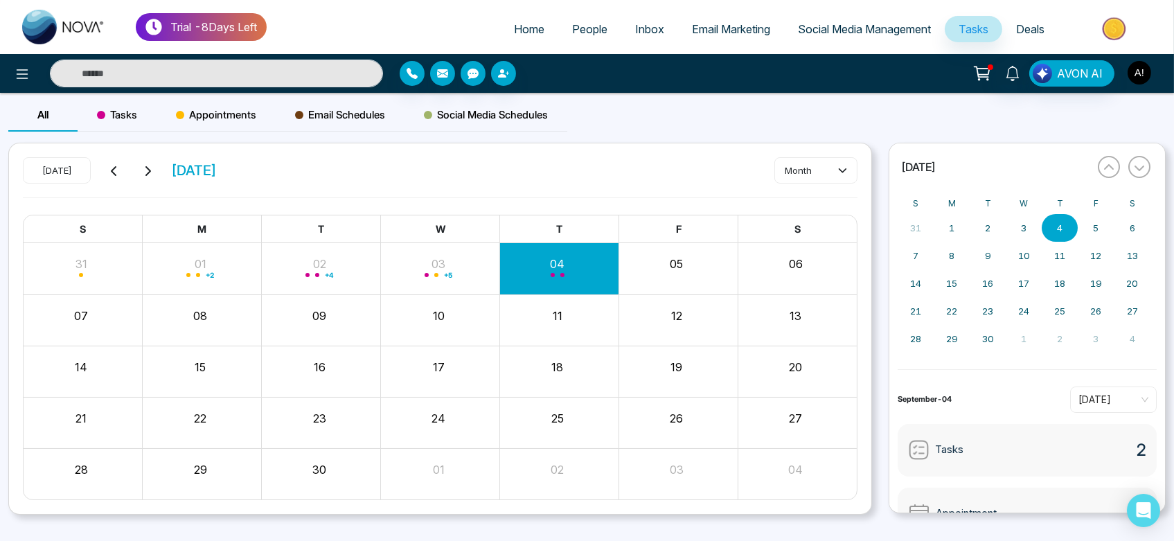
click at [1143, 62] on img "button" at bounding box center [1140, 73] width 24 height 24
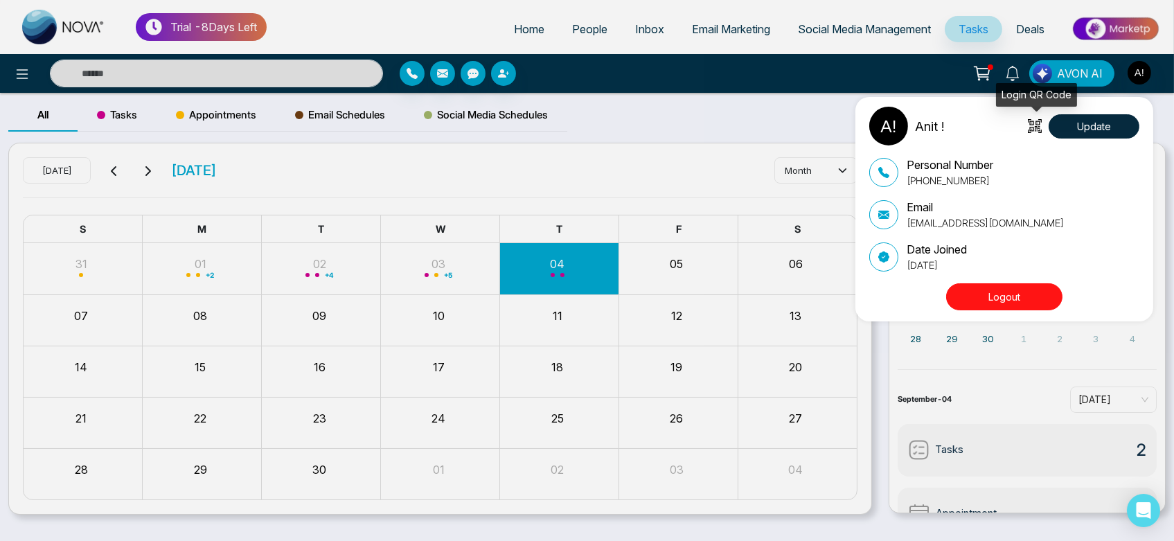
click at [1033, 130] on icon at bounding box center [1035, 126] width 14 height 14
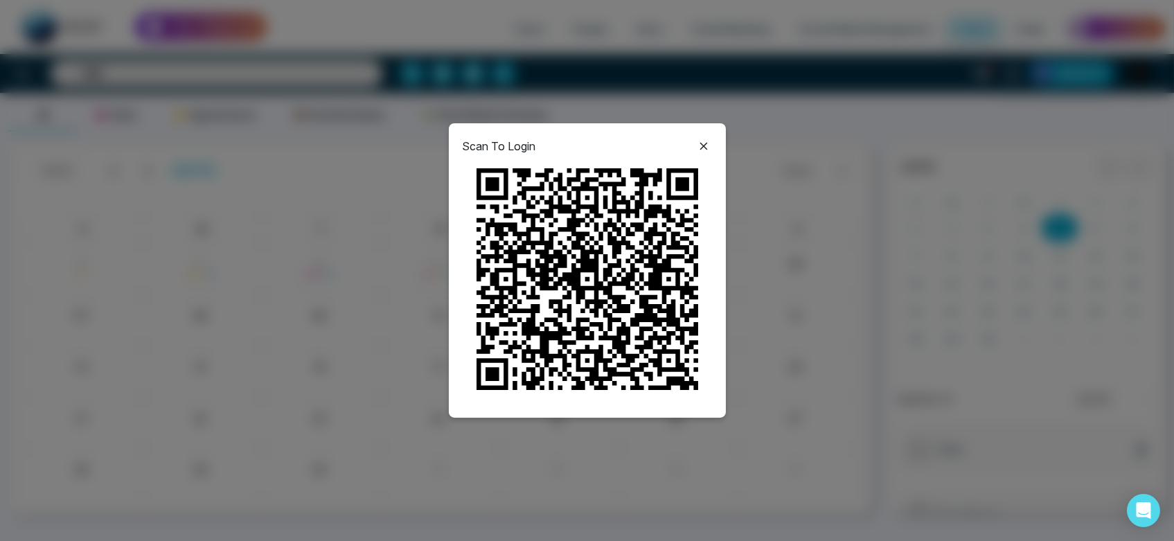
click at [698, 146] on icon at bounding box center [703, 146] width 17 height 17
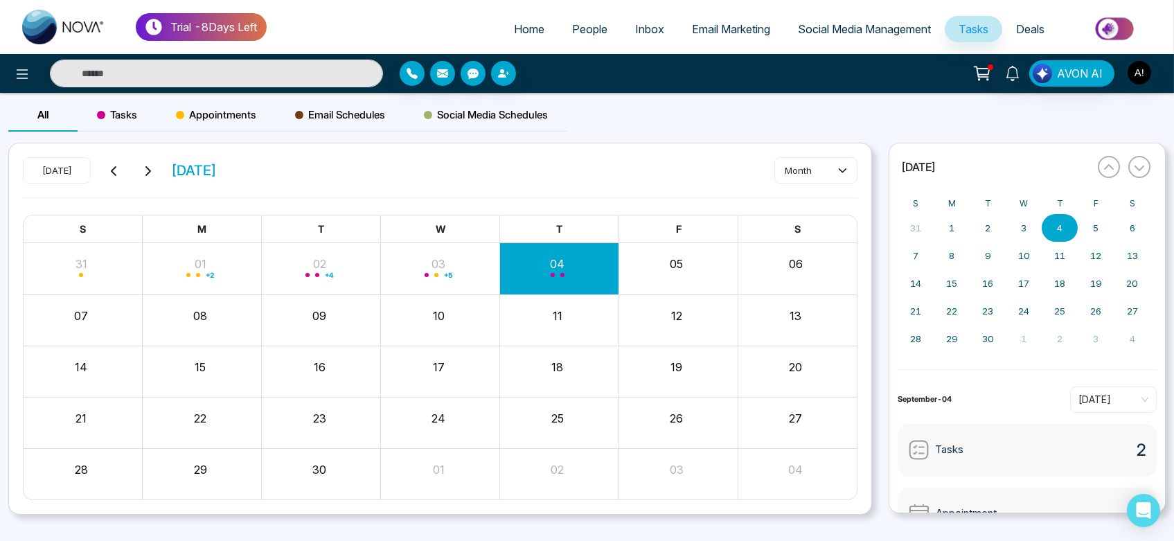
click at [215, 100] on div "Appointments" at bounding box center [216, 114] width 119 height 33
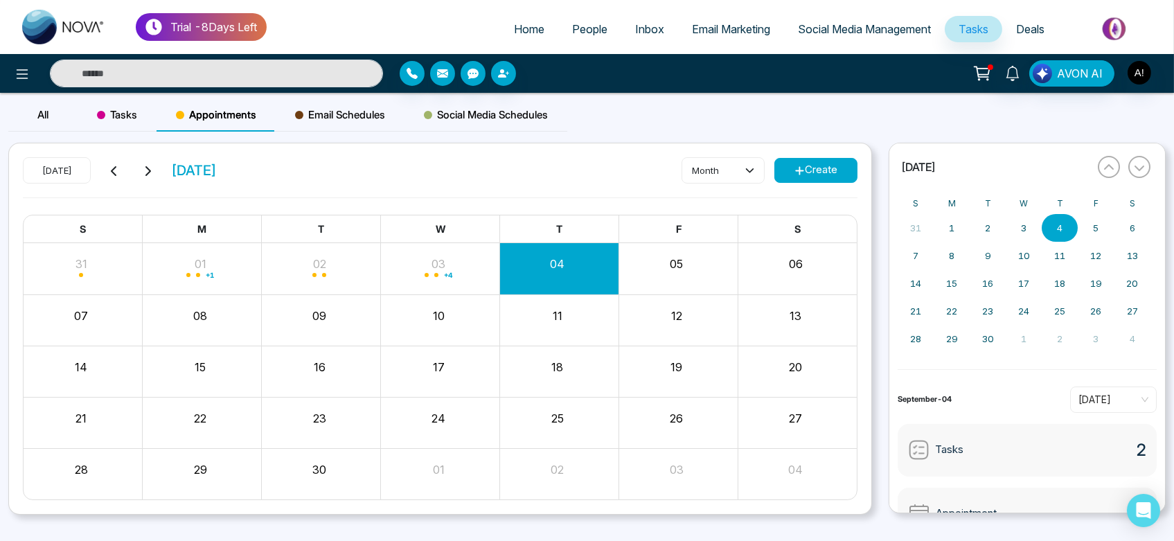
click at [120, 114] on span "Tasks" at bounding box center [117, 115] width 40 height 17
click at [223, 104] on div "Appointments" at bounding box center [216, 114] width 119 height 33
click at [360, 103] on div "Email Schedules" at bounding box center [340, 114] width 129 height 33
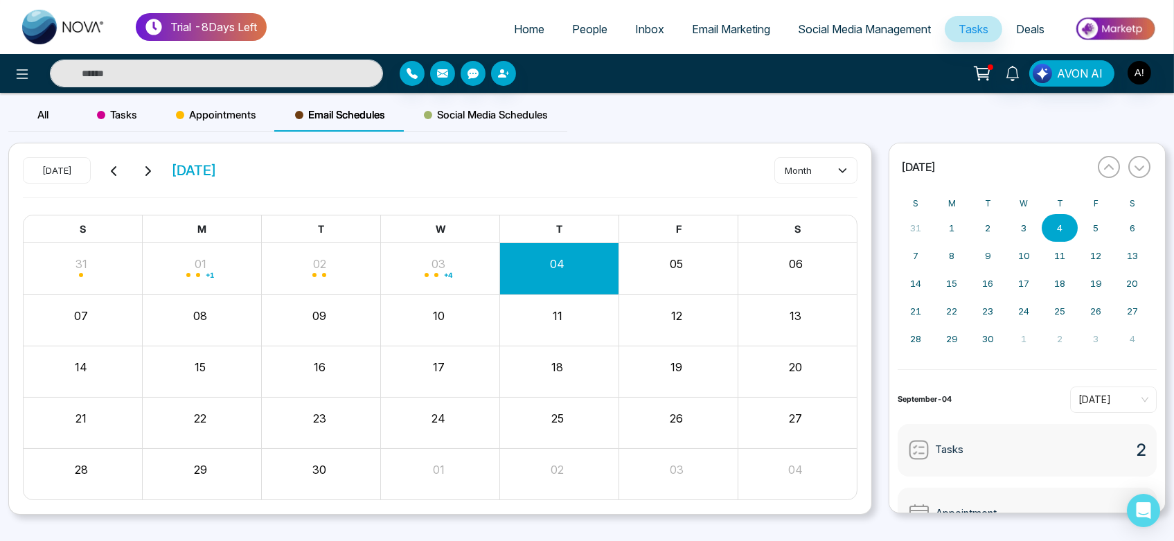
click at [472, 121] on span "Social Media Schedules" at bounding box center [486, 115] width 124 height 17
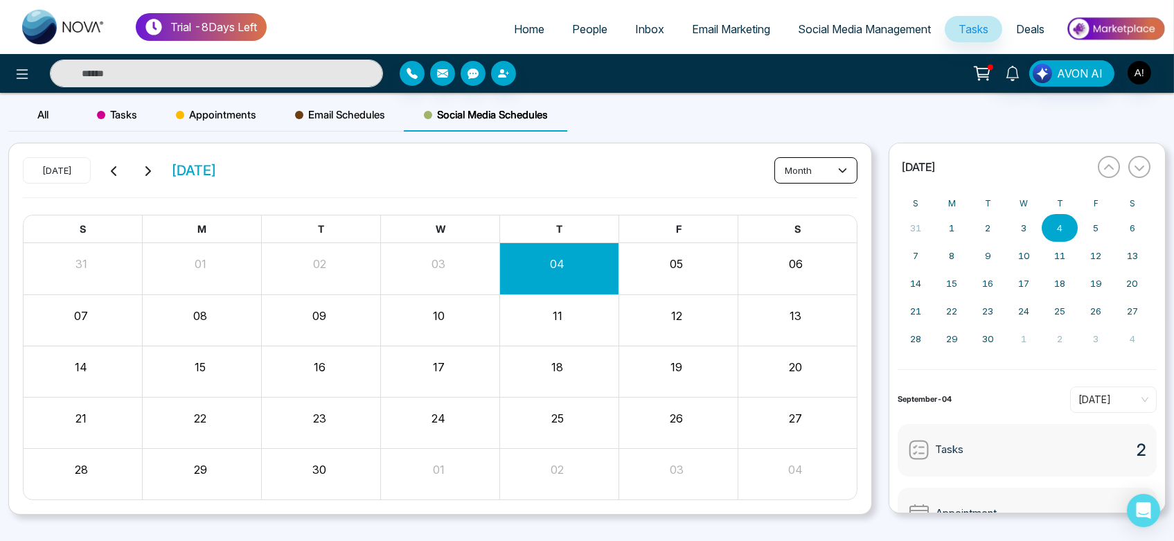
click at [820, 158] on button "month" at bounding box center [815, 170] width 83 height 26
click at [826, 179] on button "month" at bounding box center [815, 170] width 83 height 26
click at [849, 165] on button "month" at bounding box center [815, 170] width 83 height 26
click at [833, 192] on span "day" at bounding box center [815, 199] width 65 height 15
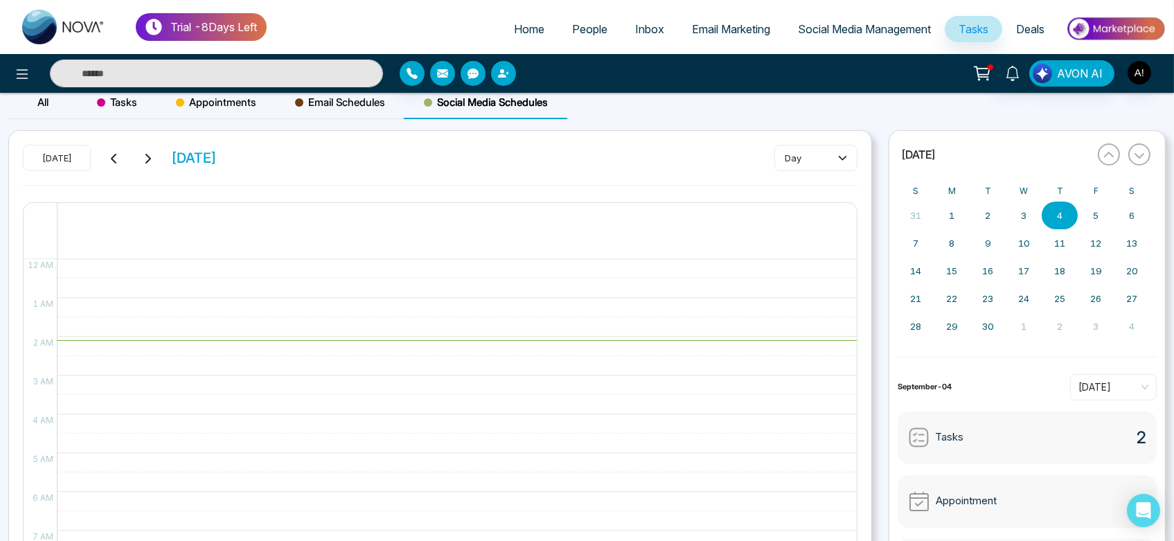
scroll to position [37, 0]
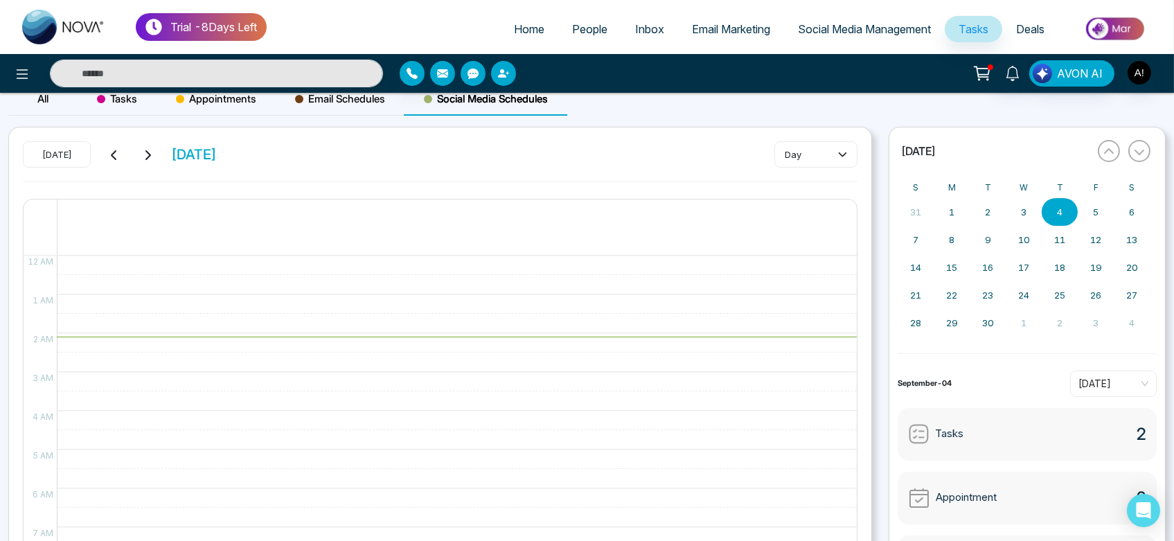
scroll to position [14, 0]
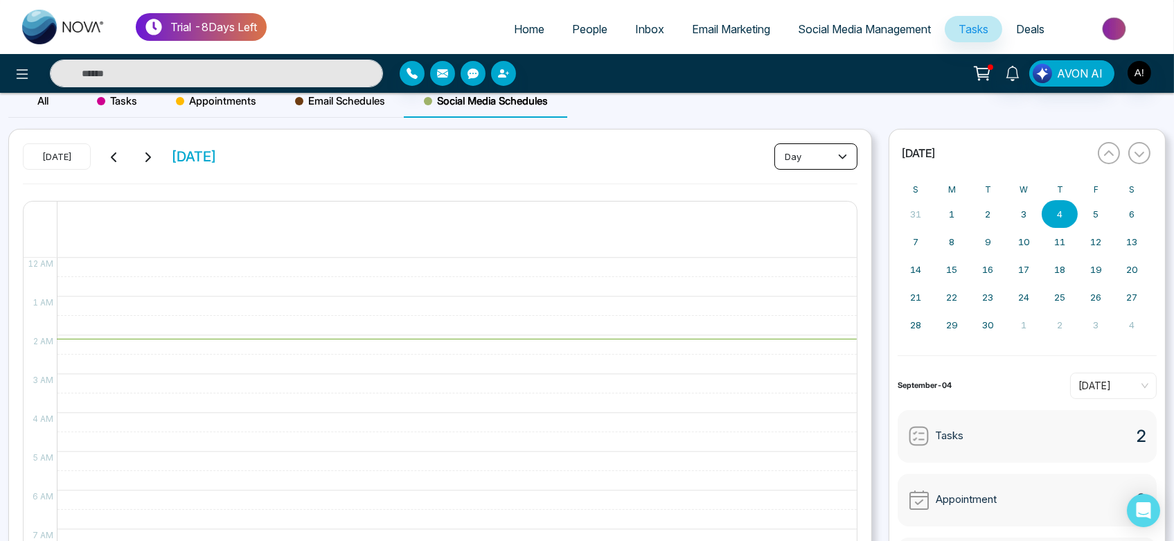
click at [796, 159] on button "day" at bounding box center [815, 156] width 83 height 26
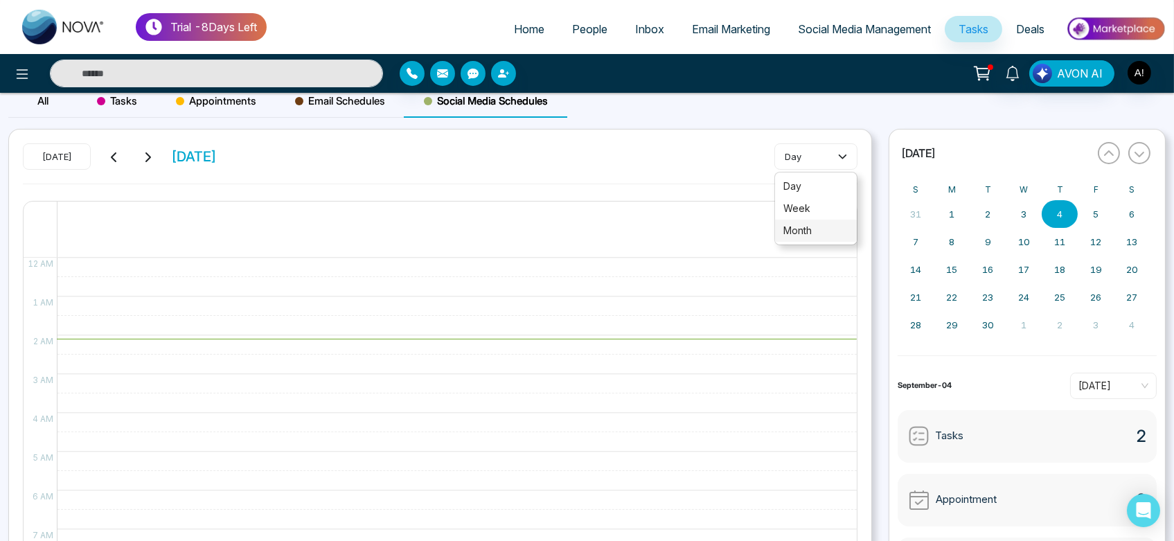
click at [813, 238] on li "month" at bounding box center [816, 231] width 82 height 22
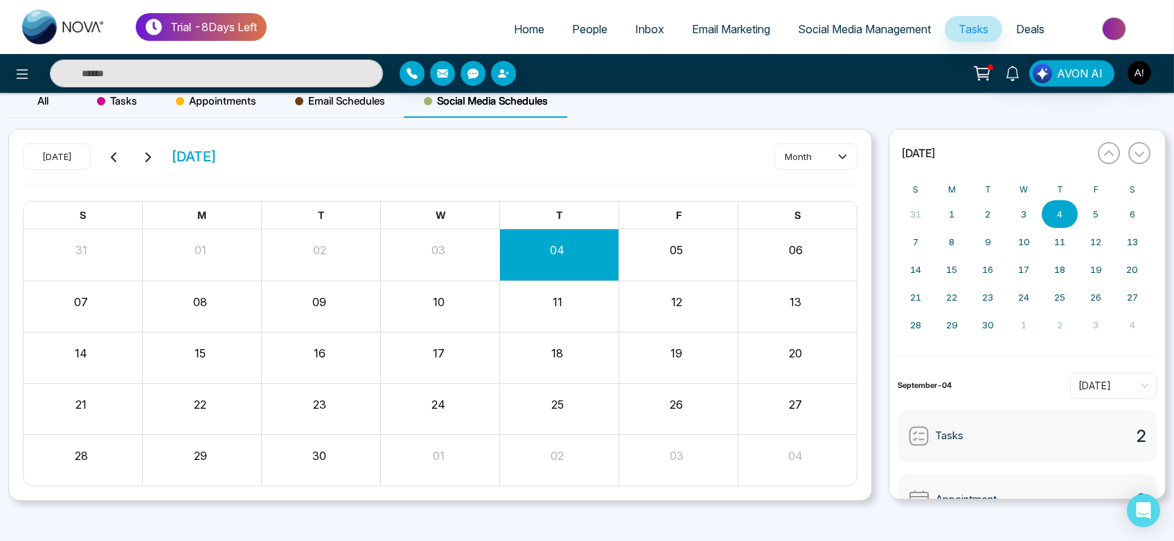
drag, startPoint x: 546, startPoint y: 206, endPoint x: 586, endPoint y: 208, distance: 40.2
click at [586, 208] on div "T" at bounding box center [558, 216] width 119 height 28
drag, startPoint x: 677, startPoint y: 254, endPoint x: 694, endPoint y: 254, distance: 17.3
click at [694, 254] on div "05" at bounding box center [677, 248] width 116 height 21
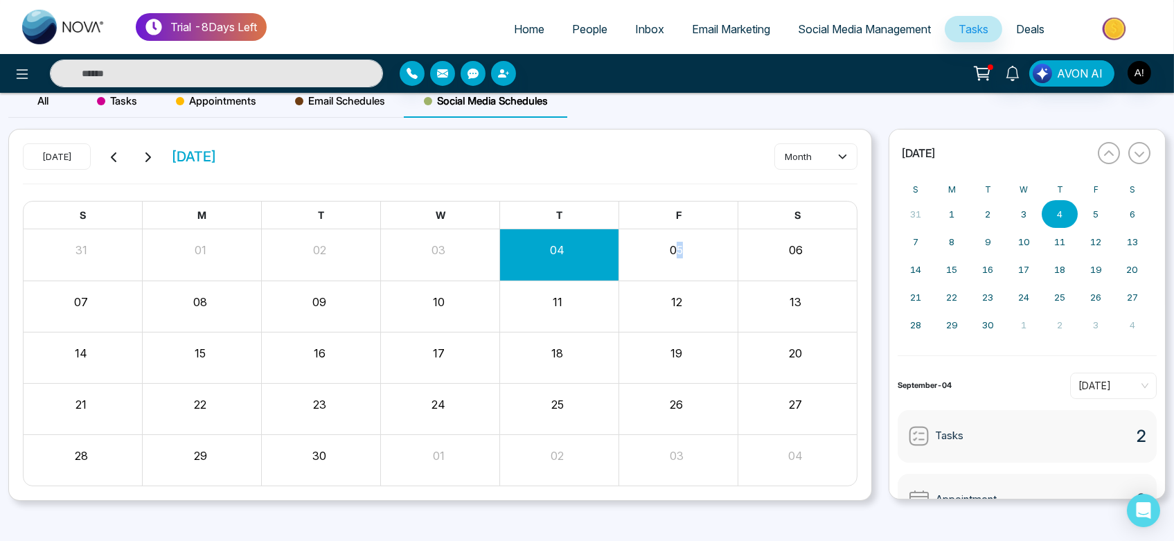
drag, startPoint x: 694, startPoint y: 254, endPoint x: 663, endPoint y: 253, distance: 31.2
click at [663, 253] on div "05" at bounding box center [677, 248] width 116 height 21
drag, startPoint x: 719, startPoint y: 247, endPoint x: 794, endPoint y: 247, distance: 75.5
click at [794, 247] on div "31 01 02 03 04 05 06" at bounding box center [440, 254] width 833 height 33
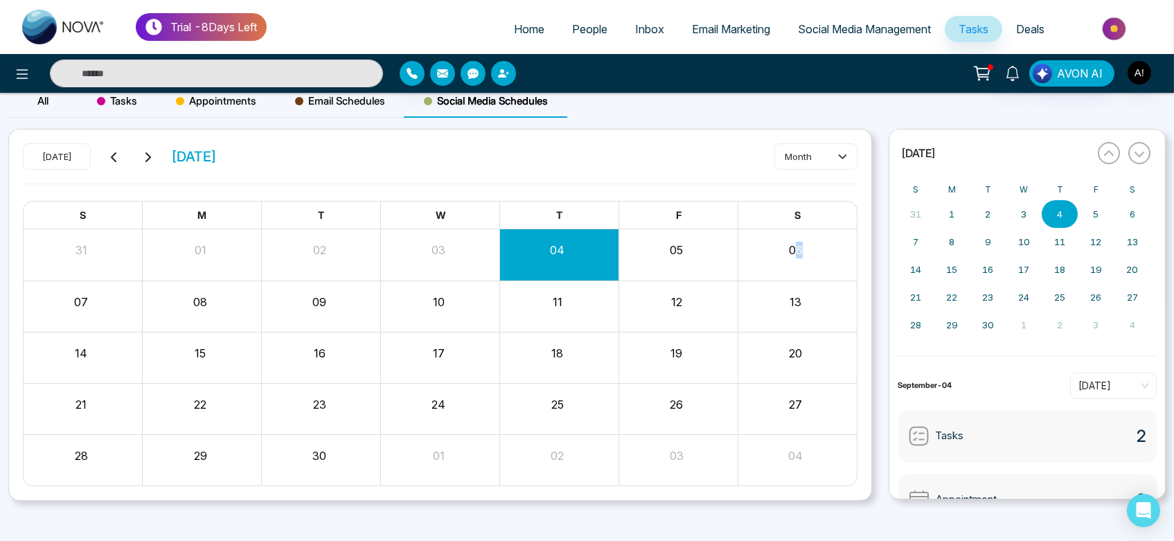
drag, startPoint x: 794, startPoint y: 247, endPoint x: 818, endPoint y: 245, distance: 23.6
click at [818, 245] on div "06" at bounding box center [796, 248] width 116 height 21
click at [795, 249] on button "06" at bounding box center [796, 250] width 14 height 17
drag, startPoint x: 788, startPoint y: 249, endPoint x: 828, endPoint y: 247, distance: 40.2
click at [828, 247] on div "06" at bounding box center [796, 248] width 116 height 21
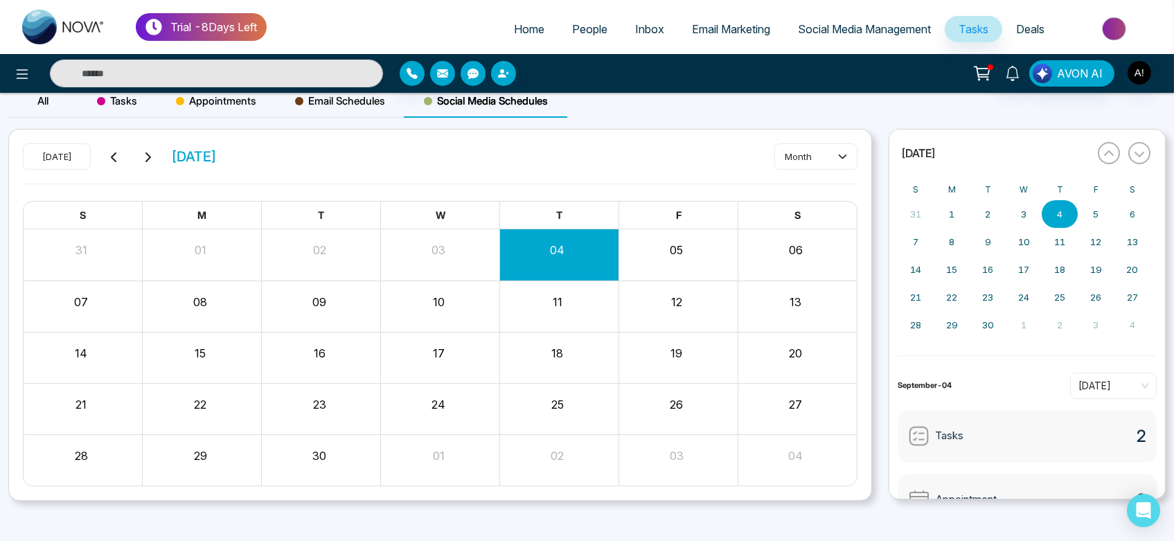
drag, startPoint x: 787, startPoint y: 251, endPoint x: 804, endPoint y: 253, distance: 17.4
click at [804, 253] on div "06" at bounding box center [796, 248] width 116 height 21
drag, startPoint x: 804, startPoint y: 253, endPoint x: 783, endPoint y: 247, distance: 22.2
click at [783, 247] on div "06" at bounding box center [796, 248] width 116 height 21
drag, startPoint x: 783, startPoint y: 247, endPoint x: 840, endPoint y: 268, distance: 61.1
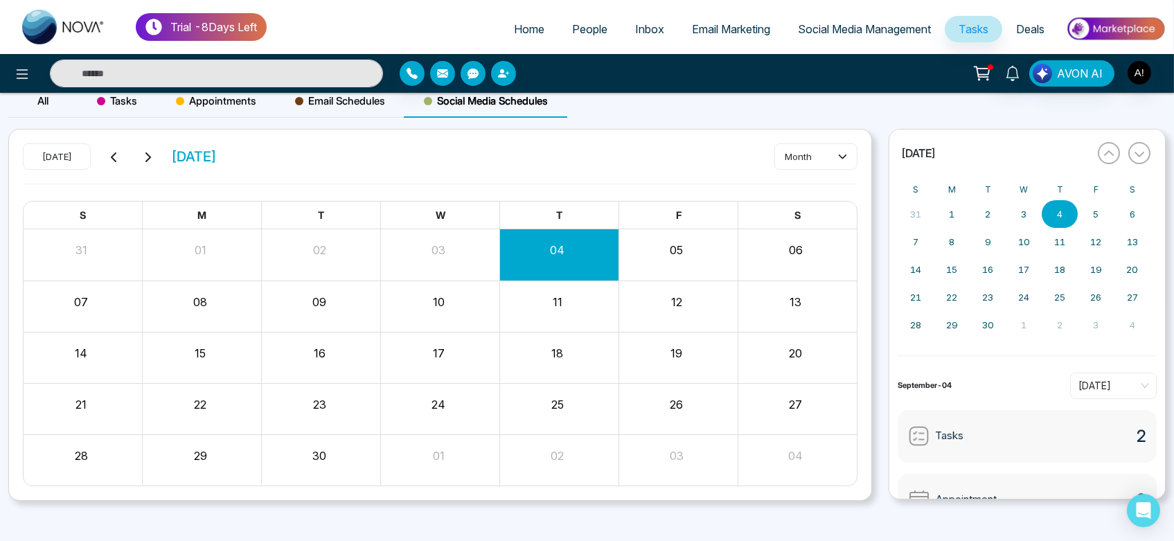
click at [840, 268] on div "06" at bounding box center [797, 254] width 119 height 33
drag, startPoint x: 1075, startPoint y: 245, endPoint x: 1088, endPoint y: 208, distance: 39.6
click at [1088, 208] on div "31 1 2 3 4 5 6 7 8 9 10 11 12 13 14 15 16 17 18 19 20 21 22 23 24 25 26 27 28 2…" at bounding box center [1024, 269] width 252 height 139
click at [1088, 208] on button "5" at bounding box center [1096, 214] width 36 height 28
click at [1110, 206] on button "5" at bounding box center [1096, 214] width 36 height 28
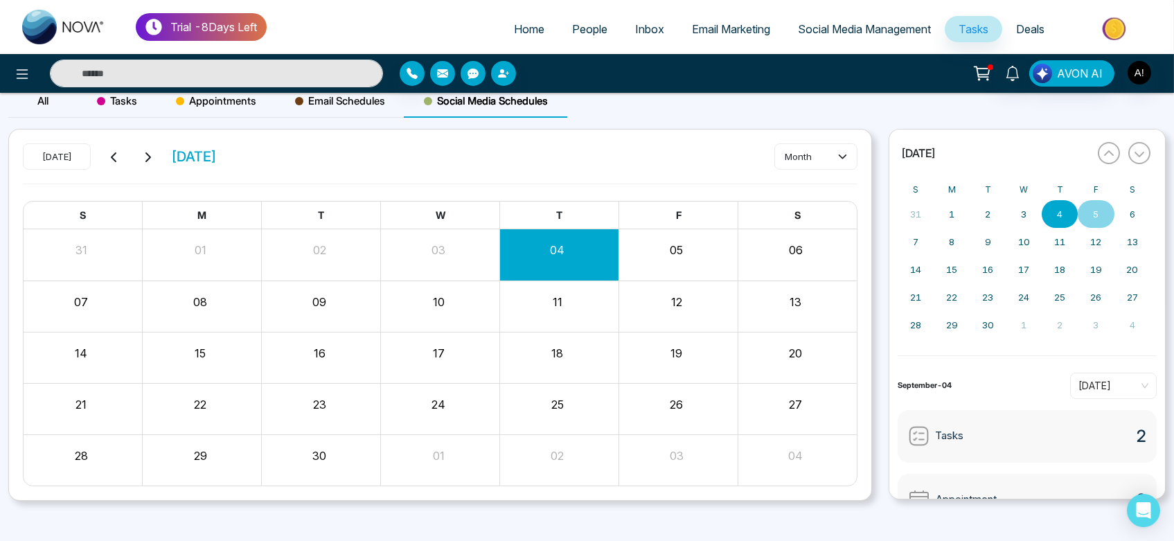
click at [1110, 206] on button "5" at bounding box center [1096, 214] width 36 height 28
click at [1123, 208] on button "6" at bounding box center [1132, 214] width 36 height 28
click at [1103, 148] on icon "button" at bounding box center [1108, 153] width 11 height 11
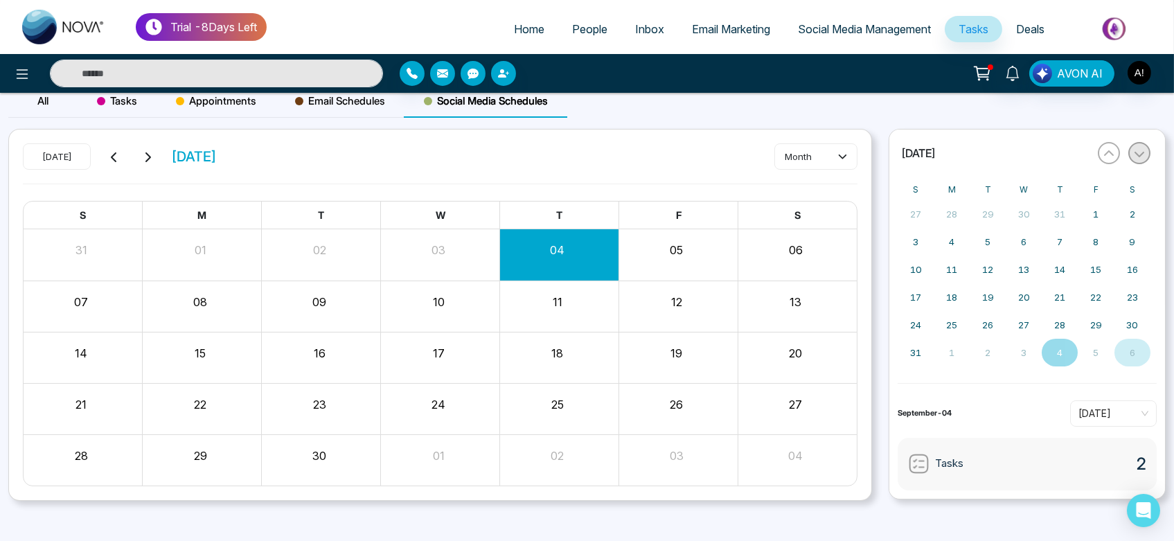
click at [1140, 150] on icon "button" at bounding box center [1139, 153] width 11 height 11
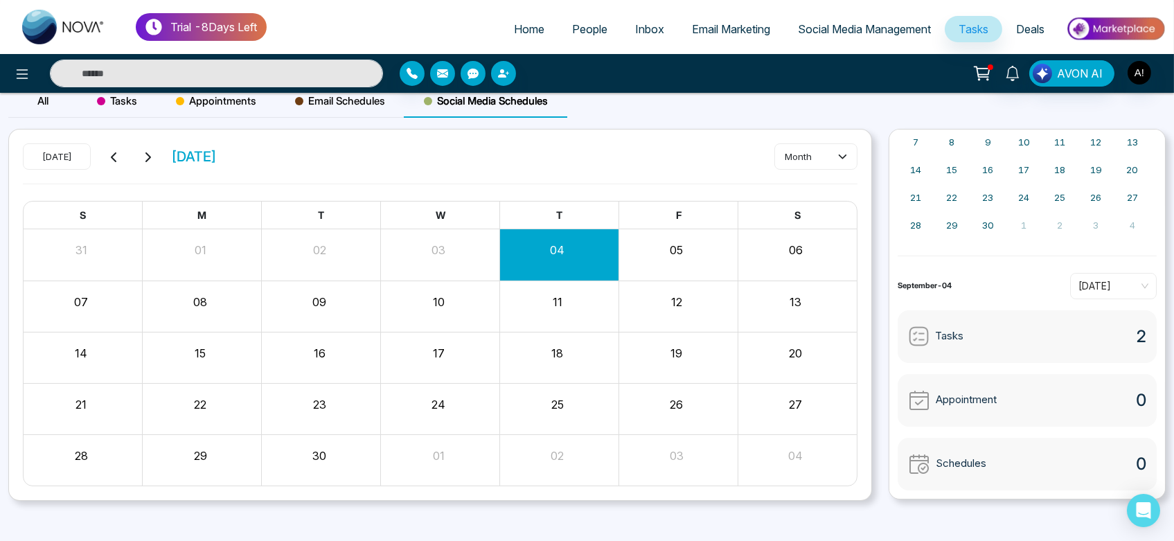
scroll to position [22, 0]
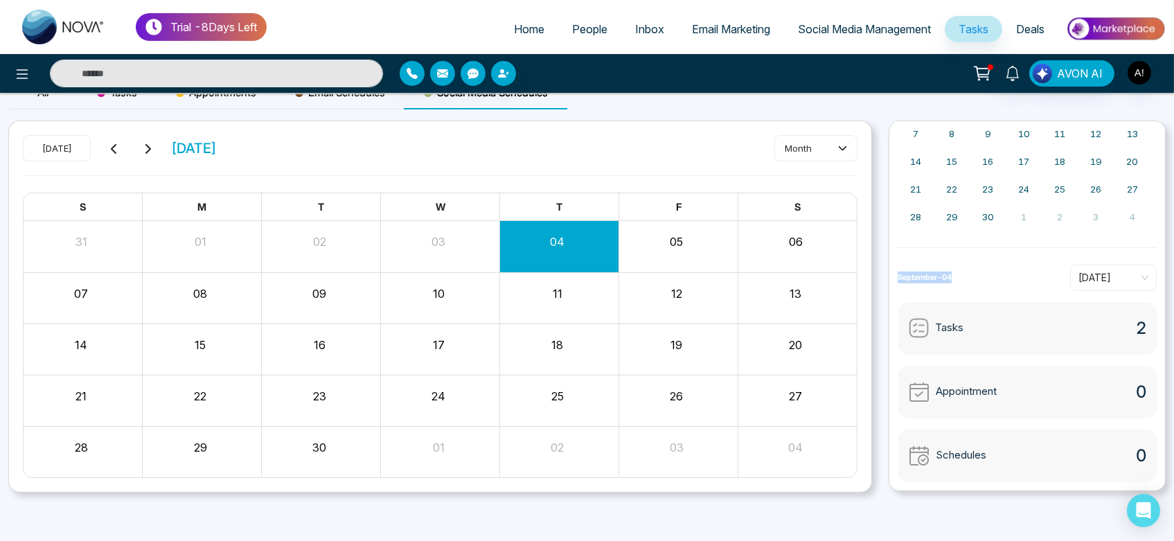
drag, startPoint x: 892, startPoint y: 270, endPoint x: 1006, endPoint y: 278, distance: 114.5
click at [1006, 278] on div "« September 2025 » S M T W T F S 31 1 2 3 4 5 6 7 8 9 10 11 12 13 14 15 16 17 1…" at bounding box center [1027, 306] width 277 height 371
click at [1006, 278] on div "September-04 Today" at bounding box center [1027, 278] width 259 height 26
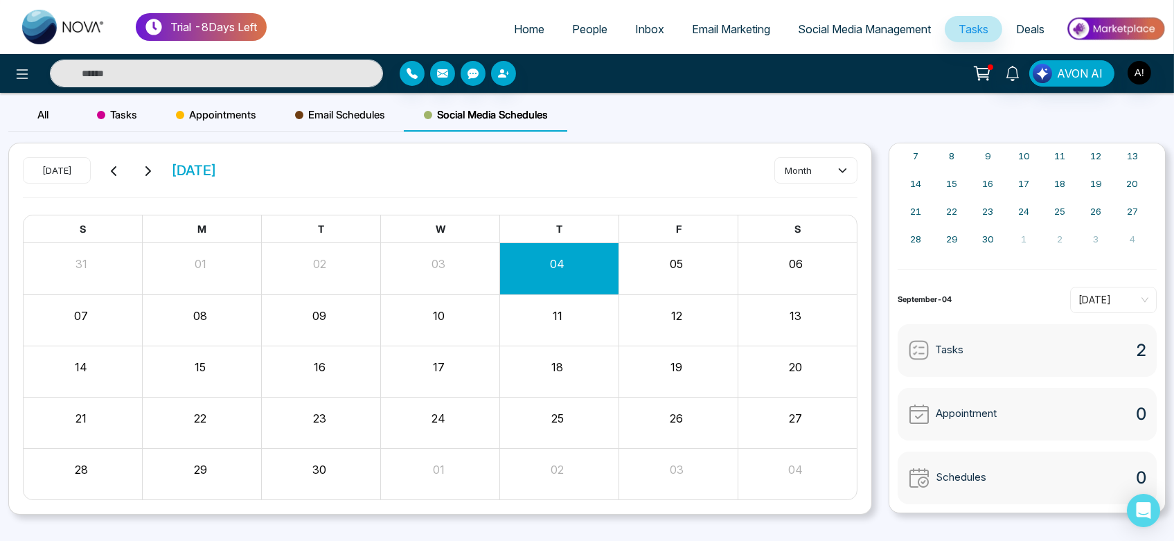
click at [154, 163] on button at bounding box center [147, 170] width 19 height 18
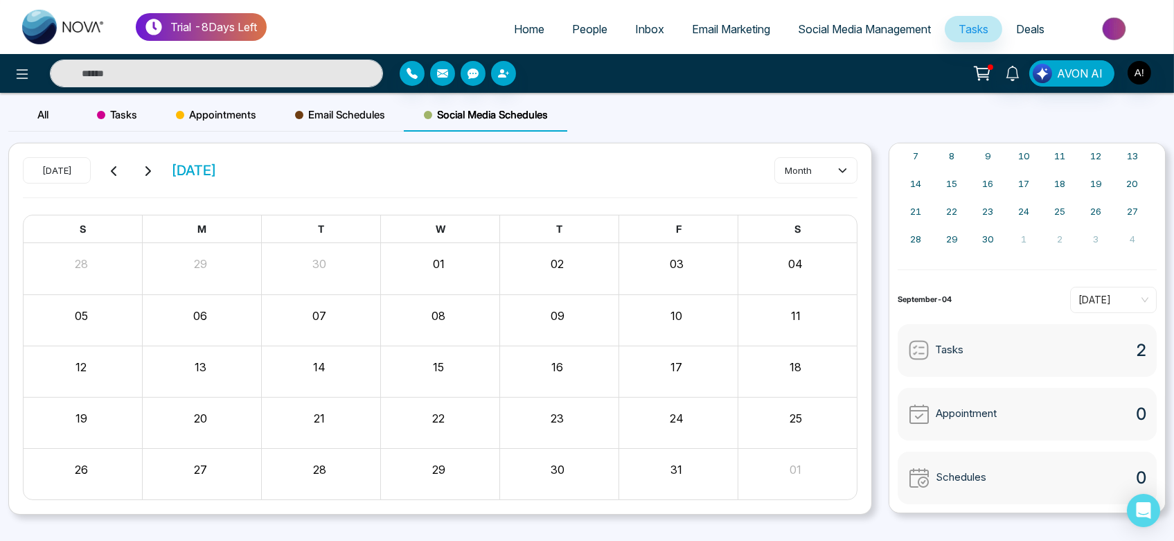
click at [19, 112] on div "All" at bounding box center [42, 114] width 69 height 33
click at [518, 24] on span "Home" at bounding box center [529, 29] width 30 height 14
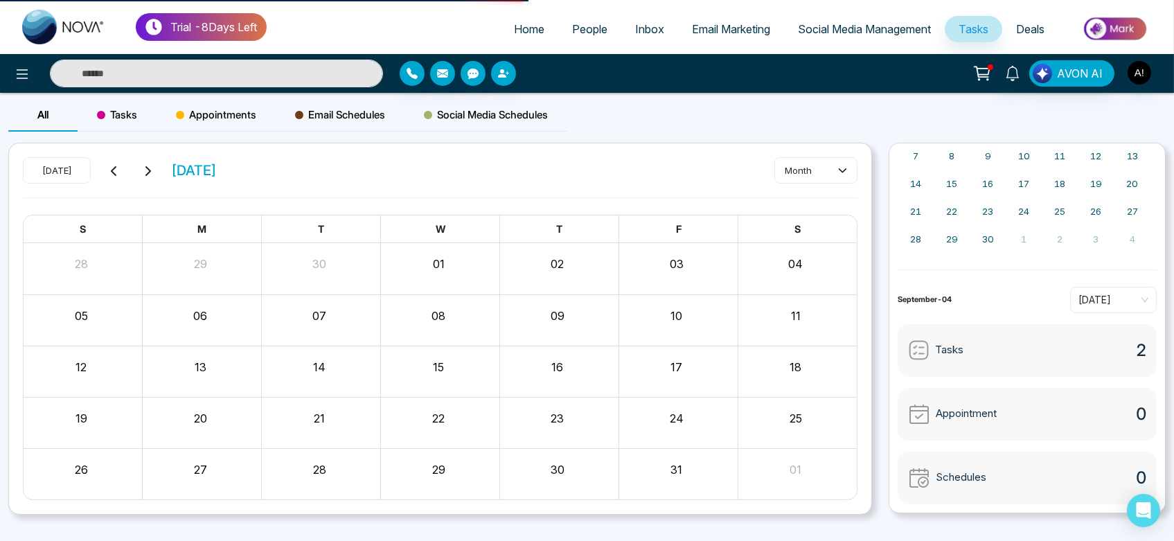
select select "*"
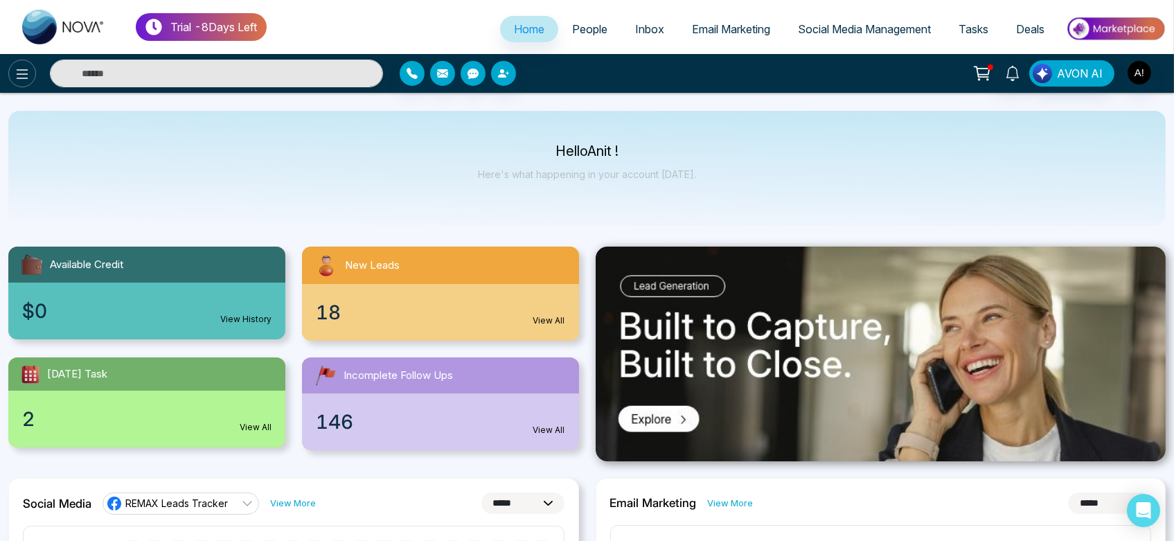
click at [10, 72] on button at bounding box center [22, 74] width 28 height 28
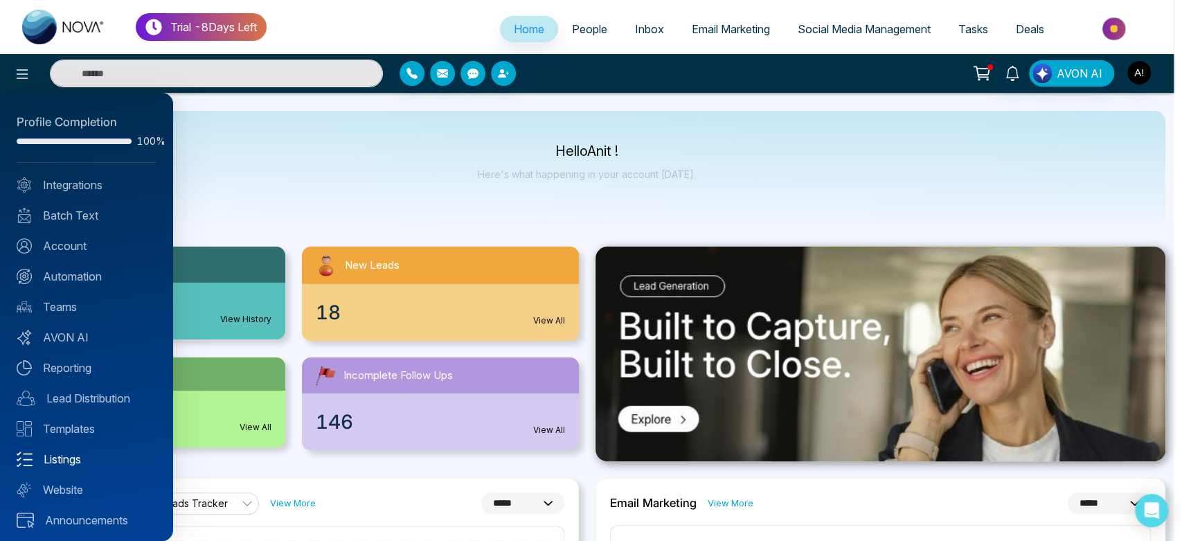
click at [86, 464] on link "Listings" at bounding box center [87, 459] width 140 height 17
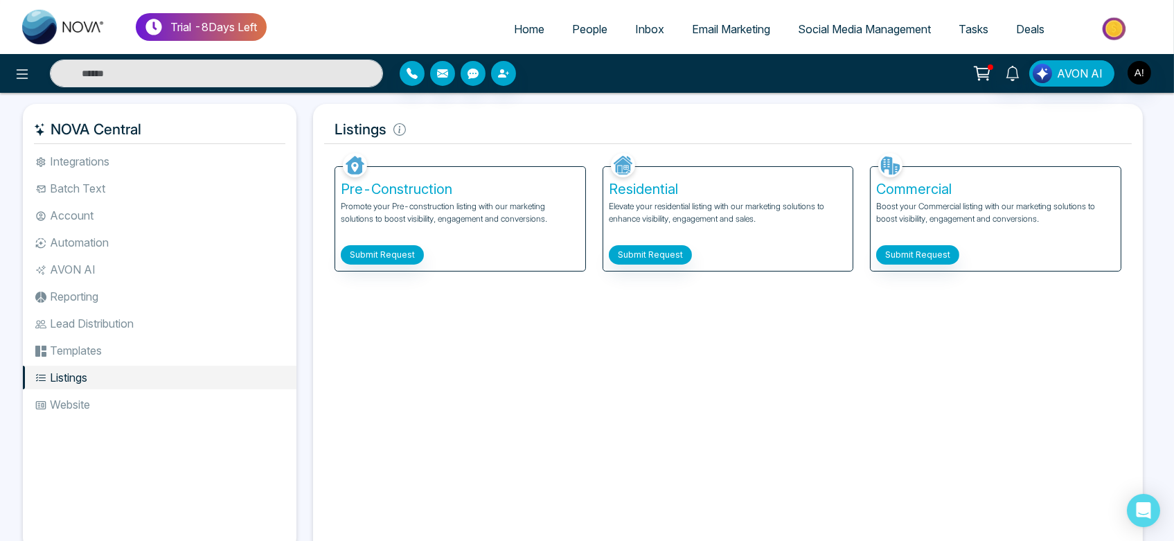
click at [391, 265] on div "Pre-Construction Promote your Pre-construction listing with our marketing solut…" at bounding box center [460, 219] width 250 height 104
click at [377, 258] on button "Submit Request" at bounding box center [382, 254] width 83 height 19
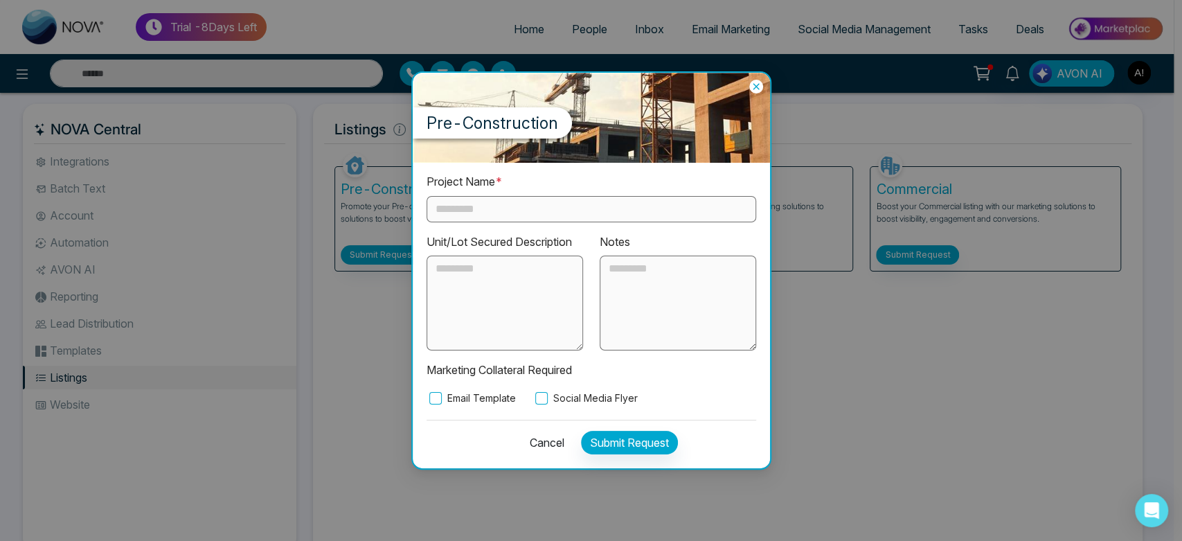
click at [553, 226] on div "Project Name * Unit/Lot Secured Description Notes Marketing Collateral Required…" at bounding box center [592, 289] width 330 height 232
click at [572, 217] on input "text" at bounding box center [592, 209] width 330 height 26
type input "**"
click at [582, 388] on div "Project Name * ** Unit/Lot Secured Description Notes Marketing Collateral Requi…" at bounding box center [592, 289] width 330 height 232
click at [587, 403] on label "Social Media Flyer" at bounding box center [585, 398] width 105 height 15
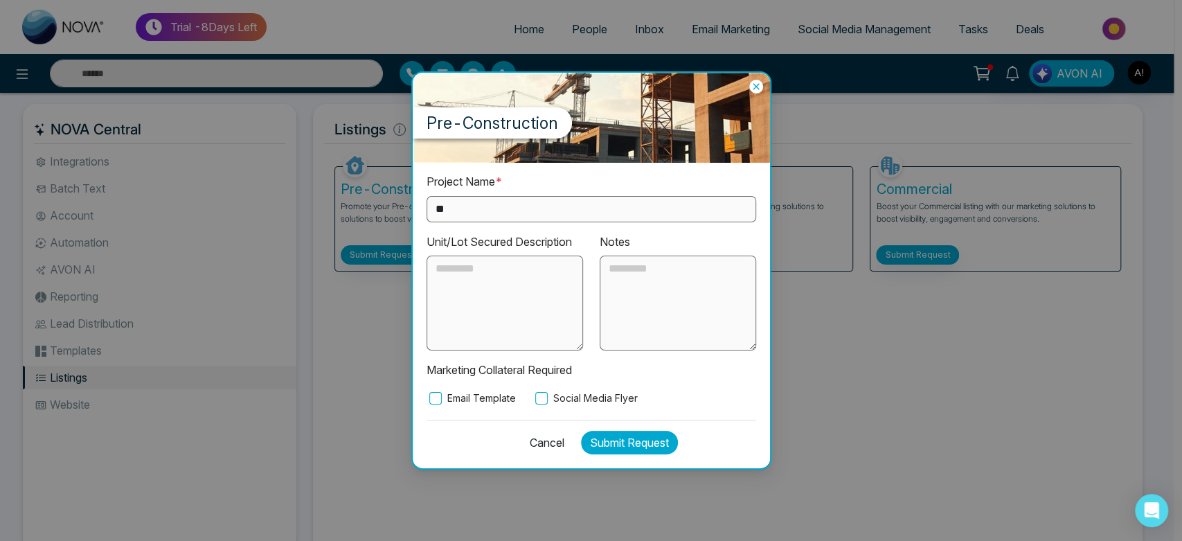
click at [613, 443] on button "Submit Request" at bounding box center [629, 443] width 97 height 24
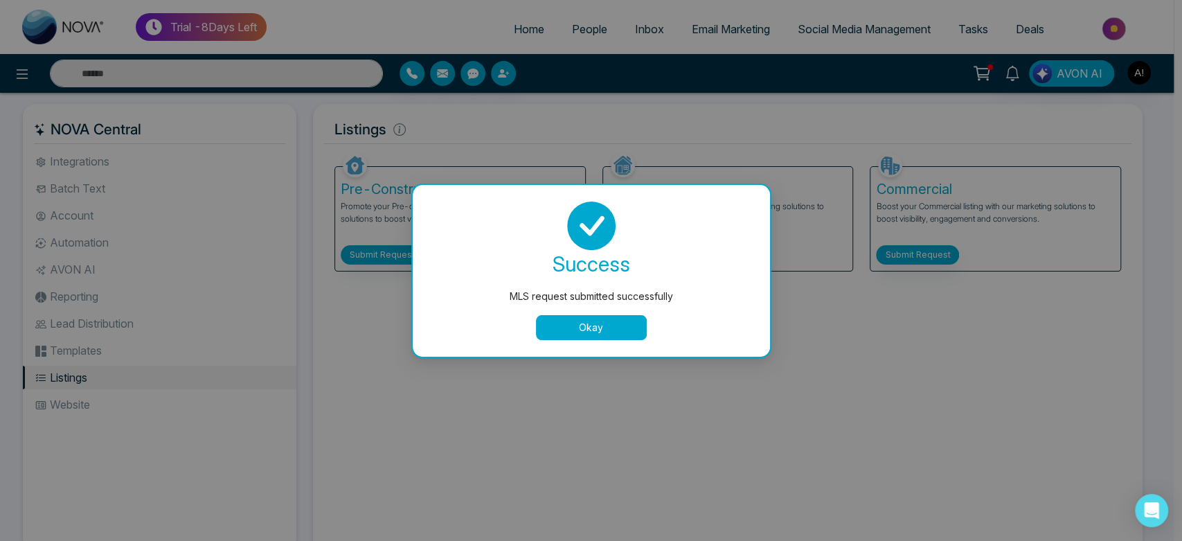
click at [557, 330] on button "Okay" at bounding box center [591, 327] width 111 height 25
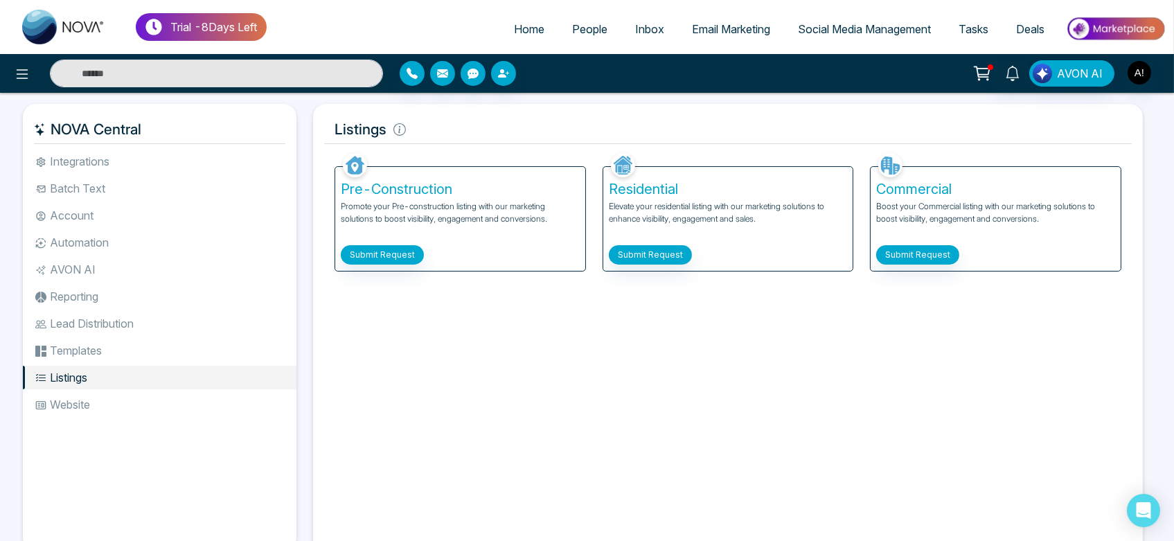
click at [122, 393] on li "Website" at bounding box center [160, 405] width 274 height 24
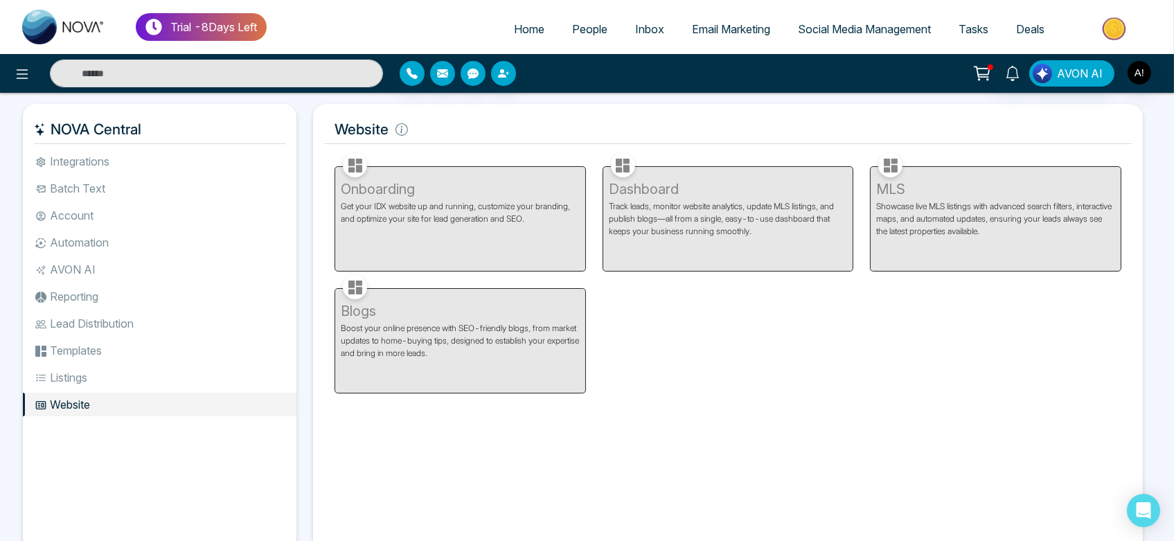
click at [139, 390] on ul "Integrations Batch Text Account Automation AVON AI Reporting Lead Distribution …" at bounding box center [160, 339] width 274 height 379
click at [127, 363] on ul "Integrations Batch Text Account Automation AVON AI Reporting Lead Distribution …" at bounding box center [160, 339] width 274 height 379
click at [121, 344] on li "Templates" at bounding box center [160, 351] width 274 height 24
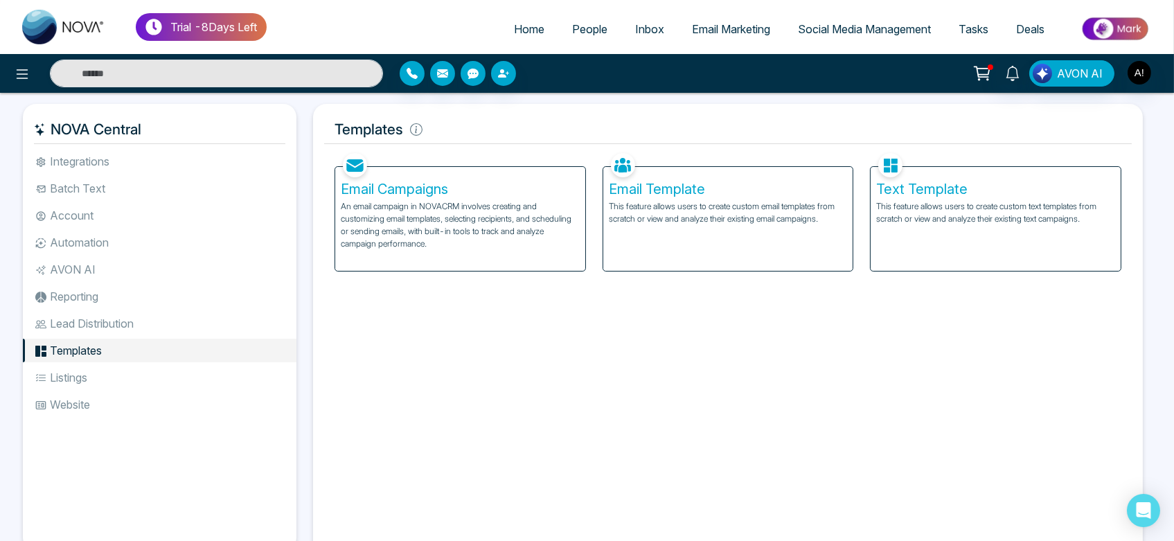
click at [106, 323] on li "Lead Distribution" at bounding box center [160, 324] width 274 height 24
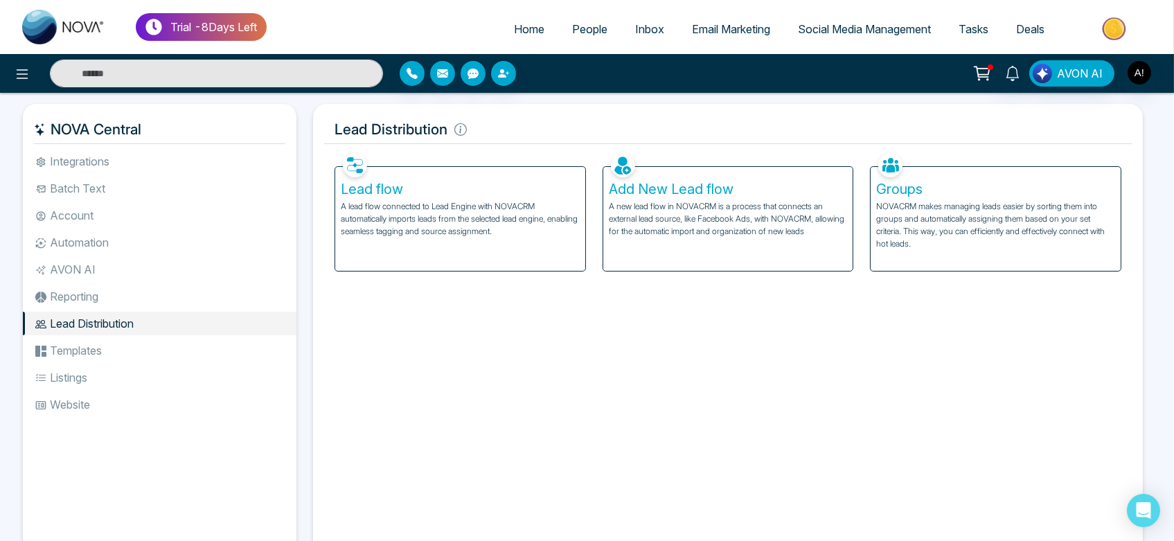
click at [72, 293] on li "Reporting" at bounding box center [160, 297] width 274 height 24
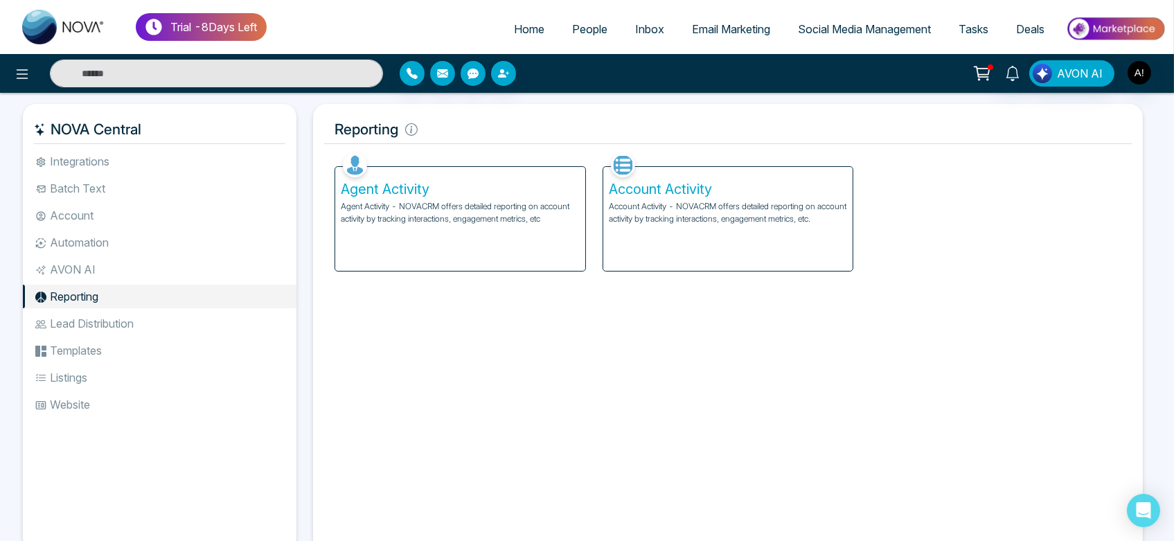
click at [381, 241] on div "Agent Activity Agent Activity - NOVACRM offers detailed reporting on account ac…" at bounding box center [460, 219] width 250 height 104
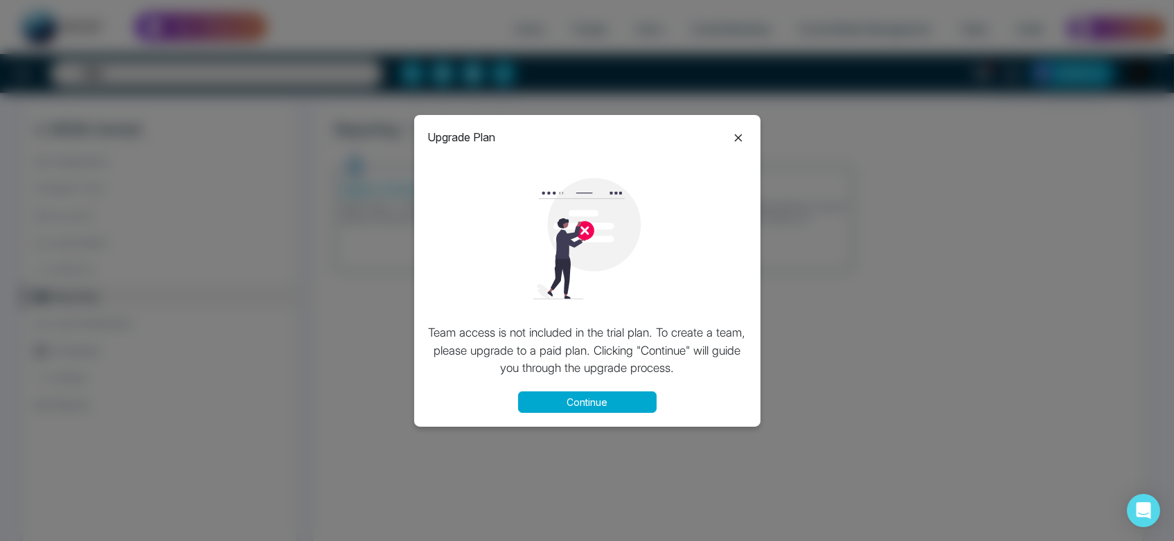
click at [739, 143] on icon at bounding box center [738, 138] width 17 height 17
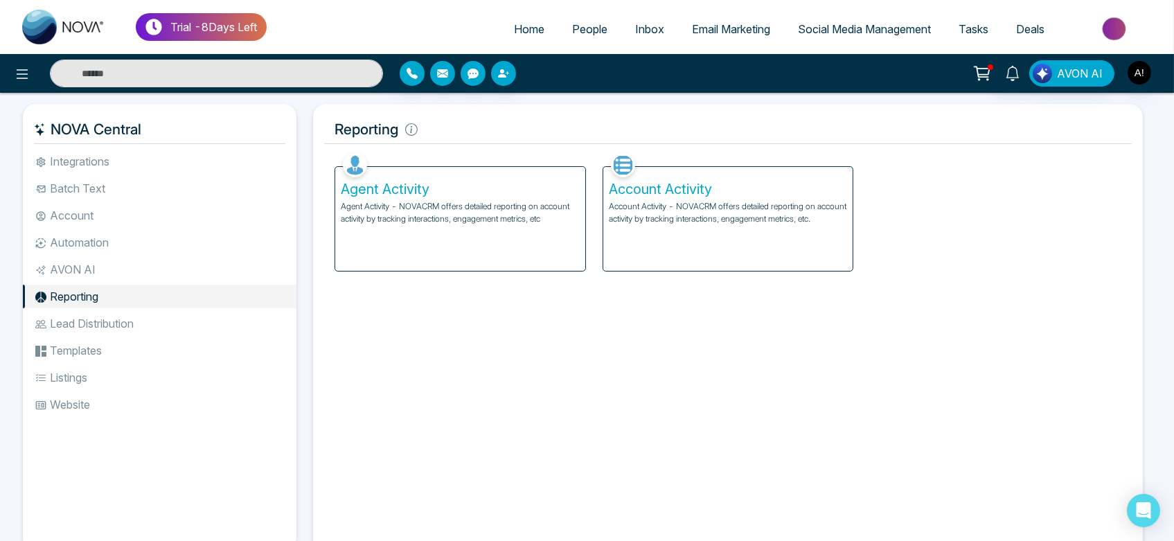
click at [752, 241] on div "Account Activity Account Activity - NOVACRM offers detailed reporting on accoun…" at bounding box center [728, 219] width 250 height 104
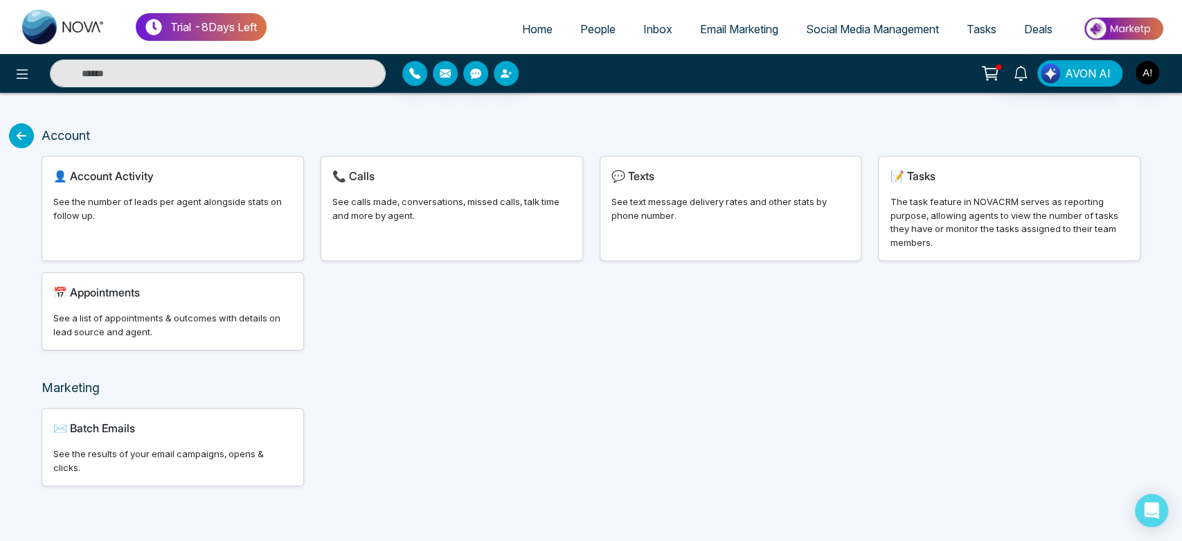
click at [175, 204] on div "See the number of leads per agent alongside stats on follow up." at bounding box center [172, 208] width 239 height 27
select select "***"
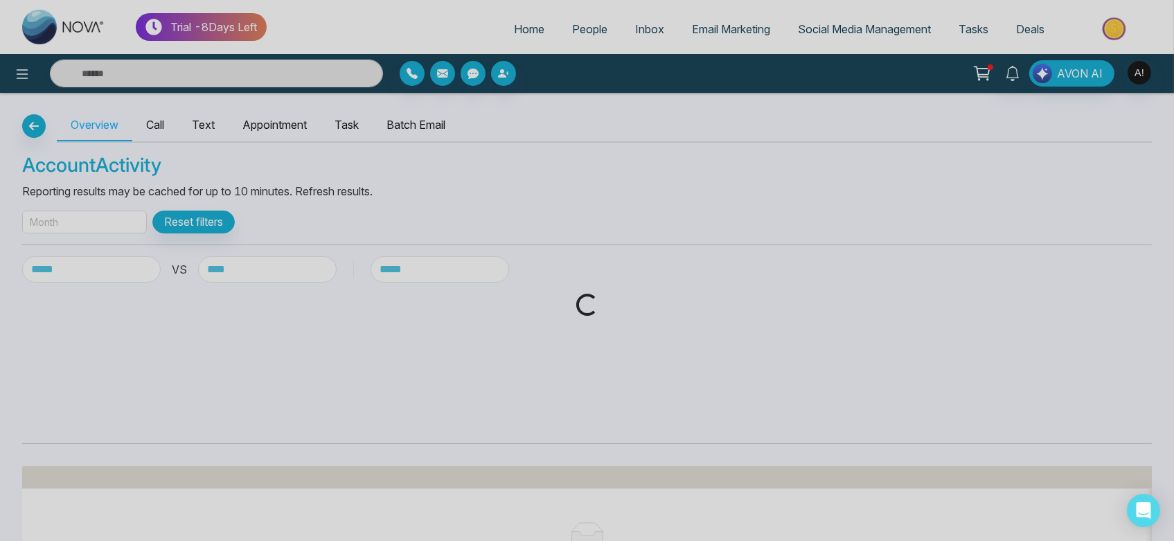
click at [116, 217] on div "Loading..." at bounding box center [587, 270] width 1174 height 541
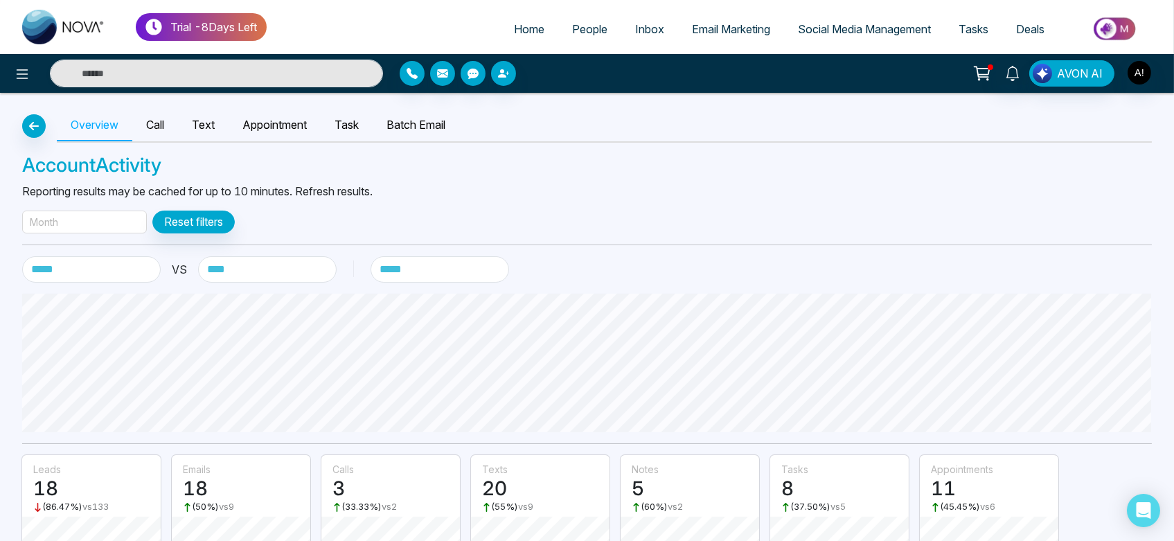
click at [120, 224] on div "Month" at bounding box center [84, 222] width 125 height 23
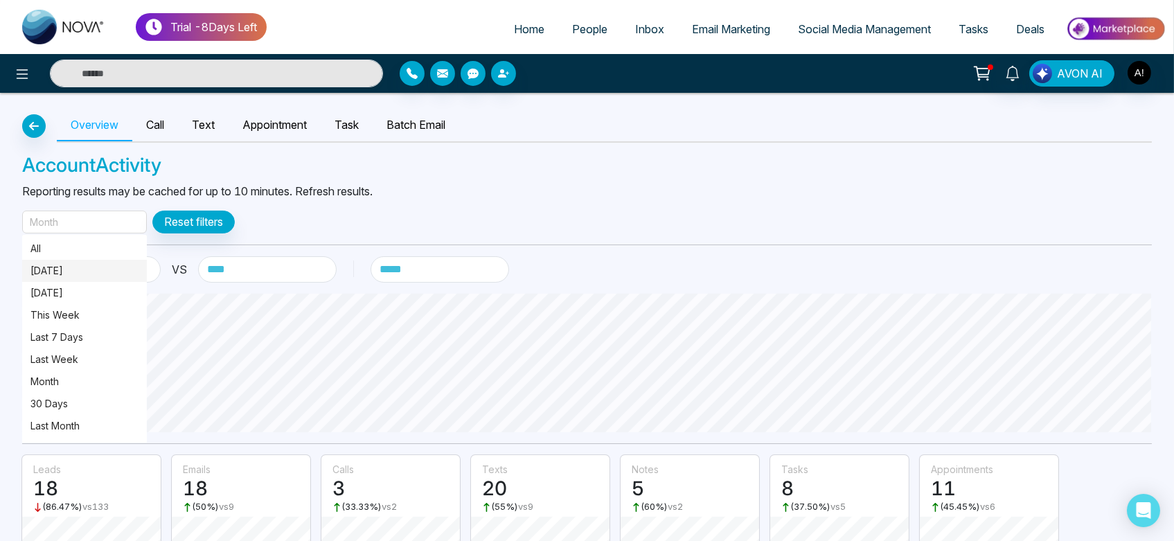
click at [116, 280] on span "[DATE]" at bounding box center [84, 271] width 125 height 22
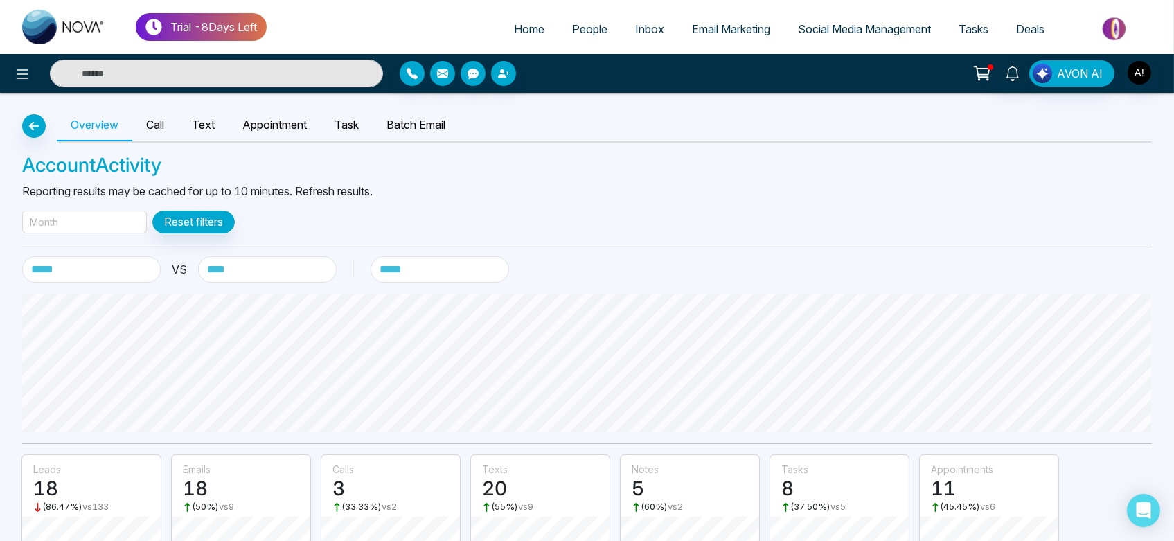
click at [103, 221] on div "Month" at bounding box center [84, 222] width 125 height 23
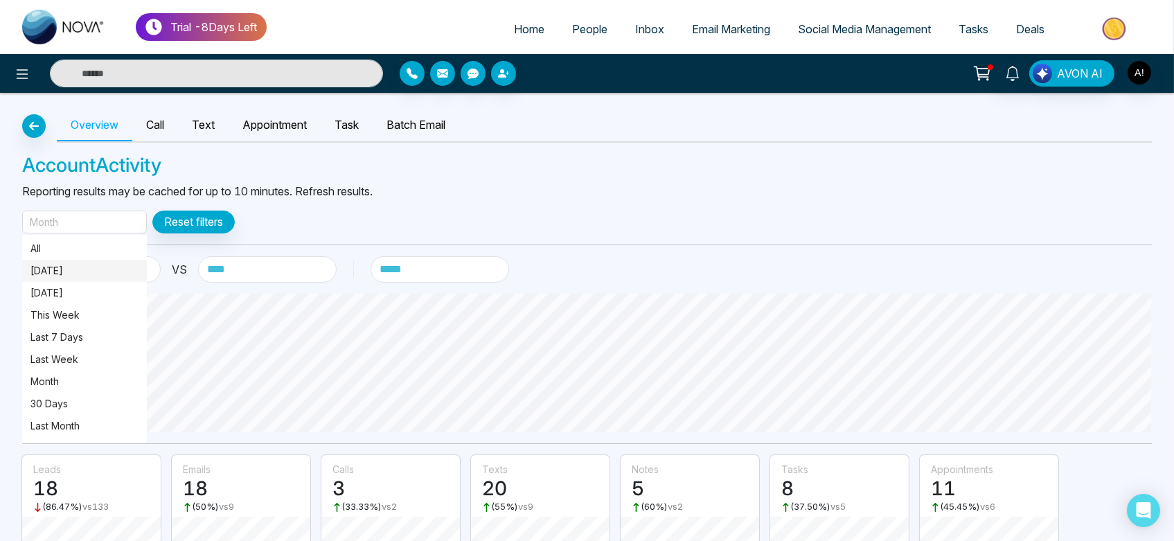
click at [102, 274] on p "[DATE]" at bounding box center [84, 270] width 108 height 15
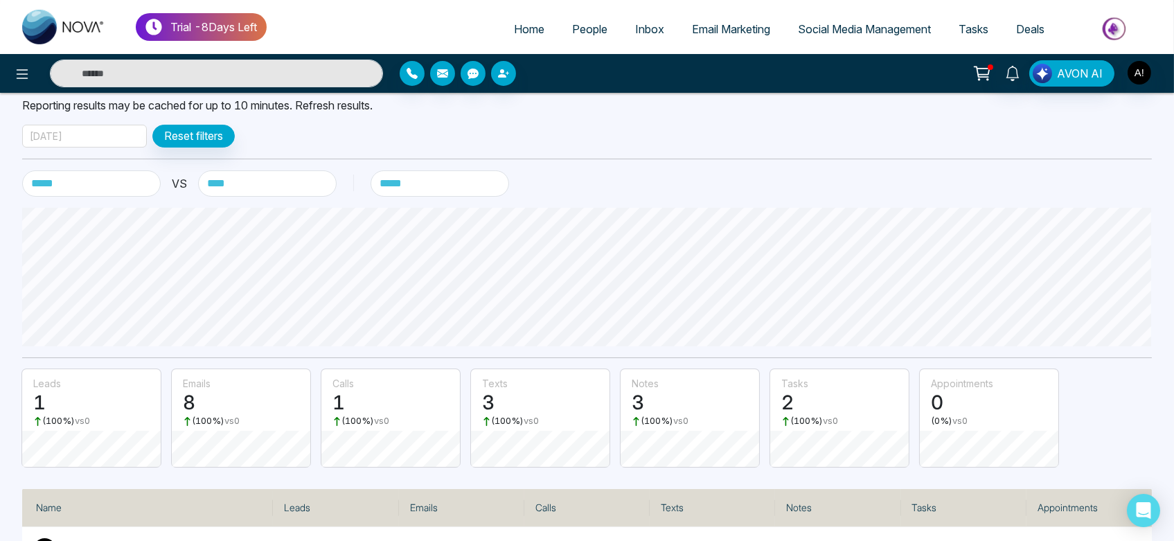
scroll to position [139, 0]
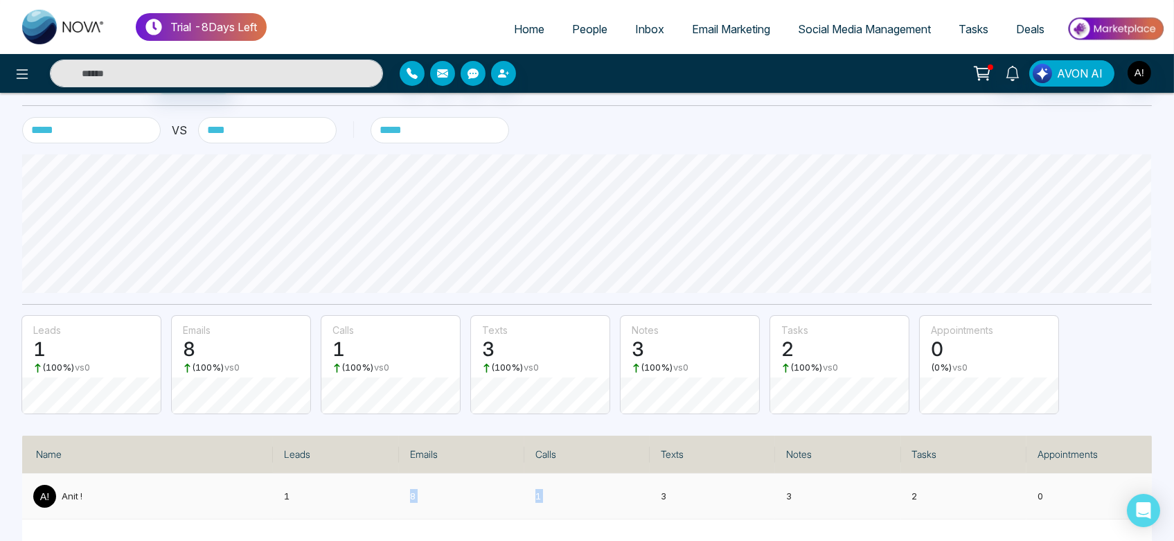
drag, startPoint x: 358, startPoint y: 497, endPoint x: 576, endPoint y: 497, distance: 217.5
click at [576, 497] on tr "Anit ! 1 8 1 3 3 2 0" at bounding box center [587, 497] width 1130 height 46
click at [758, 495] on p "3" at bounding box center [712, 496] width 103 height 14
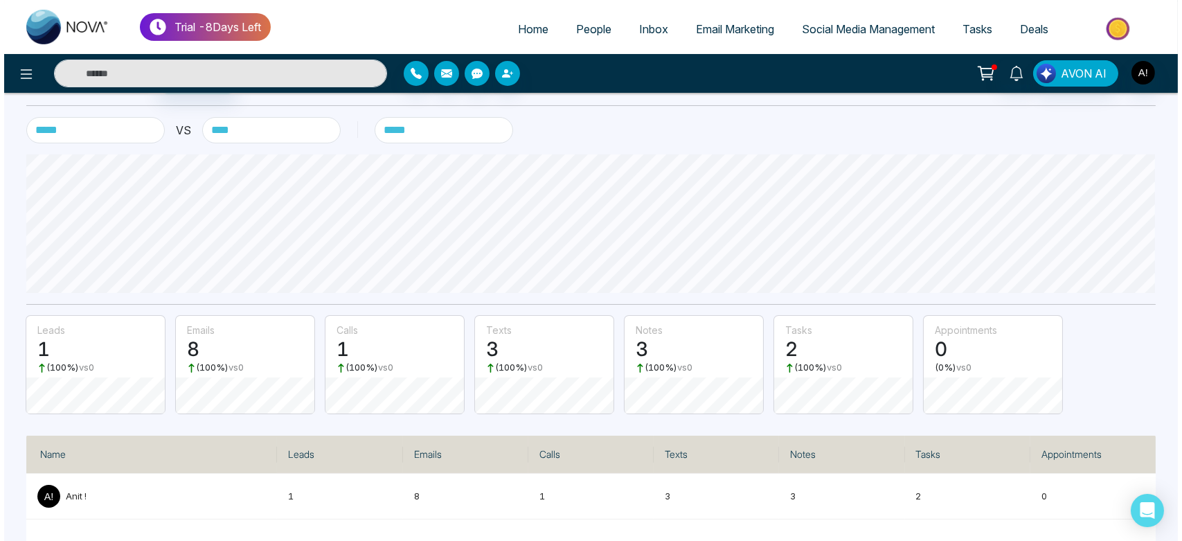
scroll to position [0, 0]
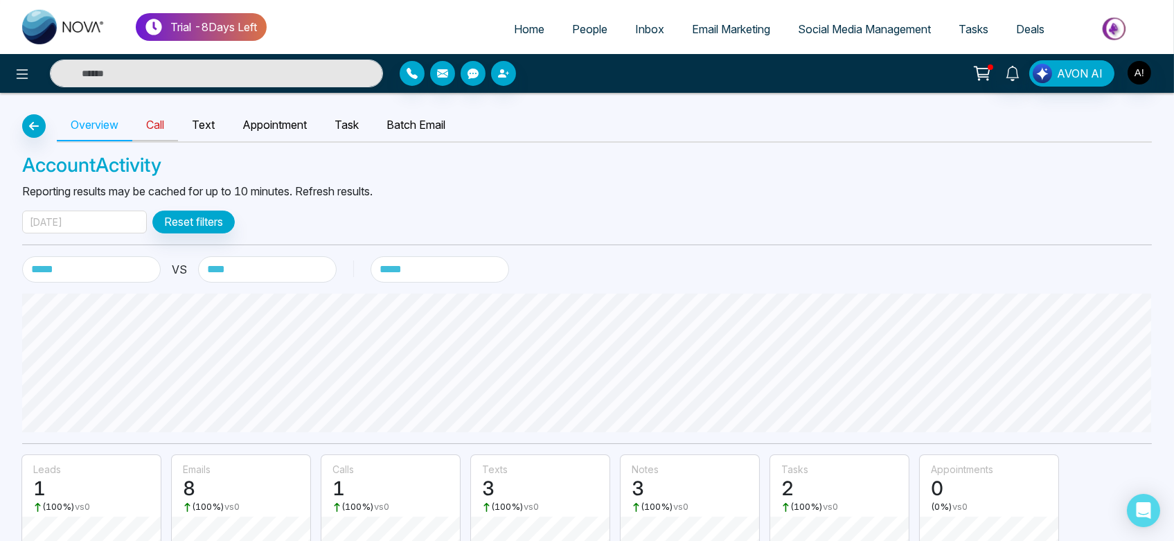
click at [147, 125] on link "Call" at bounding box center [155, 125] width 46 height 32
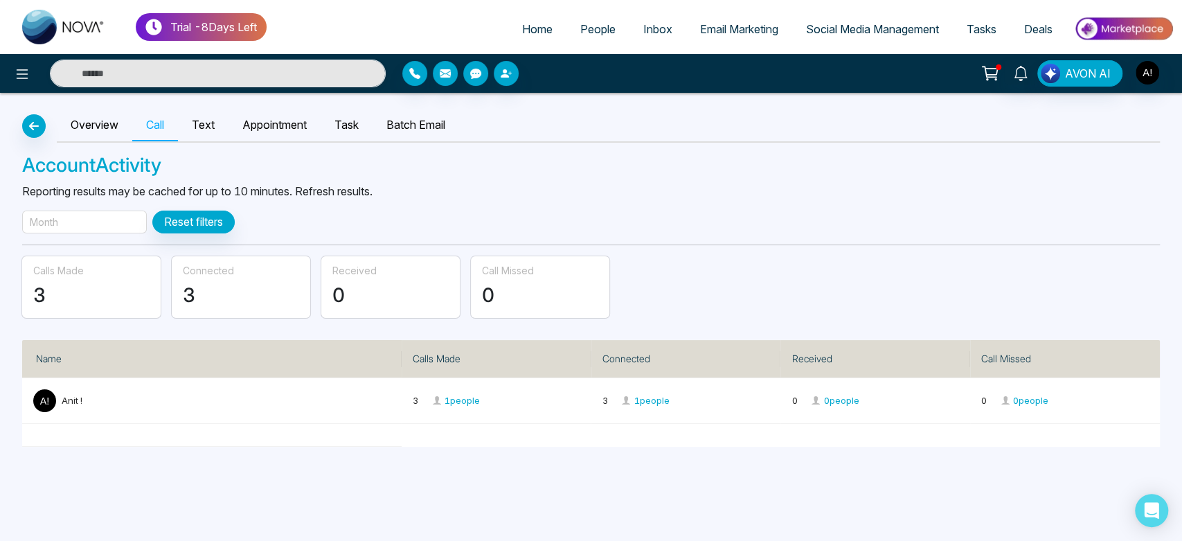
click at [69, 226] on div "Month" at bounding box center [84, 222] width 125 height 23
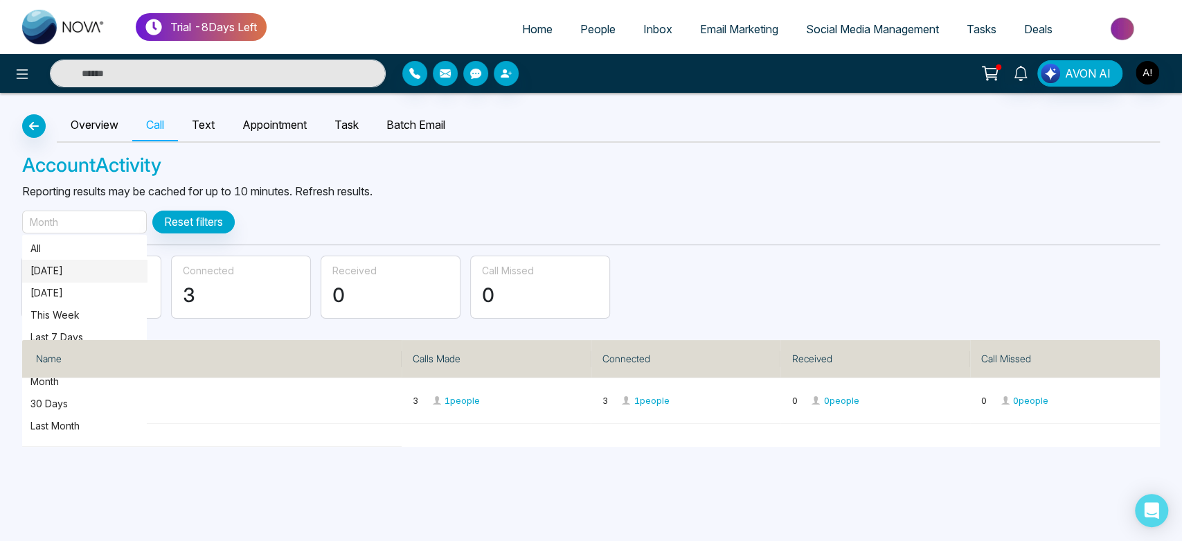
click at [73, 273] on p "[DATE]" at bounding box center [84, 270] width 108 height 15
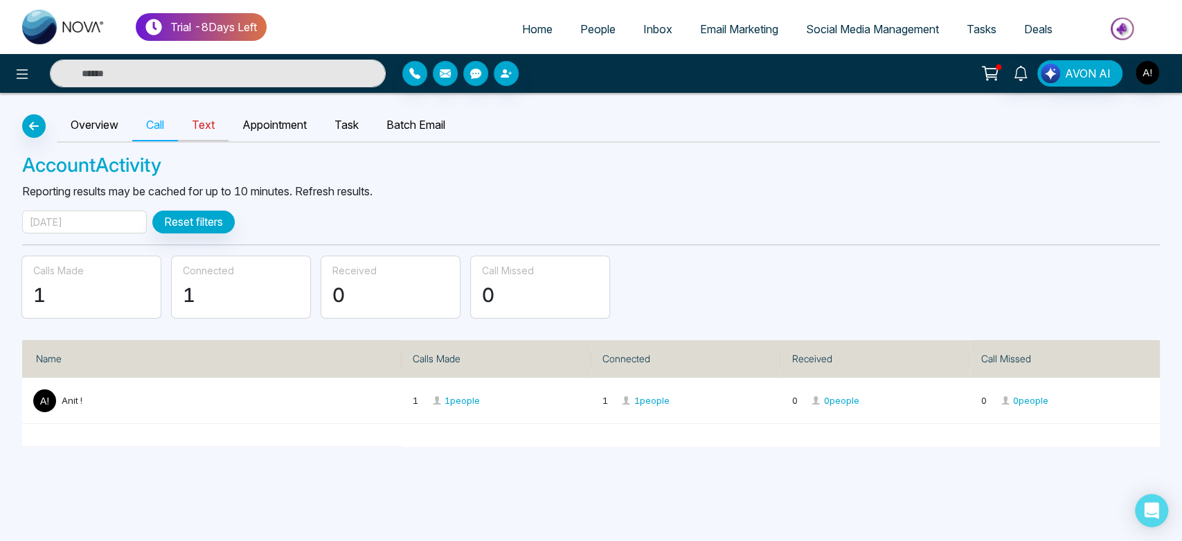
click at [211, 114] on link "Text" at bounding box center [203, 125] width 51 height 32
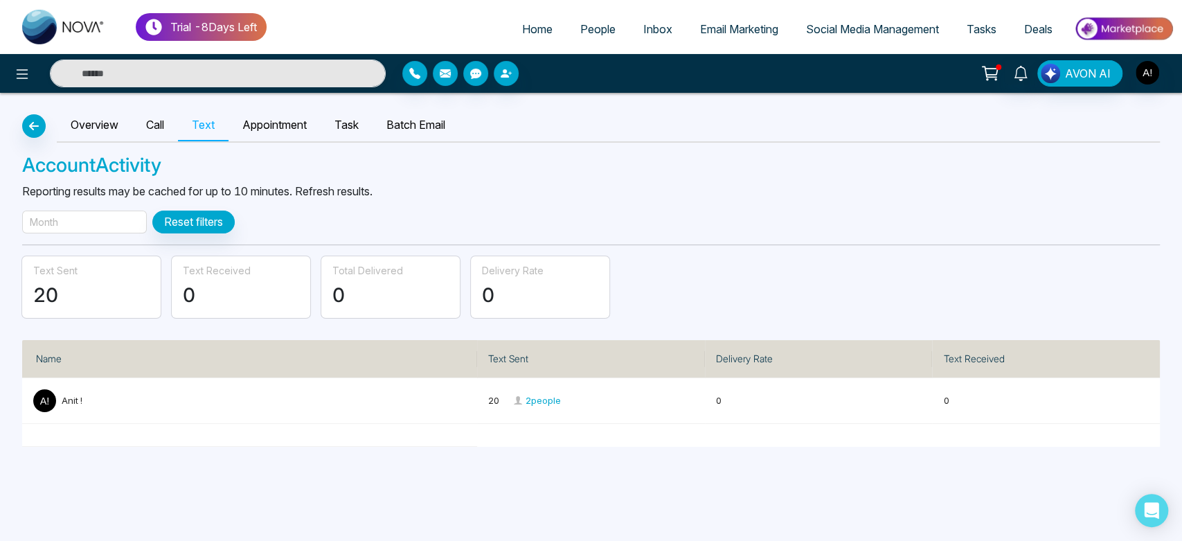
click at [121, 211] on div "Month" at bounding box center [84, 222] width 125 height 23
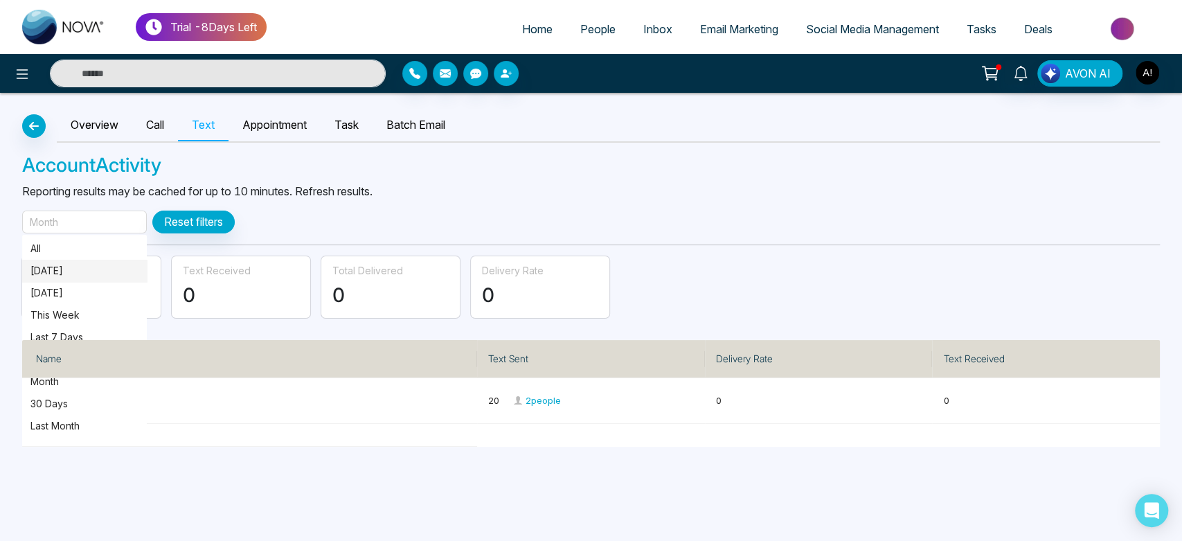
click at [94, 275] on p "[DATE]" at bounding box center [84, 270] width 108 height 15
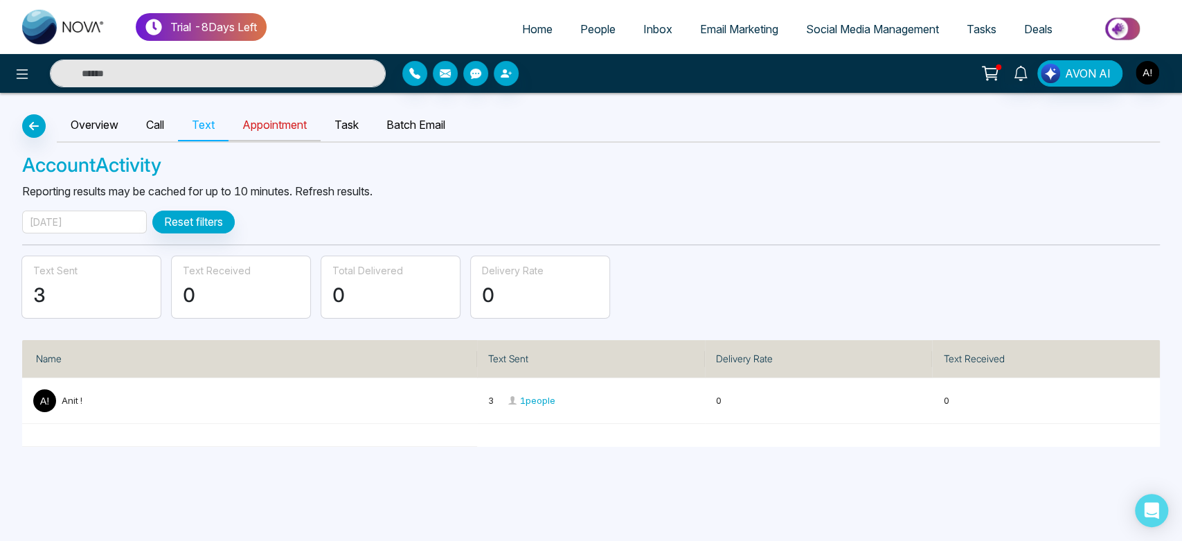
click at [288, 118] on link "Appointment" at bounding box center [275, 125] width 92 height 32
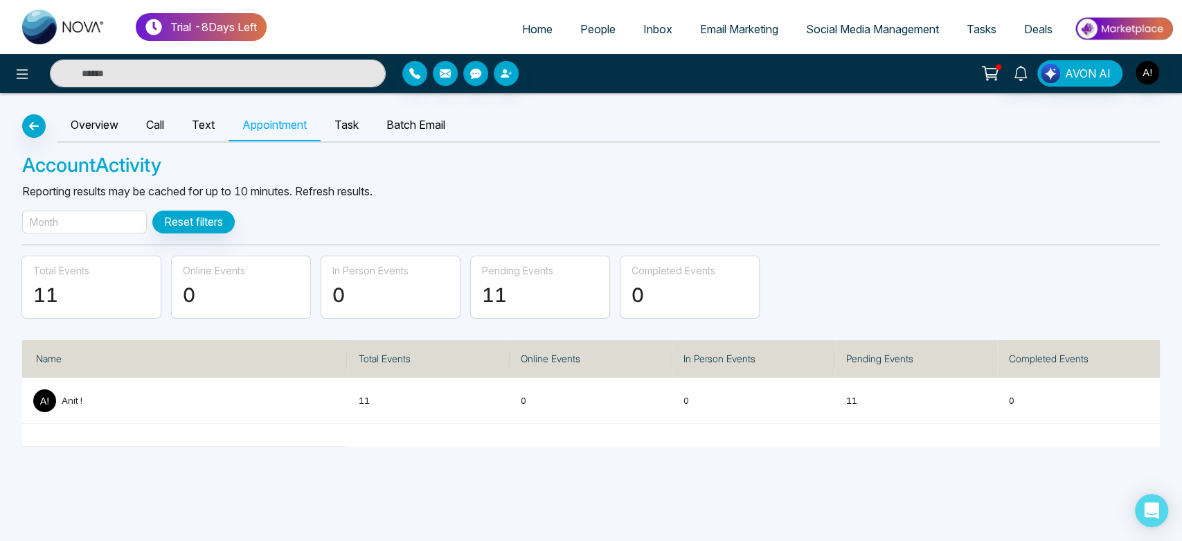
click at [118, 214] on div "Month" at bounding box center [84, 222] width 125 height 23
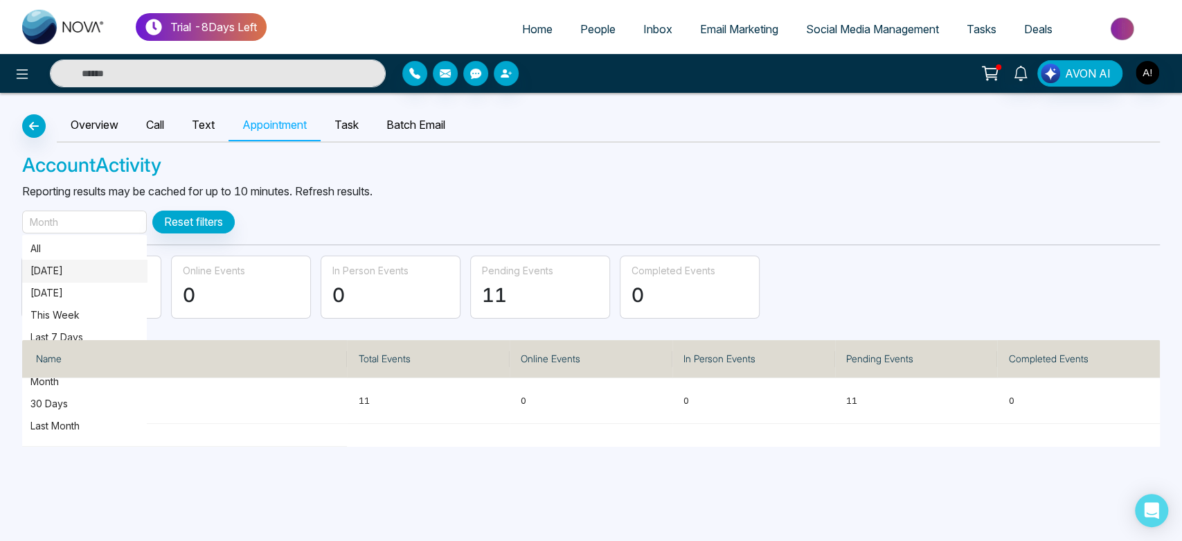
click at [118, 271] on p "[DATE]" at bounding box center [84, 270] width 108 height 15
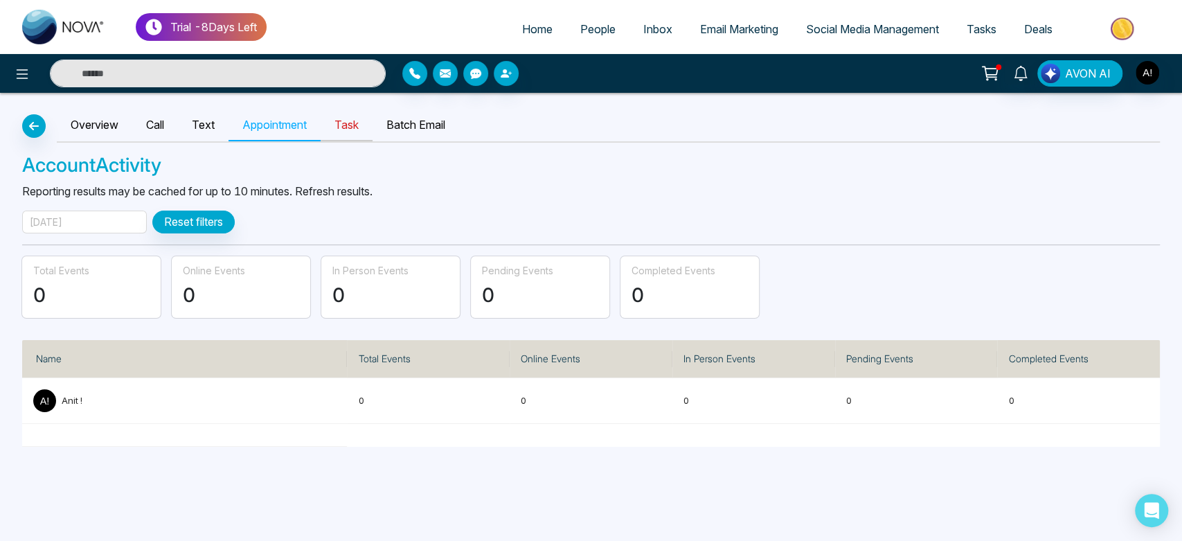
click at [370, 137] on link "Task" at bounding box center [347, 125] width 52 height 32
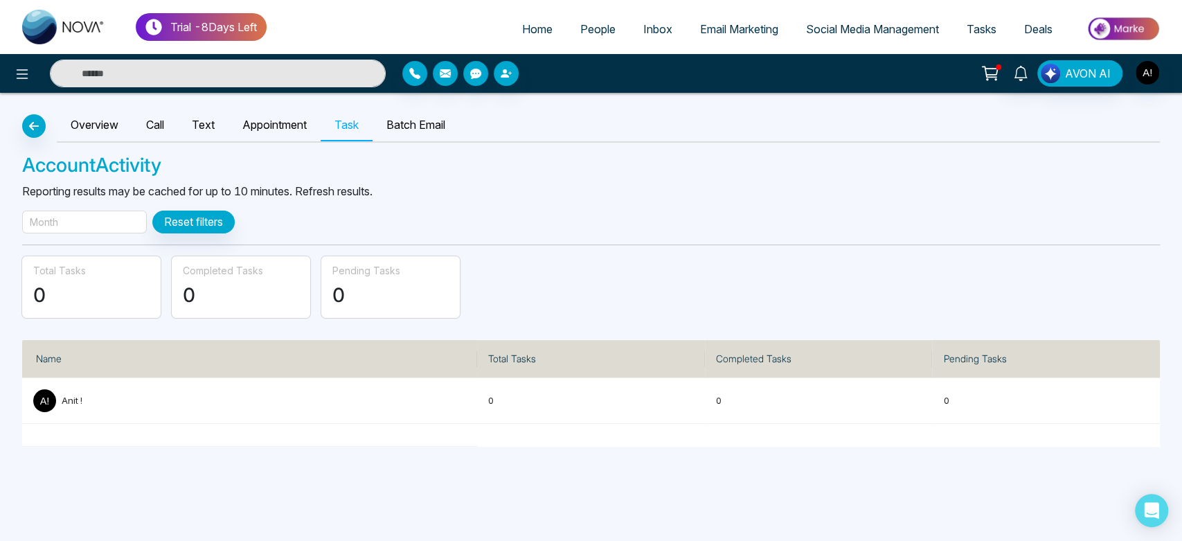
click at [98, 219] on div "Month" at bounding box center [84, 222] width 125 height 23
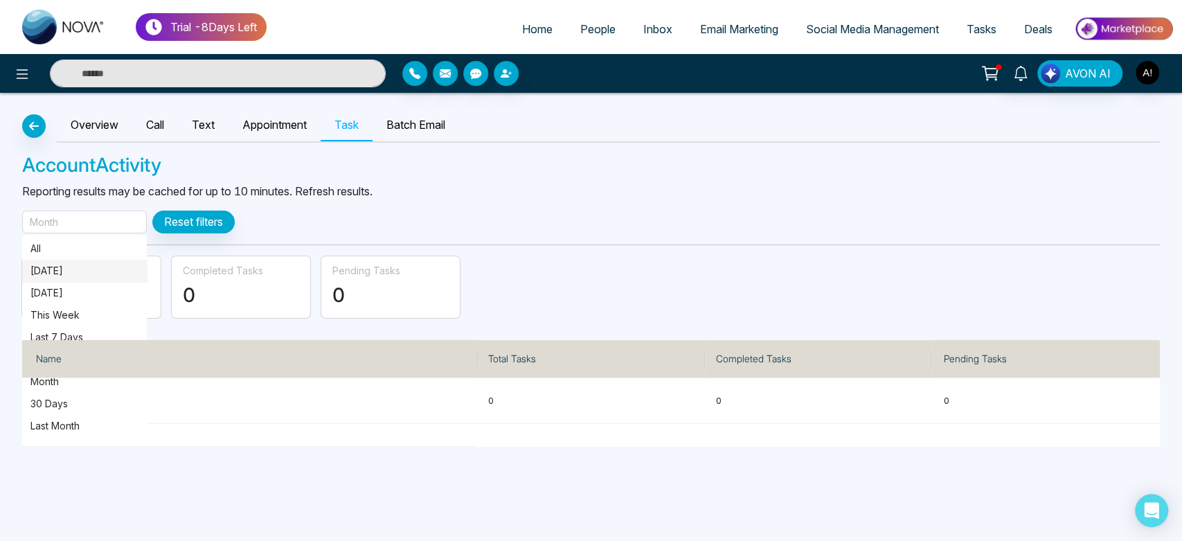
click at [94, 276] on p "[DATE]" at bounding box center [84, 270] width 108 height 15
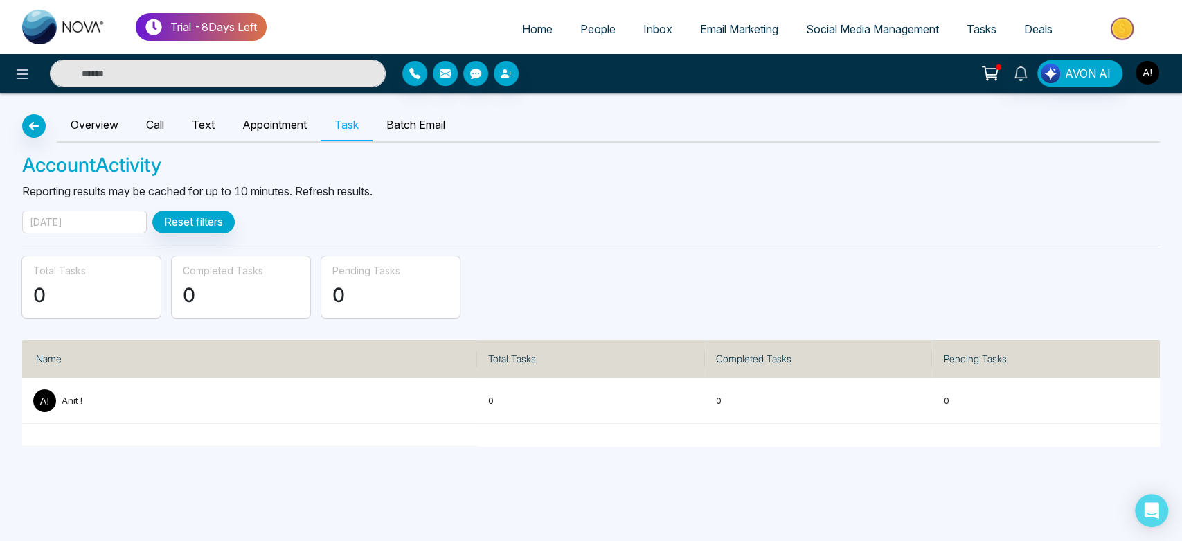
click at [1150, 65] on img "button" at bounding box center [1148, 73] width 24 height 24
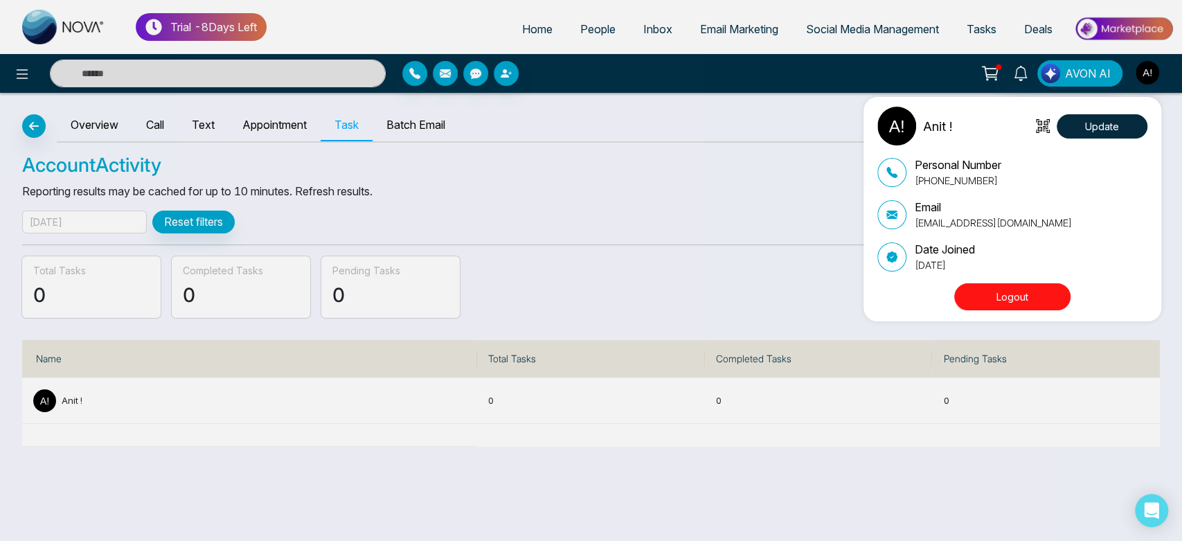
click at [1053, 296] on button "Logout" at bounding box center [1012, 296] width 116 height 27
